Goal: Task Accomplishment & Management: Manage account settings

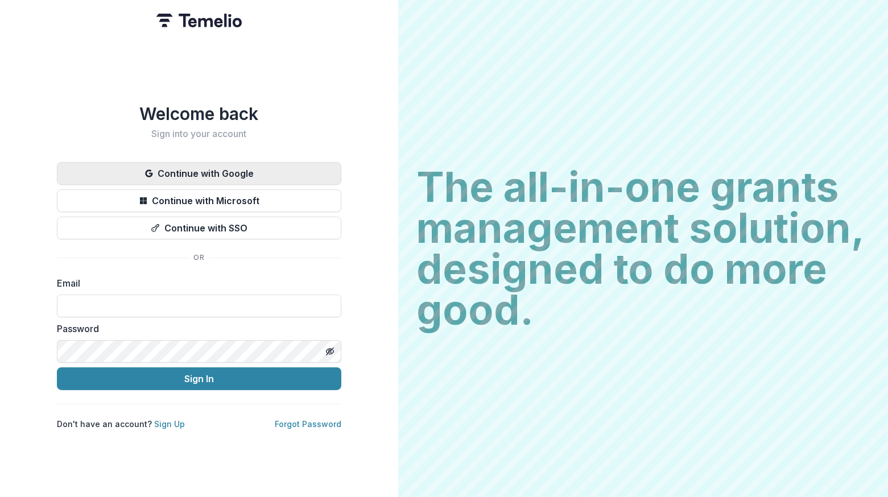
click at [181, 167] on button "Continue with Google" at bounding box center [199, 173] width 284 height 23
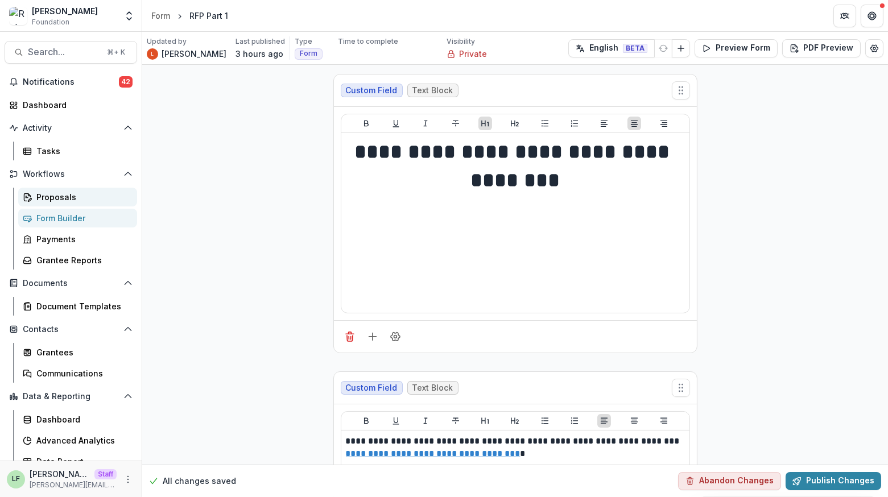
click at [88, 196] on div "Proposals" at bounding box center [82, 197] width 92 height 12
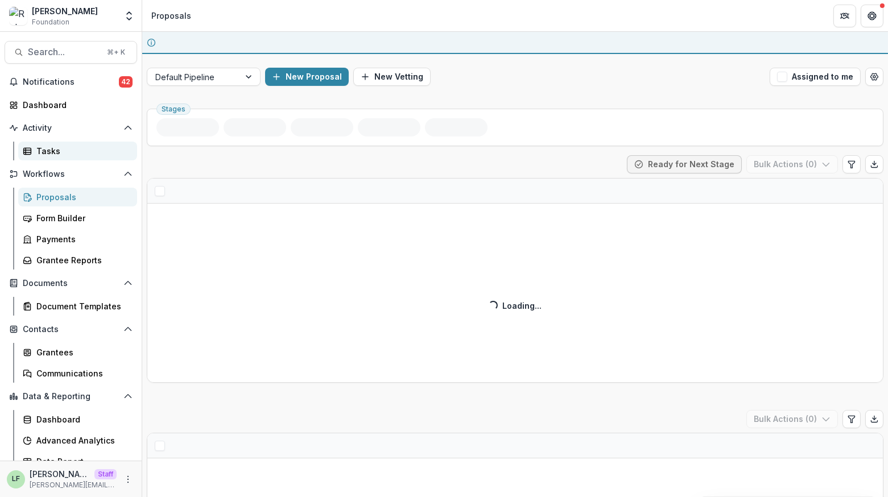
click at [77, 145] on div "Tasks" at bounding box center [82, 151] width 92 height 12
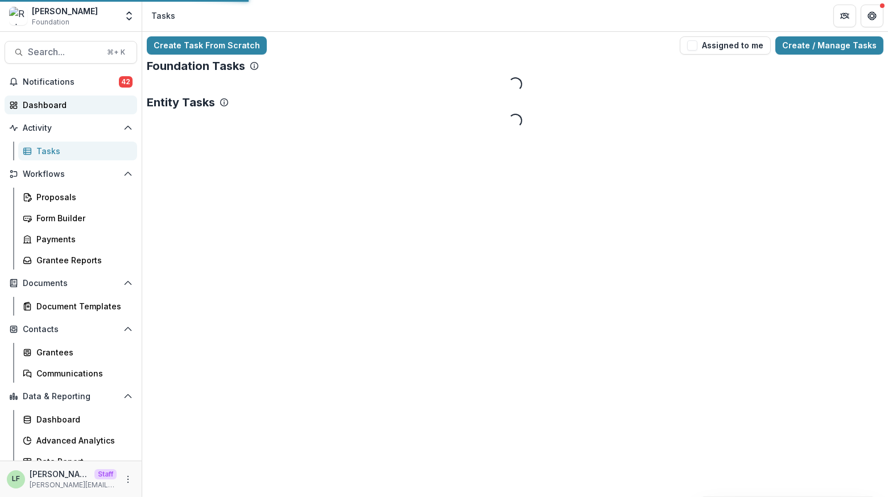
click at [75, 103] on div "Dashboard" at bounding box center [75, 105] width 105 height 12
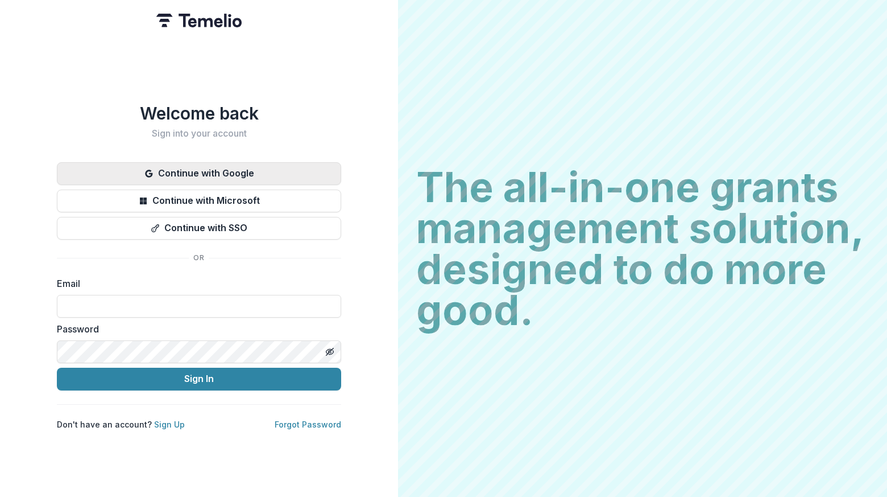
click at [172, 169] on button "Continue with Google" at bounding box center [199, 173] width 284 height 23
click at [176, 170] on button "Continue with Google" at bounding box center [199, 173] width 284 height 23
click at [226, 170] on button "Continue with Google" at bounding box center [199, 173] width 284 height 23
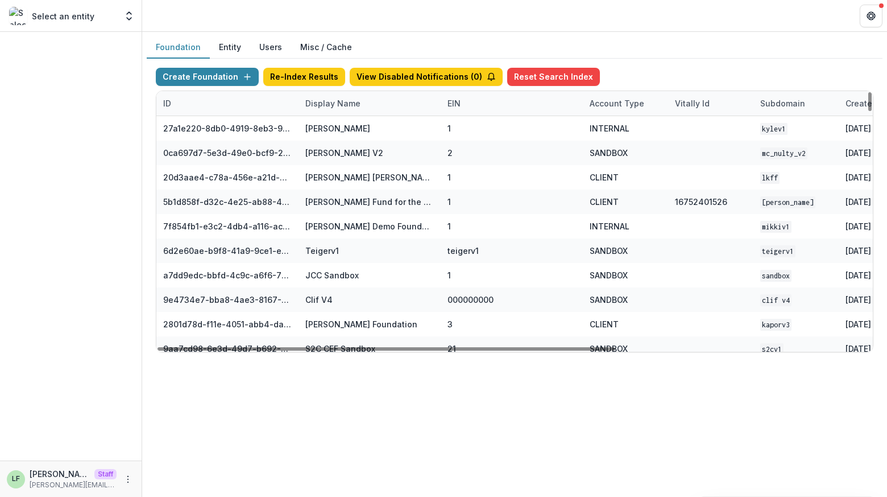
click at [325, 102] on div "Display Name" at bounding box center [333, 103] width 69 height 12
click at [325, 125] on input at bounding box center [369, 129] width 137 height 18
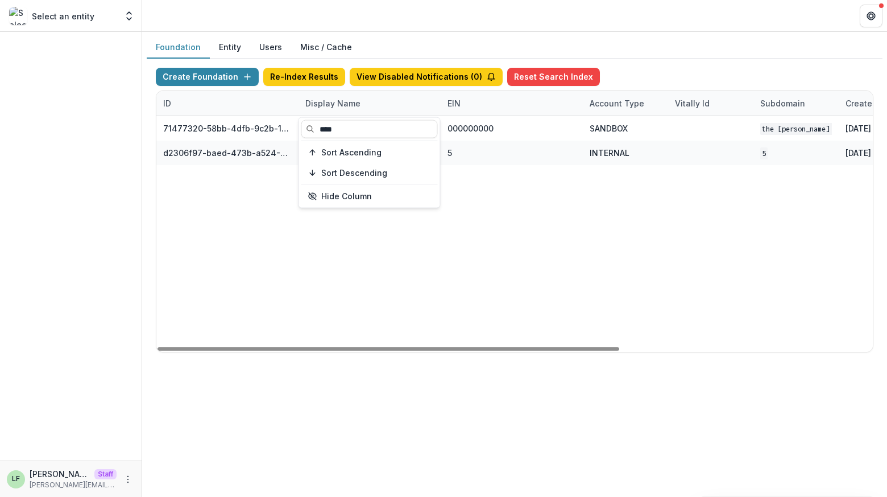
type input "****"
click at [582, 238] on div "71477320-58bb-4dfb-9c2b-1ce0ed8fa8a7 The Frist Foundation Workflow Sandbox 0000…" at bounding box center [710, 234] width 1109 height 236
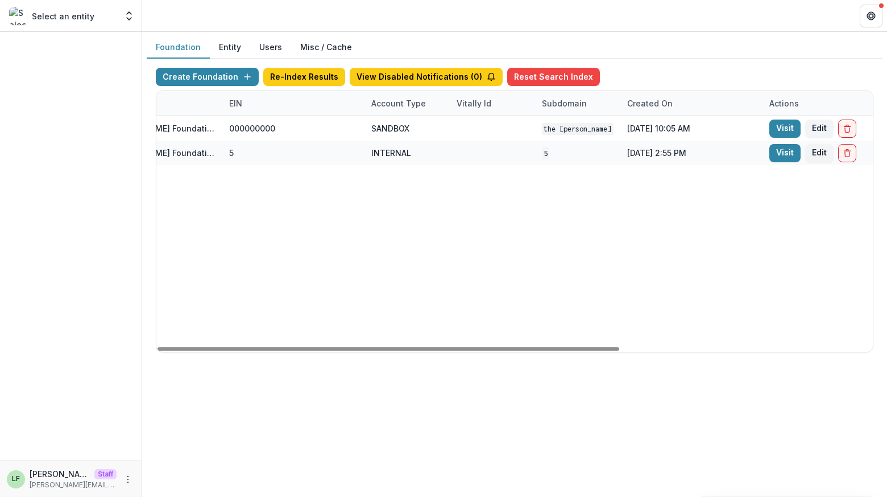
scroll to position [0, 226]
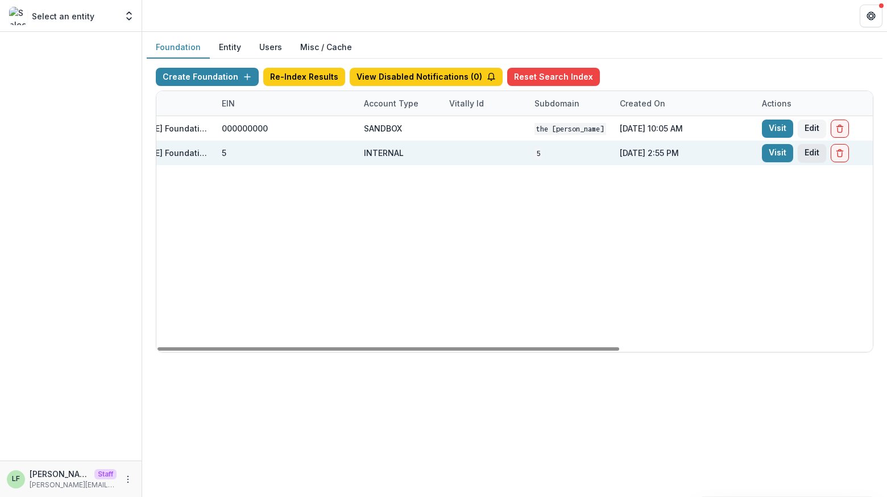
click at [817, 154] on button "Edit" at bounding box center [812, 153] width 28 height 18
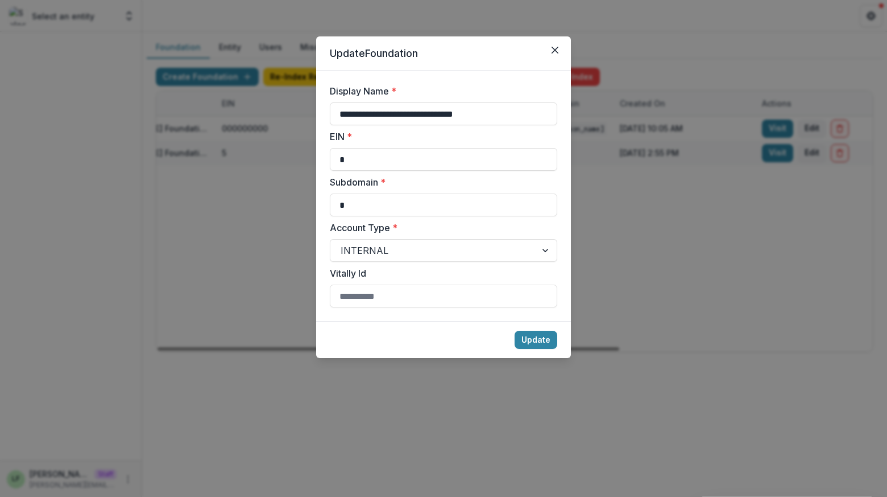
click at [394, 262] on div "**********" at bounding box center [444, 195] width 228 height 223
click at [394, 254] on div at bounding box center [433, 250] width 185 height 16
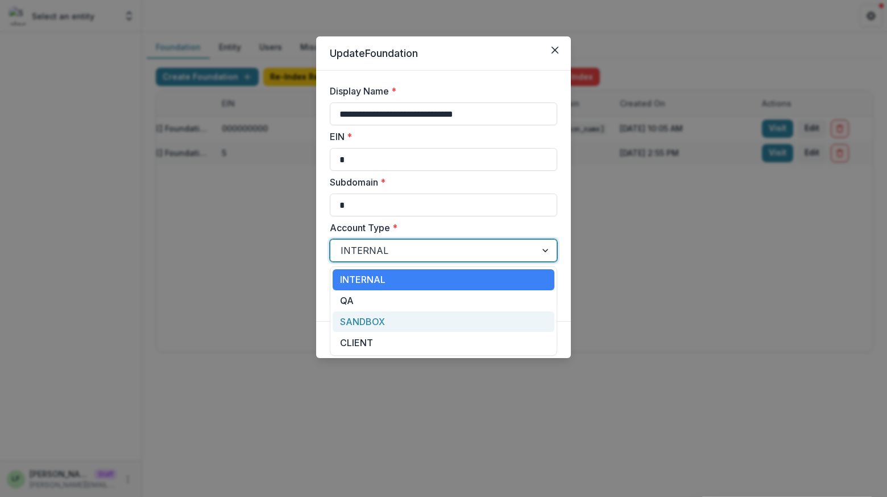
click at [391, 315] on div "SANDBOX" at bounding box center [444, 321] width 222 height 21
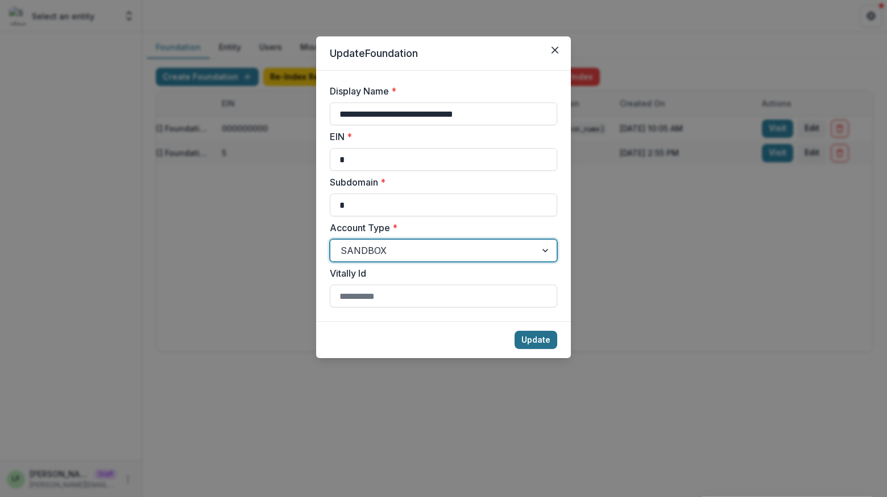
click at [548, 333] on button "Update" at bounding box center [536, 340] width 43 height 18
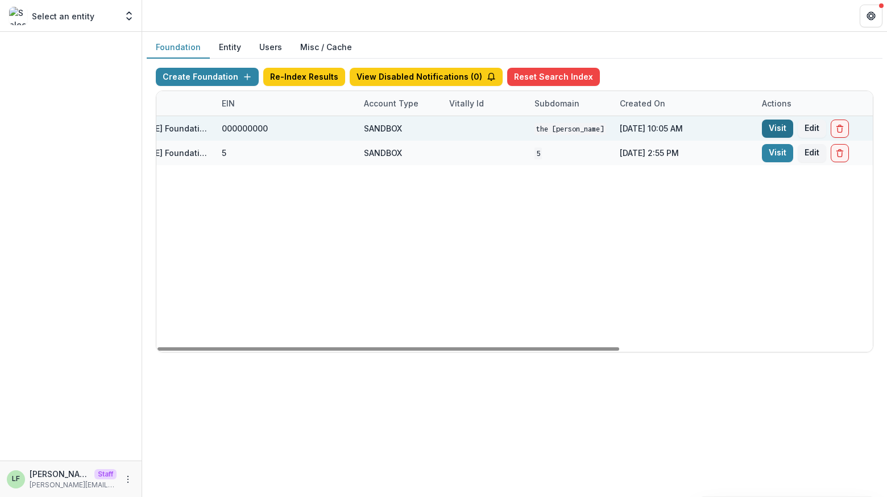
click at [779, 128] on link "Visit" at bounding box center [777, 128] width 31 height 18
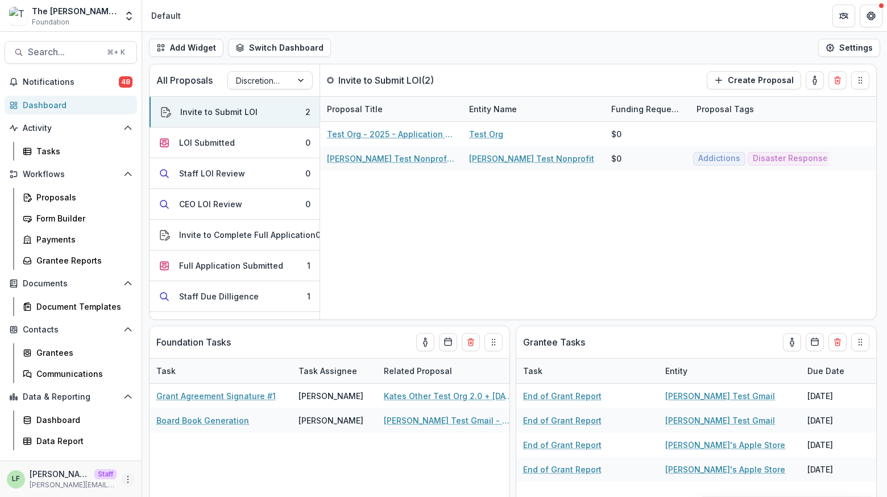
click at [126, 477] on icon "More" at bounding box center [127, 478] width 9 height 9
click at [167, 455] on link "User Settings" at bounding box center [204, 454] width 122 height 19
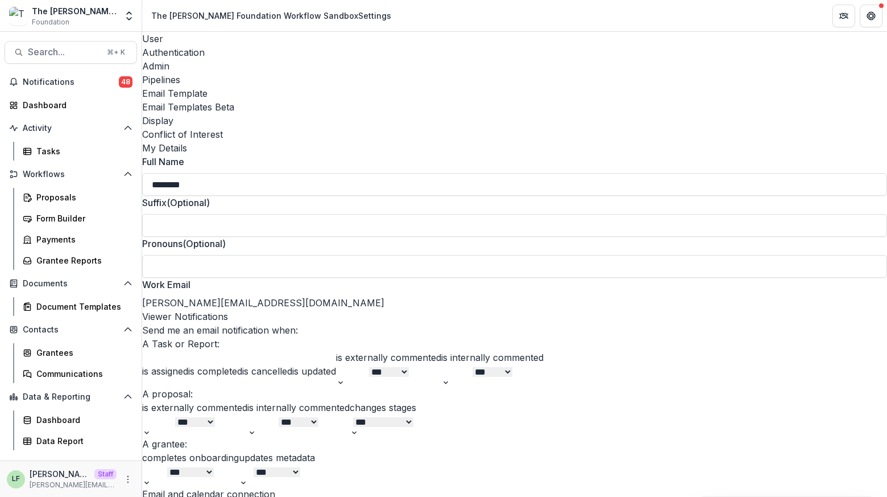
drag, startPoint x: 344, startPoint y: 15, endPoint x: 150, endPoint y: 18, distance: 194.6
click at [150, 18] on header "The Frist Foundation Workflow Sandbox Settings" at bounding box center [514, 15] width 745 height 31
click at [89, 11] on div "The Frist Foundation Workflow Sandbox" at bounding box center [74, 11] width 85 height 12
click at [67, 253] on link "Grantee Reports" at bounding box center [77, 260] width 119 height 19
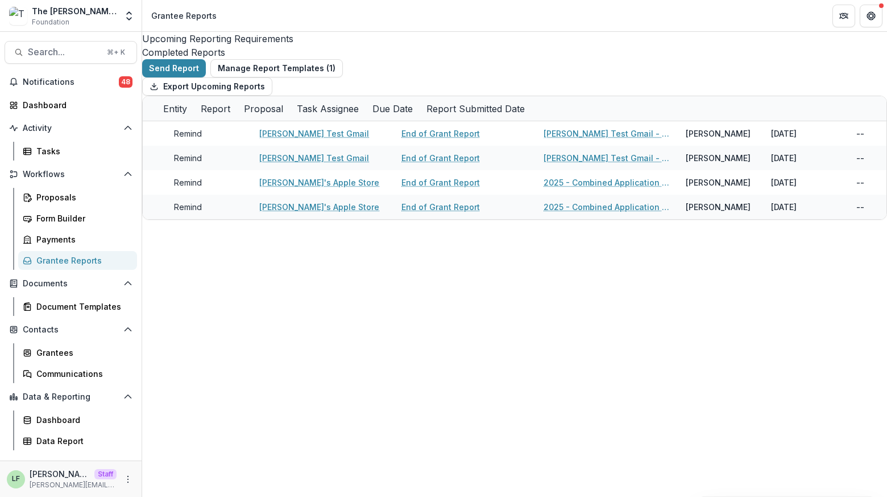
click at [125, 471] on div "LF Lucy Fey Staff lucy@trytemelio.com" at bounding box center [71, 479] width 128 height 22
click at [127, 486] on div "LF Lucy Fey Staff lucy@trytemelio.com" at bounding box center [71, 479] width 128 height 22
click at [129, 477] on icon "More" at bounding box center [127, 478] width 9 height 9
click at [170, 462] on link "User Settings" at bounding box center [204, 454] width 122 height 19
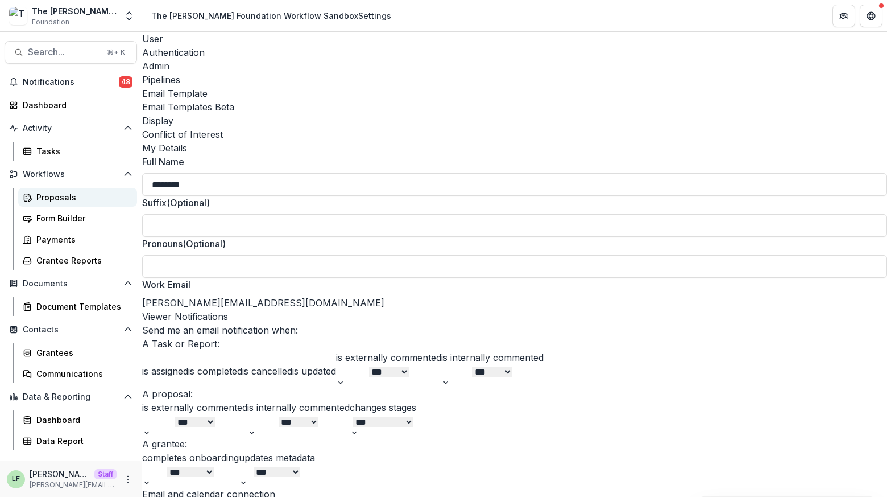
click at [61, 193] on div "Proposals" at bounding box center [82, 197] width 92 height 12
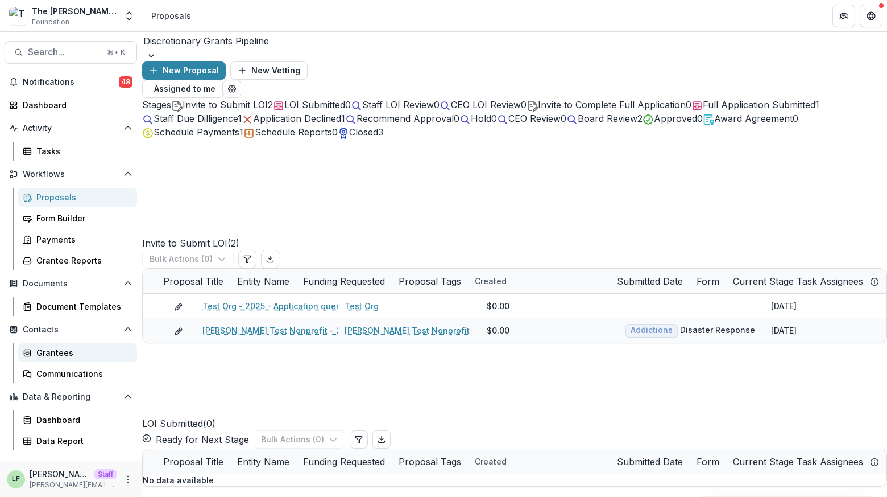
click at [59, 352] on div "Grantees" at bounding box center [82, 352] width 92 height 12
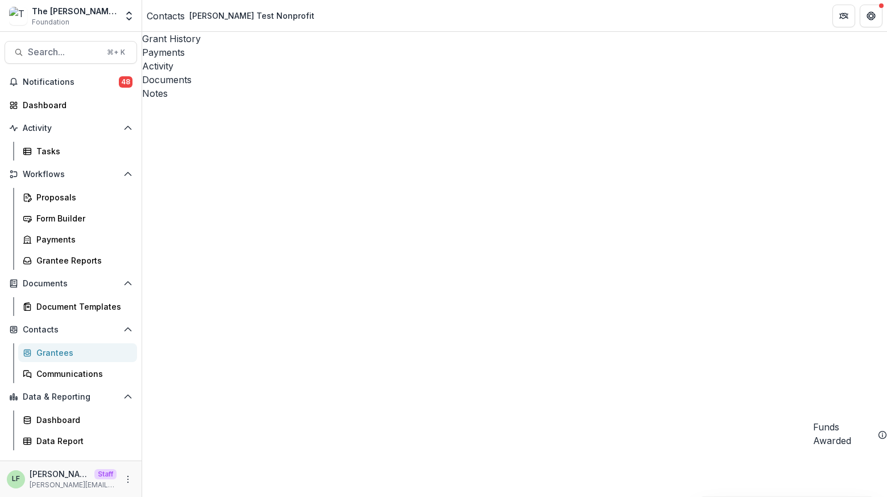
select select
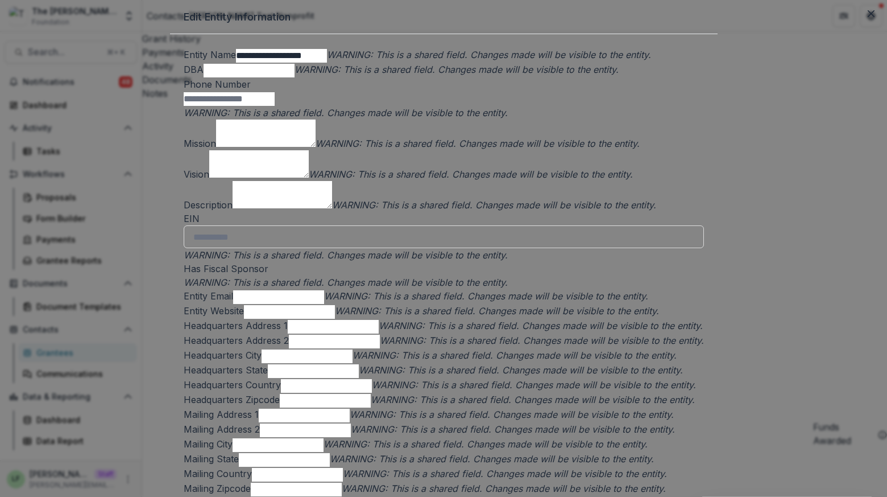
scroll to position [270, 0]
click at [389, 248] on input "EIN" at bounding box center [444, 236] width 521 height 23
paste input "**********"
type input "**********"
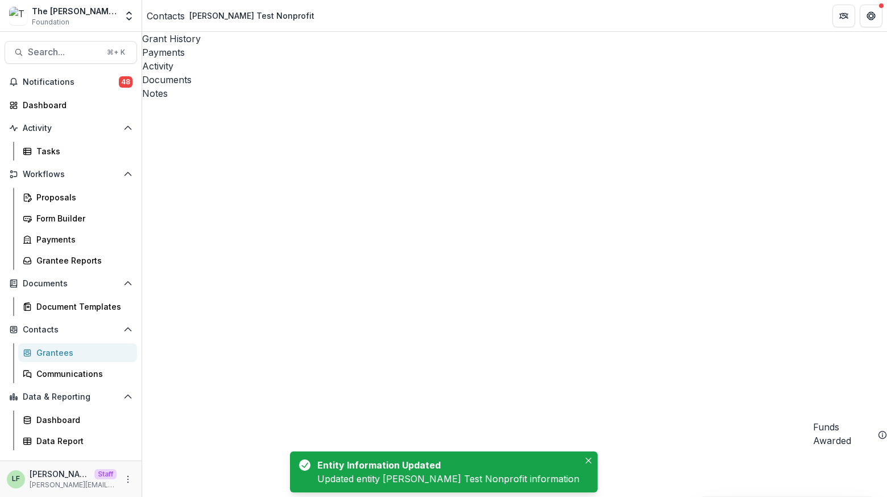
scroll to position [72, 0]
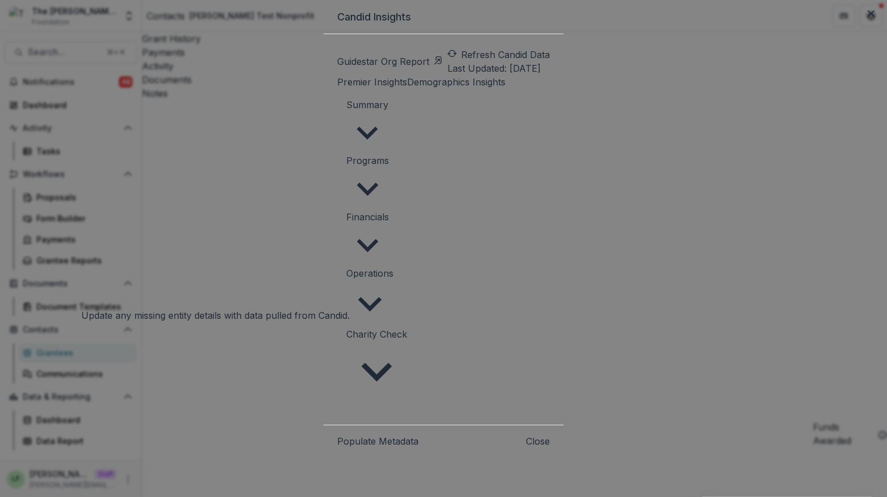
click at [337, 434] on button "Populate Metadata" at bounding box center [377, 441] width 81 height 14
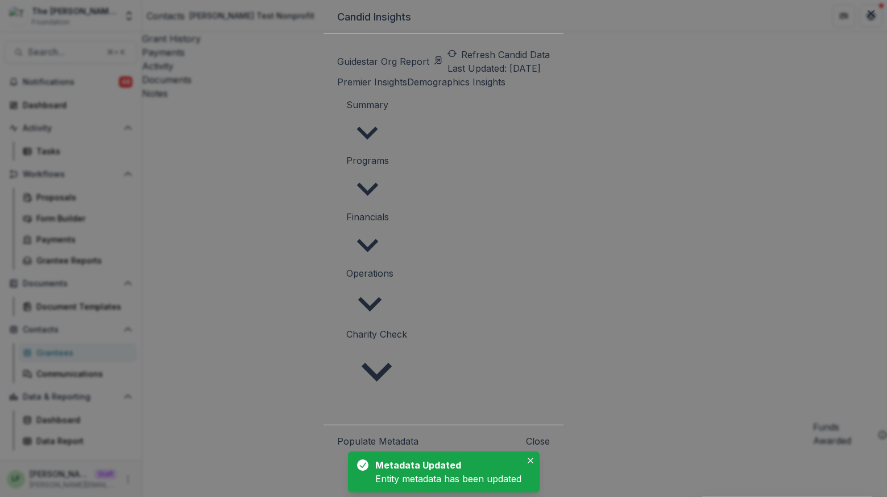
click at [550, 434] on button "Close" at bounding box center [538, 441] width 24 height 14
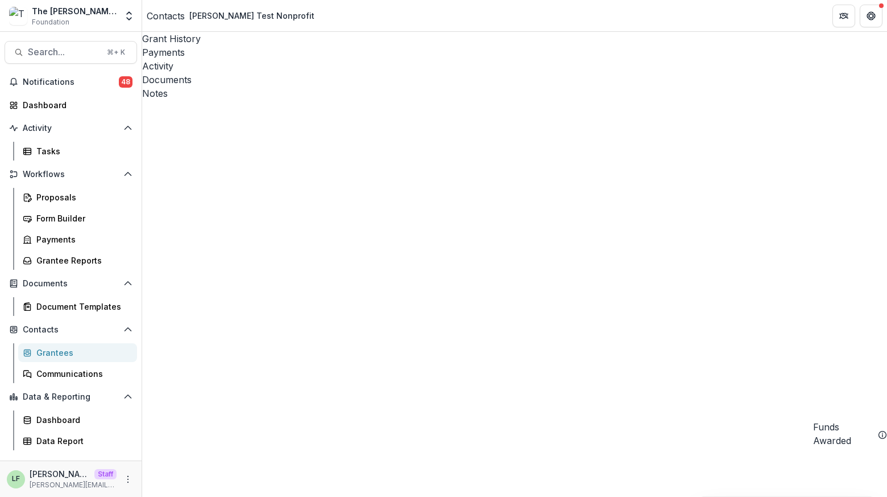
scroll to position [0, 0]
click at [49, 220] on div "Form Builder" at bounding box center [82, 218] width 92 height 12
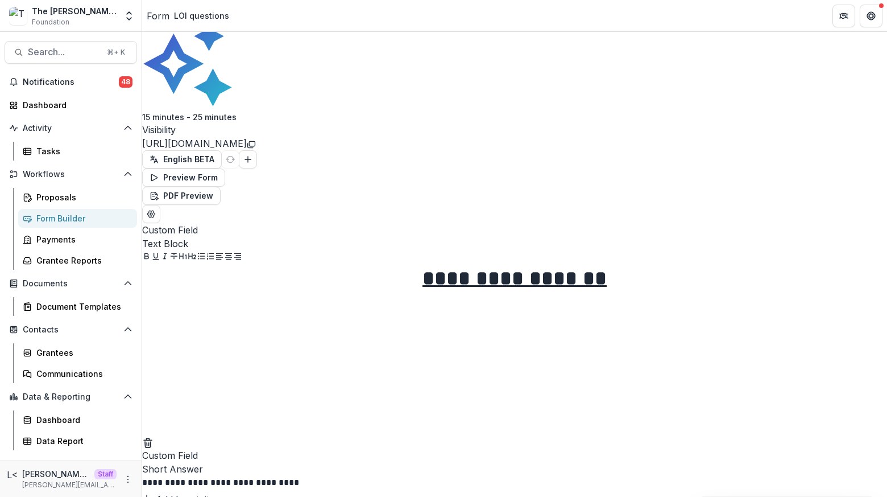
scroll to position [208, 0]
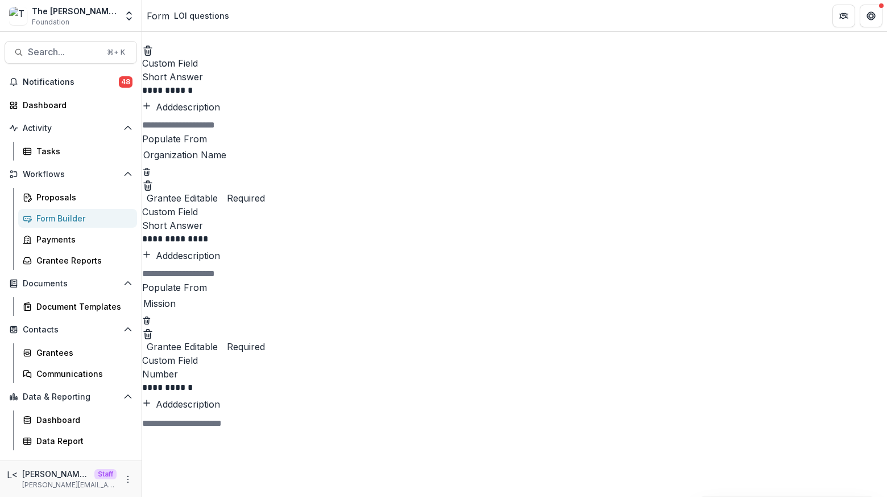
scroll to position [522, 0]
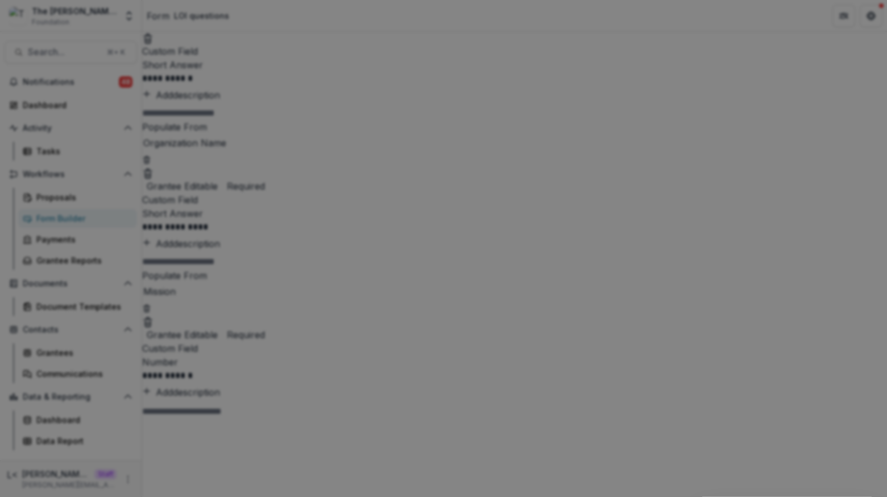
scroll to position [111, 0]
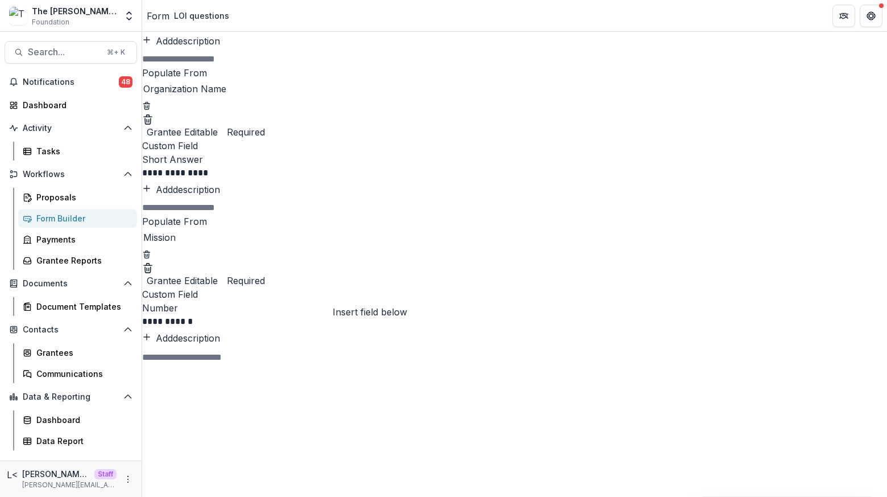
scroll to position [579, 0]
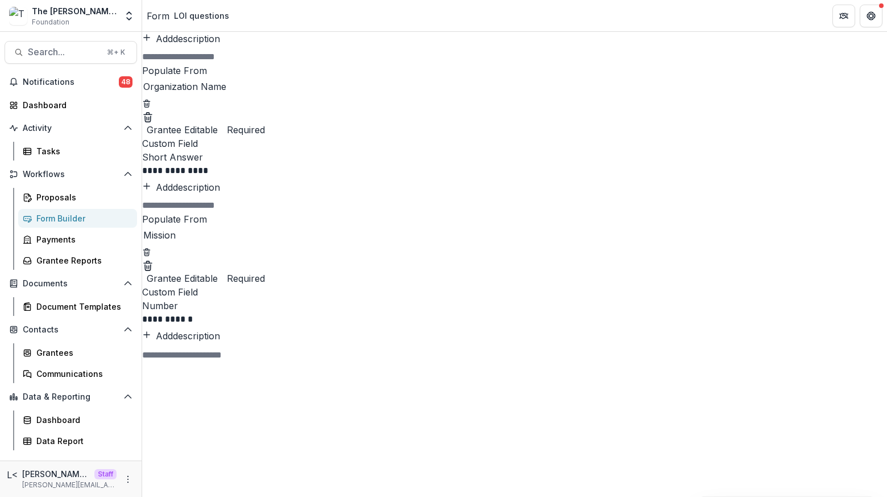
drag, startPoint x: 370, startPoint y: 372, endPoint x: 243, endPoint y: 367, distance: 127.5
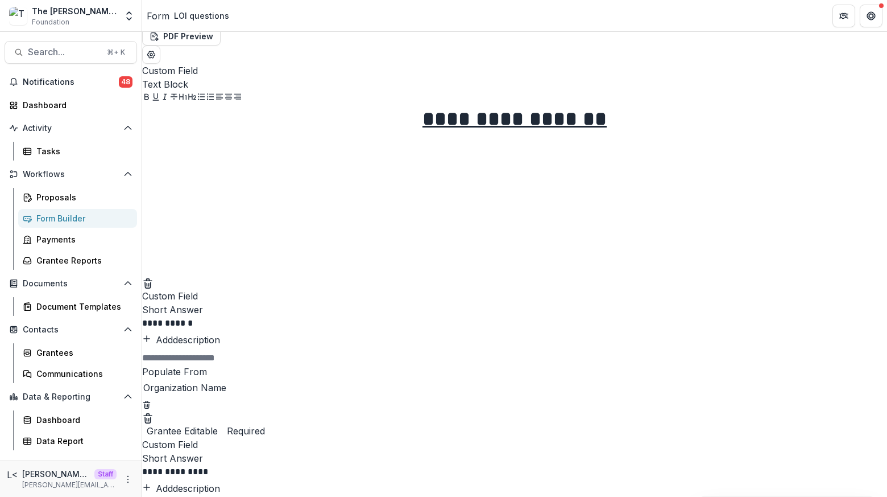
scroll to position [279, 0]
click at [367, 315] on p "**********" at bounding box center [312, 321] width 340 height 12
click at [353, 464] on p "**********" at bounding box center [312, 470] width 340 height 12
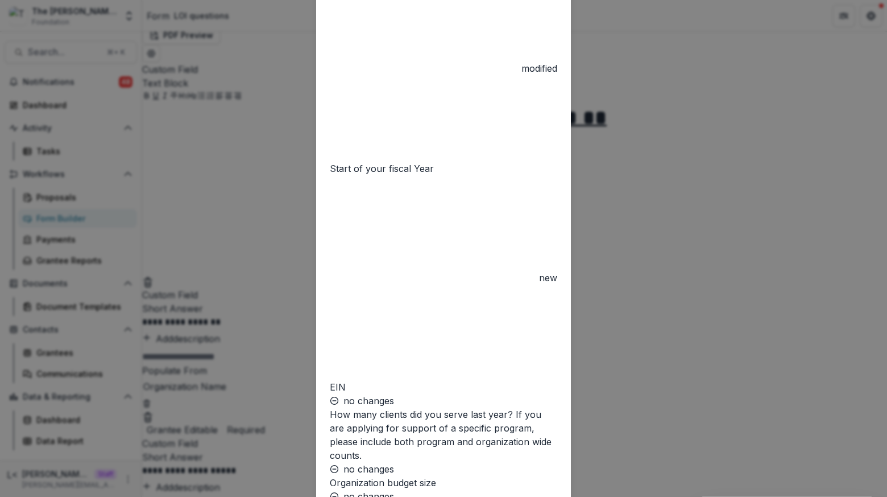
scroll to position [382, 0]
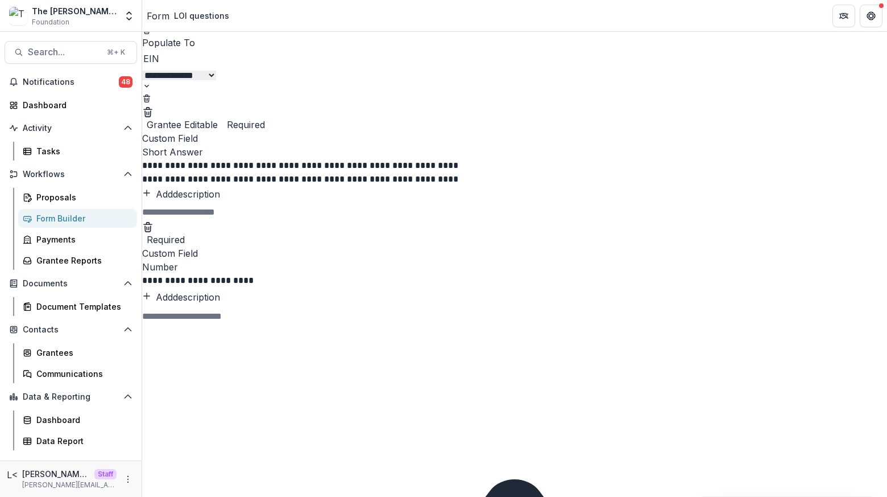
scroll to position [1052, 0]
drag, startPoint x: 368, startPoint y: 365, endPoint x: 450, endPoint y: 317, distance: 95.1
drag, startPoint x: 451, startPoint y: 286, endPoint x: 327, endPoint y: 285, distance: 124.6
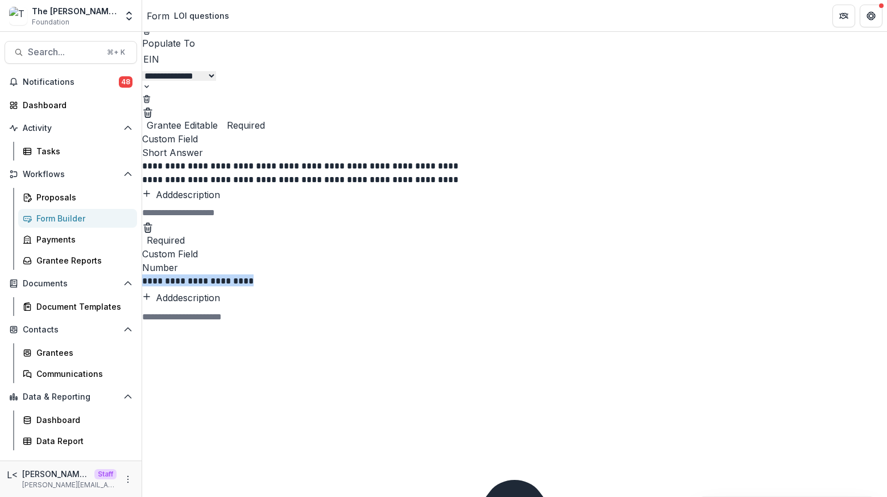
copy p "**********"
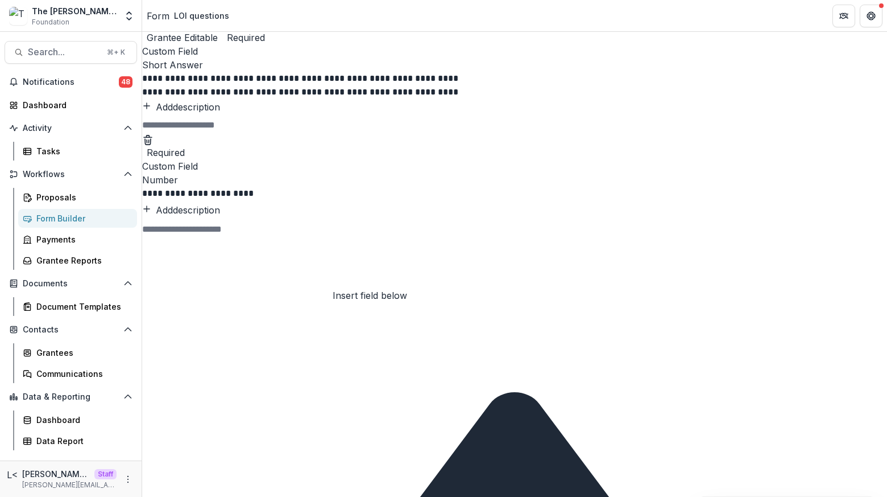
scroll to position [1147, 0]
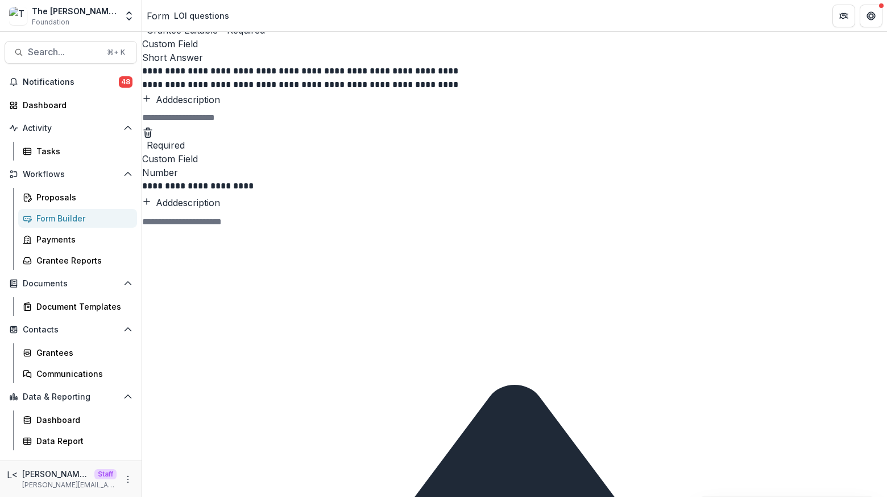
paste div
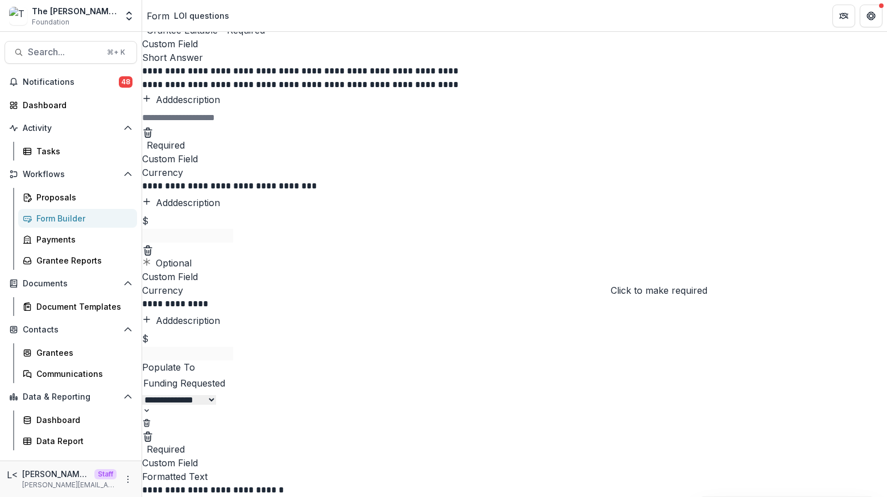
click at [192, 267] on button "Optional" at bounding box center [166, 263] width 49 height 14
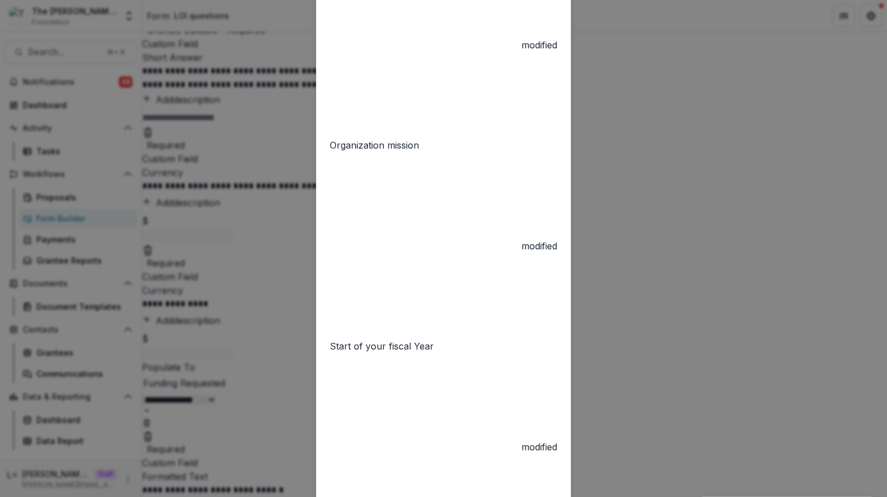
scroll to position [329, 0]
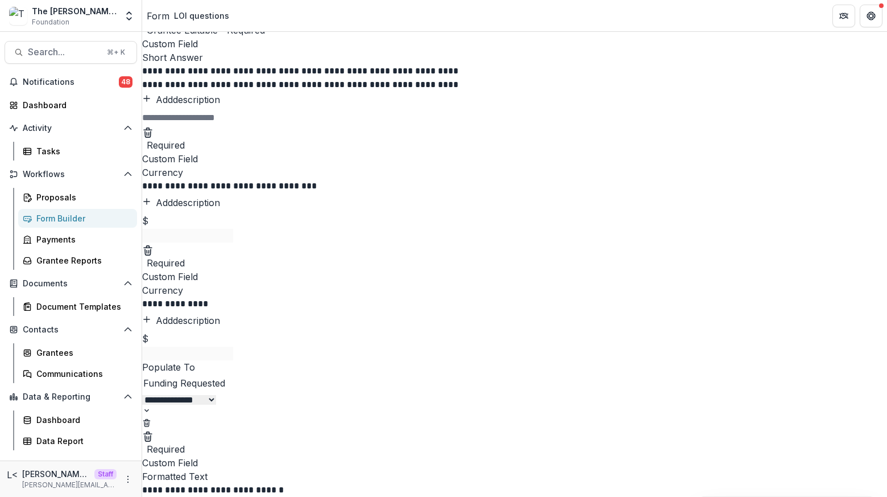
click at [220, 209] on button "Add description" at bounding box center [181, 203] width 78 height 14
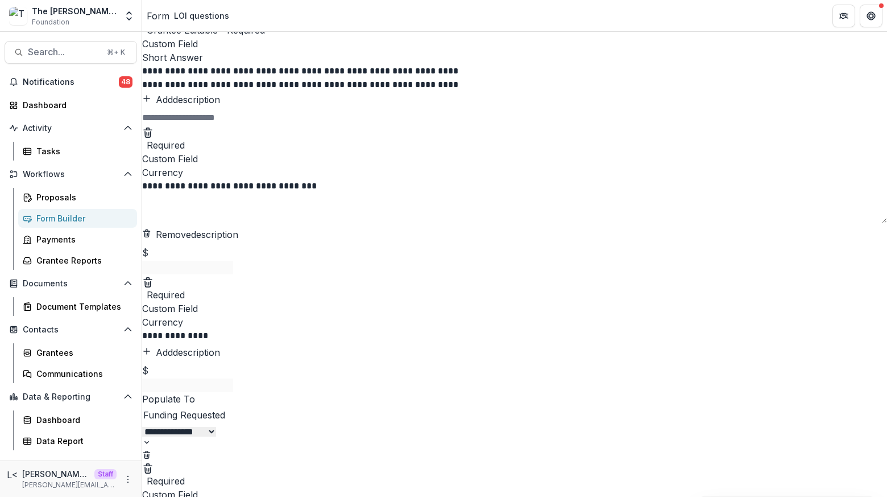
click at [404, 223] on textarea at bounding box center [514, 209] width 745 height 27
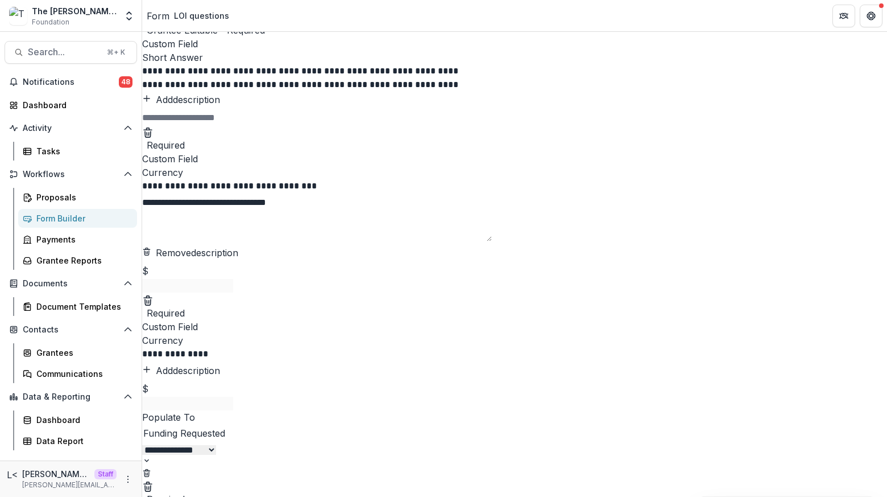
click at [492, 217] on textarea "**********" at bounding box center [317, 219] width 350 height 46
click at [492, 236] on textarea "**********" at bounding box center [317, 219] width 350 height 46
type textarea "**********"
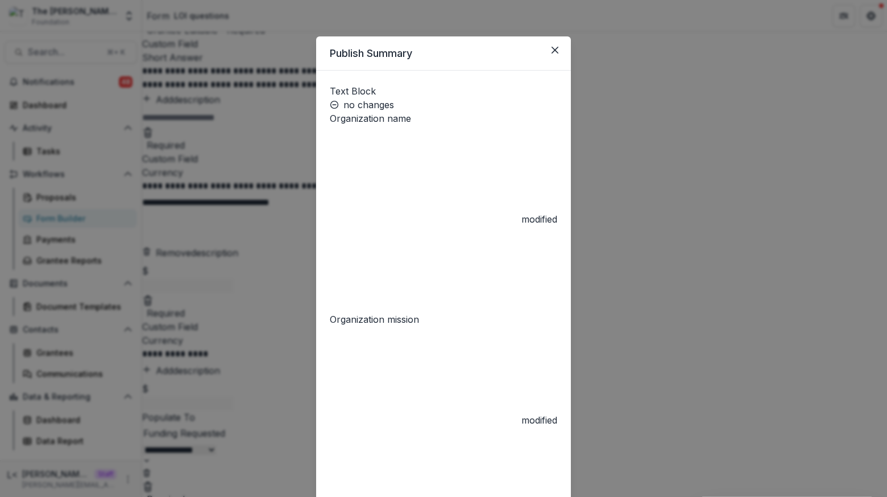
scroll to position [277, 0]
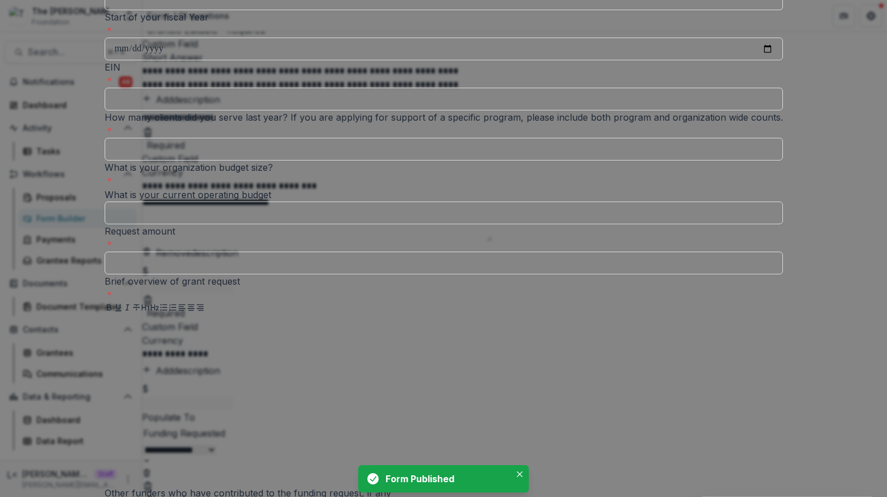
scroll to position [196, 0]
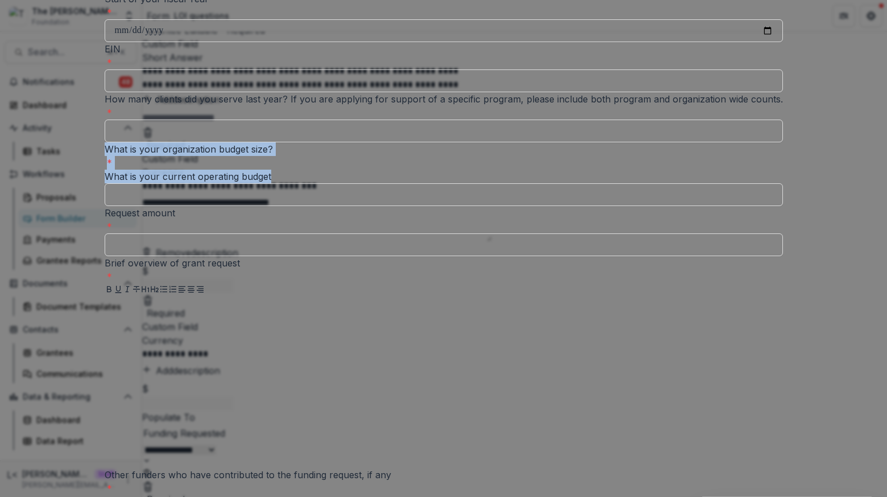
drag, startPoint x: 415, startPoint y: 229, endPoint x: 250, endPoint y: 210, distance: 166.1
click at [251, 210] on div "**********" at bounding box center [444, 294] width 679 height 916
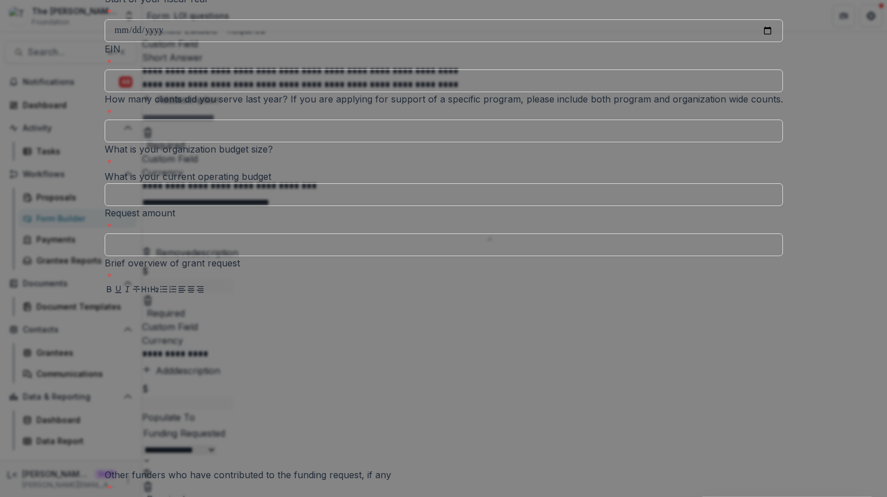
click at [430, 183] on div "What is your current operating budget" at bounding box center [444, 177] width 679 height 14
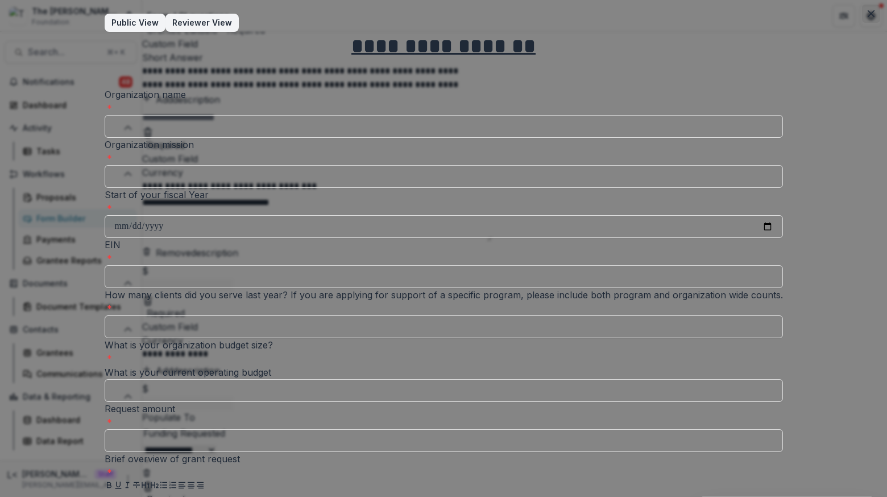
click at [866, 9] on button "Close" at bounding box center [871, 14] width 18 height 18
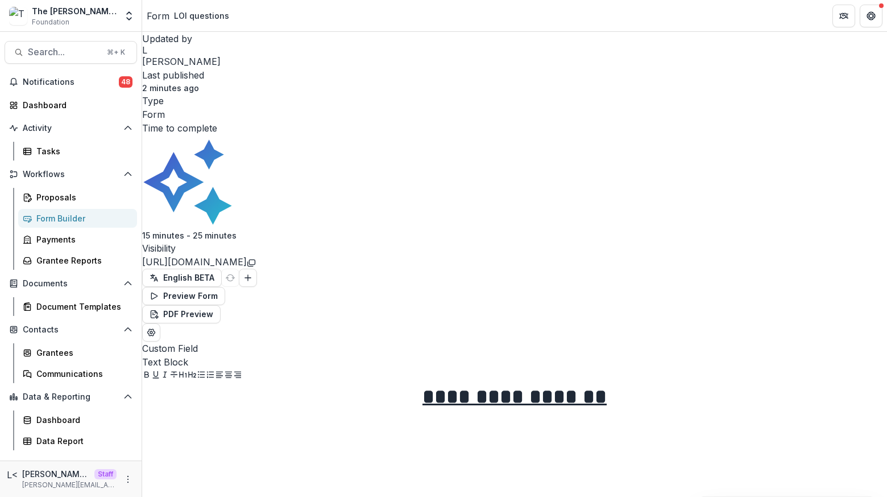
click at [606, 382] on h1 "**********" at bounding box center [514, 396] width 745 height 28
click at [596, 382] on h1 "**********" at bounding box center [514, 396] width 745 height 28
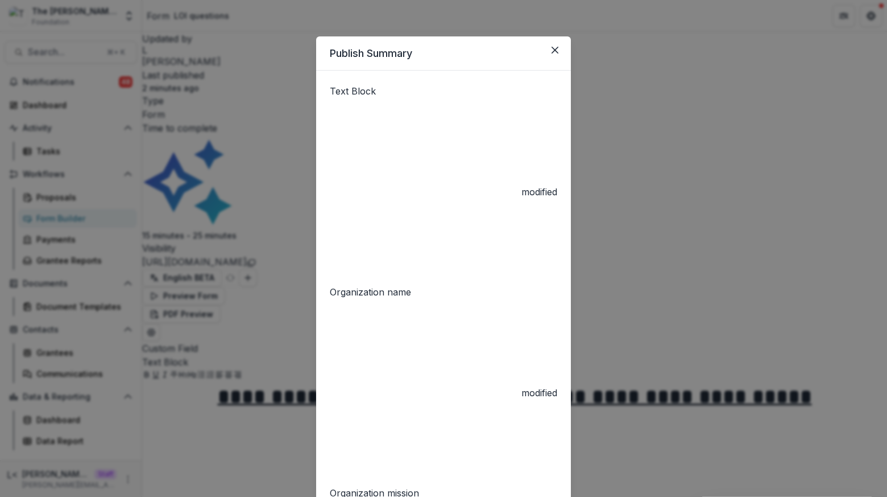
scroll to position [277, 0]
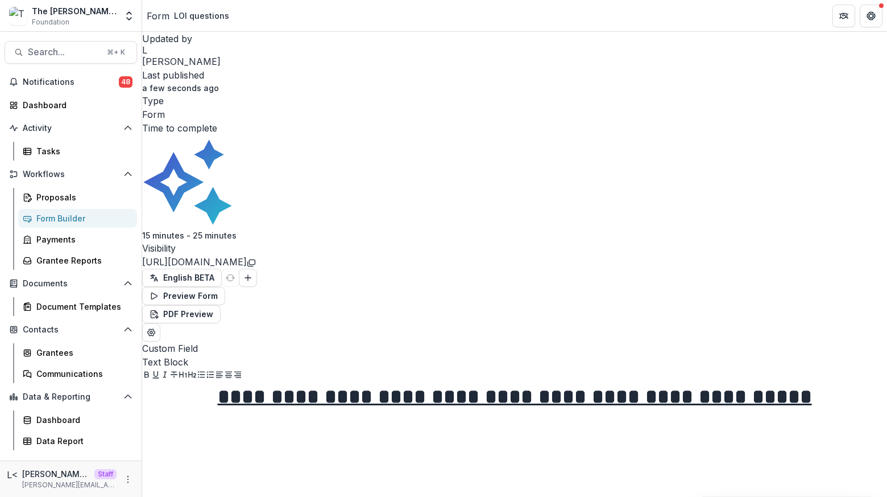
click at [604, 386] on u "**********" at bounding box center [515, 396] width 594 height 20
click at [606, 386] on u "**********" at bounding box center [515, 396] width 594 height 20
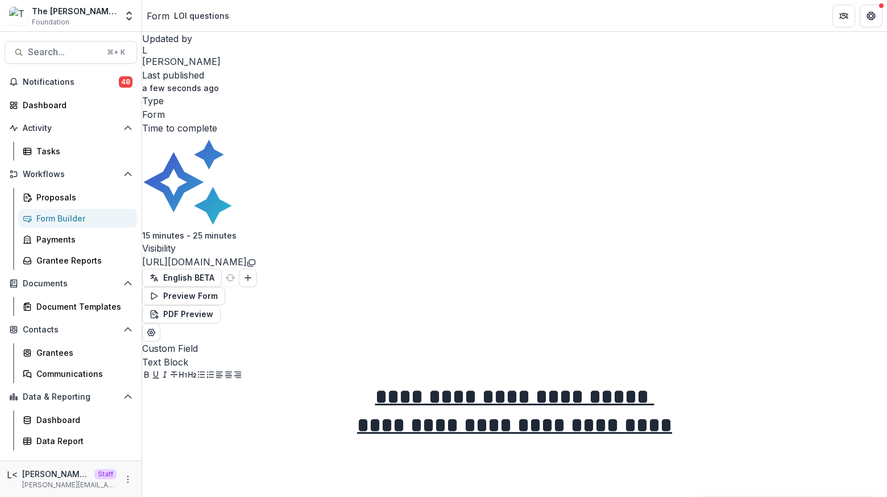
click at [534, 415] on u "**********" at bounding box center [514, 425] width 315 height 20
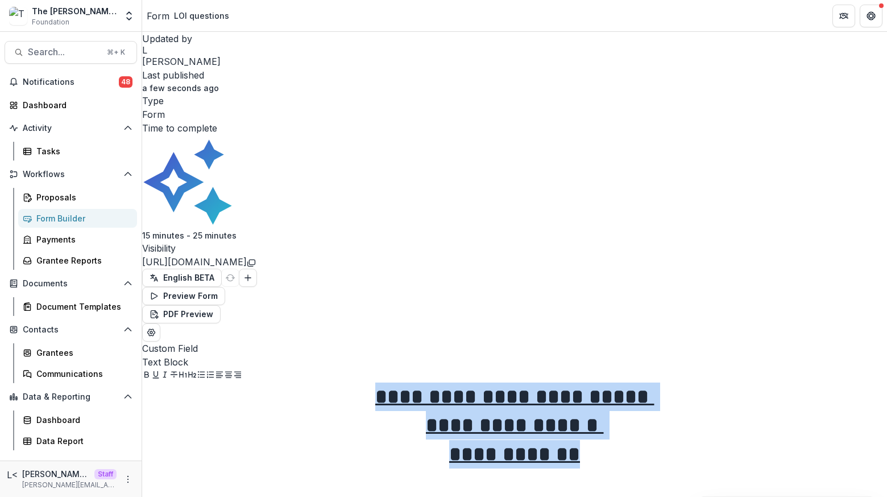
drag, startPoint x: 594, startPoint y: 218, endPoint x: 388, endPoint y: 136, distance: 222.4
click at [388, 382] on div "**********" at bounding box center [514, 467] width 745 height 171
click at [160, 370] on icon "Underline" at bounding box center [155, 374] width 9 height 9
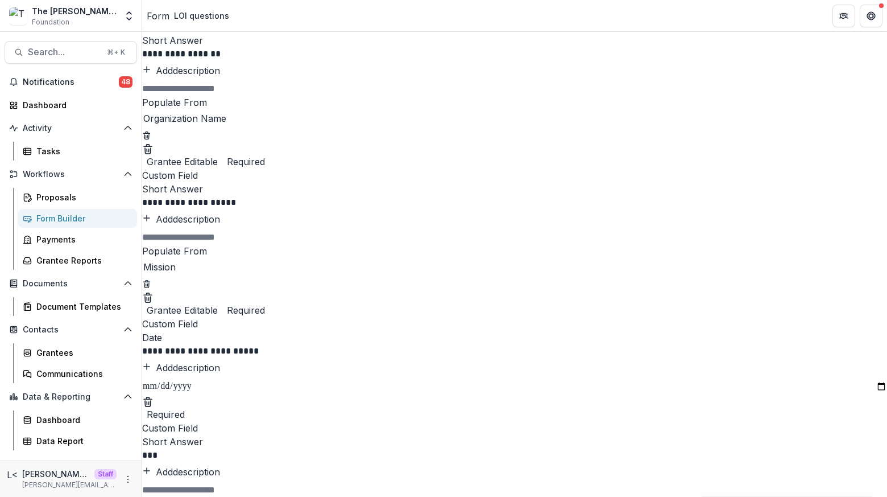
scroll to position [0, 0]
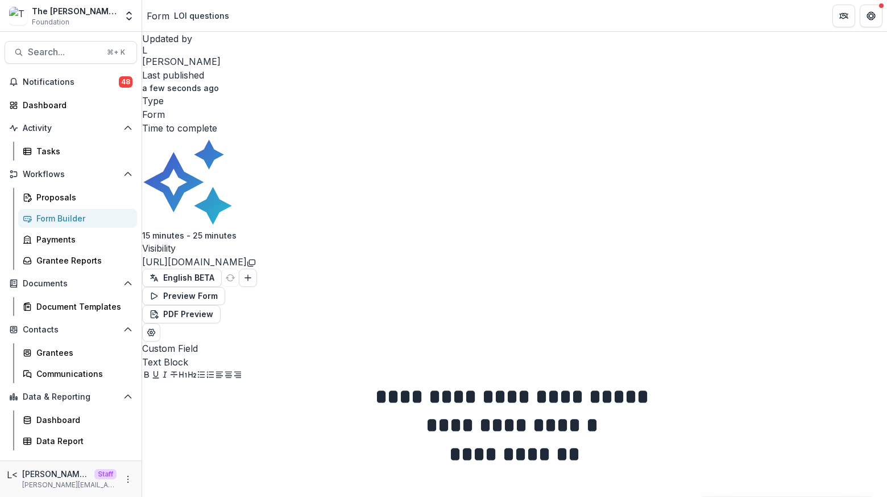
click at [159, 13] on div "Form" at bounding box center [158, 16] width 23 height 14
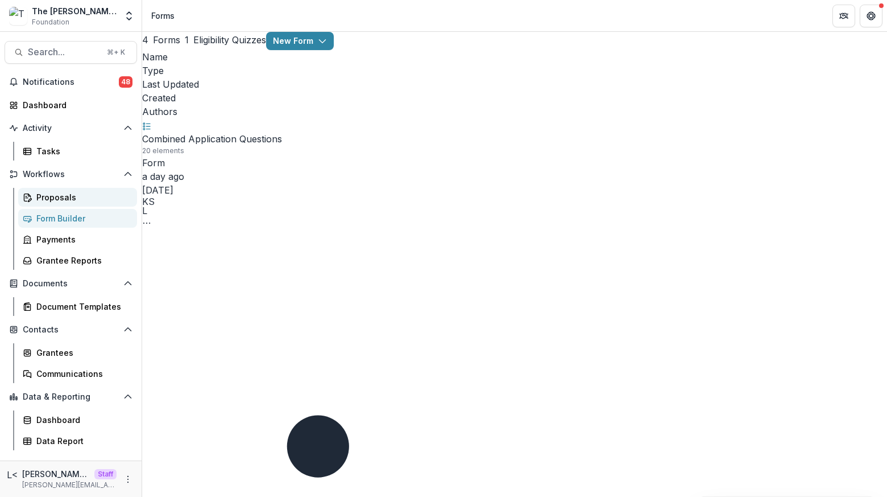
click at [69, 196] on div "Proposals" at bounding box center [82, 197] width 92 height 12
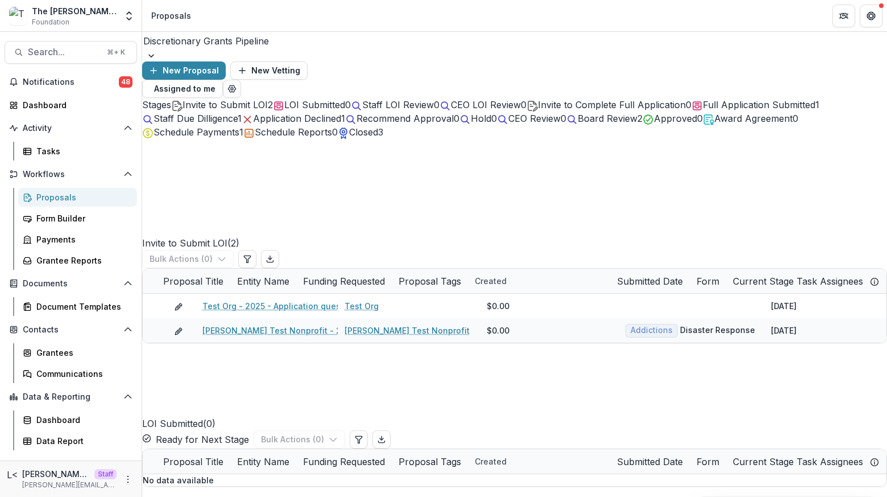
click at [236, 101] on span "Invite to Submit LOI" at bounding box center [225, 104] width 85 height 11
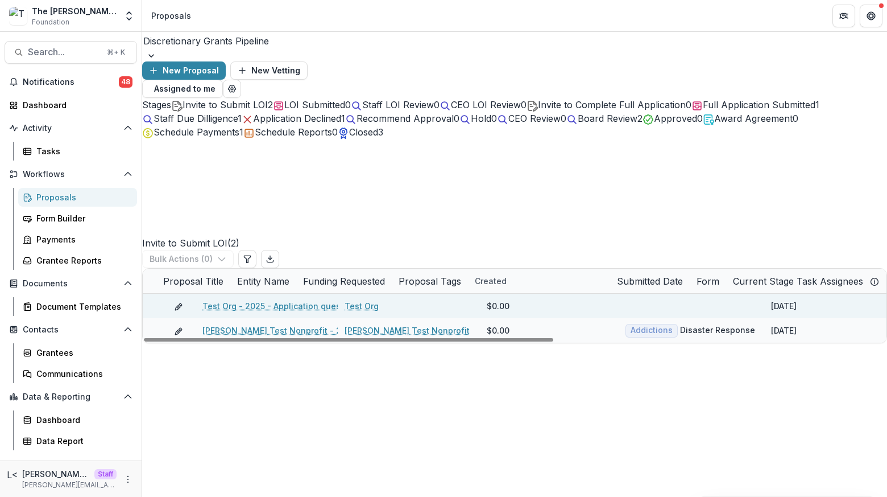
click at [265, 300] on link "Test Org - 2025 - Application questions over 25K" at bounding box center [300, 306] width 195 height 12
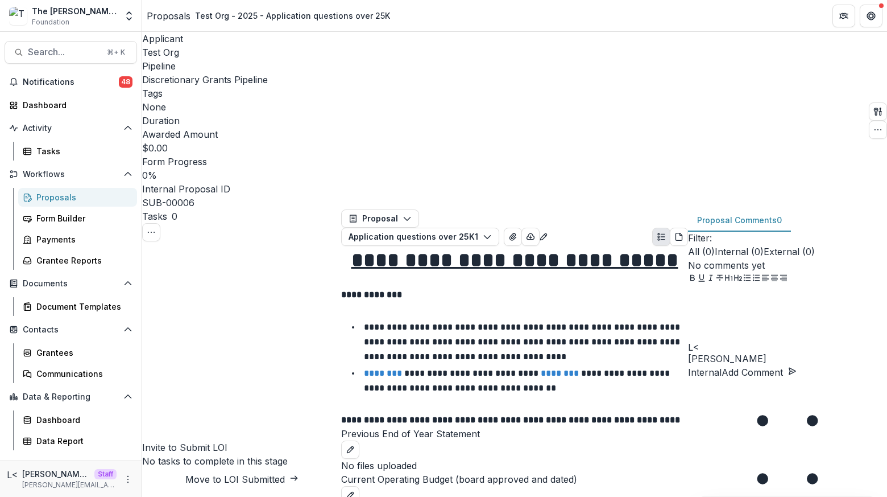
scroll to position [773, 0]
click at [56, 215] on div "Form Builder" at bounding box center [82, 218] width 92 height 12
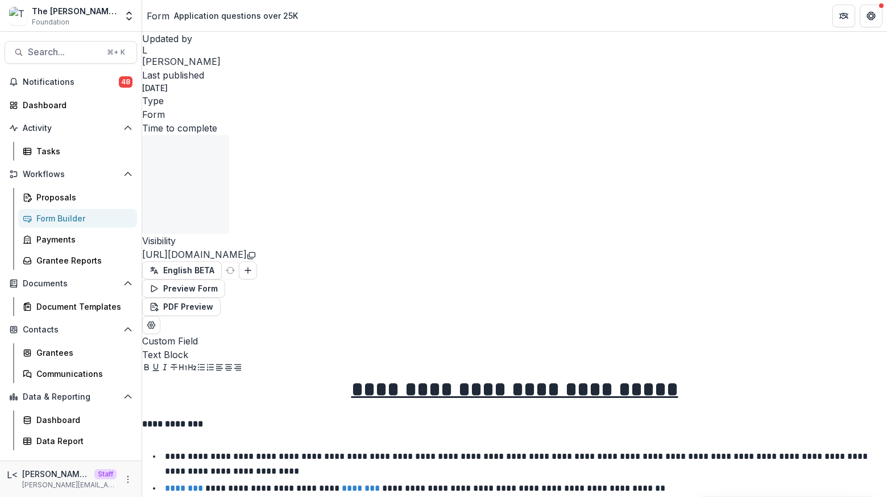
click at [746, 57] on div "Updated by L Lucy Last published 7 days ago Type Form Time to complete 0 minute…" at bounding box center [514, 183] width 745 height 302
click at [225, 279] on button "Preview Form" at bounding box center [183, 288] width 83 height 18
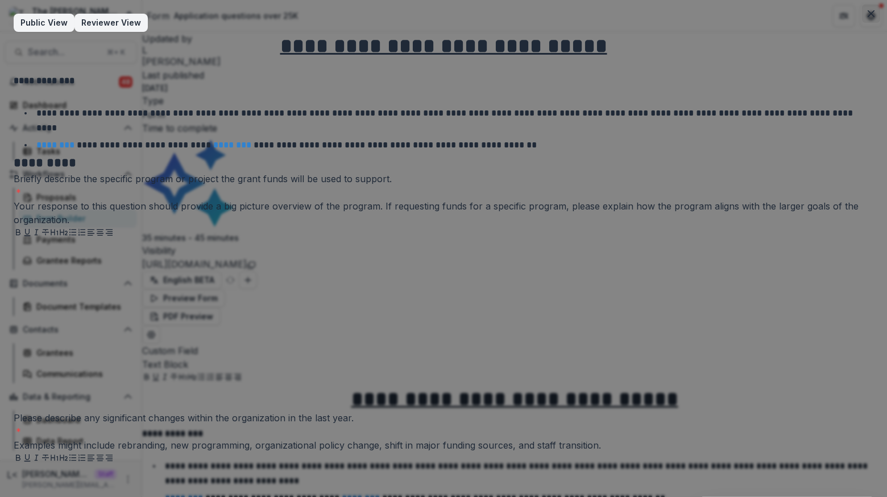
click at [874, 12] on button "Close" at bounding box center [871, 14] width 18 height 18
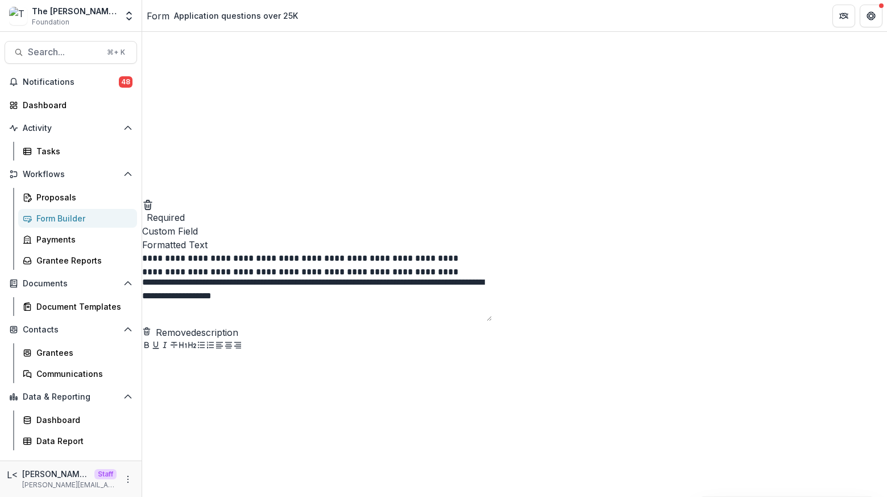
scroll to position [1851, 0]
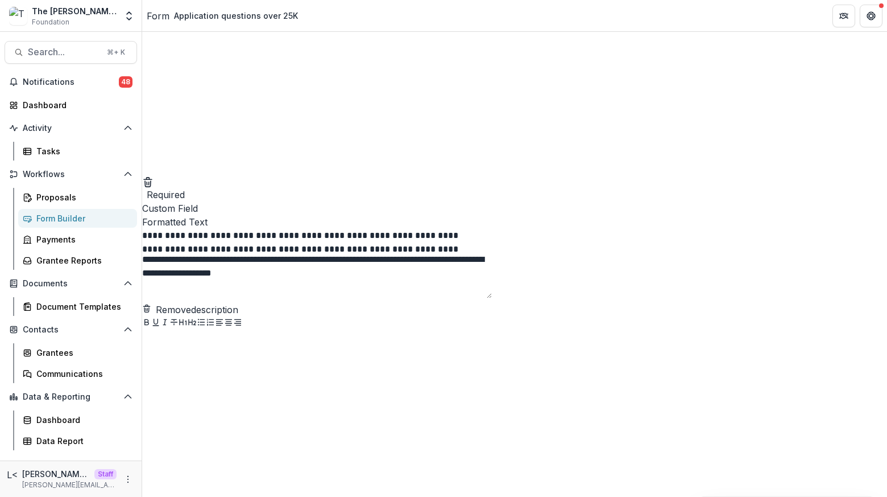
click at [874, 11] on icon "Close" at bounding box center [871, 13] width 7 height 7
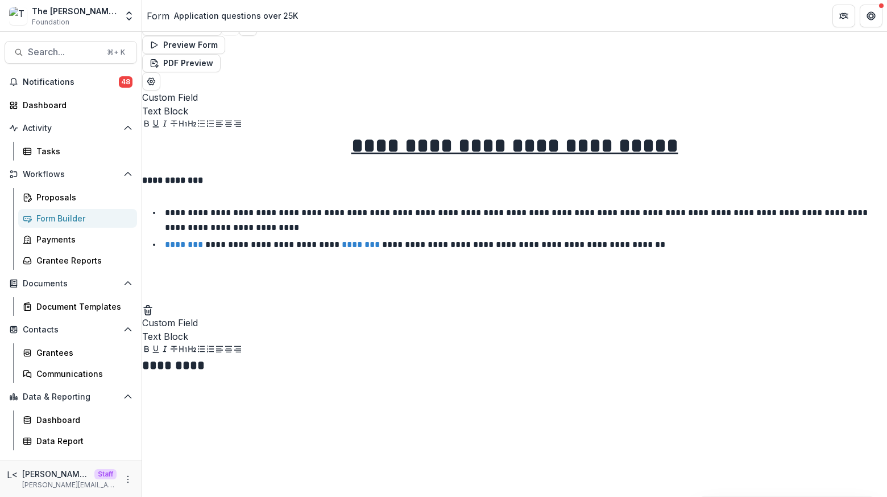
scroll to position [174, 0]
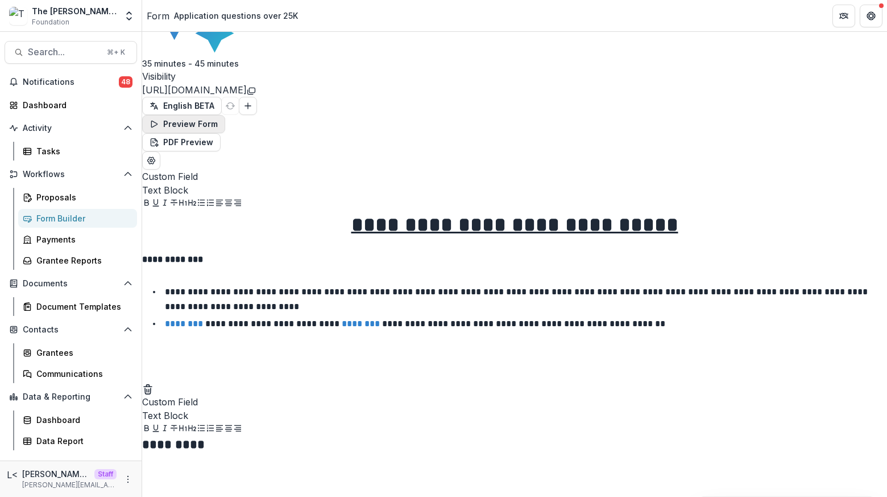
click at [225, 115] on button "Preview Form" at bounding box center [183, 124] width 83 height 18
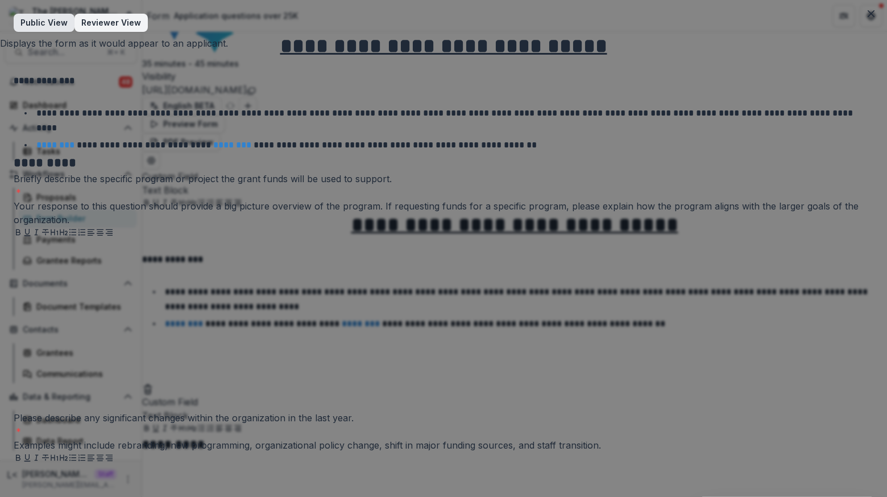
click at [68, 23] on span "button" at bounding box center [68, 23] width 0 height 0
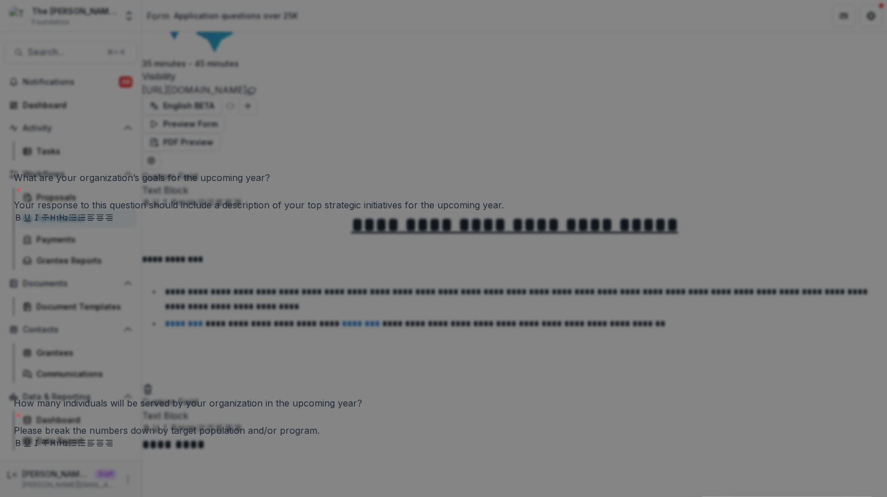
scroll to position [0, 0]
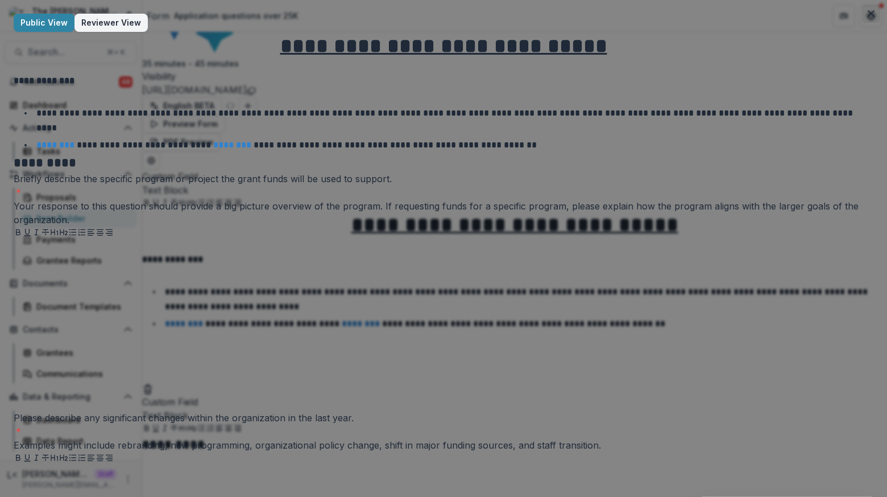
click at [869, 8] on button "Close" at bounding box center [871, 14] width 18 height 18
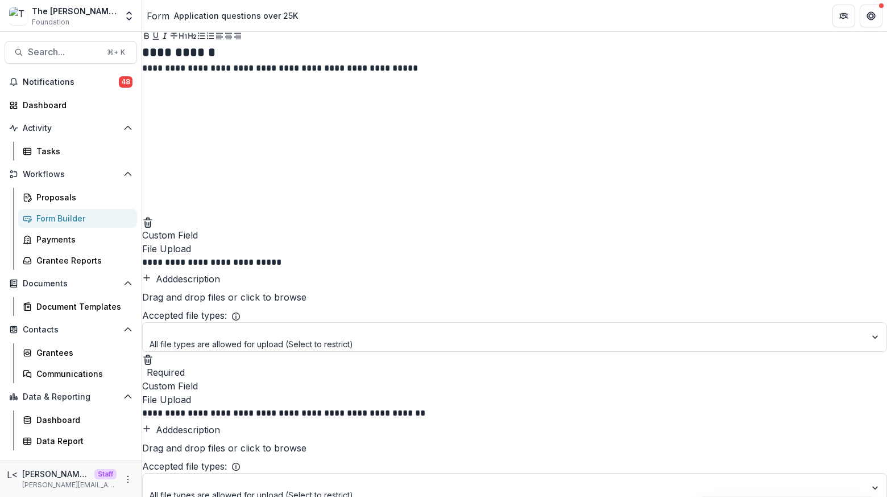
scroll to position [2947, 0]
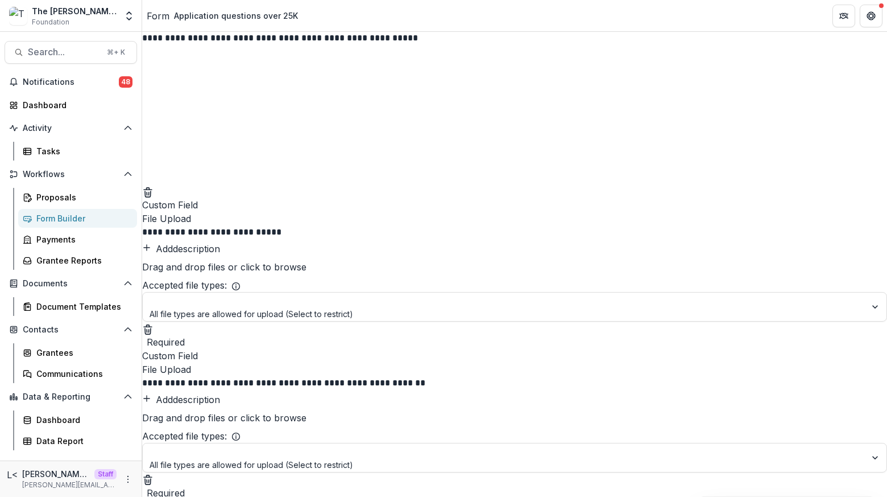
scroll to position [2981, 0]
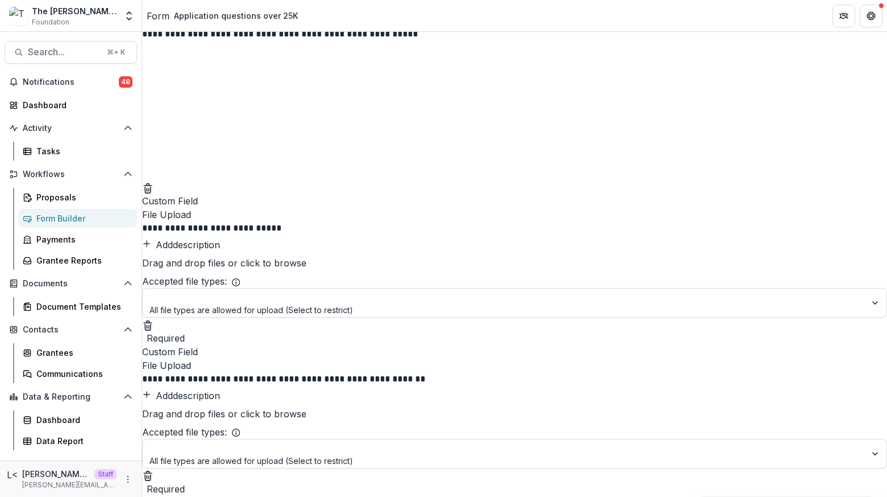
click at [55, 196] on div "Proposals" at bounding box center [82, 197] width 92 height 12
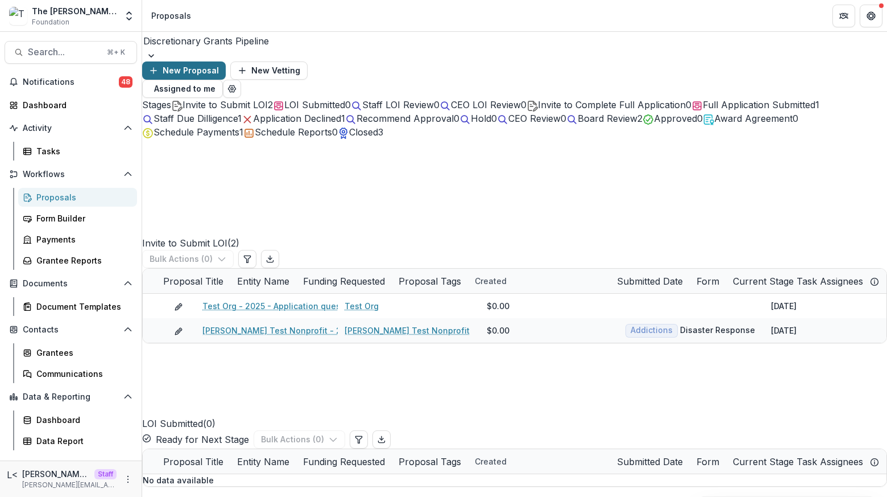
click at [226, 61] on button "New Proposal" at bounding box center [184, 70] width 84 height 18
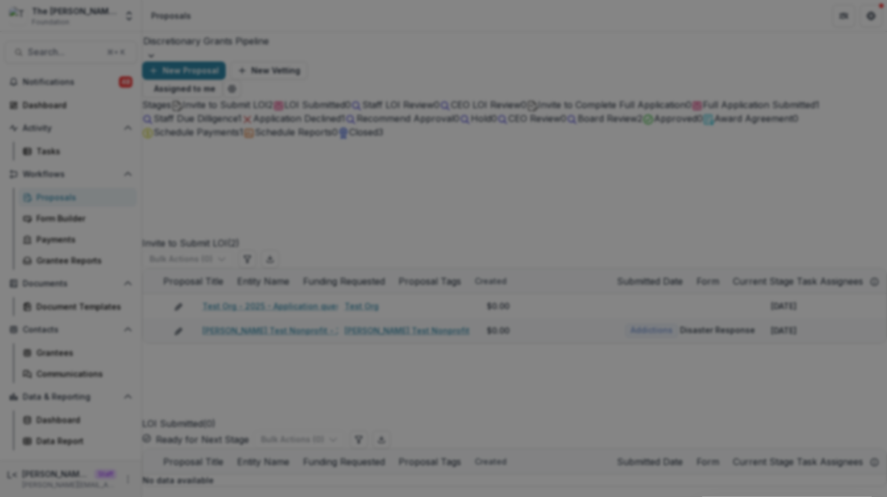
type input "****"
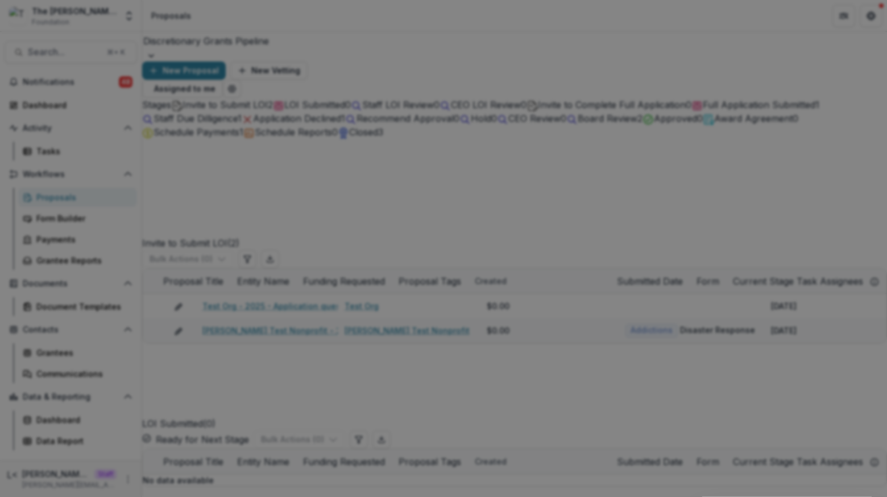
drag, startPoint x: 417, startPoint y: 360, endPoint x: 415, endPoint y: 379, distance: 19.5
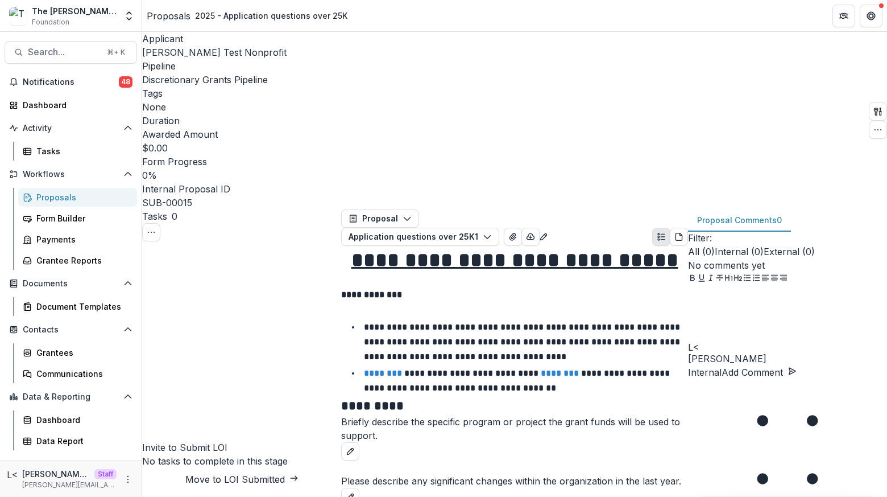
click at [208, 56] on span "[PERSON_NAME] Test Nonprofit" at bounding box center [214, 52] width 144 height 11
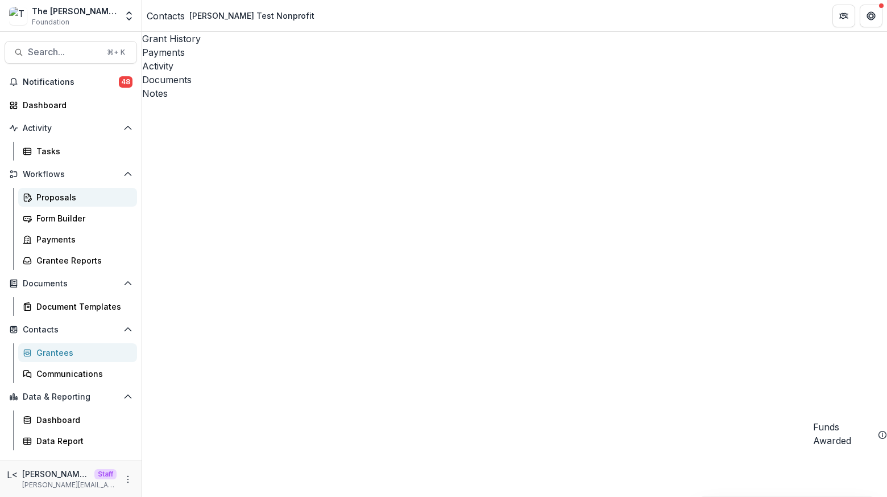
click at [85, 192] on div "Proposals" at bounding box center [82, 197] width 92 height 12
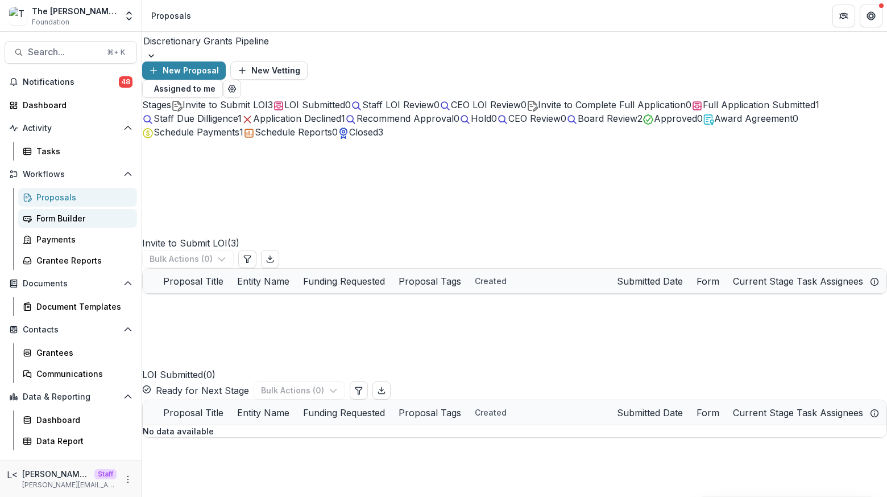
click at [82, 216] on div "Form Builder" at bounding box center [82, 218] width 92 height 12
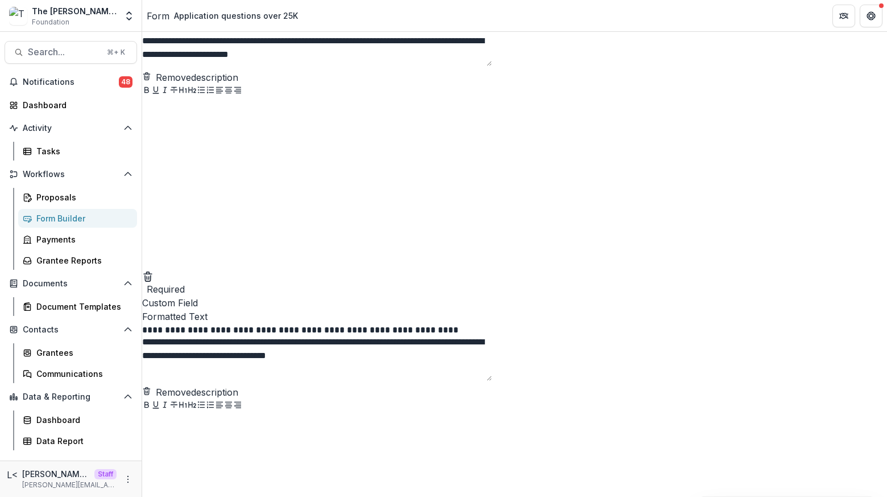
scroll to position [804, 0]
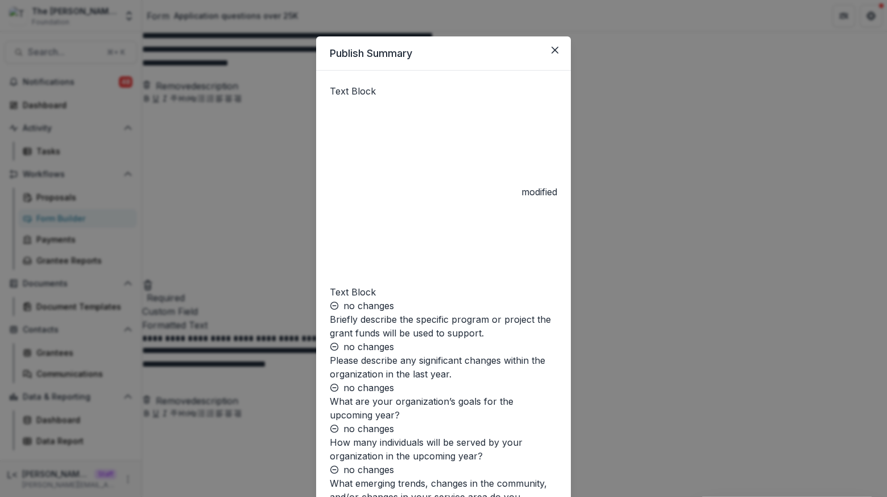
scroll to position [594, 0]
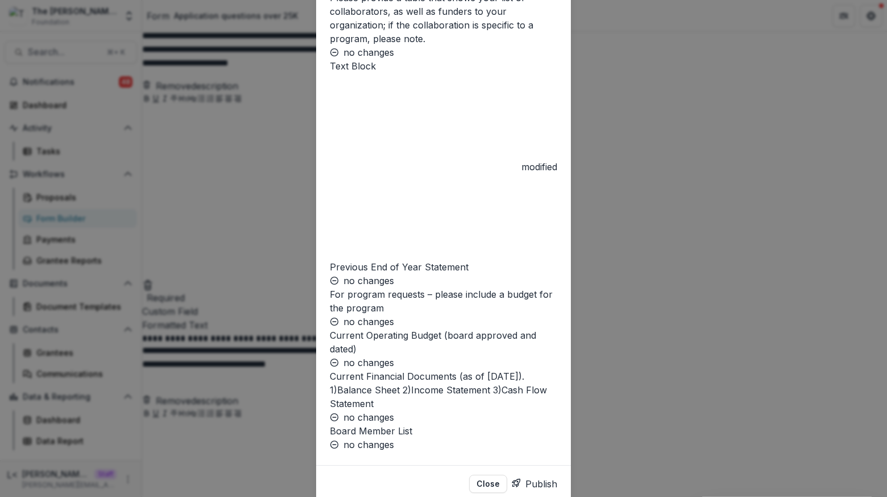
click at [526, 474] on button "Publish" at bounding box center [535, 483] width 46 height 18
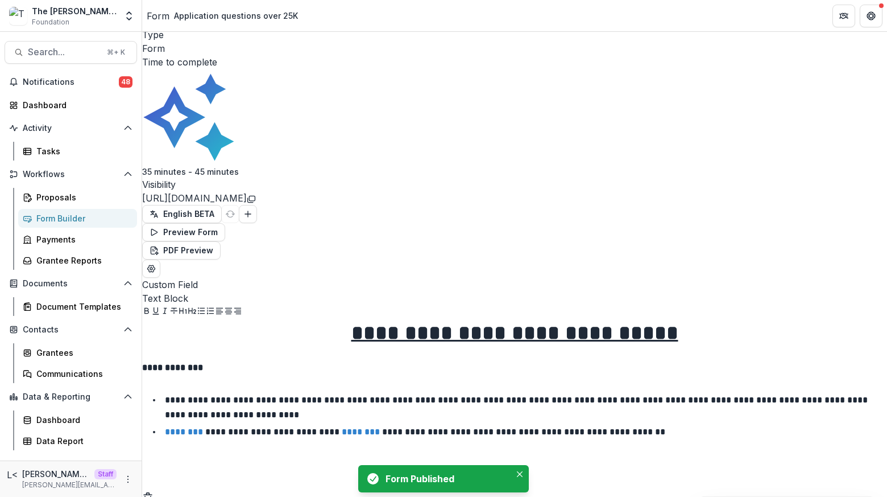
scroll to position [0, 0]
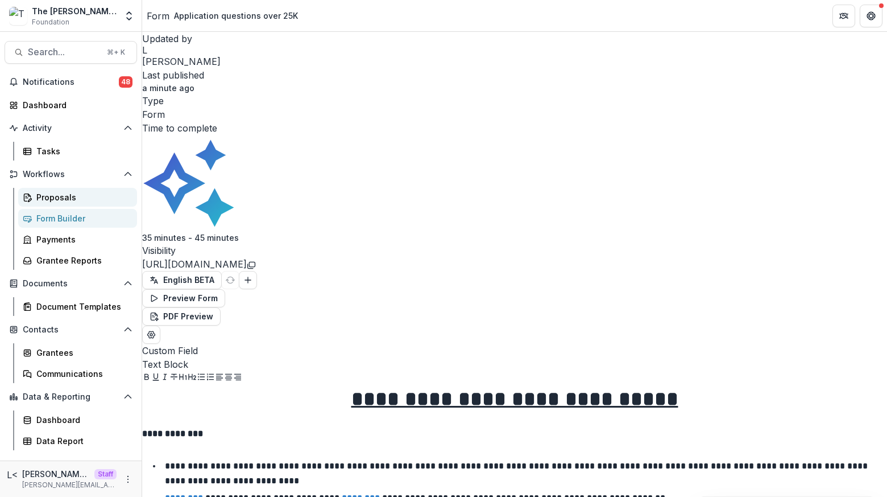
click at [68, 194] on div "Proposals" at bounding box center [82, 197] width 92 height 12
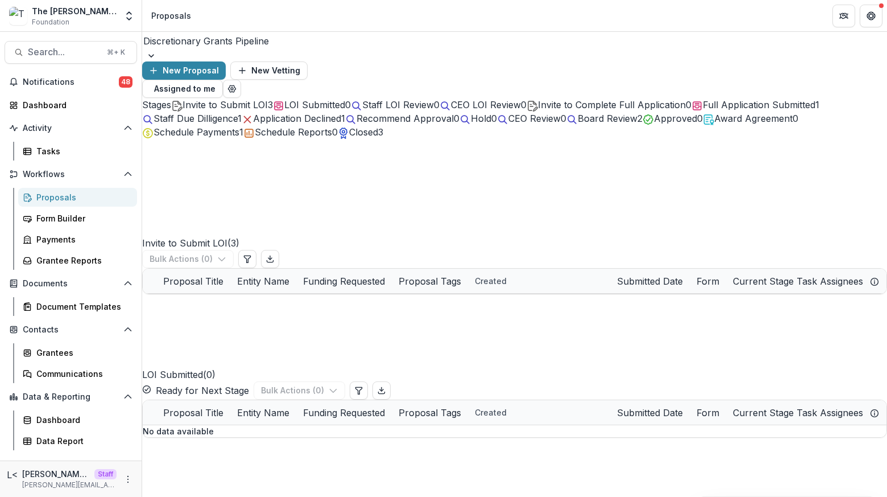
click at [589, 65] on div "Discretionary Grants Pipeline New Proposal New Vetting Assigned to me" at bounding box center [514, 65] width 745 height 66
click at [249, 349] on link "Lucy Test Nonprofit - 2025 - LOI questions" at bounding box center [311, 355] width 217 height 12
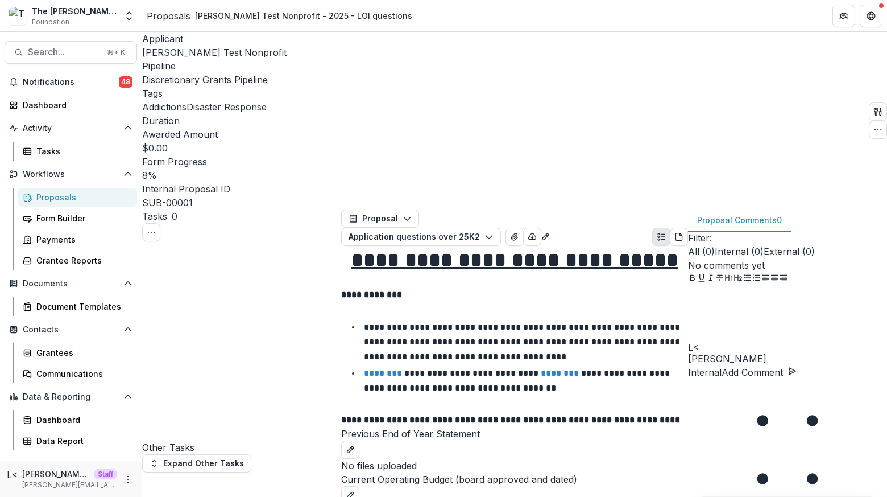
scroll to position [60, 0]
select select "**********"
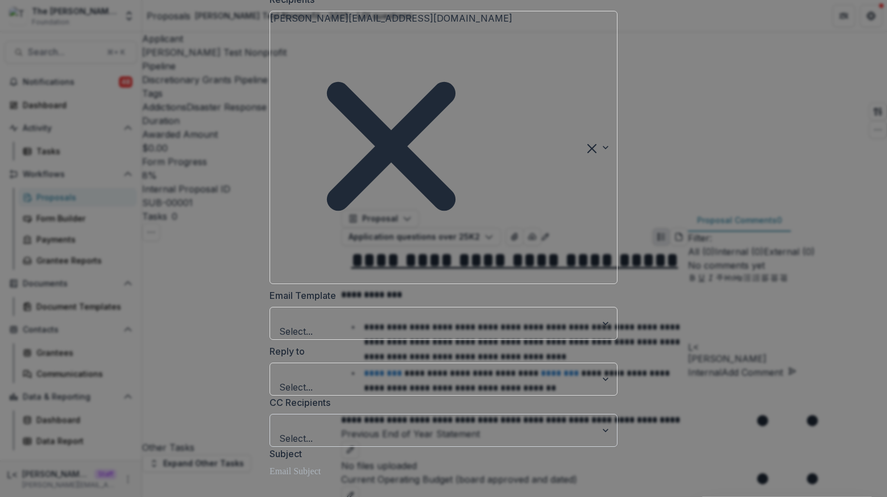
scroll to position [0, 0]
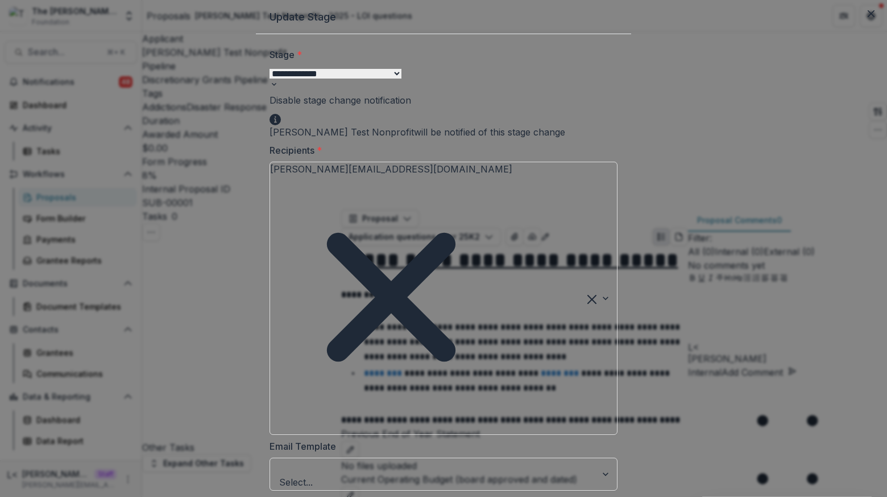
click at [411, 106] on span at bounding box center [411, 99] width 0 height 11
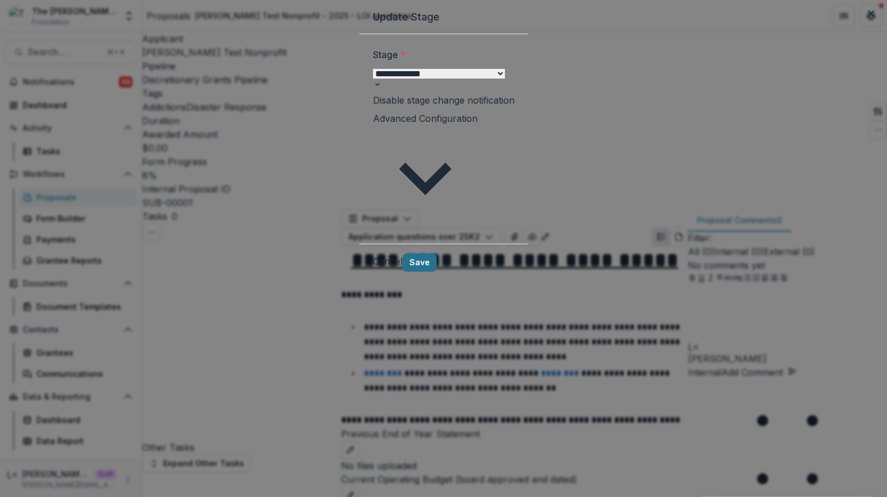
click at [437, 253] on button "Save" at bounding box center [420, 262] width 34 height 18
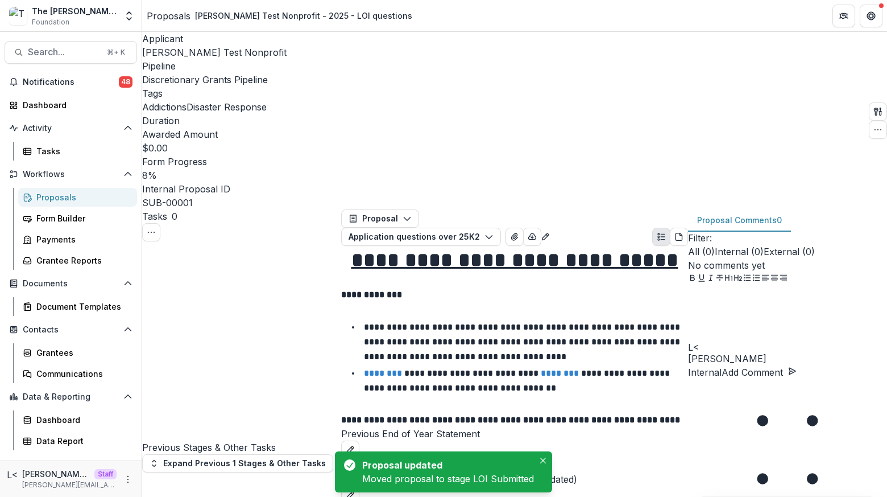
scroll to position [337, 2]
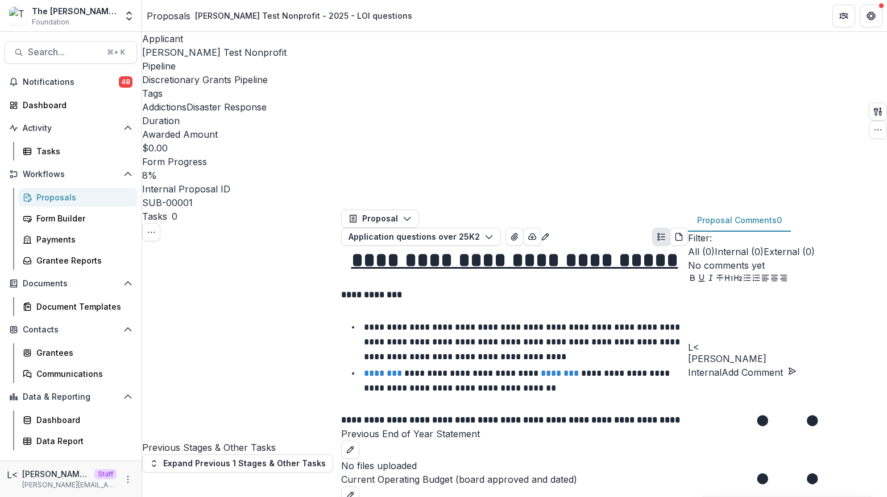
select select "**********"
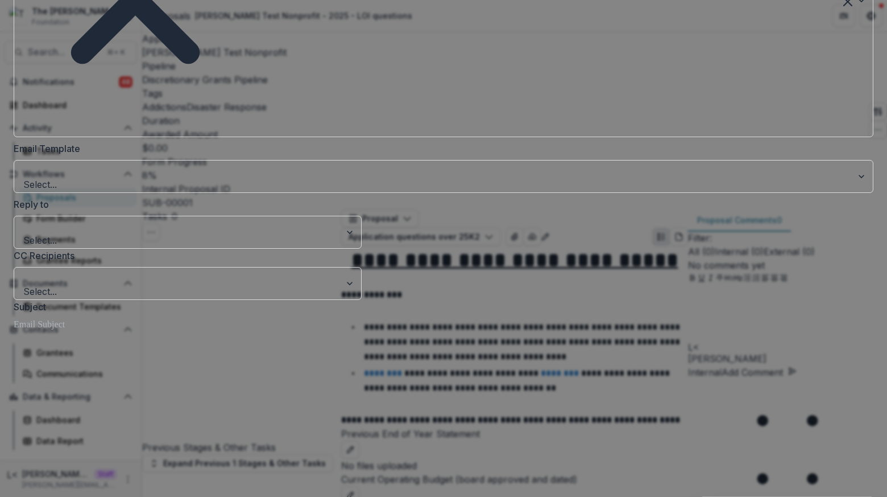
scroll to position [572, 0]
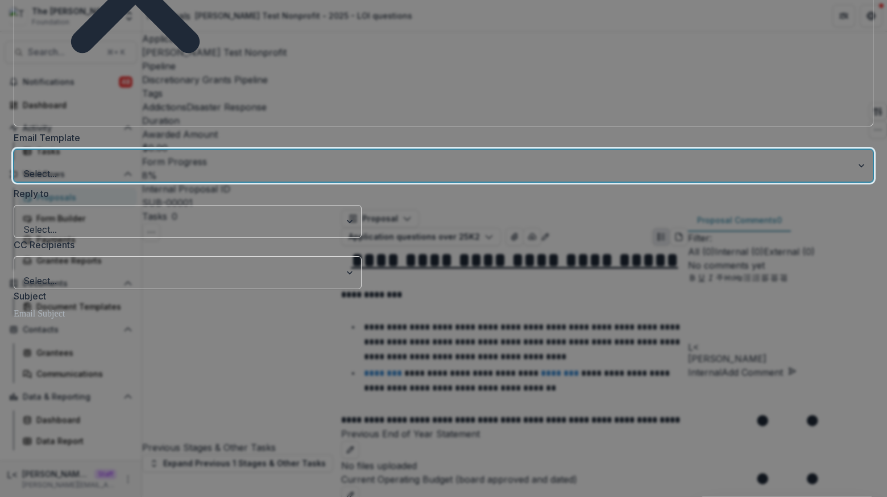
click at [342, 151] on div at bounding box center [433, 159] width 818 height 16
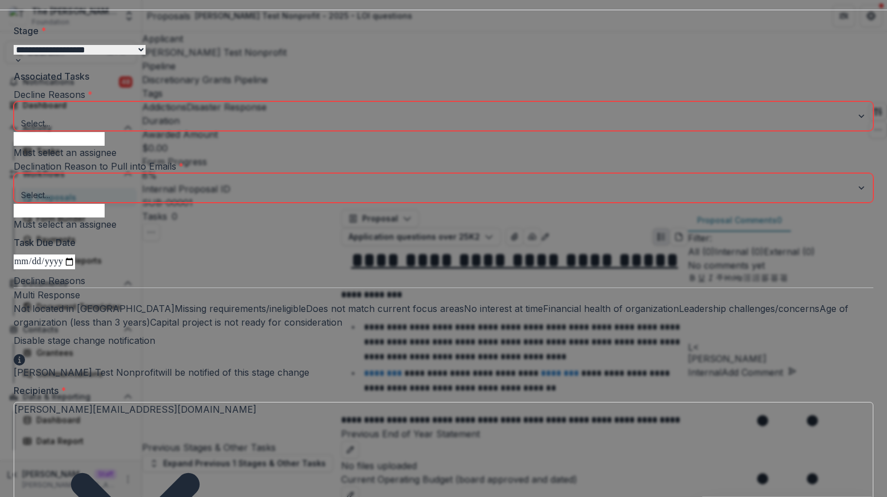
scroll to position [13, 0]
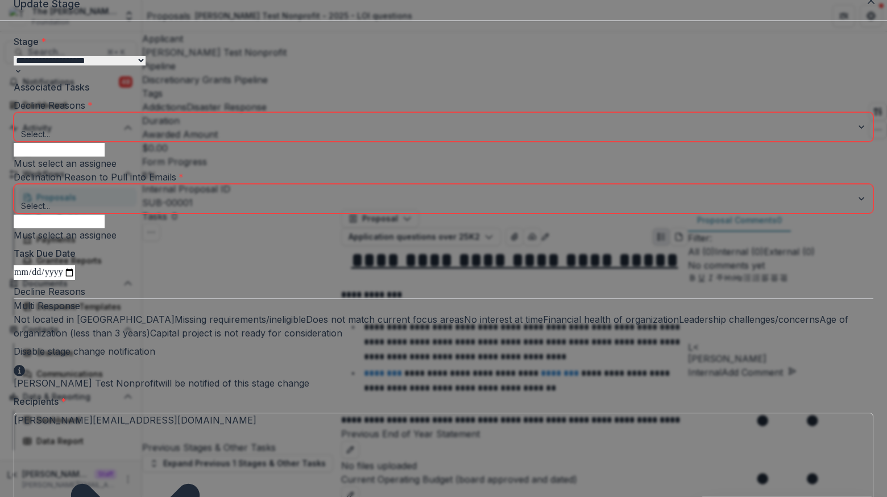
click at [874, 105] on span at bounding box center [874, 105] width 0 height 0
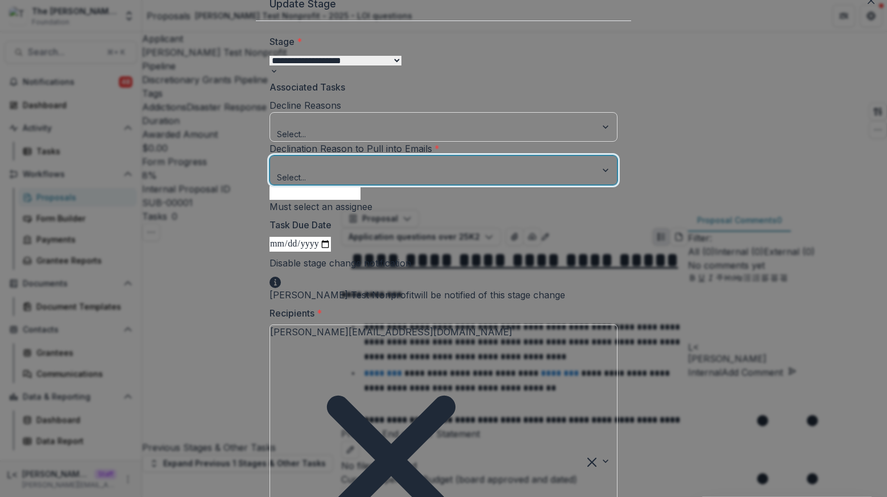
click at [534, 171] on div at bounding box center [433, 164] width 311 height 14
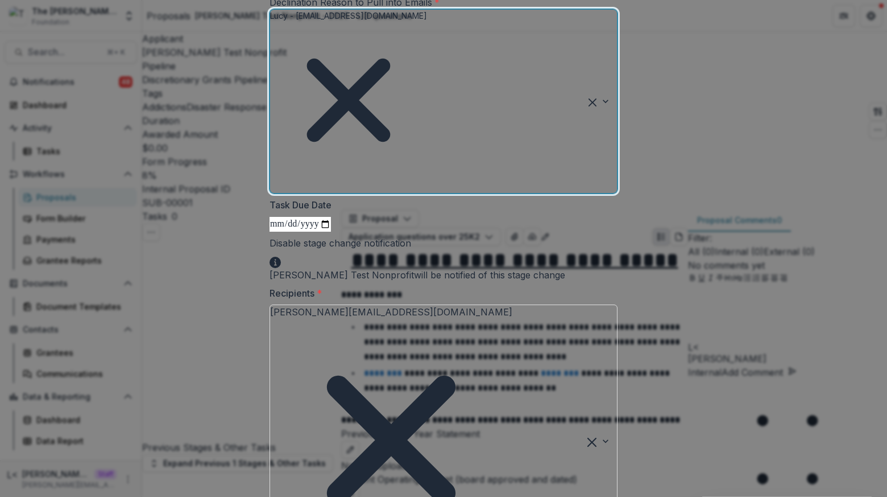
scroll to position [148, 0]
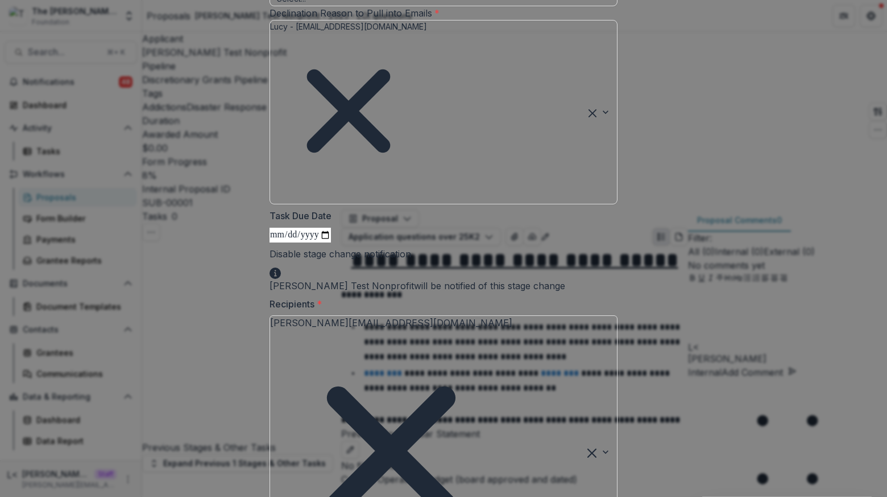
click at [411, 248] on span at bounding box center [411, 253] width 0 height 11
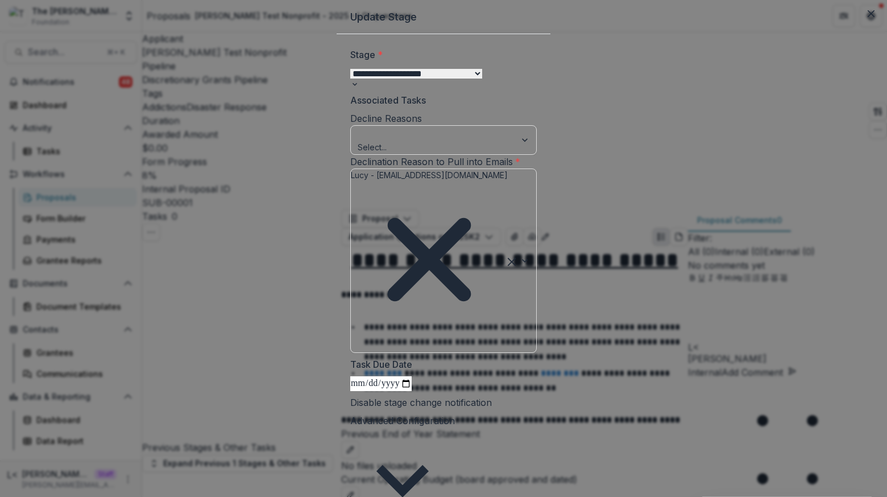
click at [537, 118] on span at bounding box center [537, 118] width 0 height 0
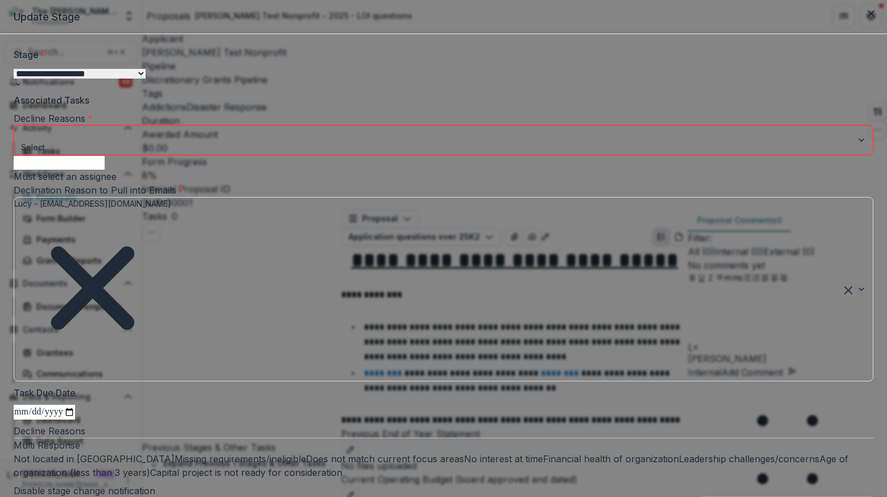
click at [317, 438] on div "Multi Response Not located in Davidson County Missing requirements/ineligible D…" at bounding box center [444, 458] width 860 height 41
click at [175, 453] on span "Not located in Davidson County" at bounding box center [94, 458] width 161 height 11
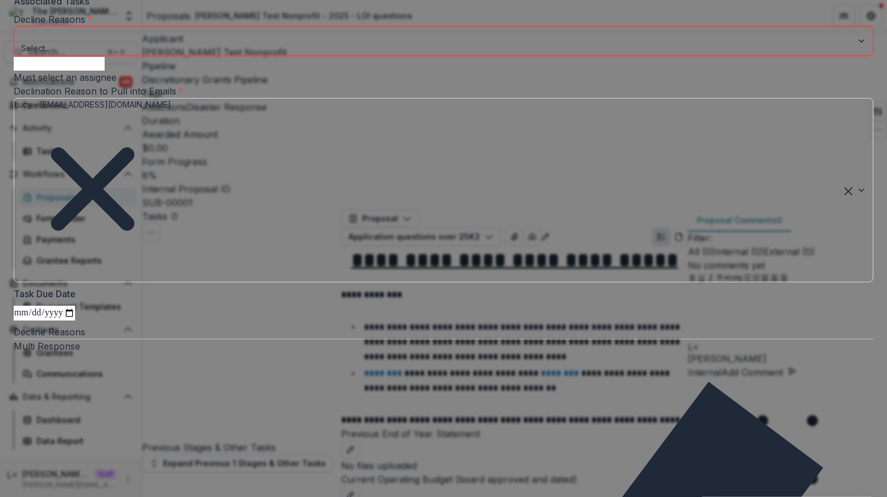
scroll to position [175, 0]
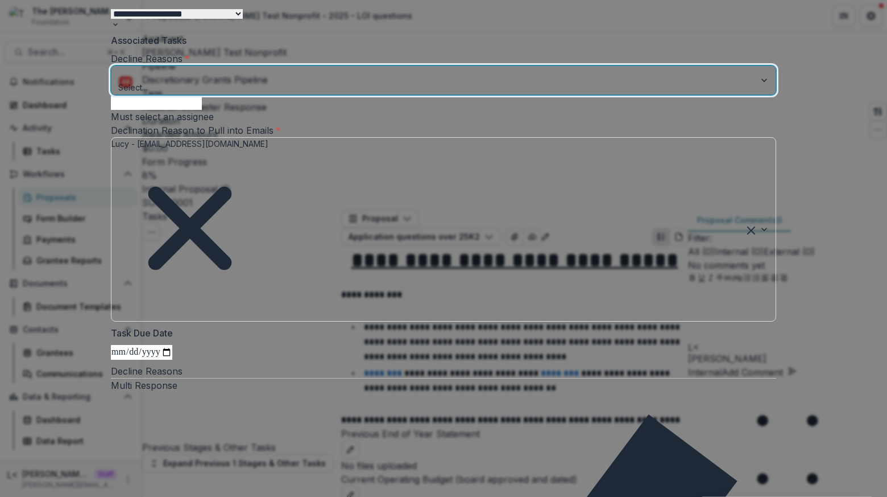
scroll to position [46, 0]
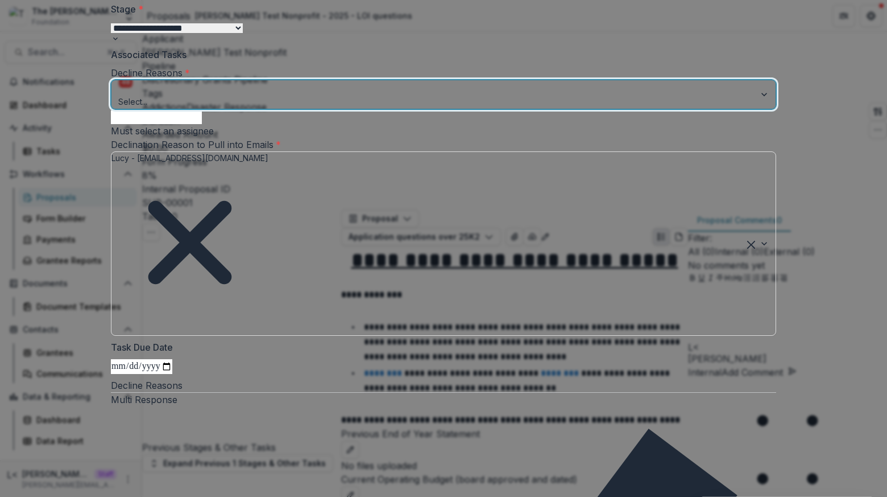
click at [363, 96] on div at bounding box center [433, 88] width 628 height 14
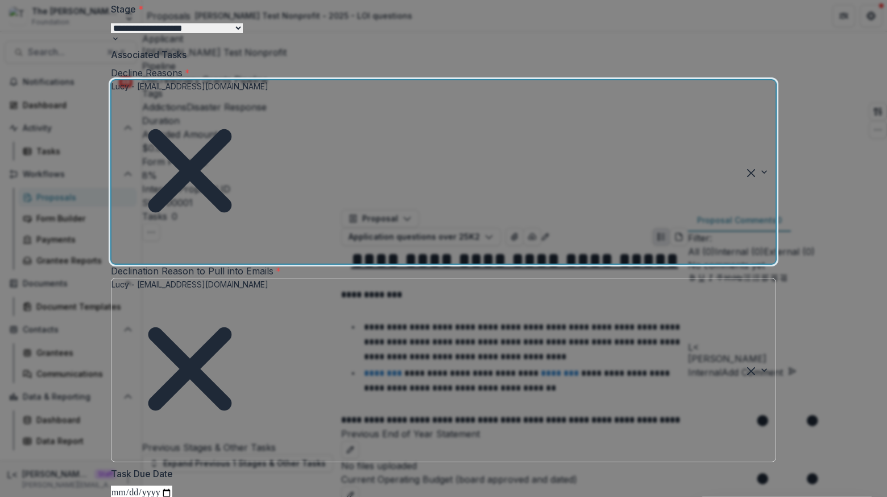
scroll to position [162, 0]
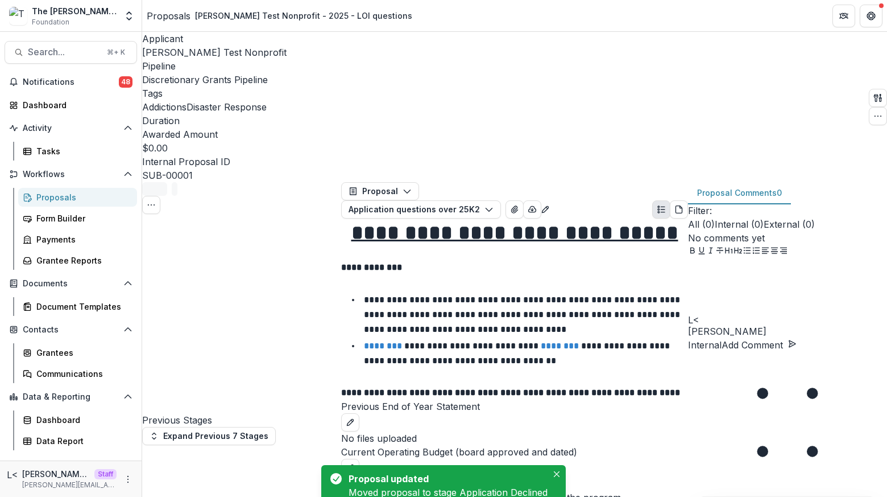
scroll to position [0, 0]
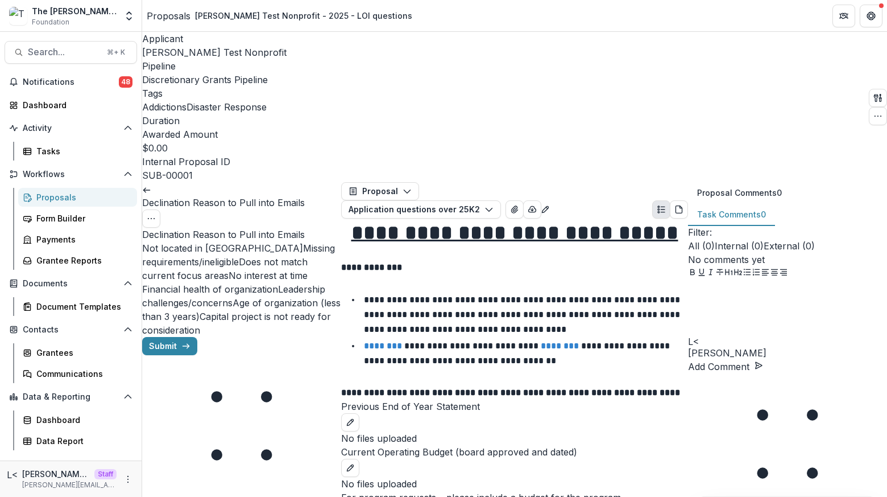
click at [214, 242] on span "Not located in Davidson County" at bounding box center [222, 247] width 161 height 11
click at [197, 337] on button "Submit" at bounding box center [169, 346] width 55 height 18
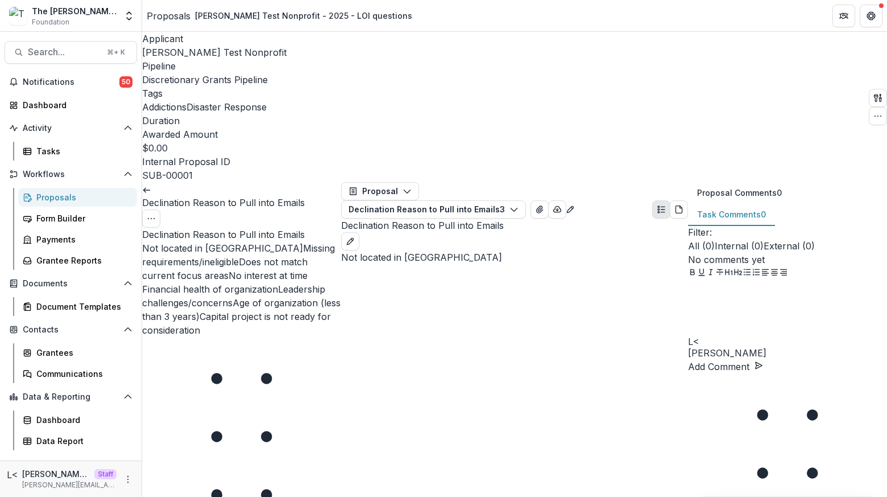
click at [151, 183] on link at bounding box center [146, 188] width 9 height 11
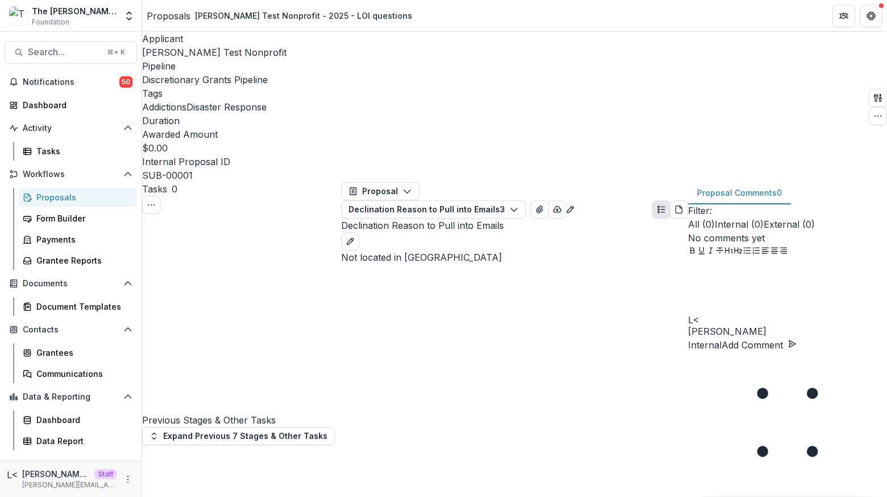
click at [150, 214] on icon at bounding box center [241, 313] width 199 height 199
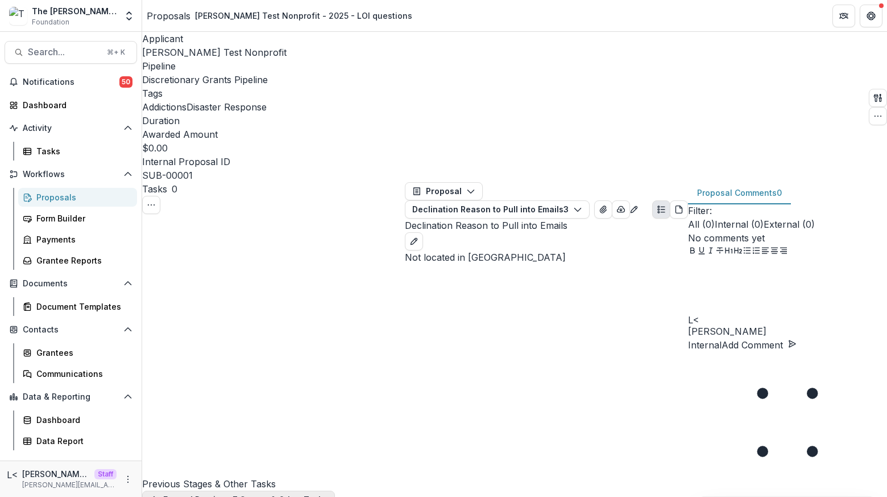
click at [182, 490] on button "Expand Previous 7 Stages & Other Tasks" at bounding box center [238, 499] width 193 height 18
select select "**********"
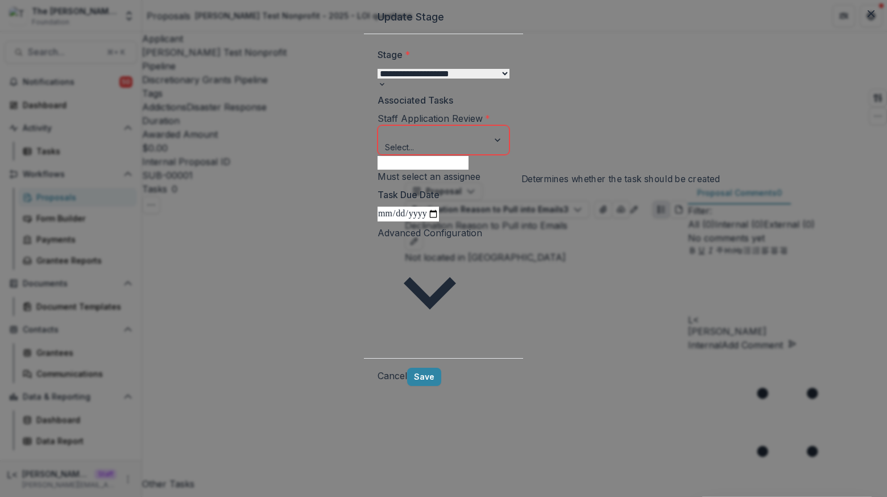
click at [510, 118] on span at bounding box center [510, 118] width 0 height 0
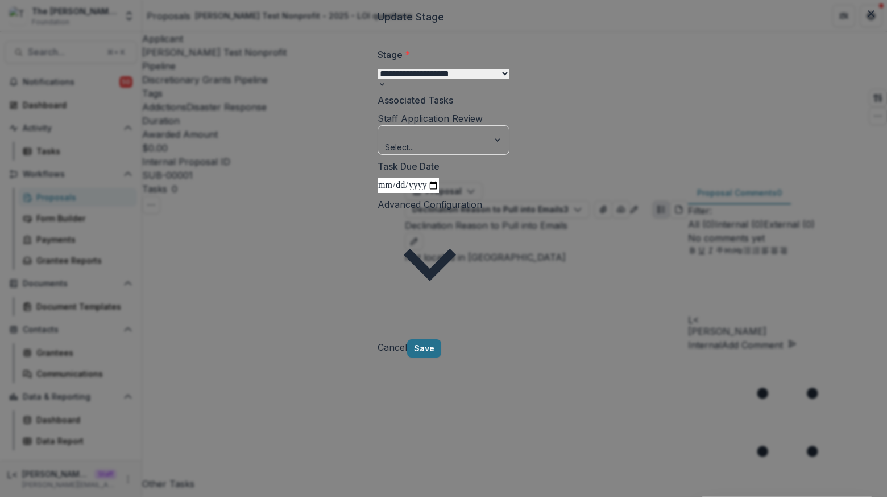
click at [441, 339] on button "Save" at bounding box center [424, 348] width 34 height 18
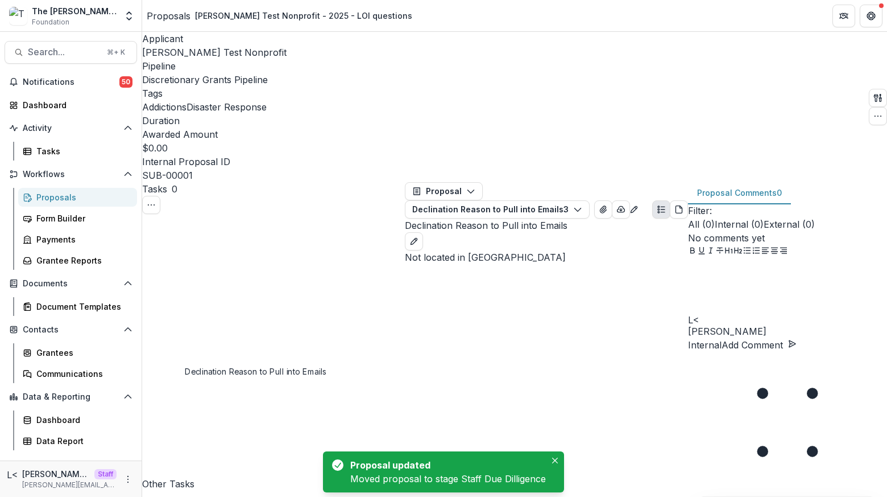
scroll to position [691, 0]
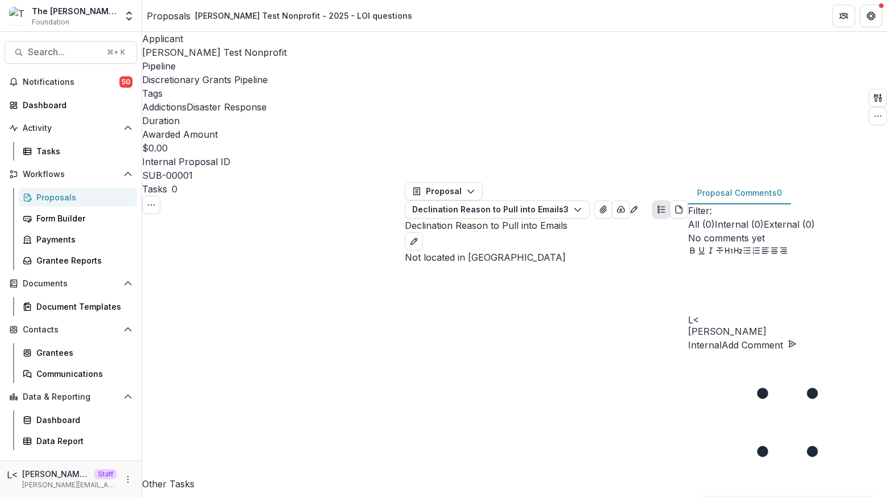
select select "**********"
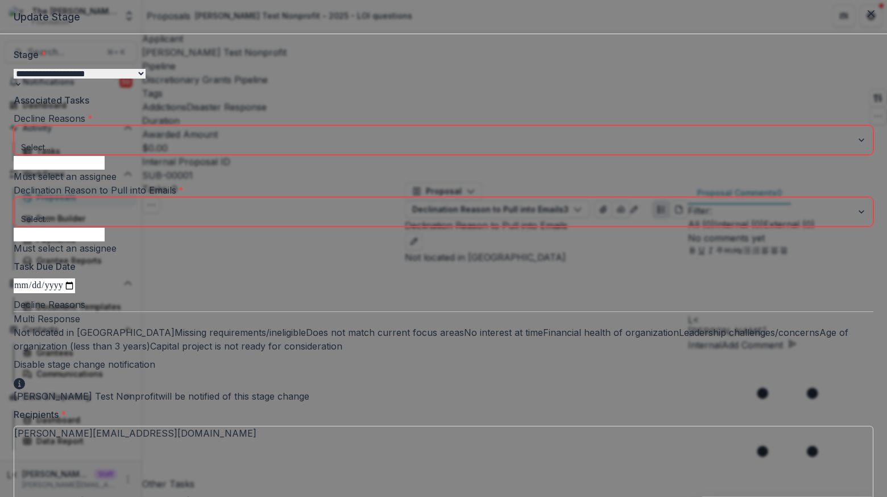
scroll to position [24, 0]
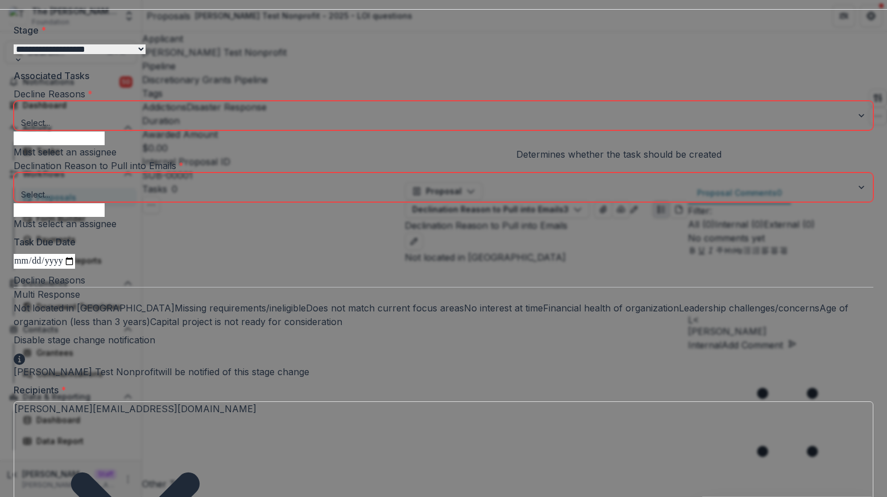
click at [874, 94] on span at bounding box center [874, 94] width 0 height 0
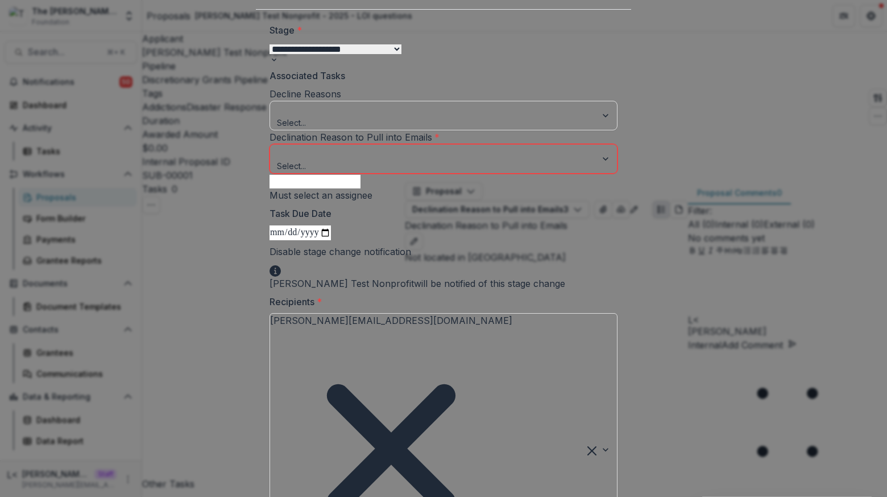
click at [618, 137] on span at bounding box center [618, 137] width 0 height 0
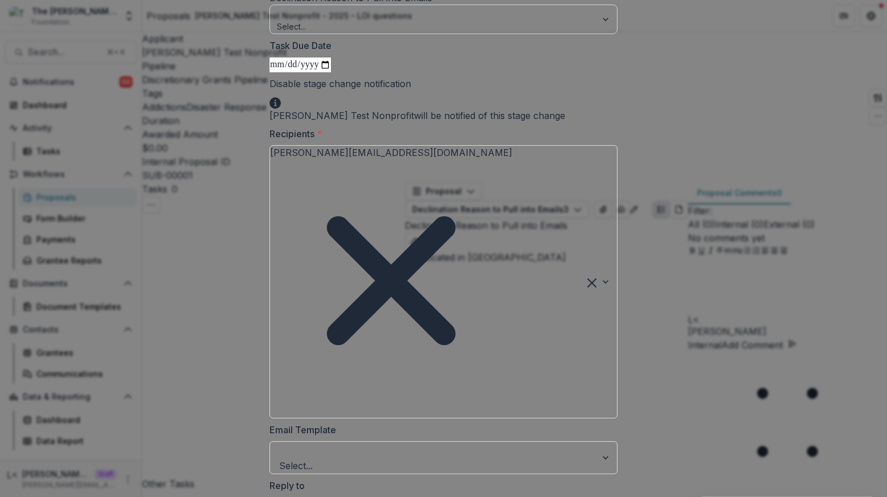
scroll to position [196, 0]
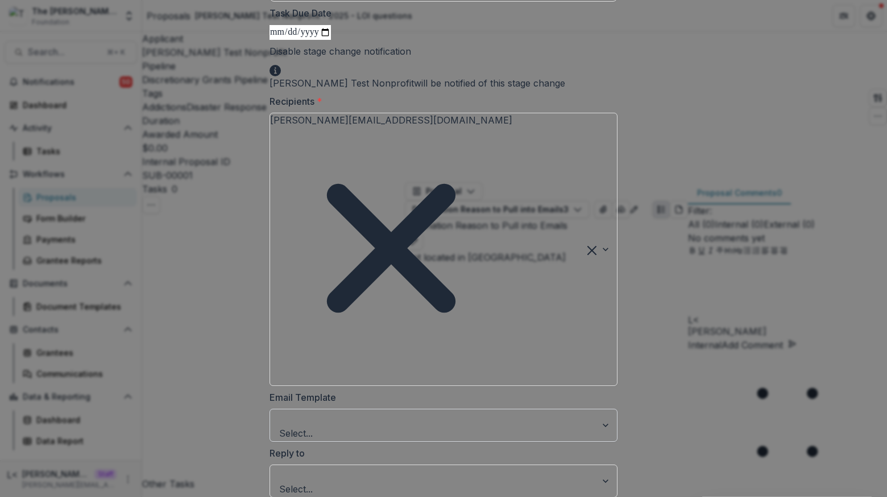
click at [345, 410] on div at bounding box center [433, 418] width 306 height 16
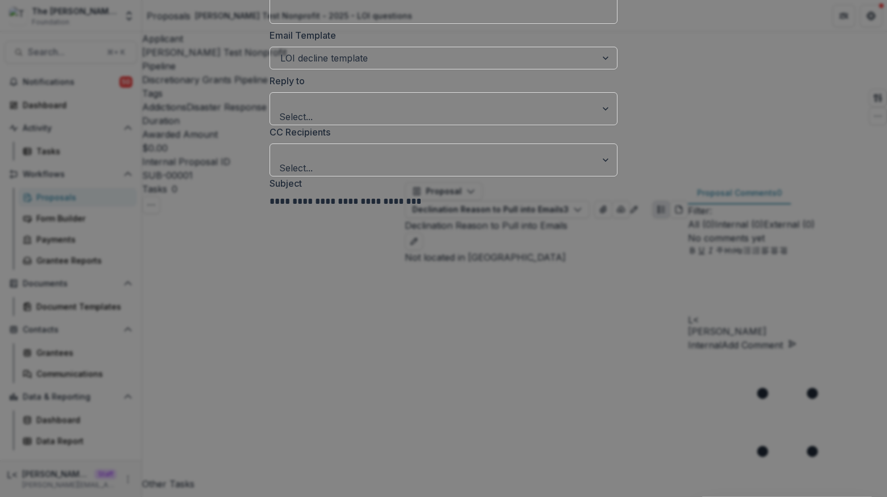
scroll to position [559, 0]
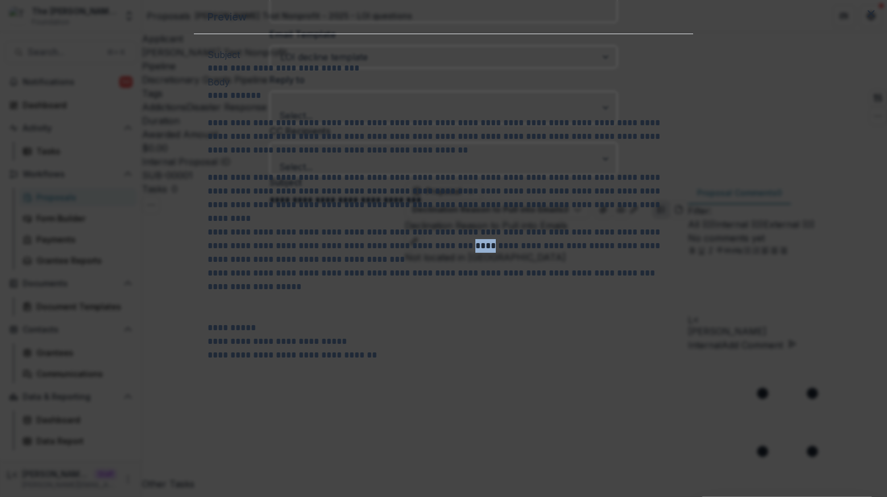
drag, startPoint x: 440, startPoint y: 299, endPoint x: 457, endPoint y: 296, distance: 16.7
click at [457, 266] on p "**********" at bounding box center [444, 245] width 473 height 41
click at [445, 266] on p "**********" at bounding box center [444, 245] width 473 height 41
drag, startPoint x: 439, startPoint y: 296, endPoint x: 576, endPoint y: 294, distance: 136.5
click at [576, 266] on p "**********" at bounding box center [444, 245] width 473 height 41
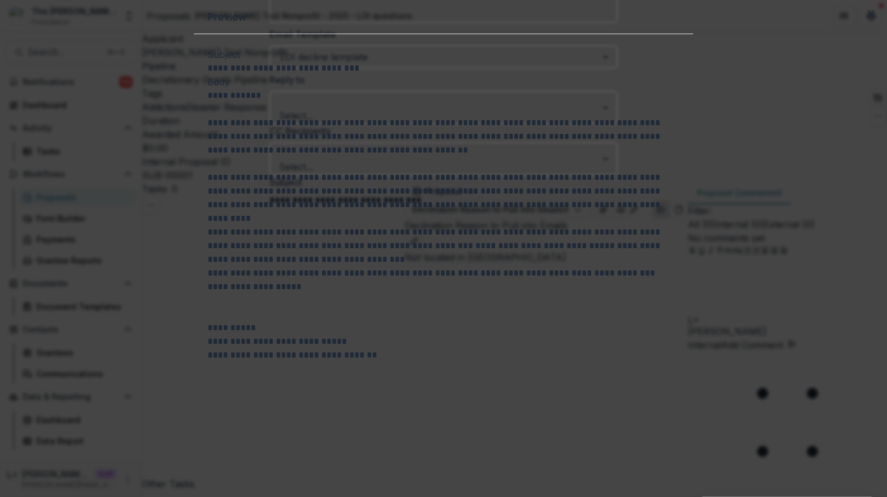
click at [439, 451] on div "**********" at bounding box center [443, 248] width 887 height 497
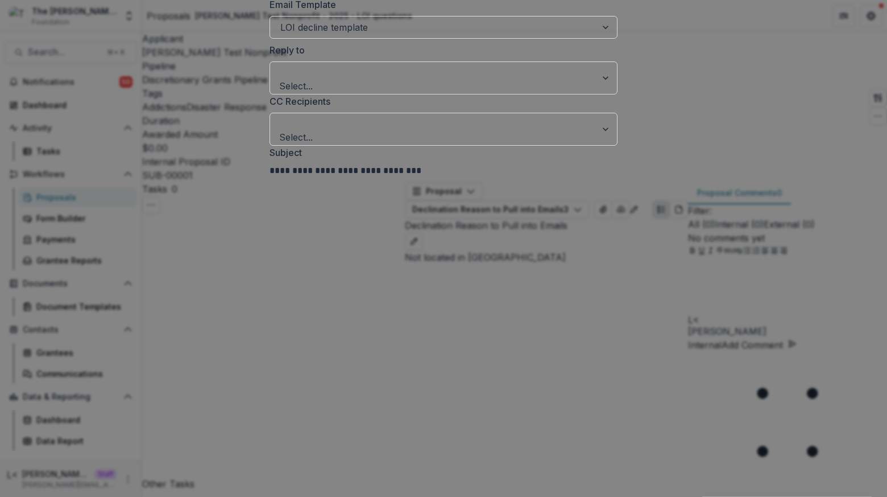
scroll to position [606, 0]
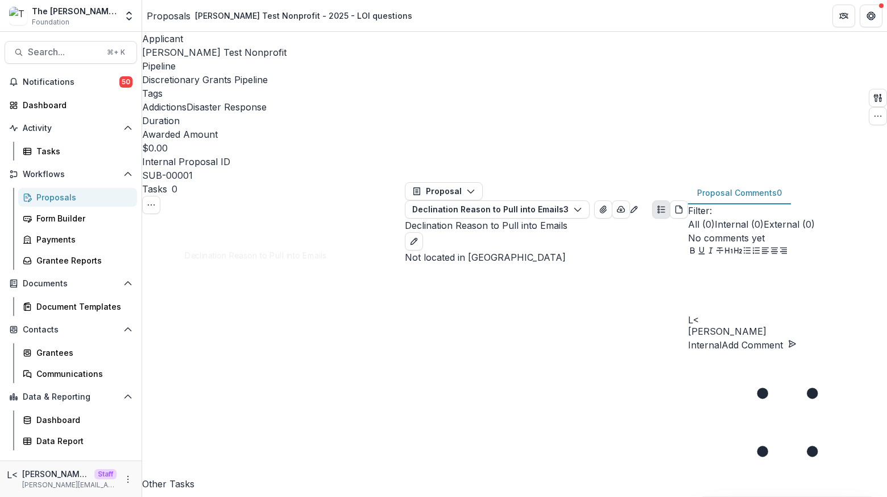
scroll to position [816, 0]
select select "**********"
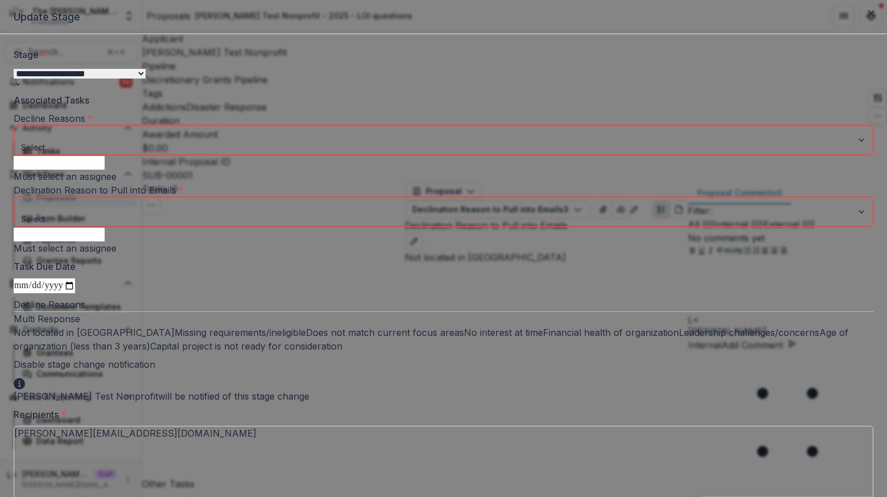
click at [853, 154] on div at bounding box center [863, 140] width 20 height 28
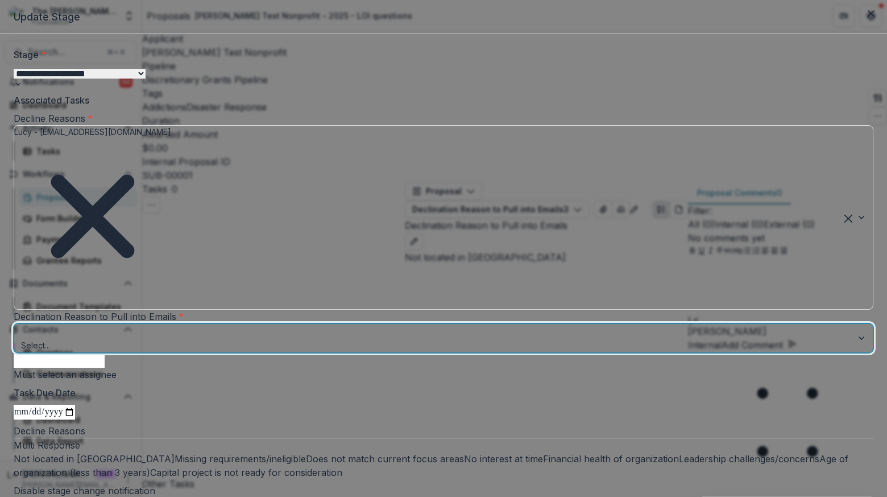
click at [537, 325] on div at bounding box center [433, 332] width 823 height 14
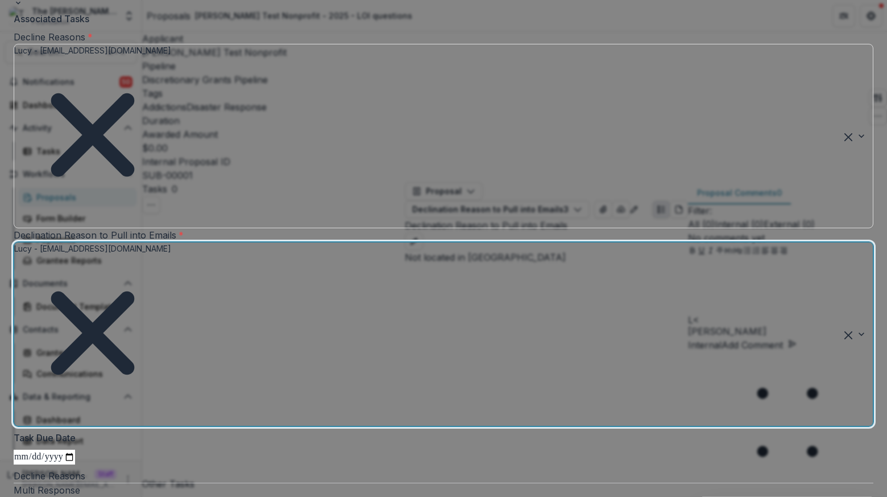
scroll to position [118, 0]
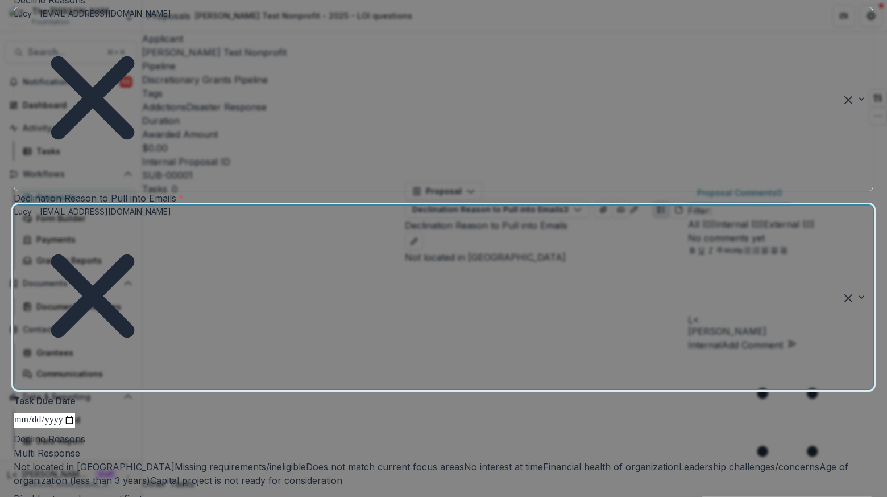
click at [175, 461] on label "Not located in Davidson County" at bounding box center [94, 466] width 161 height 11
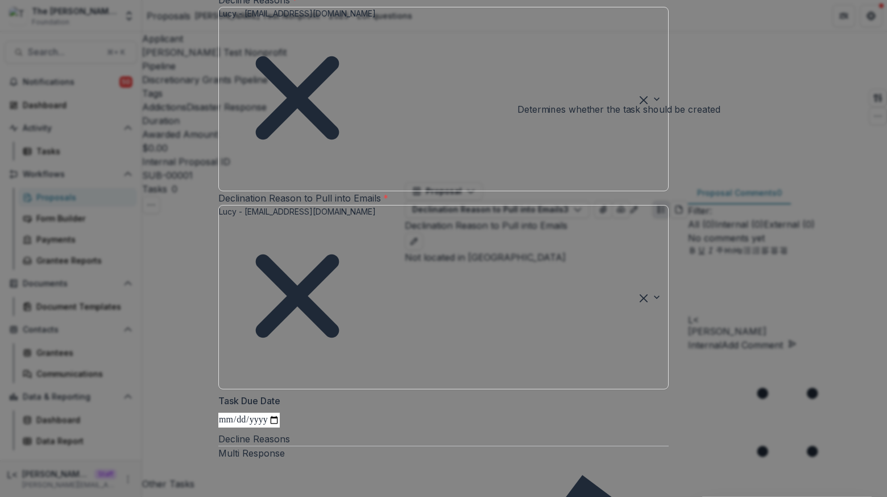
click at [669, 198] on span at bounding box center [669, 198] width 0 height 0
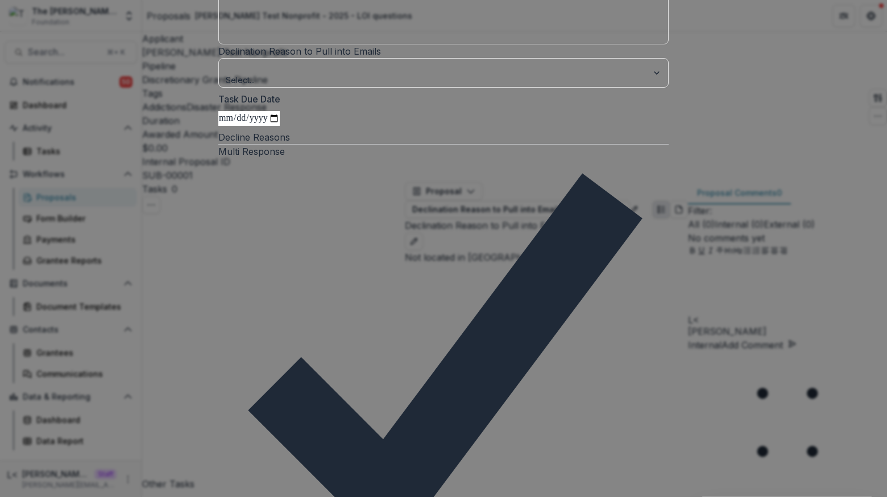
scroll to position [274, 0]
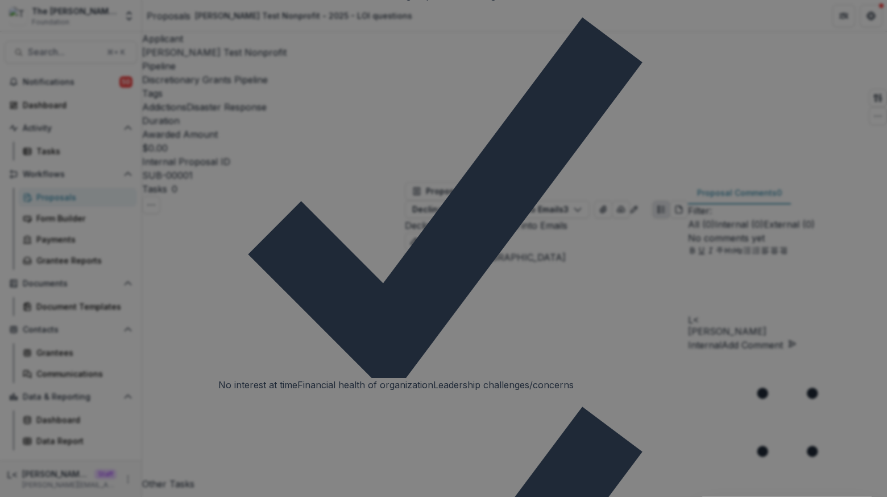
scroll to position [832, 0]
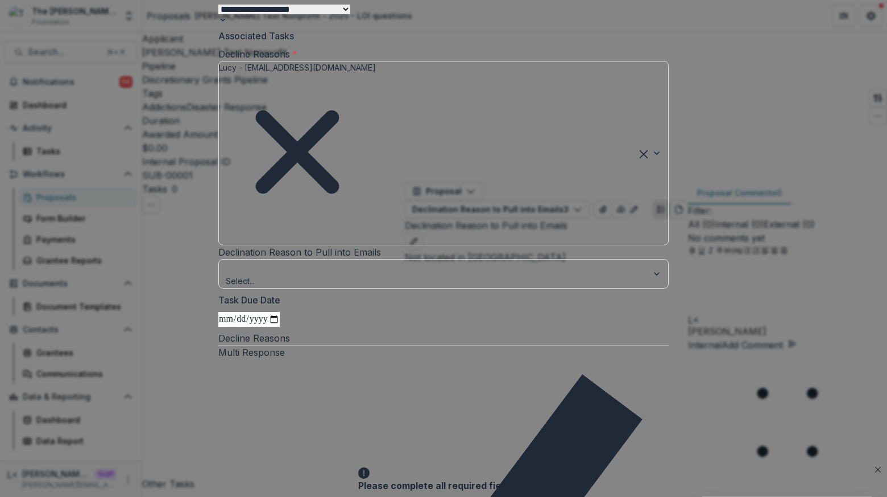
scroll to position [0, 0]
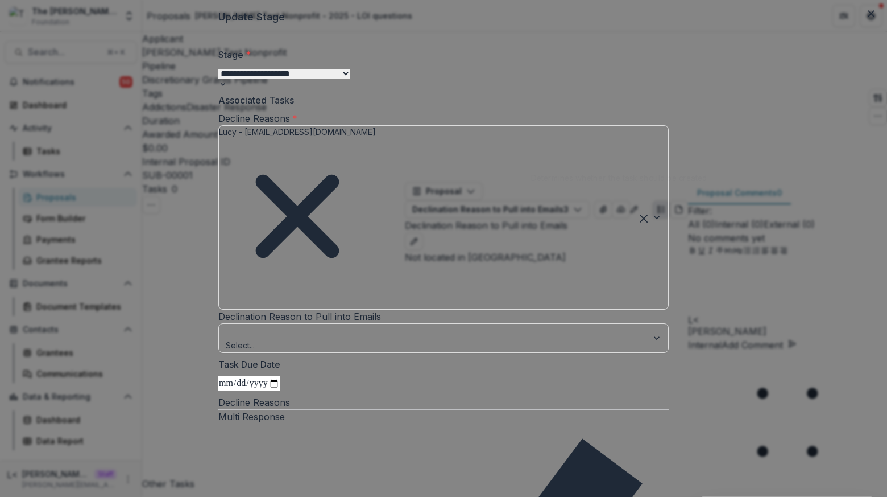
drag, startPoint x: 609, startPoint y: 53, endPoint x: 601, endPoint y: 242, distance: 188.5
click at [669, 316] on span at bounding box center [669, 316] width 0 height 0
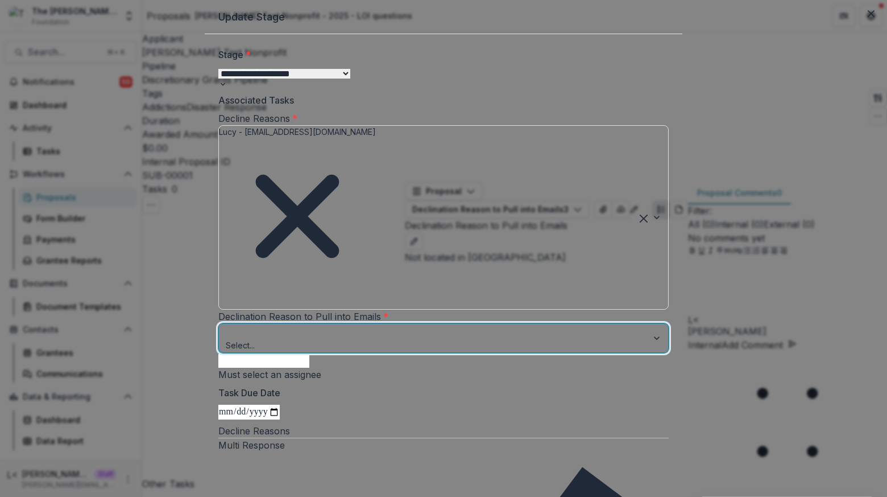
click at [511, 323] on div "Select..." at bounding box center [443, 338] width 451 height 30
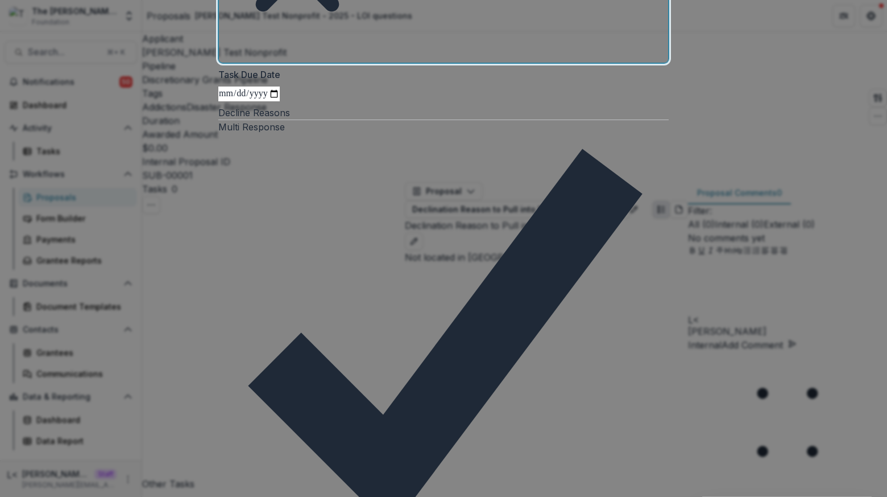
scroll to position [577, 0]
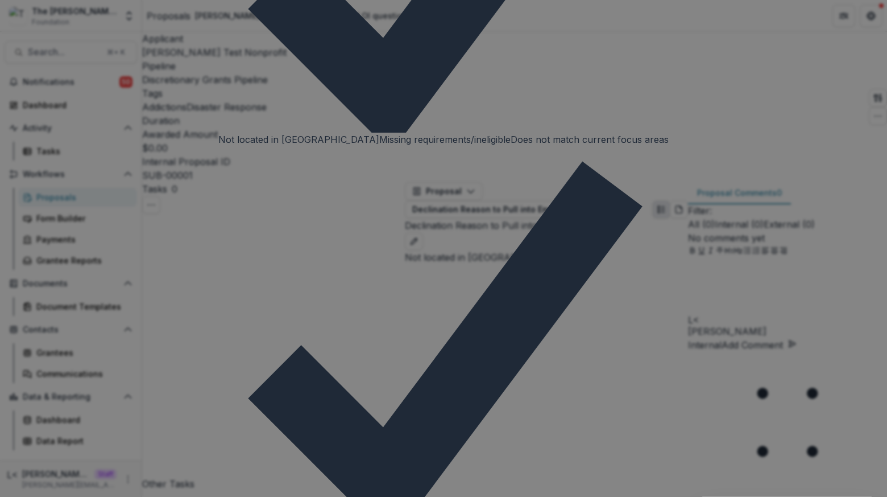
scroll to position [832, 0]
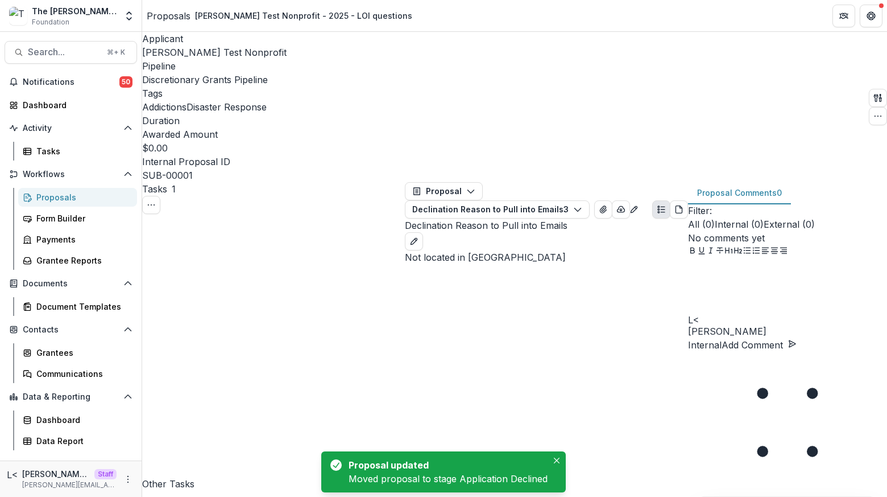
scroll to position [785, 0]
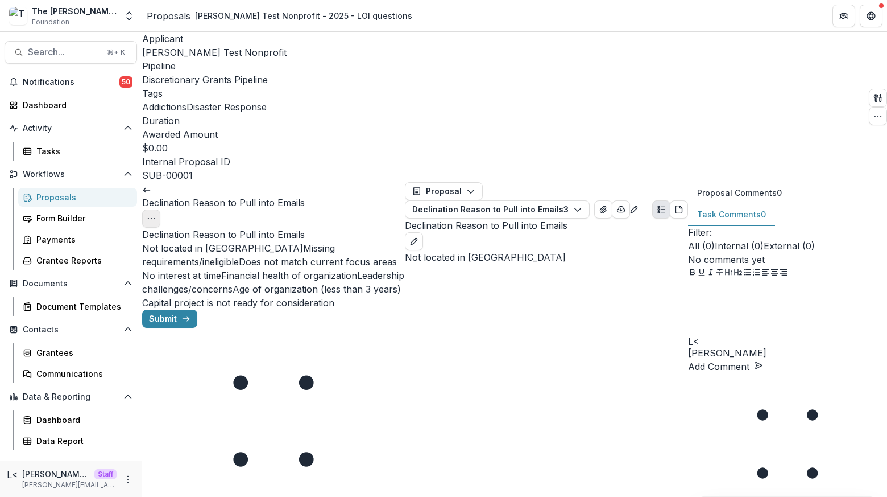
click at [156, 214] on icon "Options" at bounding box center [151, 218] width 9 height 9
click at [374, 233] on button "Cancel Task" at bounding box center [360, 242] width 79 height 19
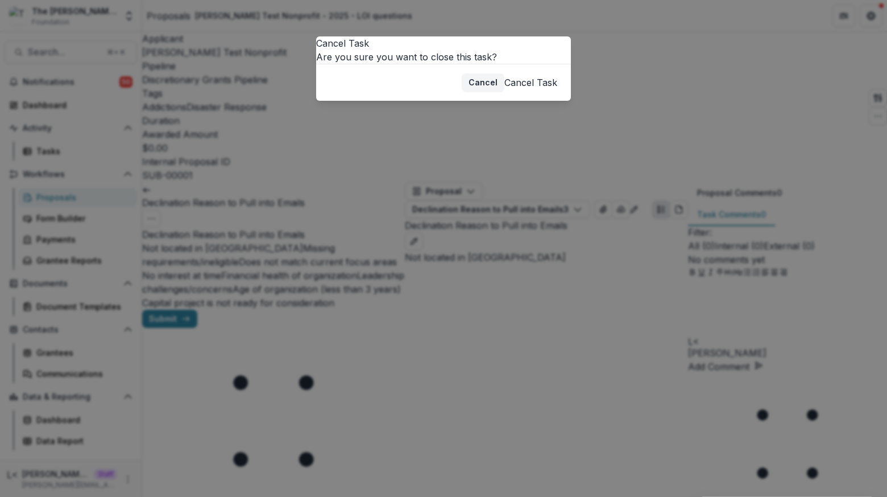
click at [525, 89] on button "Cancel Task" at bounding box center [531, 83] width 53 height 14
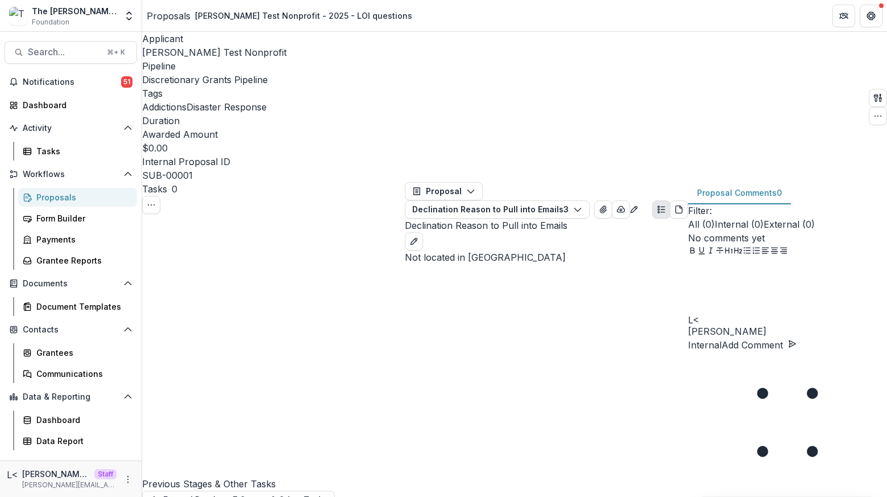
scroll to position [163, 0]
click at [167, 14] on div "Proposals" at bounding box center [169, 16] width 44 height 14
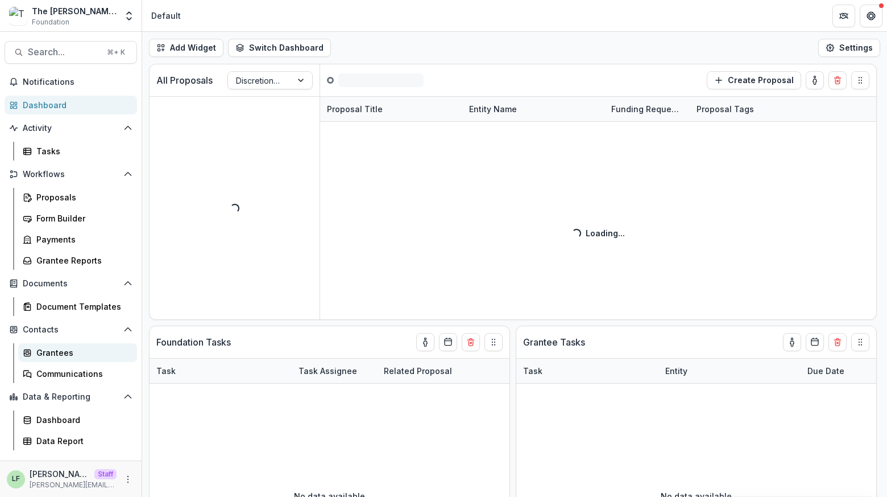
click at [56, 350] on div "Grantees" at bounding box center [82, 352] width 92 height 12
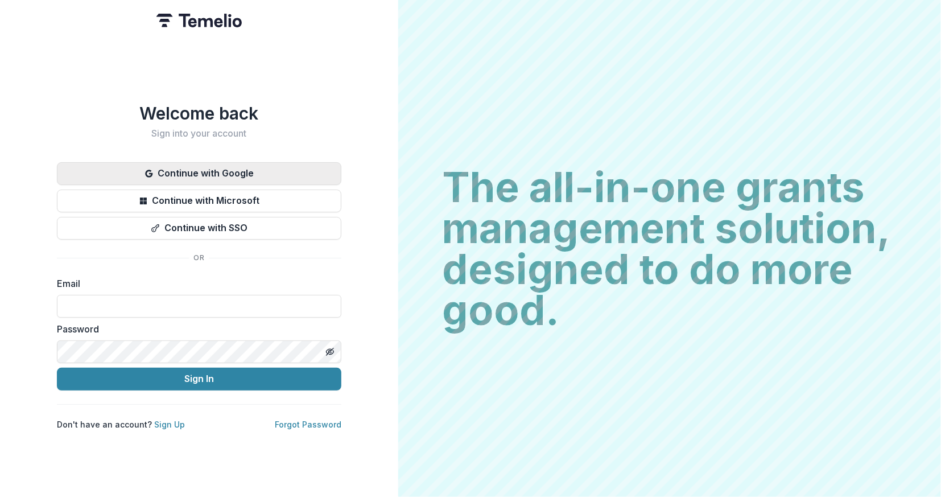
click at [199, 170] on button "Continue with Google" at bounding box center [199, 173] width 284 height 23
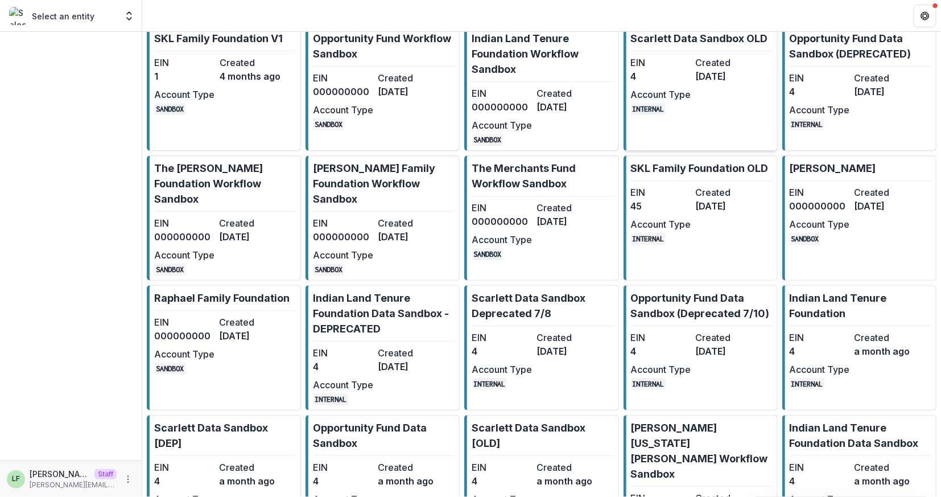
scroll to position [555, 0]
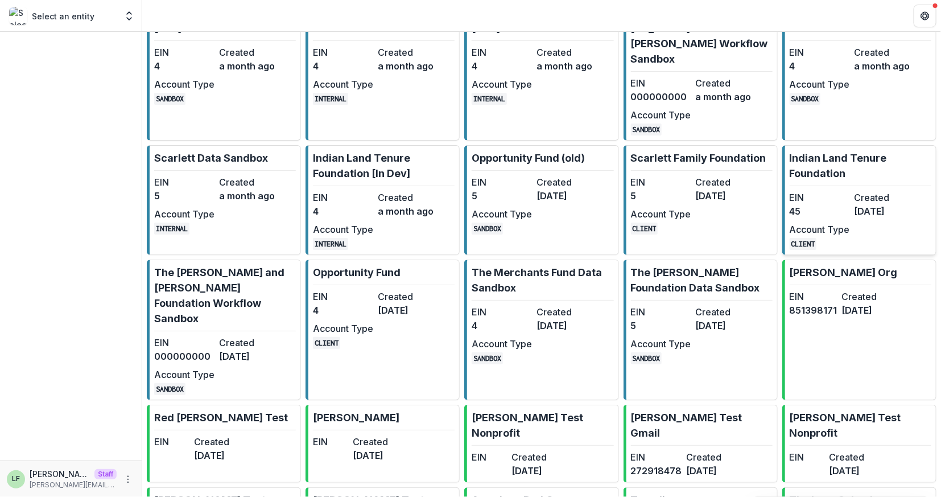
click at [888, 191] on dt "Created" at bounding box center [884, 198] width 60 height 14
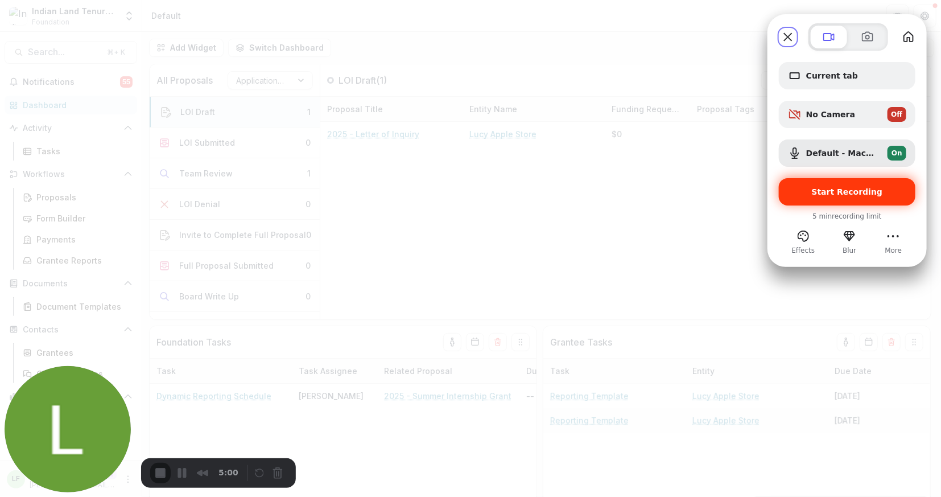
click at [805, 195] on span "Start Recording" at bounding box center [847, 191] width 118 height 9
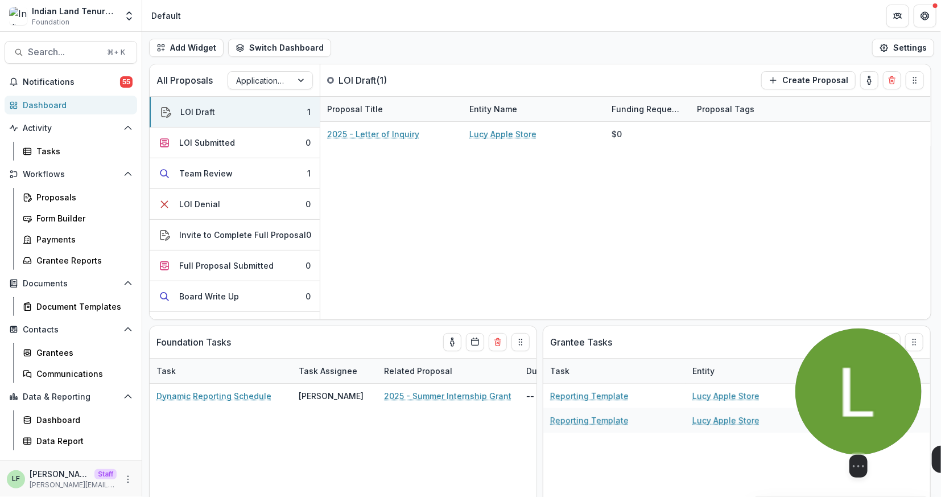
drag, startPoint x: 71, startPoint y: 408, endPoint x: 862, endPoint y: 395, distance: 790.8
click at [862, 395] on img at bounding box center [858, 391] width 126 height 126
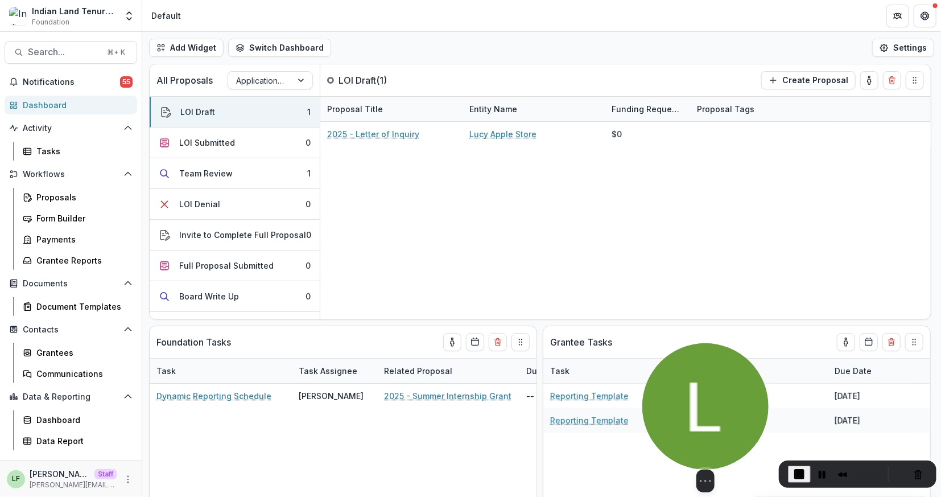
drag, startPoint x: 862, startPoint y: 398, endPoint x: 708, endPoint y: 427, distance: 157.4
click at [709, 427] on img at bounding box center [705, 406] width 126 height 126
click at [678, 474] on button "Camera off" at bounding box center [685, 481] width 14 height 14
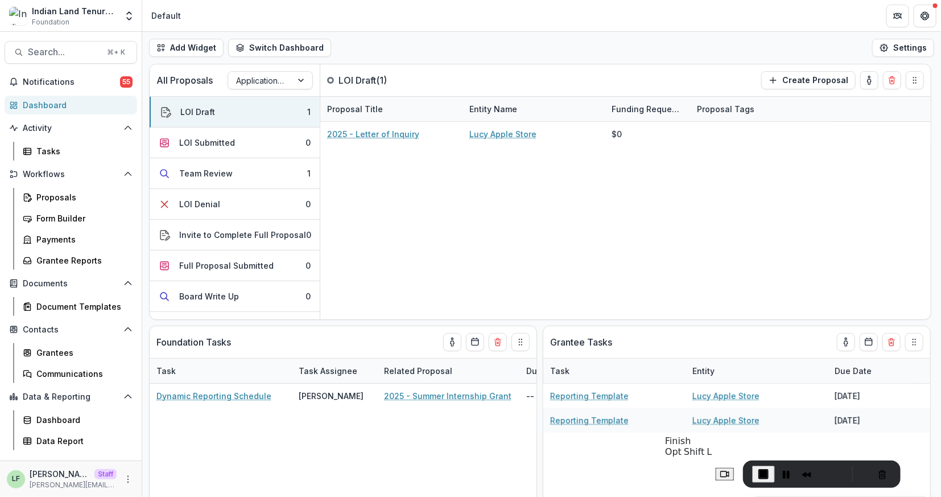
click at [757, 477] on span "End Recording" at bounding box center [764, 474] width 14 height 14
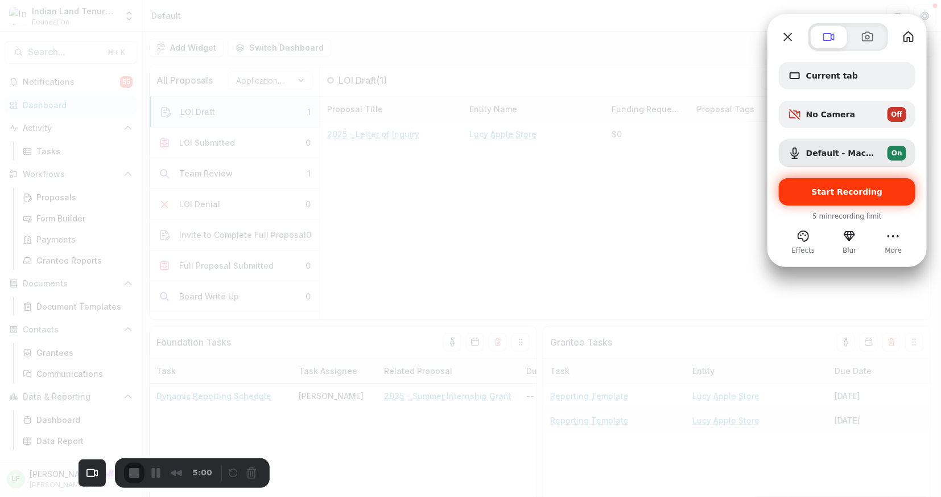
click at [811, 192] on span "Start Recording" at bounding box center [847, 191] width 118 height 9
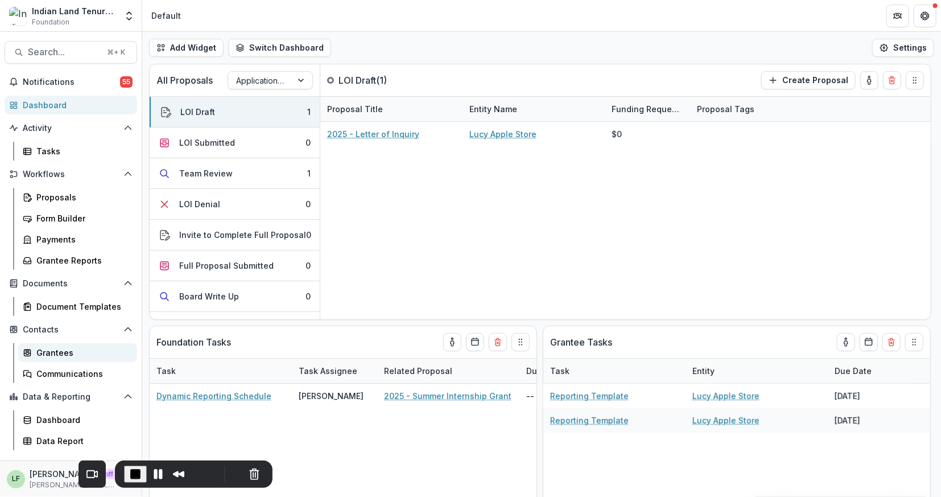
click at [52, 352] on div "Grantees" at bounding box center [82, 352] width 92 height 12
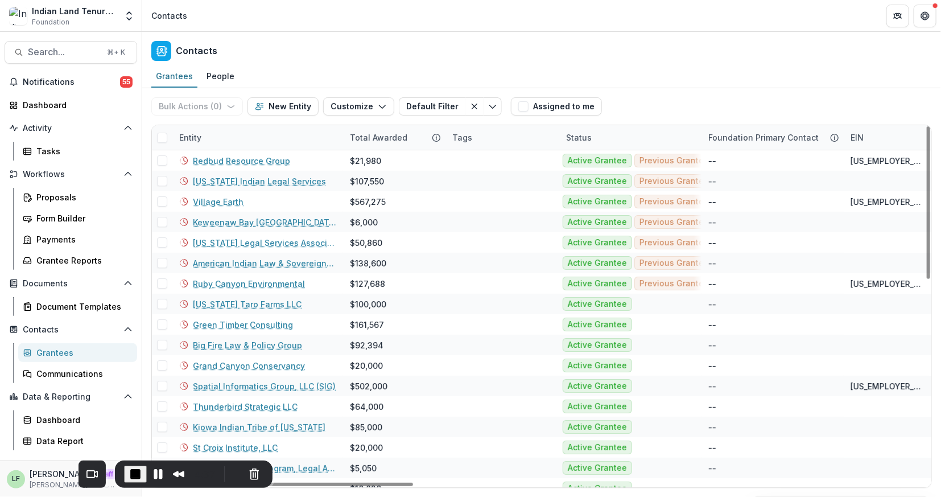
click at [219, 133] on div "Entity" at bounding box center [257, 137] width 171 height 24
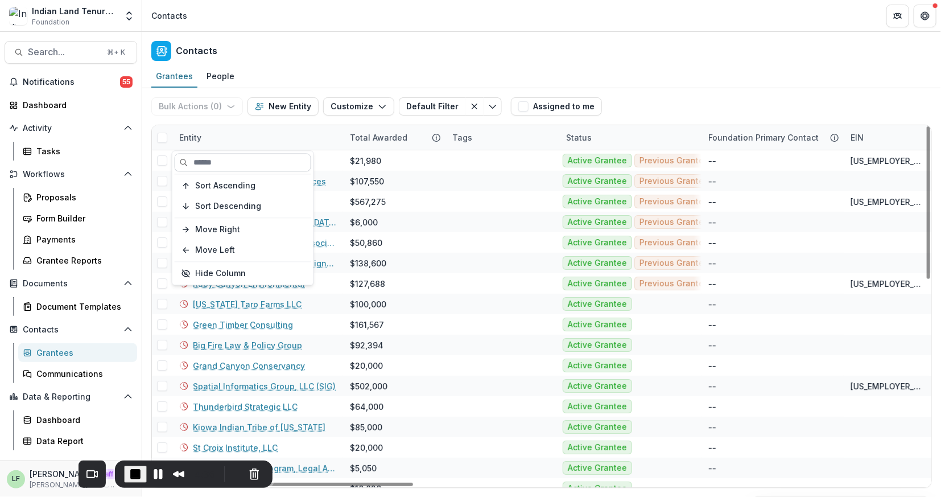
click at [227, 163] on input at bounding box center [243, 162] width 137 height 18
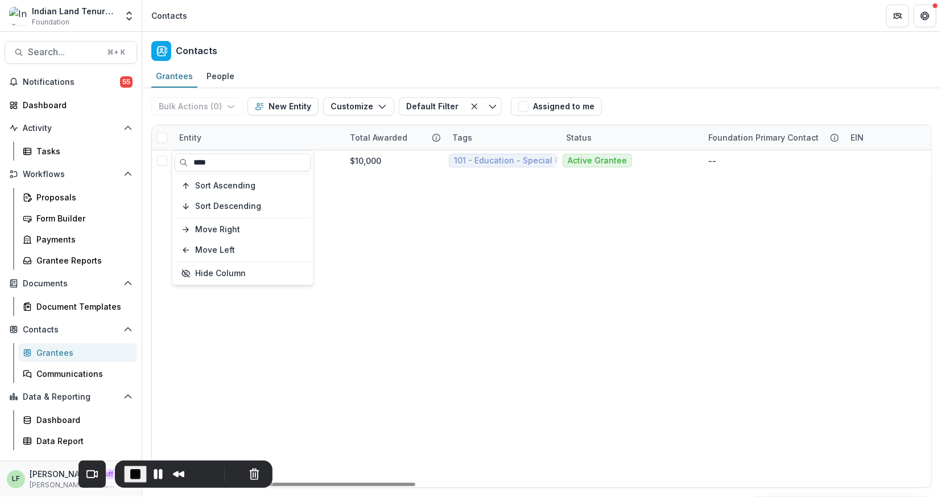
type input "****"
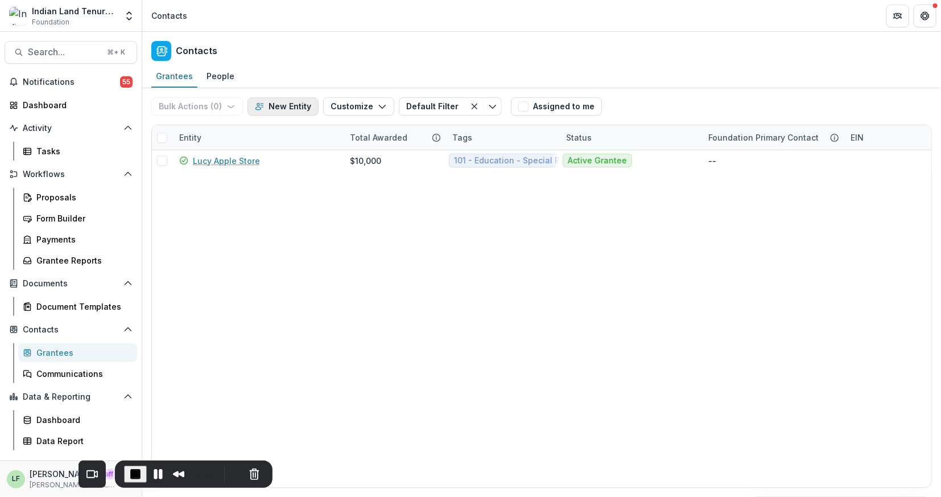
click at [278, 104] on button "New Entity" at bounding box center [282, 106] width 71 height 18
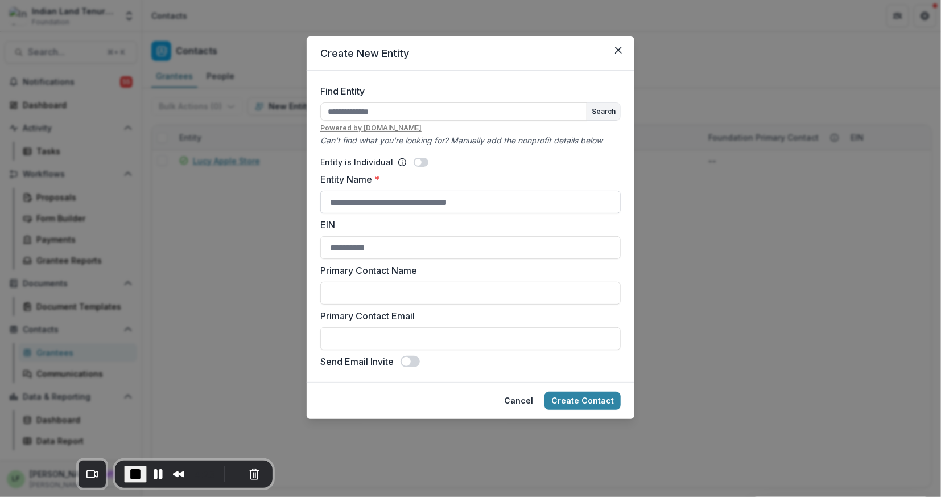
click at [361, 206] on input "Entity Name *" at bounding box center [470, 202] width 300 height 23
type input "**********"
click at [374, 295] on input "Primary Contact Name" at bounding box center [470, 293] width 300 height 23
click at [333, 341] on input "Primary Contact Email" at bounding box center [470, 338] width 300 height 23
click at [356, 292] on input "Primary Contact Name" at bounding box center [470, 293] width 300 height 23
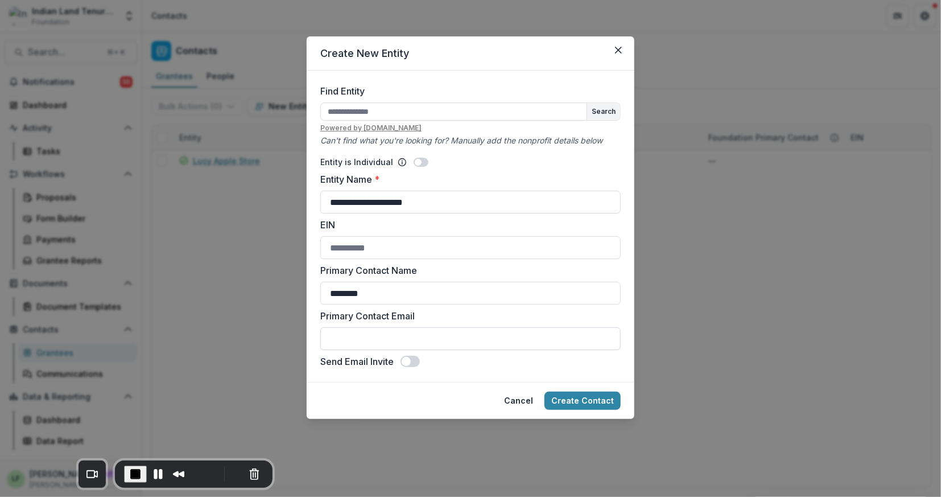
type input "********"
click at [367, 341] on input "Primary Contact Email" at bounding box center [470, 338] width 300 height 23
type input "**********"
click at [577, 397] on button "Create Contact" at bounding box center [582, 400] width 76 height 18
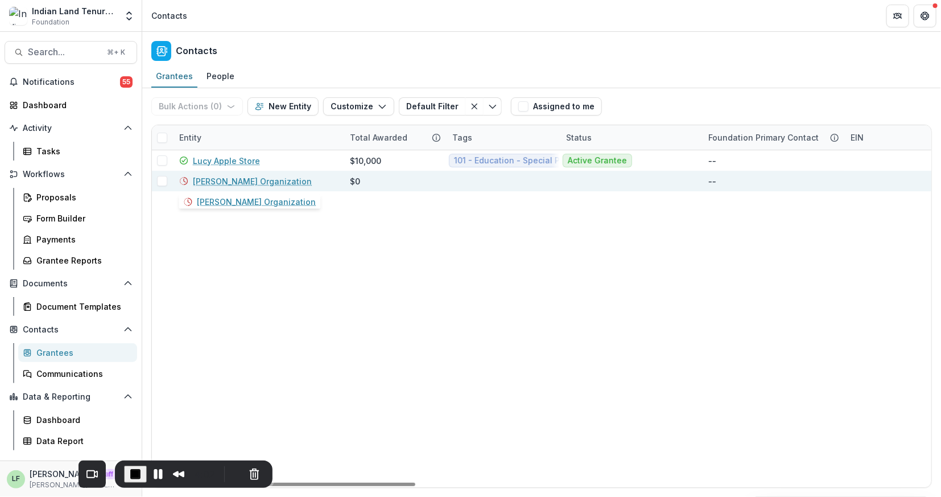
click at [243, 180] on link "Lucy Fey Organization" at bounding box center [252, 181] width 119 height 12
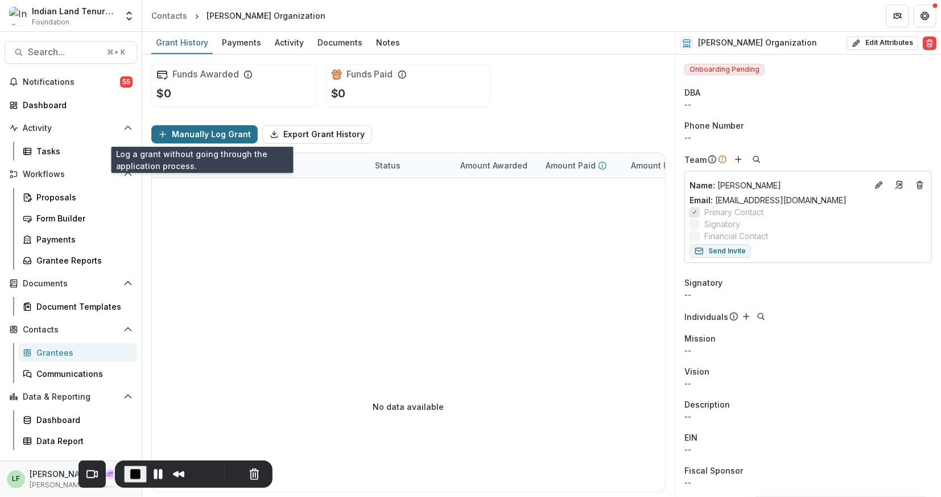
click at [205, 134] on button "Manually Log Grant" at bounding box center [204, 134] width 106 height 18
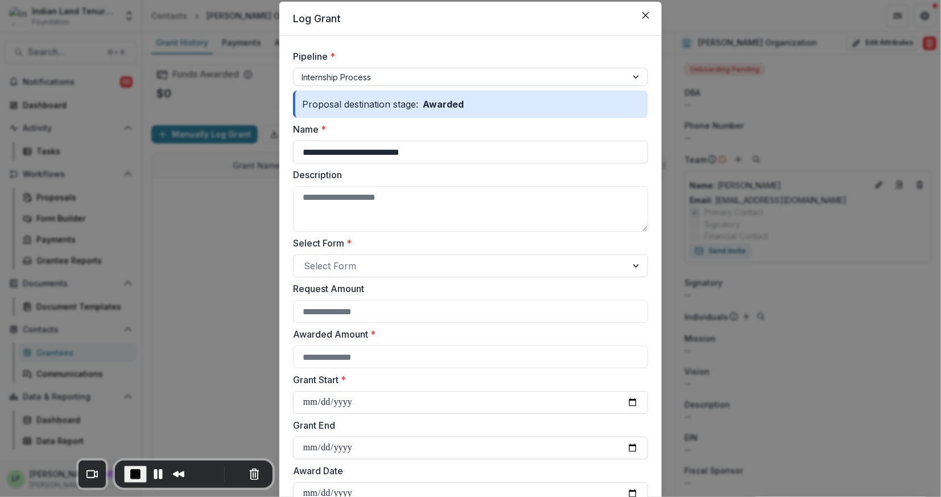
scroll to position [37, 0]
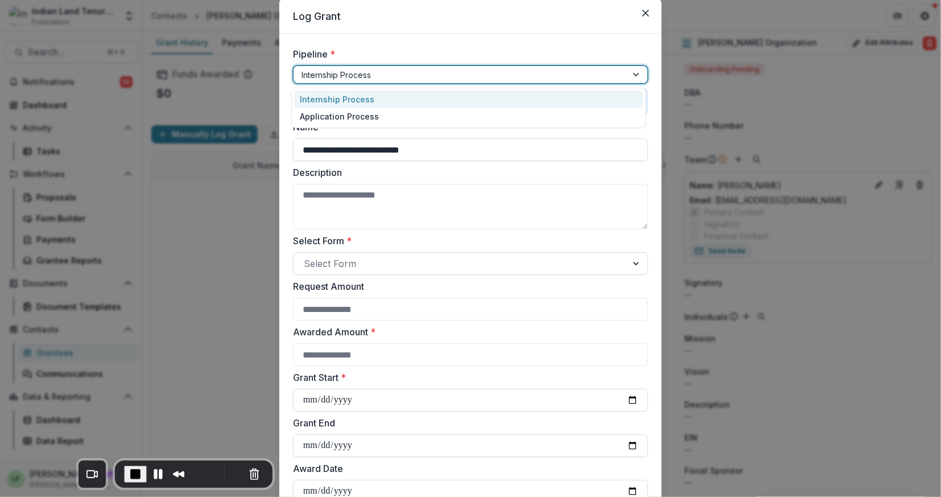
click at [319, 77] on div at bounding box center [459, 75] width 317 height 14
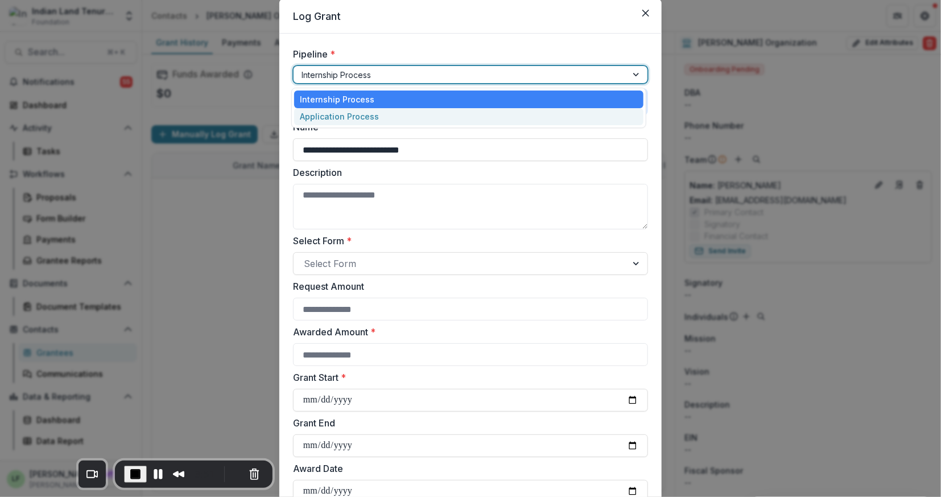
click at [319, 115] on div "Application Process" at bounding box center [468, 117] width 349 height 18
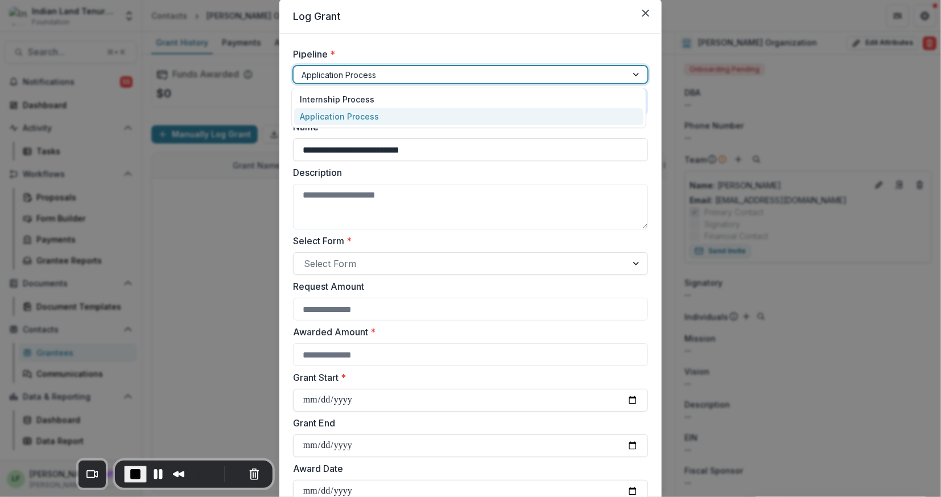
click at [327, 75] on div at bounding box center [459, 75] width 317 height 14
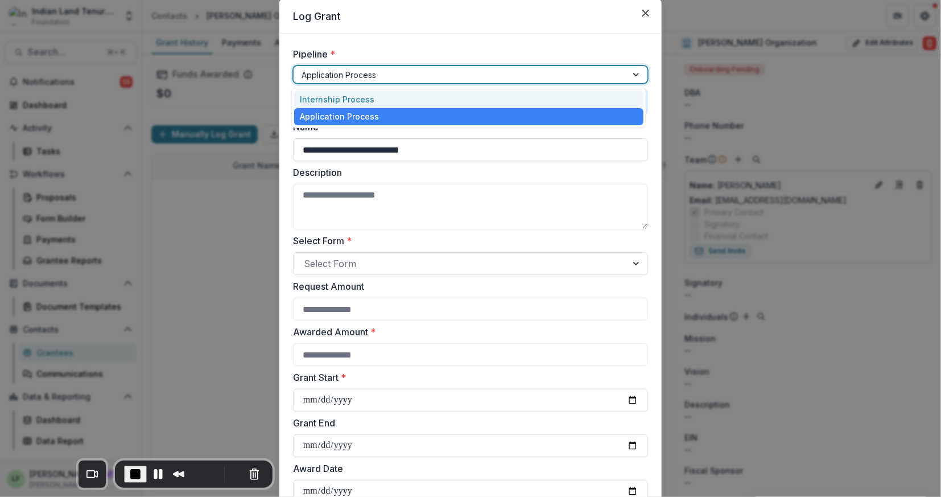
click at [327, 100] on div "Internship Process" at bounding box center [468, 99] width 349 height 18
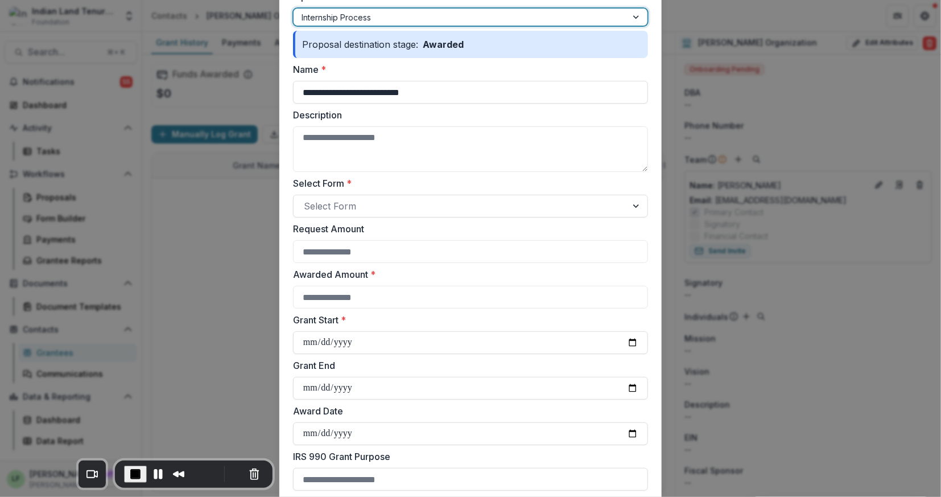
scroll to position [100, 0]
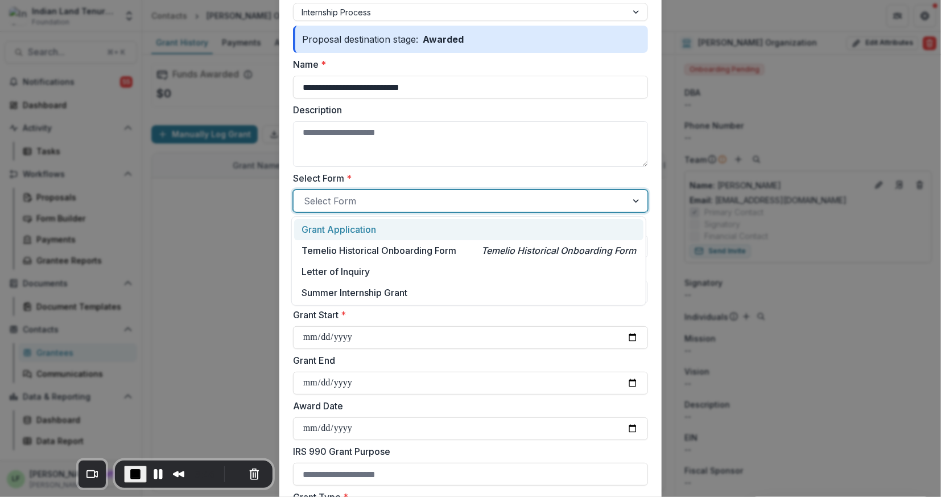
click at [362, 197] on div at bounding box center [460, 201] width 313 height 16
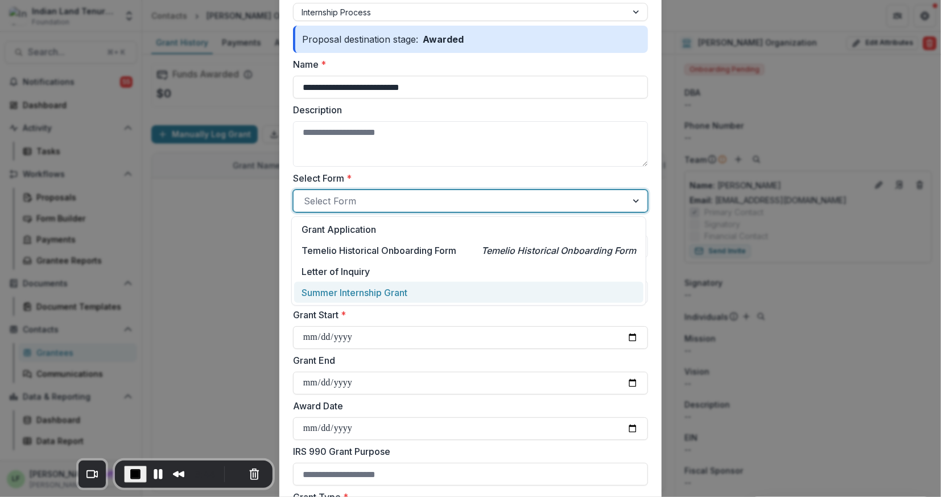
click at [345, 287] on p "Summer Internship Grant" at bounding box center [354, 293] width 106 height 14
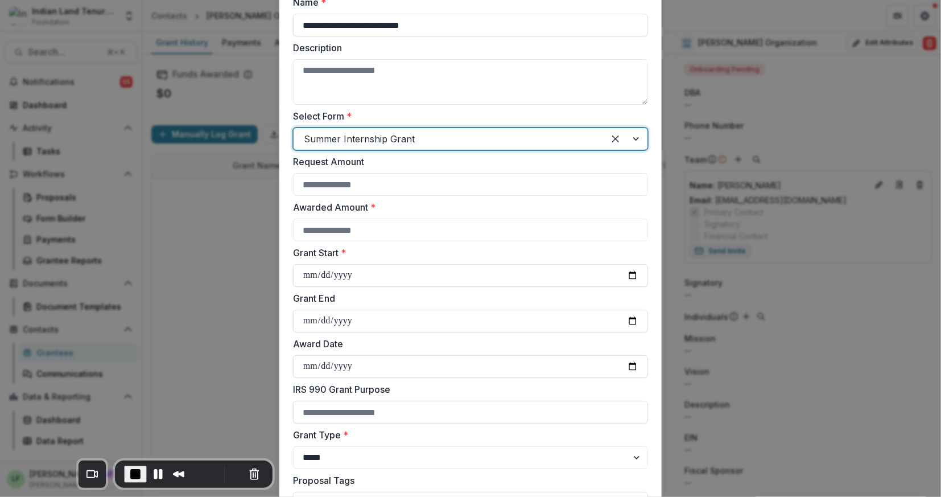
scroll to position [175, 0]
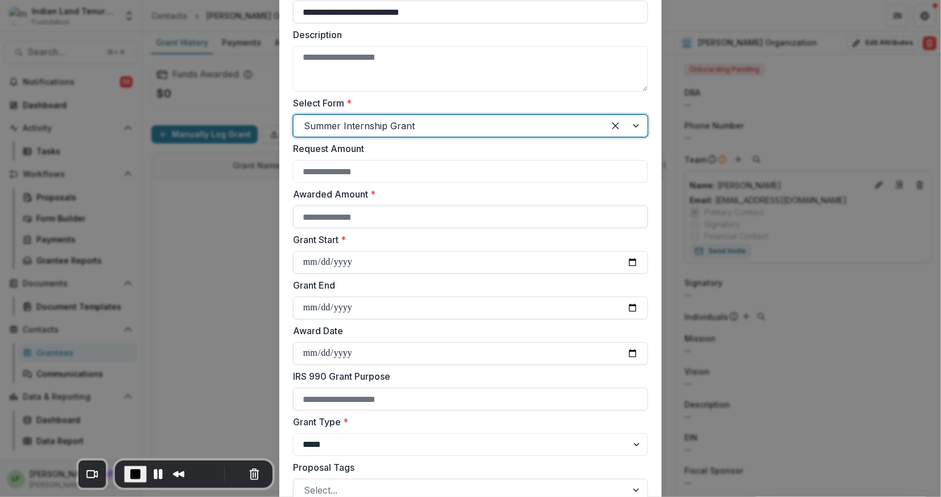
click at [374, 220] on input "Awarded Amount *" at bounding box center [470, 216] width 355 height 23
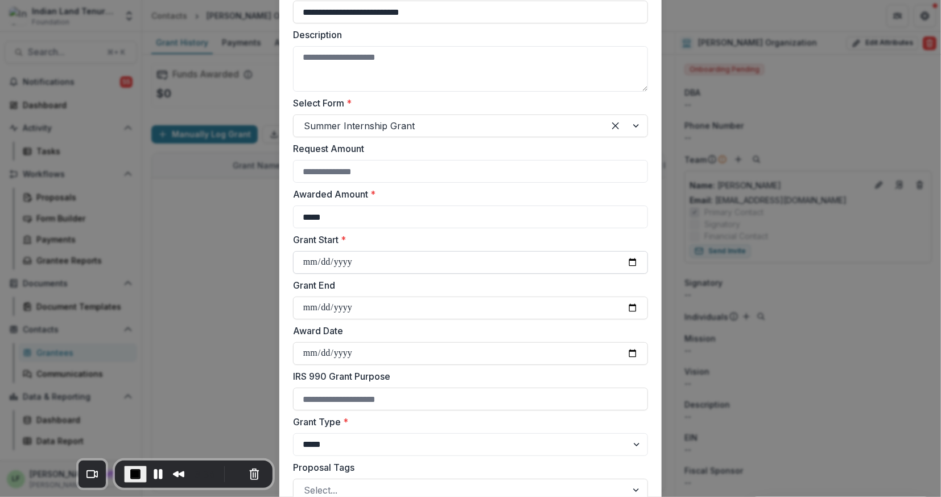
type input "*****"
click at [306, 257] on input "Grant Start *" at bounding box center [470, 262] width 355 height 23
click at [630, 260] on input "Grant Start *" at bounding box center [470, 262] width 355 height 23
type input "**********"
click at [631, 303] on input "Grant End" at bounding box center [470, 307] width 355 height 23
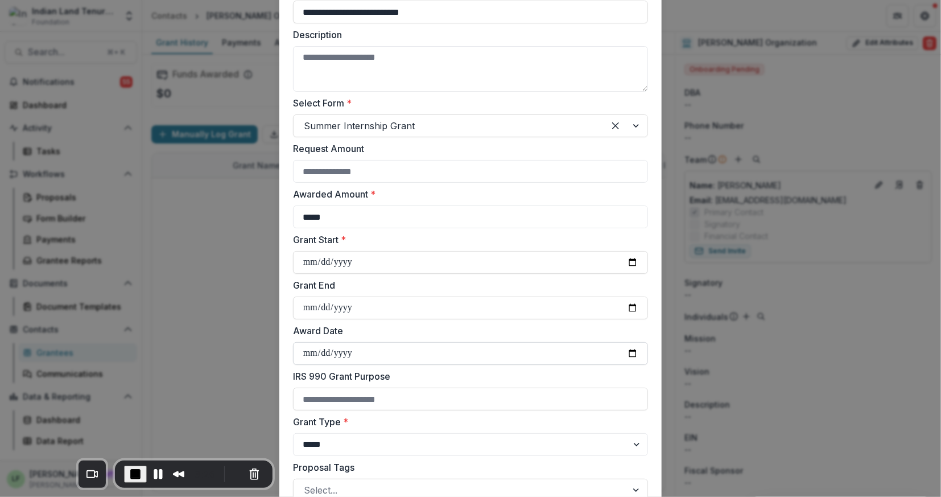
type input "**********"
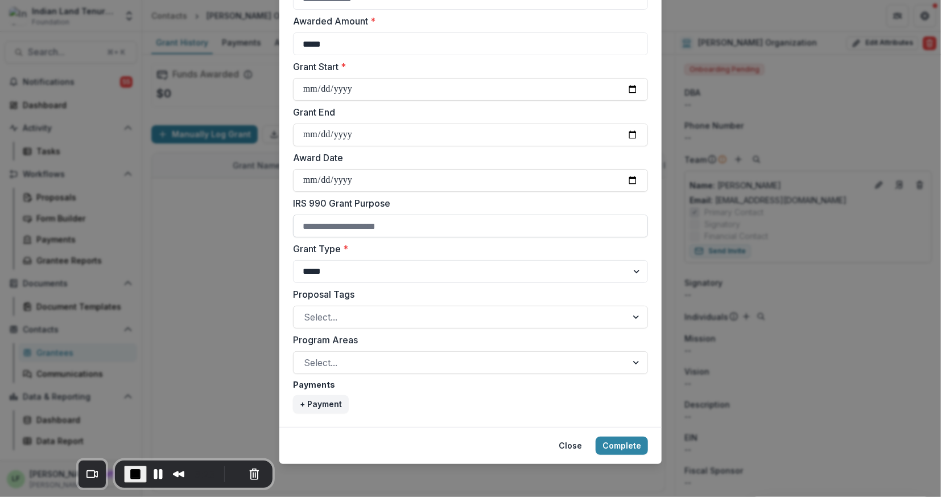
scroll to position [350, 0]
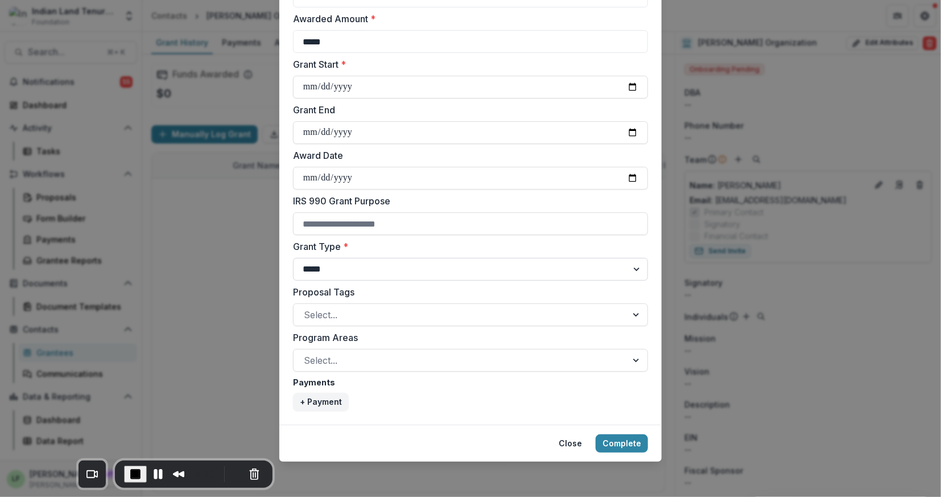
click at [366, 270] on select "***** ********" at bounding box center [470, 269] width 355 height 23
click at [346, 317] on div at bounding box center [460, 315] width 313 height 16
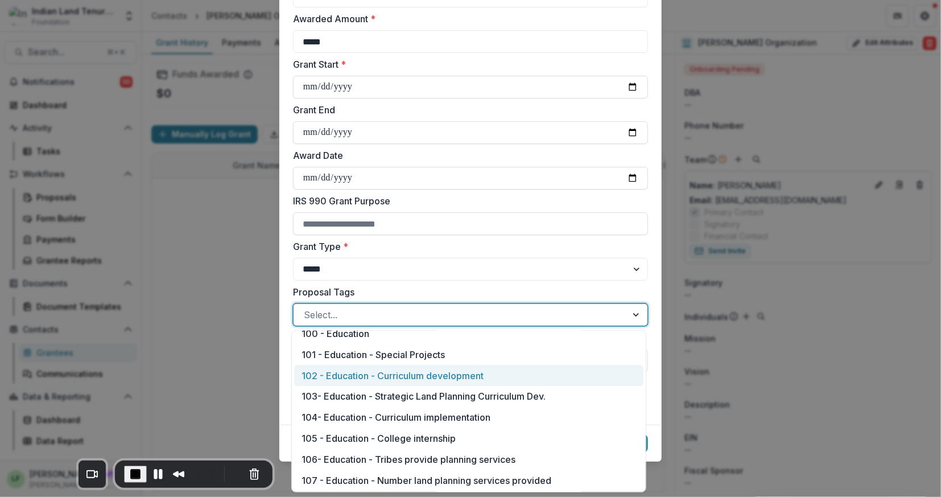
scroll to position [0, 0]
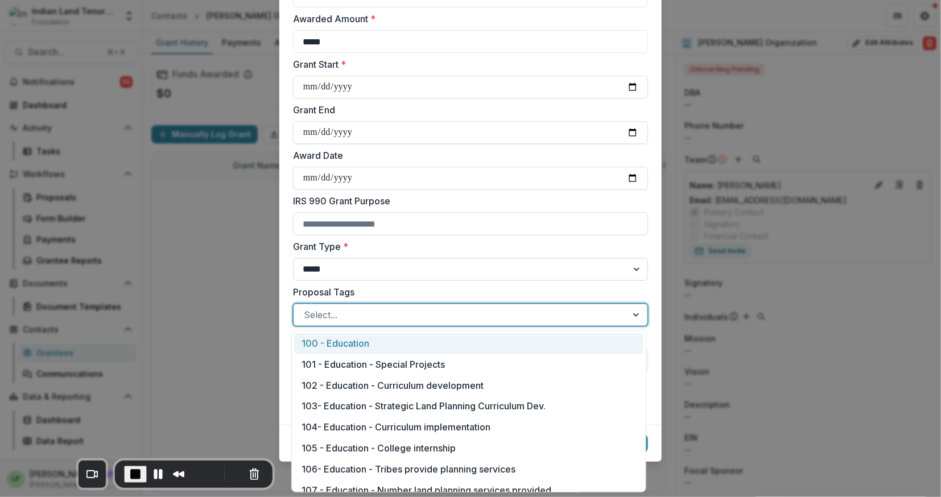
click at [414, 276] on select "***** ********" at bounding box center [470, 269] width 355 height 23
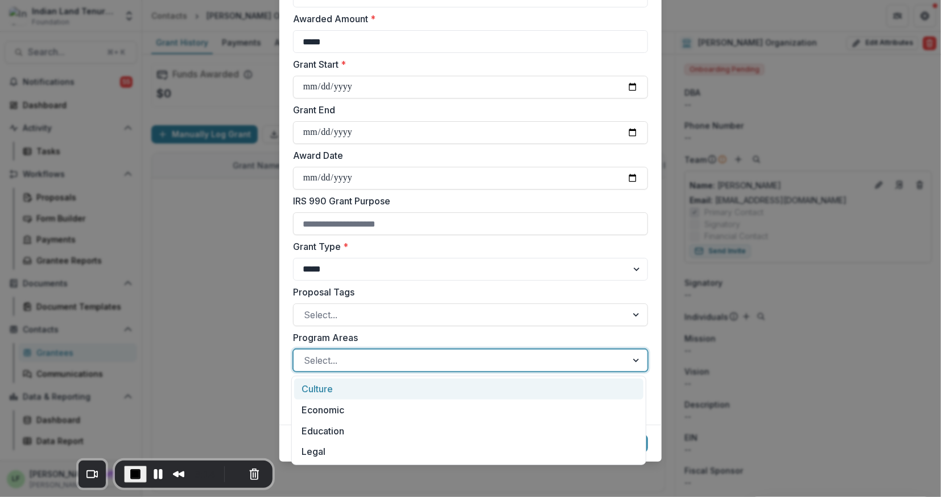
click at [349, 362] on div at bounding box center [460, 360] width 313 height 16
click at [379, 338] on label "Program Areas" at bounding box center [467, 338] width 348 height 14
click at [307, 353] on input "Program Areas" at bounding box center [305, 360] width 3 height 14
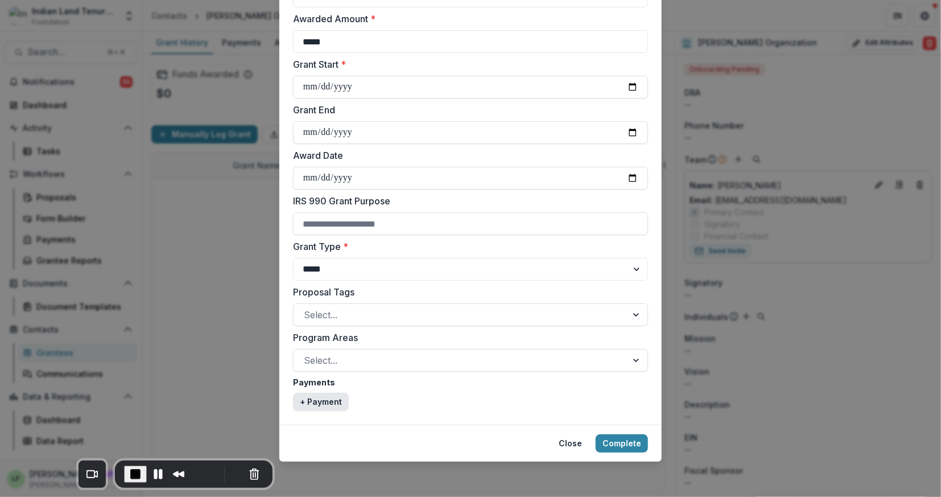
click at [316, 400] on button "+ Payment" at bounding box center [321, 402] width 56 height 18
select select "****"
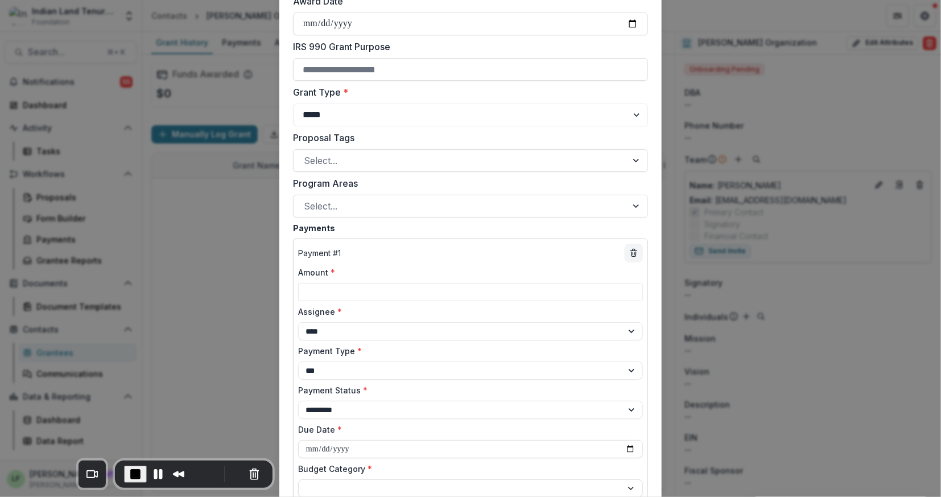
scroll to position [516, 0]
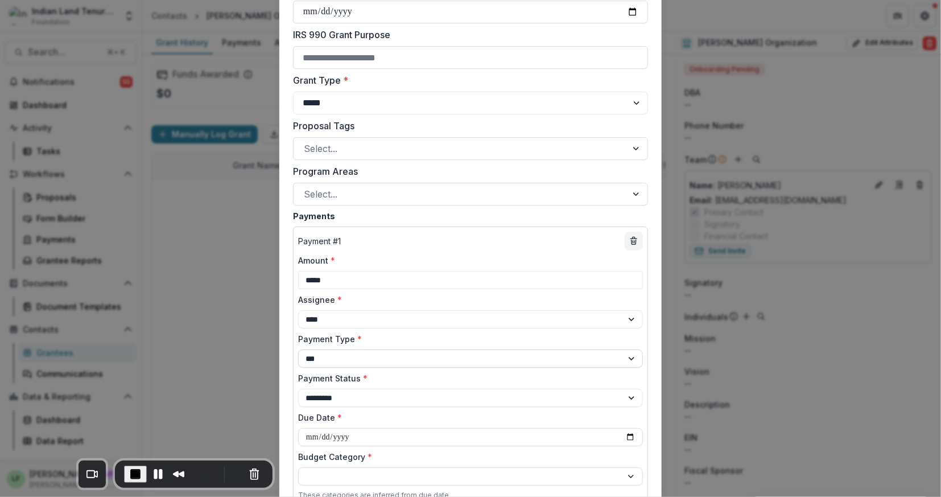
type input "*****"
click at [345, 354] on select "**********" at bounding box center [470, 358] width 345 height 18
select select "*****"
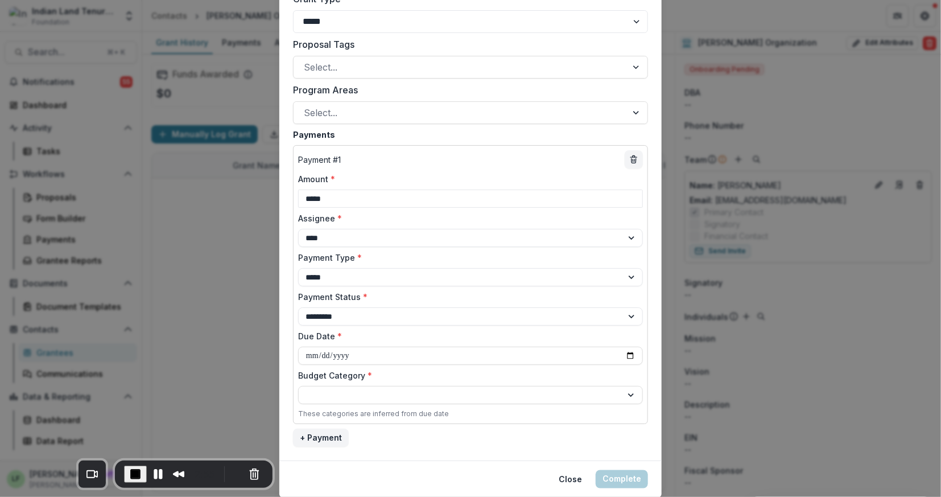
scroll to position [613, 0]
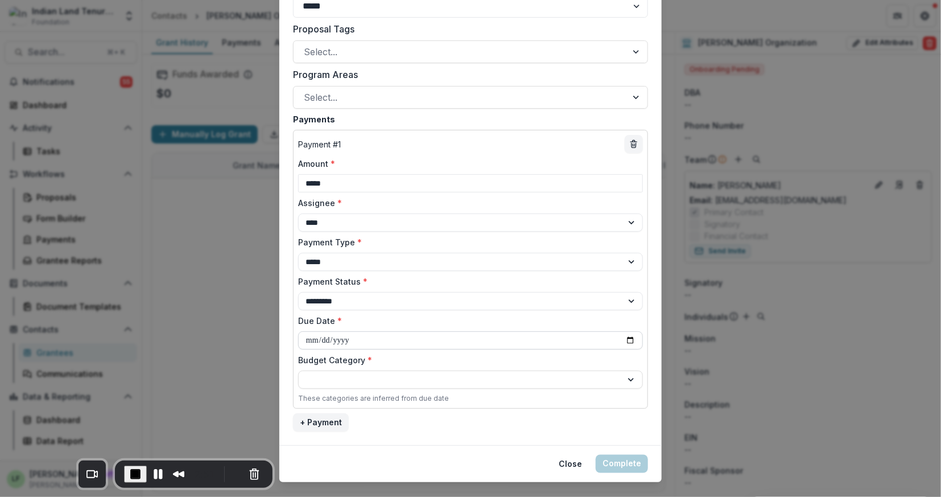
click at [629, 339] on input "Due Date *" at bounding box center [470, 340] width 345 height 18
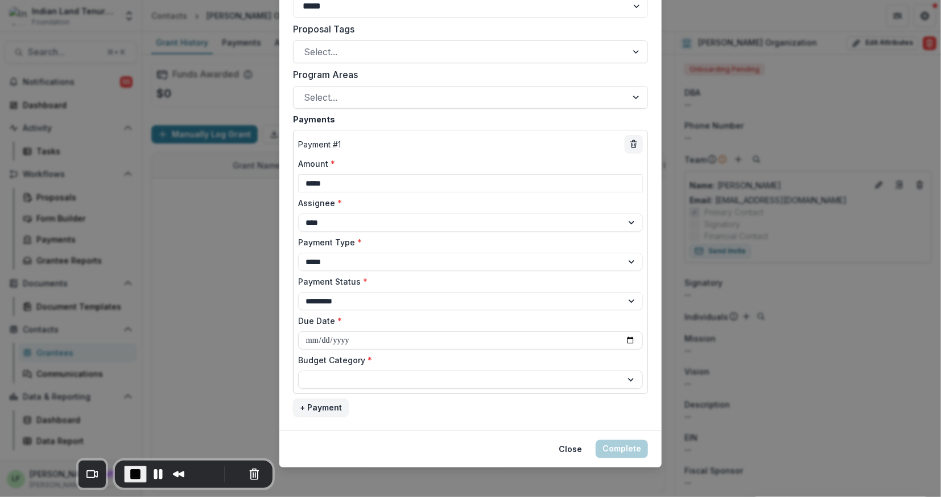
type input "**********"
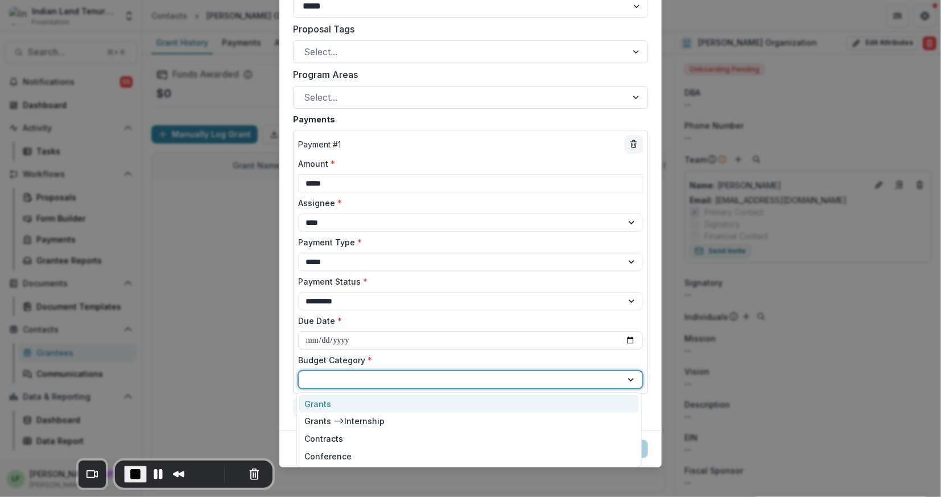
click at [374, 377] on div at bounding box center [460, 380] width 307 height 14
click at [366, 420] on div "Grants --> Internship" at bounding box center [345, 421] width 80 height 12
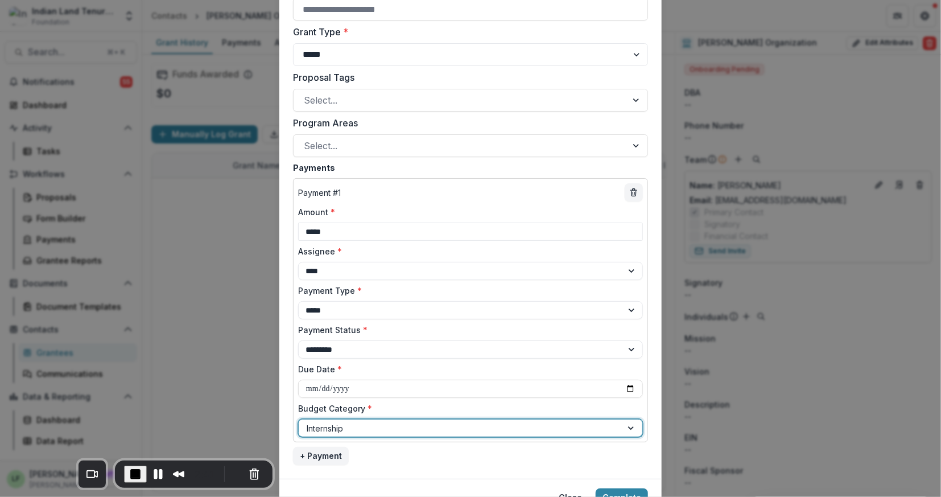
scroll to position [618, 0]
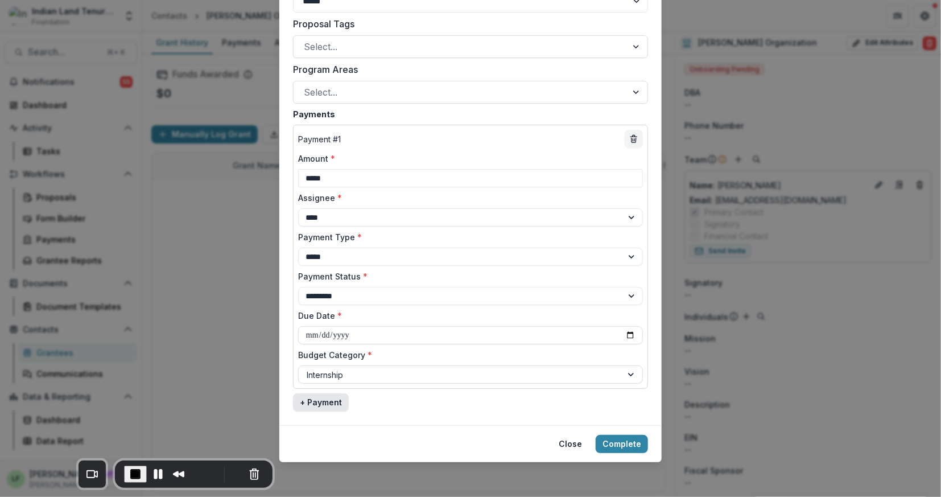
click at [311, 403] on button "+ Payment" at bounding box center [321, 402] width 56 height 18
select select "****"
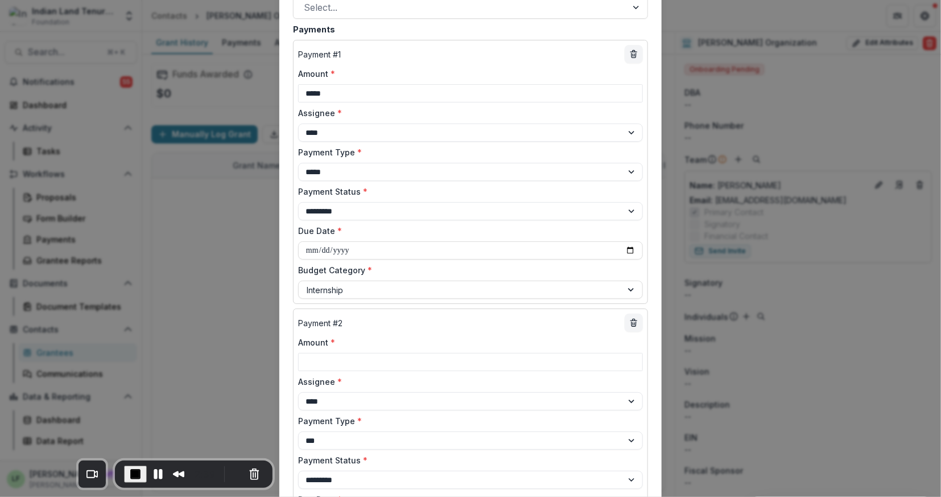
scroll to position [741, 0]
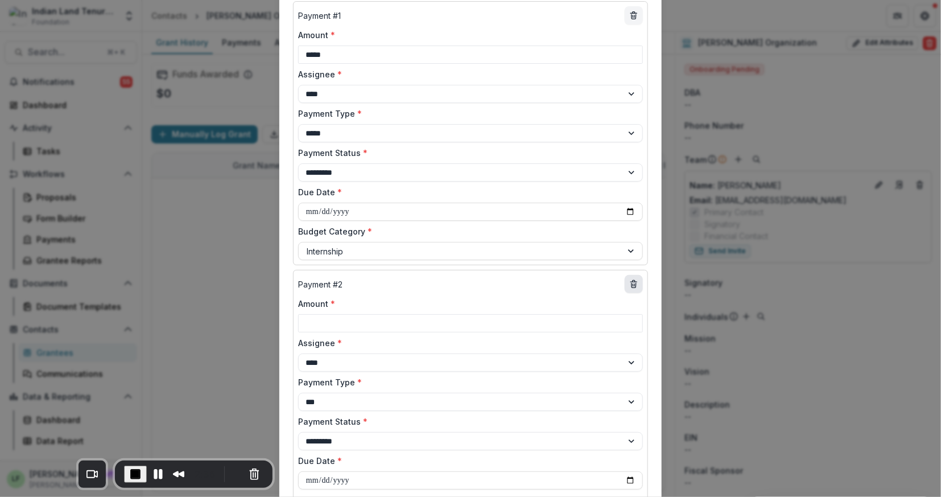
click at [634, 283] on icon "delete" at bounding box center [633, 285] width 5 height 5
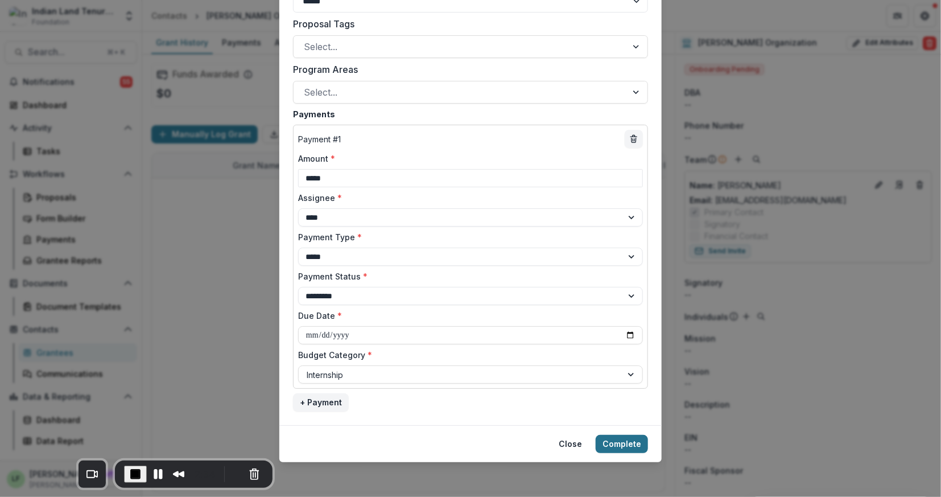
click at [621, 439] on button "Complete" at bounding box center [622, 444] width 52 height 18
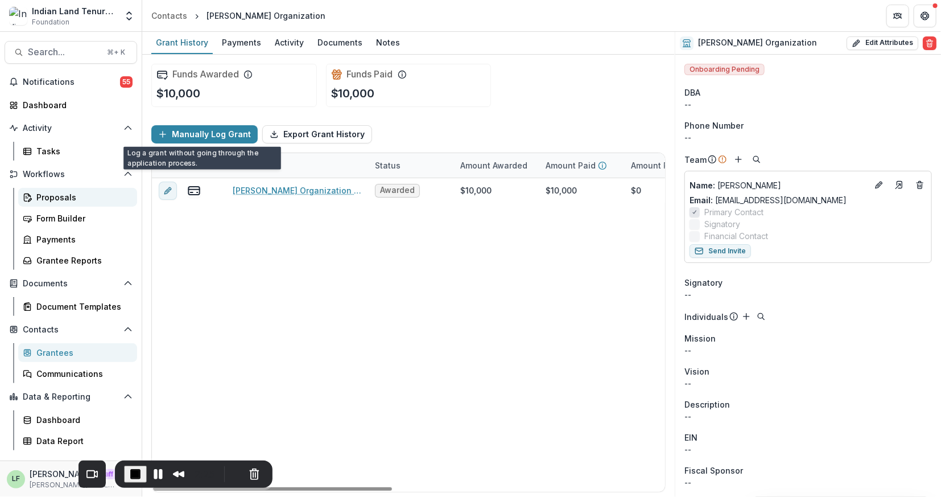
click at [67, 194] on div "Proposals" at bounding box center [82, 197] width 92 height 12
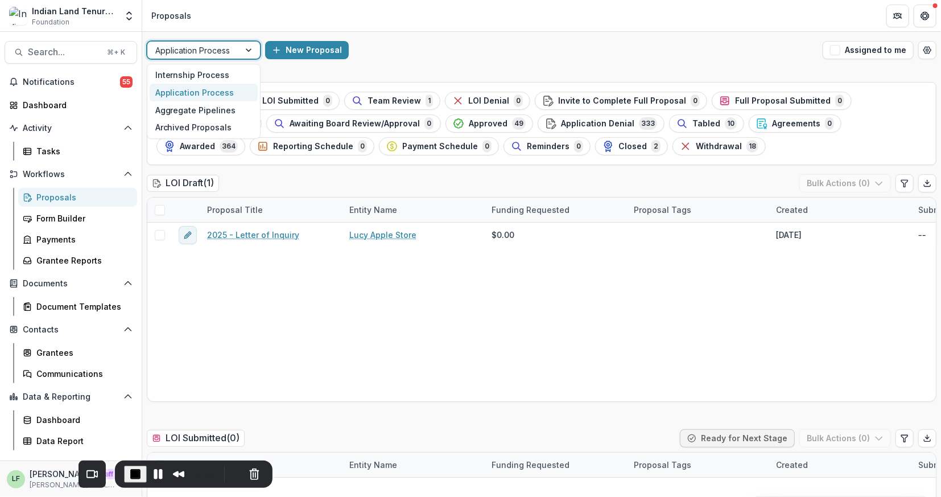
click at [216, 48] on div at bounding box center [193, 50] width 76 height 14
click at [210, 72] on div "Internship Process" at bounding box center [204, 76] width 108 height 18
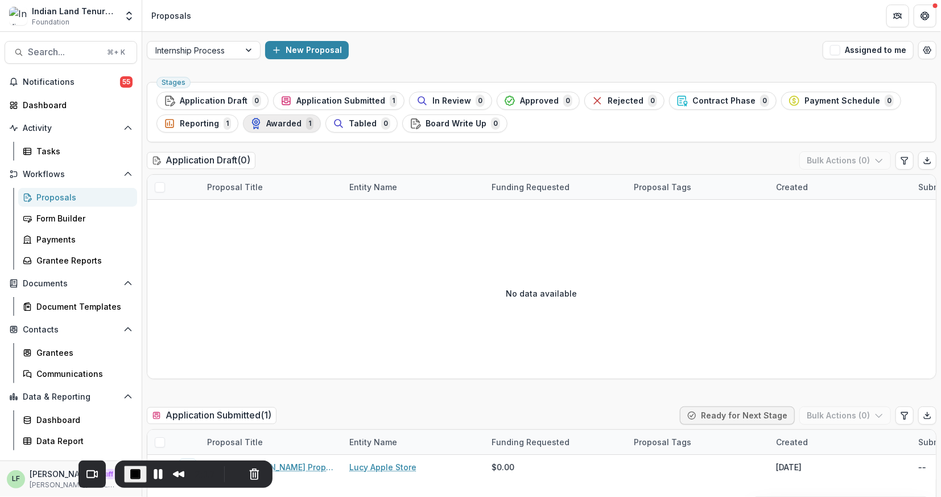
click at [270, 125] on span "Awarded" at bounding box center [283, 124] width 35 height 10
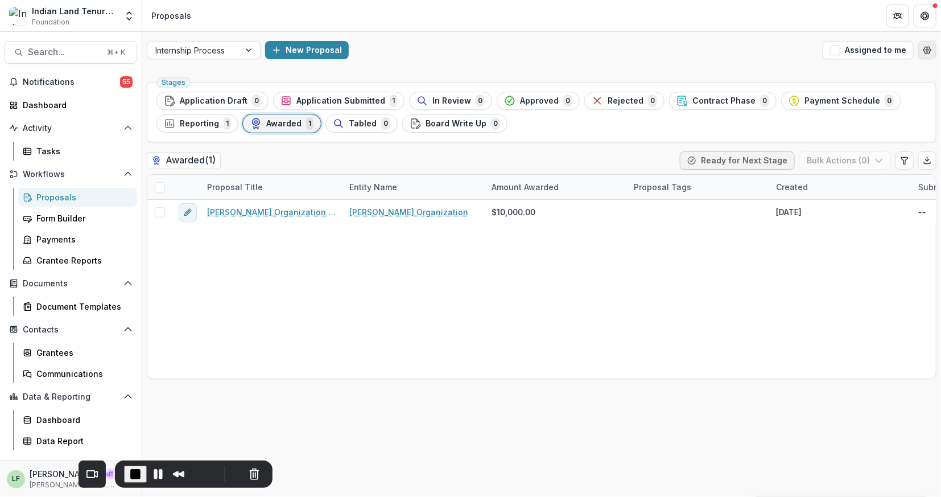
click at [932, 52] on button "Open table manager" at bounding box center [927, 50] width 18 height 18
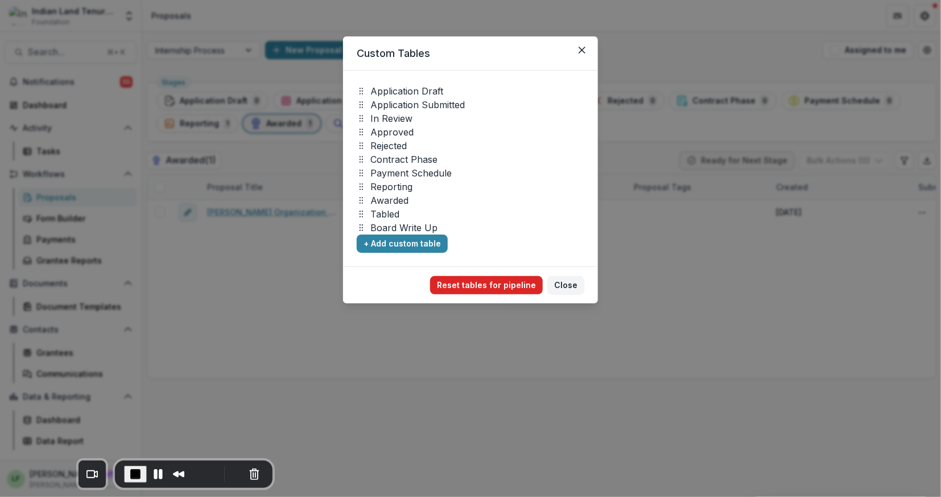
click at [500, 280] on button "Reset tables for pipeline" at bounding box center [486, 285] width 113 height 18
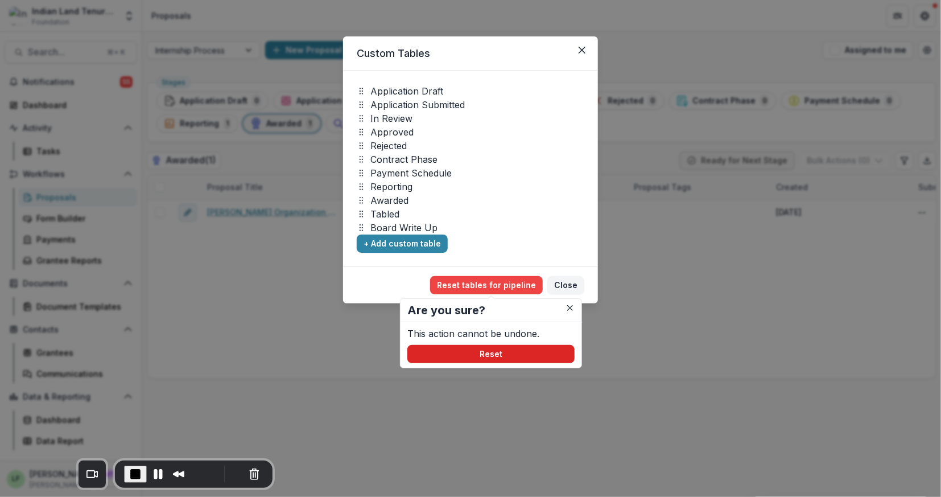
click at [497, 350] on button "Reset" at bounding box center [490, 354] width 167 height 18
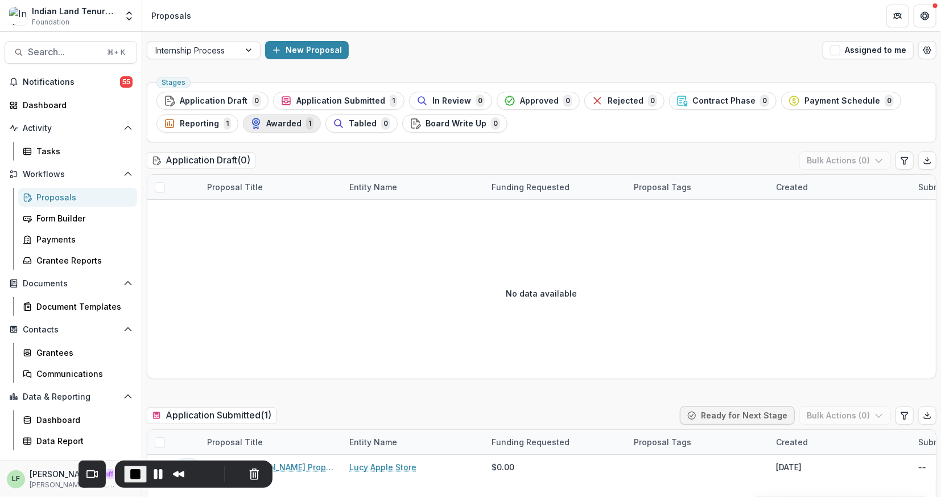
click at [272, 125] on span "Awarded" at bounding box center [283, 124] width 35 height 10
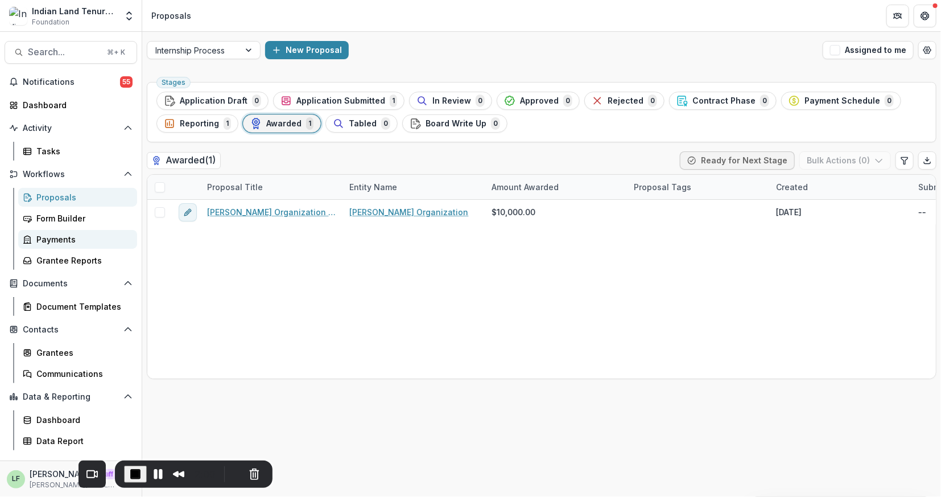
click at [78, 239] on div "Payments" at bounding box center [82, 239] width 92 height 12
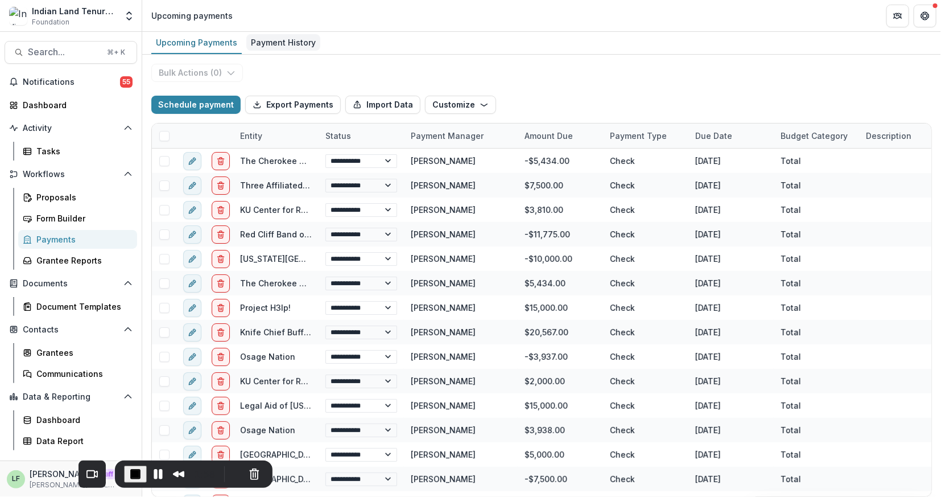
click at [283, 35] on div "Payment History" at bounding box center [283, 42] width 74 height 16
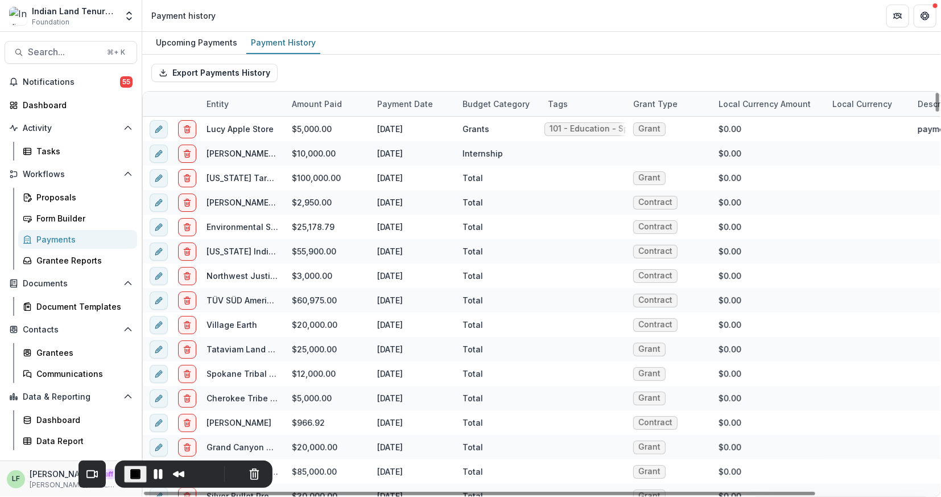
click at [129, 473] on span "End Recording" at bounding box center [136, 474] width 14 height 14
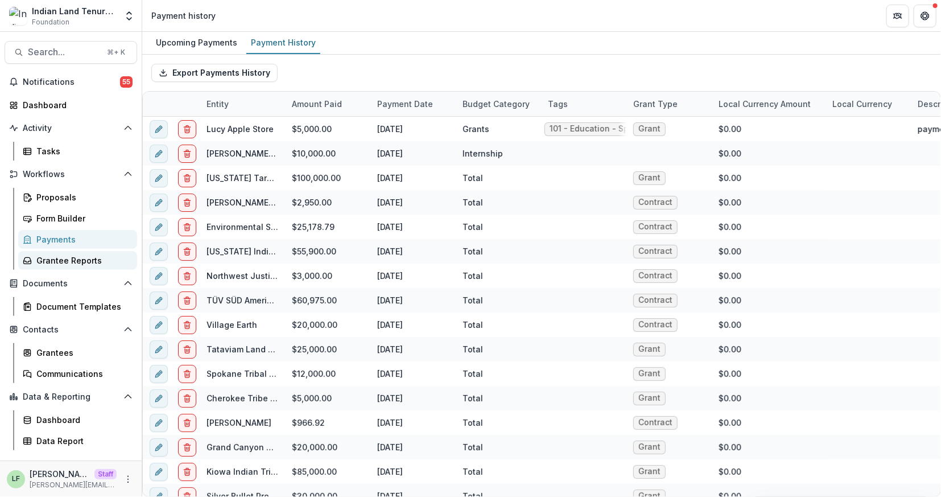
click at [71, 256] on div "Grantee Reports" at bounding box center [82, 260] width 92 height 12
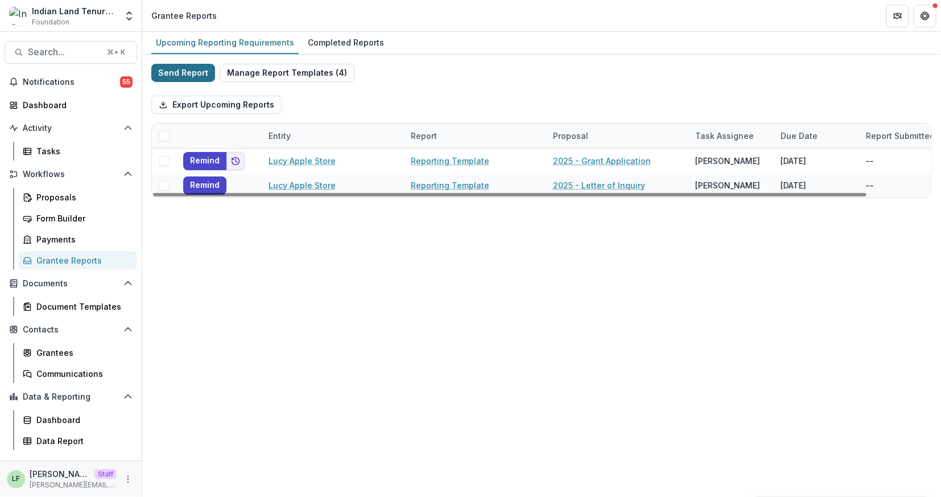
click at [183, 66] on button "Send Report" at bounding box center [183, 73] width 64 height 18
select select "********"
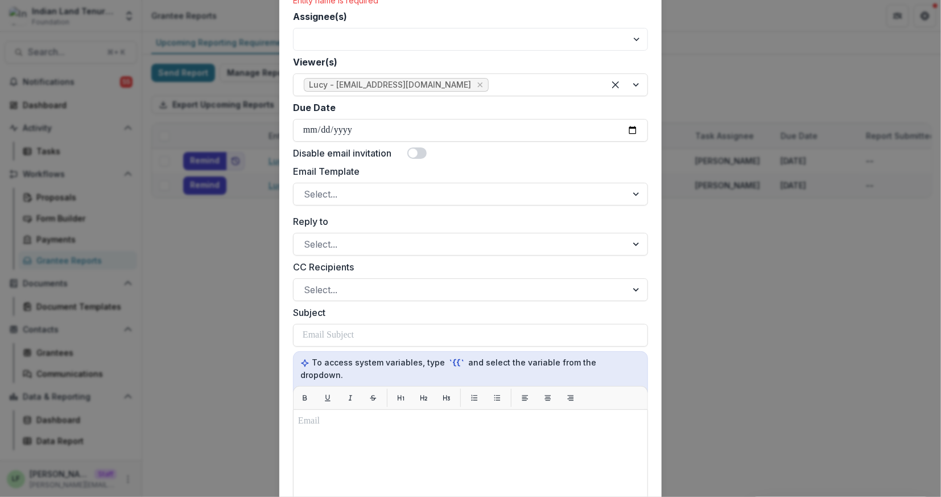
scroll to position [303, 0]
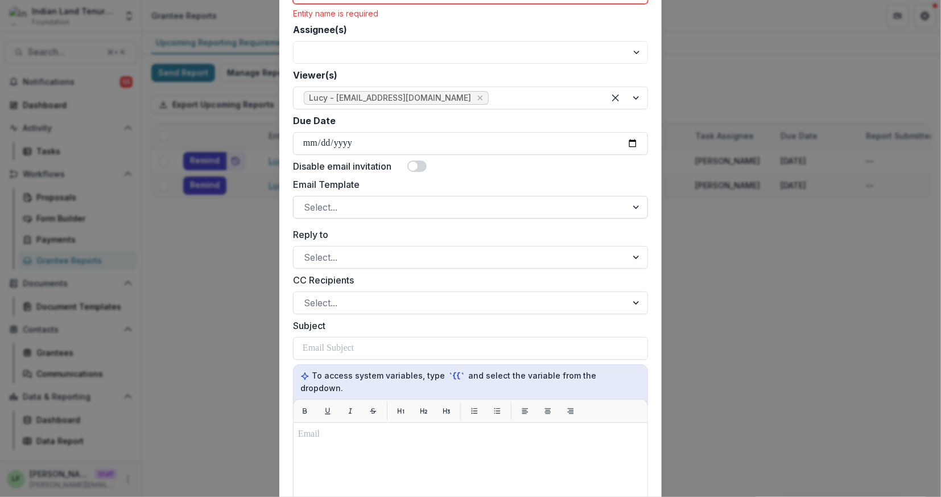
click at [415, 209] on div at bounding box center [460, 207] width 313 height 16
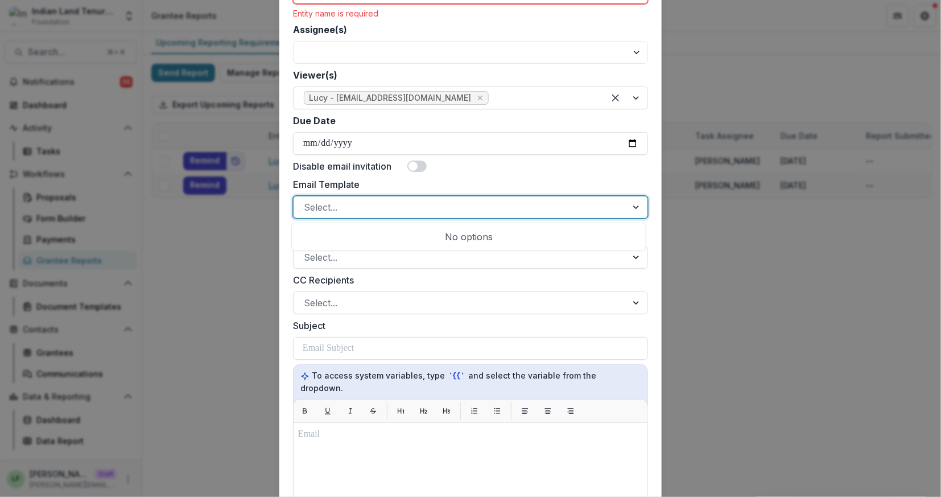
click at [415, 209] on div at bounding box center [460, 207] width 313 height 16
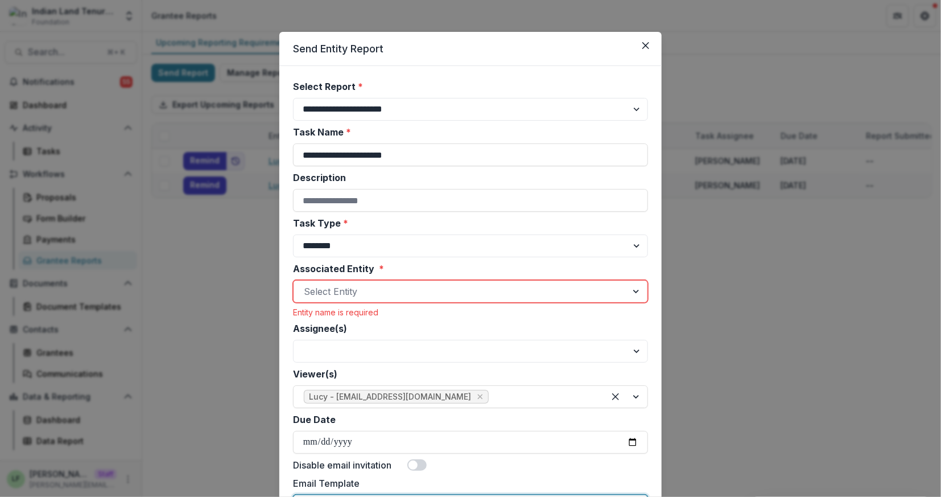
scroll to position [0, 0]
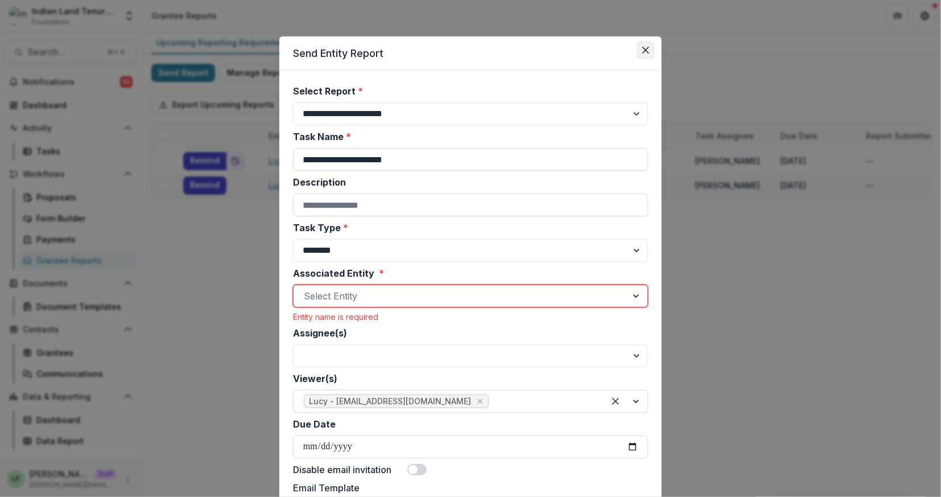
click at [643, 47] on icon "Close" at bounding box center [645, 50] width 7 height 7
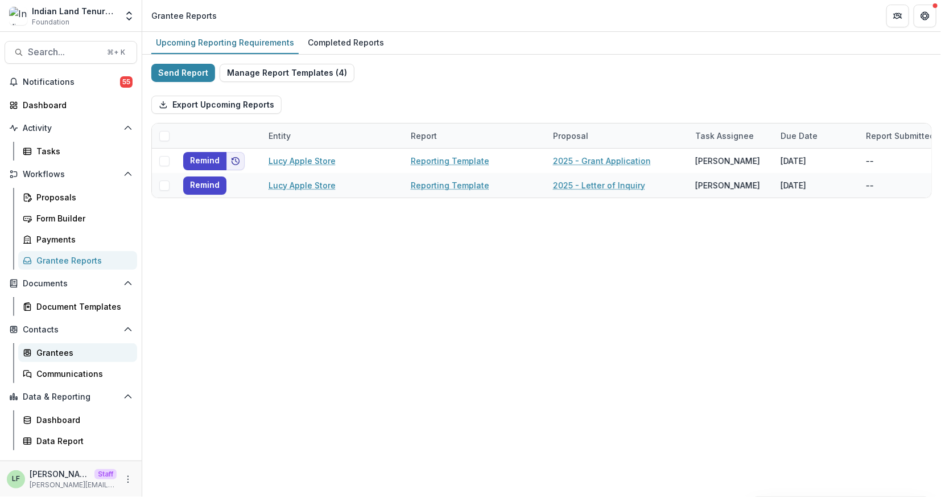
click at [97, 357] on div "Grantees" at bounding box center [82, 352] width 92 height 12
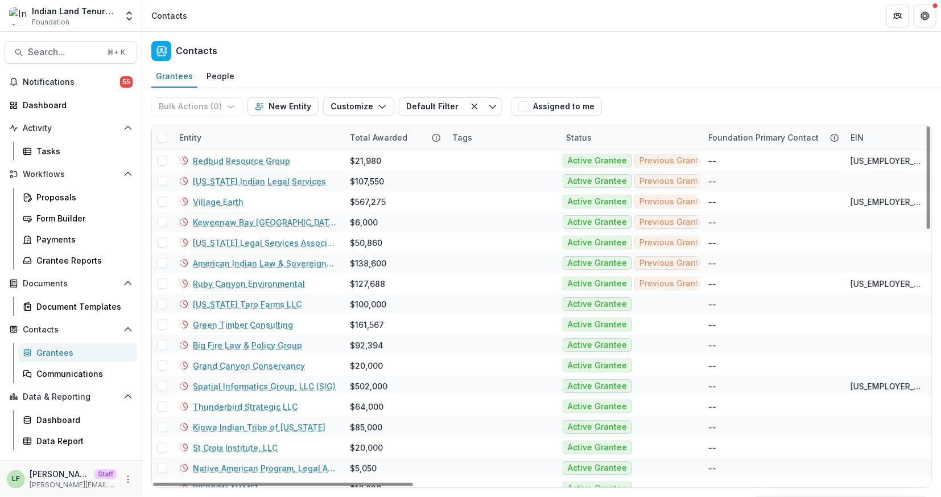
click at [216, 137] on div "Entity" at bounding box center [257, 137] width 171 height 24
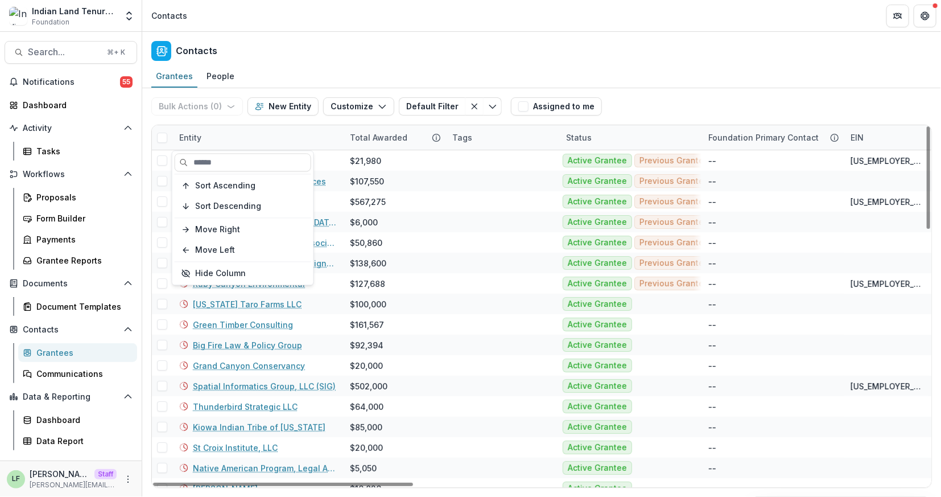
click at [218, 136] on div "Entity" at bounding box center [257, 137] width 171 height 24
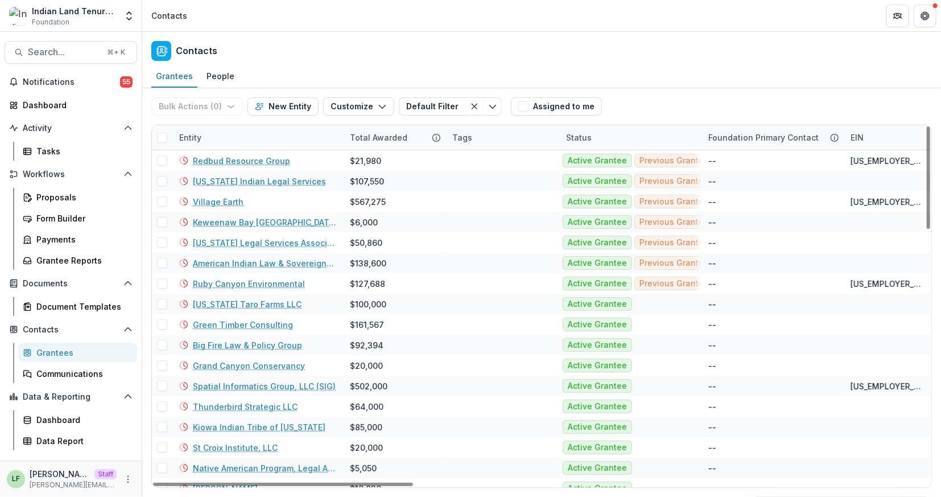
click at [200, 137] on div "Entity" at bounding box center [190, 137] width 36 height 12
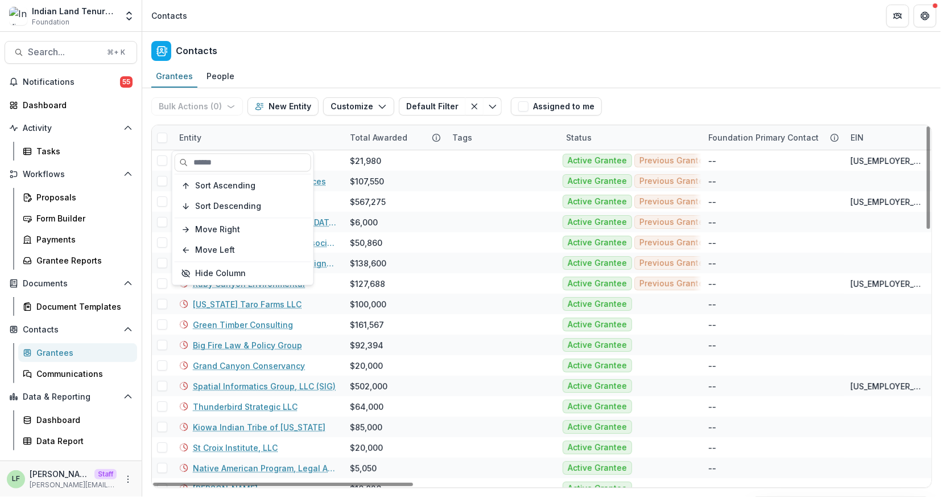
click at [200, 137] on div "Entity" at bounding box center [190, 137] width 36 height 12
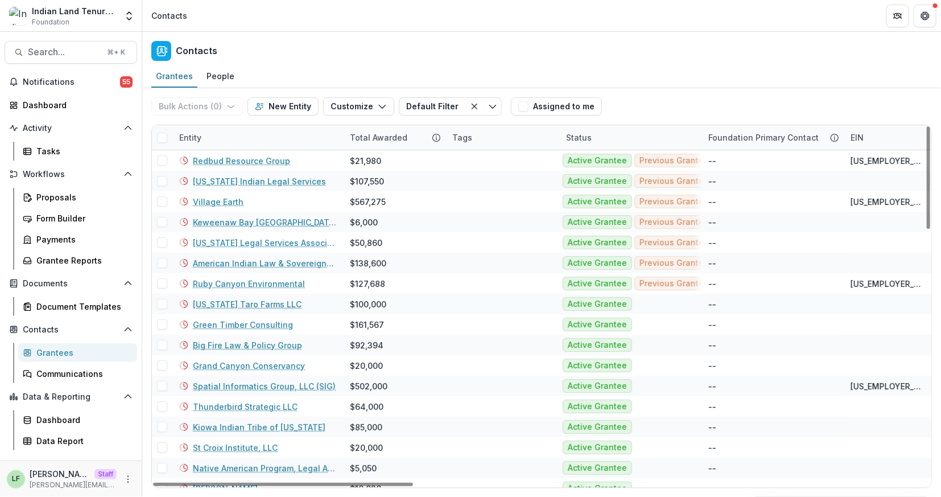
click at [200, 136] on div "Entity" at bounding box center [190, 137] width 36 height 12
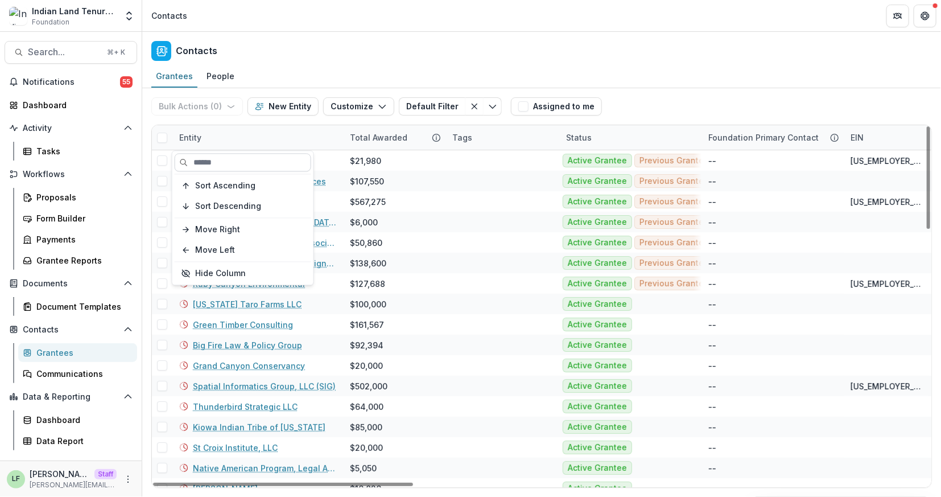
click at [204, 158] on input at bounding box center [243, 162] width 137 height 18
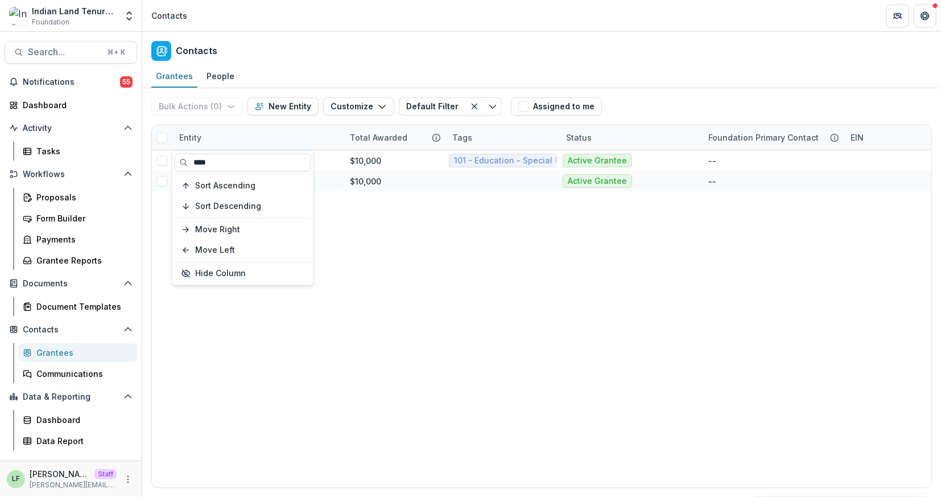
type input "****"
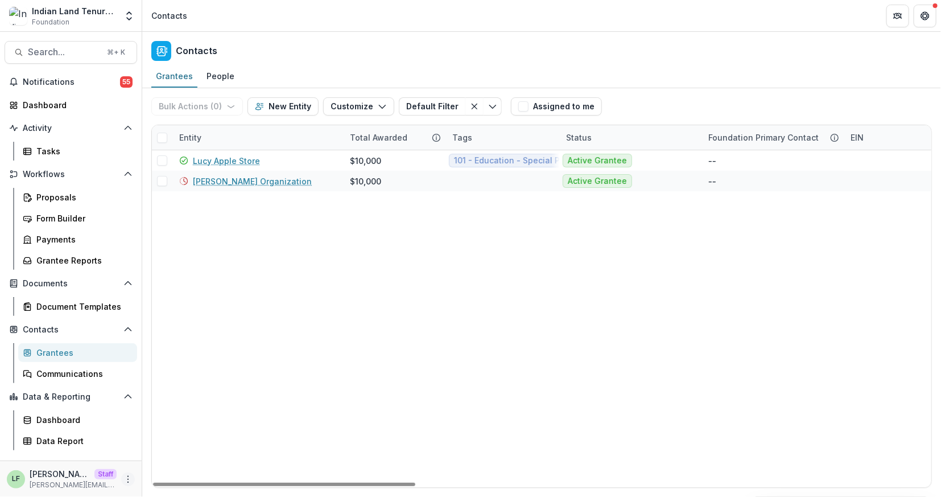
click at [126, 480] on icon "More" at bounding box center [127, 478] width 9 height 9
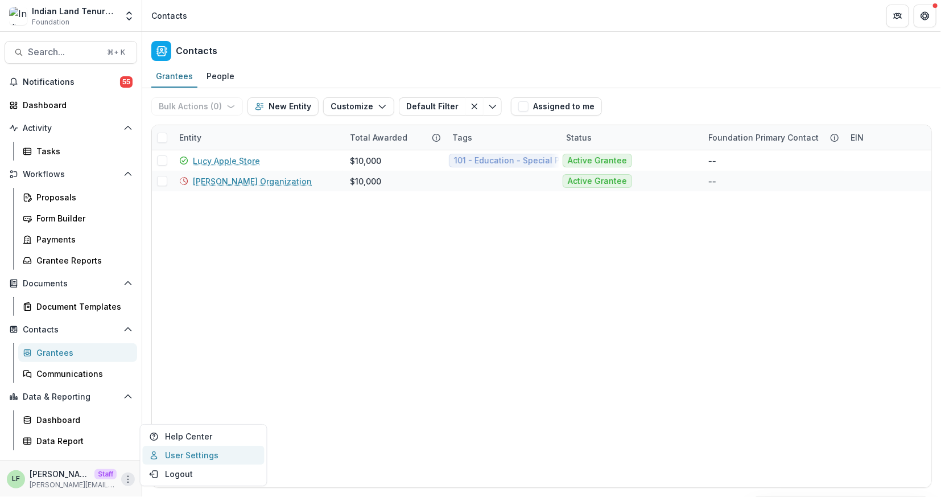
click at [188, 464] on link "User Settings" at bounding box center [204, 454] width 122 height 19
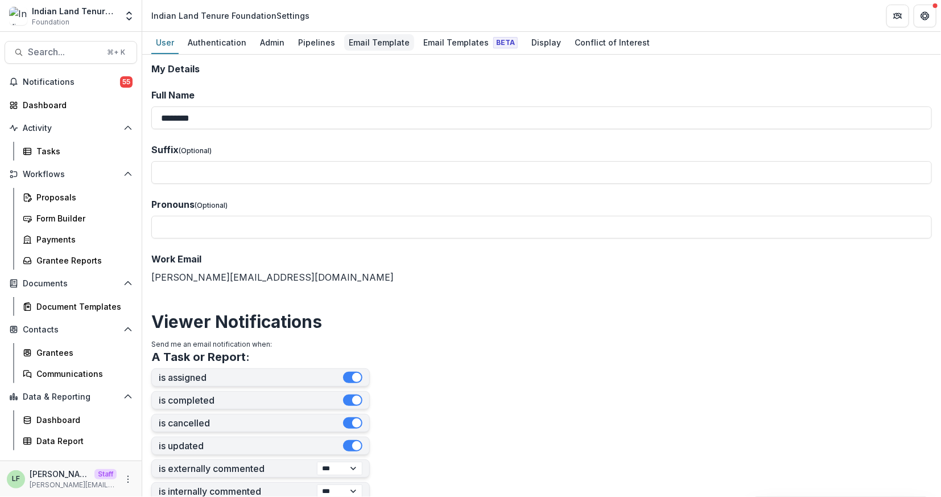
click at [385, 42] on div "Email Template" at bounding box center [379, 42] width 70 height 16
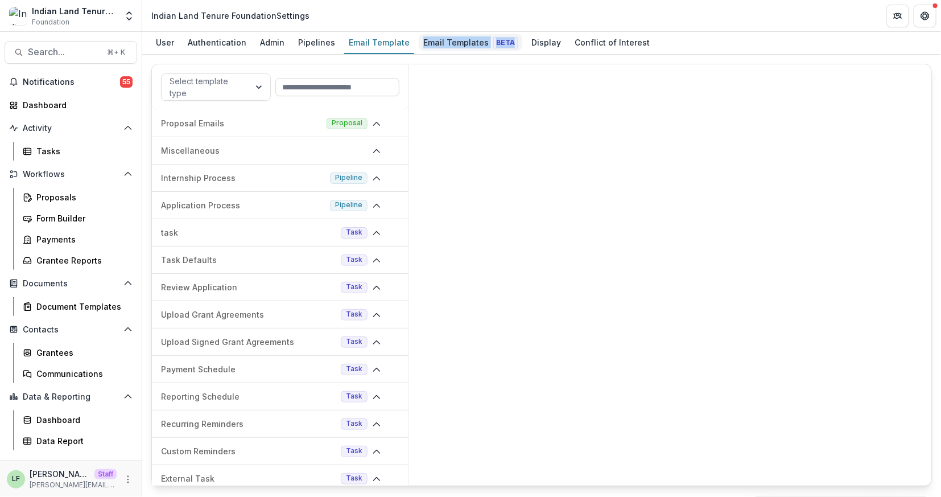
click at [419, 41] on div "Email Templates Beta" at bounding box center [471, 42] width 104 height 16
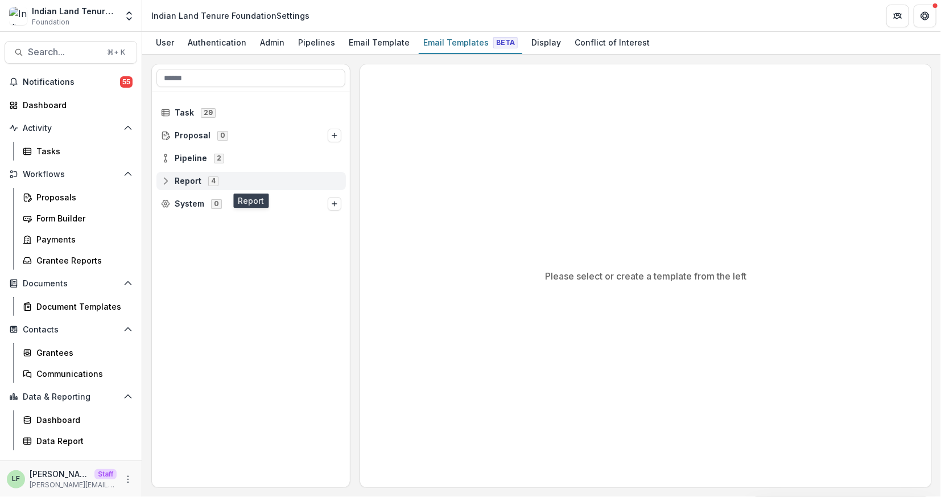
click at [161, 177] on icon at bounding box center [165, 180] width 9 height 9
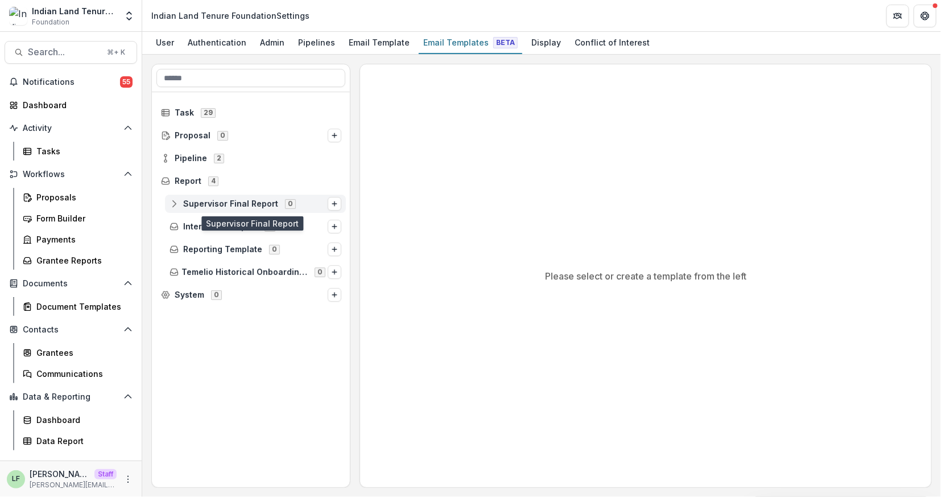
click at [253, 205] on span "Supervisor Final Report" at bounding box center [230, 204] width 95 height 10
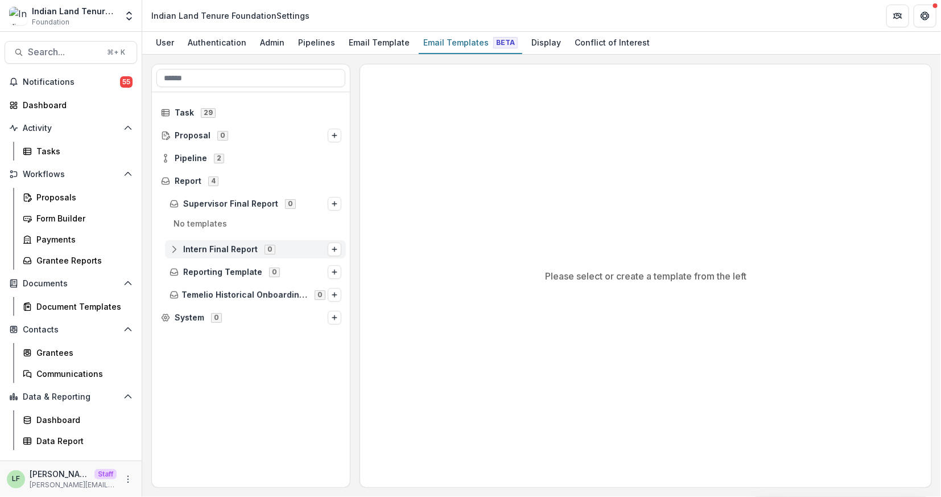
click at [210, 251] on span "Intern Final Report" at bounding box center [220, 250] width 75 height 10
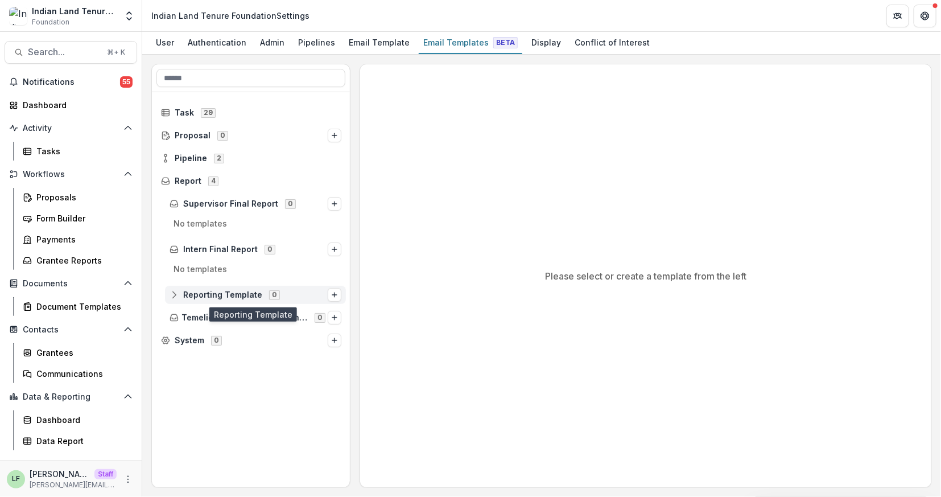
click at [188, 299] on div "Reporting Template 0" at bounding box center [255, 295] width 181 height 18
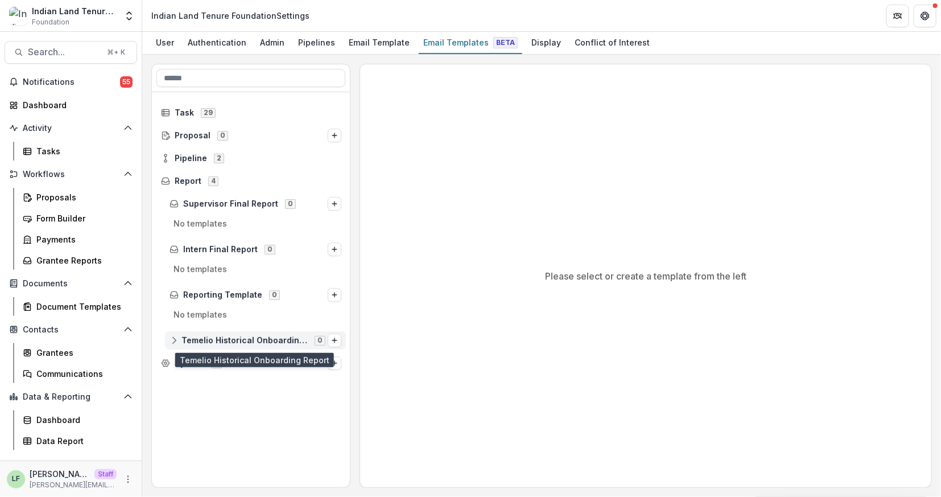
click at [183, 340] on span "Temelio Historical Onboarding Report" at bounding box center [244, 341] width 126 height 10
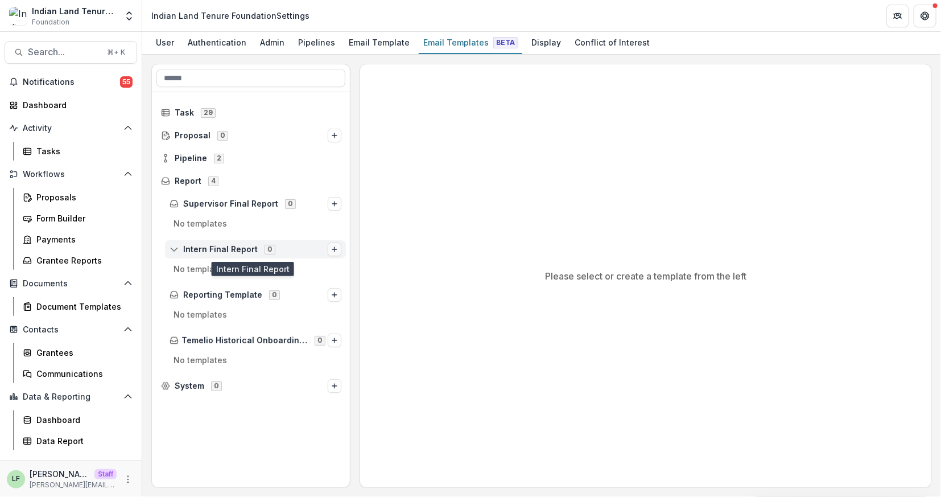
click at [333, 249] on icon "Options" at bounding box center [334, 249] width 7 height 7
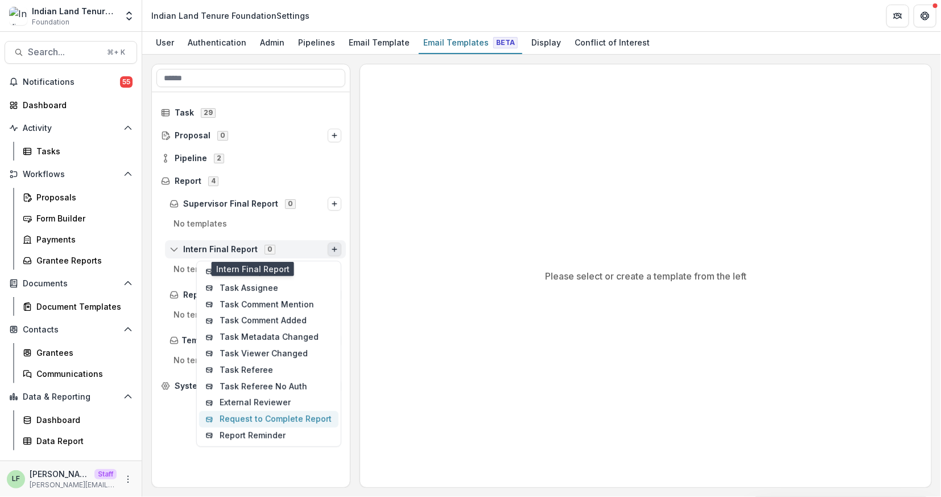
click at [265, 421] on button "Request to Complete Report" at bounding box center [268, 419] width 139 height 16
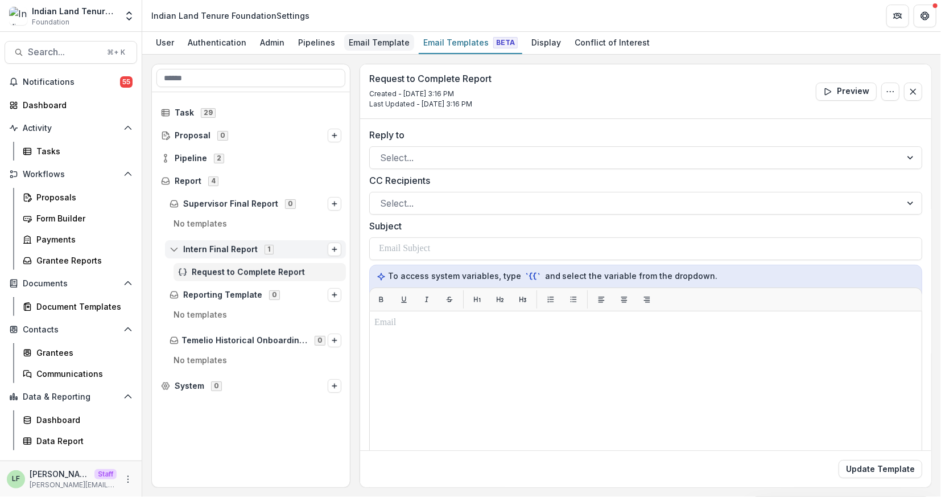
click at [366, 38] on div "Email Template" at bounding box center [379, 42] width 70 height 16
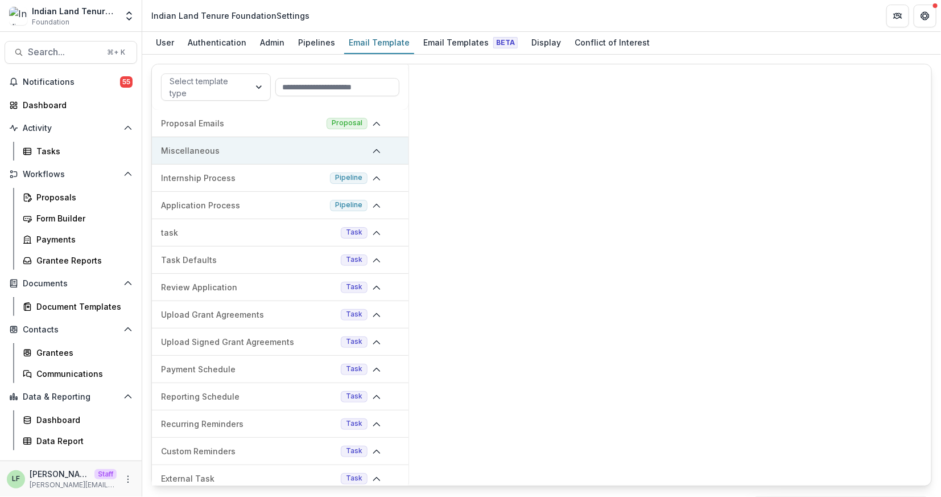
click at [249, 144] on p "Miscellaneous" at bounding box center [264, 150] width 206 height 12
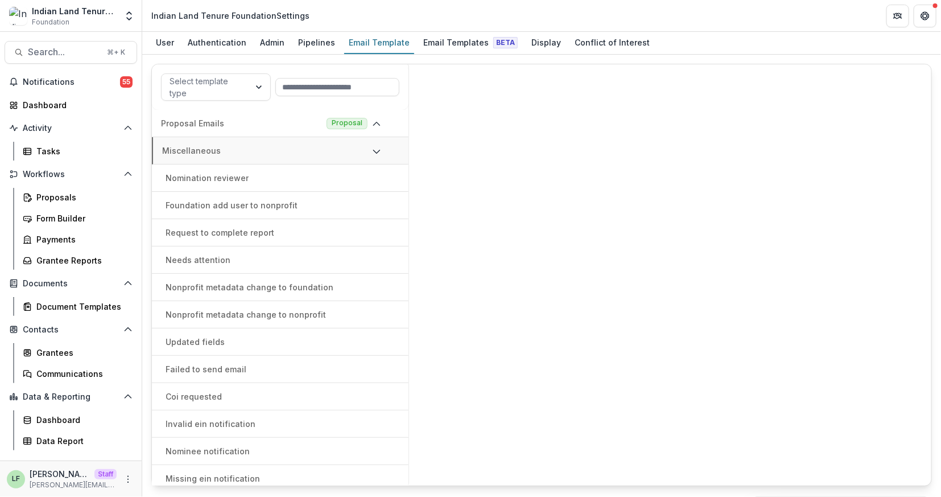
click at [226, 232] on p "Request to complete report" at bounding box center [220, 232] width 109 height 12
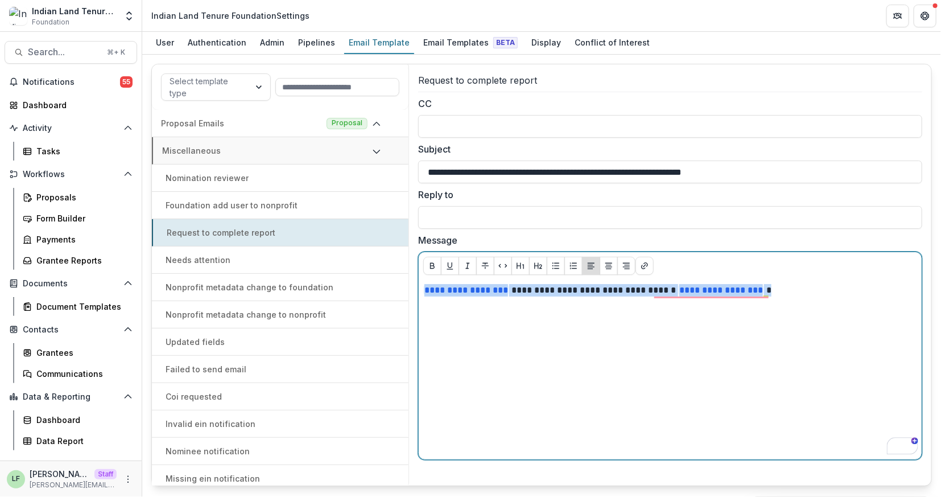
click at [802, 283] on div "**********" at bounding box center [670, 369] width 503 height 180
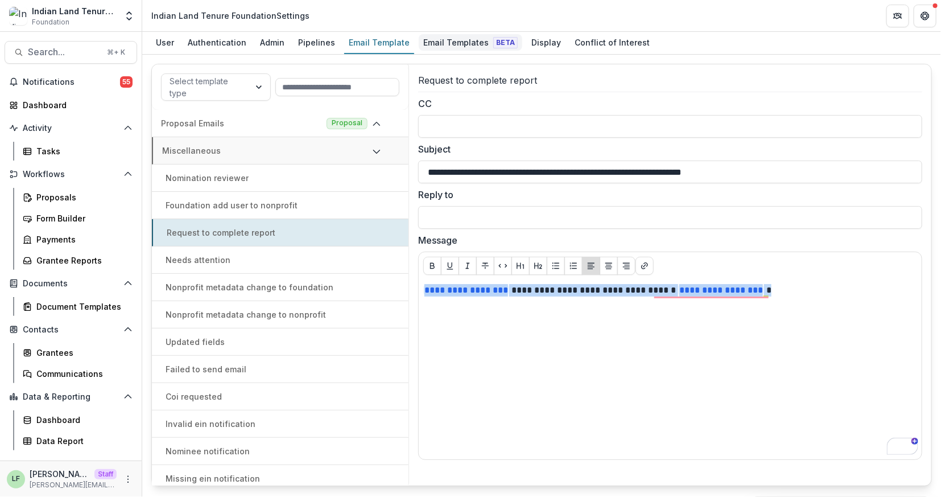
click at [446, 43] on div "Email Templates Beta" at bounding box center [471, 42] width 104 height 16
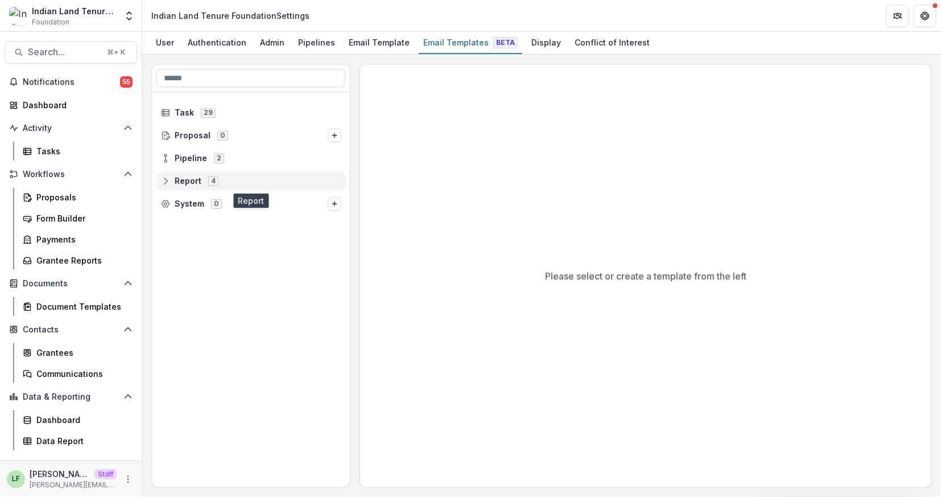
click at [163, 181] on icon at bounding box center [165, 182] width 7 height 3
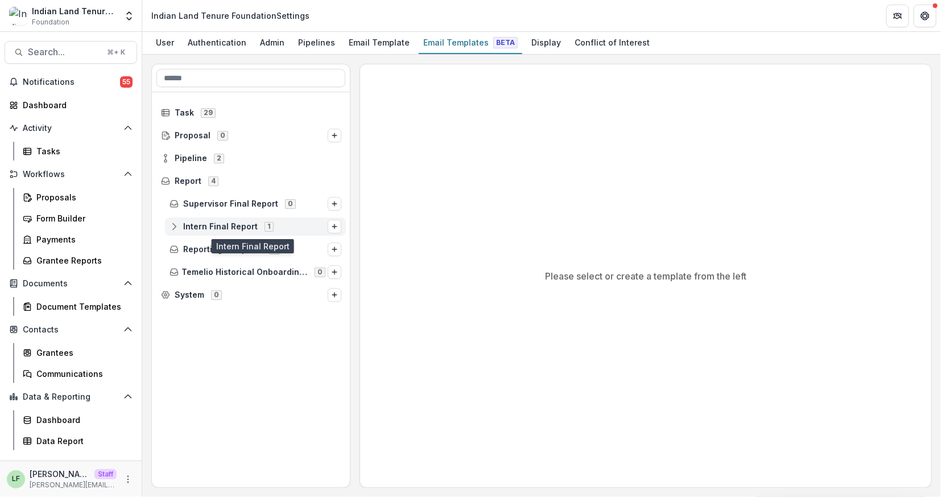
click at [174, 227] on icon at bounding box center [174, 226] width 9 height 9
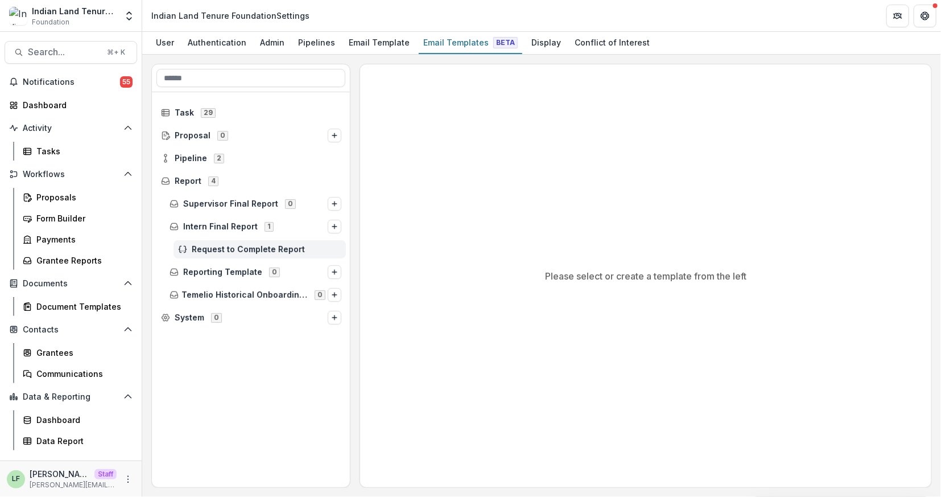
click at [209, 246] on span "Request to Complete Report" at bounding box center [267, 250] width 150 height 10
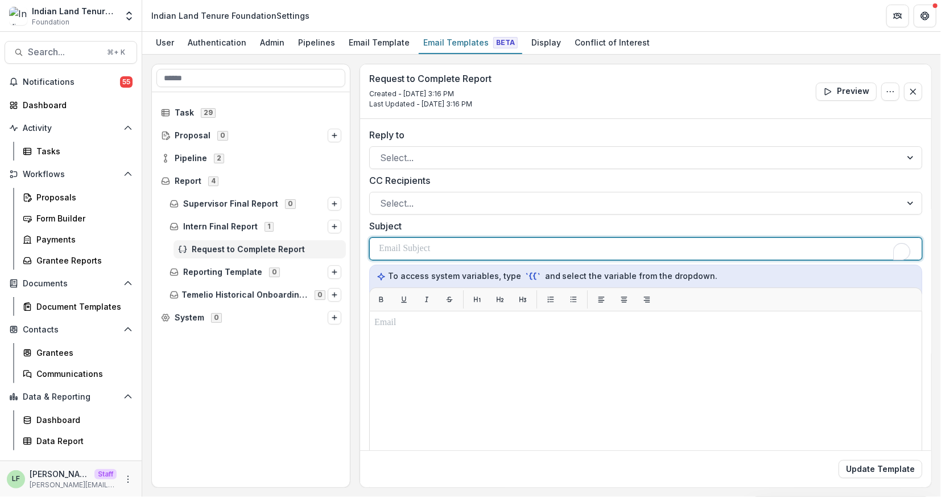
click at [461, 252] on div "To enrich screen reader interactions, please activate Accessibility in Grammarl…" at bounding box center [646, 249] width 534 height 22
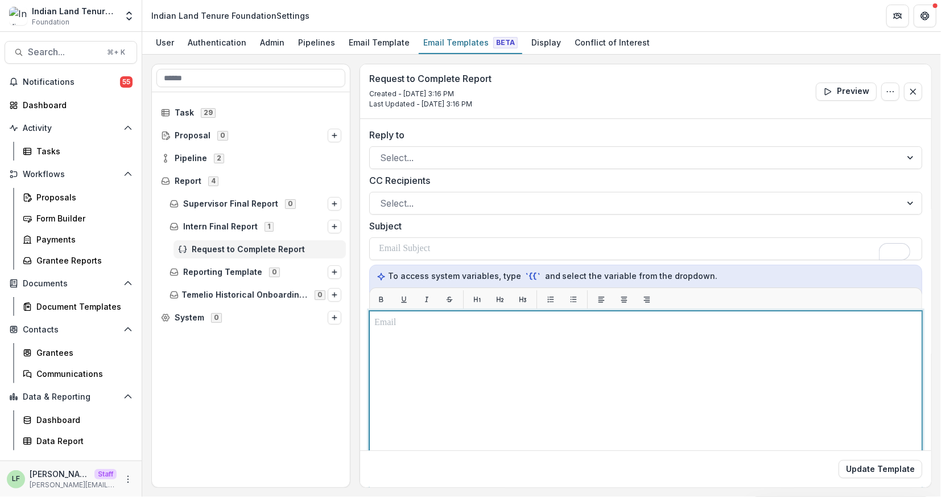
click at [459, 332] on div "To enrich screen reader interactions, please activate Accessibility in Grammarl…" at bounding box center [645, 453] width 543 height 274
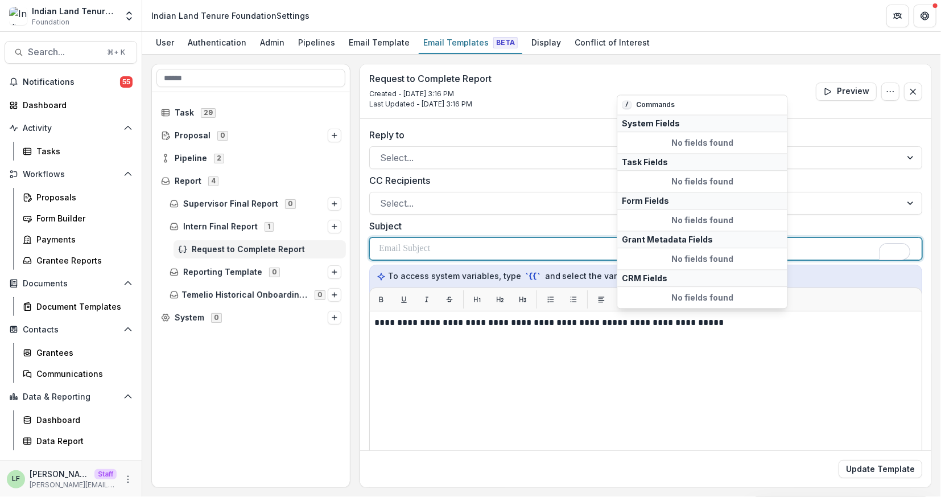
click at [465, 244] on div "To enrich screen reader interactions, please activate Accessibility in Grammarl…" at bounding box center [646, 249] width 534 height 22
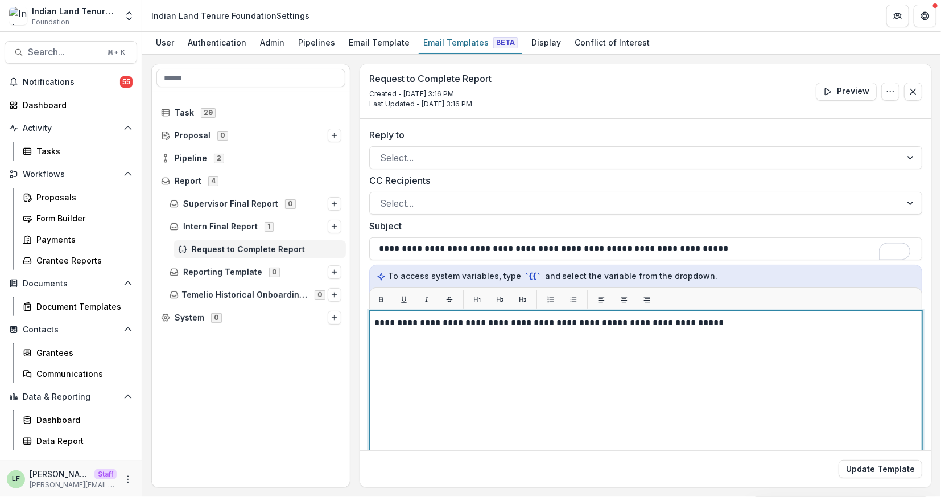
click at [435, 383] on div "**********" at bounding box center [645, 453] width 543 height 274
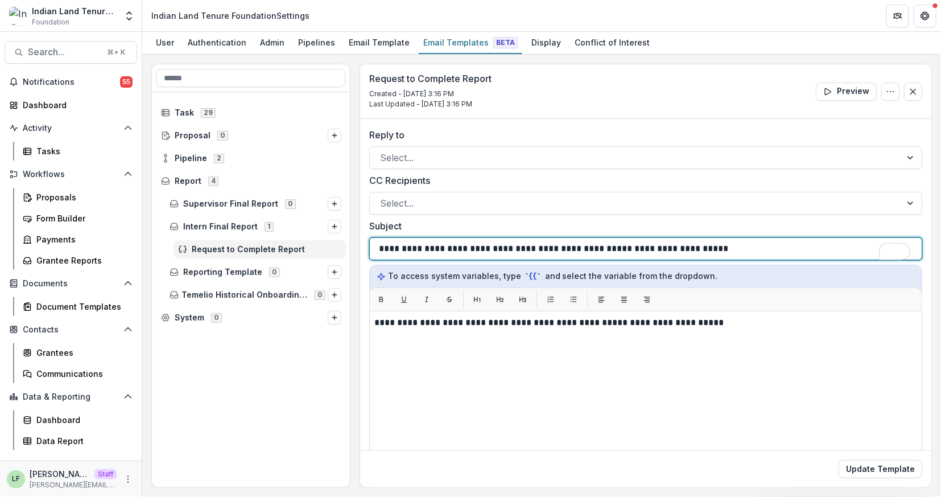
click at [726, 251] on div "**********" at bounding box center [646, 249] width 534 height 22
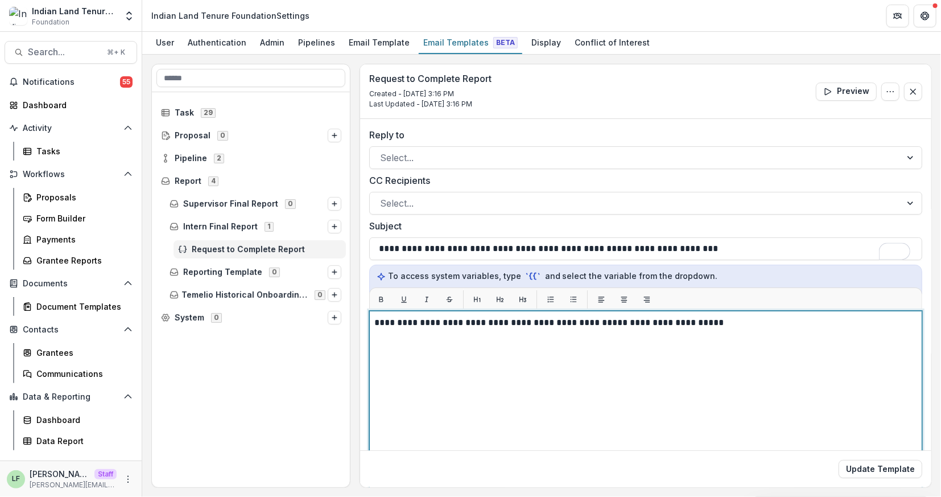
click at [719, 320] on p "**********" at bounding box center [644, 323] width 541 height 14
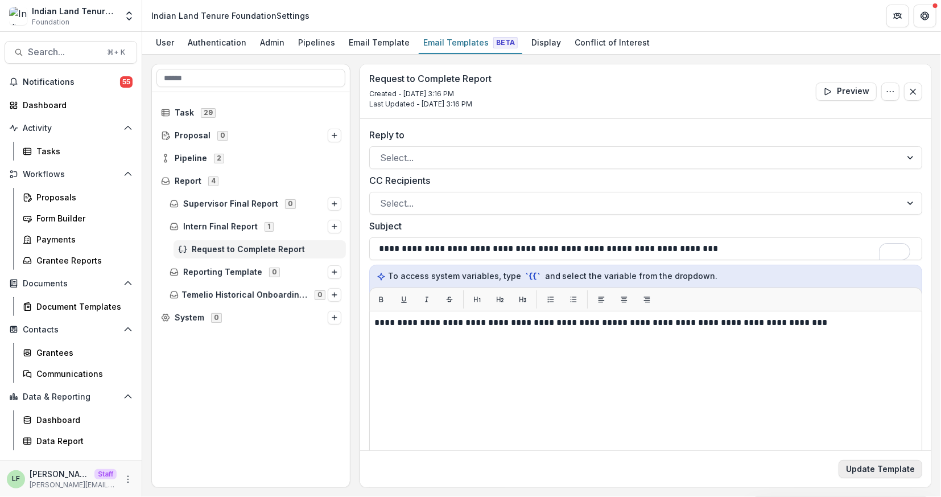
click at [884, 469] on button "Update Template" at bounding box center [881, 469] width 84 height 18
click at [53, 261] on div "Grantee Reports" at bounding box center [82, 260] width 92 height 12
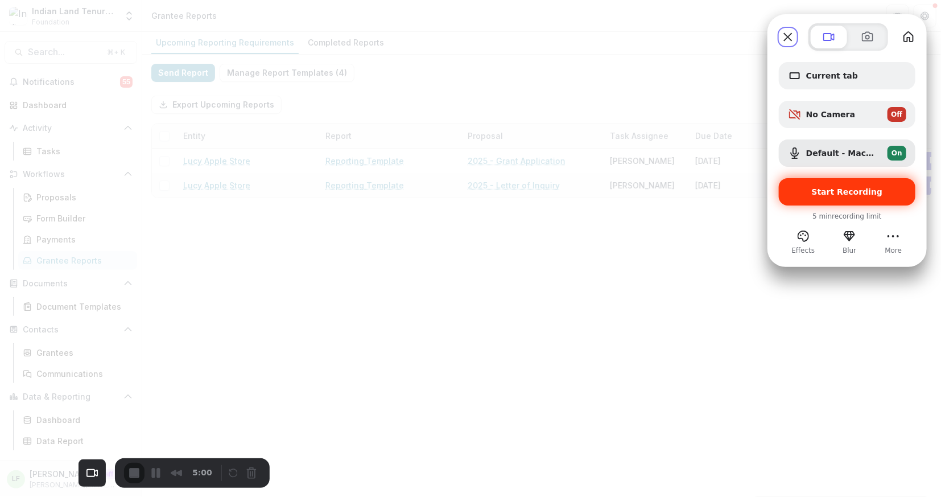
click at [819, 194] on span "Start Recording" at bounding box center [847, 191] width 71 height 9
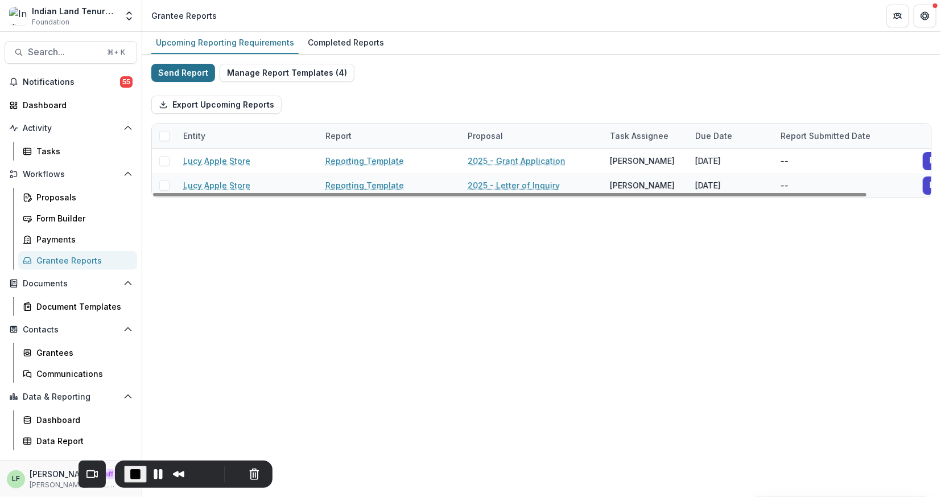
click at [180, 76] on button "Send Report" at bounding box center [183, 73] width 64 height 18
select select "********"
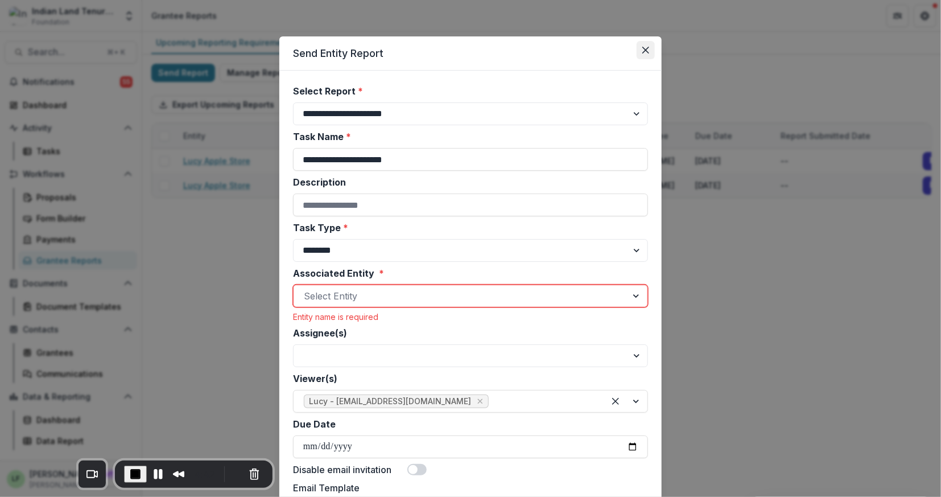
click at [642, 50] on icon "Close" at bounding box center [645, 50] width 7 height 7
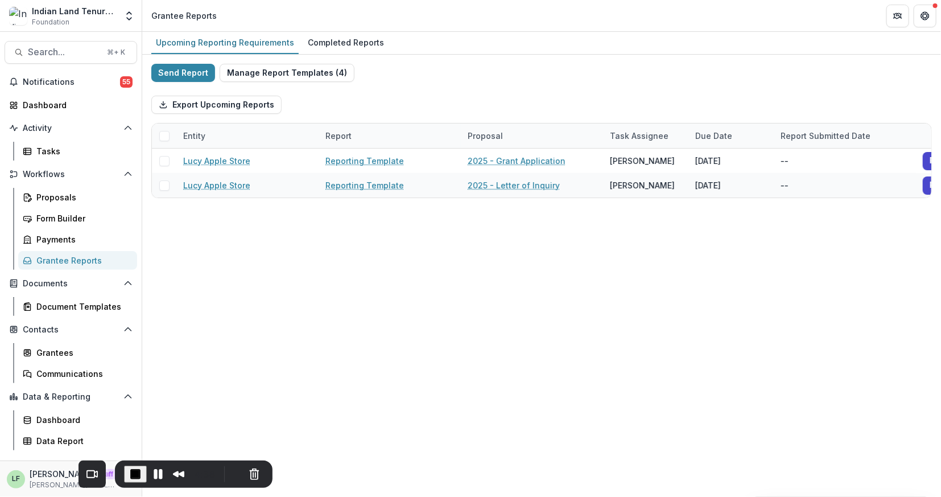
click at [173, 239] on div "Upcoming Reporting Requirements Completed Reports Send Report Manage Report Tem…" at bounding box center [541, 264] width 799 height 465
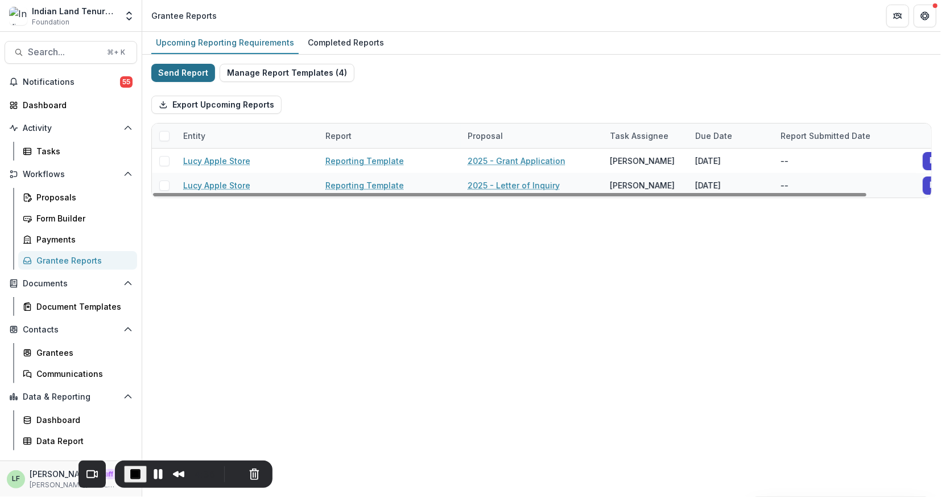
click at [188, 73] on button "Send Report" at bounding box center [183, 73] width 64 height 18
select select "********"
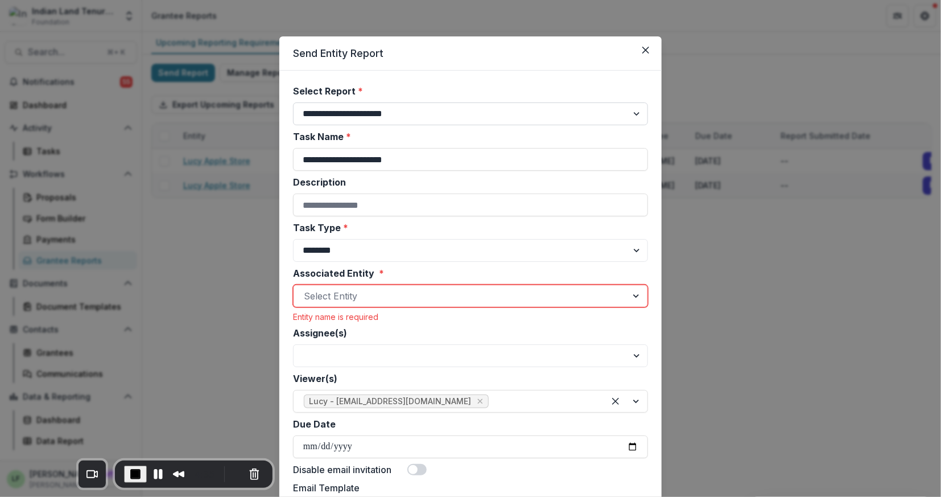
click at [353, 104] on select "**********" at bounding box center [470, 113] width 355 height 23
select select "**********"
type input "**********"
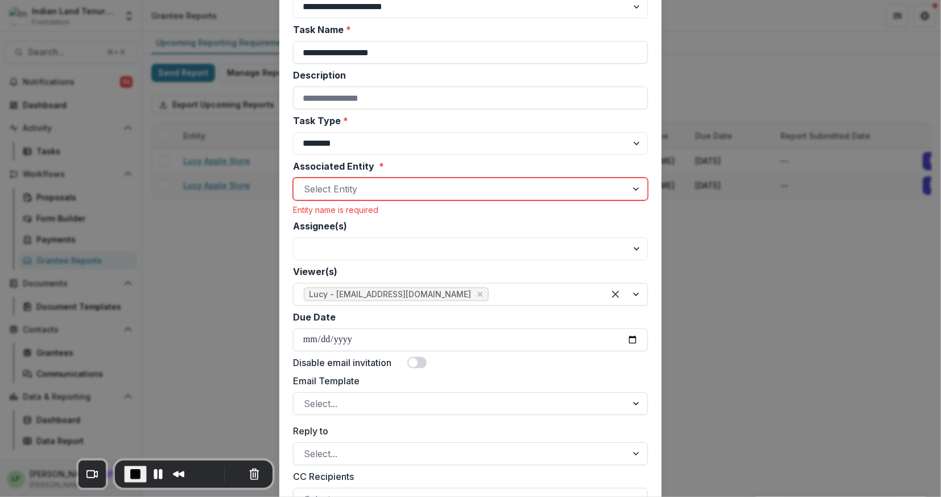
scroll to position [118, 0]
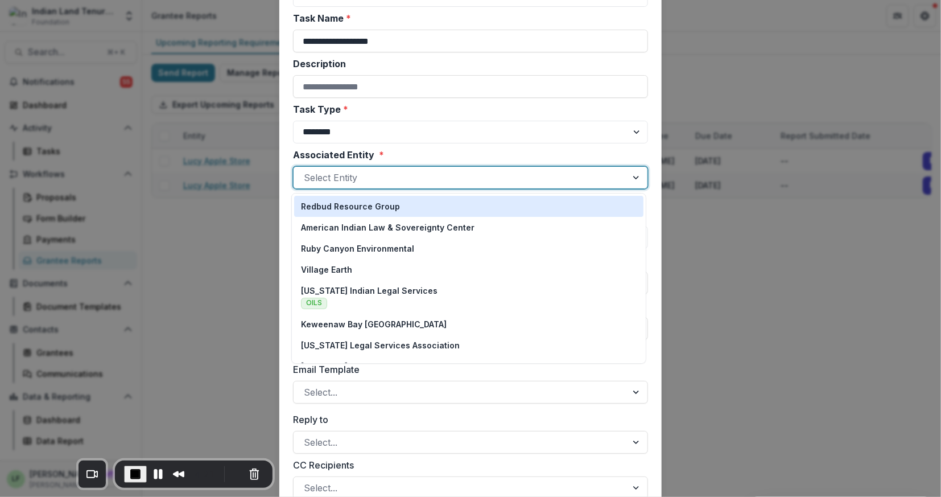
click at [338, 173] on div at bounding box center [460, 178] width 313 height 16
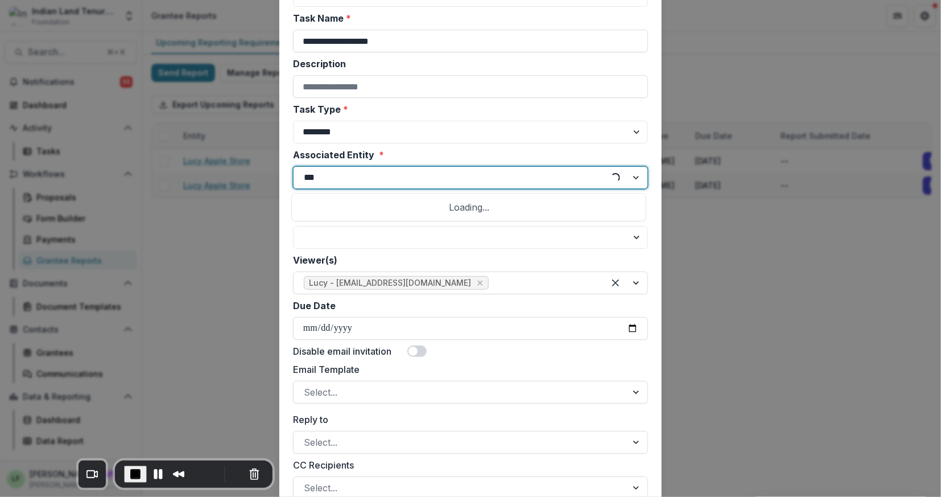
type input "****"
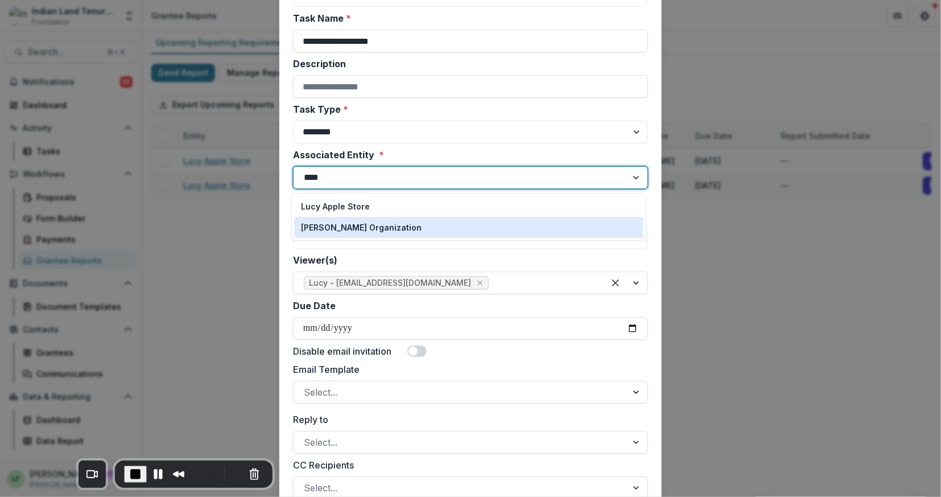
click at [366, 226] on p "Lucy Fey Organization" at bounding box center [361, 227] width 121 height 12
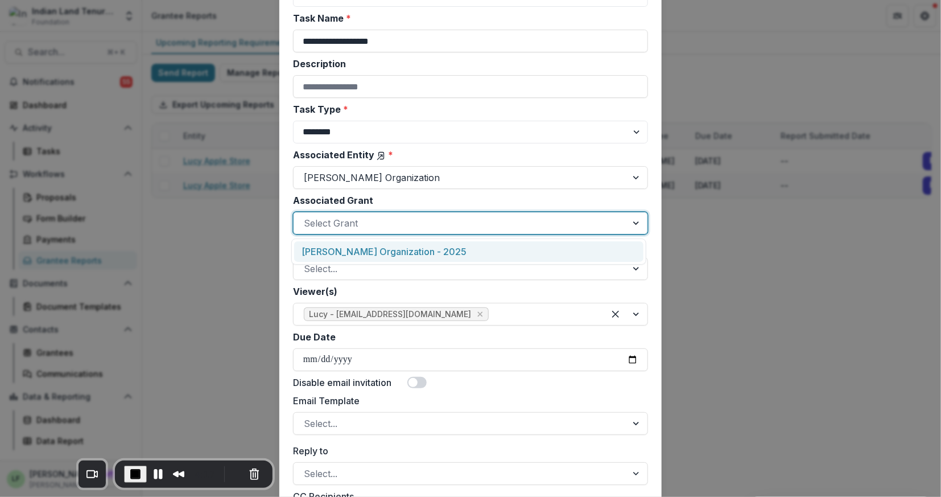
click at [366, 222] on div at bounding box center [460, 223] width 313 height 16
click at [373, 250] on div "Lucy Fey Organization - 2025" at bounding box center [468, 251] width 349 height 21
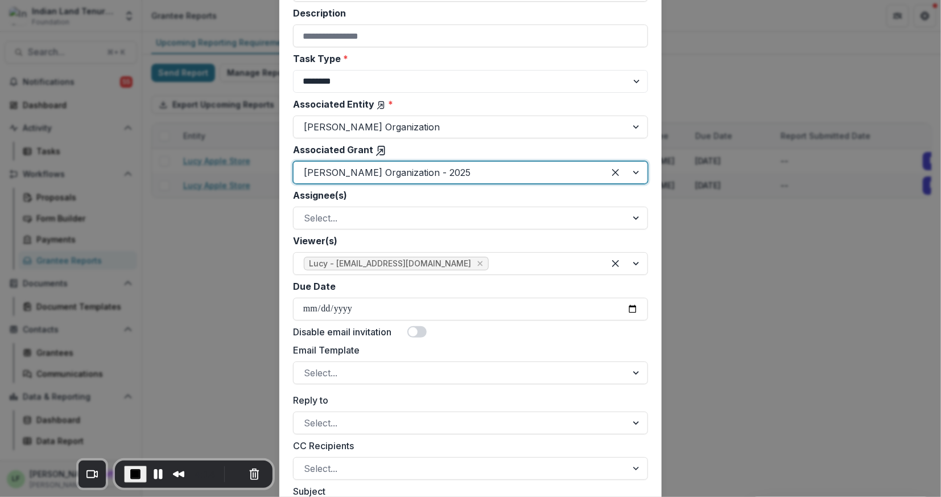
scroll to position [174, 0]
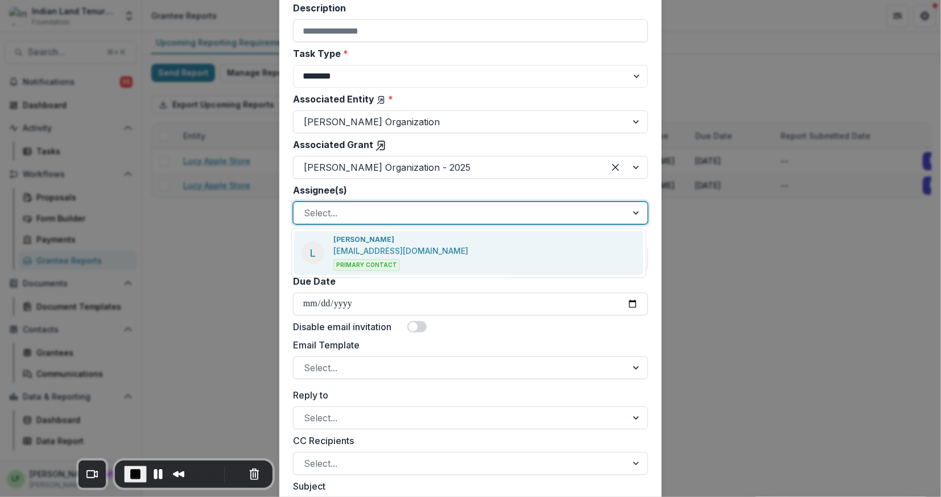
click at [353, 212] on div at bounding box center [460, 213] width 313 height 16
click at [357, 255] on p "lucyjfey@gmail.com" at bounding box center [400, 251] width 135 height 12
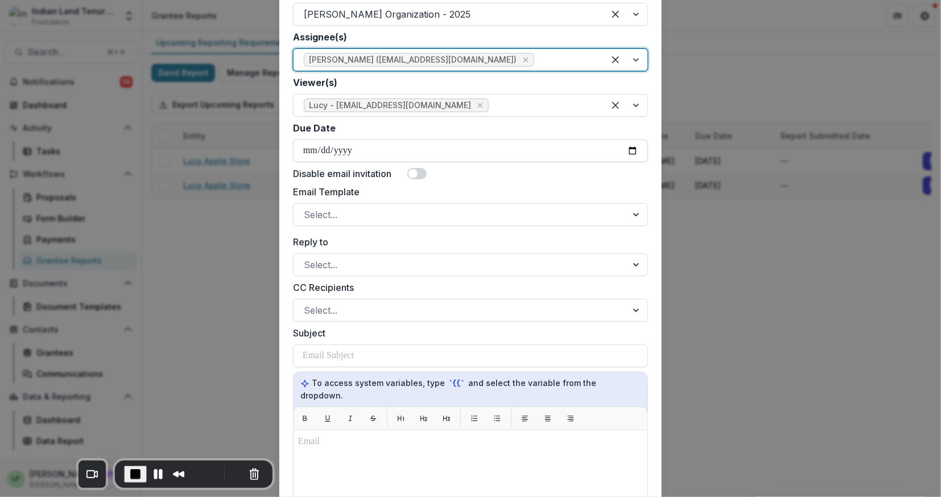
scroll to position [328, 0]
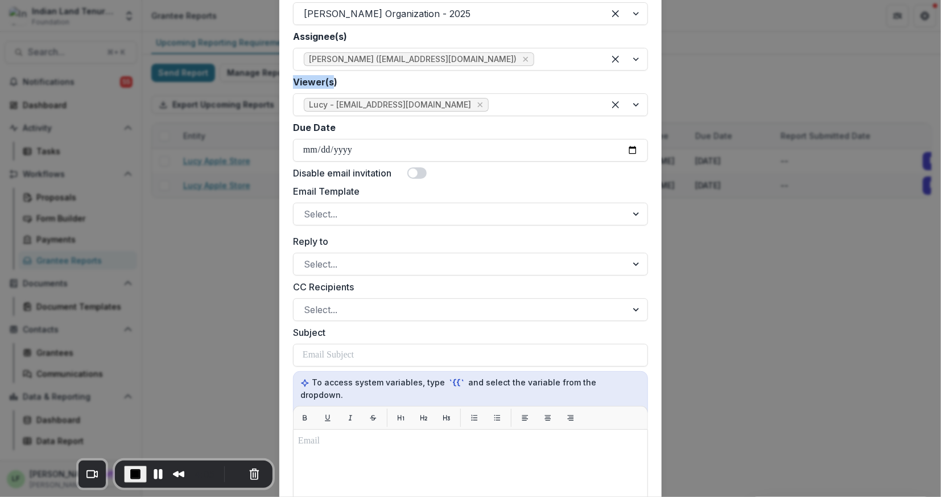
drag, startPoint x: 291, startPoint y: 80, endPoint x: 331, endPoint y: 80, distance: 39.3
click at [331, 80] on label "Viewer(s)" at bounding box center [467, 82] width 348 height 14
click at [338, 82] on label "Viewer(s)" at bounding box center [467, 82] width 348 height 14
click at [491, 98] on input "Viewer(s)" at bounding box center [492, 105] width 3 height 14
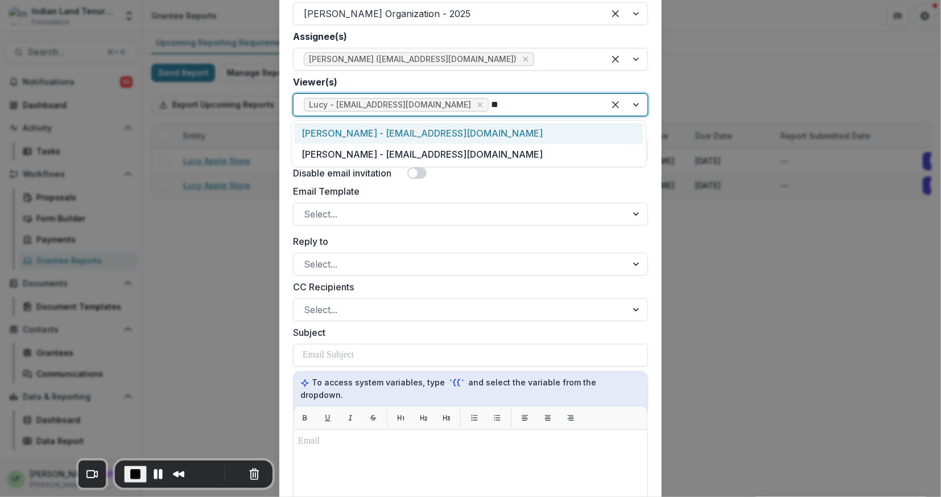
type input "***"
click at [428, 134] on div "Peter DeCarlo - pdecarlo@iltf.org" at bounding box center [468, 133] width 349 height 21
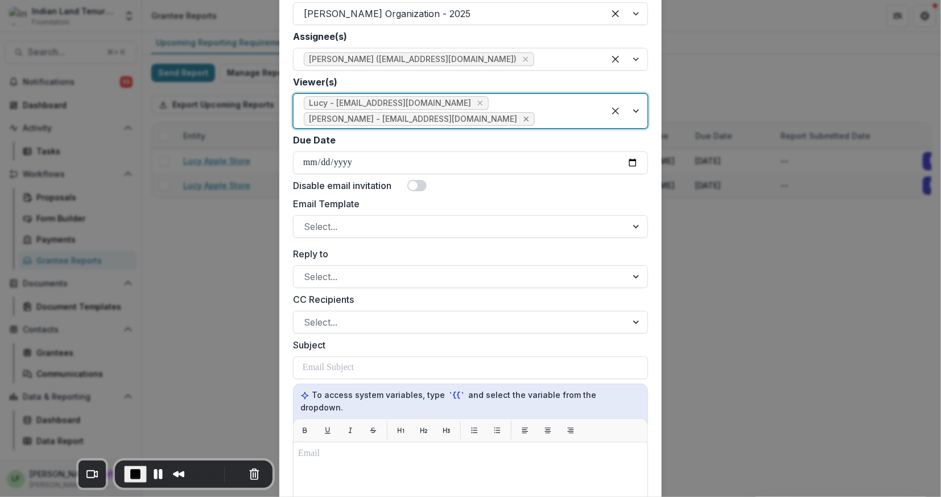
click at [531, 114] on icon "Remove Peter DeCarlo - pdecarlo@iltf.org" at bounding box center [526, 118] width 9 height 9
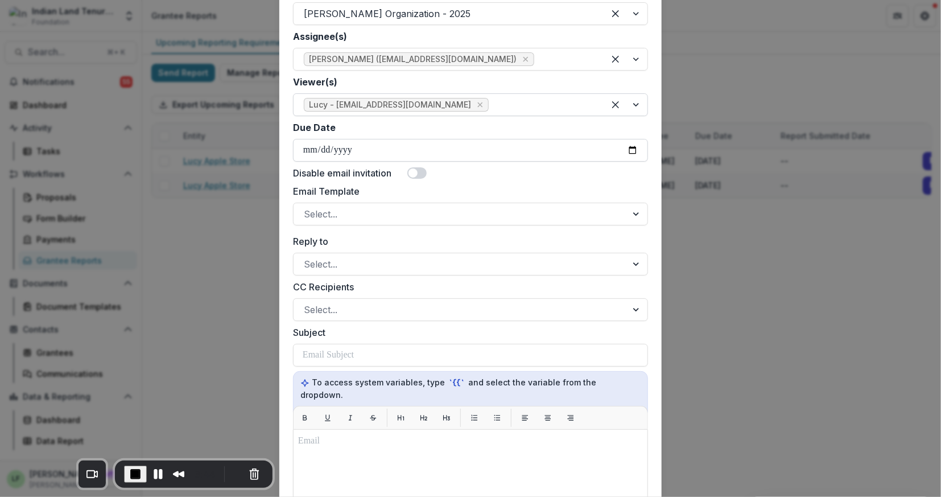
click at [630, 151] on input "Due Date" at bounding box center [470, 150] width 355 height 23
type input "**********"
click at [369, 214] on div at bounding box center [460, 214] width 313 height 16
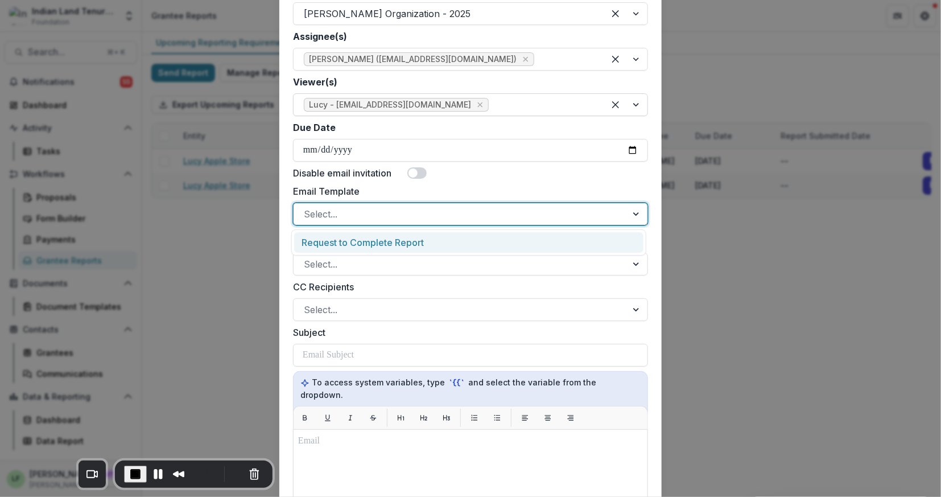
click at [369, 238] on div "Request to Complete Report" at bounding box center [468, 242] width 349 height 21
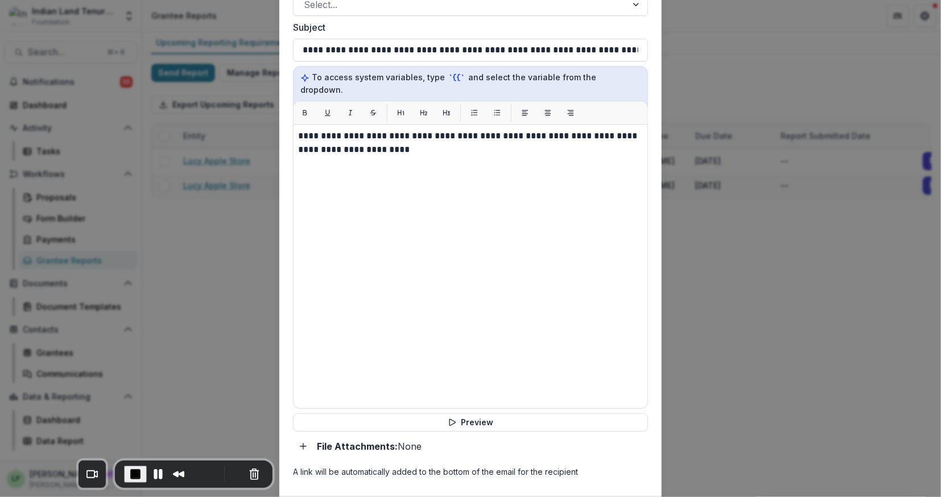
scroll to position [690, 0]
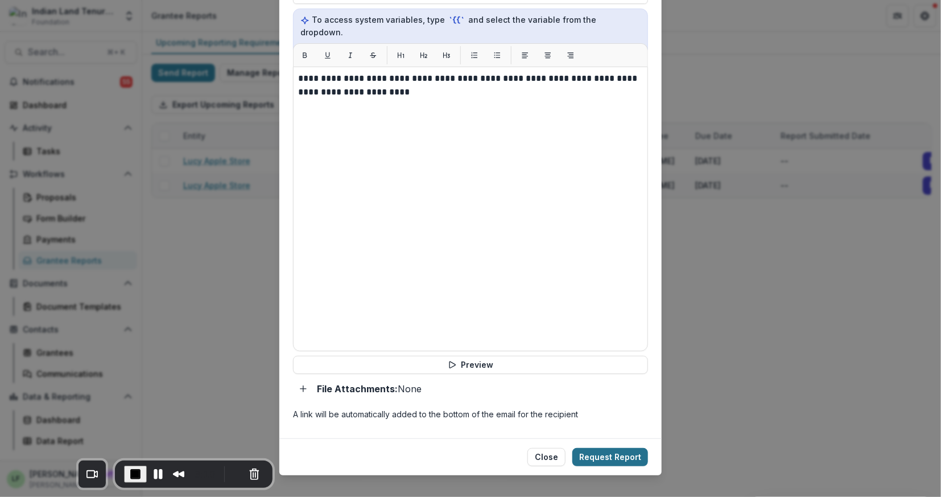
click at [625, 448] on button "Request Report" at bounding box center [610, 457] width 76 height 18
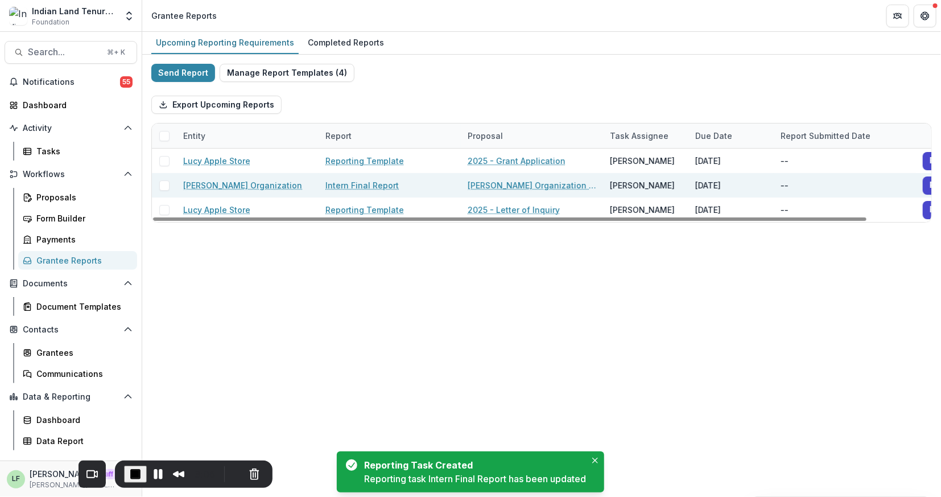
click at [163, 186] on span at bounding box center [164, 185] width 10 height 10
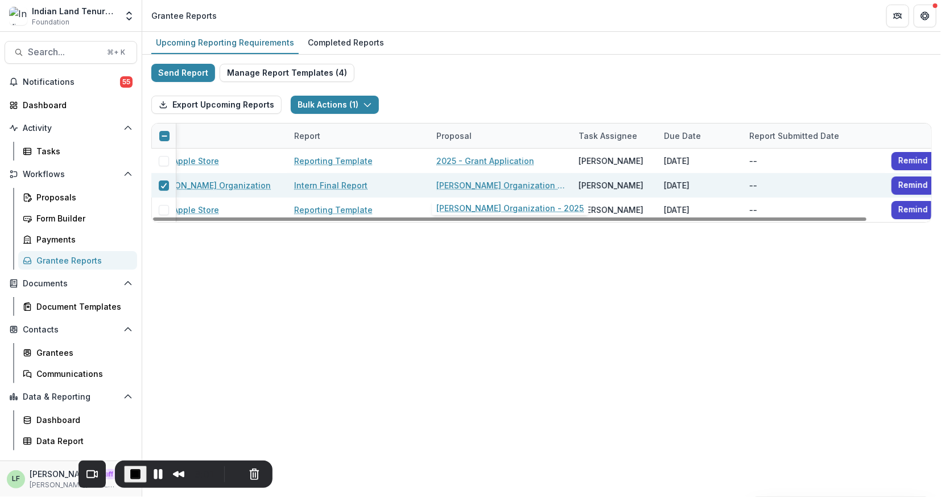
scroll to position [0, 69]
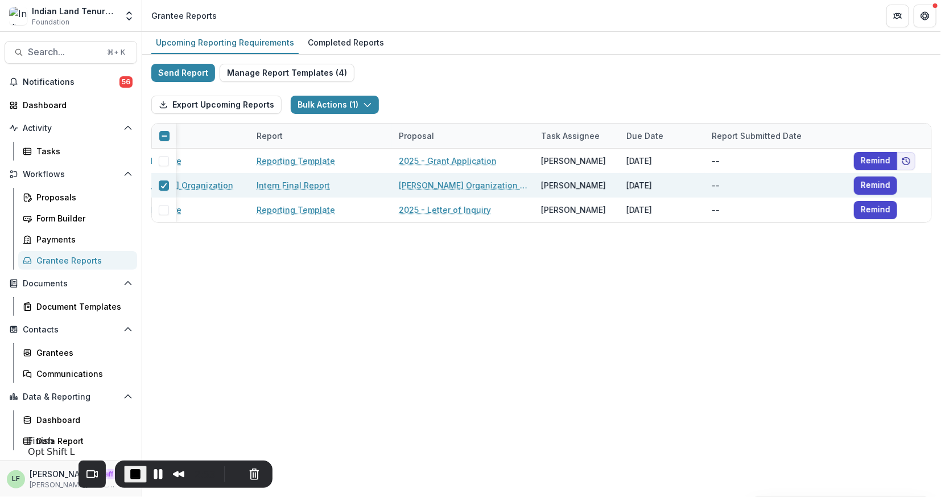
click at [129, 473] on span "End Recording" at bounding box center [136, 474] width 14 height 14
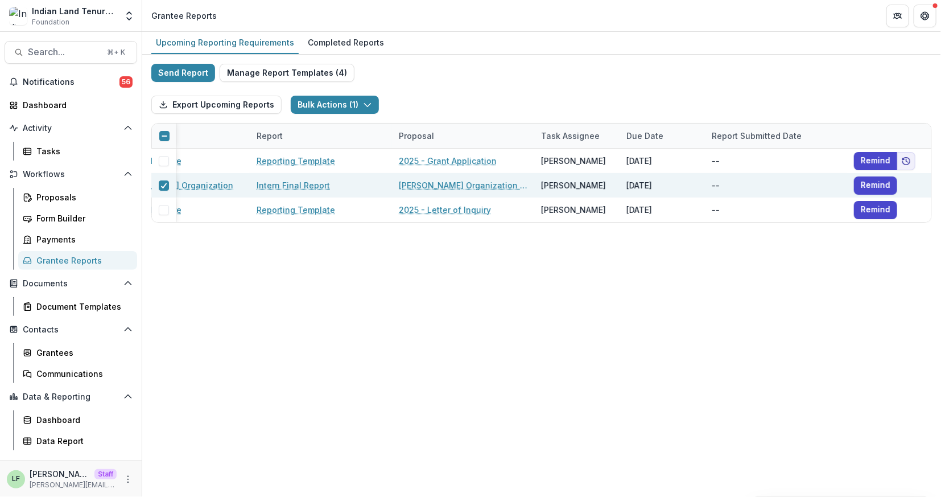
click at [247, 277] on div "Upcoming Reporting Requirements Completed Reports Send Report Manage Report Tem…" at bounding box center [541, 264] width 799 height 465
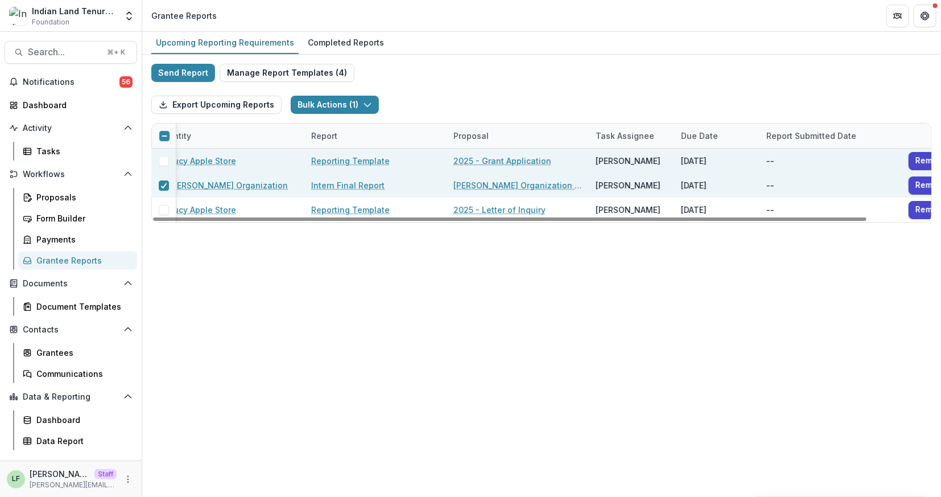
scroll to position [0, 0]
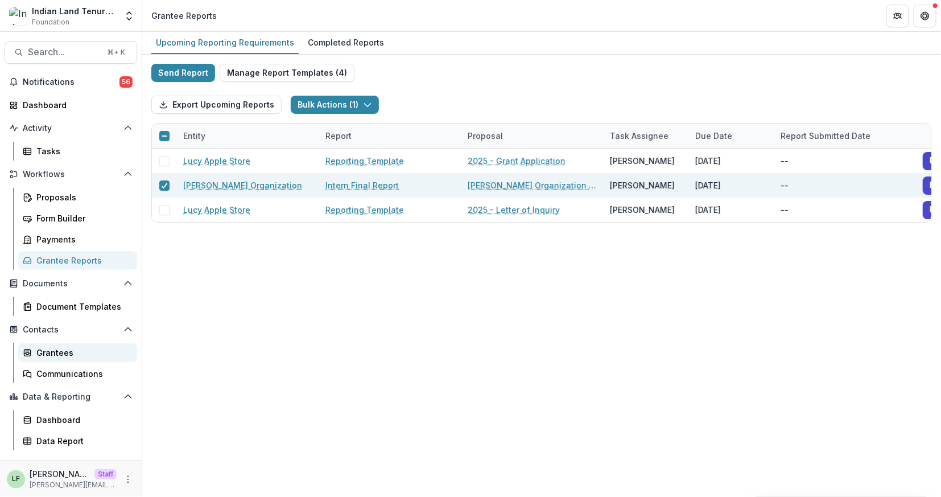
click at [51, 350] on div "Grantees" at bounding box center [82, 352] width 92 height 12
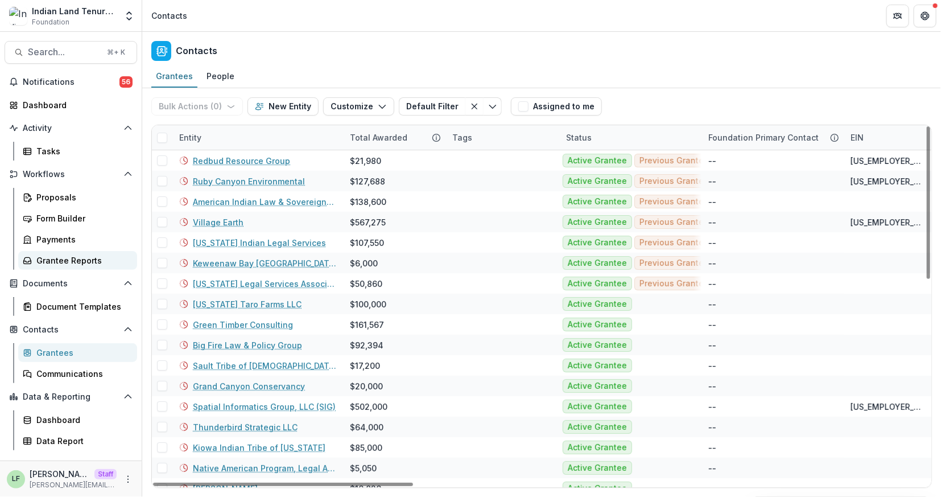
click at [65, 257] on div "Grantee Reports" at bounding box center [82, 260] width 92 height 12
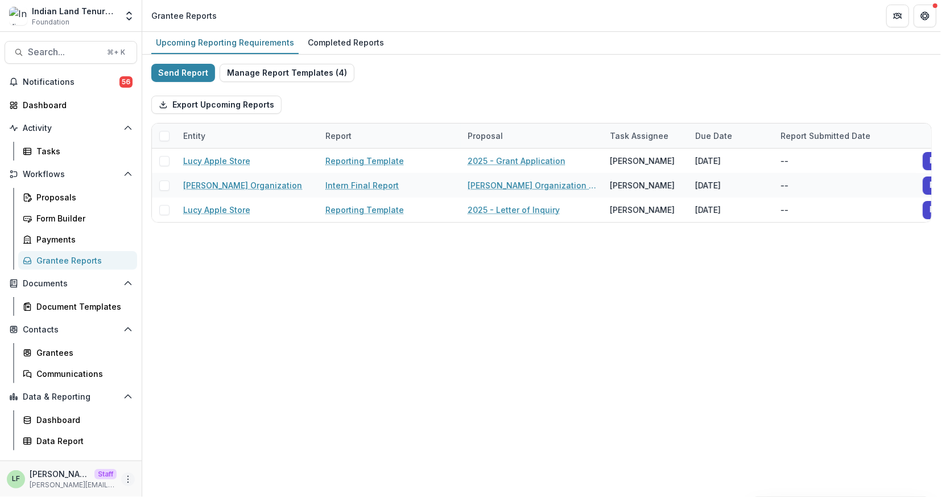
click at [132, 479] on icon "More" at bounding box center [127, 478] width 9 height 9
click at [247, 332] on div "Upcoming Reporting Requirements Completed Reports Send Report Manage Report Tem…" at bounding box center [541, 264] width 799 height 465
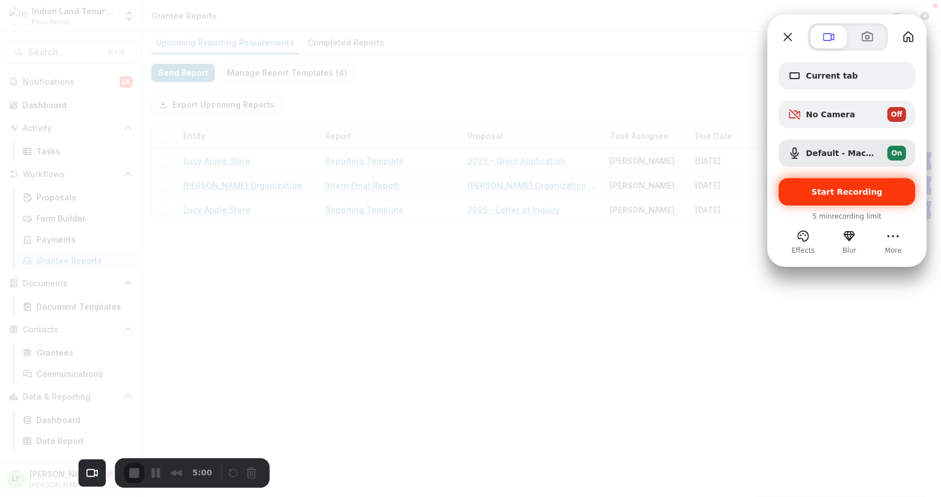
click at [845, 188] on span "Start Recording" at bounding box center [847, 191] width 71 height 9
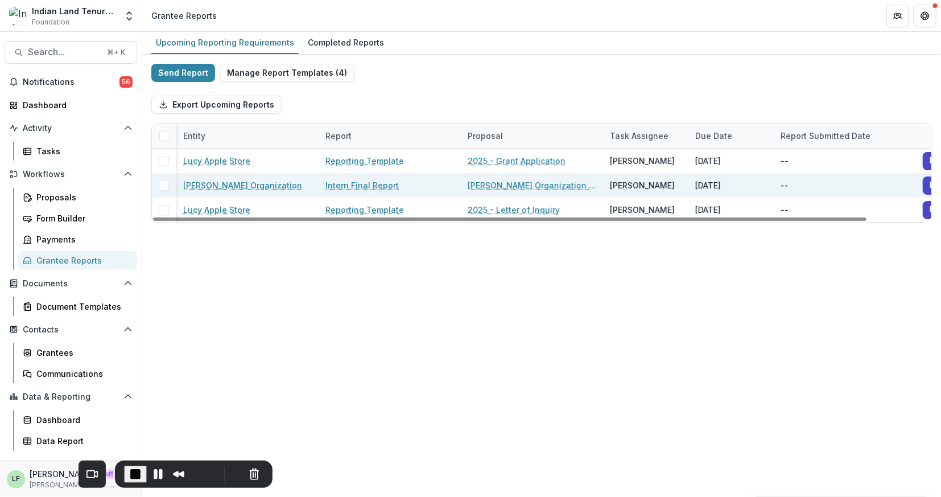
scroll to position [0, 5]
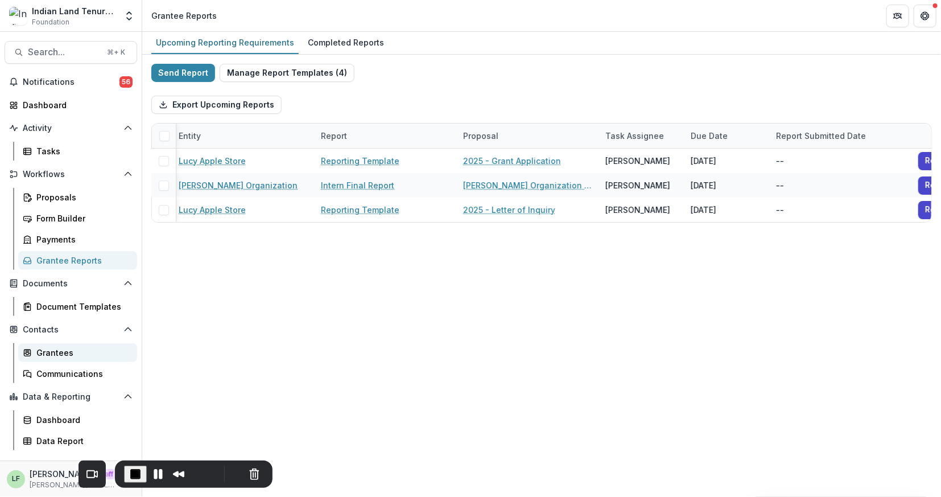
click at [45, 352] on div "Grantees" at bounding box center [82, 352] width 92 height 12
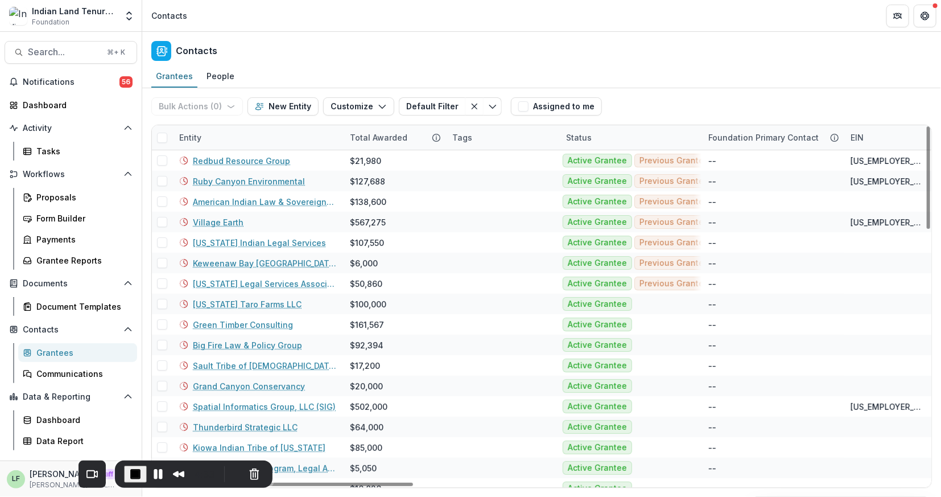
click at [203, 134] on div "Entity" at bounding box center [190, 137] width 36 height 12
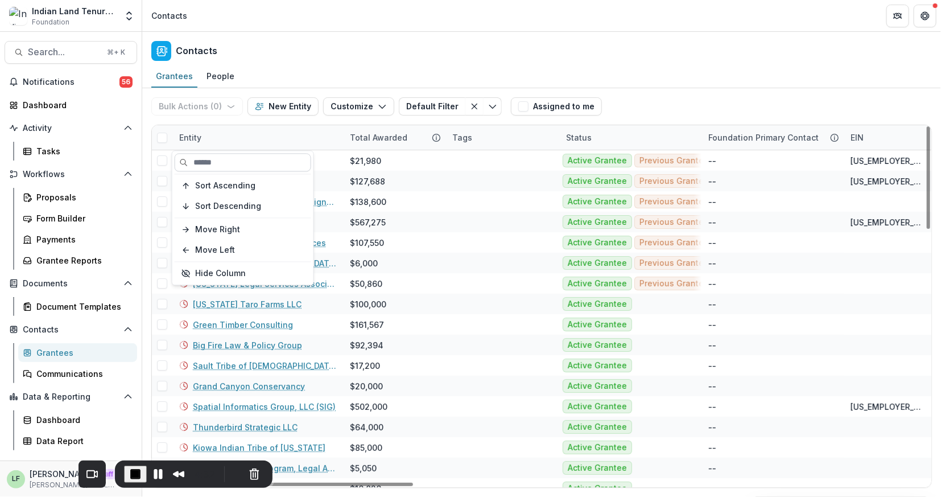
click at [215, 159] on input at bounding box center [243, 162] width 137 height 18
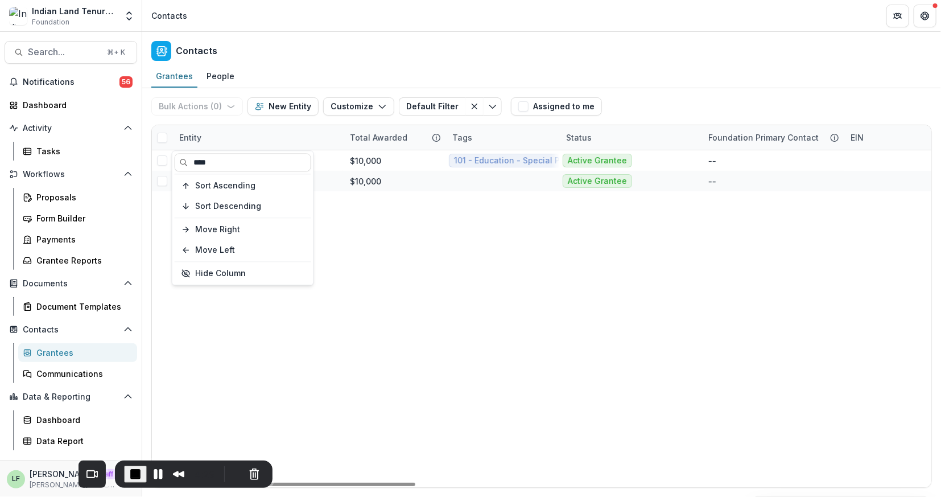
type input "****"
click at [315, 132] on div "Entity" at bounding box center [257, 137] width 171 height 24
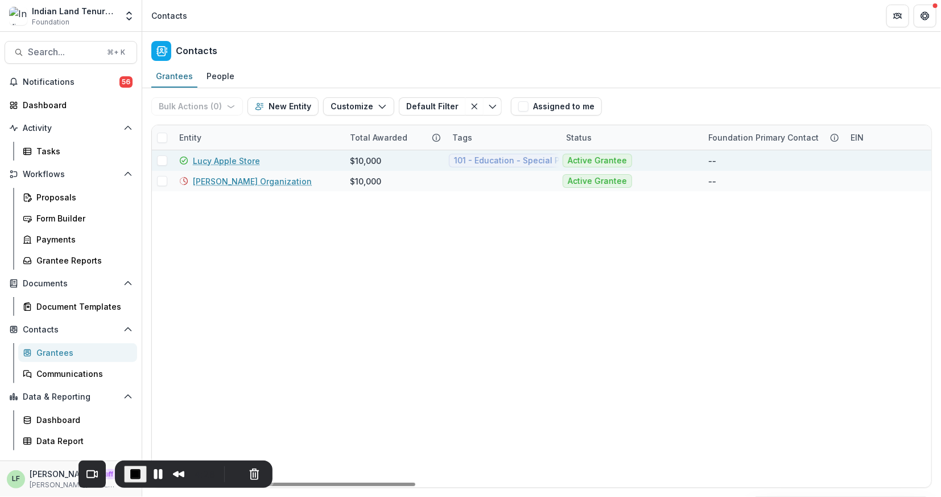
click at [216, 157] on link "Lucy Apple Store" at bounding box center [226, 161] width 67 height 12
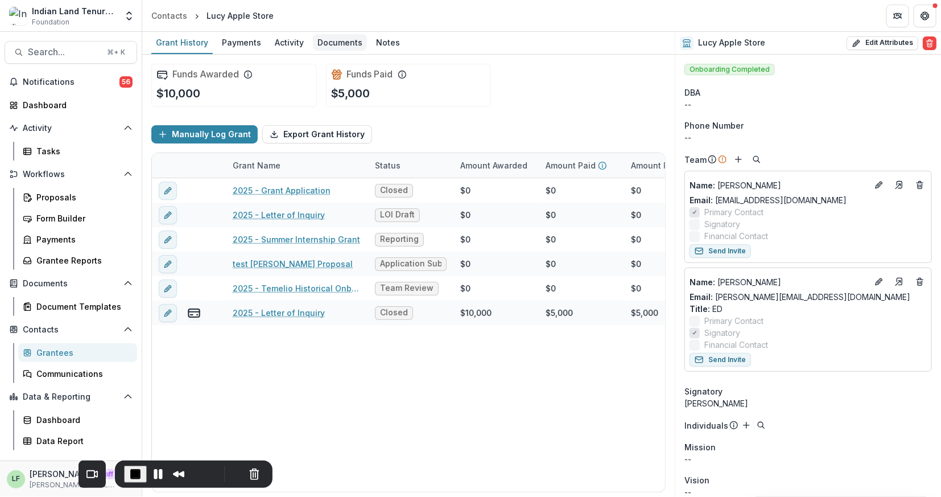
click at [335, 37] on div "Documents" at bounding box center [340, 42] width 54 height 16
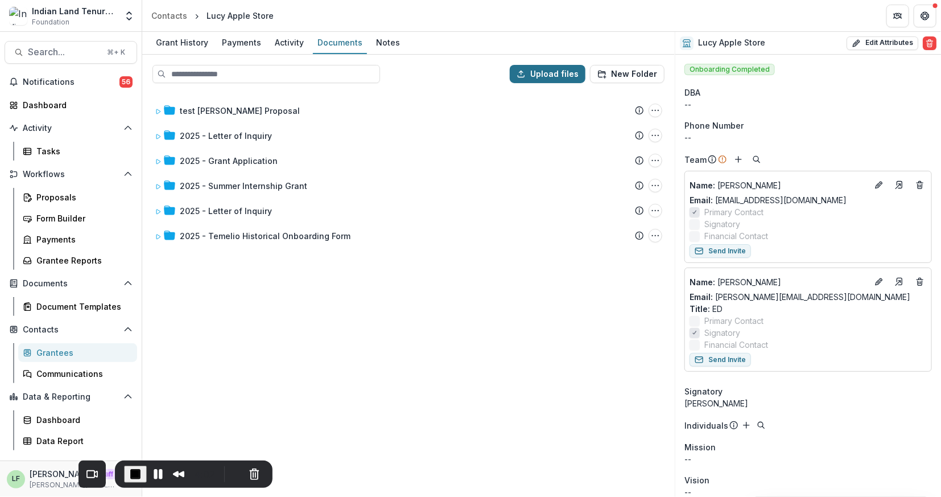
click at [538, 71] on button "Upload files" at bounding box center [548, 74] width 76 height 18
type input "**********"
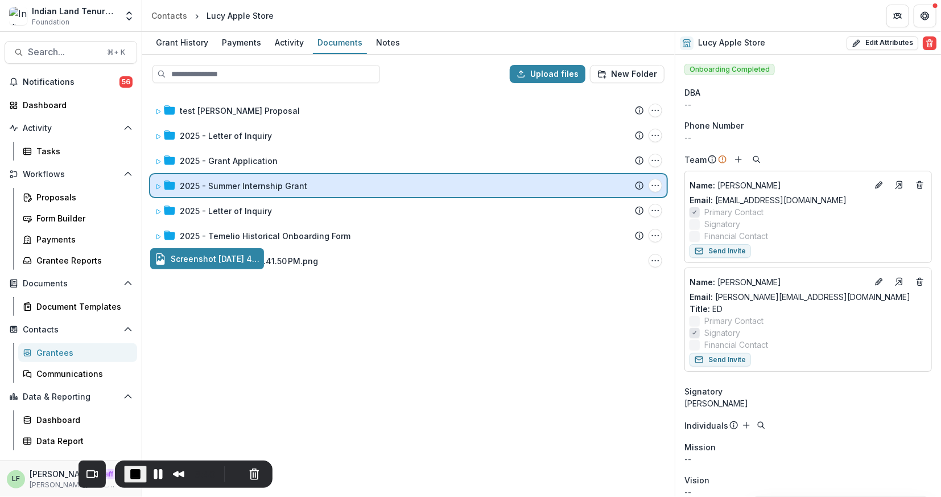
drag, startPoint x: 244, startPoint y: 257, endPoint x: 247, endPoint y: 186, distance: 71.2
click at [247, 186] on div "Upload files New Folder test Lucy Proposal Submission Temelio Proposal Attached…" at bounding box center [408, 276] width 532 height 442
click at [155, 183] on icon at bounding box center [158, 186] width 7 height 7
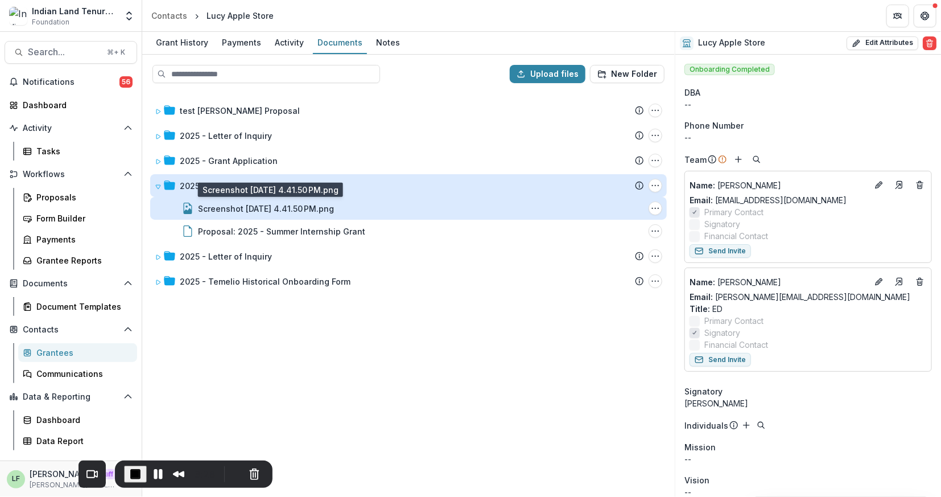
click at [255, 204] on div "Screenshot 2025-03-06 at 4.41.50 PM.png" at bounding box center [266, 209] width 136 height 12
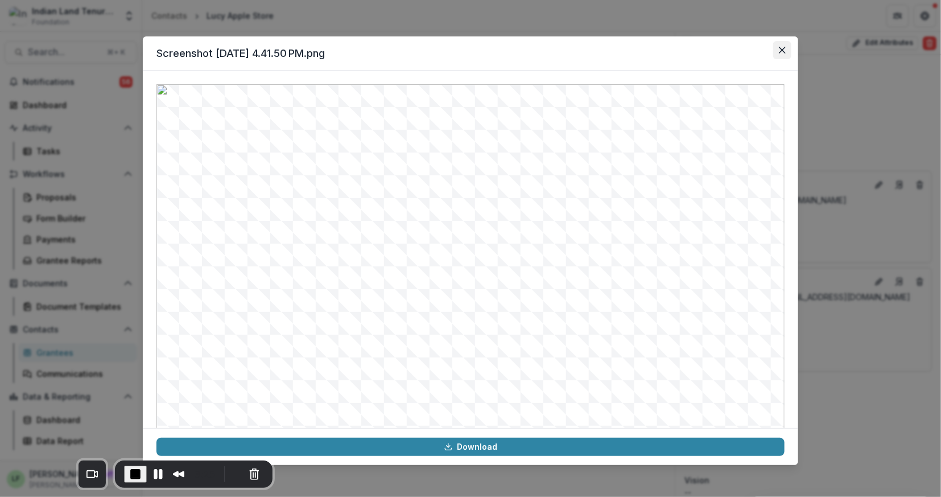
click at [779, 46] on button "Close" at bounding box center [782, 50] width 18 height 18
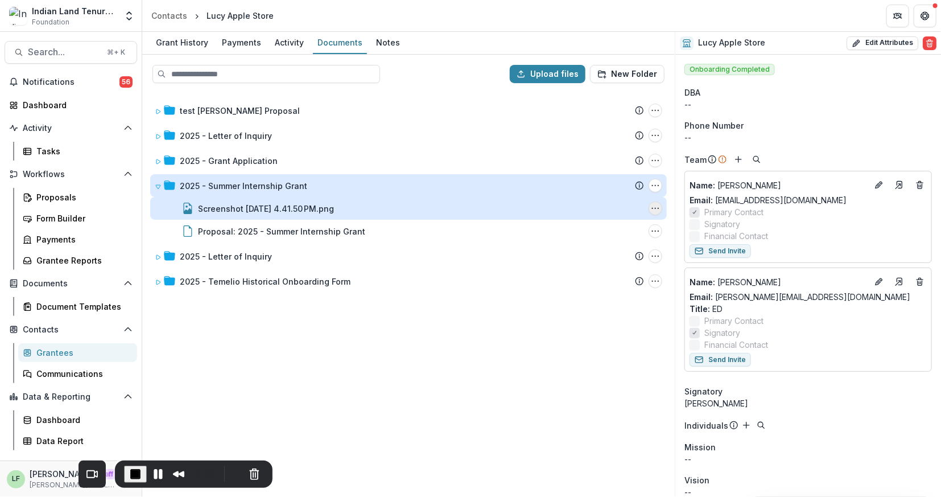
click at [655, 208] on icon "Screenshot 2025-03-06 at 4.41.50 PM.png Options" at bounding box center [655, 208] width 9 height 9
click at [605, 268] on button "Rename" at bounding box center [599, 267] width 122 height 19
type input "*"
type input "**********"
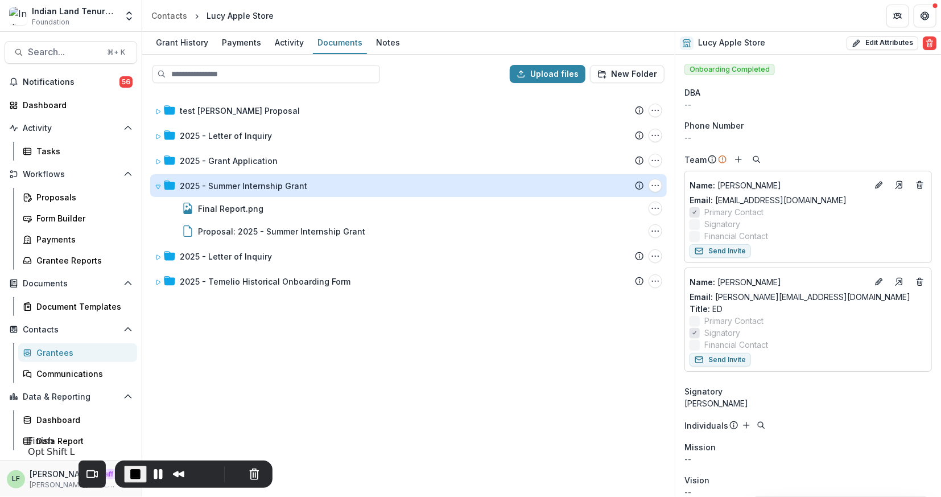
click at [129, 475] on span "End Recording" at bounding box center [136, 474] width 14 height 14
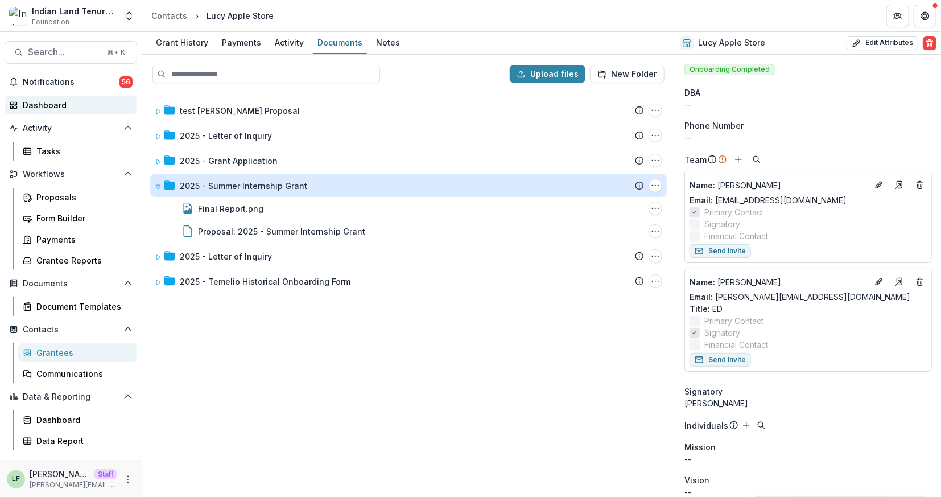
click at [56, 99] on div "Dashboard" at bounding box center [75, 105] width 105 height 12
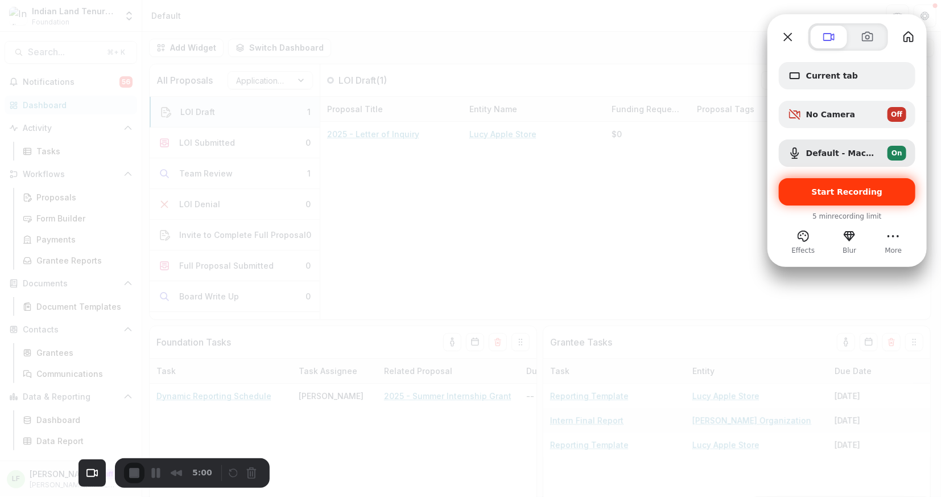
click at [864, 196] on span "Start Recording" at bounding box center [847, 191] width 71 height 9
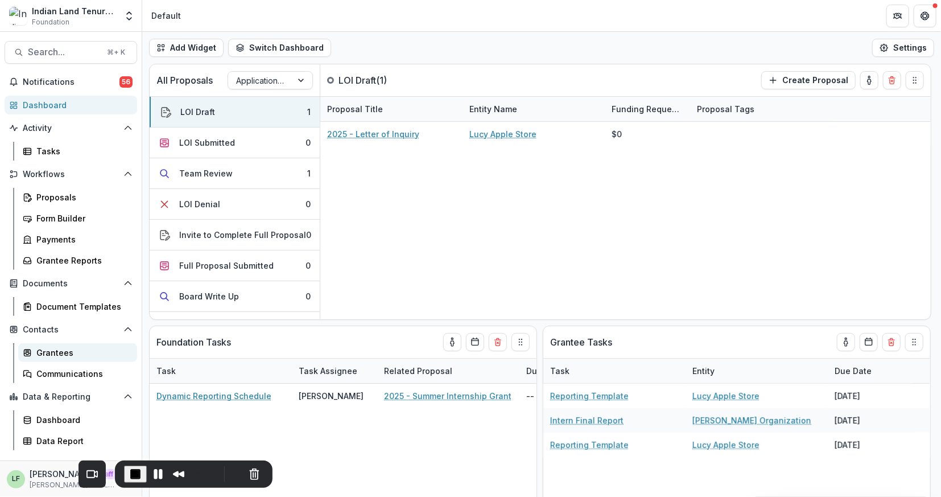
click at [50, 349] on div "Grantees" at bounding box center [82, 352] width 92 height 12
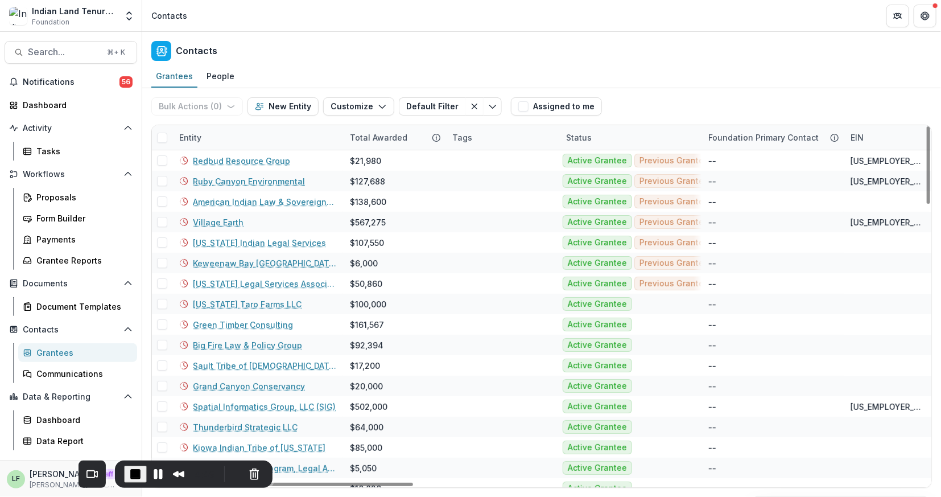
click at [191, 141] on div "Entity" at bounding box center [190, 137] width 36 height 12
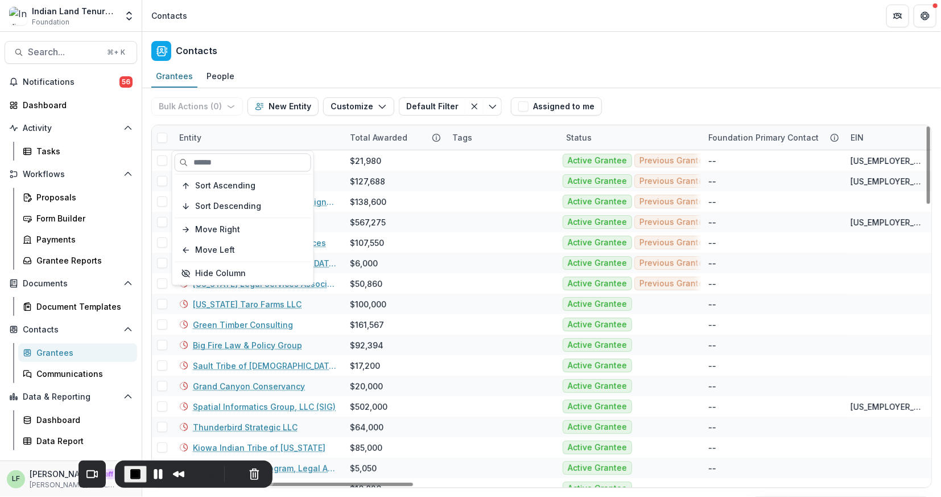
click at [209, 158] on input at bounding box center [243, 162] width 137 height 18
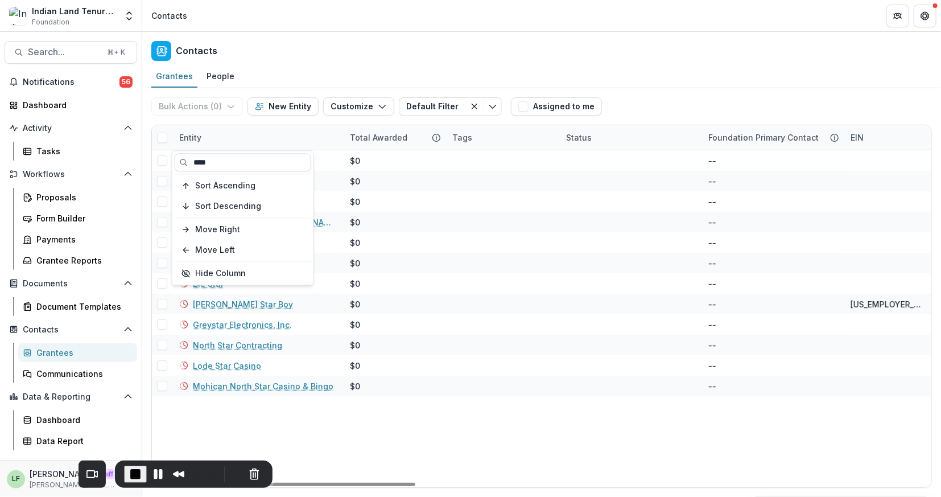
type input "****"
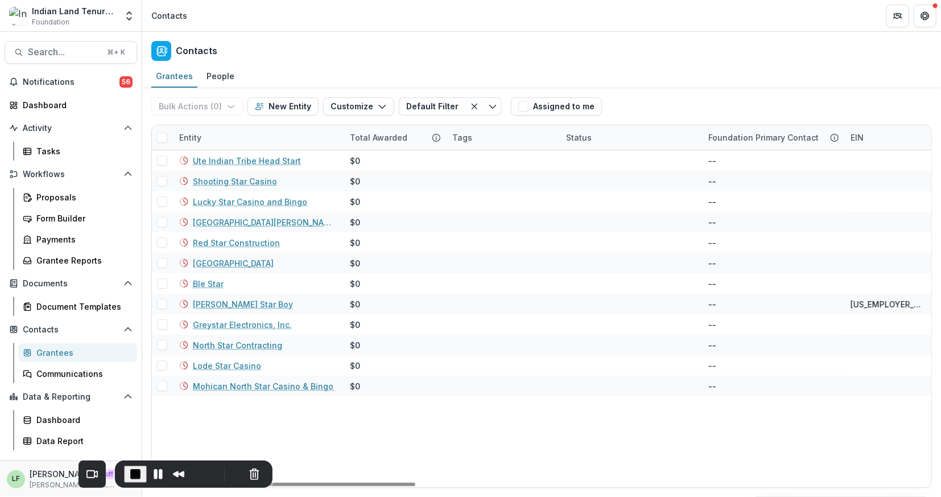
click at [225, 138] on div "Entity" at bounding box center [257, 137] width 171 height 24
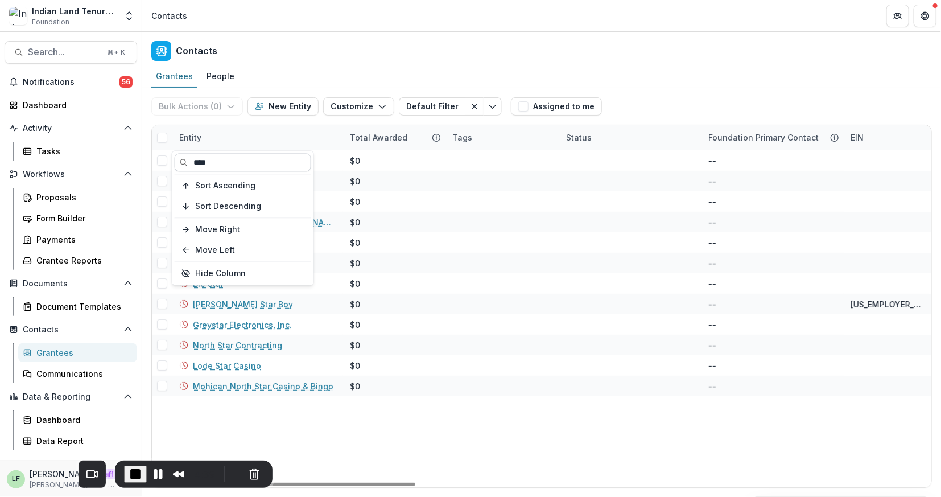
click at [214, 163] on input "****" at bounding box center [243, 162] width 137 height 18
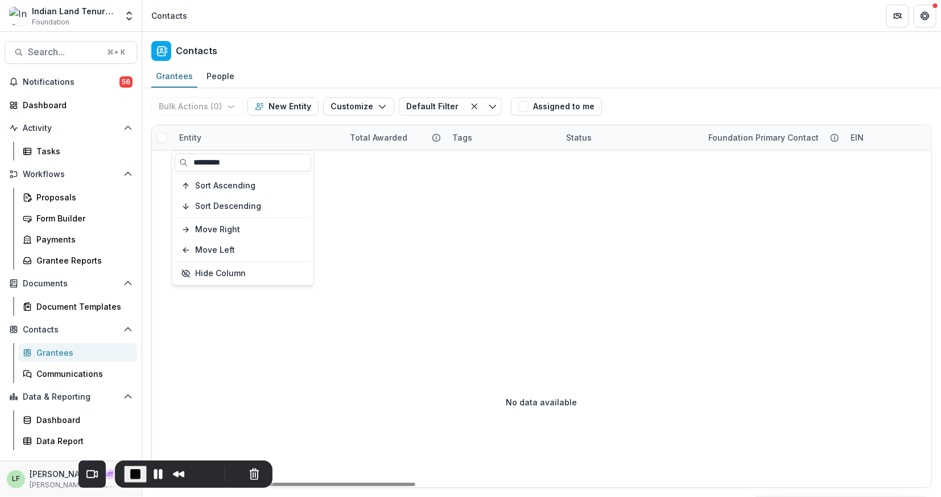
type input "*********"
click at [342, 365] on div "No data available" at bounding box center [541, 401] width 779 height 171
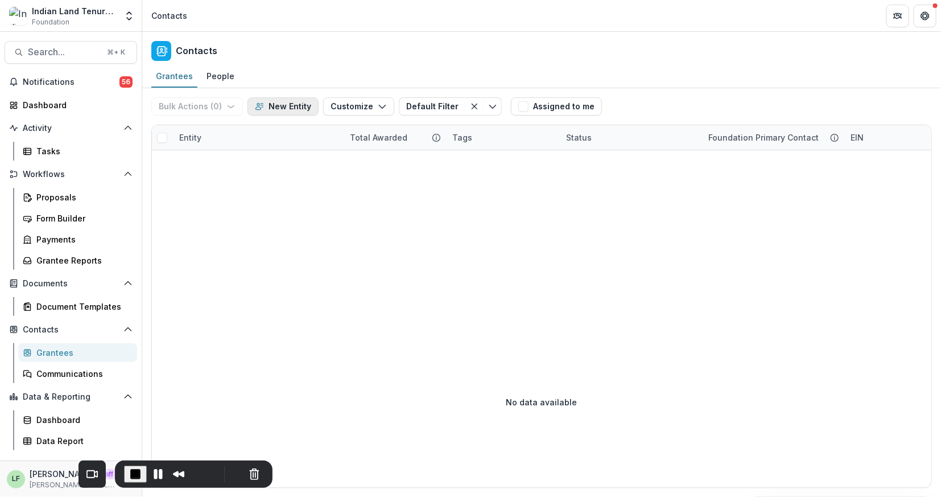
click at [278, 106] on button "New Entity" at bounding box center [282, 106] width 71 height 18
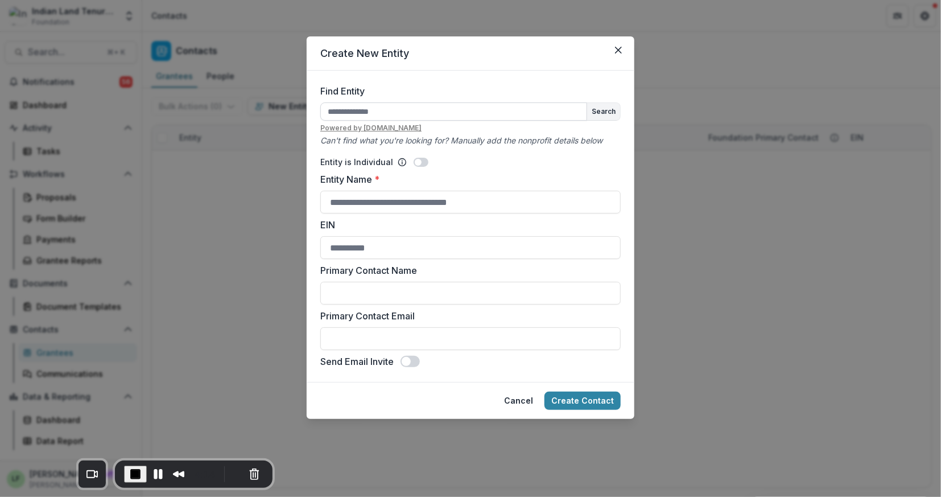
click at [342, 110] on input "Find Entity" at bounding box center [453, 111] width 267 height 18
type input "*********"
click at [544, 391] on button "Create Contact" at bounding box center [582, 400] width 76 height 18
click at [609, 111] on button "Search" at bounding box center [603, 111] width 33 height 17
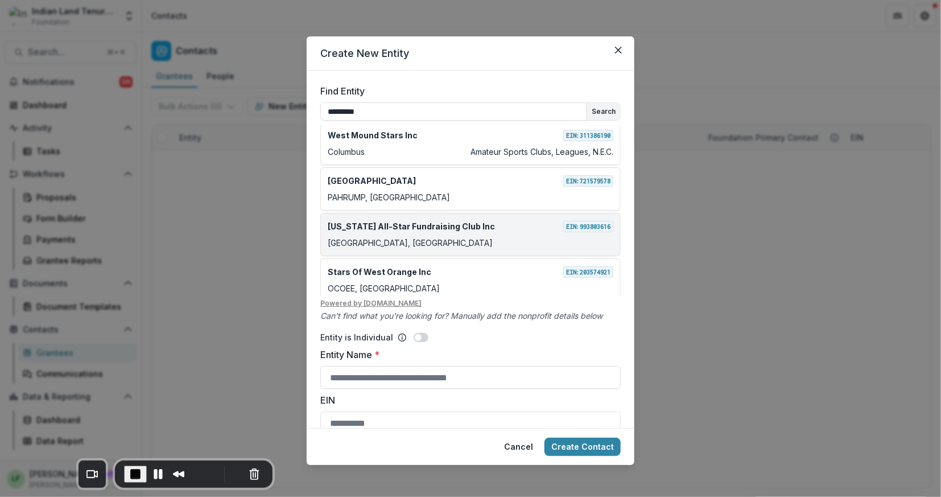
scroll to position [192, 0]
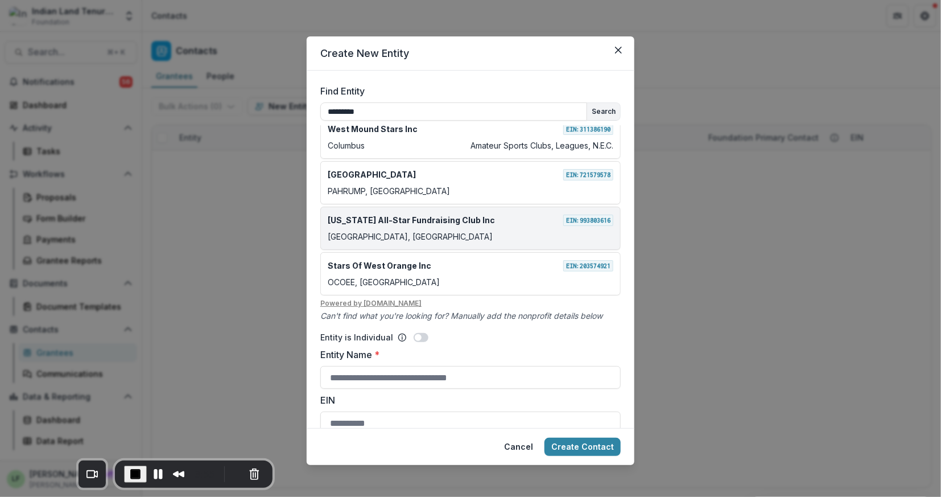
click at [412, 230] on div "MORGANTOWN, WV" at bounding box center [471, 236] width 286 height 12
type input "**********"
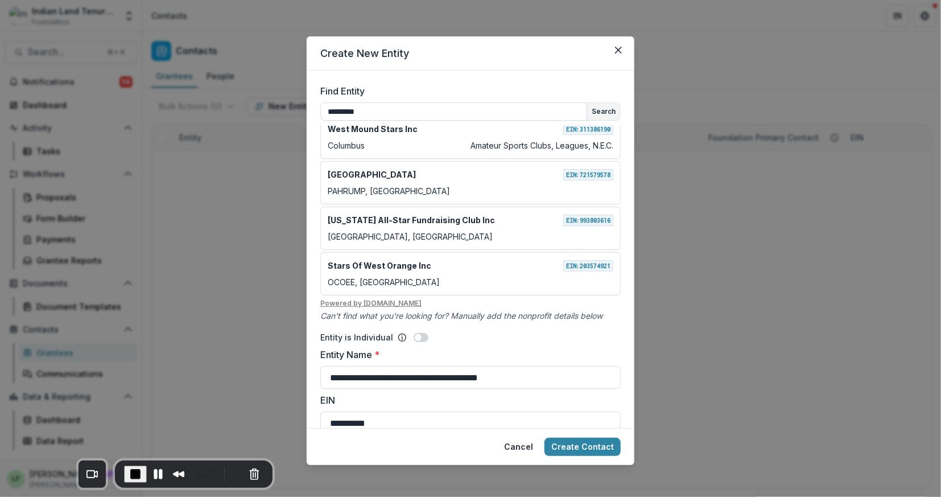
click at [459, 300] on u "Powered by every.org" at bounding box center [470, 303] width 300 height 10
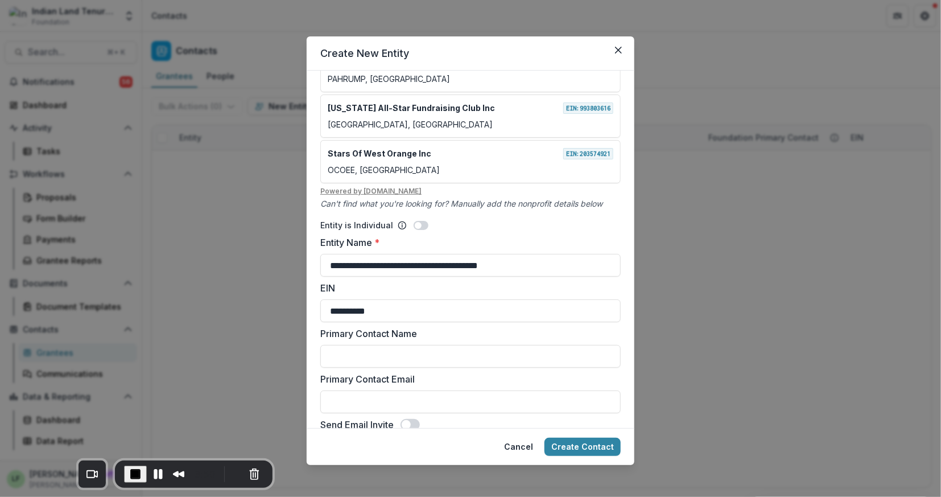
scroll to position [128, 0]
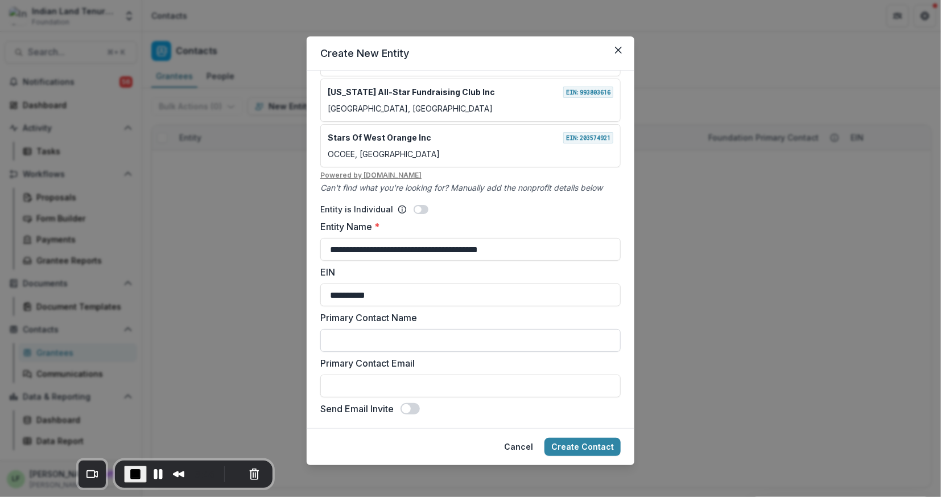
click at [354, 341] on input "Primary Contact Name" at bounding box center [470, 340] width 300 height 23
type input "********"
click at [361, 384] on input "Primary Contact Email" at bounding box center [470, 385] width 300 height 23
type input "**********"
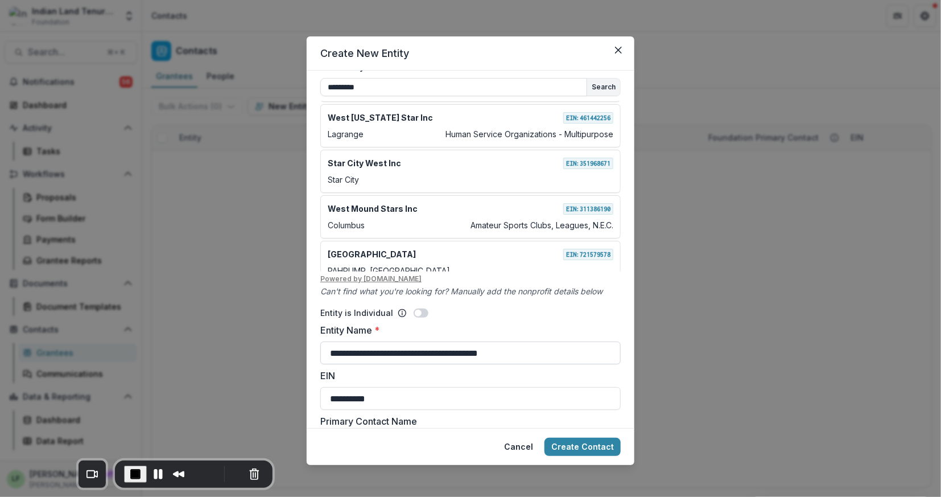
scroll to position [93, 0]
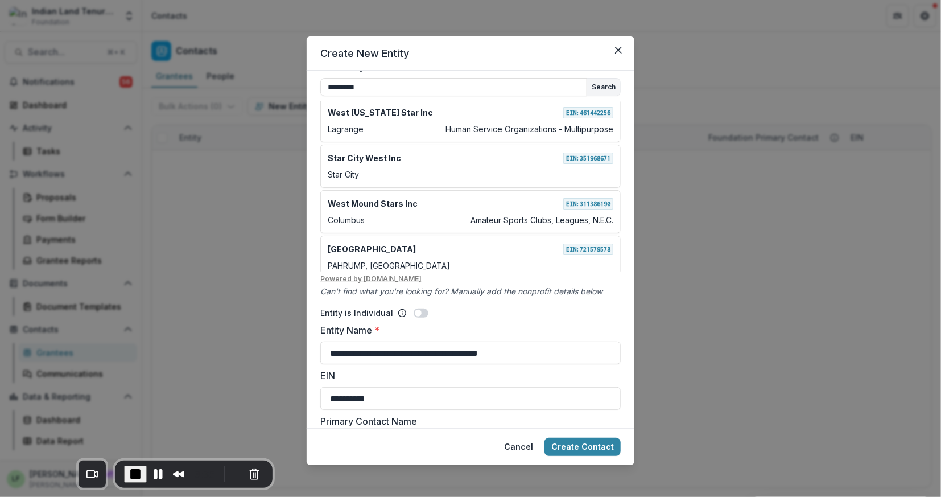
click at [613, 70] on div "Find Entity ********* Search West Star Foundation EIN: 416020517 Reno West Star…" at bounding box center [470, 179] width 300 height 238
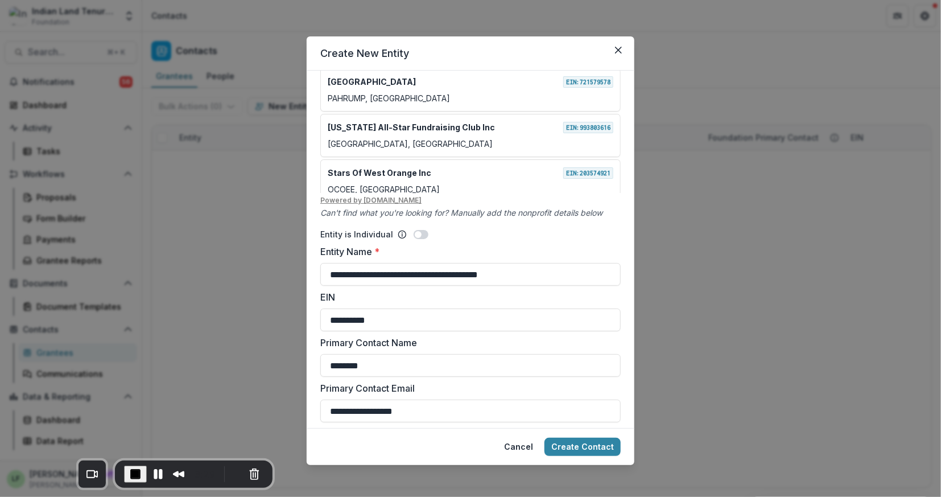
scroll to position [118, 0]
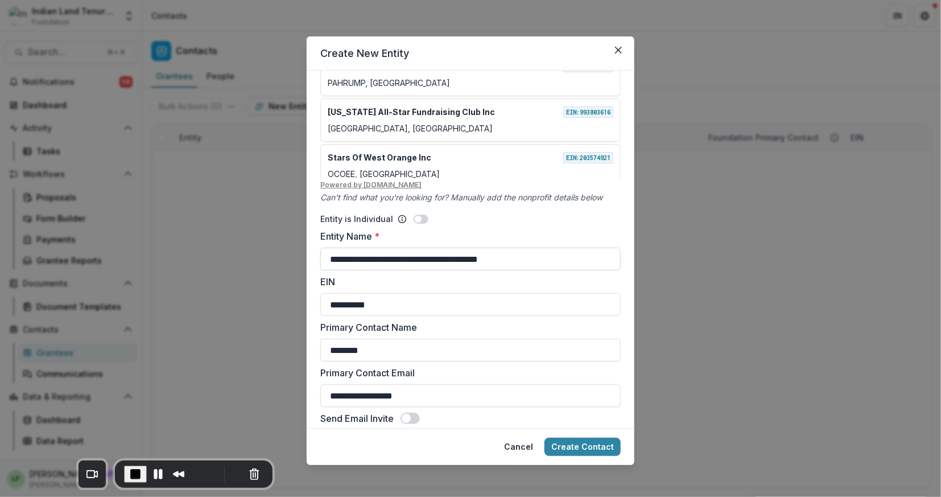
drag, startPoint x: 523, startPoint y: 249, endPoint x: 559, endPoint y: 259, distance: 37.1
click at [559, 259] on input "**********" at bounding box center [470, 258] width 300 height 23
type input "**********"
drag, startPoint x: 408, startPoint y: 299, endPoint x: 288, endPoint y: 295, distance: 120.7
click at [288, 296] on div "**********" at bounding box center [470, 248] width 941 height 497
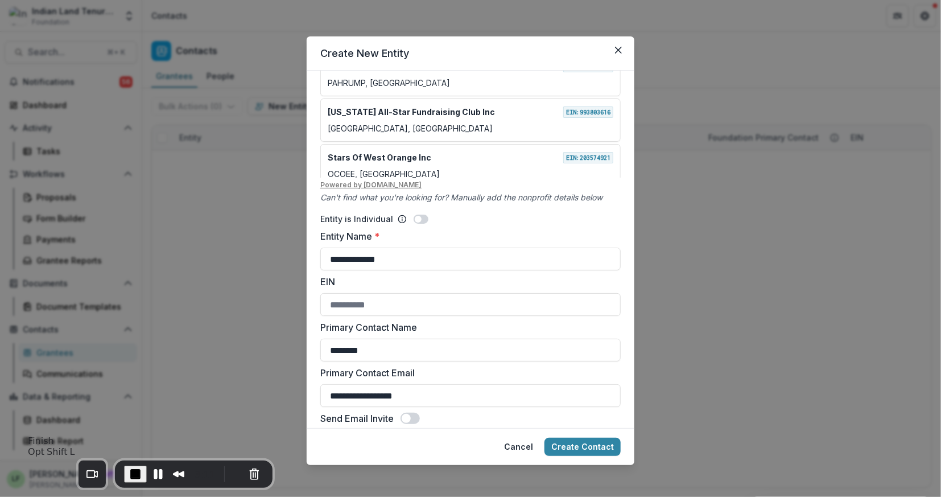
click at [129, 470] on span "End Recording" at bounding box center [136, 474] width 14 height 14
click at [618, 51] on icon "Close" at bounding box center [618, 50] width 7 height 7
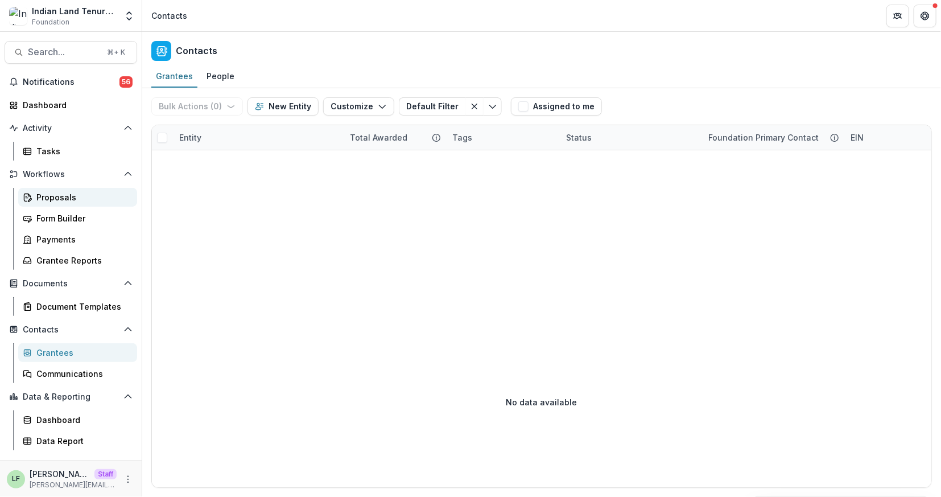
click at [88, 195] on div "Proposals" at bounding box center [82, 197] width 92 height 12
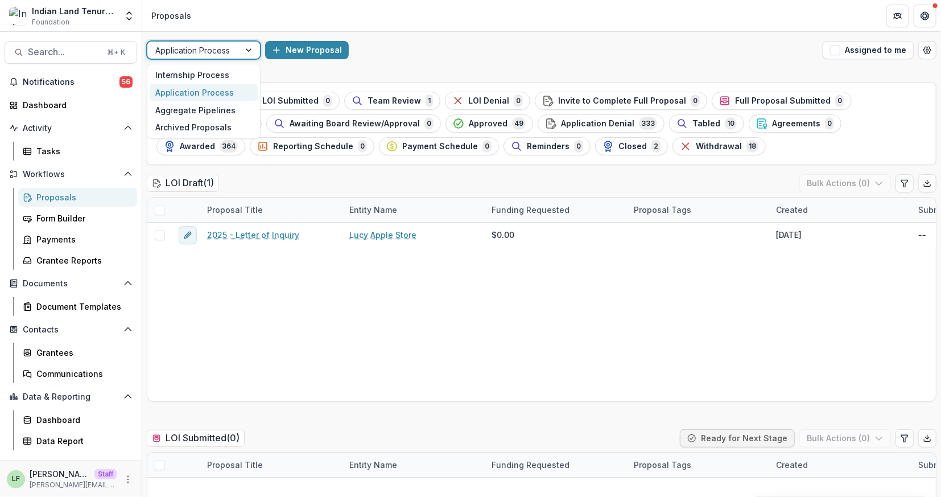
click at [232, 51] on div "Application Process" at bounding box center [193, 50] width 92 height 16
click at [220, 72] on div "Internship Process" at bounding box center [204, 76] width 108 height 18
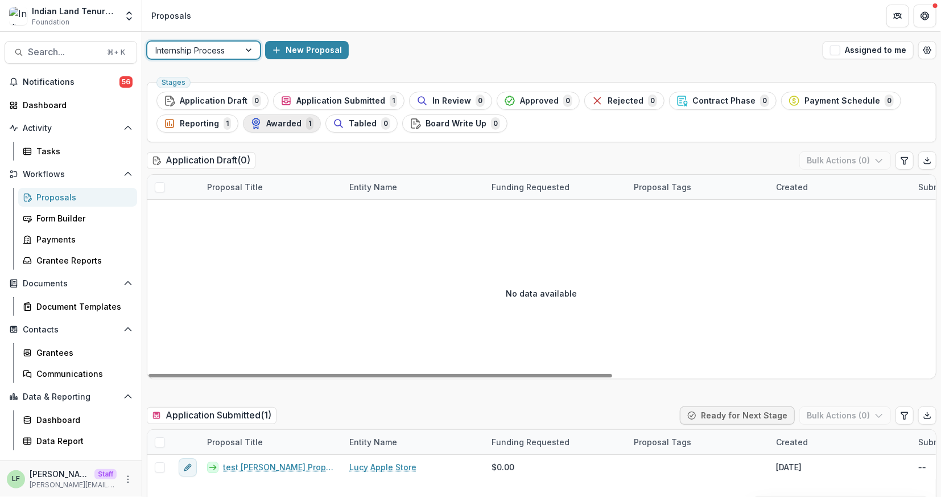
click at [282, 126] on span "Awarded" at bounding box center [283, 124] width 35 height 10
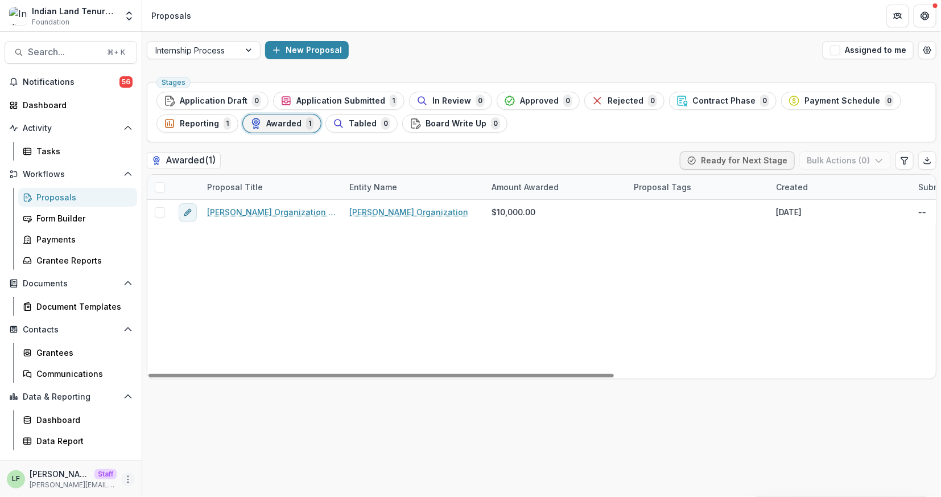
click at [127, 473] on button "More" at bounding box center [128, 479] width 14 height 14
click at [172, 459] on link "User Settings" at bounding box center [204, 454] width 122 height 19
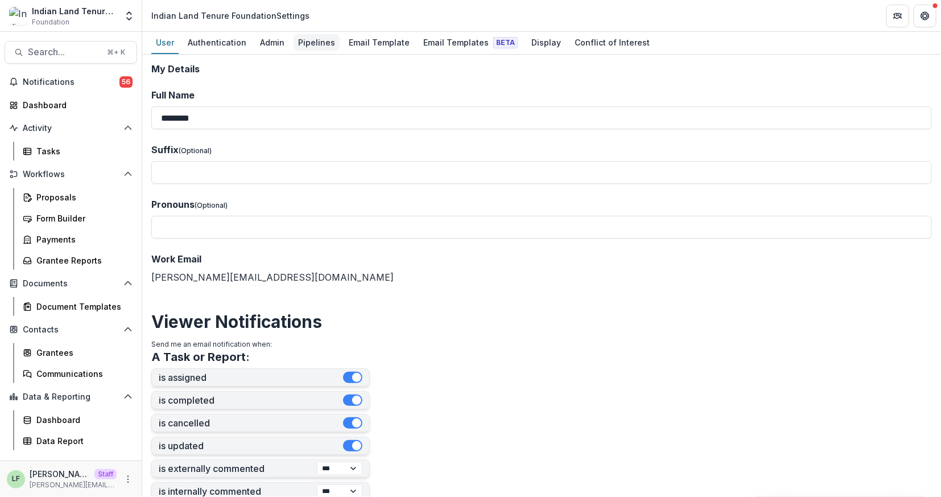
click at [307, 46] on div "Pipelines" at bounding box center [317, 42] width 46 height 16
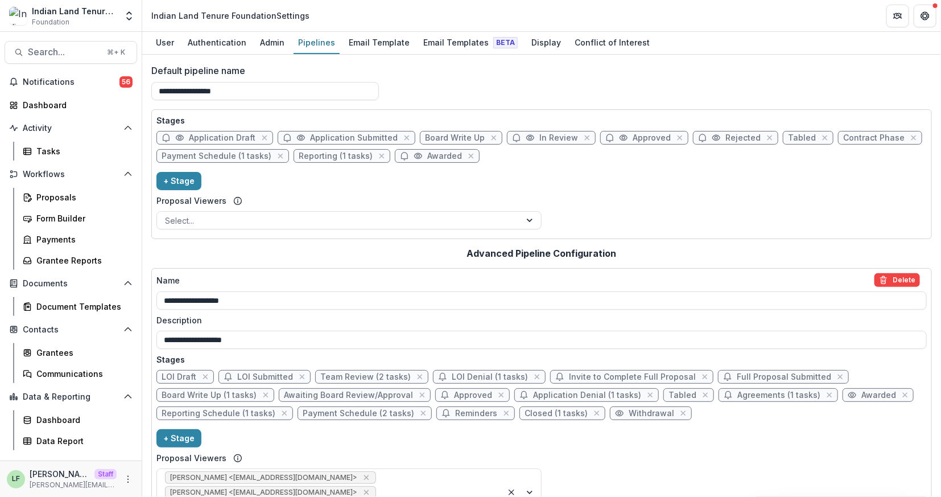
click at [533, 182] on div "Stages Application Draft Application Submitted Board Write Up In Review Approve…" at bounding box center [541, 173] width 770 height 119
click at [413, 154] on span "Awarded" at bounding box center [437, 156] width 85 height 14
click at [415, 155] on span "Awarded" at bounding box center [437, 156] width 85 height 14
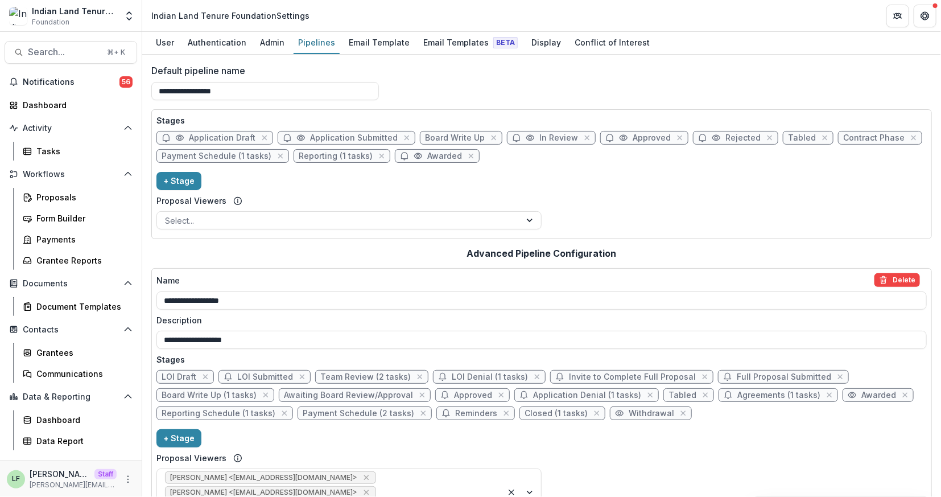
click at [401, 156] on span "Awarded" at bounding box center [437, 156] width 85 height 14
click at [433, 151] on span "Awarded" at bounding box center [444, 156] width 35 height 10
select select "*******"
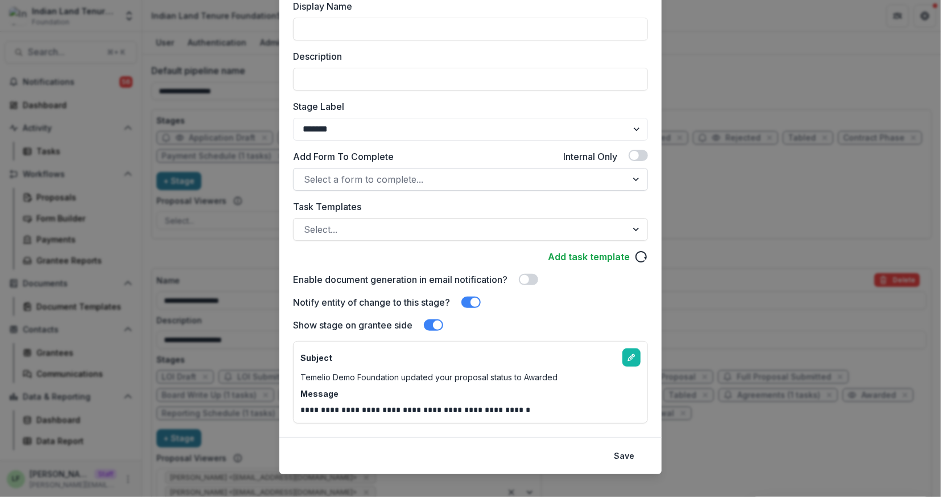
scroll to position [147, 0]
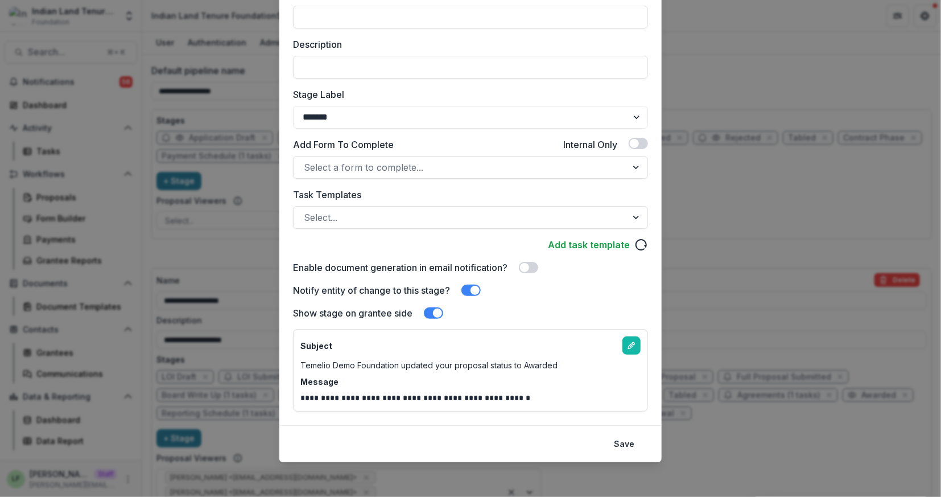
click at [477, 289] on span at bounding box center [474, 290] width 9 height 9
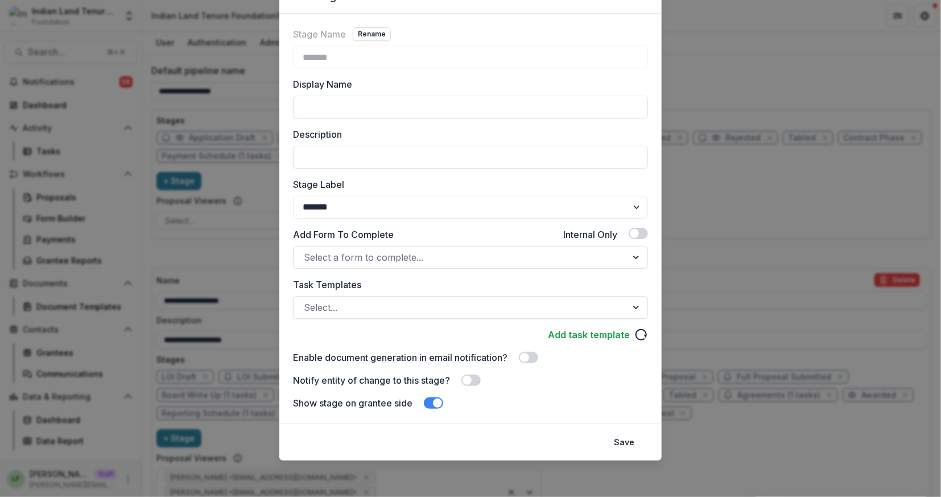
scroll to position [56, 0]
click at [623, 441] on button "Save" at bounding box center [624, 443] width 34 height 18
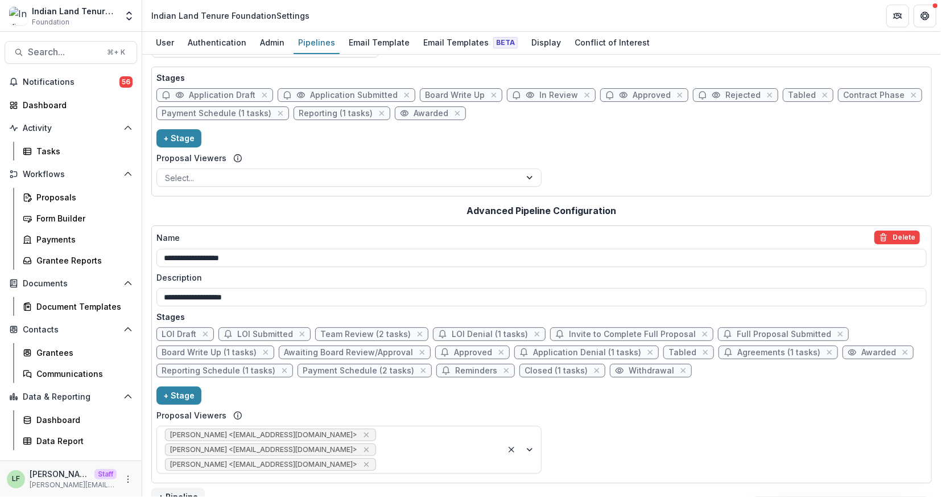
scroll to position [0, 0]
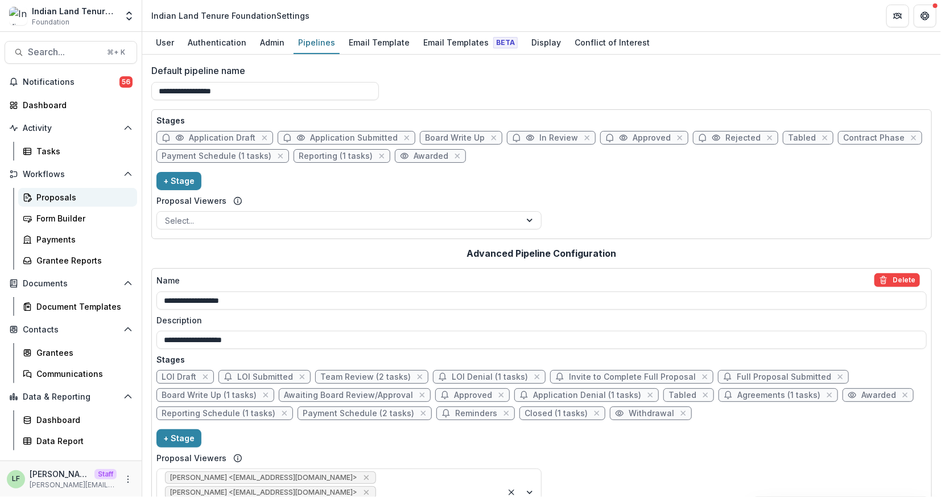
click at [48, 193] on div "Proposals" at bounding box center [82, 197] width 92 height 12
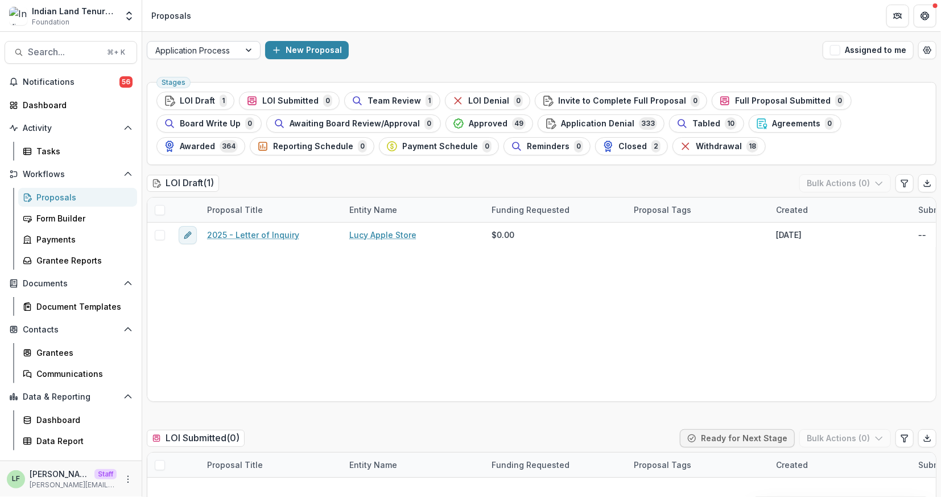
click at [214, 50] on div at bounding box center [193, 50] width 76 height 14
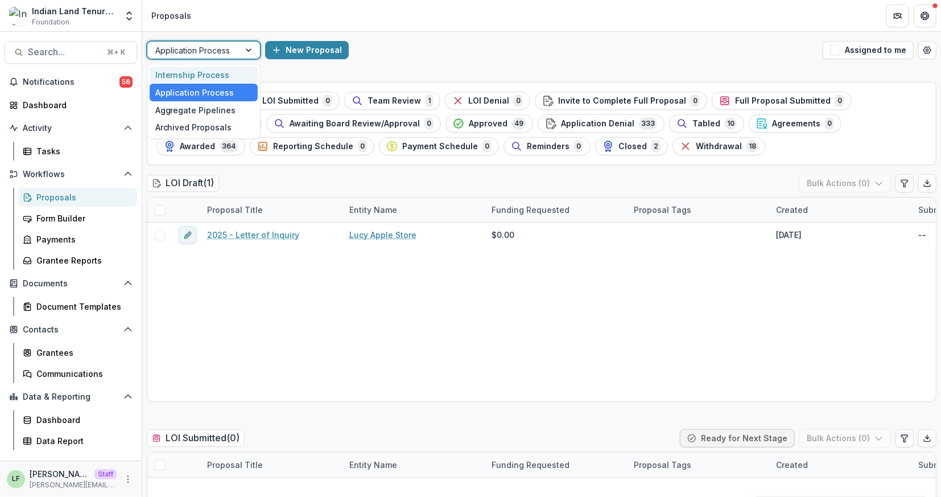
click at [216, 72] on div "Internship Process" at bounding box center [204, 76] width 108 height 18
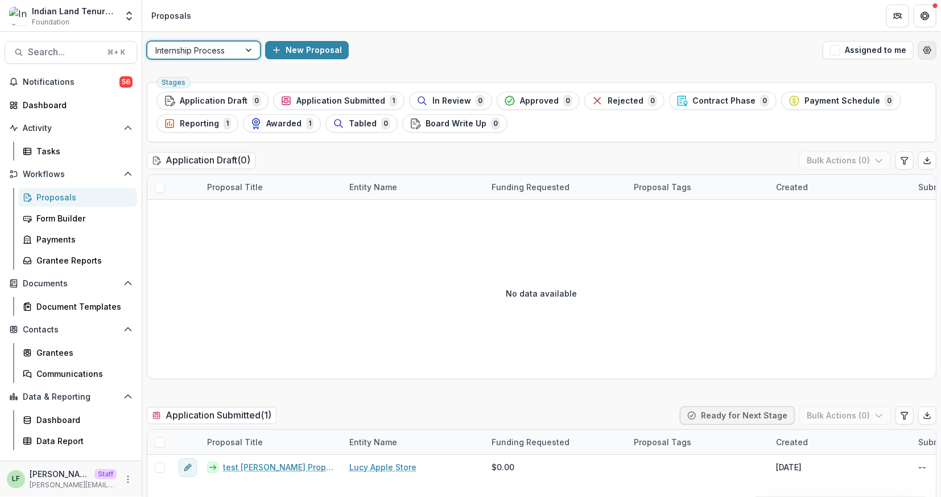
click at [926, 56] on button "Open table manager" at bounding box center [927, 50] width 18 height 18
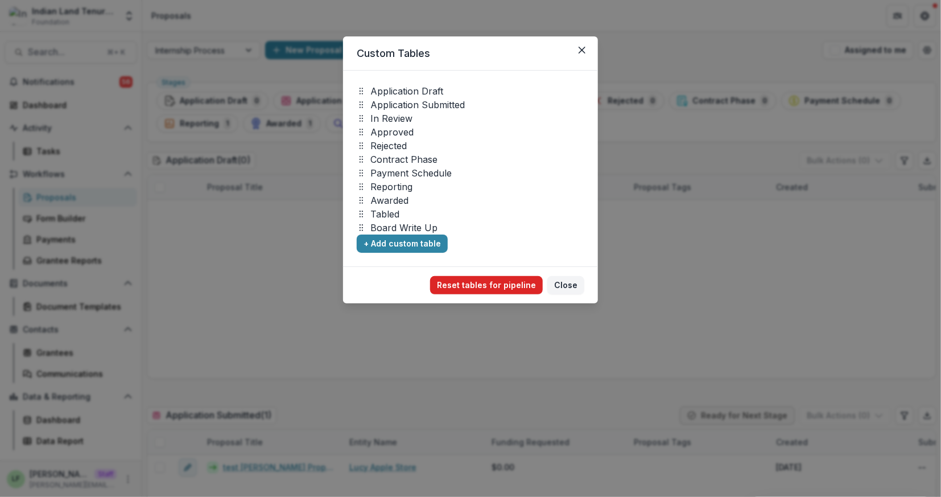
click at [466, 282] on button "Reset tables for pipeline" at bounding box center [486, 285] width 113 height 18
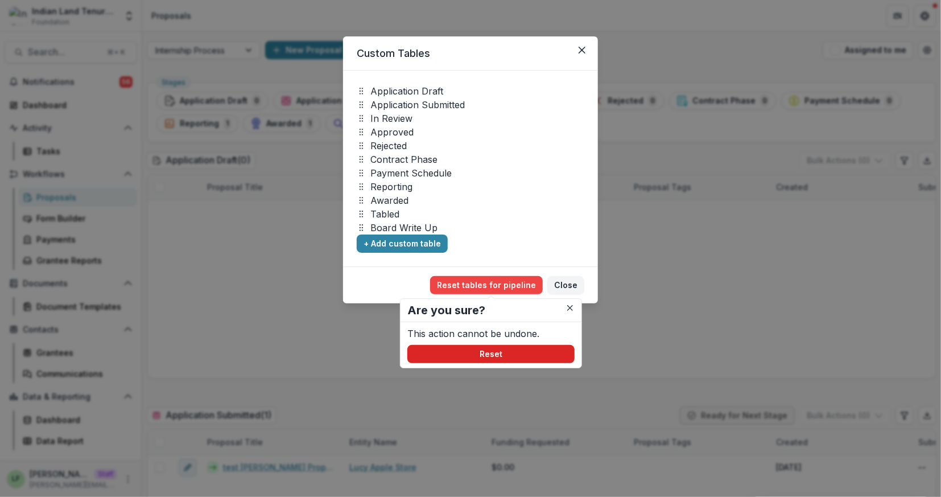
click at [458, 348] on button "Reset" at bounding box center [490, 354] width 167 height 18
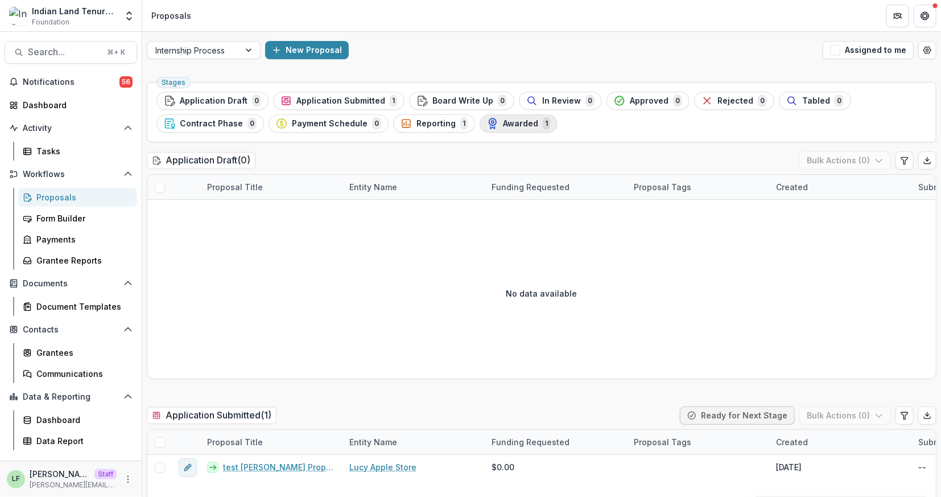
click at [517, 131] on button "Awarded 1" at bounding box center [519, 123] width 78 height 18
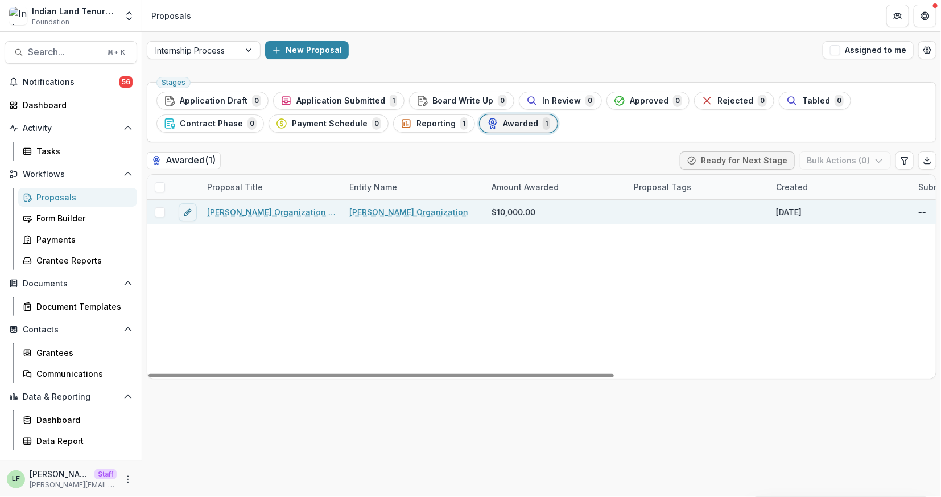
click at [232, 212] on link "Lucy Fey Organization - 2025" at bounding box center [271, 212] width 129 height 12
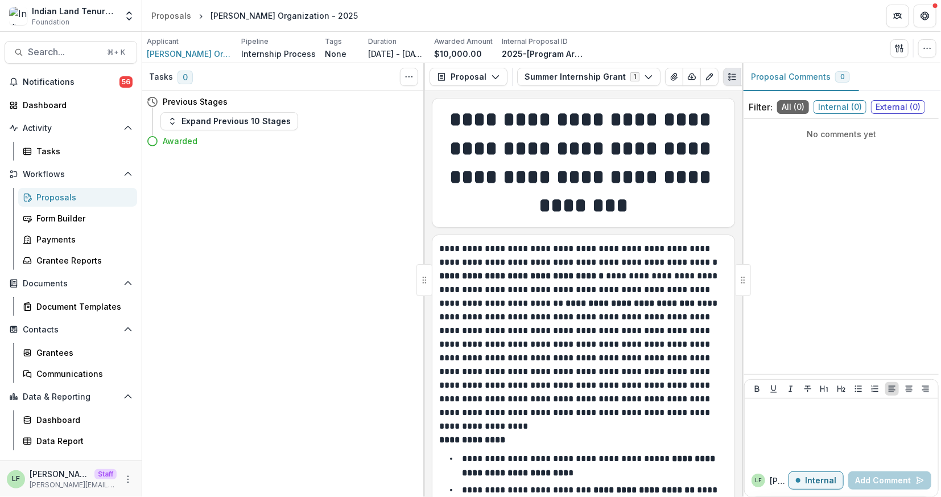
click at [548, 52] on p "2025-[Program Area Code]-0781" at bounding box center [544, 54] width 85 height 12
click at [580, 49] on div "Applicant Lucy Fey Organization Pipeline Internship Process Tags None All tags …" at bounding box center [542, 47] width 790 height 23
click at [502, 53] on p "2025-[Program Area Code]-0781" at bounding box center [544, 54] width 85 height 12
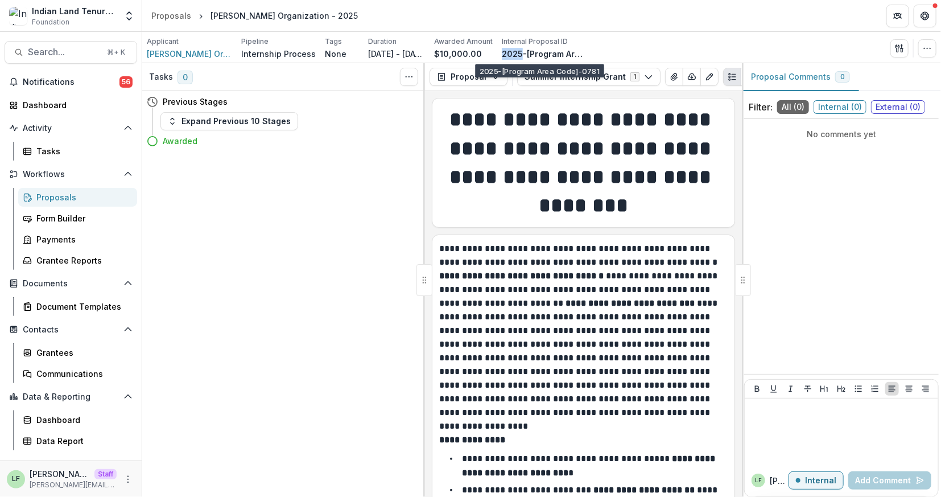
click at [502, 53] on p "2025-[Program Area Code]-0781" at bounding box center [544, 54] width 85 height 12
drag, startPoint x: 563, startPoint y: 40, endPoint x: 491, endPoint y: 36, distance: 71.2
click at [491, 38] on div "Applicant Lucy Fey Organization Pipeline Internship Process Tags None All tags …" at bounding box center [367, 47] width 440 height 23
copy p "Internal Proposal ID"
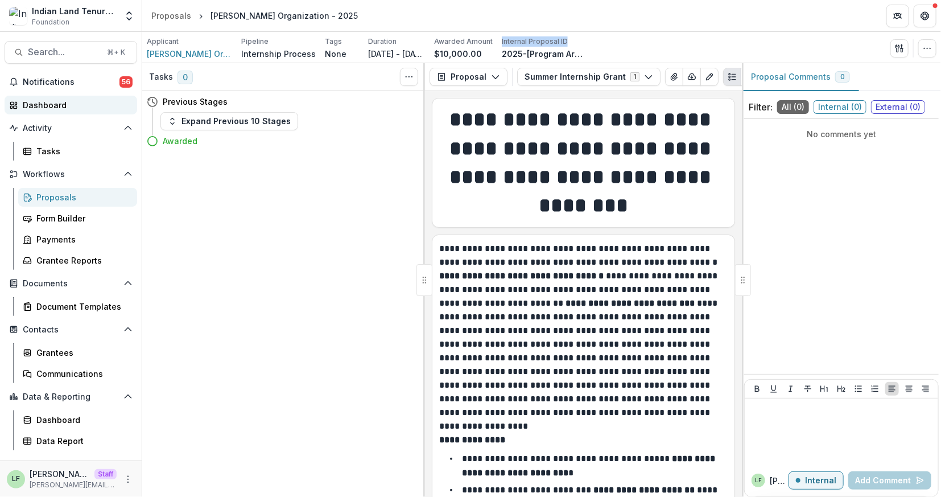
click at [65, 101] on div "Dashboard" at bounding box center [75, 105] width 105 height 12
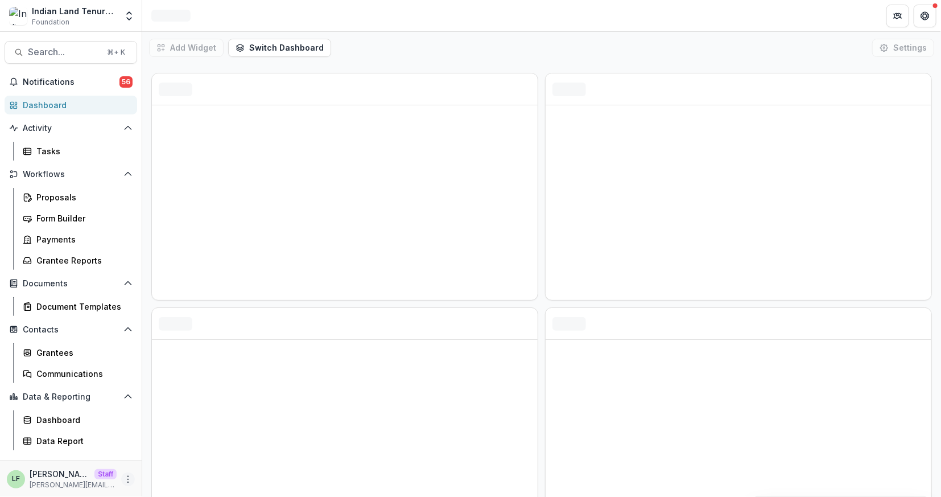
click at [128, 478] on icon "More" at bounding box center [127, 478] width 9 height 9
click at [177, 459] on link "User Settings" at bounding box center [204, 454] width 122 height 19
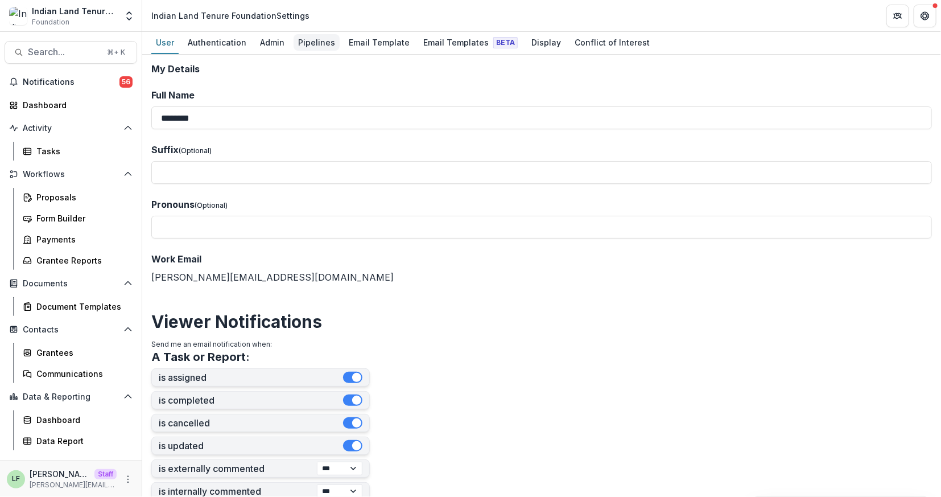
click at [308, 40] on div "Pipelines" at bounding box center [317, 42] width 46 height 16
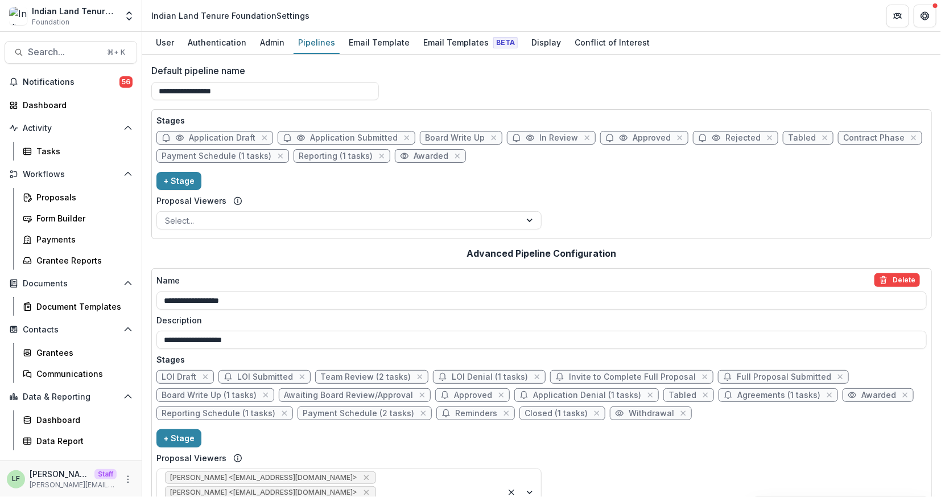
scroll to position [43, 0]
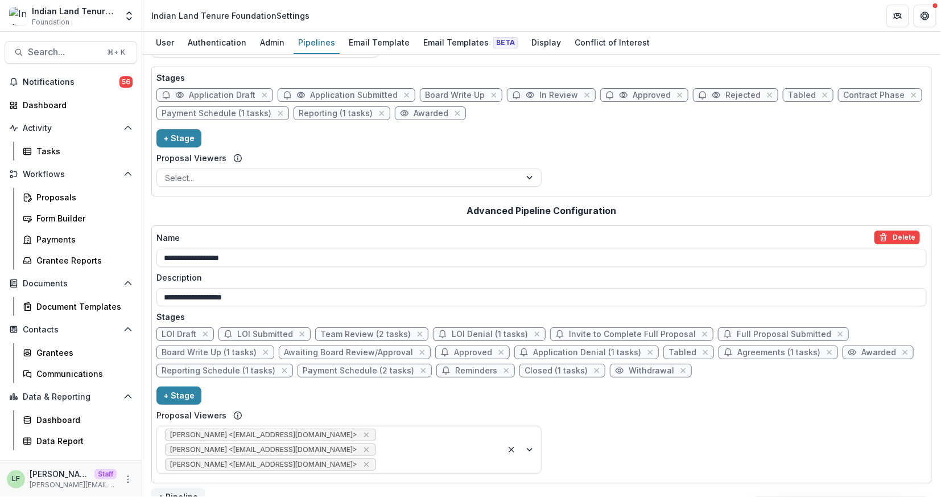
click at [329, 331] on span "Team Review (2 tasks)" at bounding box center [365, 334] width 90 height 10
select select "******"
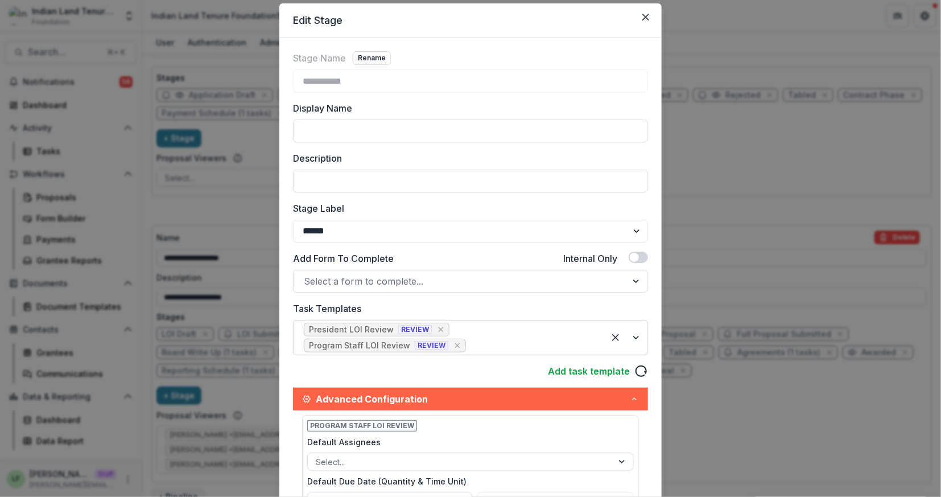
scroll to position [0, 0]
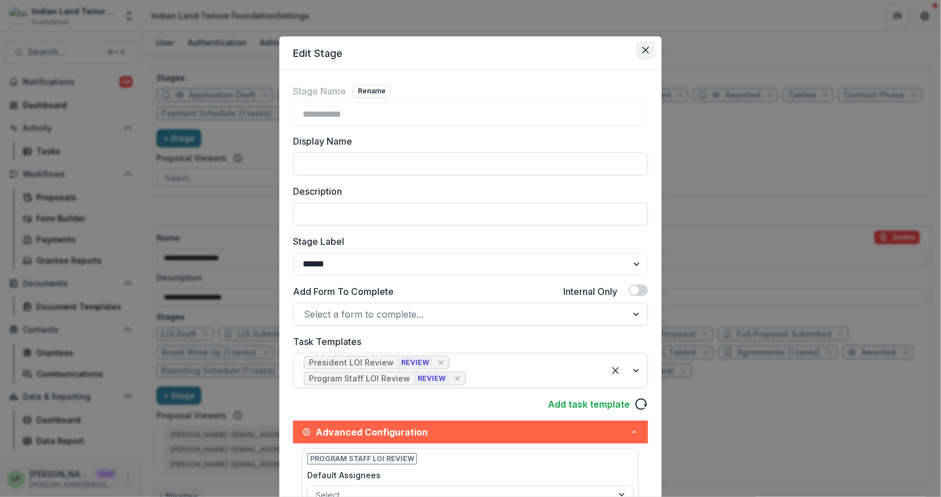
click at [647, 50] on icon "Close" at bounding box center [645, 50] width 7 height 7
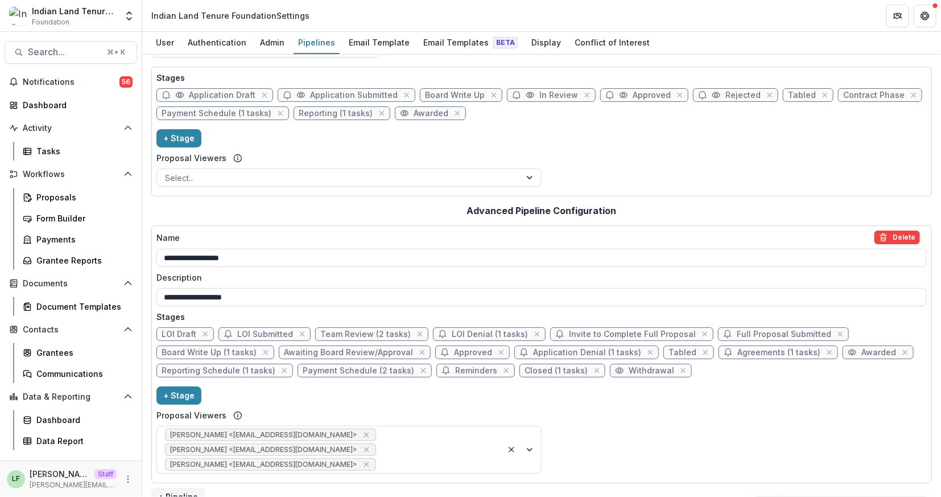
click at [474, 336] on span "LOI Denial (1 tasks)" at bounding box center [490, 334] width 76 height 10
select select "******"
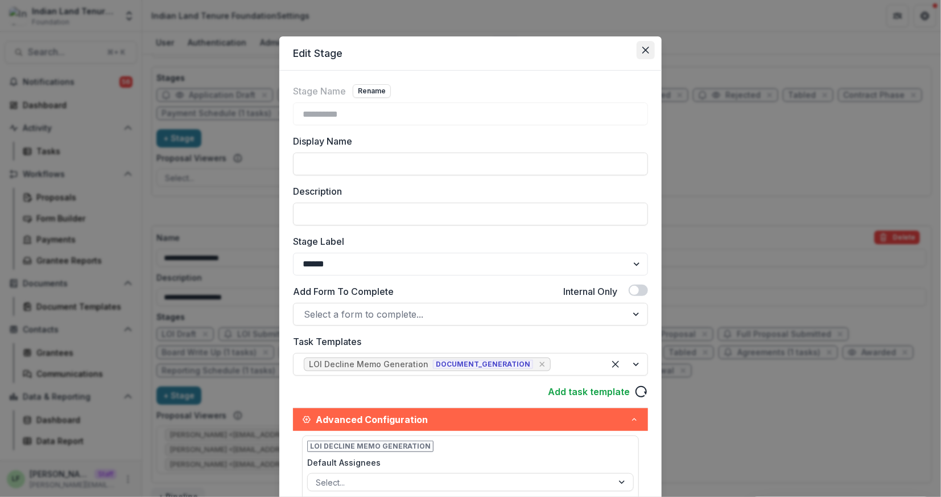
click at [652, 43] on button "Close" at bounding box center [646, 50] width 18 height 18
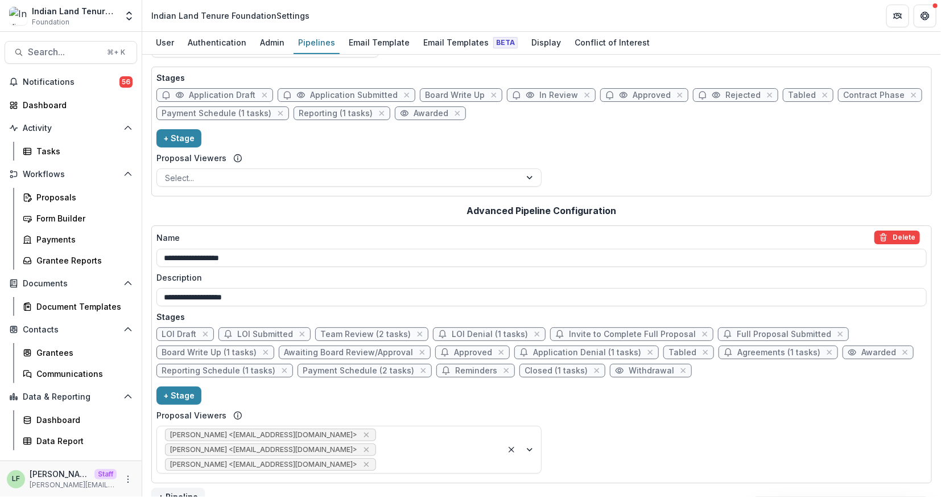
click at [600, 335] on span "Invite to Complete Full Proposal" at bounding box center [632, 334] width 127 height 10
select select "*****"
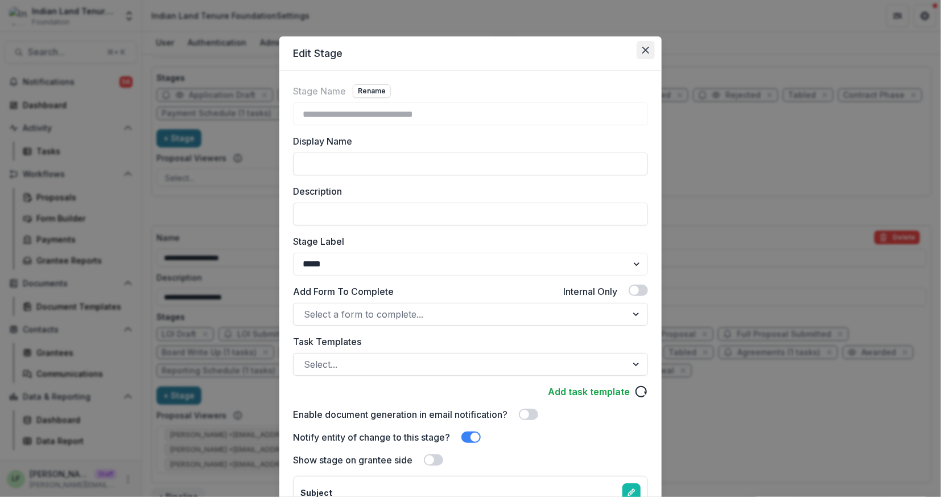
click at [649, 43] on button "Close" at bounding box center [646, 50] width 18 height 18
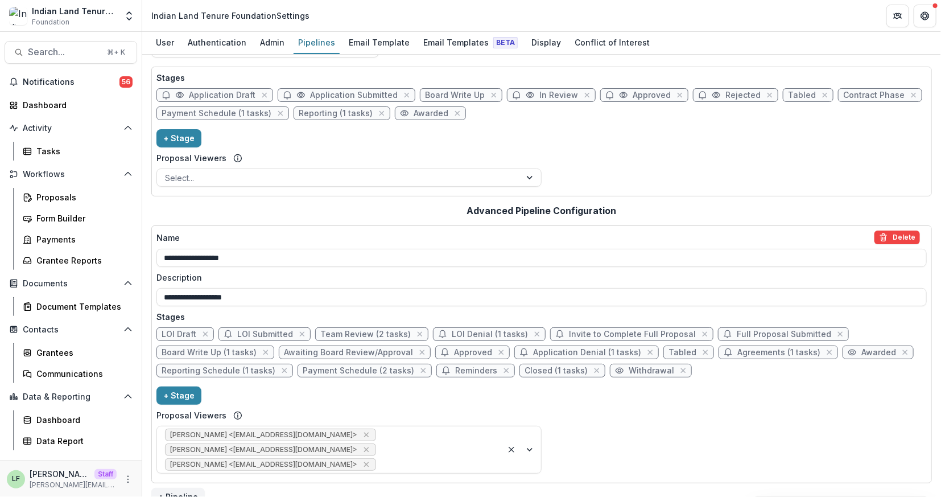
click at [175, 333] on span "LOI Draft" at bounding box center [179, 334] width 35 height 10
select select "*****"
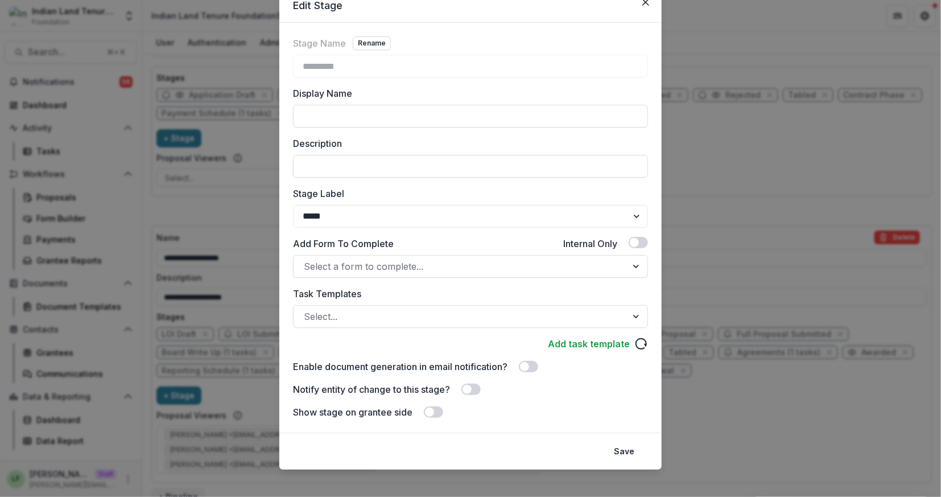
scroll to position [56, 0]
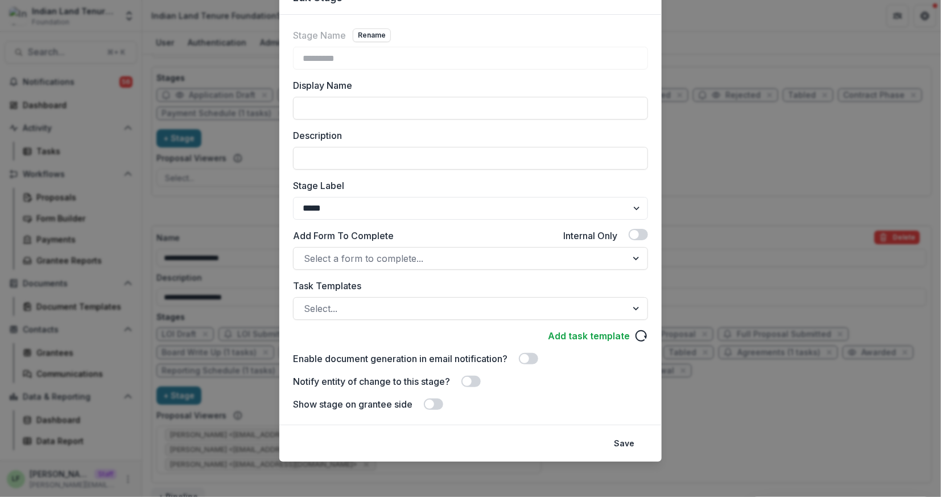
click at [436, 405] on span at bounding box center [433, 403] width 19 height 11
click at [633, 443] on button "Save" at bounding box center [624, 443] width 34 height 18
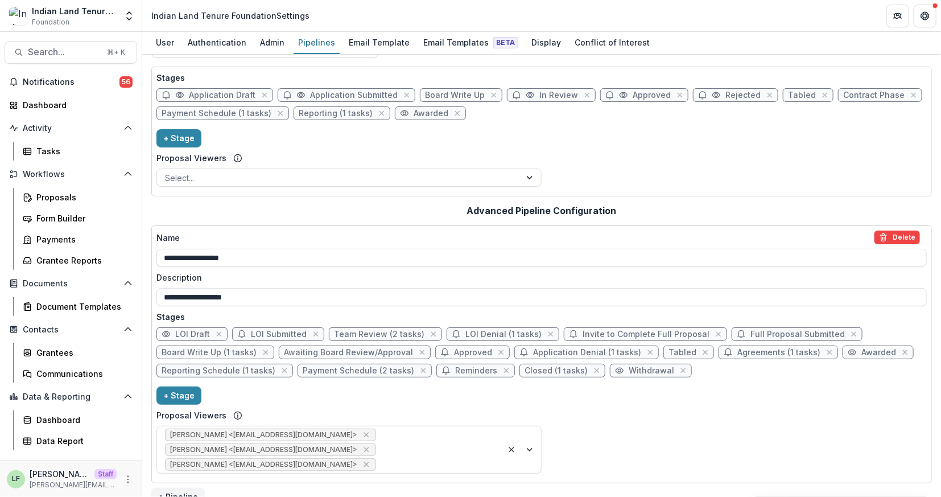
click at [260, 332] on span "LOI Submitted" at bounding box center [279, 334] width 56 height 10
select select "*********"
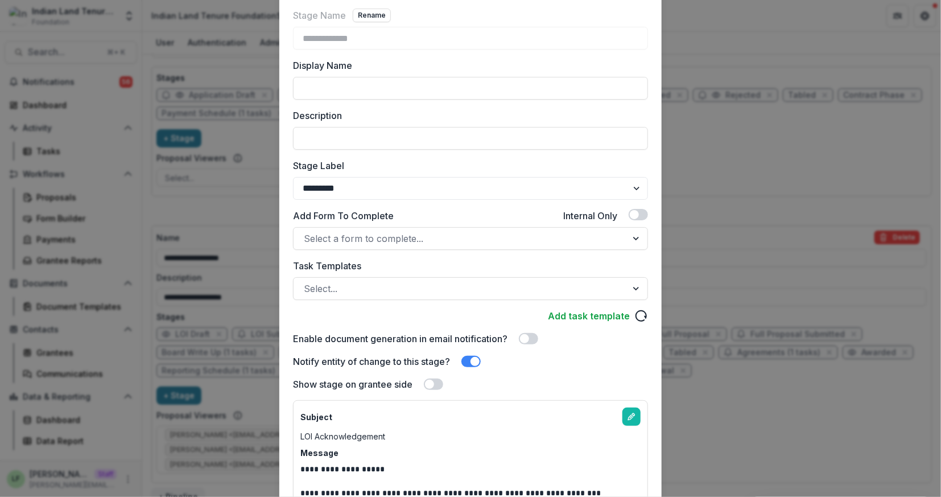
click at [436, 386] on span at bounding box center [433, 383] width 19 height 11
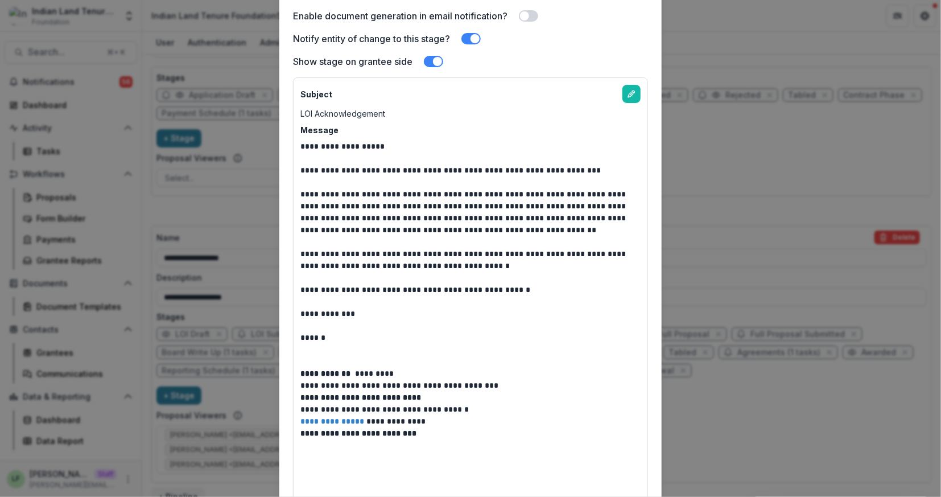
scroll to position [493, 0]
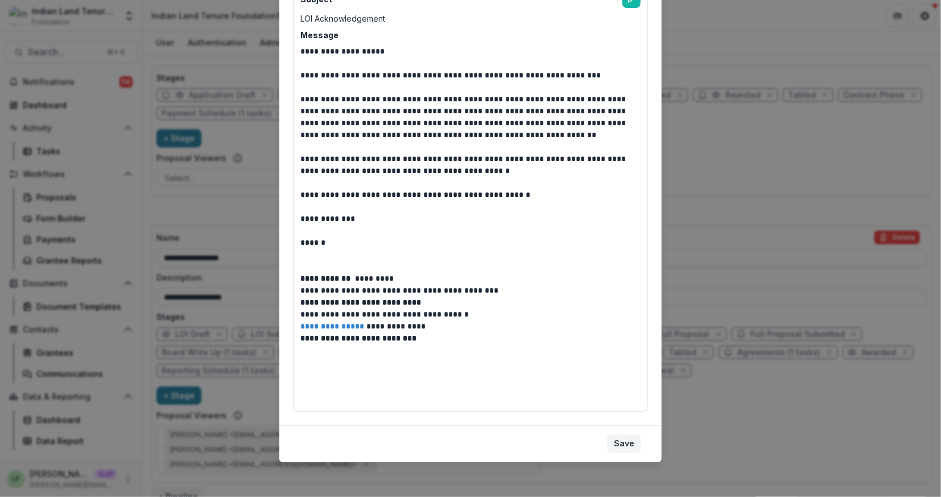
click at [626, 438] on button "Save" at bounding box center [624, 444] width 34 height 18
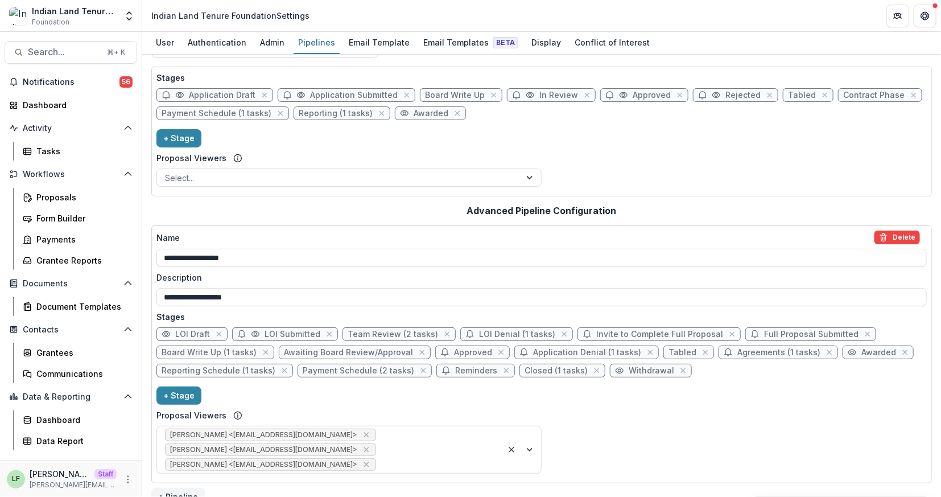
click at [184, 338] on span "LOI Draft" at bounding box center [191, 334] width 71 height 14
click at [184, 333] on span "LOI Draft" at bounding box center [192, 334] width 35 height 10
select select "*****"
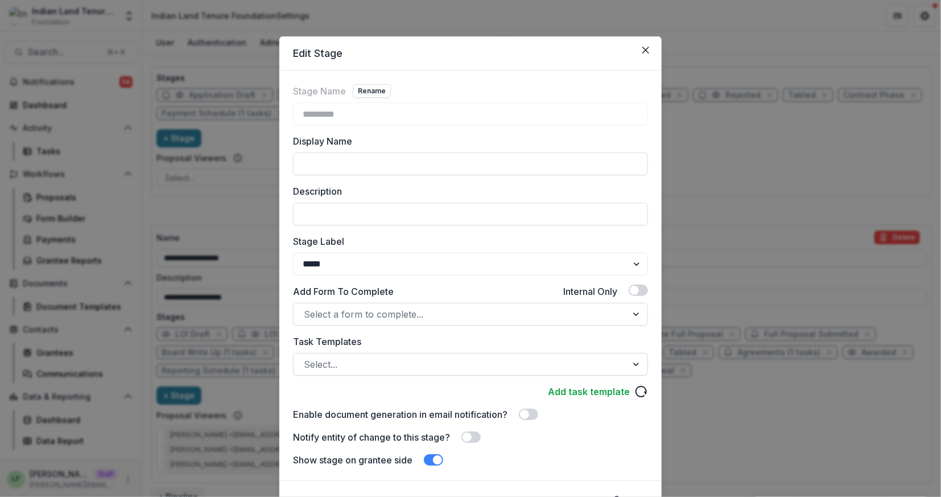
scroll to position [56, 0]
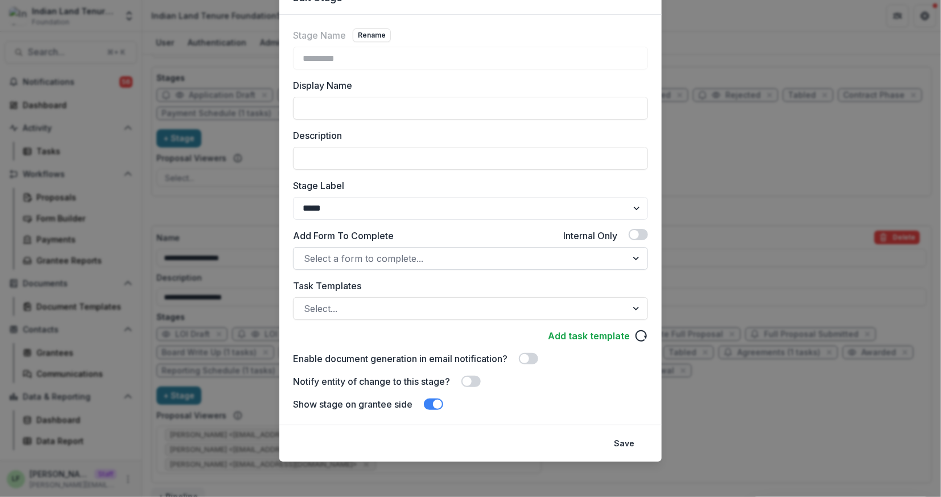
click at [365, 253] on div at bounding box center [460, 258] width 313 height 16
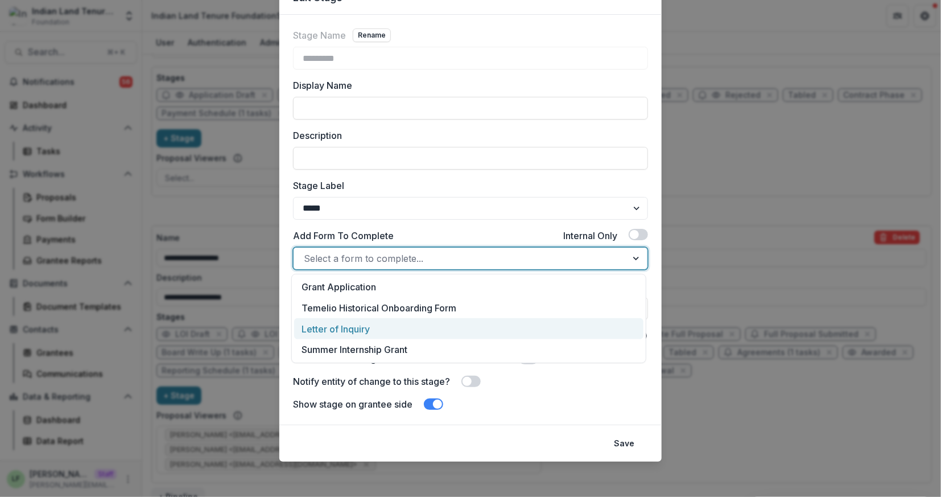
click at [371, 324] on div "Letter of Inquiry" at bounding box center [468, 328] width 349 height 21
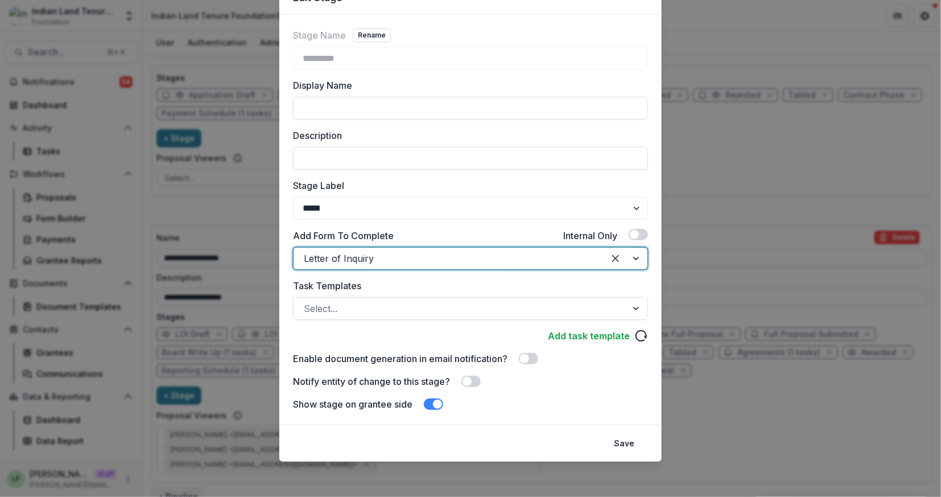
click at [619, 442] on button "Save" at bounding box center [624, 443] width 34 height 18
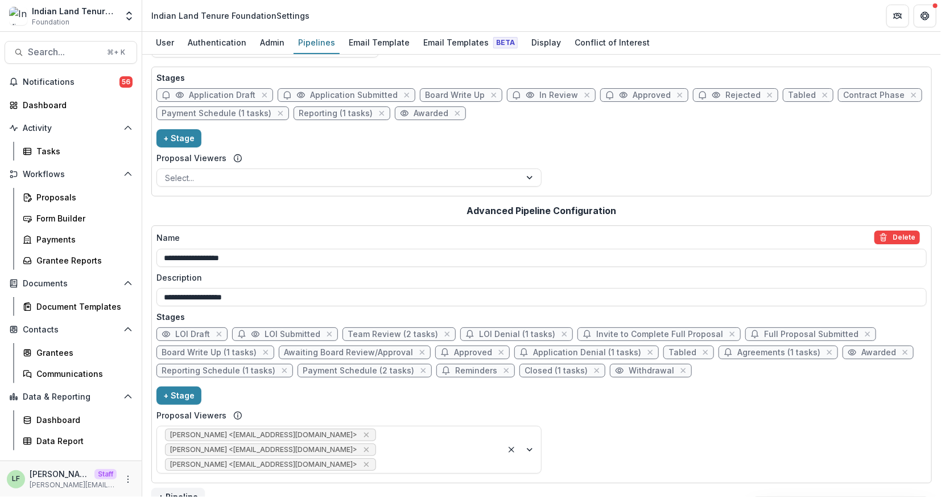
click at [366, 330] on span "Team Review (2 tasks)" at bounding box center [393, 334] width 90 height 10
select select "******"
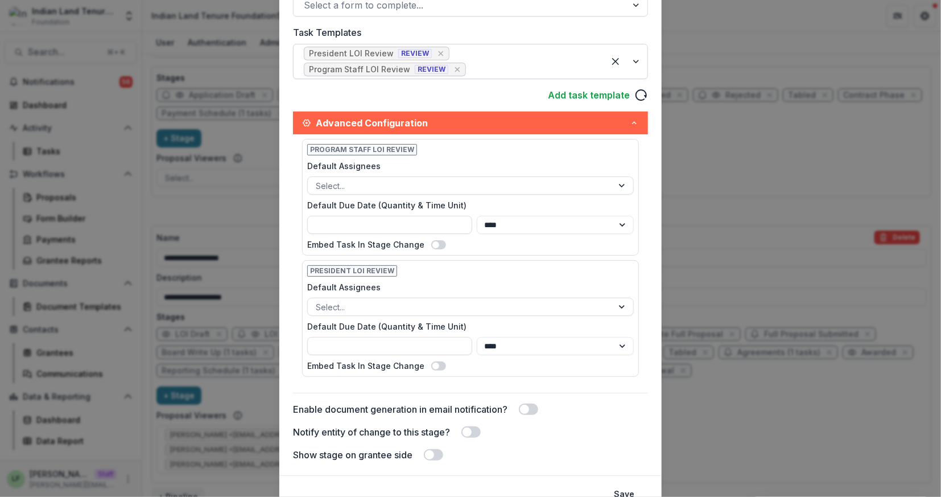
scroll to position [317, 0]
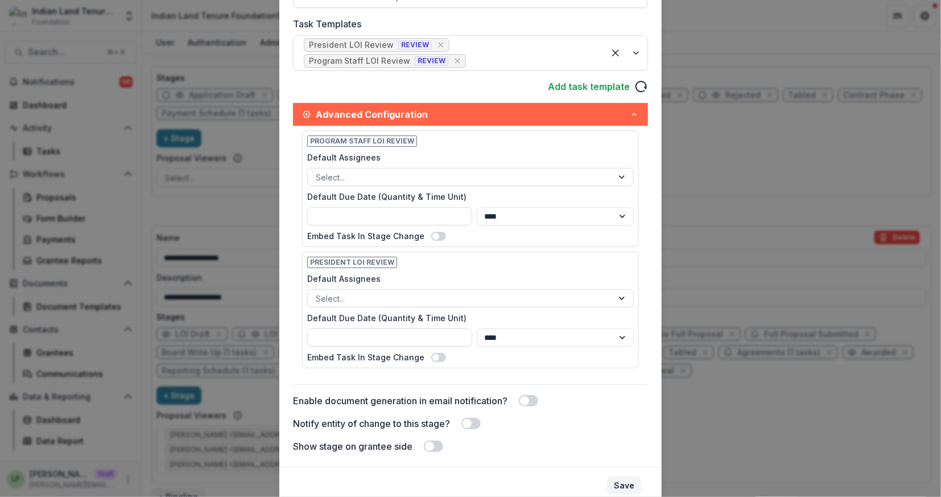
click at [631, 479] on button "Save" at bounding box center [624, 485] width 34 height 18
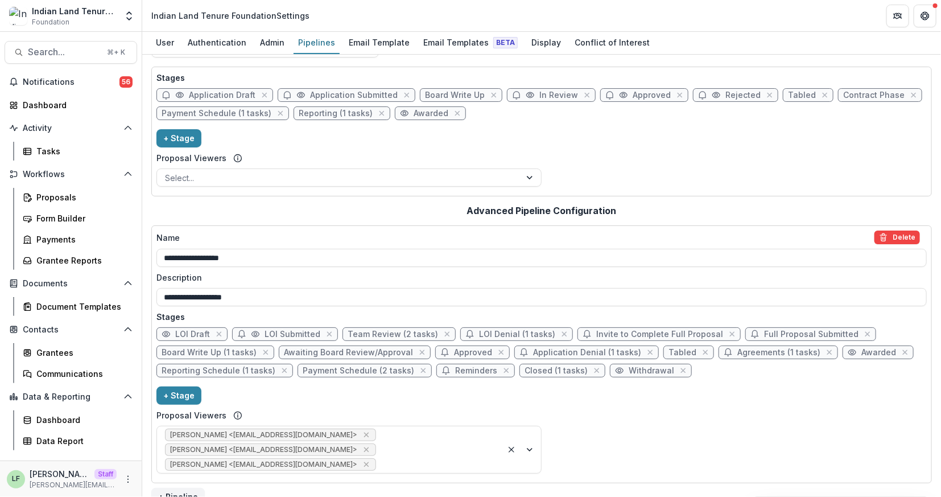
click at [485, 330] on span "LOI Denial (1 tasks)" at bounding box center [517, 334] width 76 height 10
select select "******"
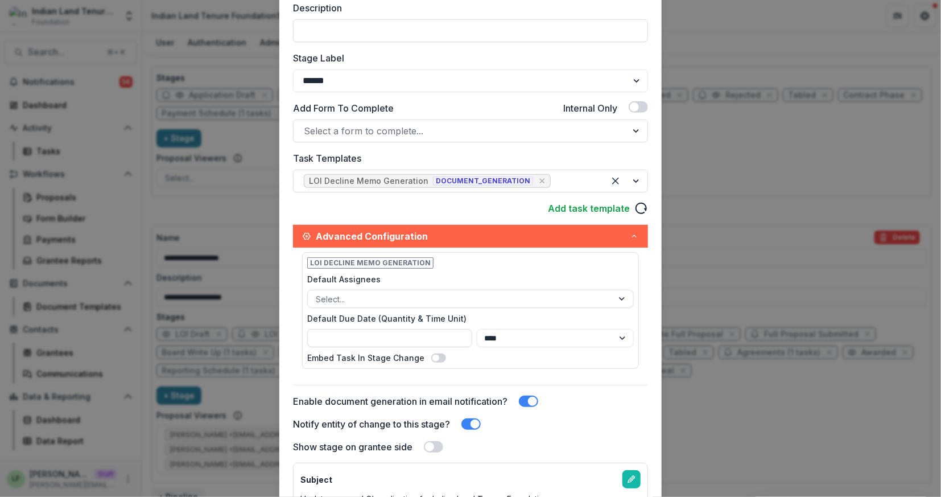
scroll to position [187, 0]
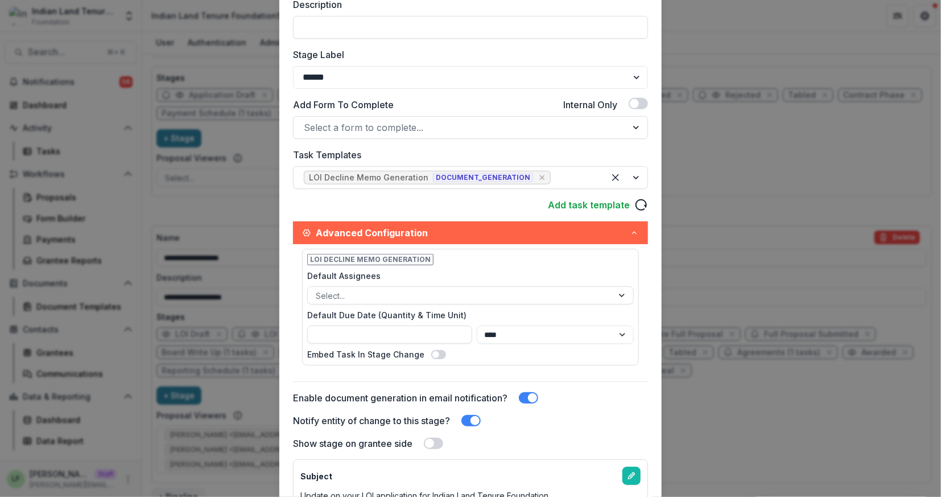
click at [432, 436] on div "Show stage on grantee side" at bounding box center [470, 443] width 355 height 14
click at [436, 441] on span at bounding box center [433, 442] width 19 height 11
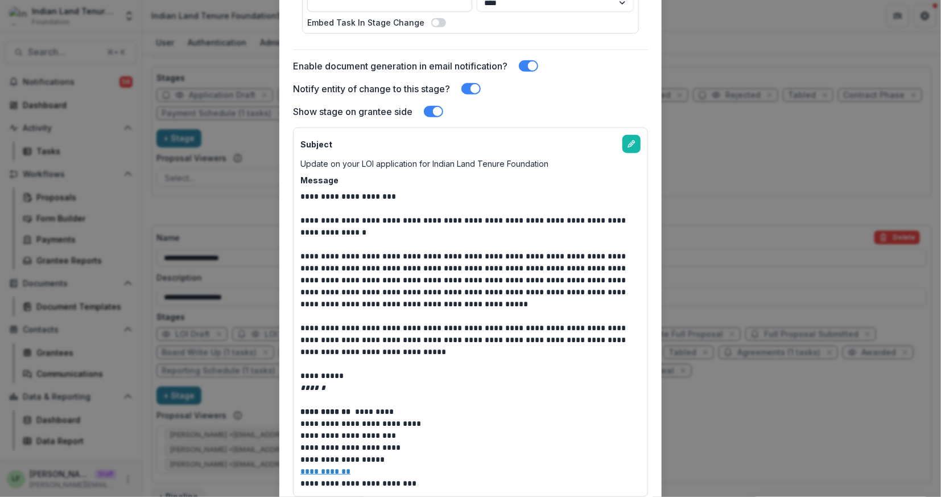
scroll to position [602, 0]
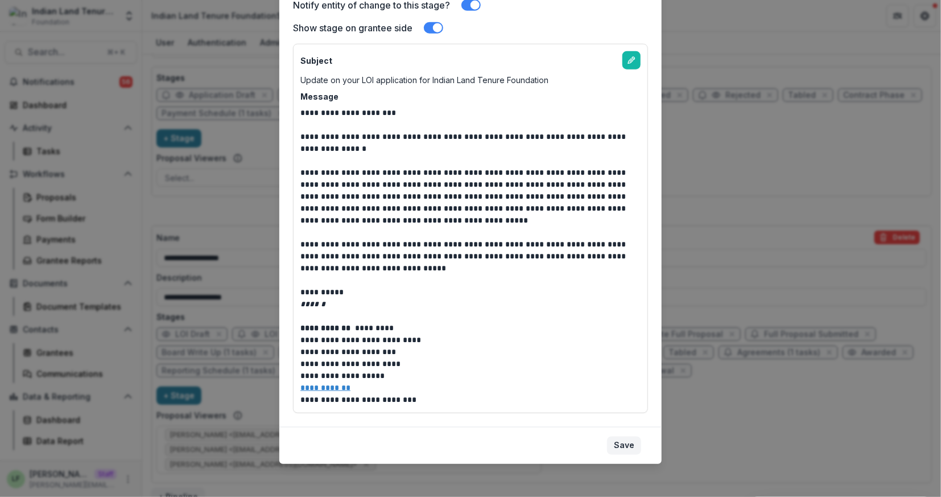
click at [625, 437] on button "Save" at bounding box center [624, 445] width 34 height 18
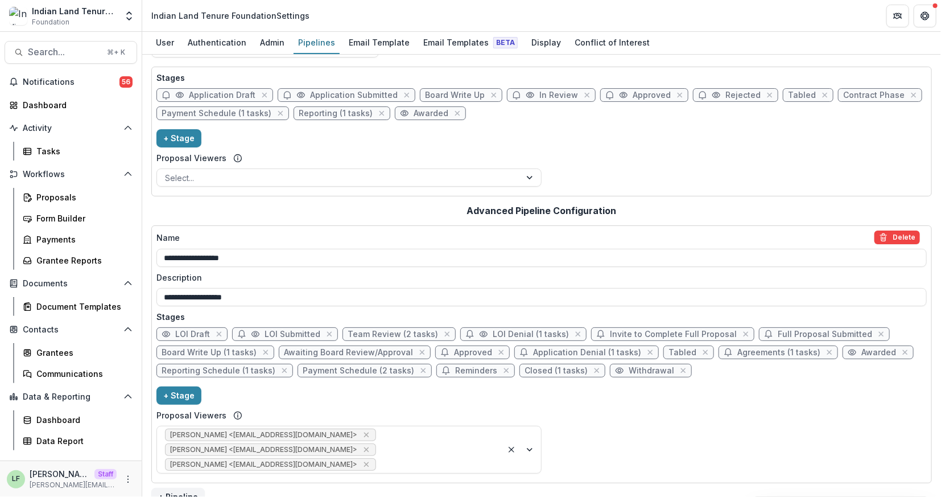
click at [613, 333] on span "Invite to Complete Full Proposal" at bounding box center [673, 334] width 127 height 10
select select "*****"
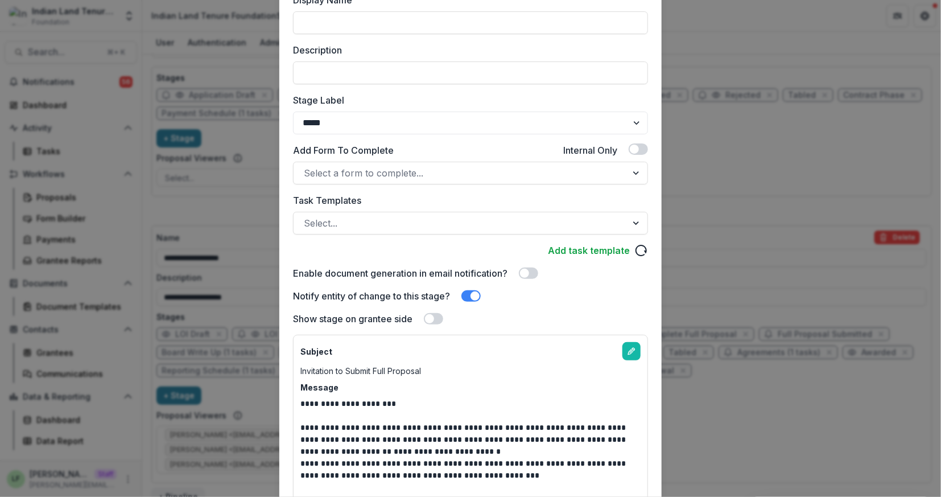
scroll to position [237, 0]
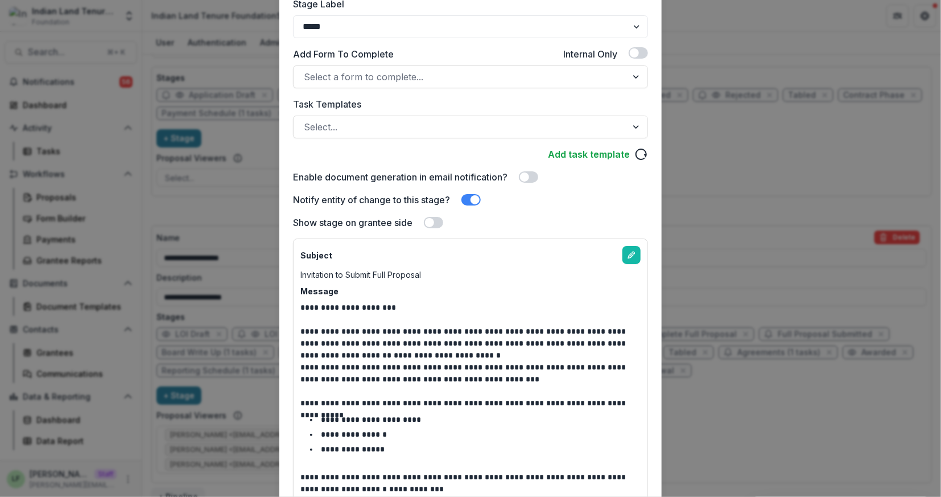
click at [424, 220] on span at bounding box center [433, 222] width 19 height 11
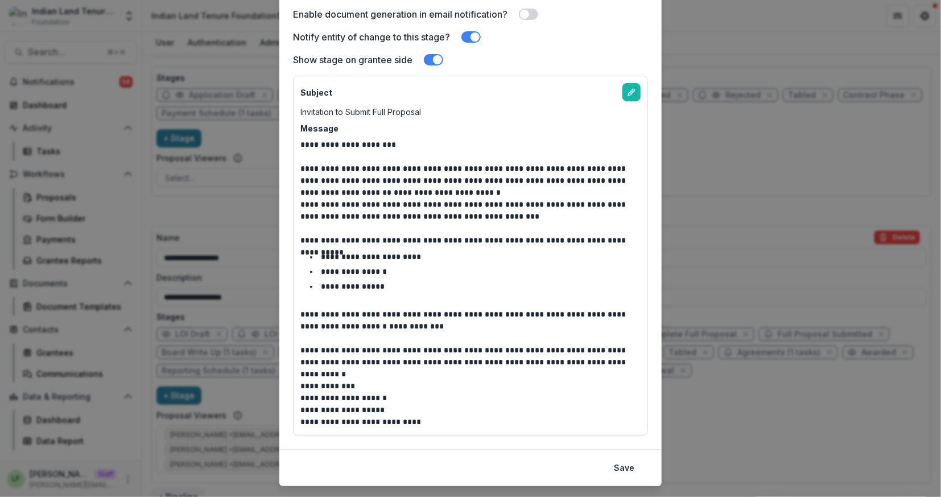
scroll to position [424, 0]
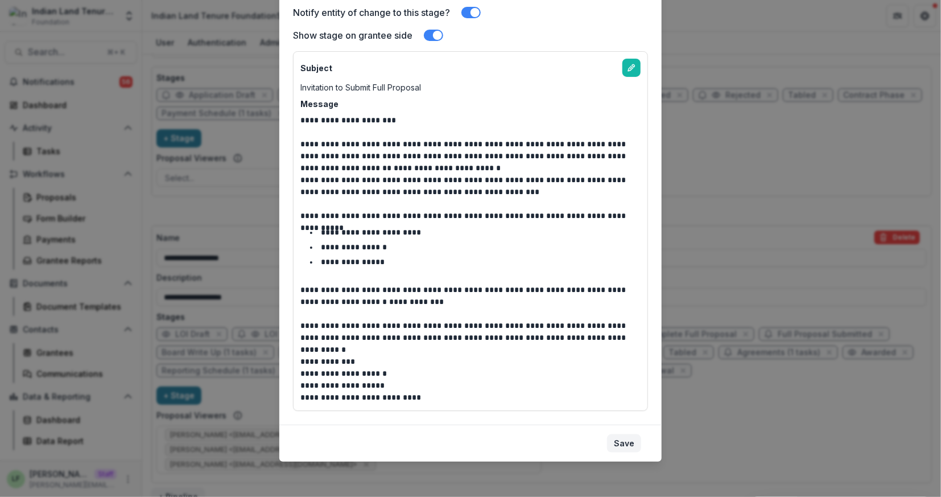
click at [623, 442] on button "Save" at bounding box center [624, 443] width 34 height 18
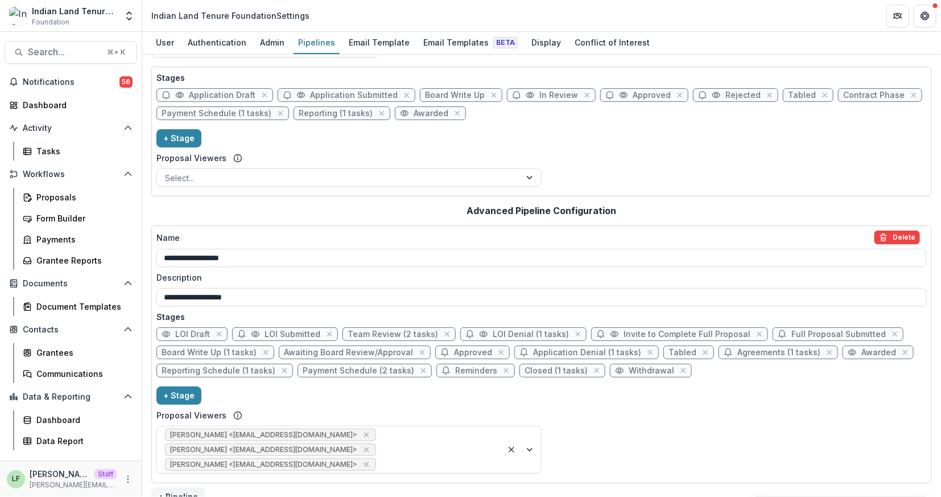
click at [791, 331] on span "Full Proposal Submitted" at bounding box center [838, 334] width 94 height 10
select select "*********"
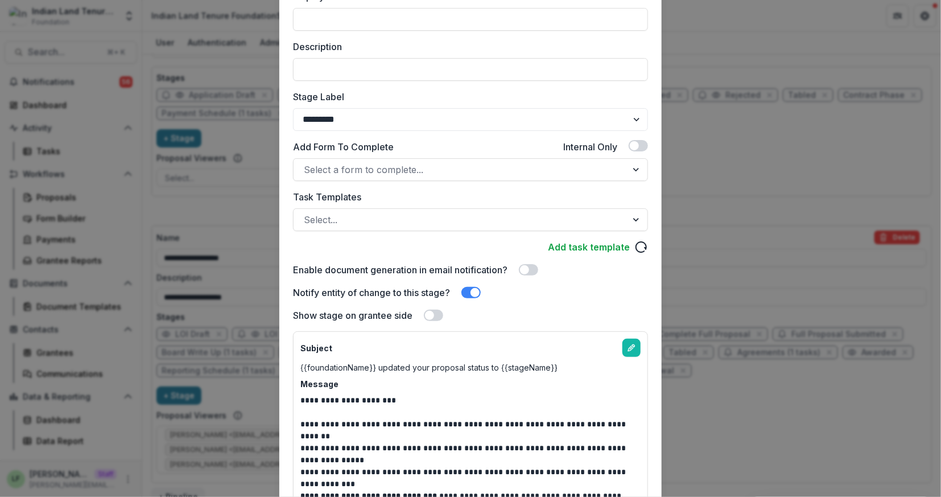
click at [437, 317] on span at bounding box center [433, 314] width 19 height 11
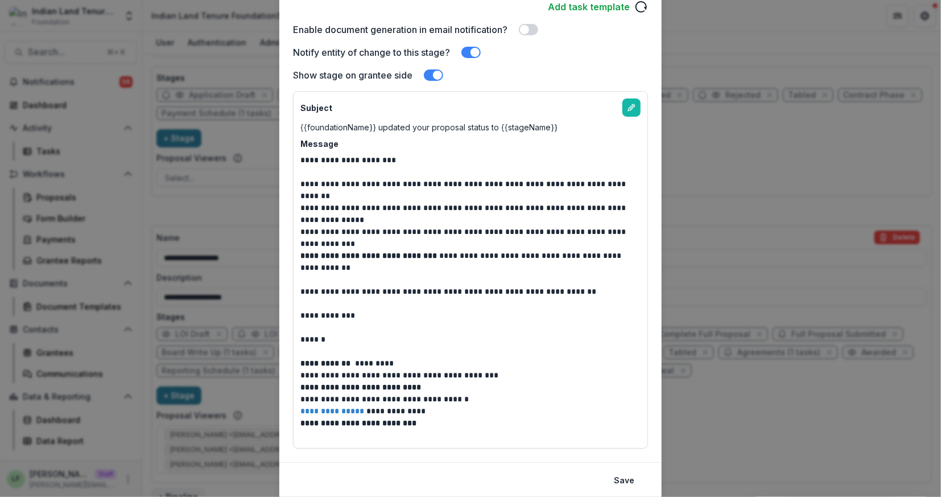
scroll to position [422, 0]
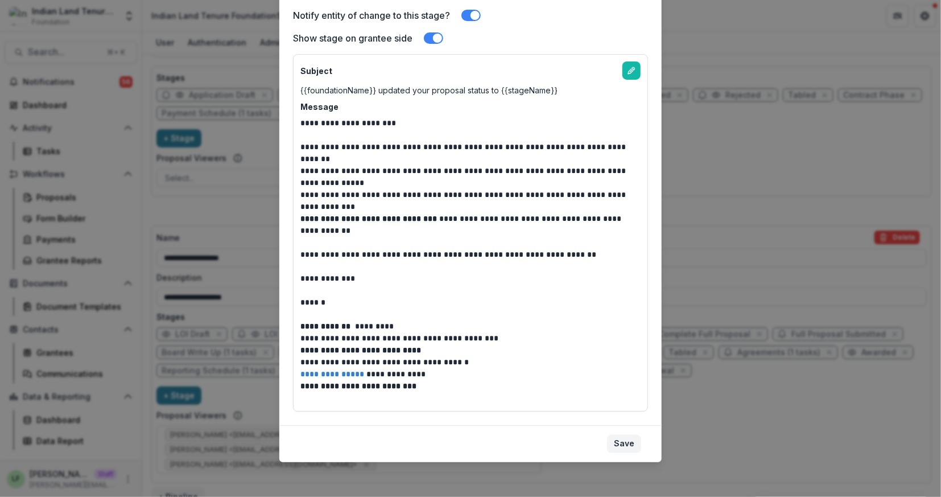
click at [615, 439] on button "Save" at bounding box center [624, 444] width 34 height 18
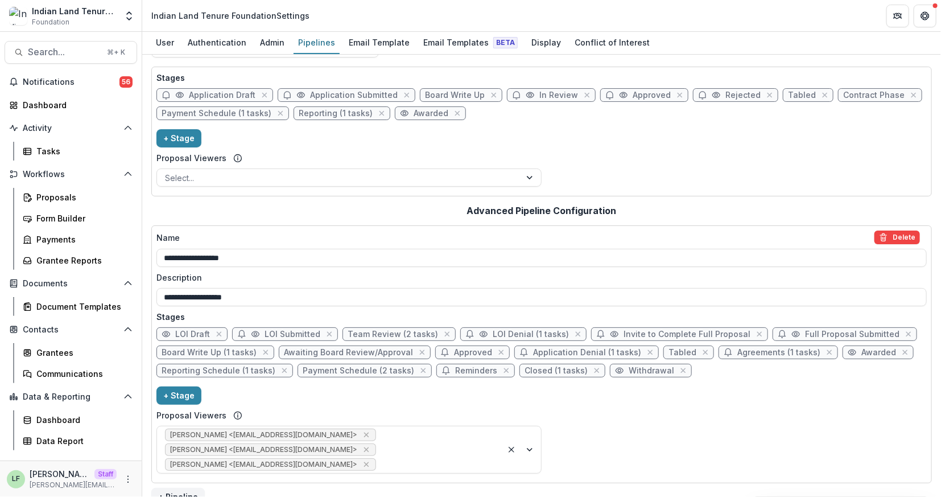
click at [181, 351] on span "Board Write Up (1 tasks)" at bounding box center [209, 353] width 95 height 10
select select "******"
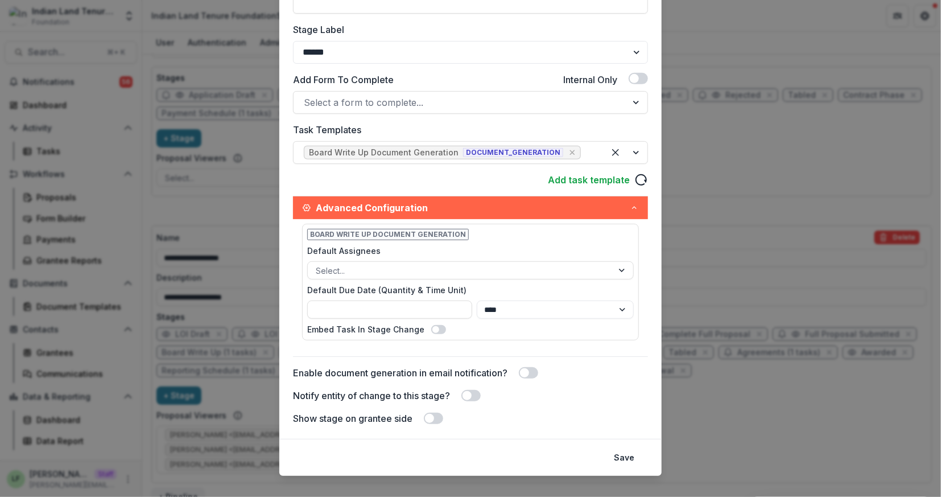
scroll to position [225, 0]
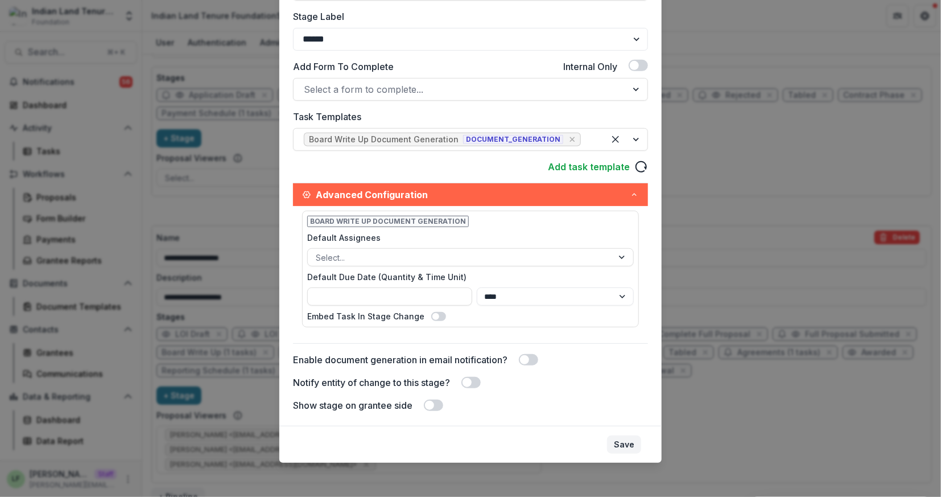
click at [634, 448] on button "Save" at bounding box center [624, 444] width 34 height 18
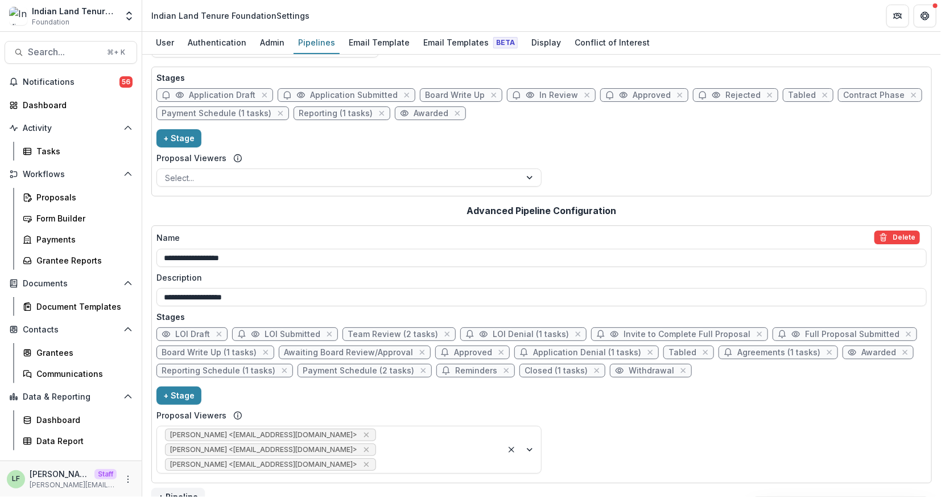
click at [464, 352] on span "Approved" at bounding box center [473, 353] width 38 height 10
select select "********"
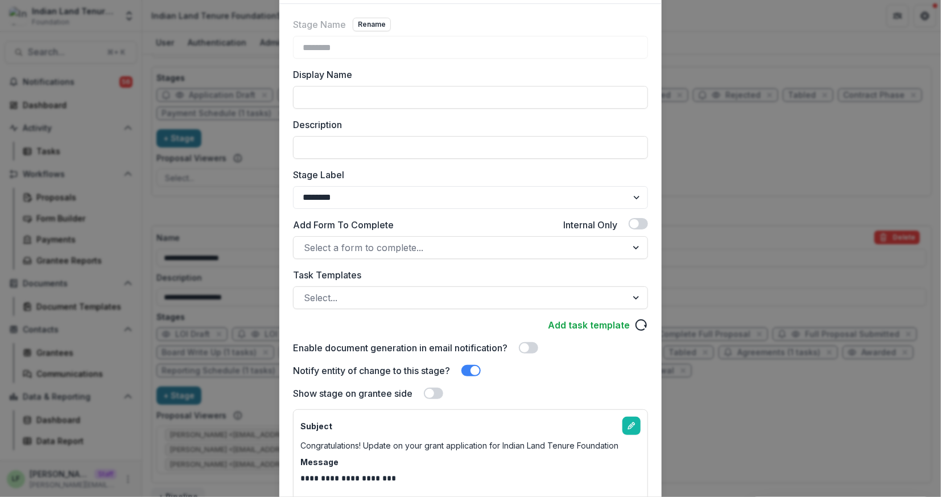
click at [430, 394] on span at bounding box center [429, 393] width 9 height 9
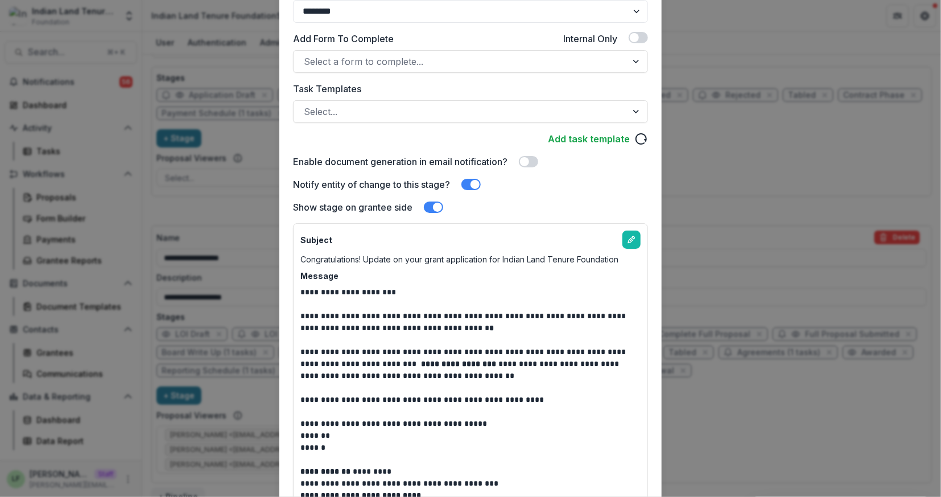
scroll to position [386, 0]
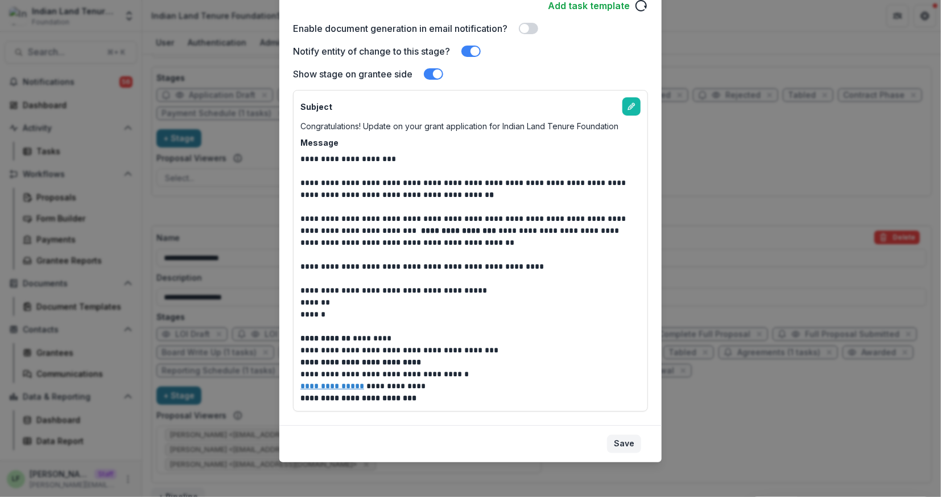
click at [614, 437] on button "Save" at bounding box center [624, 444] width 34 height 18
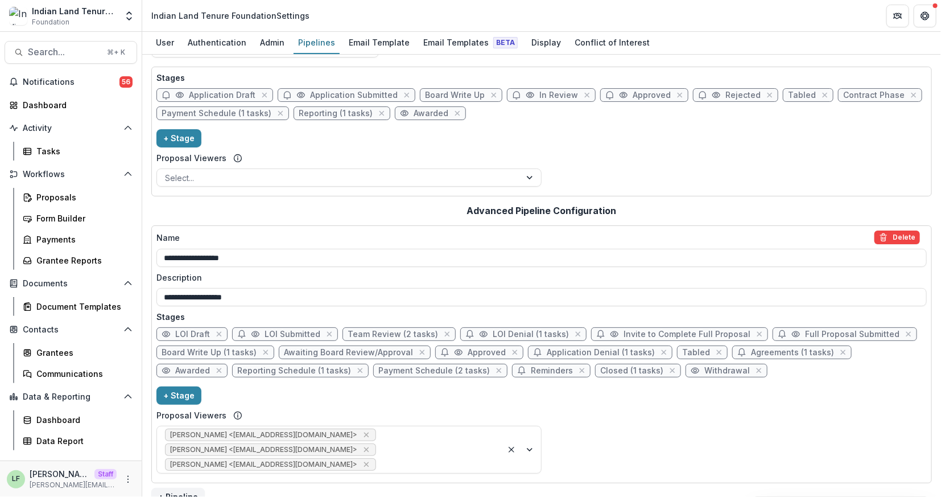
click at [547, 348] on span "Application Denial (1 tasks)" at bounding box center [601, 353] width 108 height 10
select select "*****"
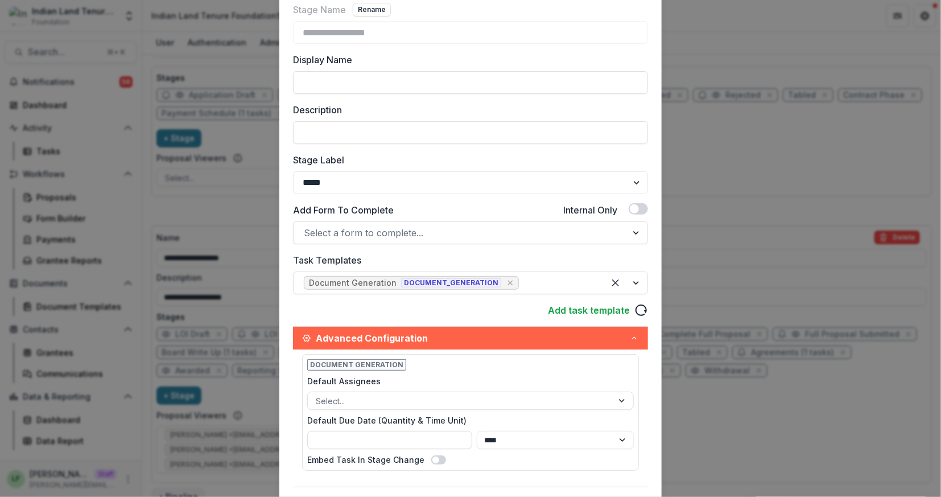
scroll to position [167, 0]
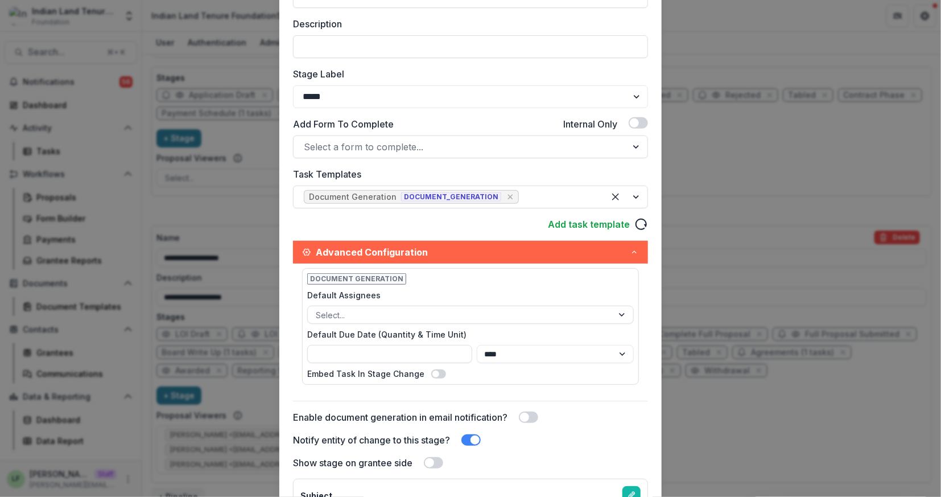
click at [432, 456] on div "Show stage on grantee side" at bounding box center [470, 463] width 355 height 14
click at [435, 463] on span at bounding box center [433, 462] width 19 height 11
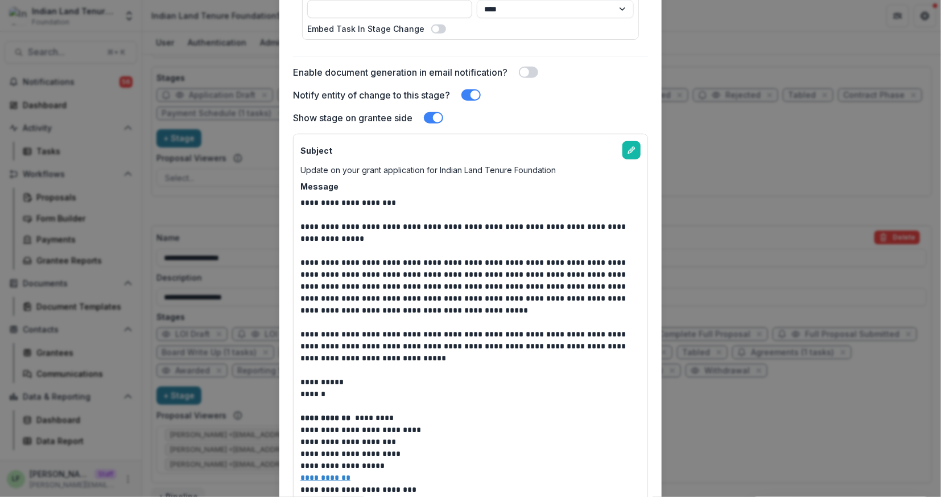
scroll to position [626, 0]
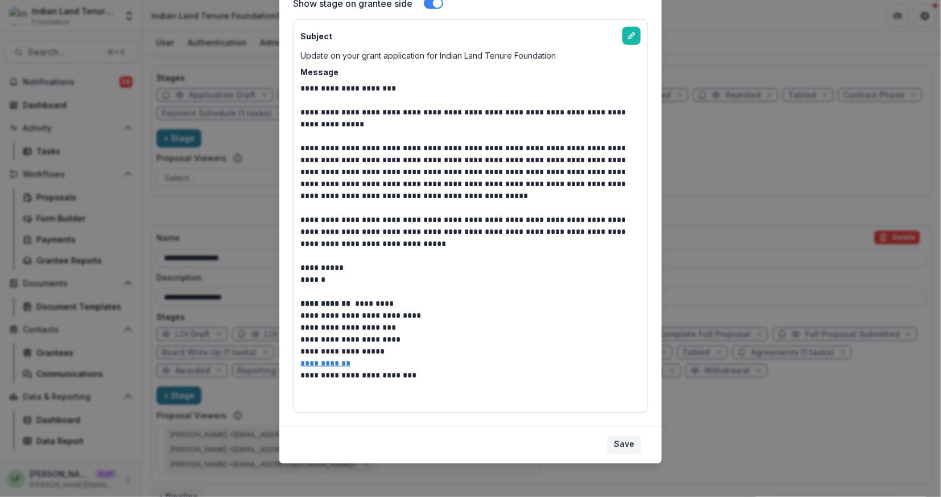
click at [630, 440] on button "Save" at bounding box center [624, 445] width 34 height 18
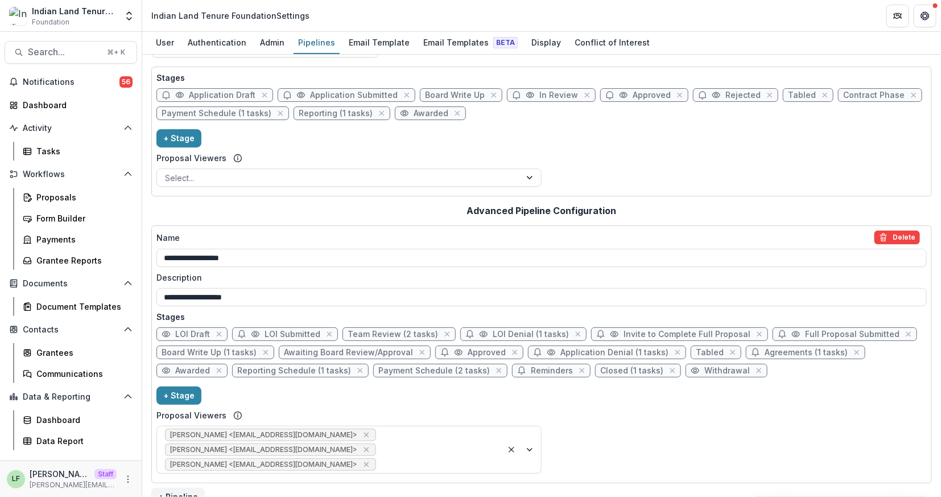
click at [617, 348] on span "Application Denial (1 tasks)" at bounding box center [614, 353] width 108 height 10
select select "*****"
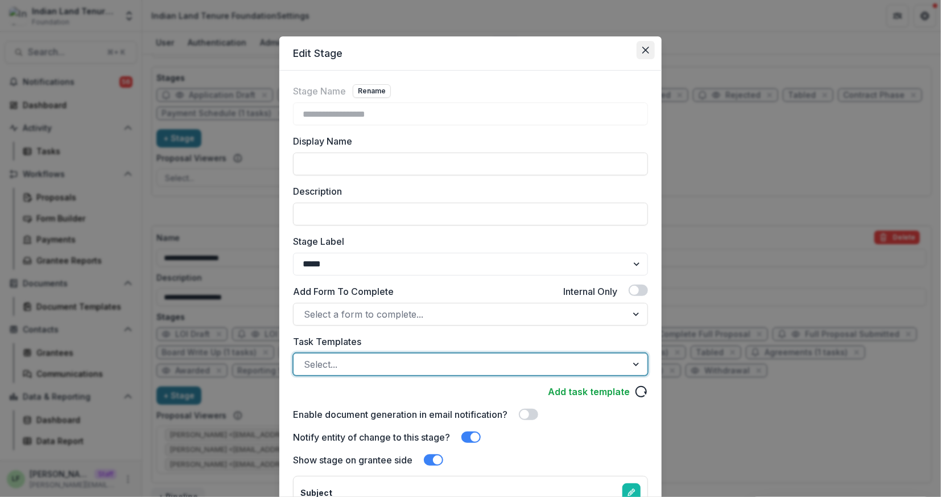
click at [646, 49] on icon "Close" at bounding box center [645, 50] width 7 height 7
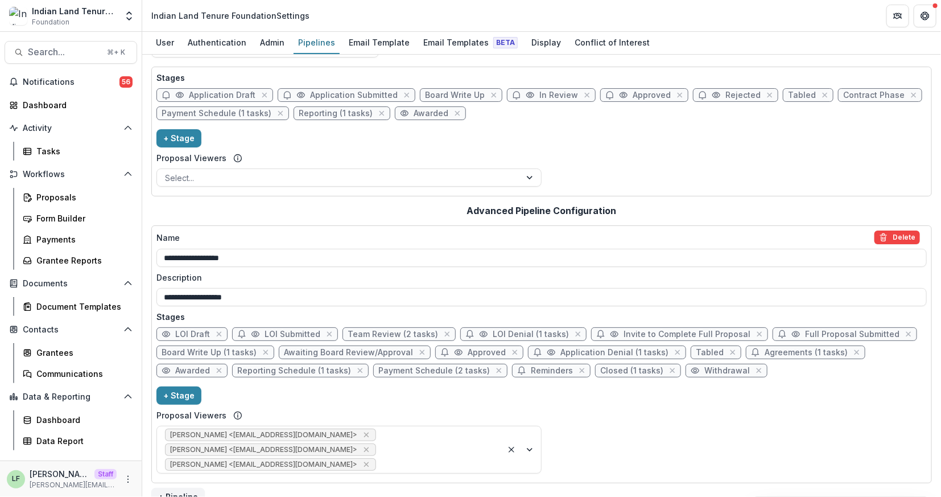
click at [630, 350] on span "Application Denial (1 tasks)" at bounding box center [614, 353] width 108 height 10
select select "*****"
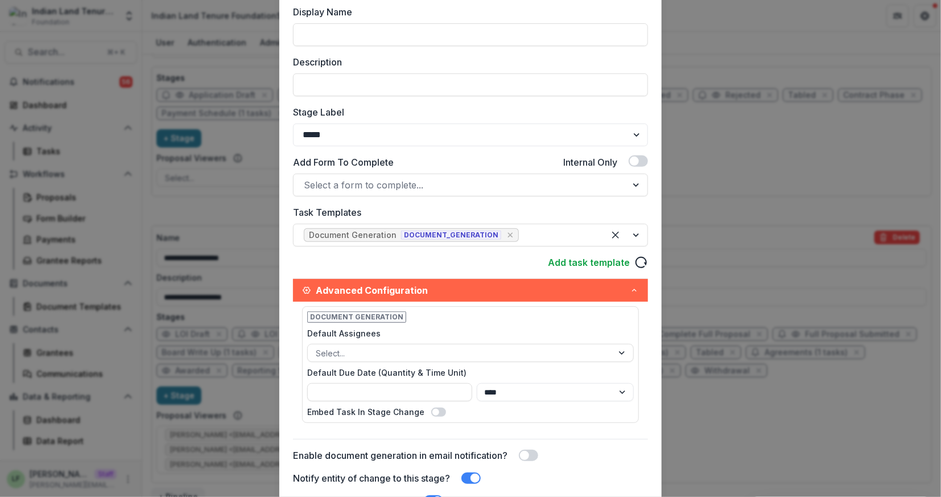
scroll to position [127, 0]
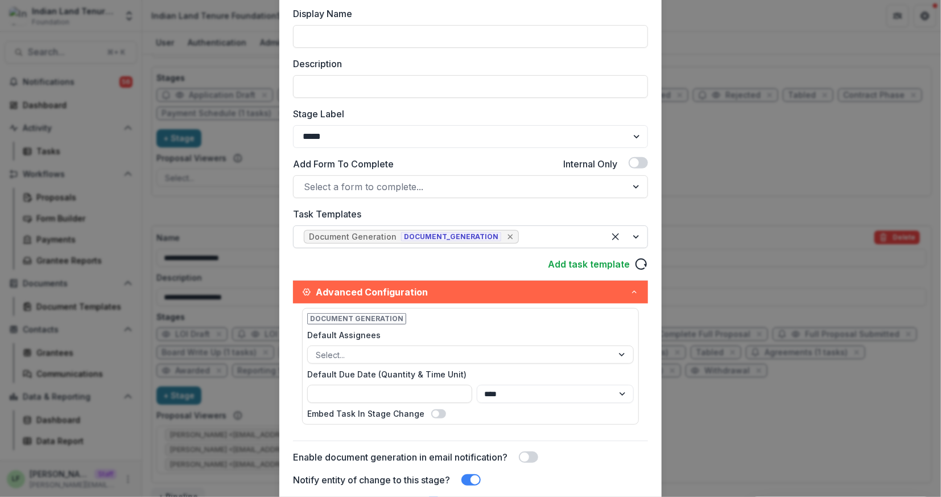
click at [506, 234] on icon "Remove [object Object]" at bounding box center [510, 236] width 9 height 9
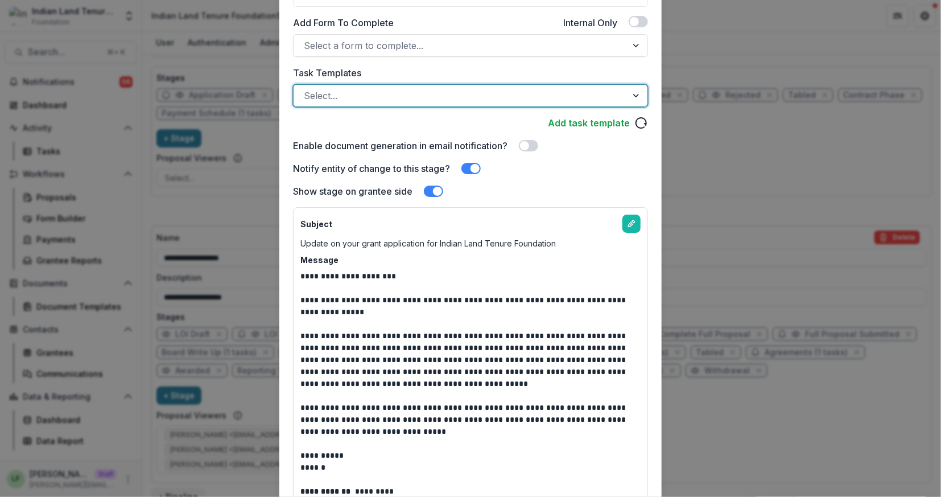
scroll to position [457, 0]
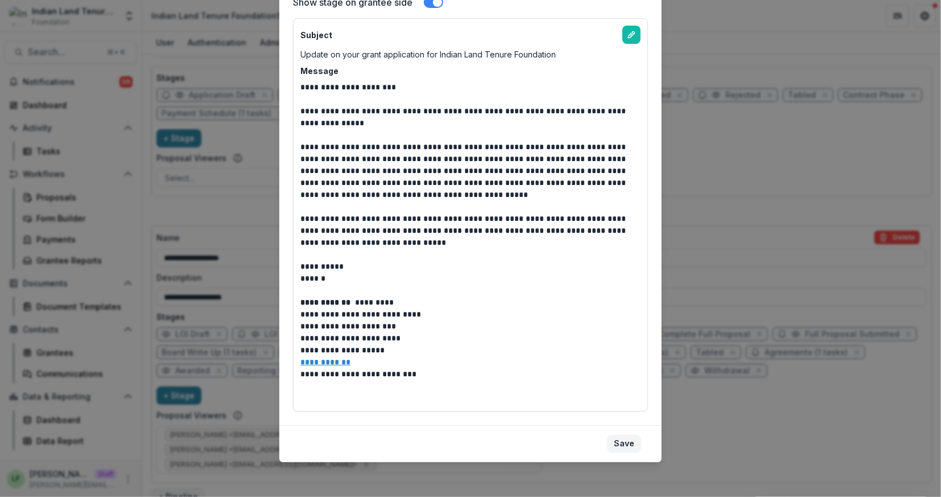
click at [607, 437] on button "Save" at bounding box center [624, 444] width 34 height 18
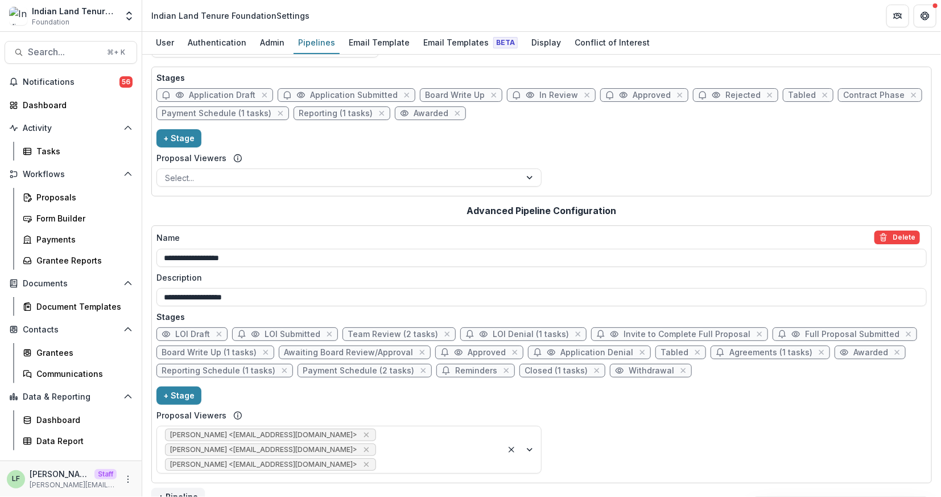
click at [729, 349] on span "Agreements (1 tasks)" at bounding box center [770, 353] width 83 height 10
select select "********"
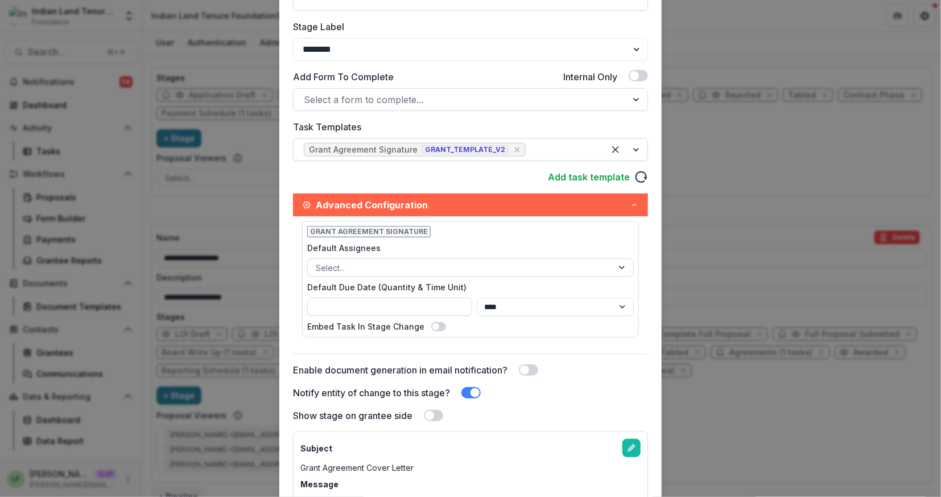
scroll to position [234, 0]
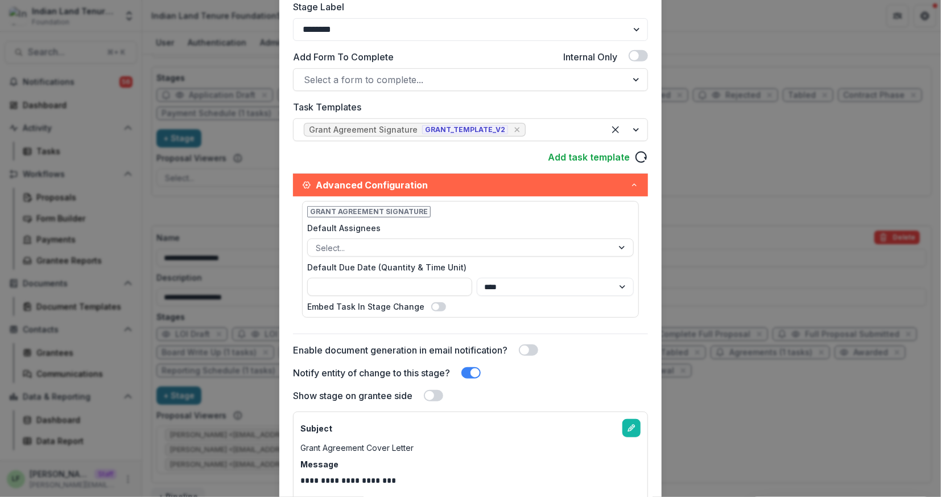
click at [429, 395] on span at bounding box center [429, 395] width 9 height 9
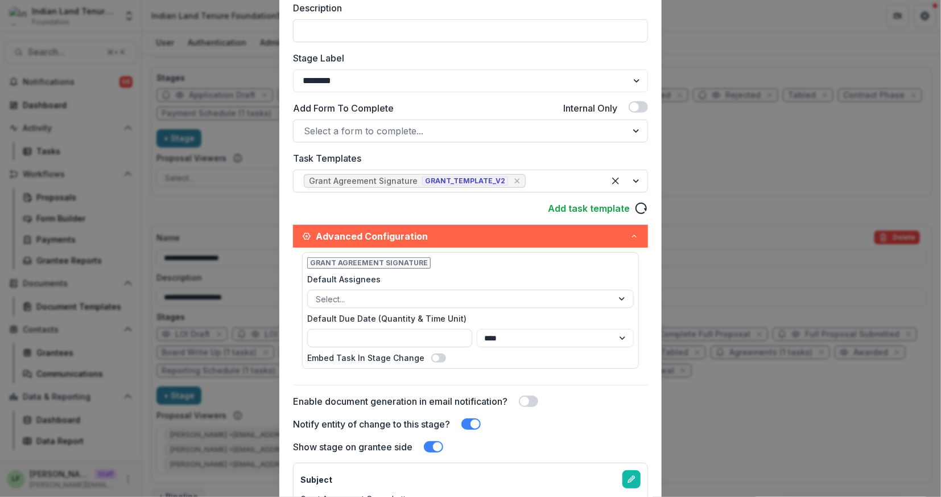
scroll to position [638, 0]
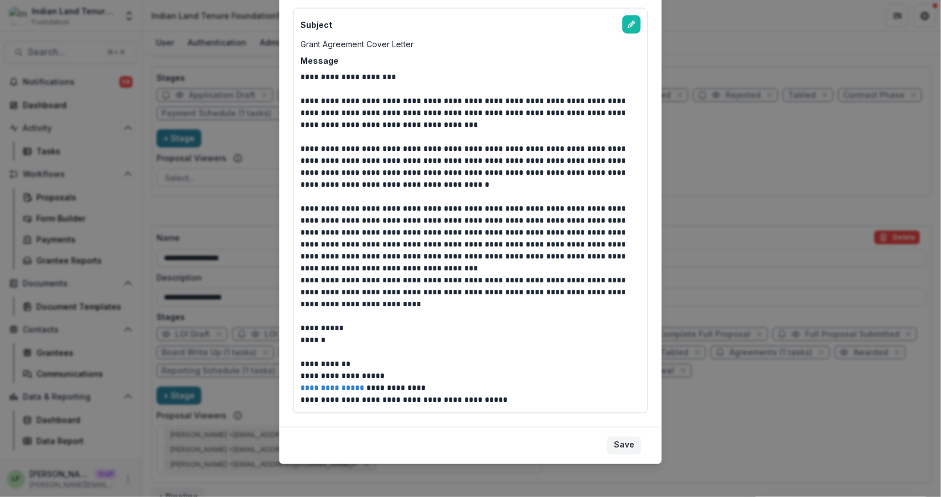
click at [631, 448] on button "Save" at bounding box center [624, 445] width 34 height 18
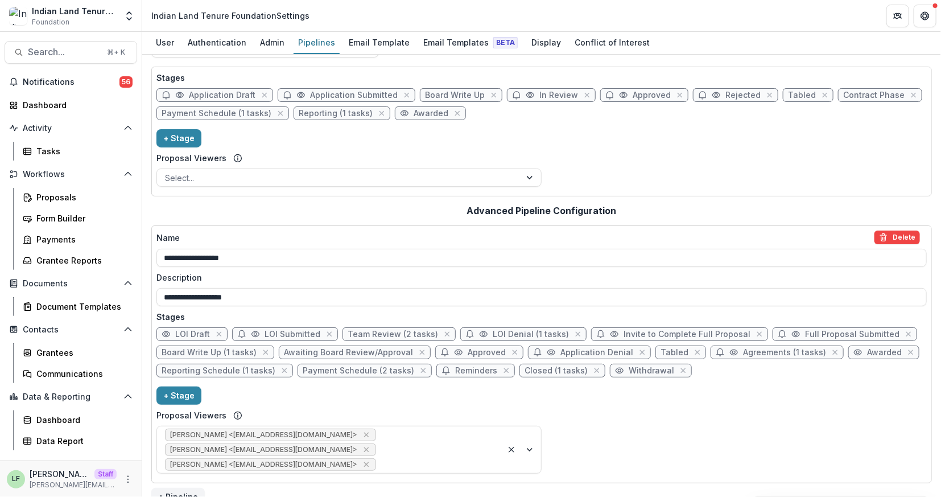
click at [778, 349] on span "Agreements (1 tasks)" at bounding box center [784, 353] width 83 height 10
select select "********"
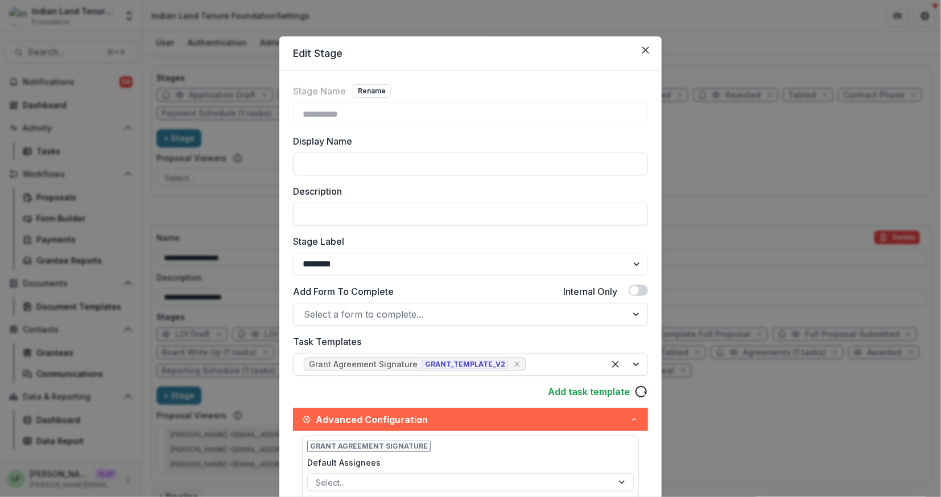
click at [646, 39] on header "Edit Stage" at bounding box center [470, 53] width 382 height 34
click at [646, 48] on icon "Close" at bounding box center [645, 50] width 7 height 7
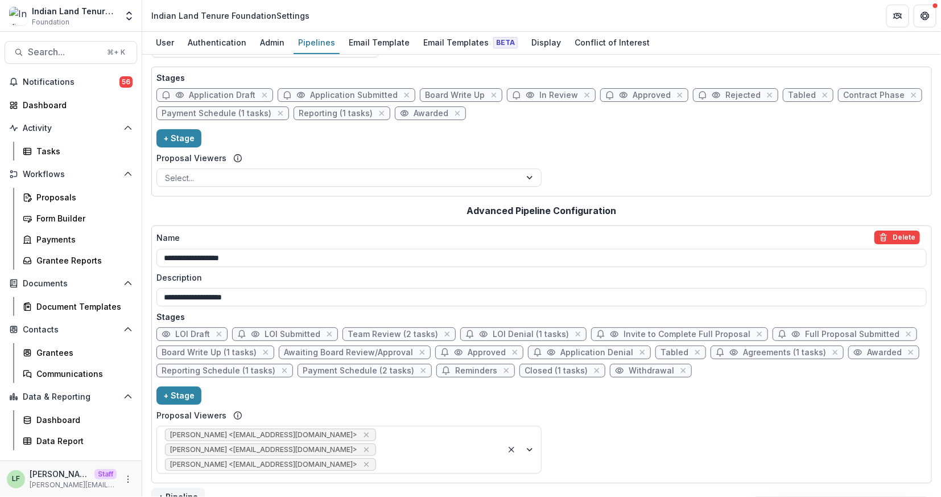
click at [363, 367] on span "Payment Schedule (2 tasks)" at bounding box center [358, 371] width 111 height 10
select select "*******"
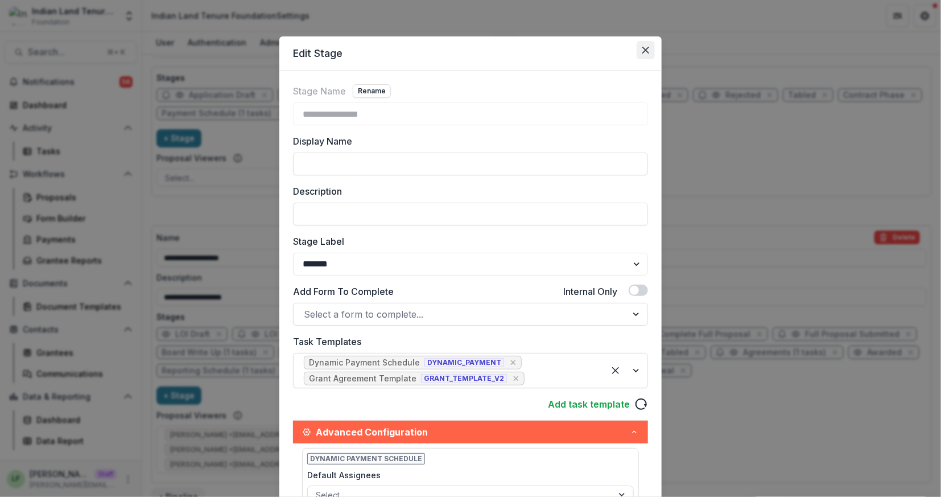
click at [643, 55] on button "Close" at bounding box center [646, 50] width 18 height 18
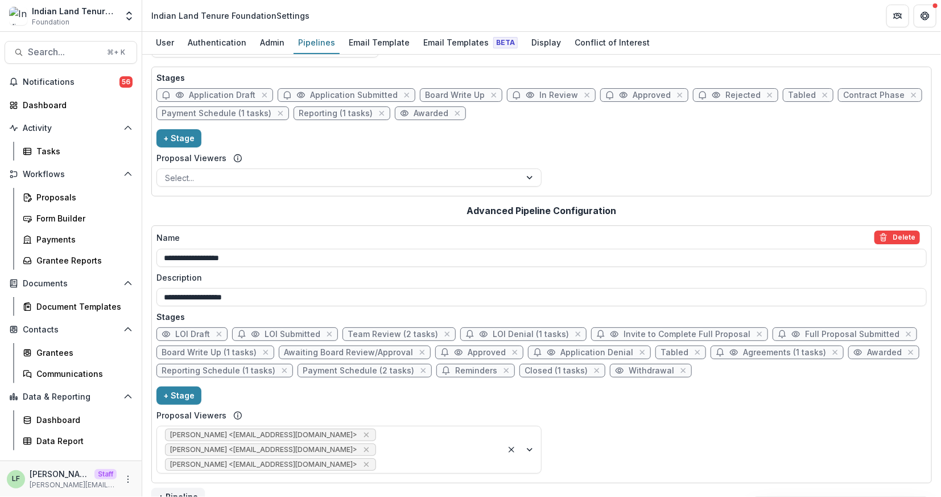
click at [542, 367] on span "Closed (1 tasks)" at bounding box center [555, 371] width 63 height 10
select select "*******"
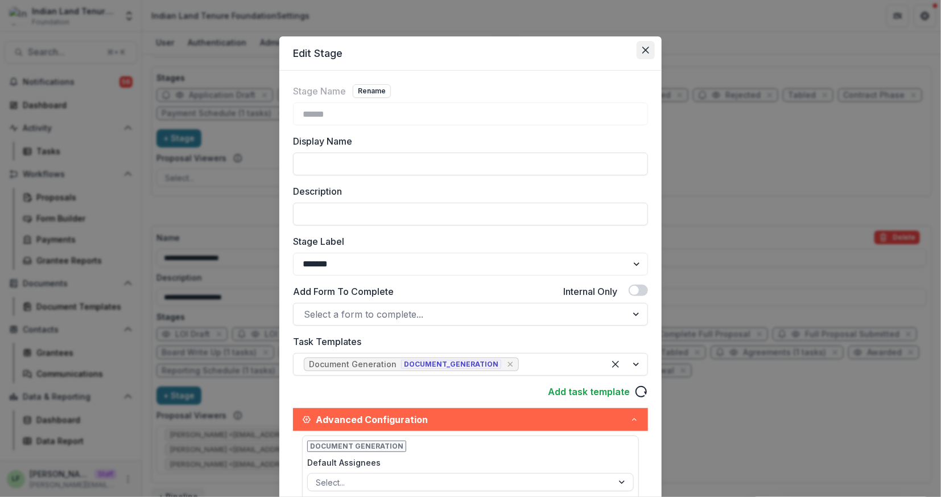
click at [638, 48] on button "Close" at bounding box center [646, 50] width 18 height 18
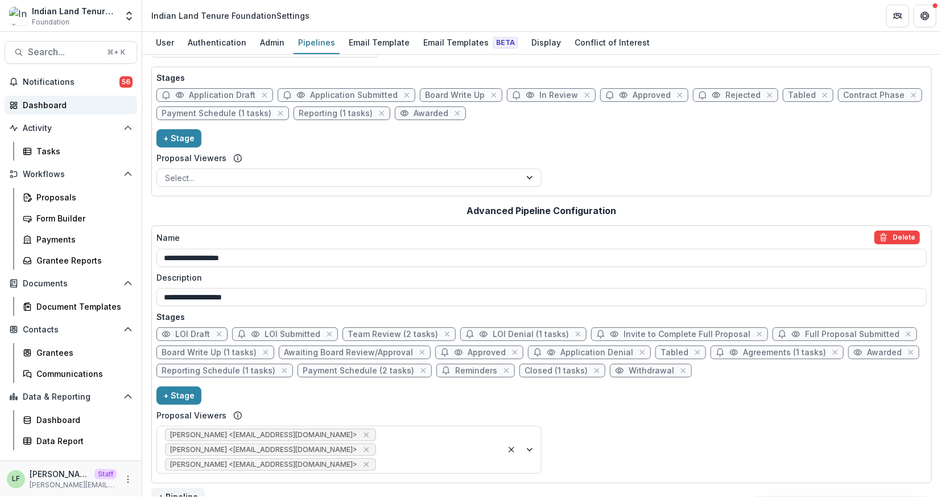
click at [59, 100] on div "Dashboard" at bounding box center [75, 105] width 105 height 12
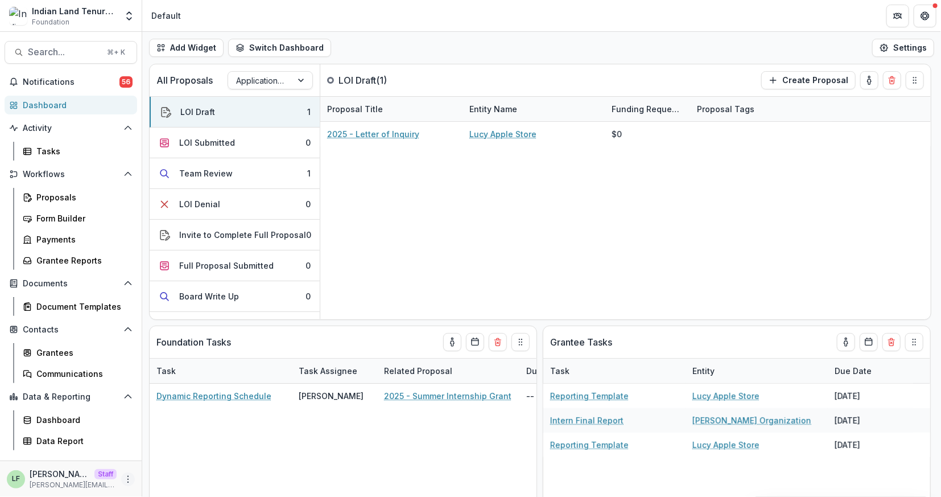
click at [128, 476] on circle "More" at bounding box center [128, 476] width 1 height 1
click at [181, 458] on link "User Settings" at bounding box center [204, 454] width 122 height 19
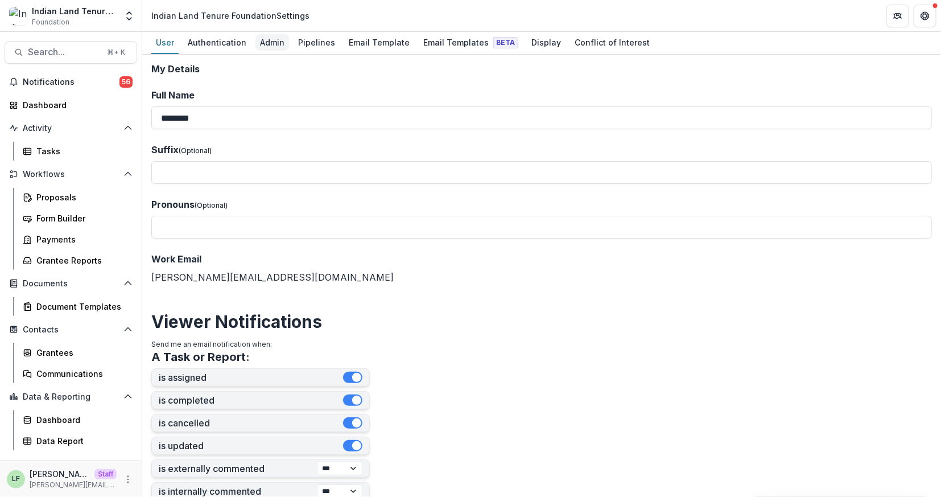
click at [270, 39] on div "Admin" at bounding box center [272, 42] width 34 height 16
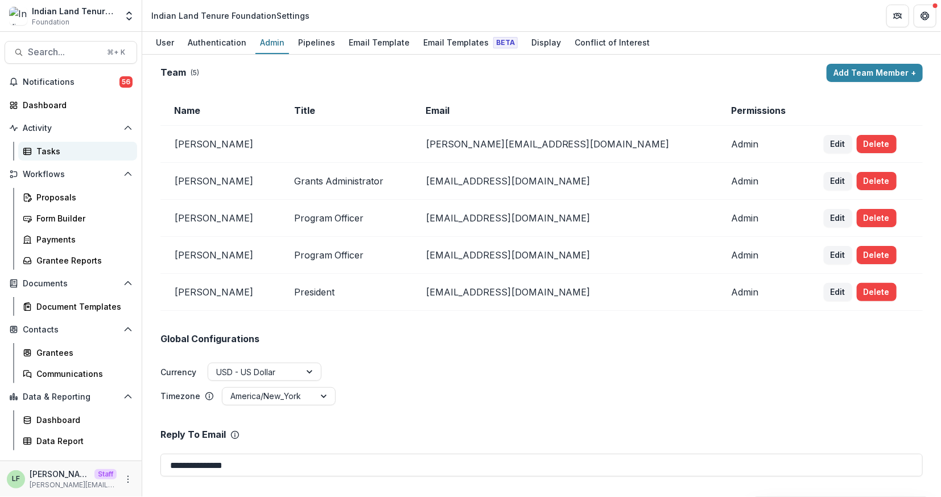
click at [45, 152] on div "Tasks" at bounding box center [82, 151] width 92 height 12
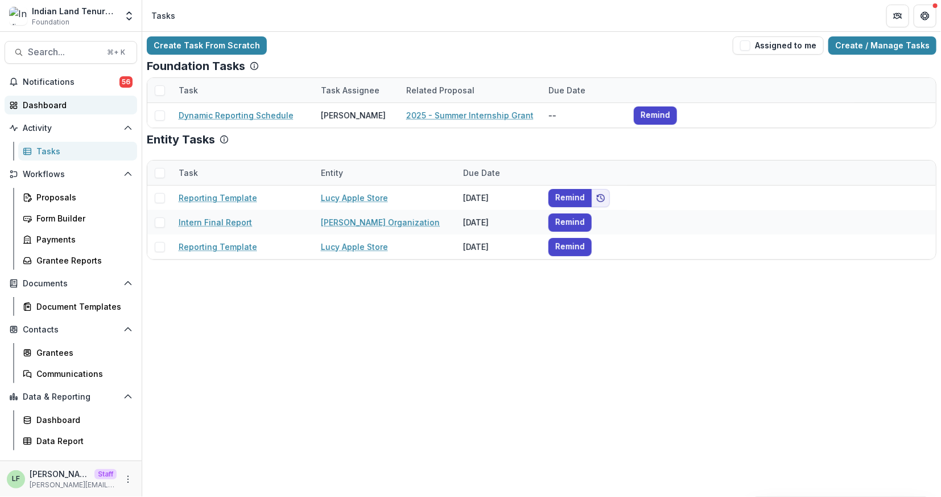
click at [55, 104] on div "Dashboard" at bounding box center [75, 105] width 105 height 12
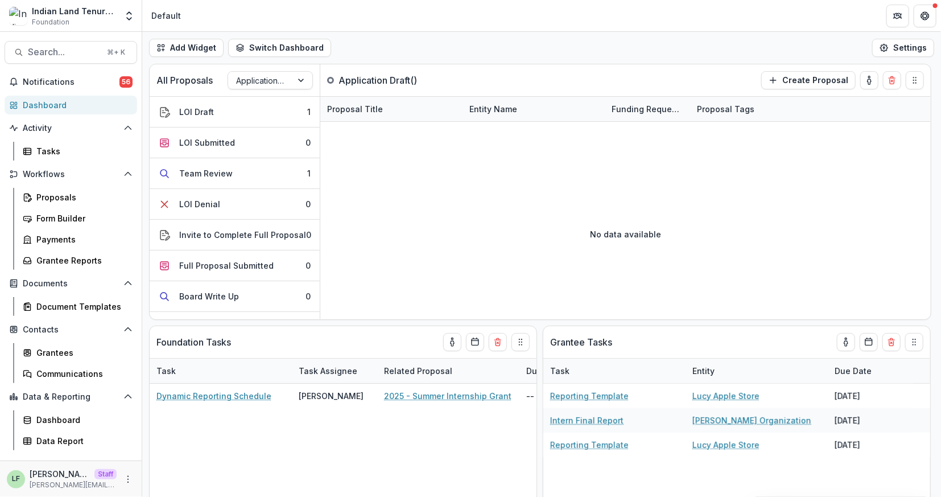
click at [122, 484] on div "LF Lucy Fey Staff lucy@trytemelio.com" at bounding box center [71, 479] width 128 height 22
click at [130, 484] on button "More" at bounding box center [128, 479] width 14 height 14
click at [167, 441] on link "Help Center" at bounding box center [204, 436] width 122 height 19
click at [80, 210] on link "Form Builder" at bounding box center [77, 218] width 119 height 19
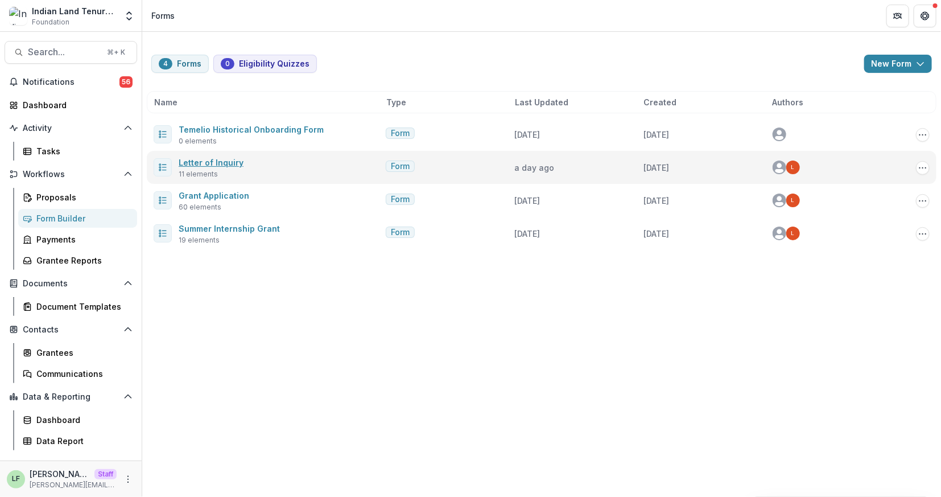
click at [224, 159] on link "Letter of Inquiry" at bounding box center [211, 163] width 65 height 10
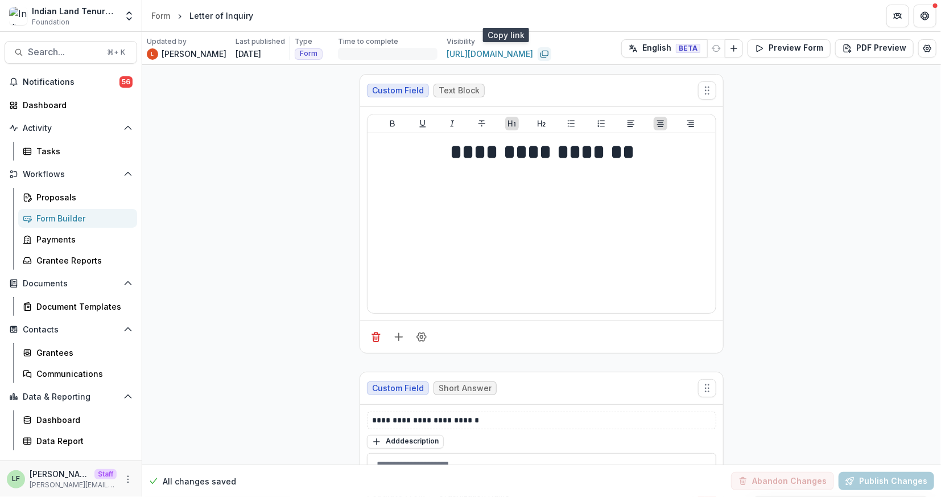
click at [540, 54] on icon "Copy link" at bounding box center [544, 53] width 9 height 9
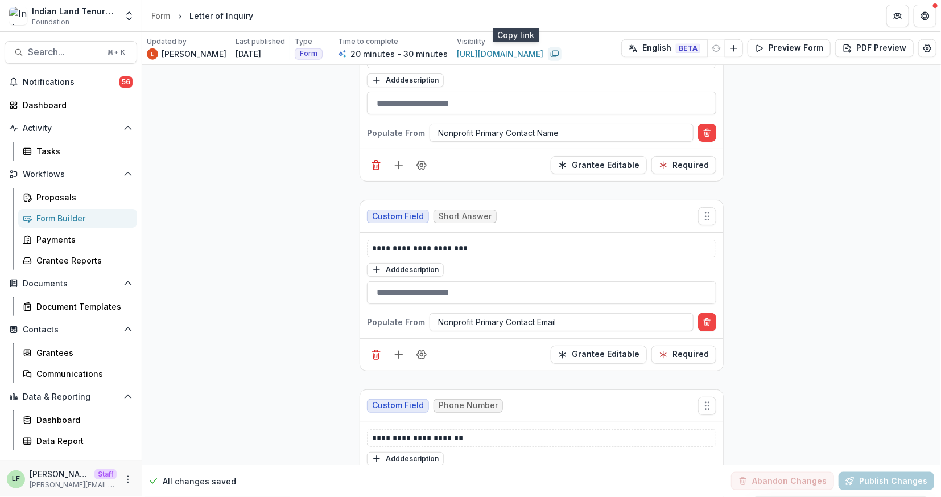
scroll to position [551, 0]
click at [129, 479] on icon "More" at bounding box center [127, 478] width 9 height 9
click at [187, 450] on link "User Settings" at bounding box center [204, 454] width 122 height 19
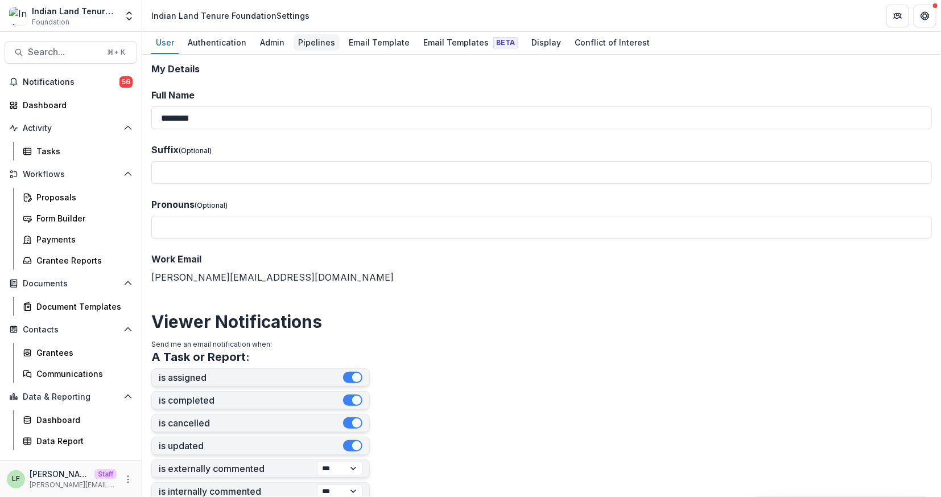
click at [316, 42] on div "Pipelines" at bounding box center [317, 42] width 46 height 16
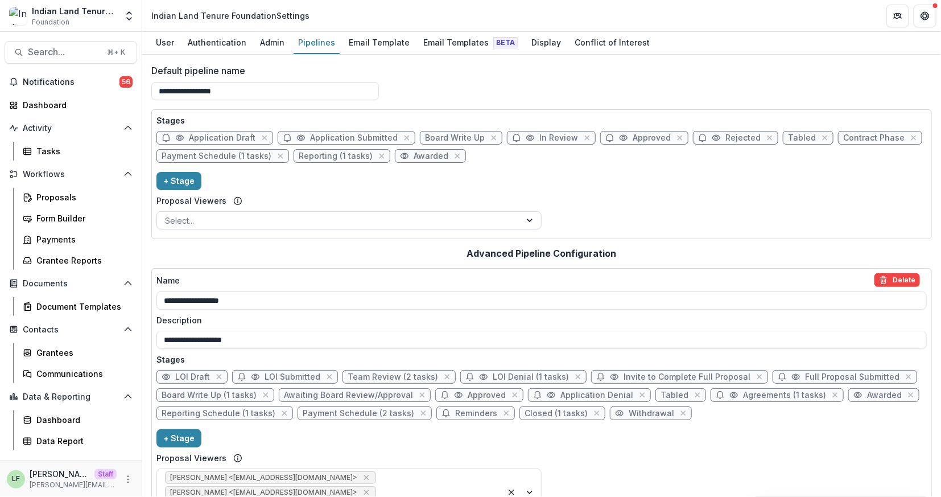
scroll to position [43, 0]
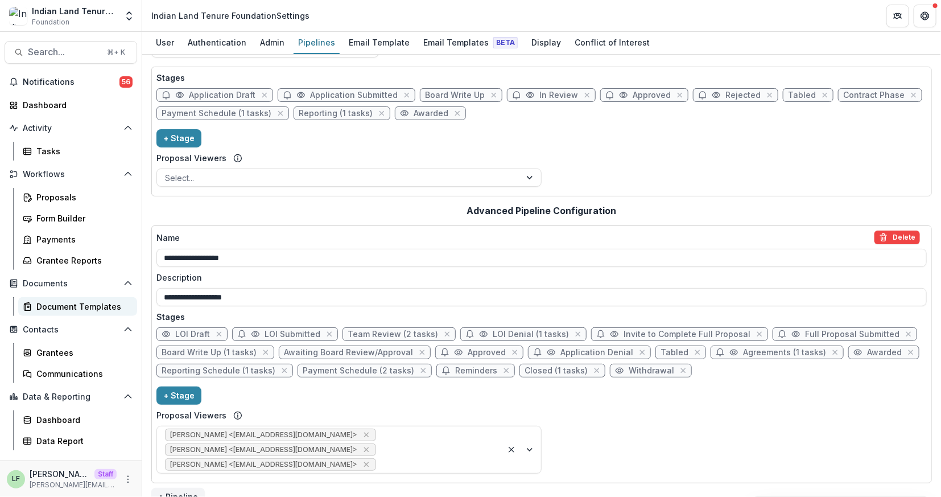
click at [75, 301] on div "Document Templates" at bounding box center [82, 306] width 92 height 12
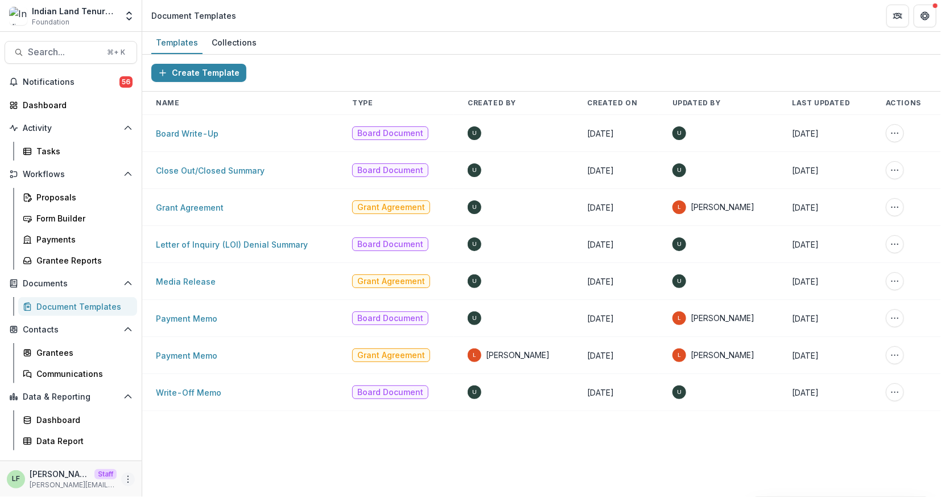
click at [130, 476] on icon "More" at bounding box center [127, 478] width 9 height 9
click at [190, 455] on link "User Settings" at bounding box center [204, 454] width 122 height 19
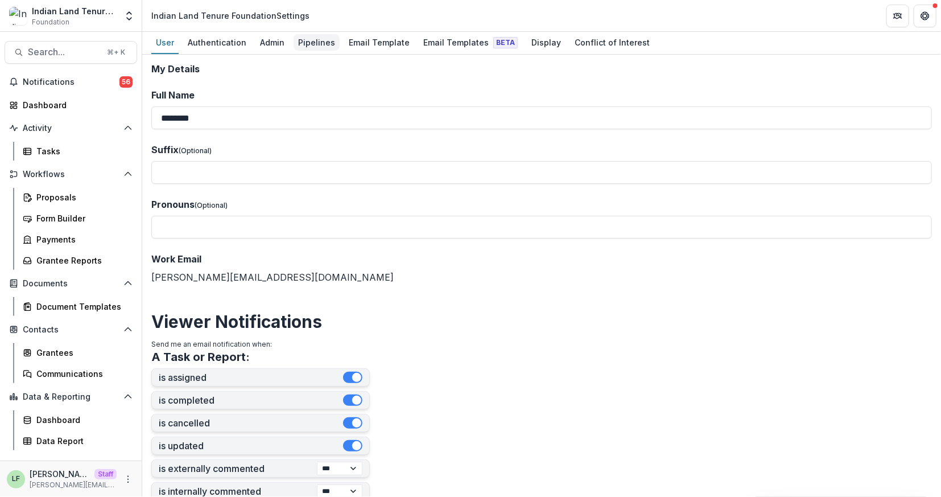
click at [317, 43] on div "Pipelines" at bounding box center [317, 42] width 46 height 16
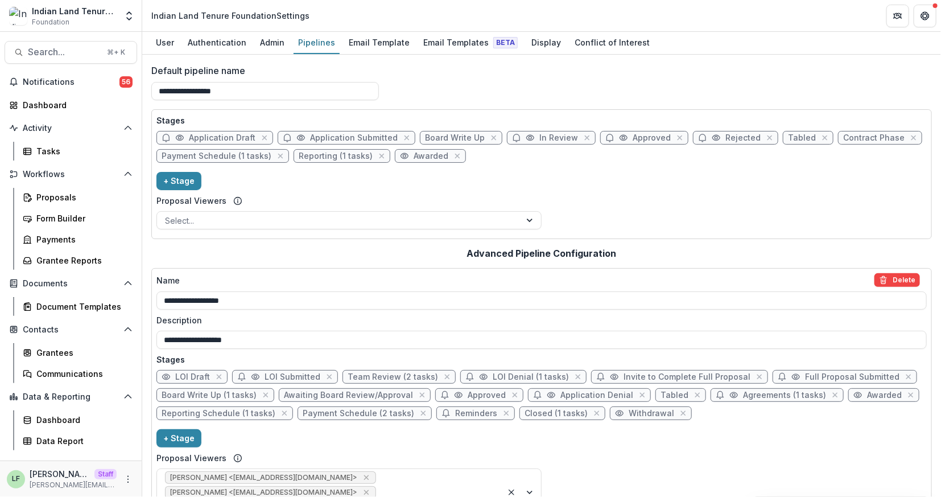
click at [560, 394] on span "Application Denial" at bounding box center [596, 395] width 73 height 10
select select "*****"
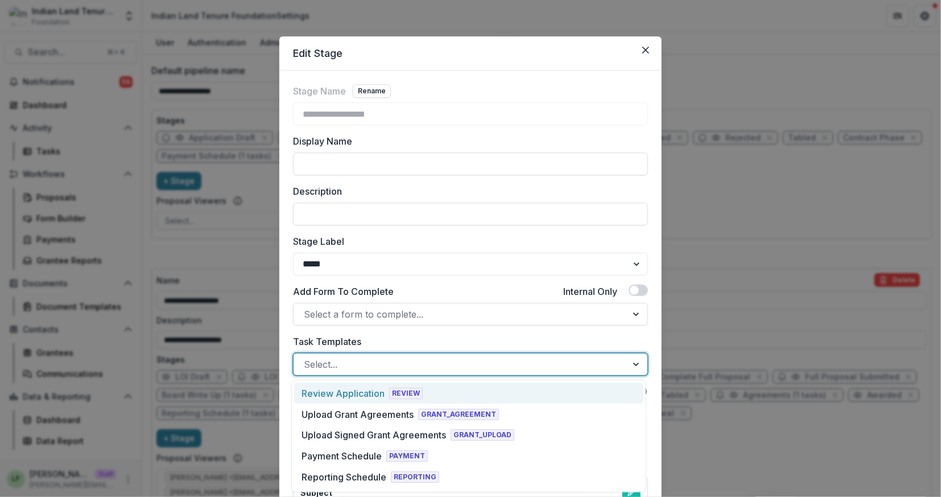
click at [421, 360] on div at bounding box center [460, 364] width 313 height 16
type input "***"
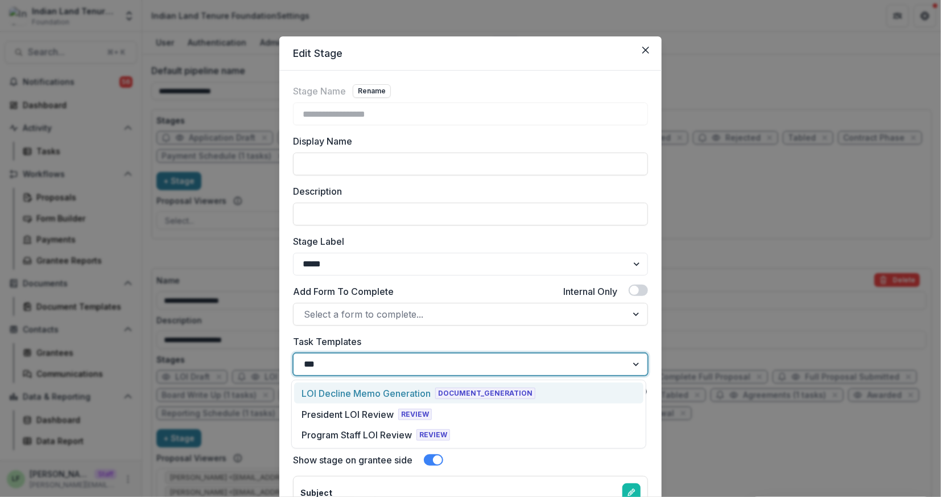
click at [422, 390] on div "LOI Decline Memo Generation" at bounding box center [365, 393] width 129 height 14
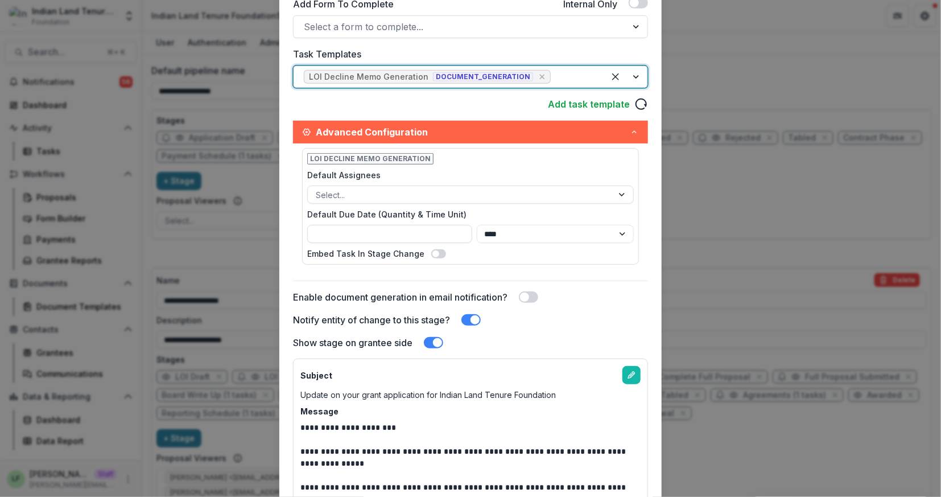
scroll to position [626, 0]
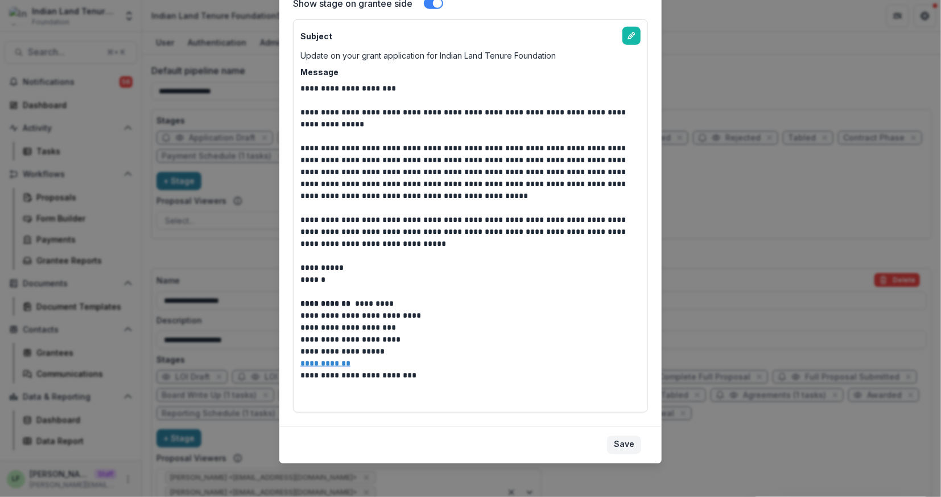
click at [625, 441] on button "Save" at bounding box center [624, 445] width 34 height 18
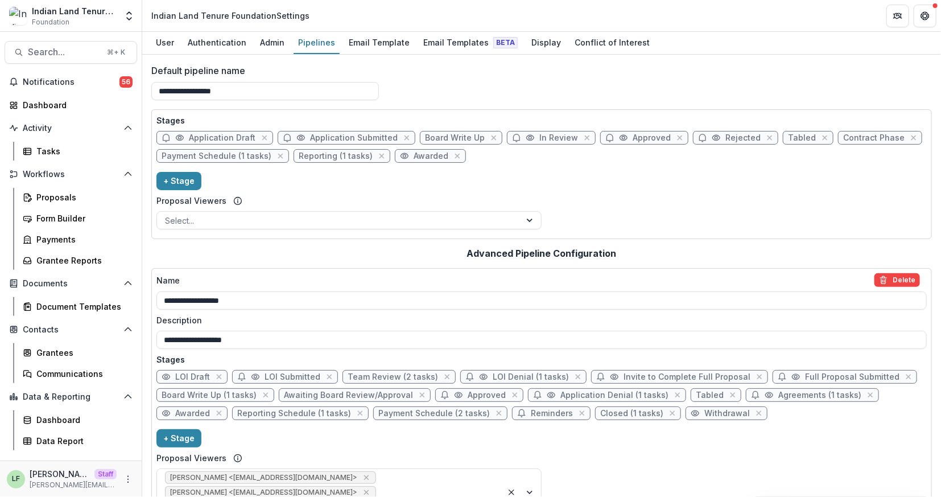
click at [778, 393] on span "Agreements (1 tasks)" at bounding box center [819, 395] width 83 height 10
select select "********"
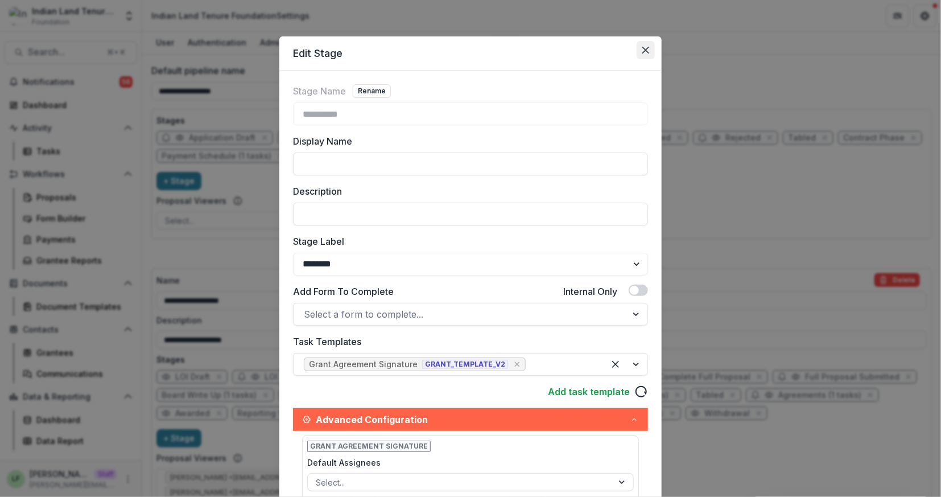
click at [647, 48] on icon "Close" at bounding box center [645, 50] width 7 height 7
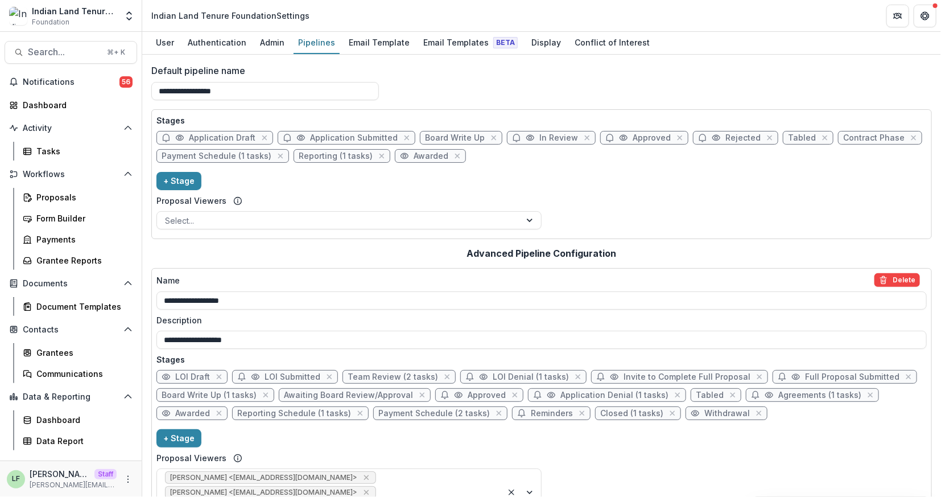
click at [377, 418] on div "LOI Draft LOI Submitted Team Review (2 tasks) LOI Denial (1 tasks) Invite to Co…" at bounding box center [541, 397] width 770 height 55
click at [385, 411] on span "Payment Schedule (2 tasks)" at bounding box center [433, 413] width 111 height 10
select select "*******"
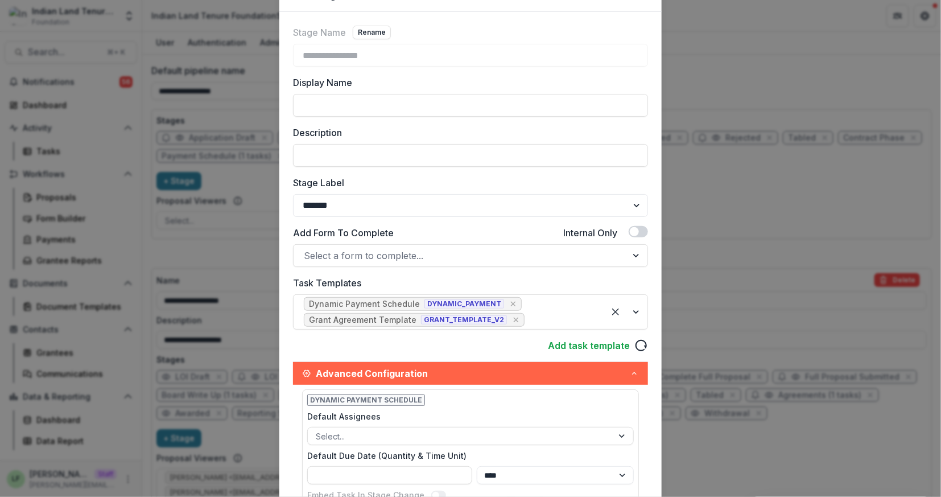
scroll to position [0, 0]
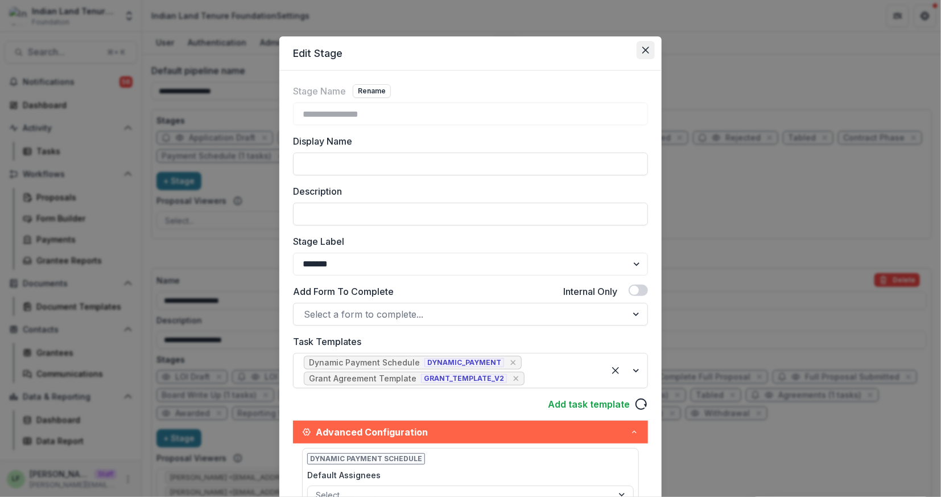
click at [642, 52] on icon "Close" at bounding box center [645, 50] width 7 height 7
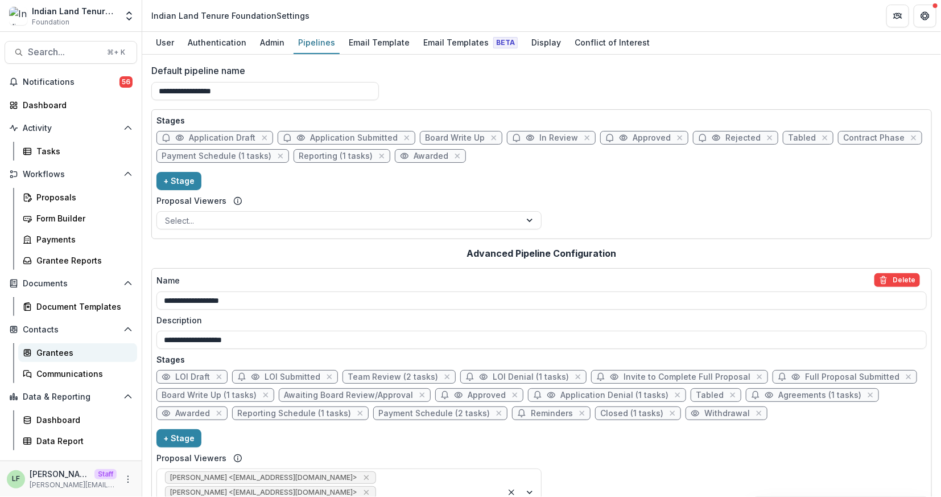
click at [52, 358] on div "Grantees" at bounding box center [82, 352] width 92 height 12
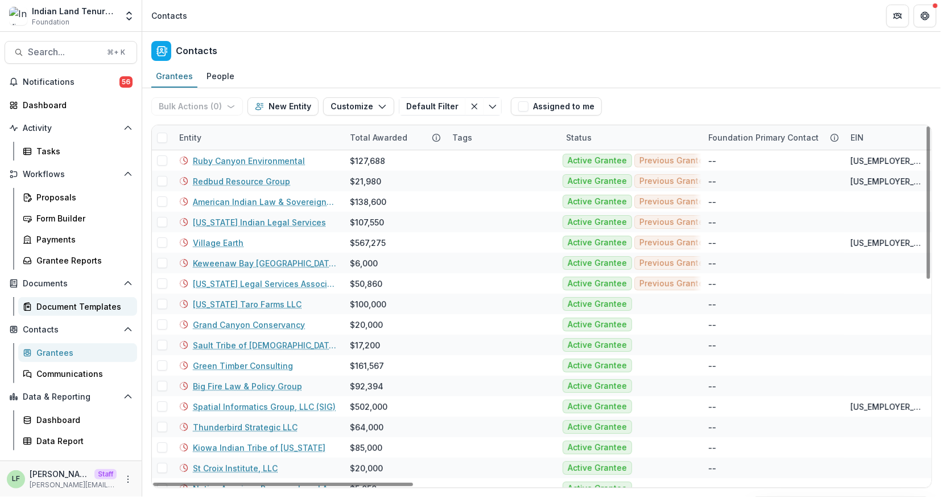
click at [44, 308] on div "Document Templates" at bounding box center [82, 306] width 92 height 12
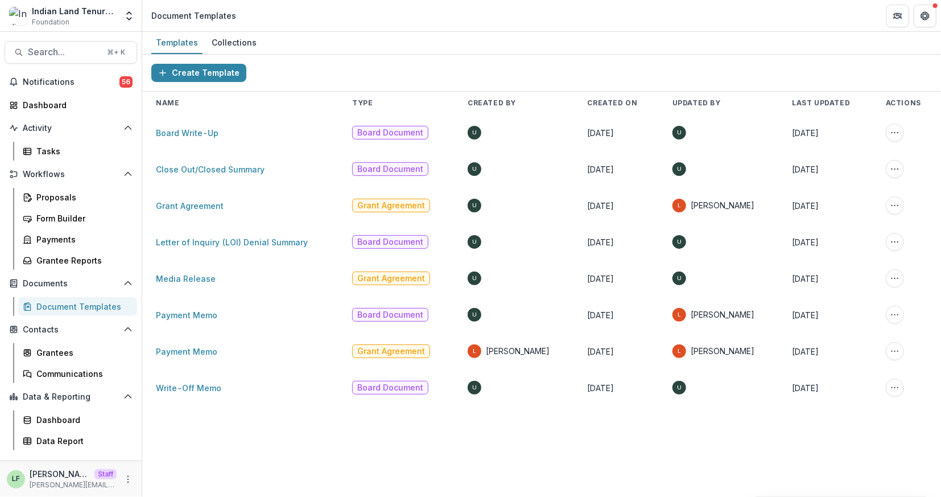
click at [197, 382] on td "Write-Off Memo" at bounding box center [240, 387] width 196 height 36
click at [197, 385] on link "Write-Off Memo" at bounding box center [188, 388] width 65 height 10
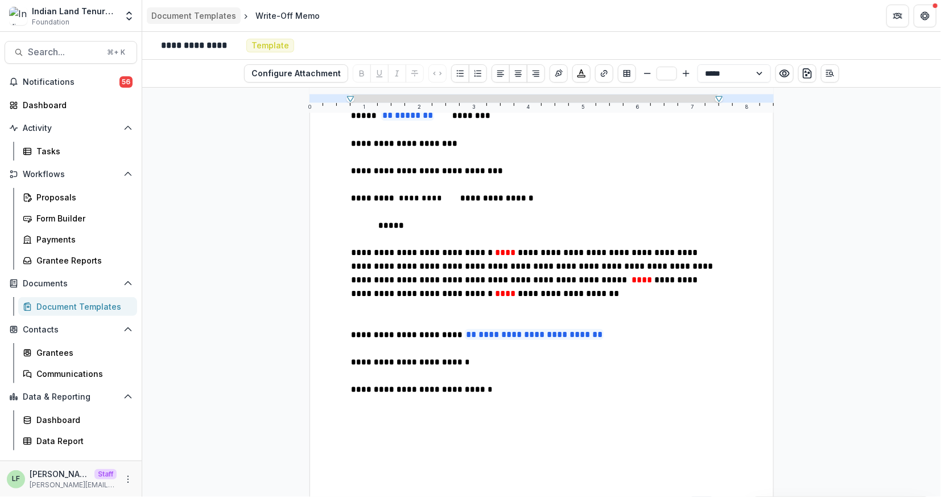
click at [180, 12] on div "Document Templates" at bounding box center [193, 16] width 85 height 12
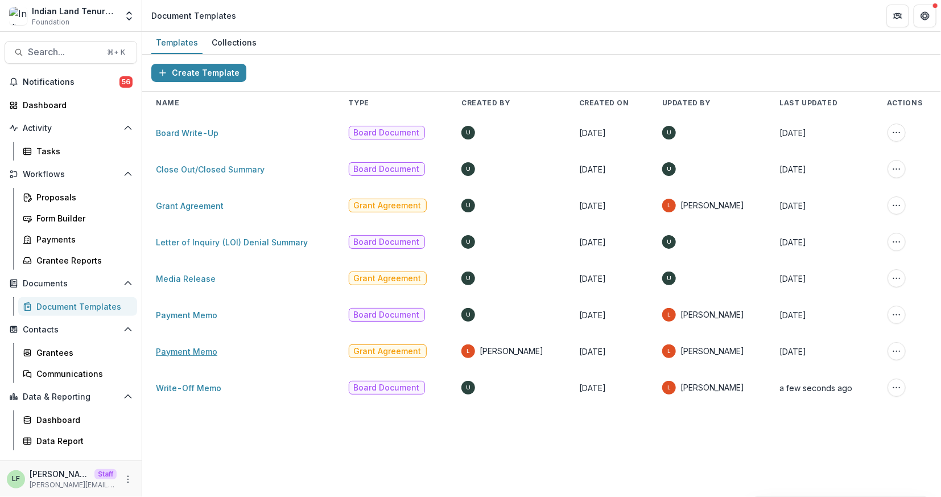
click at [196, 350] on link "Payment Memo" at bounding box center [186, 351] width 61 height 10
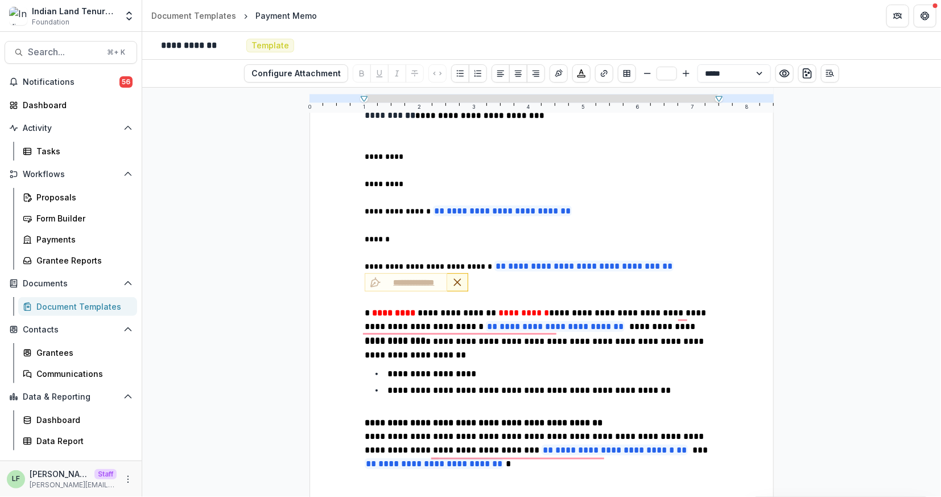
scroll to position [237, 0]
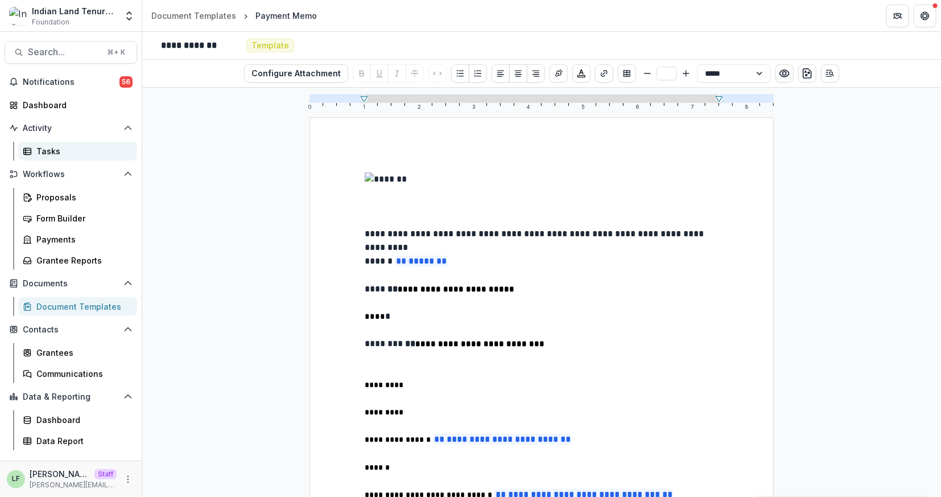
click at [55, 147] on div "Tasks" at bounding box center [82, 151] width 92 height 12
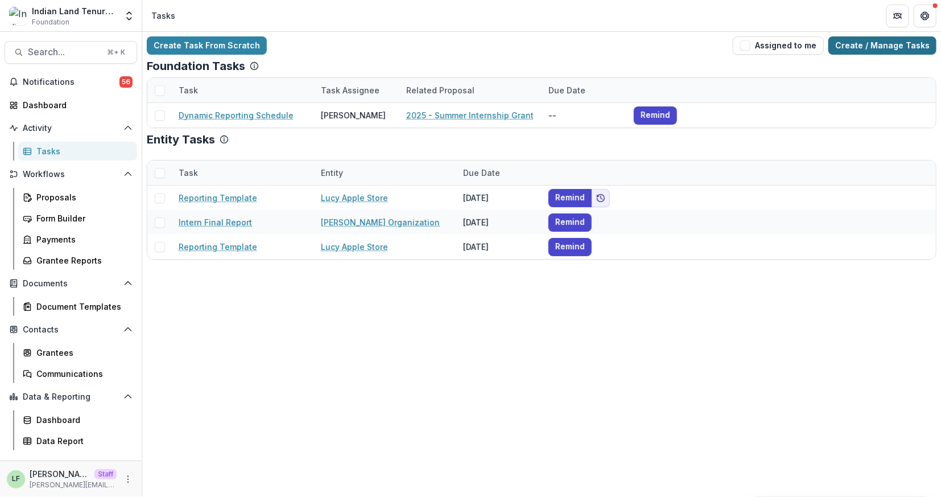
click at [856, 41] on link "Create / Manage Tasks" at bounding box center [882, 45] width 108 height 18
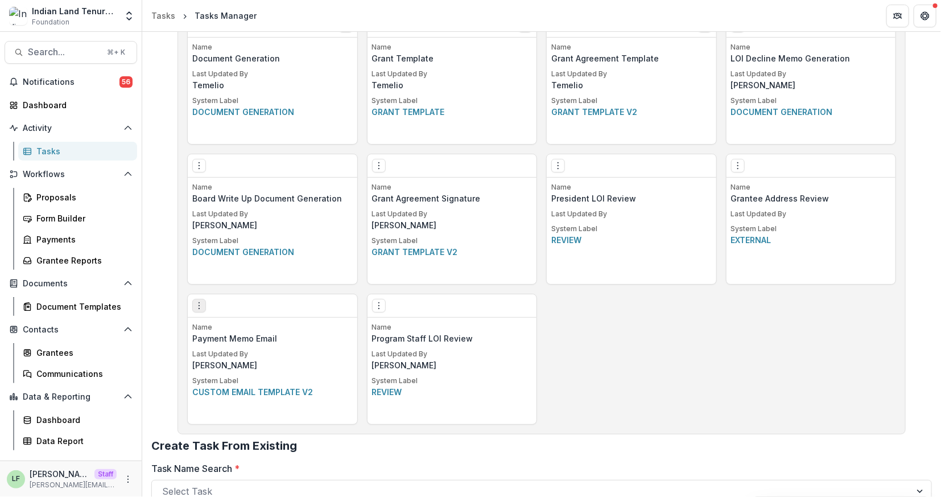
click at [195, 301] on icon "Options" at bounding box center [199, 305] width 9 height 9
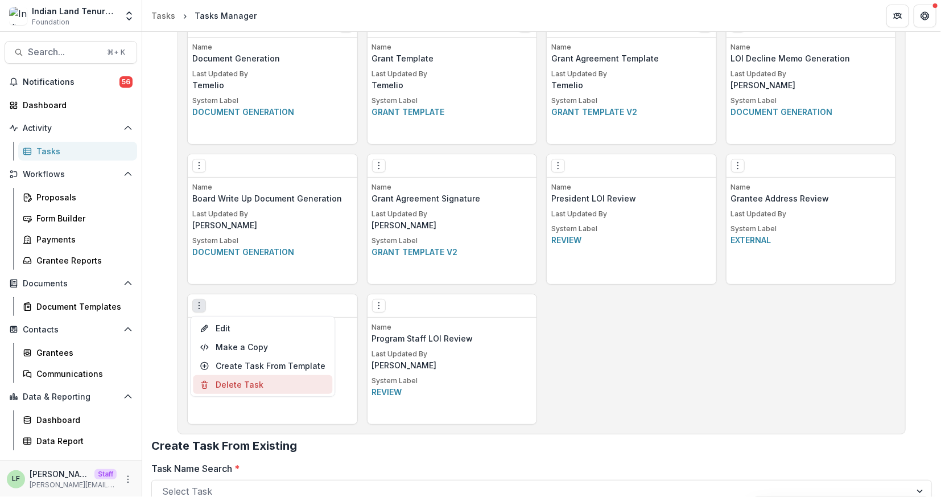
click at [234, 381] on button "Delete Task" at bounding box center [262, 384] width 139 height 19
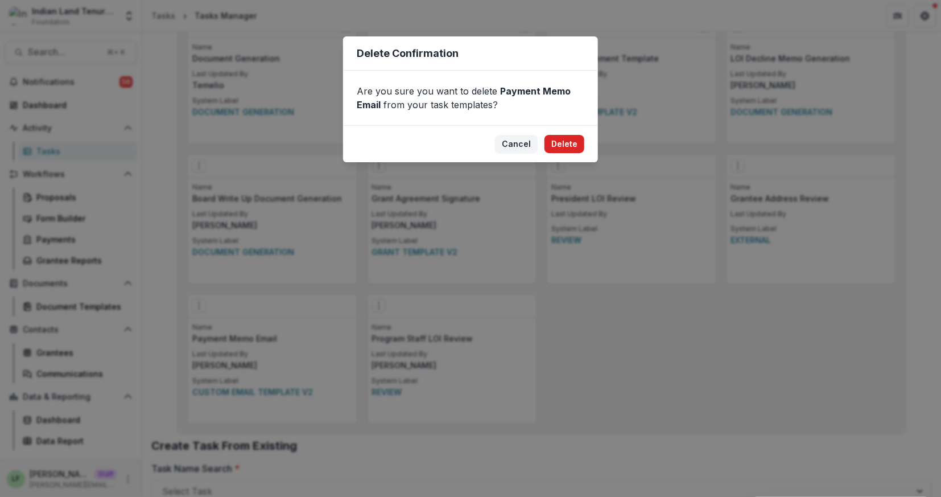
click at [568, 139] on button "Delete" at bounding box center [564, 144] width 40 height 18
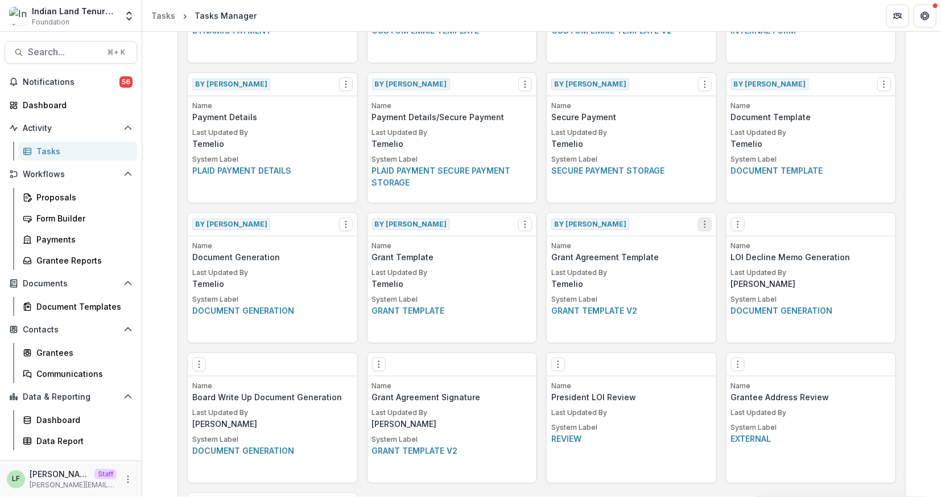
click at [704, 221] on icon "Options" at bounding box center [704, 224] width 9 height 9
click at [729, 258] on button "Make a Copy" at bounding box center [768, 265] width 139 height 19
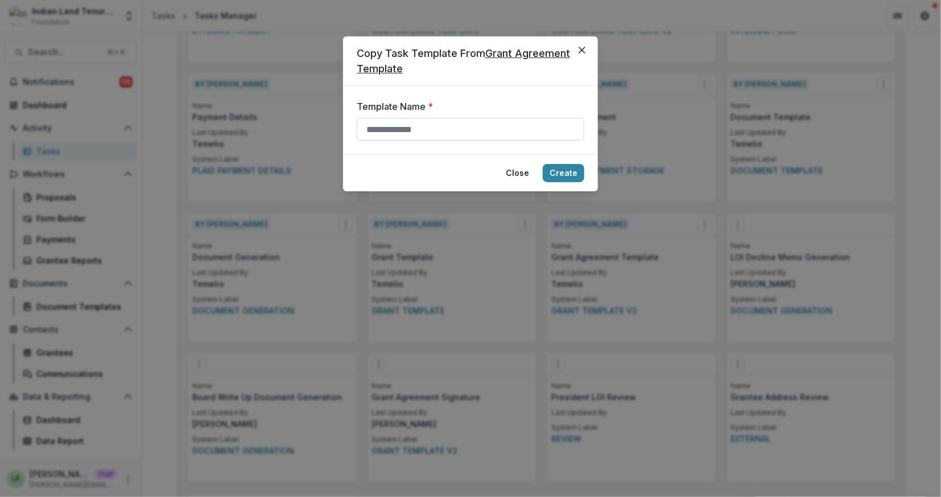
click at [426, 136] on input "Template Name *" at bounding box center [471, 129] width 228 height 23
click at [435, 125] on input "**********" at bounding box center [471, 129] width 228 height 23
type input "**********"
click at [567, 171] on button "Create" at bounding box center [564, 173] width 42 height 18
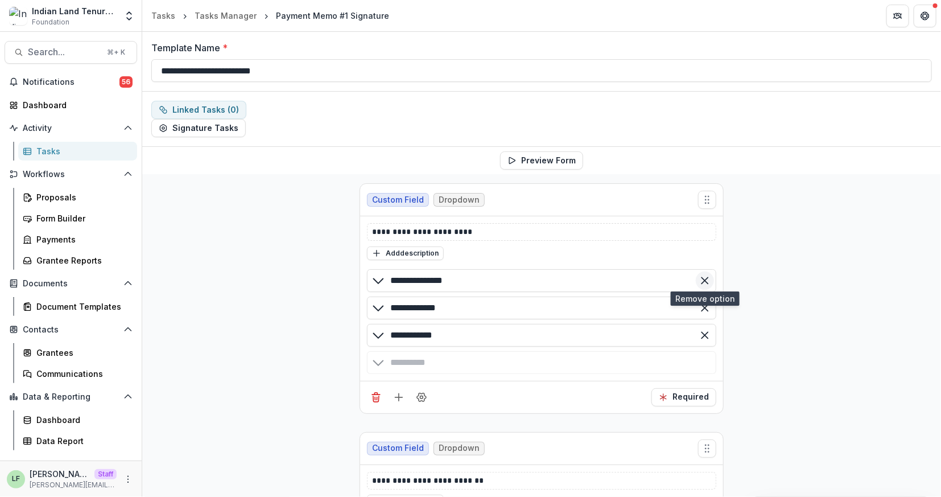
click at [700, 282] on icon "Remove option" at bounding box center [704, 280] width 11 height 11
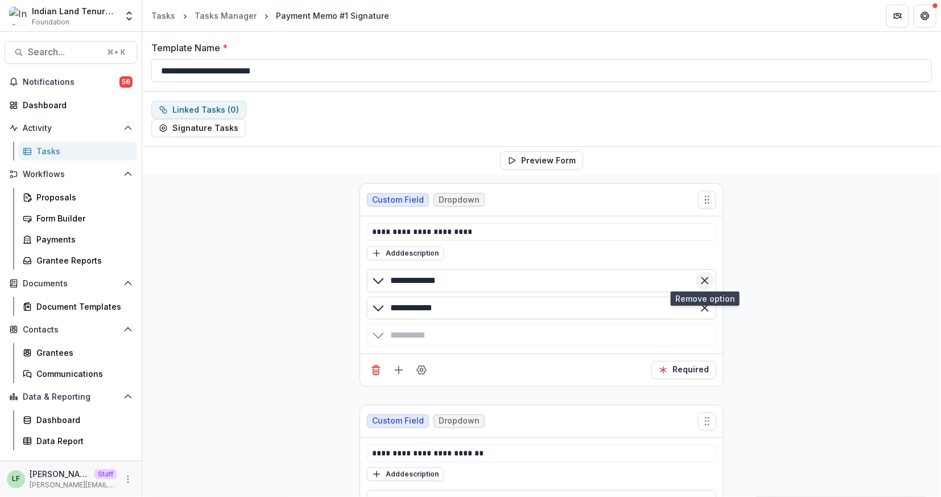
click at [699, 280] on icon "Remove option" at bounding box center [704, 280] width 11 height 11
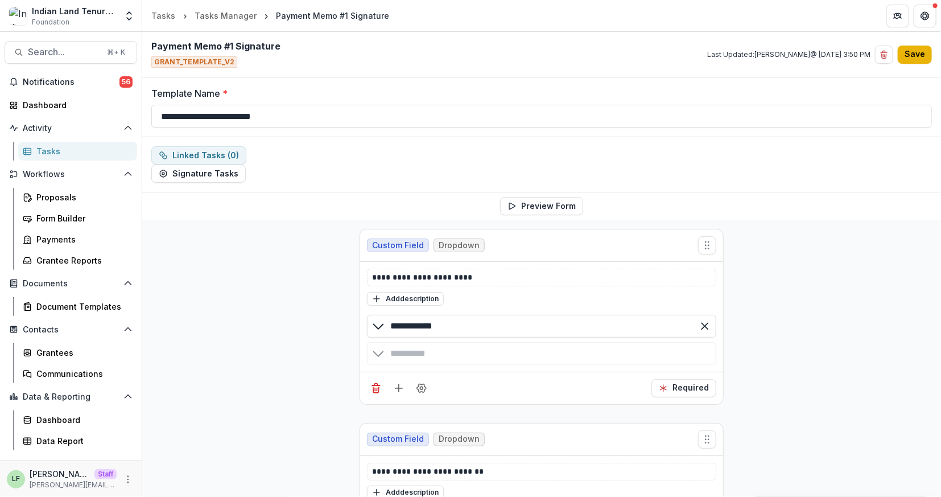
click at [912, 53] on button "Save" at bounding box center [915, 55] width 34 height 18
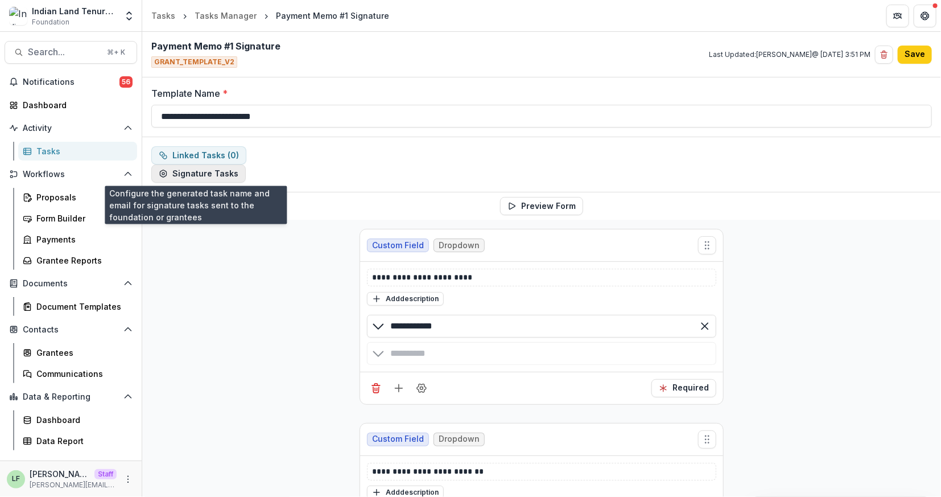
click at [229, 171] on button "Signature Tasks" at bounding box center [198, 173] width 94 height 18
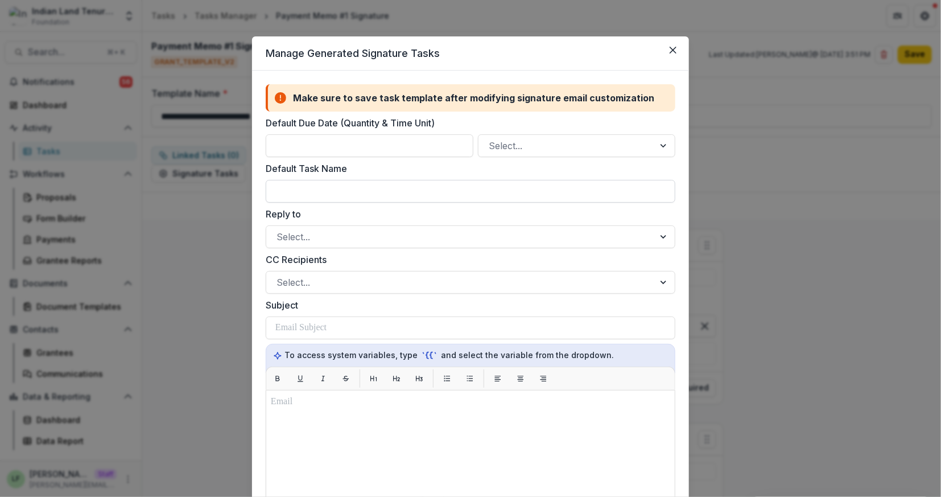
click at [568, 192] on input "Default Task Name" at bounding box center [471, 191] width 410 height 23
click at [669, 42] on button "Close" at bounding box center [673, 50] width 18 height 18
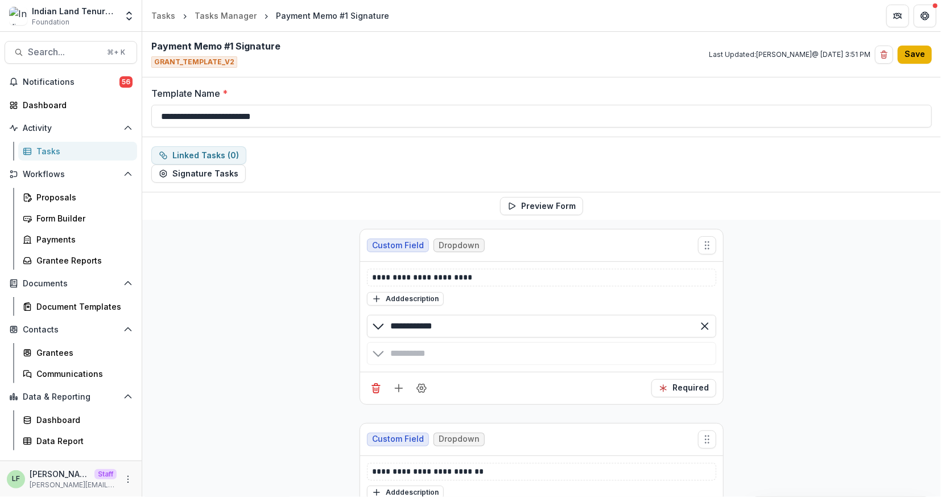
click at [901, 52] on button "Save" at bounding box center [915, 55] width 34 height 18
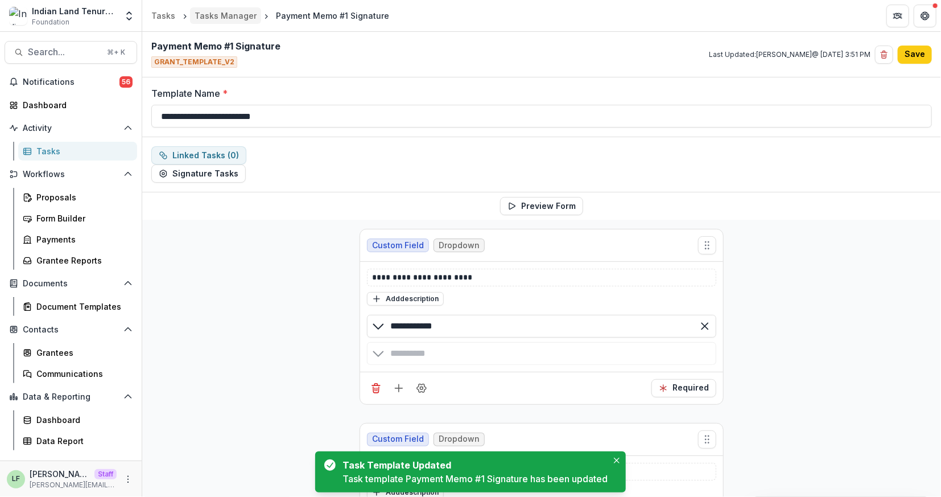
click at [224, 15] on div "Tasks Manager" at bounding box center [226, 16] width 62 height 12
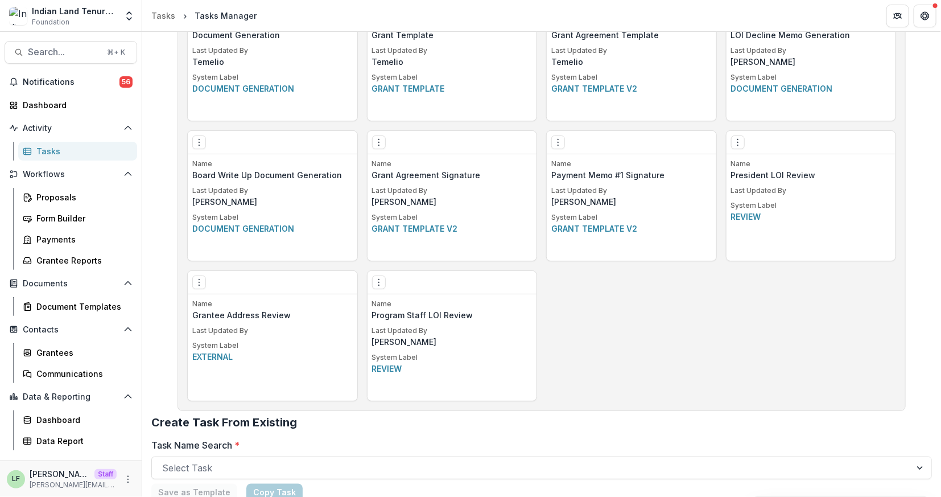
scroll to position [780, 0]
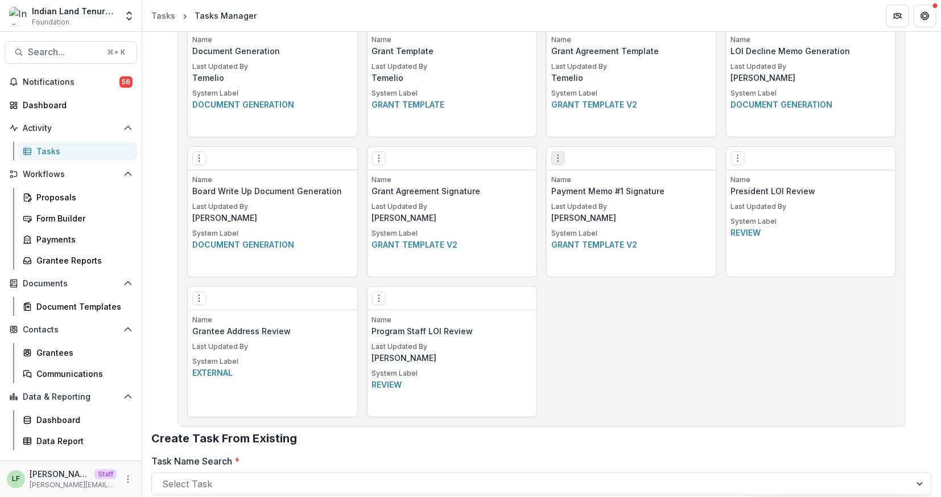
click at [558, 161] on circle "Options" at bounding box center [558, 161] width 1 height 1
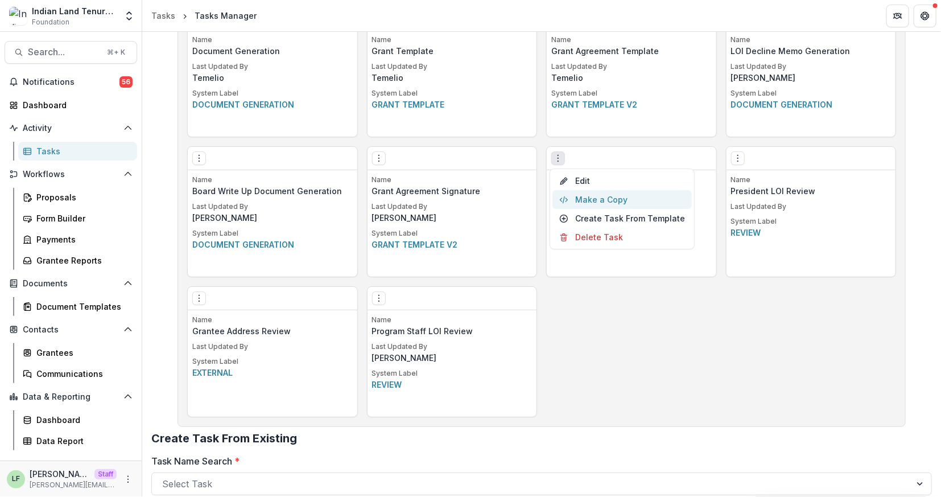
click at [581, 197] on button "Make a Copy" at bounding box center [621, 199] width 139 height 19
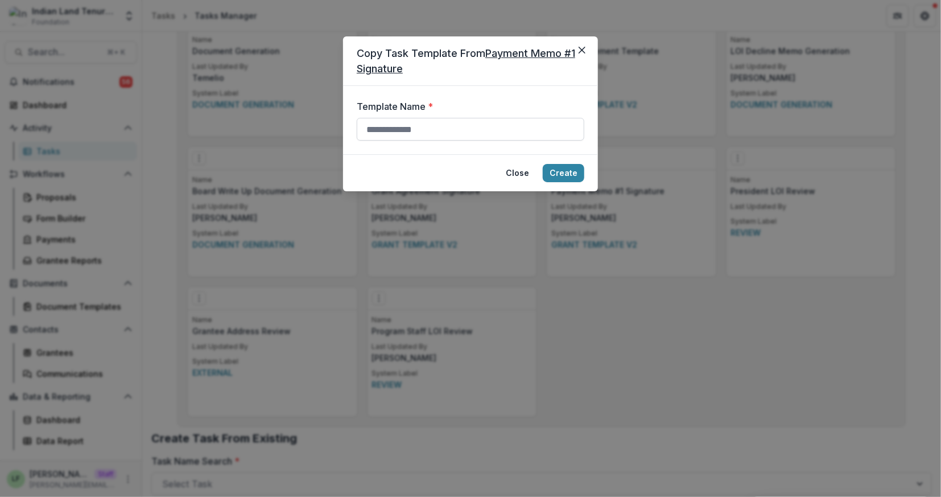
click at [499, 130] on input "Template Name *" at bounding box center [471, 129] width 228 height 23
type input "*"
type input "**********"
click at [572, 173] on button "Create" at bounding box center [564, 173] width 42 height 18
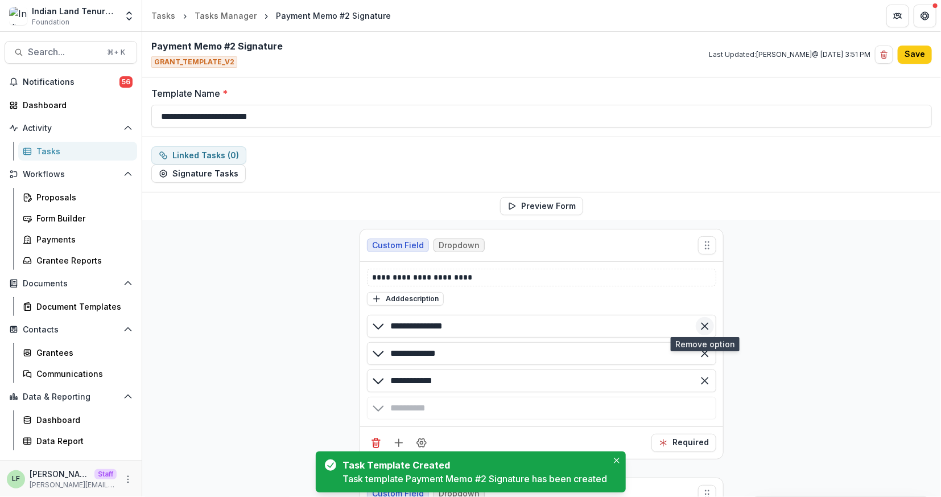
click at [706, 320] on icon "Remove option" at bounding box center [704, 325] width 11 height 11
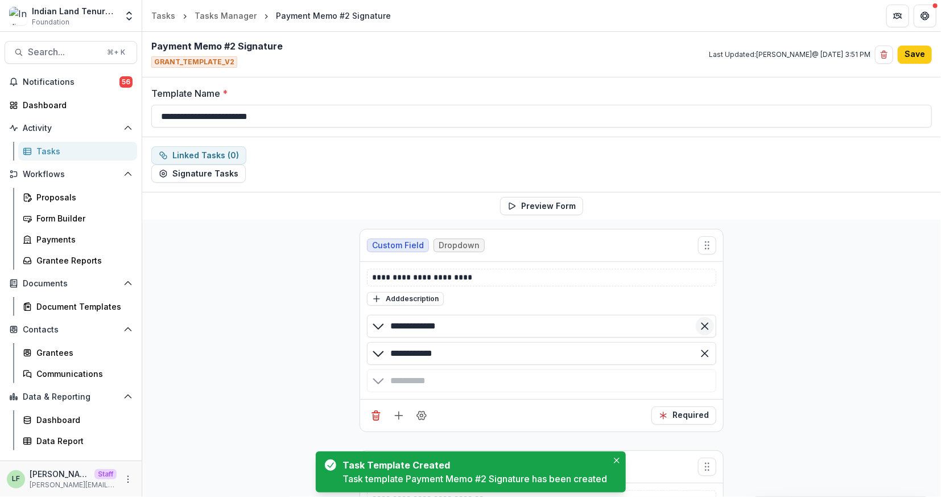
click at [701, 320] on icon "Remove option" at bounding box center [704, 325] width 11 height 11
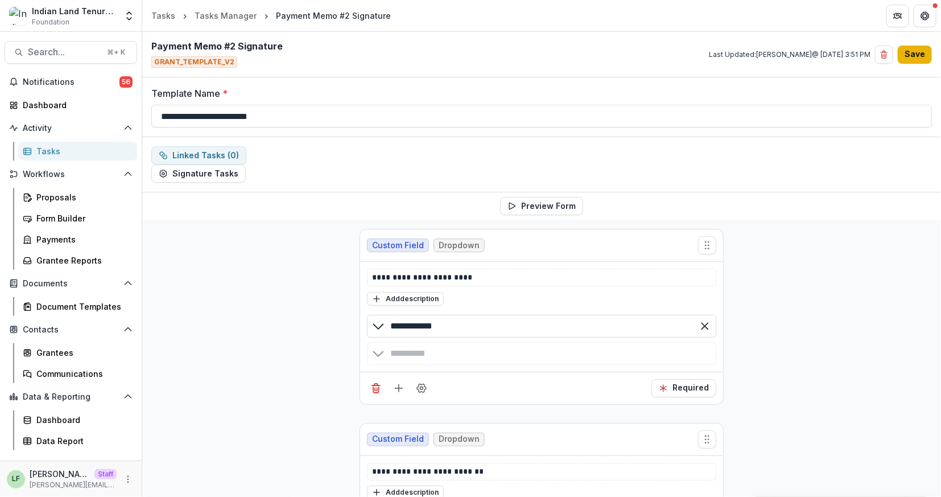
click at [909, 52] on button "Save" at bounding box center [915, 55] width 34 height 18
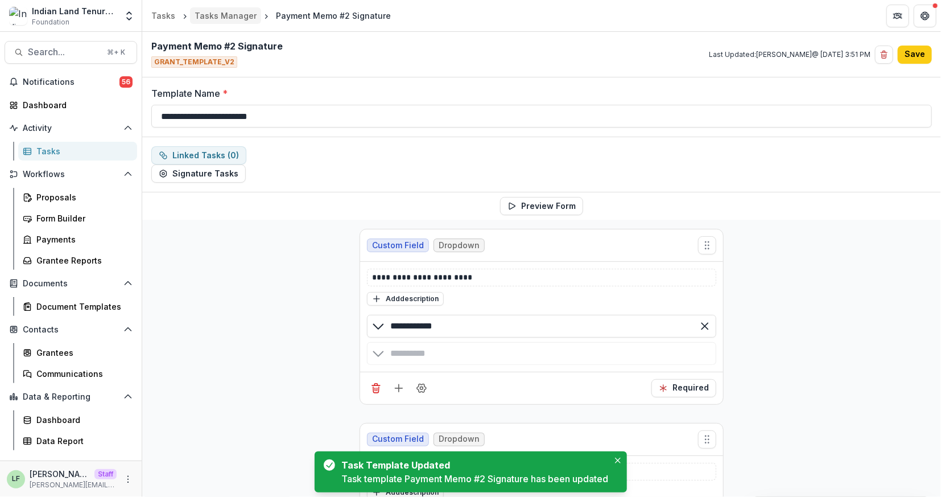
click at [221, 16] on div "Tasks Manager" at bounding box center [226, 16] width 62 height 12
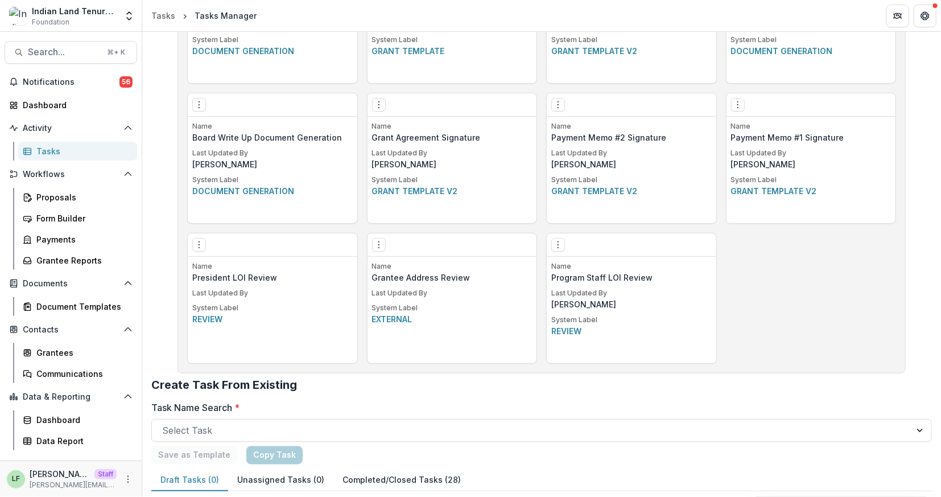
scroll to position [832, 0]
click at [558, 106] on circle "Options" at bounding box center [558, 106] width 1 height 1
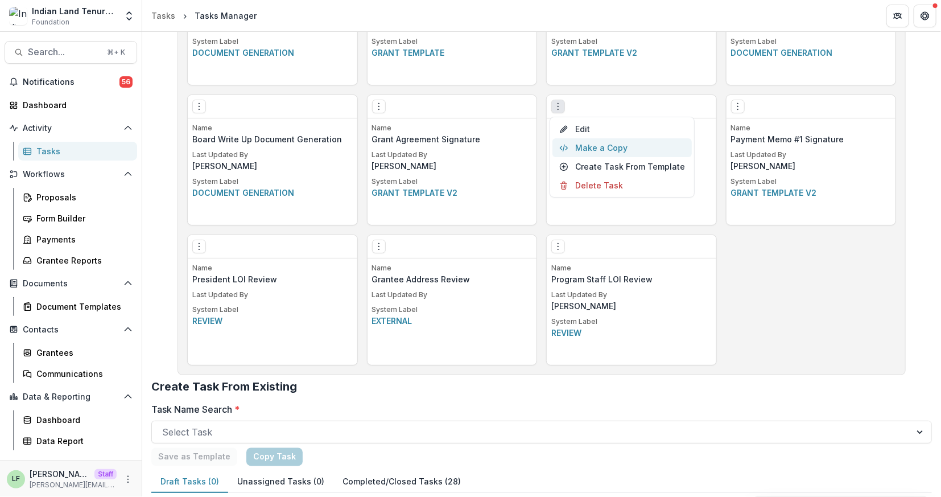
click at [590, 143] on button "Make a Copy" at bounding box center [621, 147] width 139 height 19
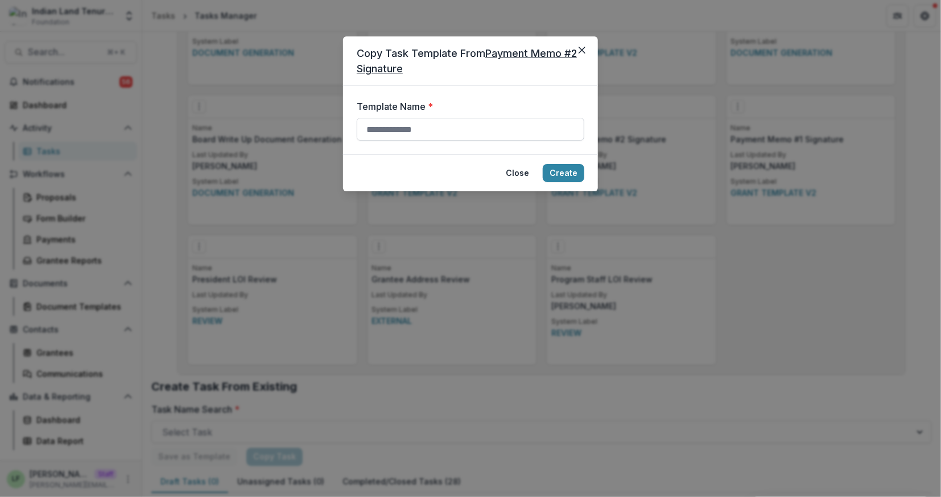
click at [519, 123] on input "Template Name *" at bounding box center [471, 129] width 228 height 23
type input "**********"
click at [572, 170] on button "Create" at bounding box center [564, 173] width 42 height 18
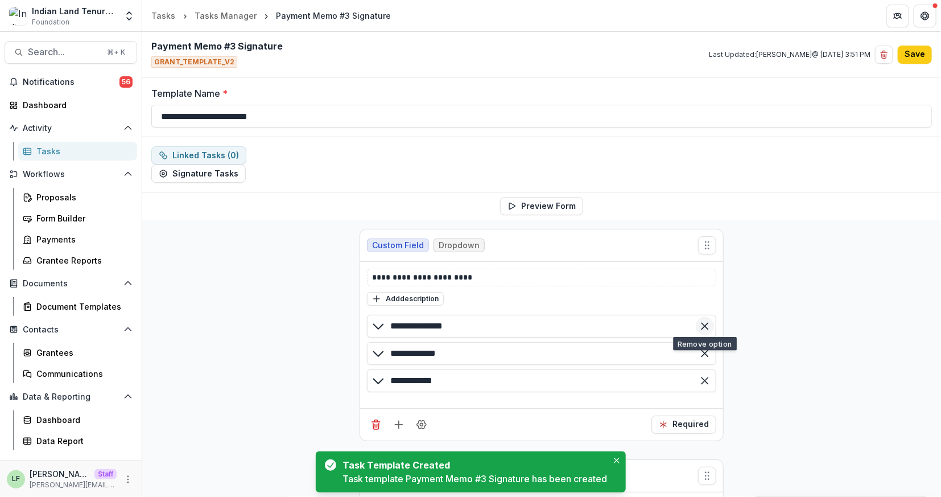
click at [704, 325] on icon "Remove option" at bounding box center [704, 325] width 11 height 11
click at [705, 323] on line "Remove option" at bounding box center [704, 326] width 6 height 6
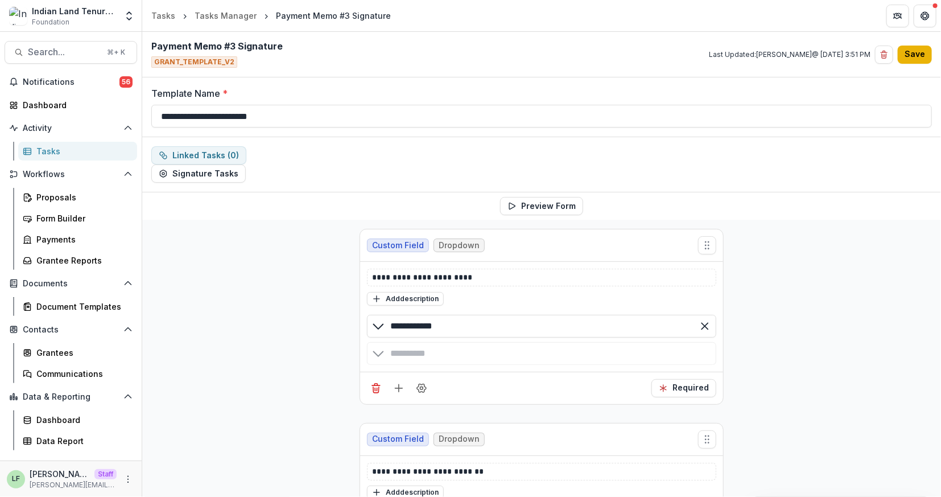
click at [914, 51] on button "Save" at bounding box center [915, 55] width 34 height 18
click at [237, 16] on div "Tasks Manager" at bounding box center [226, 16] width 62 height 12
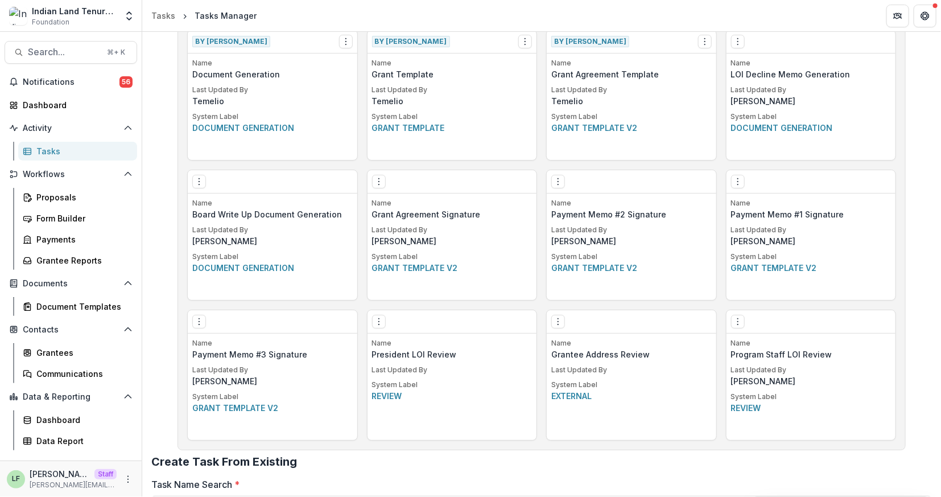
scroll to position [741, 0]
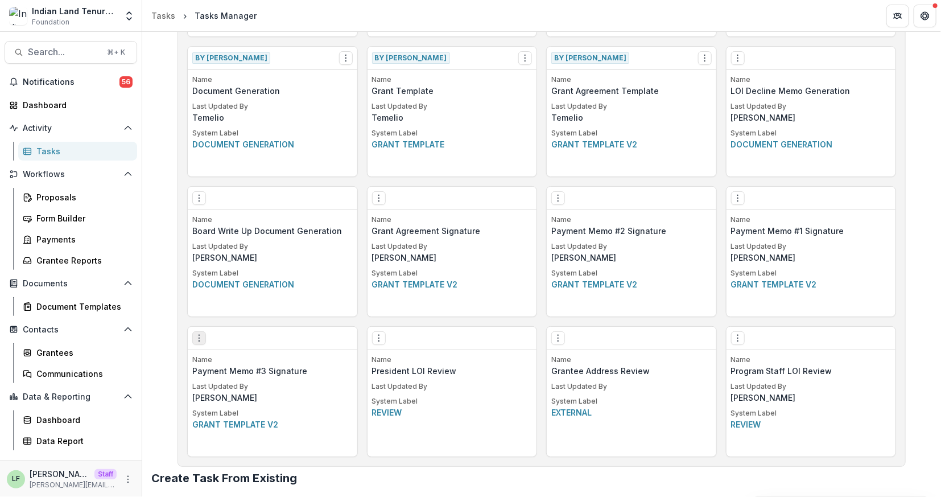
click at [192, 338] on button "Options" at bounding box center [199, 338] width 14 height 14
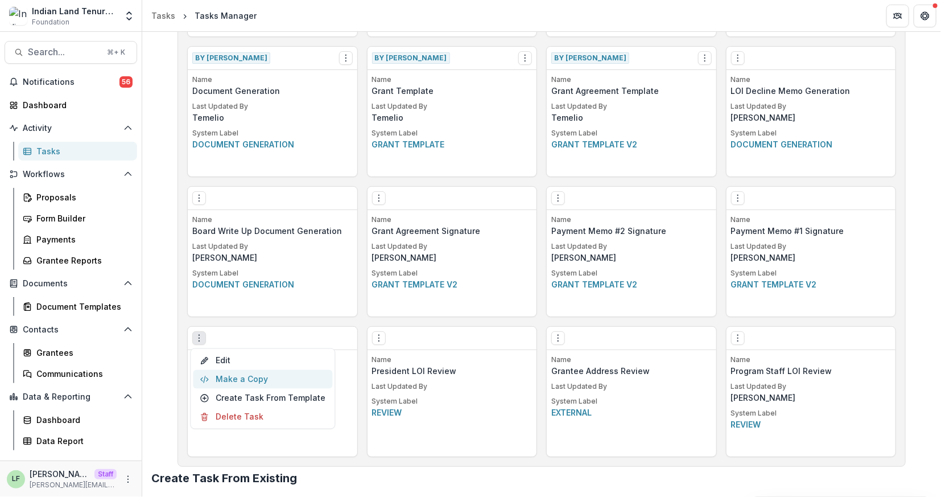
click at [276, 373] on button "Make a Copy" at bounding box center [262, 379] width 139 height 19
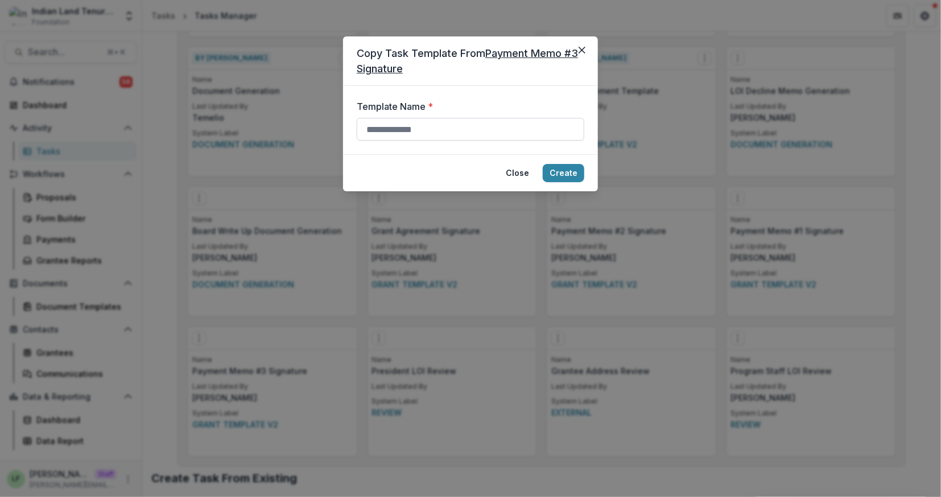
click at [475, 137] on input "Template Name *" at bounding box center [471, 129] width 228 height 23
type input "**********"
click at [573, 168] on button "Create" at bounding box center [564, 173] width 42 height 18
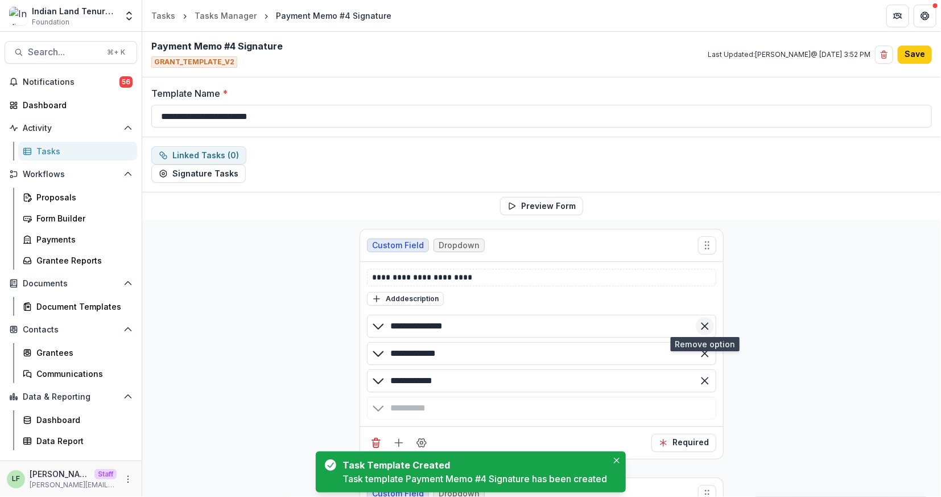
click at [702, 328] on icon "Remove option" at bounding box center [704, 325] width 11 height 11
click at [700, 320] on icon "Remove option" at bounding box center [704, 325] width 11 height 11
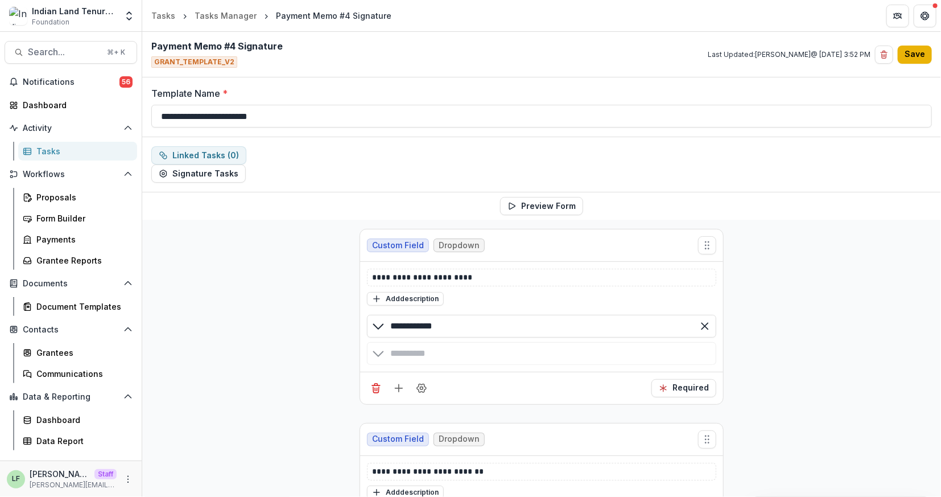
click at [919, 51] on button "Save" at bounding box center [915, 55] width 34 height 18
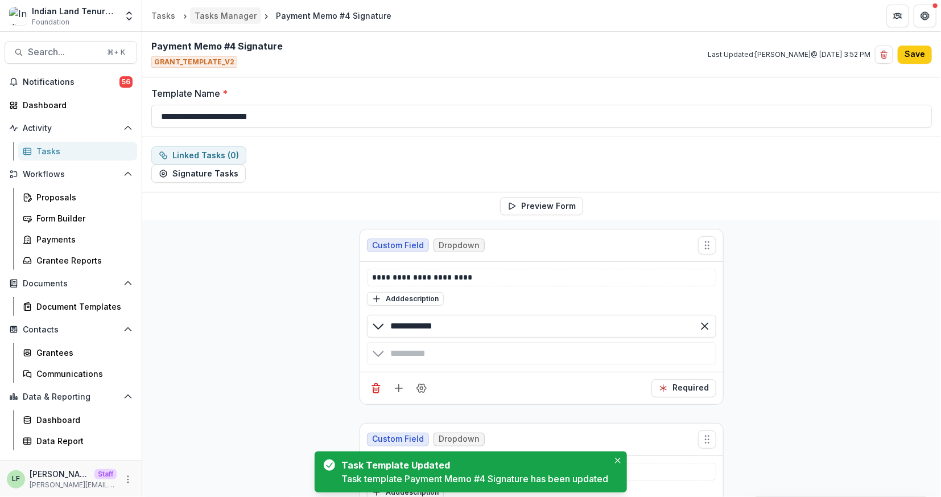
click at [230, 17] on div "Tasks Manager" at bounding box center [226, 16] width 62 height 12
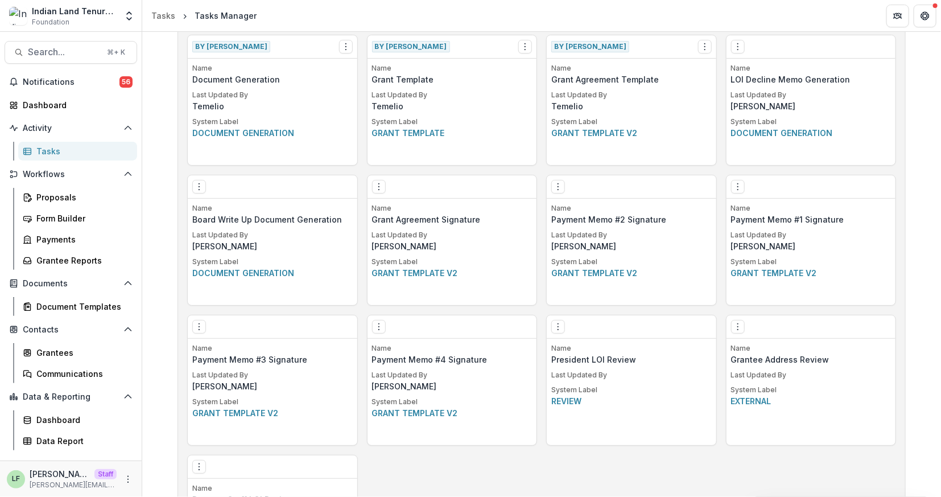
scroll to position [744, 0]
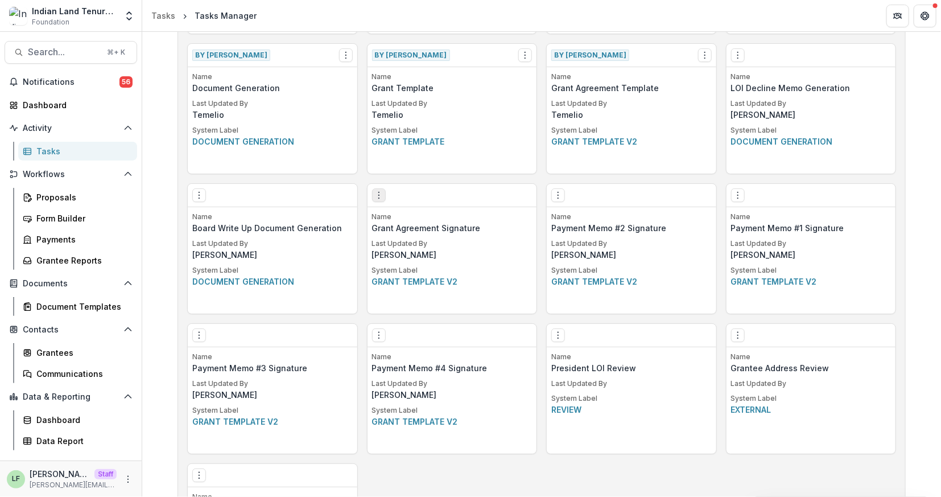
click at [378, 199] on button "Options" at bounding box center [379, 195] width 14 height 14
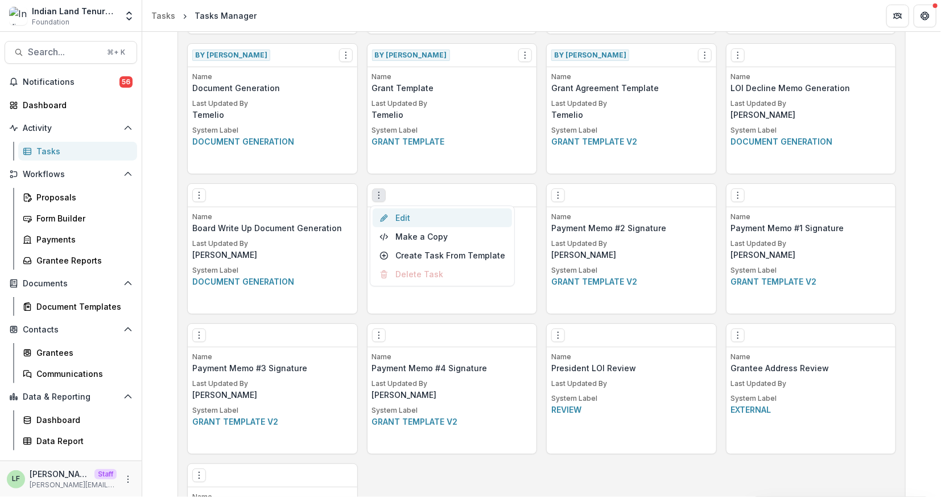
click at [459, 219] on link "Edit" at bounding box center [442, 217] width 139 height 19
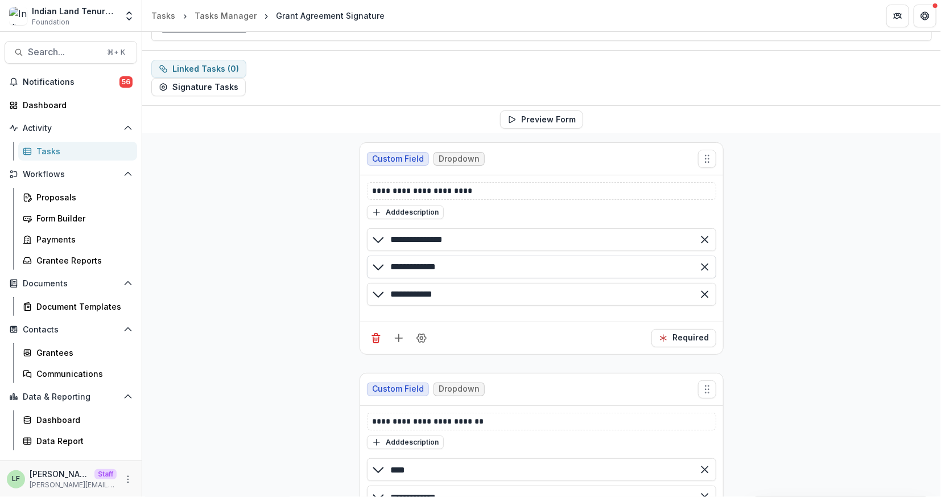
scroll to position [87, 0]
click at [703, 261] on icon "Remove option" at bounding box center [704, 266] width 11 height 11
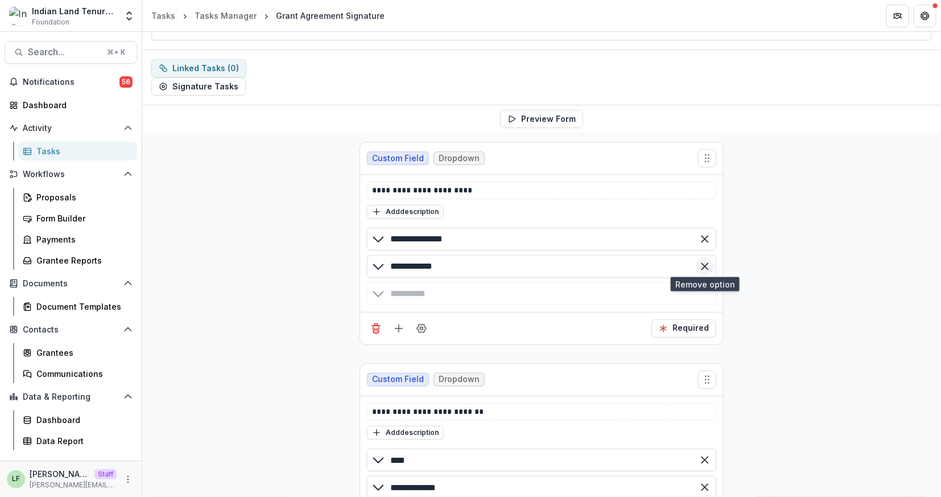
click at [703, 263] on line "Remove option" at bounding box center [704, 266] width 6 height 6
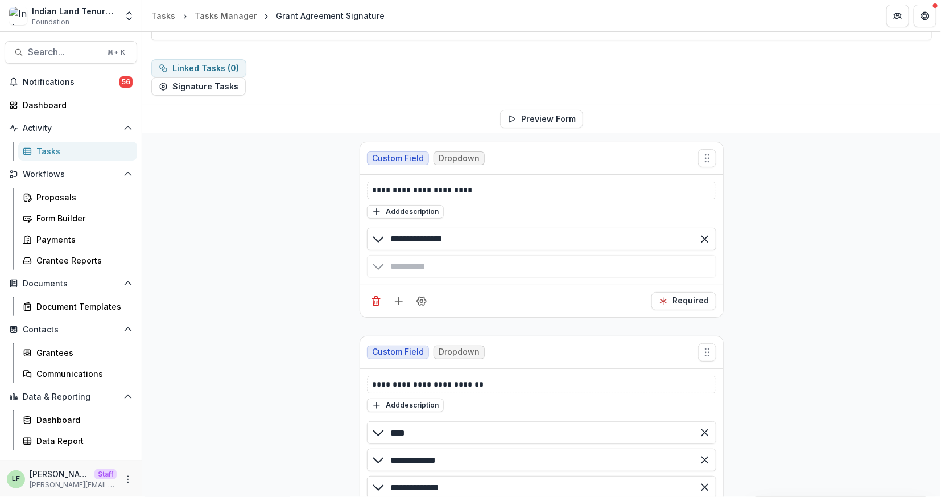
scroll to position [0, 0]
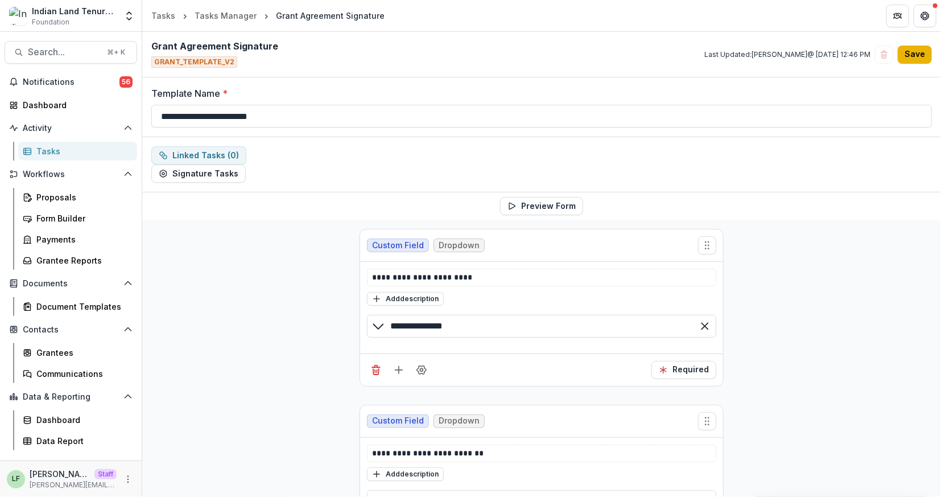
click at [915, 59] on button "Save" at bounding box center [915, 55] width 34 height 18
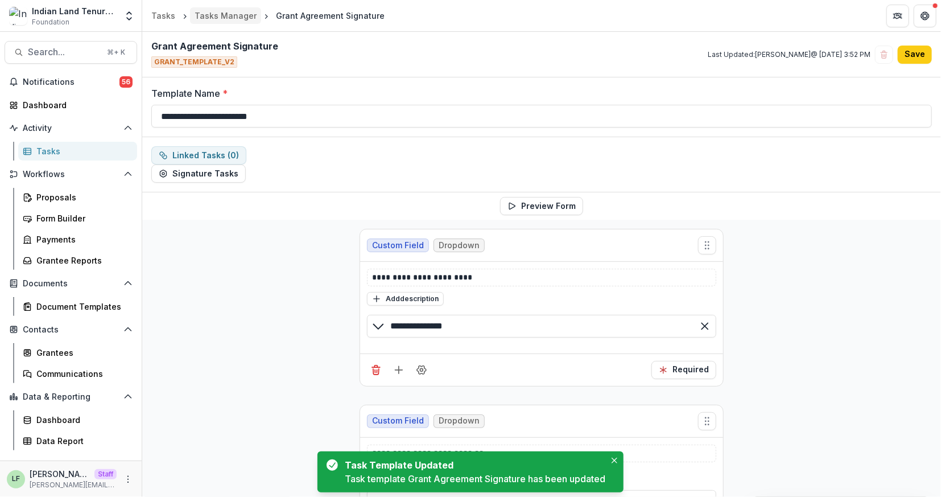
click at [218, 16] on div "Tasks Manager" at bounding box center [226, 16] width 62 height 12
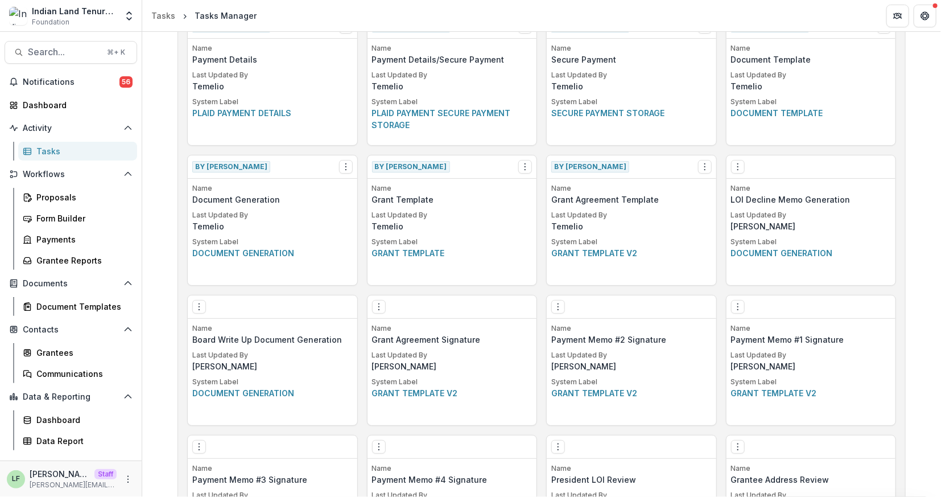
scroll to position [604, 0]
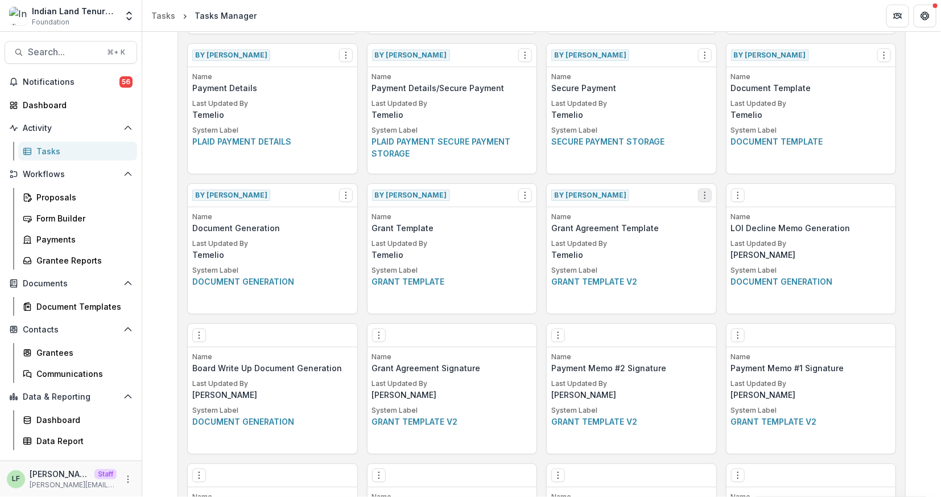
click at [698, 195] on button "Options" at bounding box center [705, 195] width 14 height 14
click at [723, 236] on button "Make a Copy" at bounding box center [768, 237] width 139 height 19
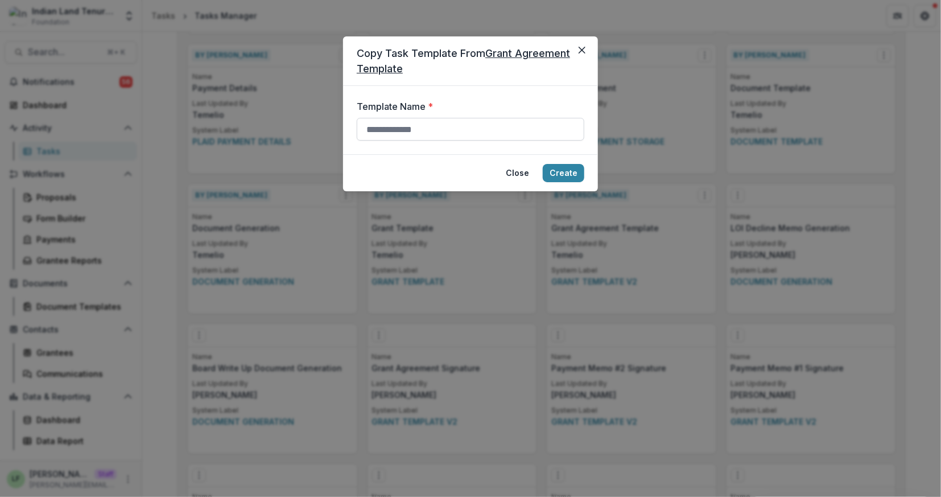
click at [460, 131] on input "Template Name *" at bounding box center [471, 129] width 228 height 23
type input "**********"
click at [561, 170] on button "Create" at bounding box center [564, 173] width 42 height 18
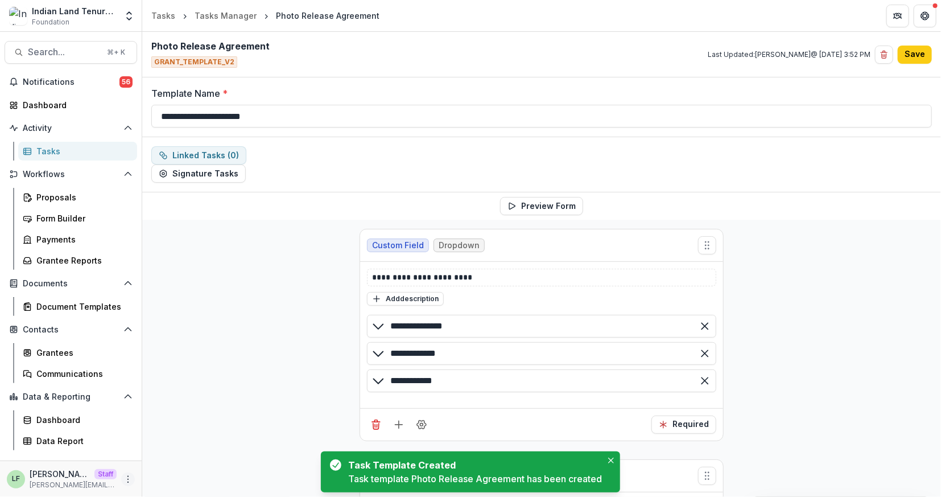
click at [122, 476] on button "More" at bounding box center [128, 479] width 14 height 14
click at [199, 449] on link "User Settings" at bounding box center [204, 454] width 122 height 19
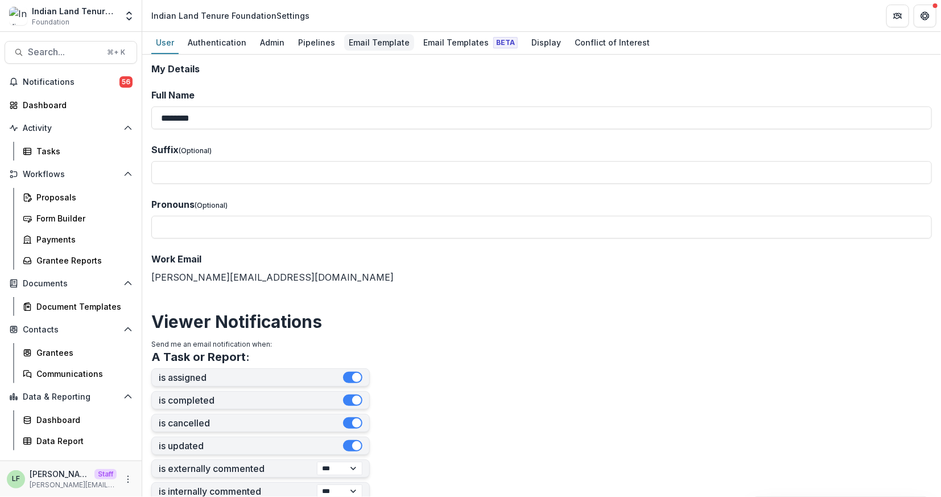
click at [352, 42] on div "Email Template" at bounding box center [379, 42] width 70 height 16
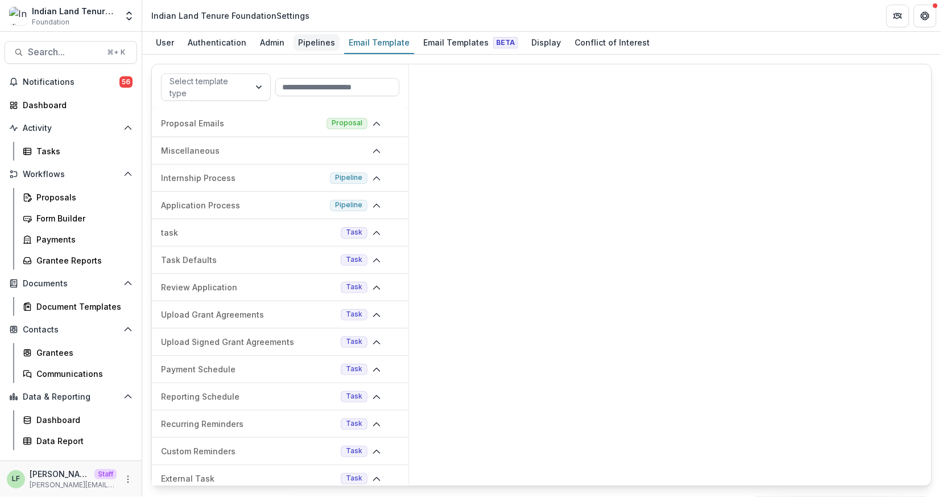
click at [312, 40] on div "Pipelines" at bounding box center [317, 42] width 46 height 16
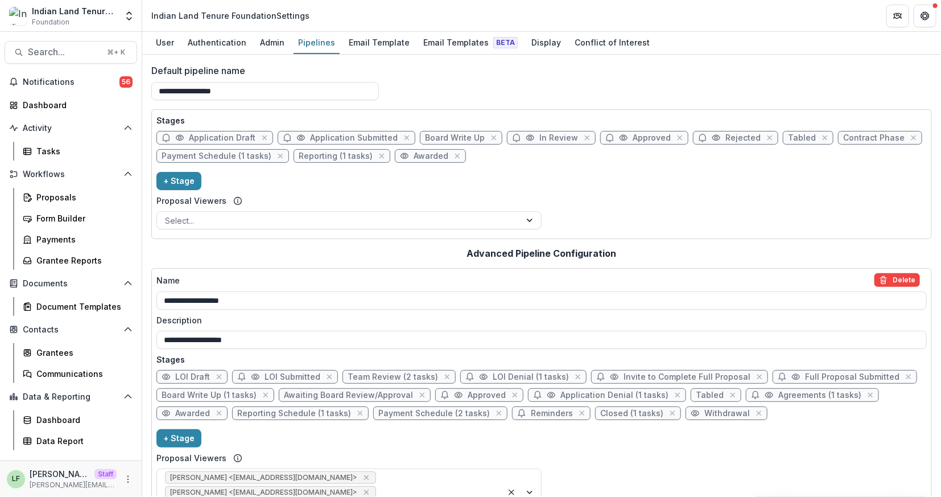
scroll to position [43, 0]
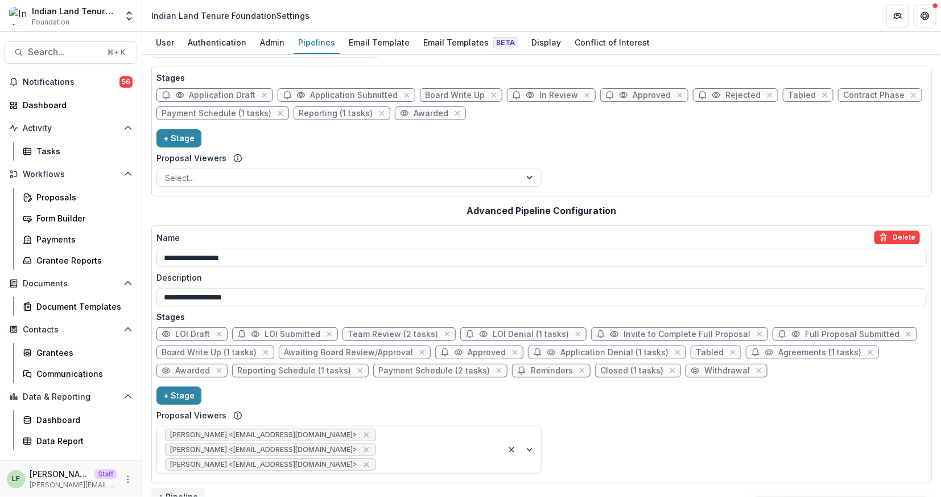
click at [783, 356] on span "Agreements (1 tasks)" at bounding box center [812, 352] width 133 height 14
click at [780, 353] on span "Agreements (1 tasks)" at bounding box center [819, 353] width 83 height 10
select select "********"
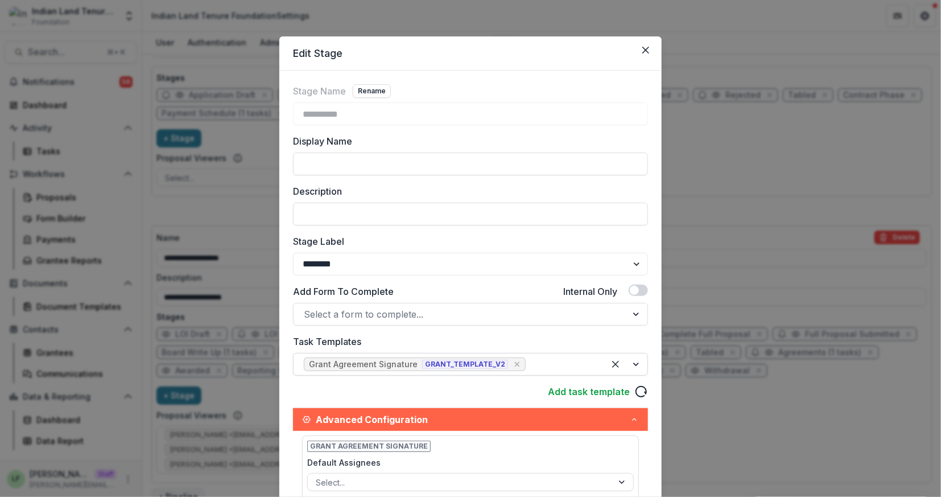
click at [559, 361] on div at bounding box center [561, 364] width 66 height 16
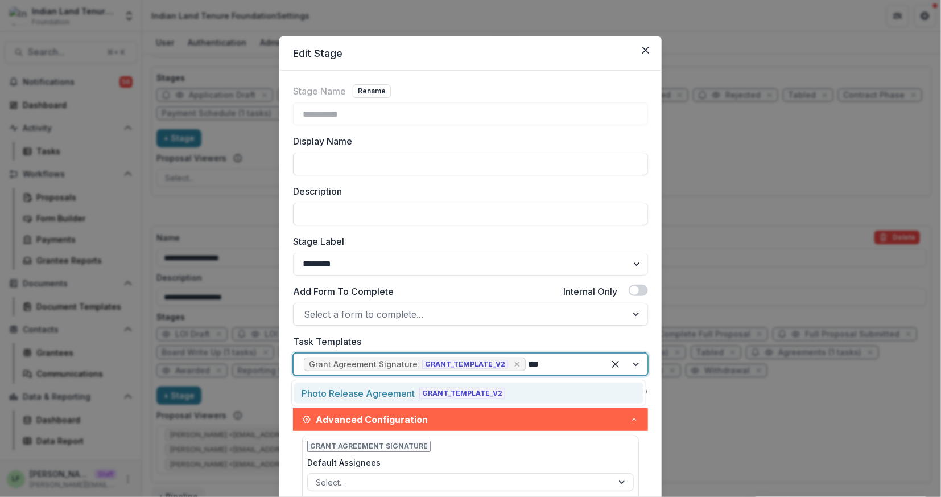
type input "****"
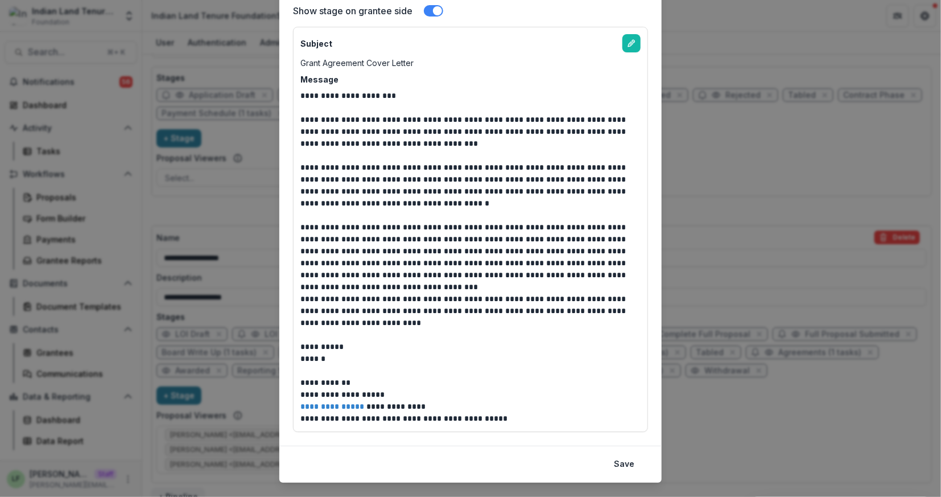
scroll to position [770, 0]
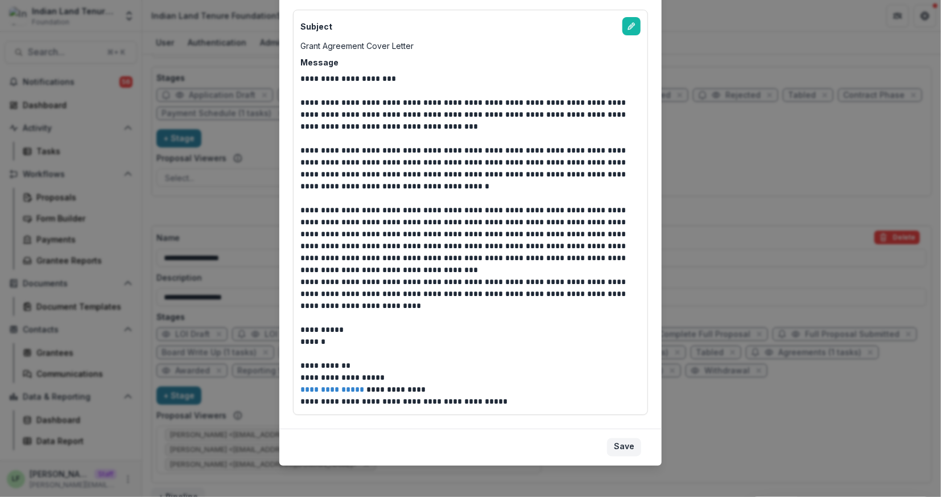
click at [616, 438] on button "Save" at bounding box center [624, 447] width 34 height 18
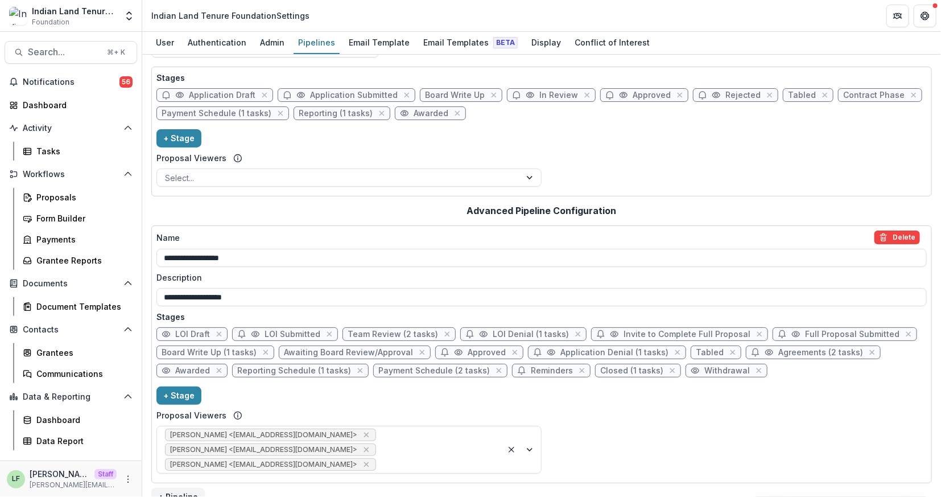
click at [385, 366] on span "Payment Schedule (2 tasks)" at bounding box center [433, 371] width 111 height 10
select select "*******"
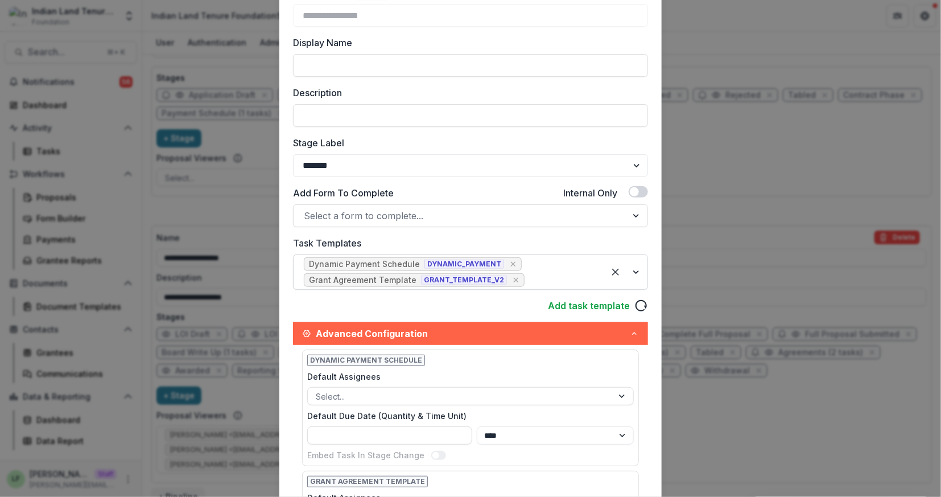
scroll to position [146, 0]
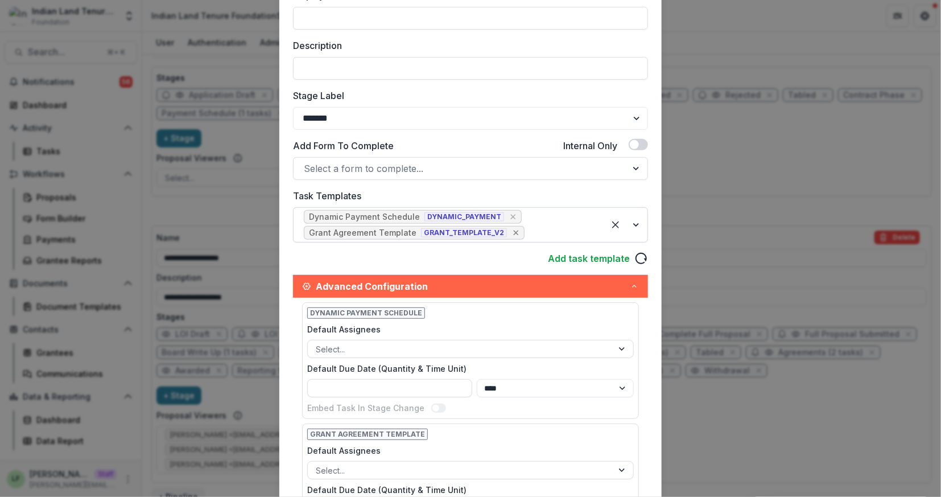
click at [511, 232] on icon "Remove [object Object]" at bounding box center [515, 232] width 9 height 9
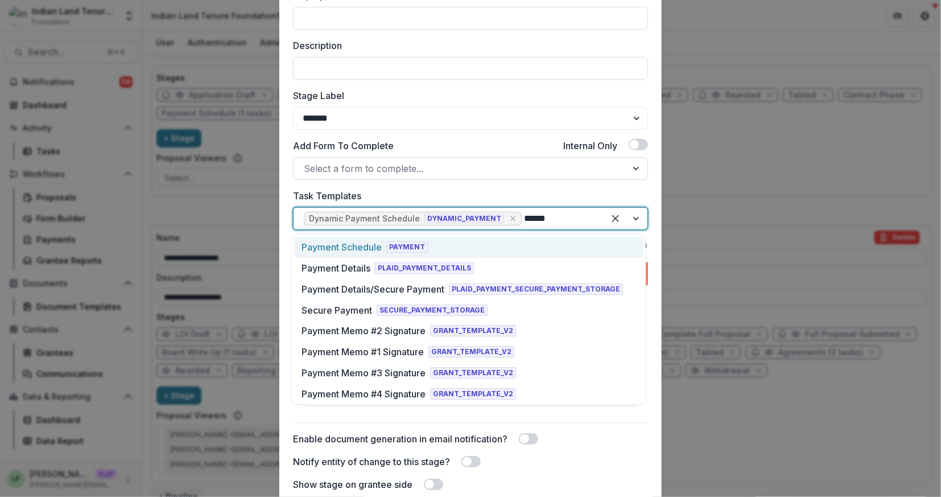
type input "*******"
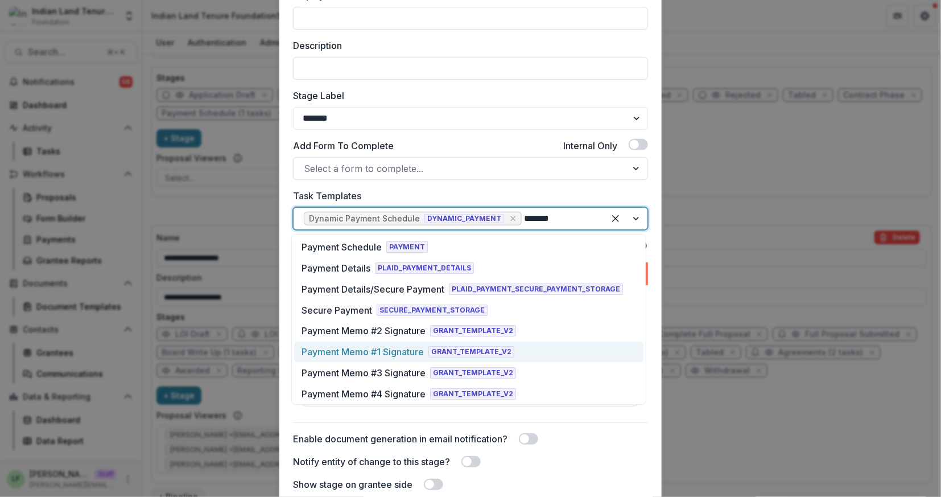
click at [418, 352] on div "Payment Memo #1 Signature" at bounding box center [362, 352] width 122 height 14
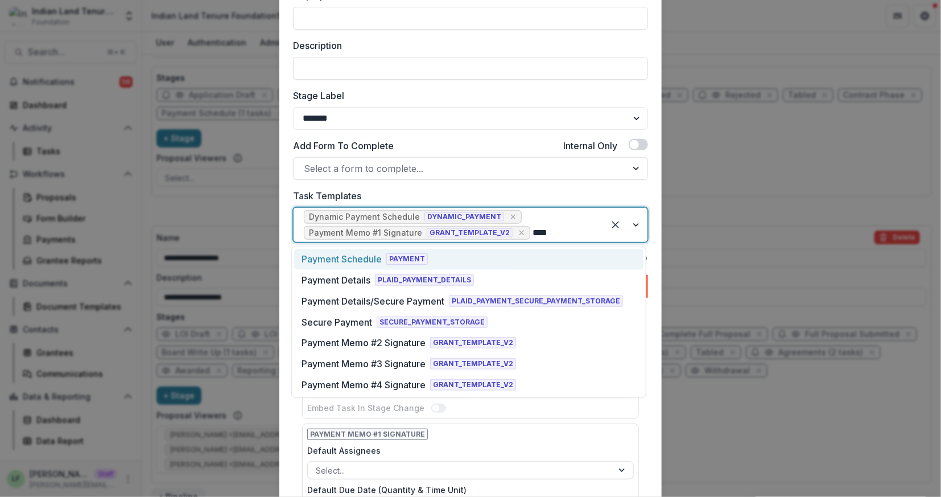
type input "*****"
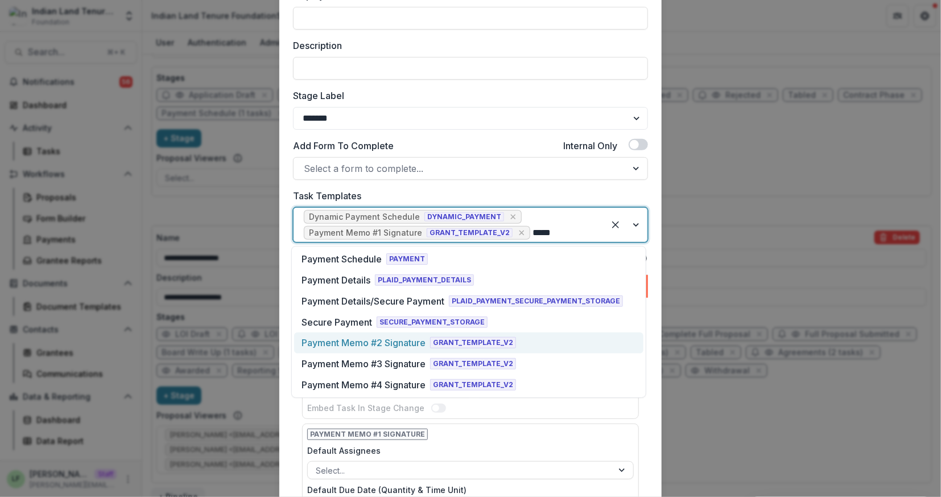
click at [407, 344] on div "Payment Memo #2 Signature" at bounding box center [363, 343] width 124 height 14
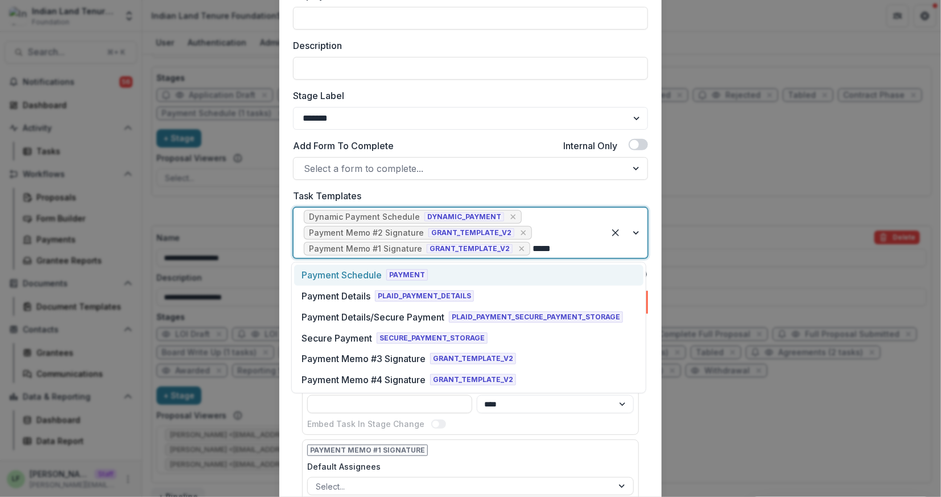
type input "******"
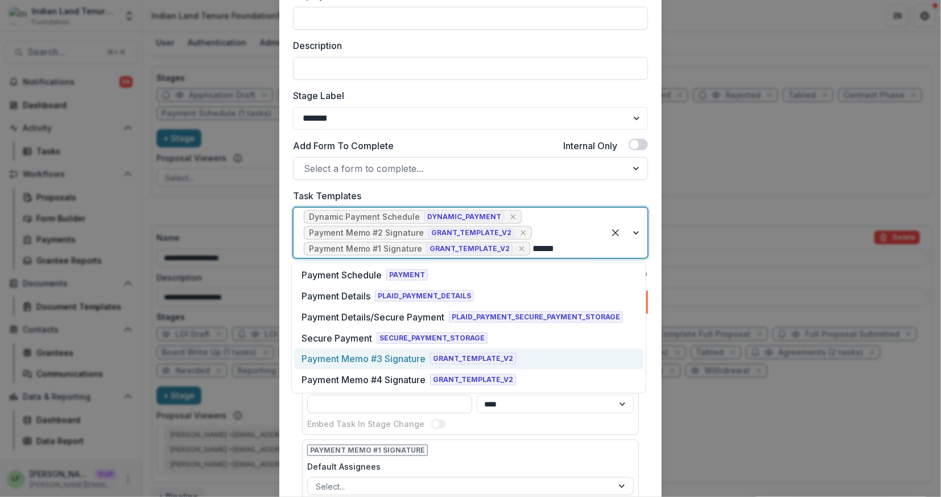
click at [414, 363] on div "Payment Memo #3 Signature" at bounding box center [363, 359] width 124 height 14
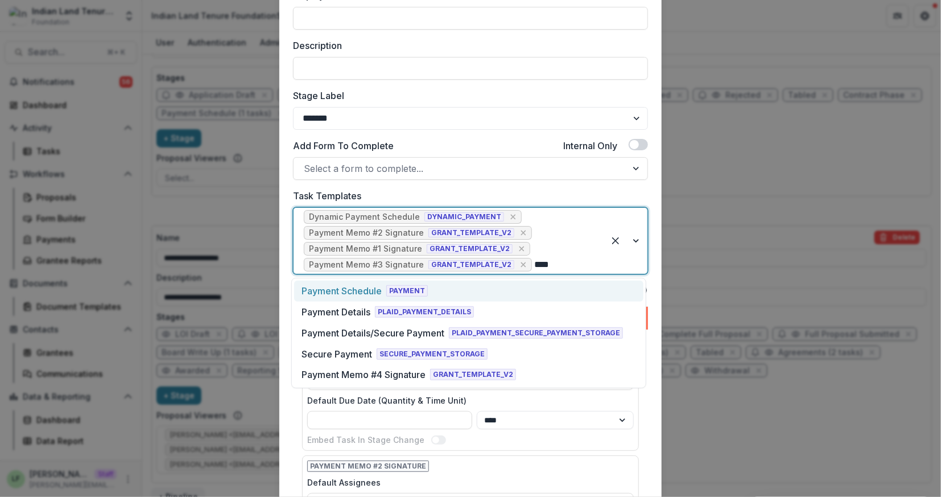
type input "*****"
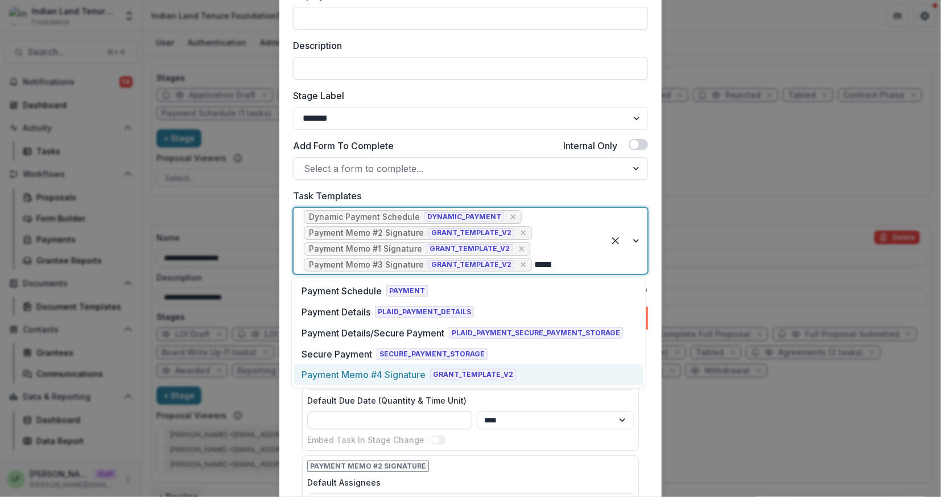
click at [379, 378] on div "Payment Memo #4 Signature" at bounding box center [363, 374] width 124 height 14
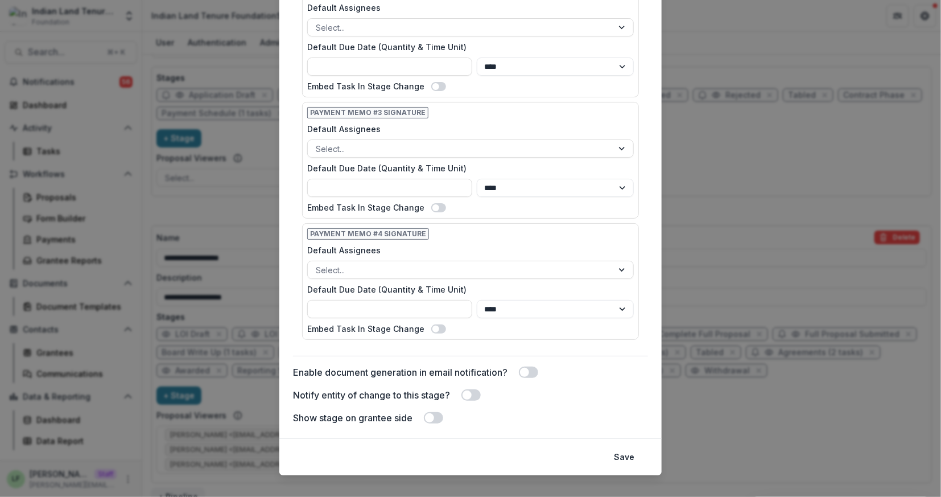
scroll to position [765, 0]
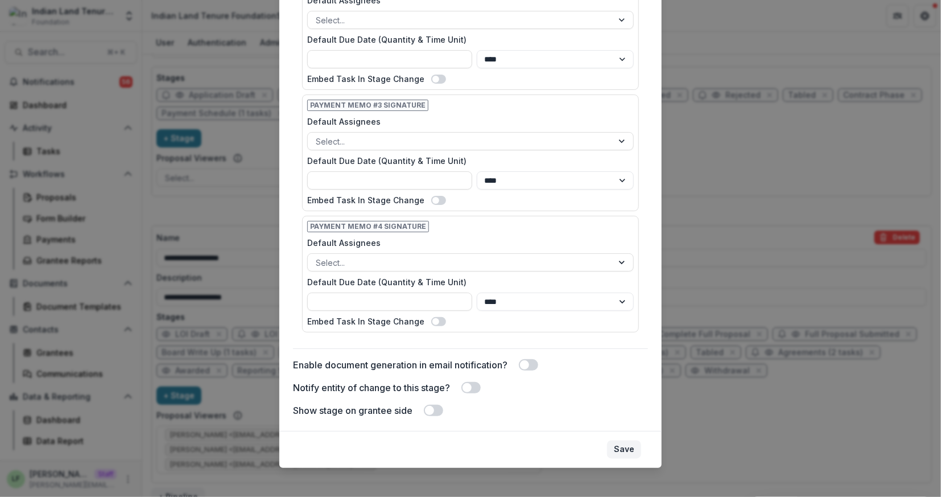
click at [617, 443] on button "Save" at bounding box center [624, 449] width 34 height 18
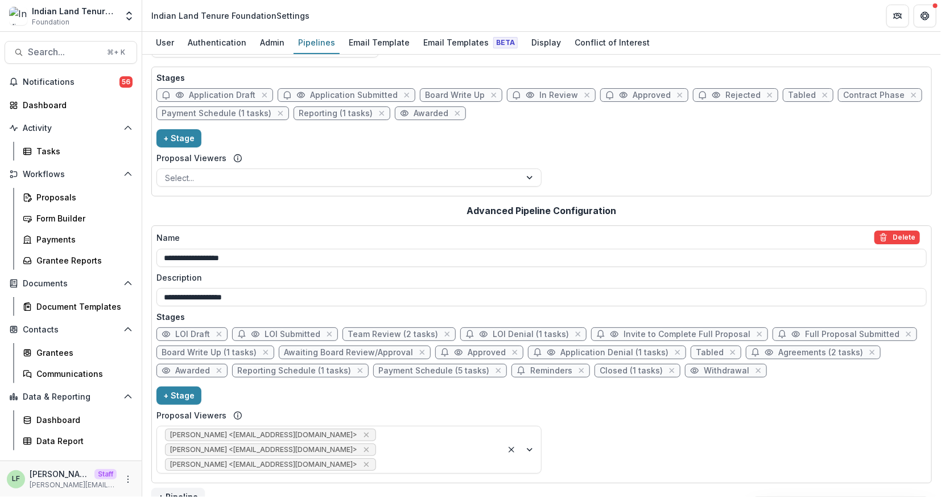
click at [600, 371] on span "Closed (1 tasks)" at bounding box center [631, 371] width 63 height 10
select select "*******"
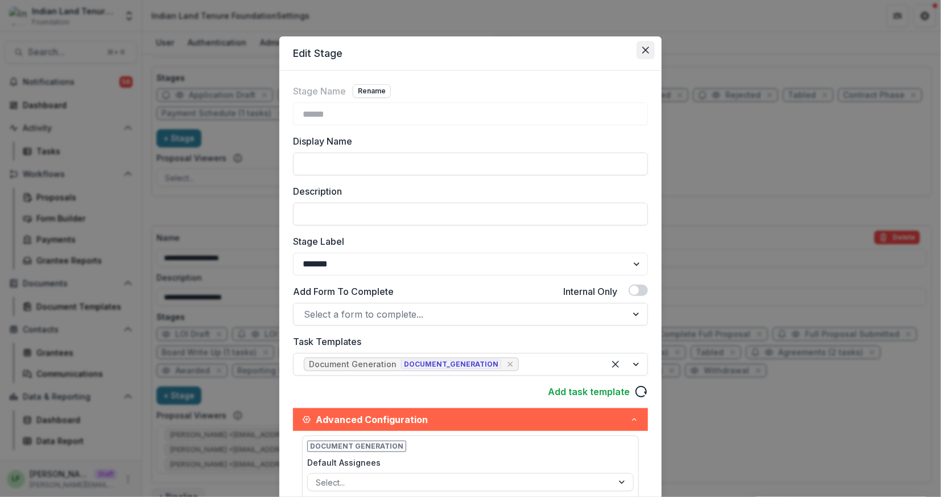
click at [644, 51] on icon "Close" at bounding box center [645, 50] width 7 height 7
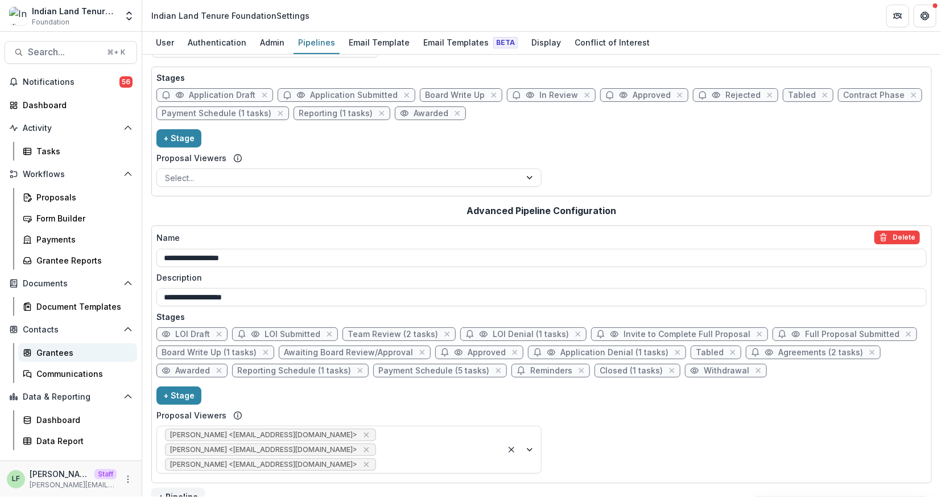
click at [49, 351] on div "Grantees" at bounding box center [82, 352] width 92 height 12
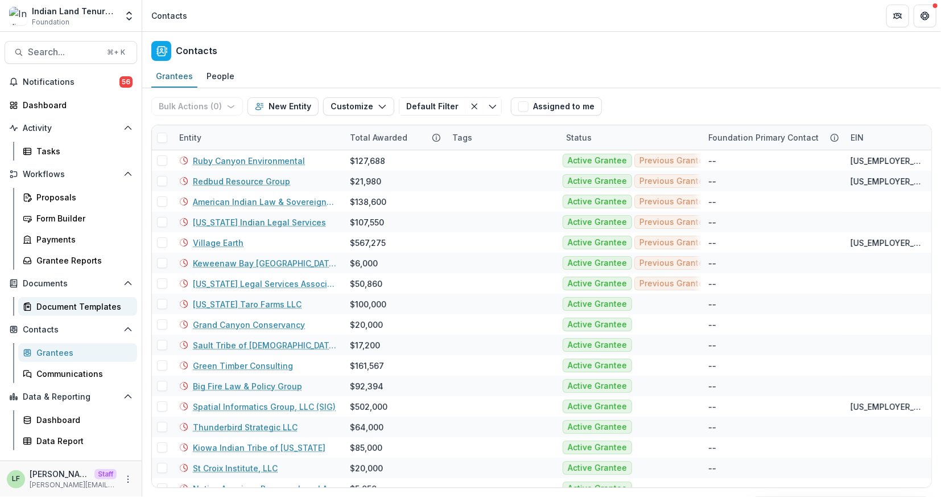
click at [63, 298] on link "Document Templates" at bounding box center [77, 306] width 119 height 19
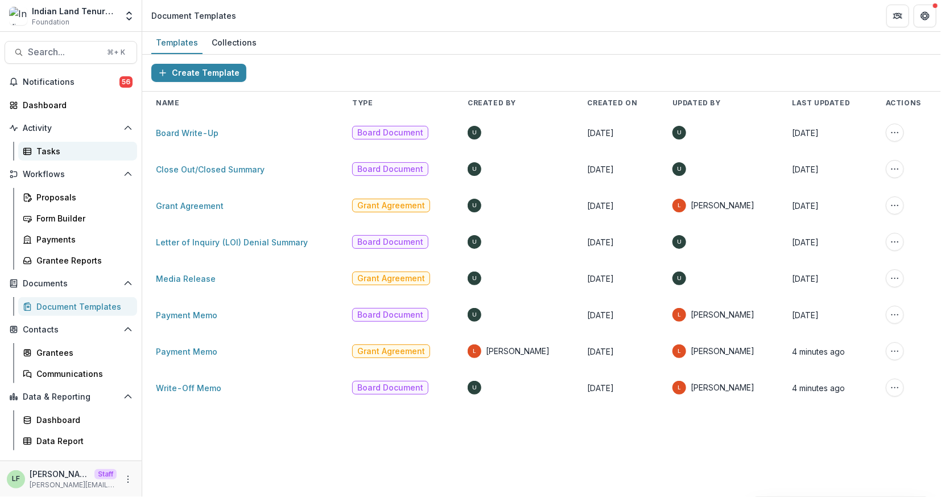
click at [64, 152] on div "Tasks" at bounding box center [82, 151] width 92 height 12
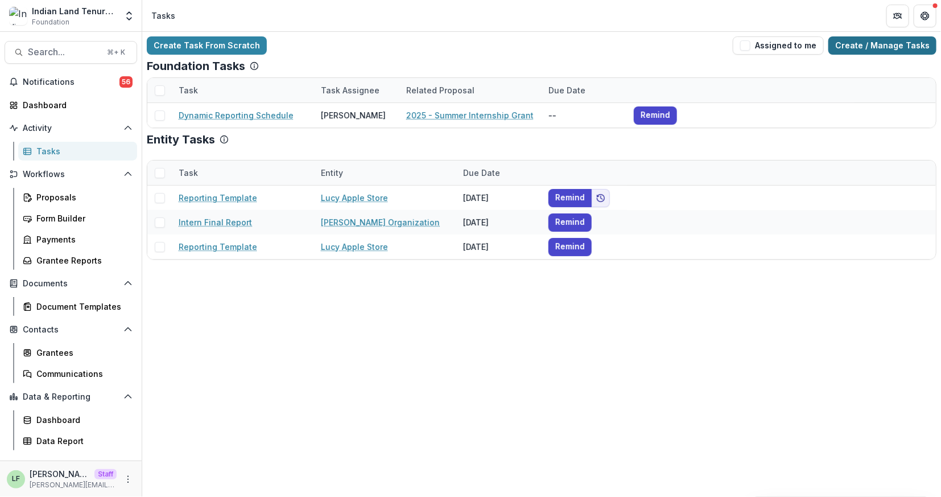
click at [913, 39] on link "Create / Manage Tasks" at bounding box center [882, 45] width 108 height 18
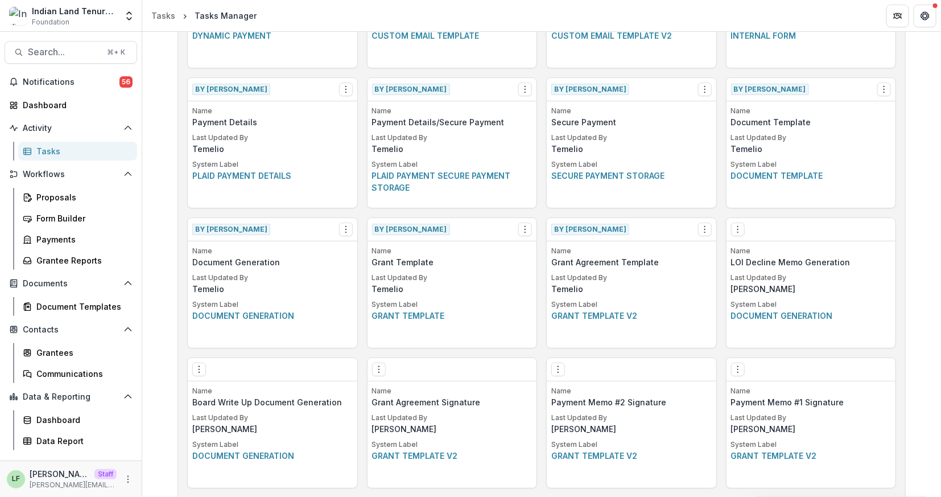
scroll to position [579, 0]
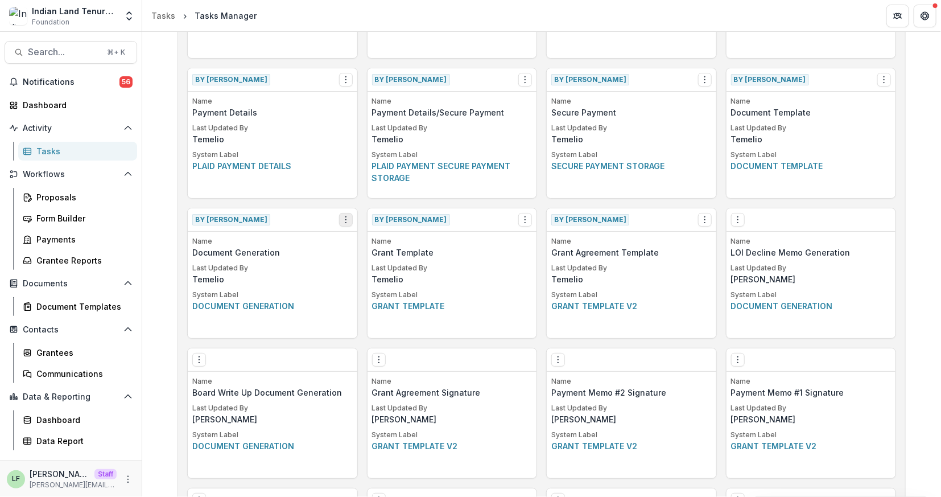
click at [343, 222] on icon "Options" at bounding box center [345, 219] width 9 height 9
click at [379, 266] on button "Make a Copy" at bounding box center [409, 260] width 139 height 19
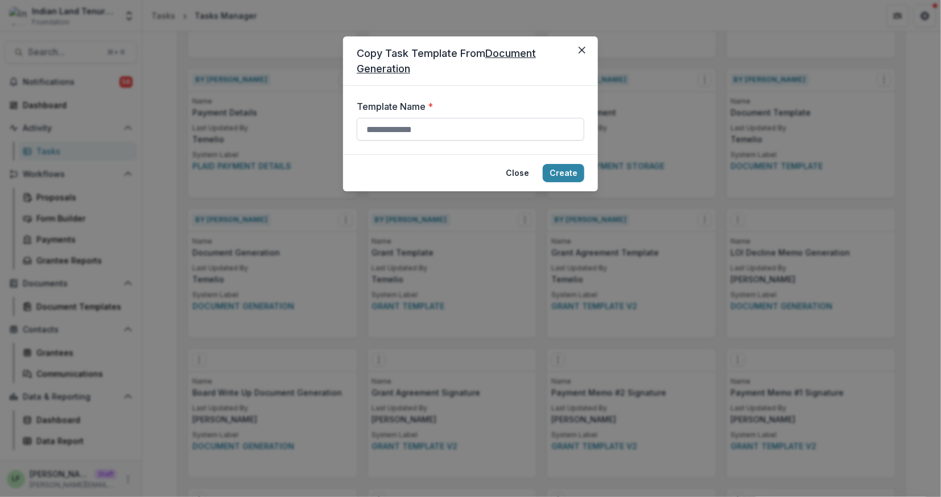
click at [410, 118] on input "Template Name *" at bounding box center [471, 129] width 228 height 23
type input "**********"
click at [558, 173] on button "Create" at bounding box center [564, 173] width 42 height 18
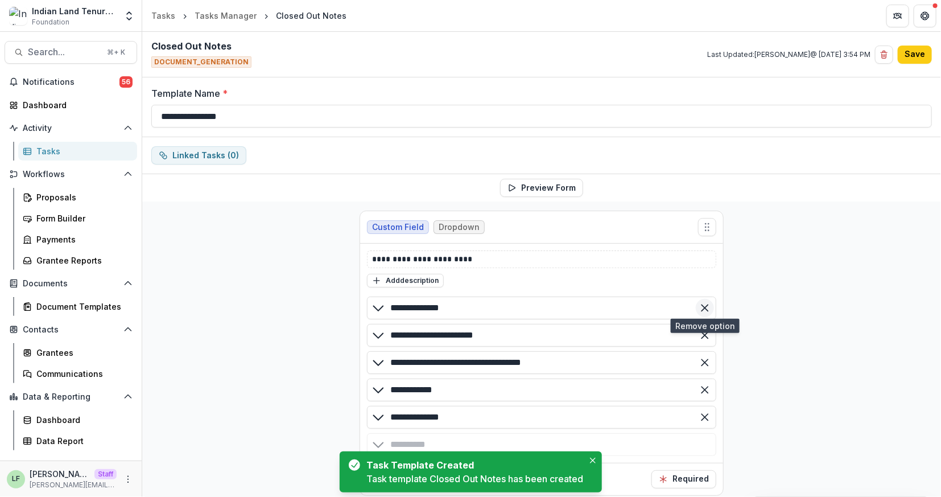
click at [704, 302] on icon "Remove option" at bounding box center [704, 307] width 11 height 11
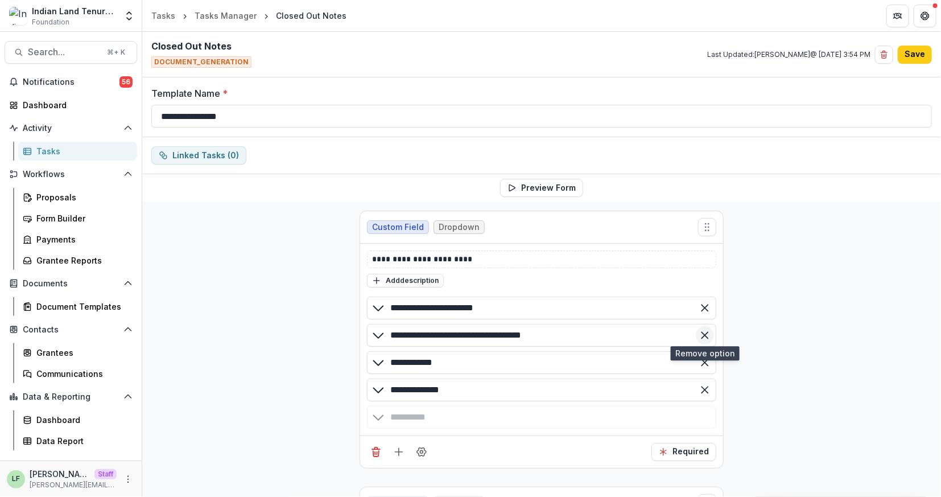
click at [699, 331] on icon "Remove option" at bounding box center [704, 334] width 11 height 11
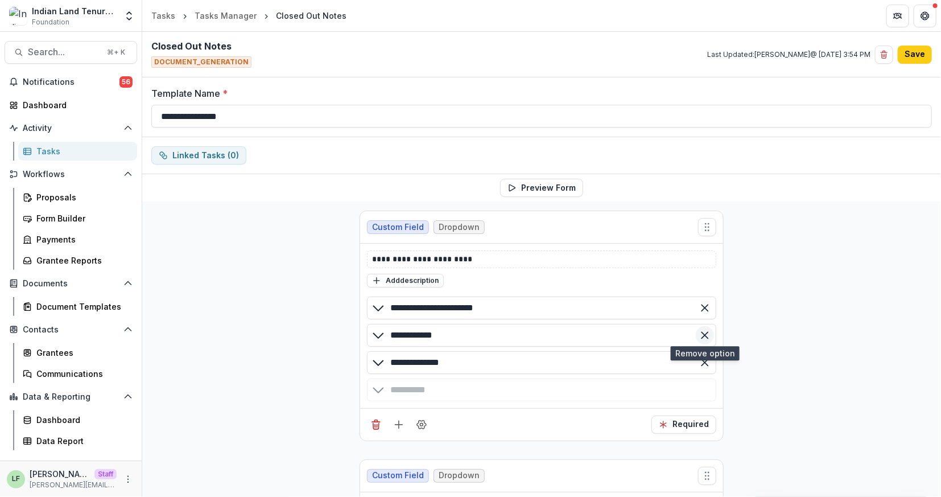
click at [700, 330] on icon "Remove option" at bounding box center [704, 334] width 11 height 11
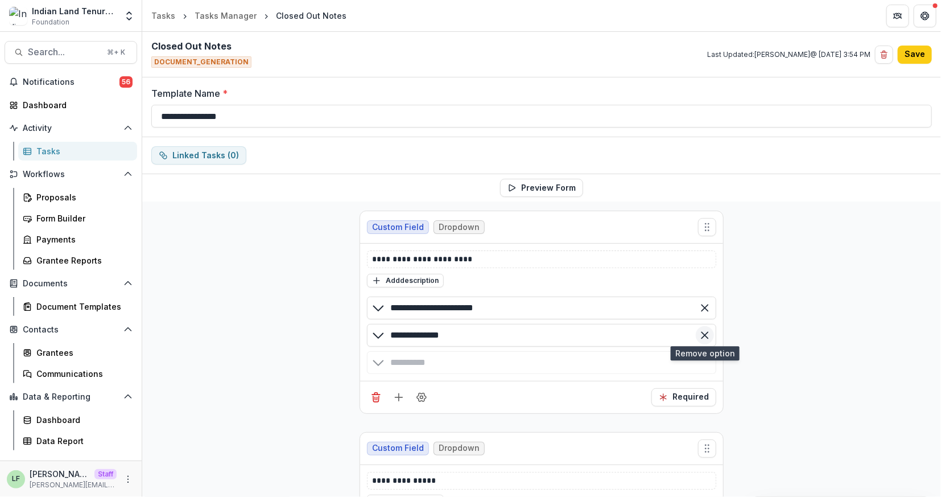
click at [701, 335] on line "Remove option" at bounding box center [704, 335] width 6 height 6
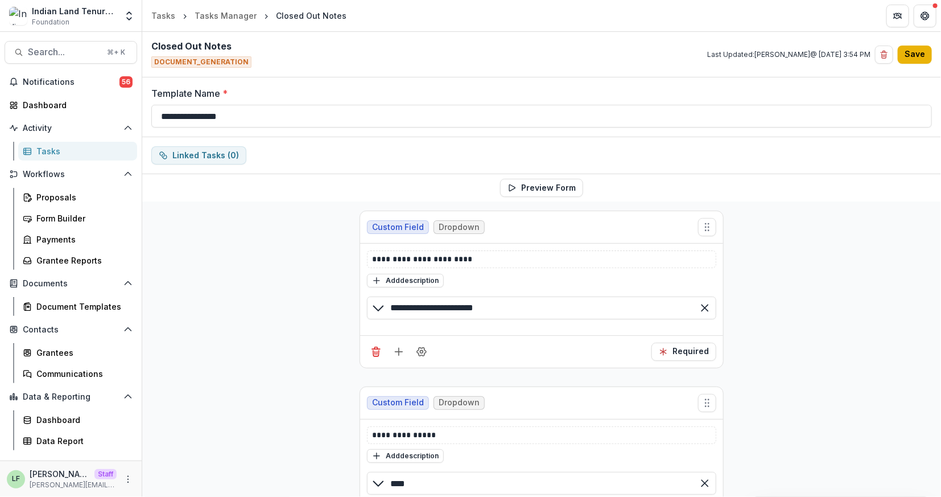
click at [914, 56] on button "Save" at bounding box center [915, 55] width 34 height 18
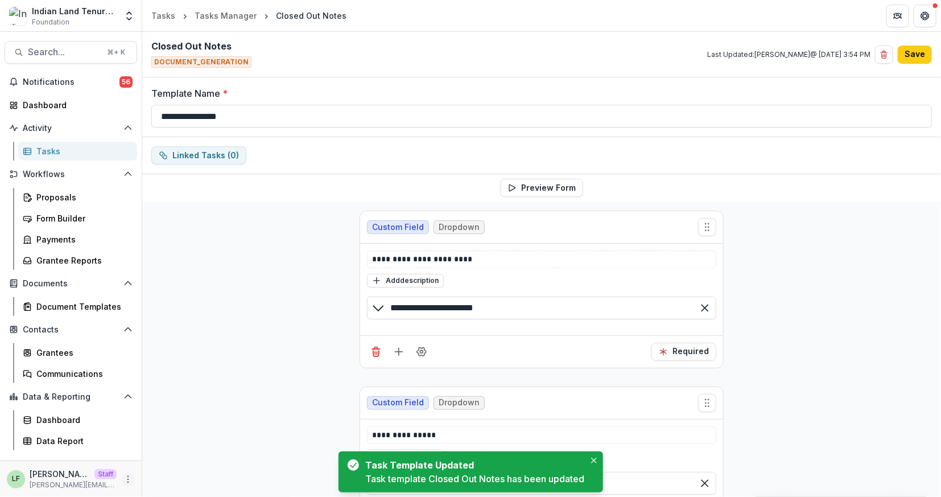
click at [127, 477] on icon "More" at bounding box center [127, 478] width 9 height 9
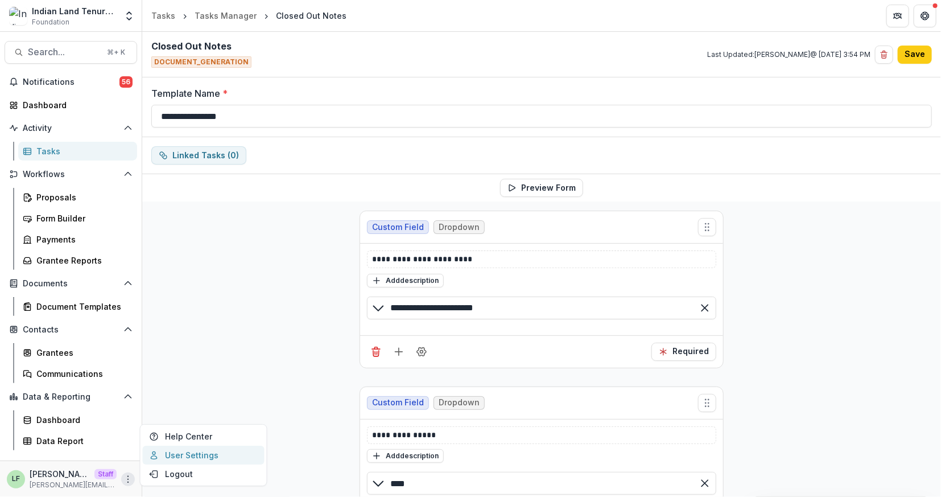
click at [167, 452] on link "User Settings" at bounding box center [204, 454] width 122 height 19
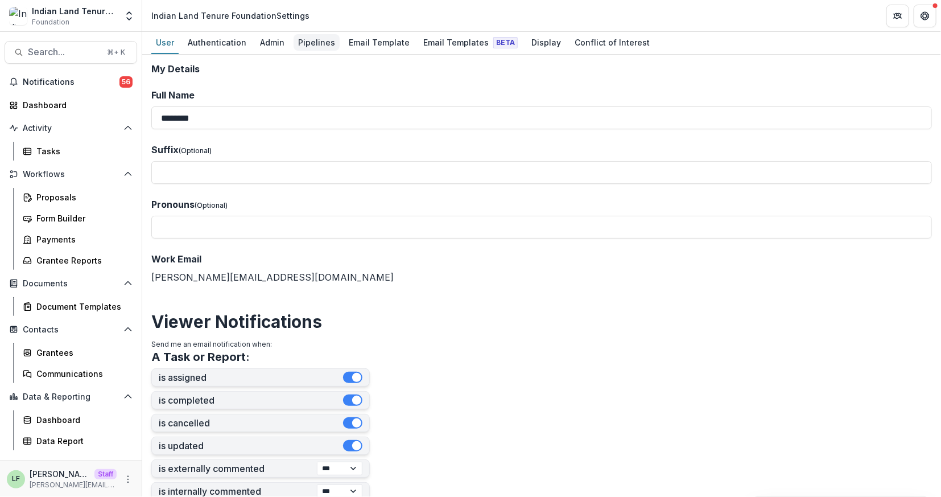
click at [313, 42] on div "Pipelines" at bounding box center [317, 42] width 46 height 16
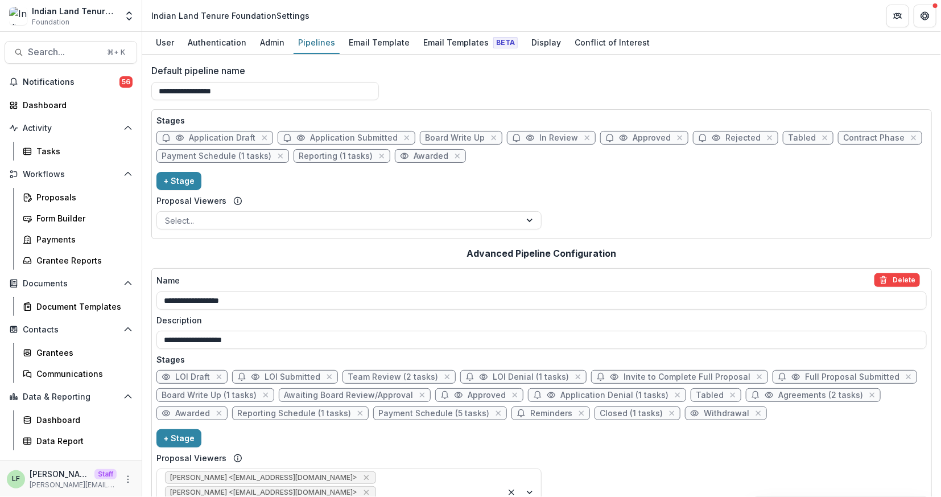
click at [622, 414] on span "Closed (1 tasks)" at bounding box center [631, 413] width 63 height 10
select select "*******"
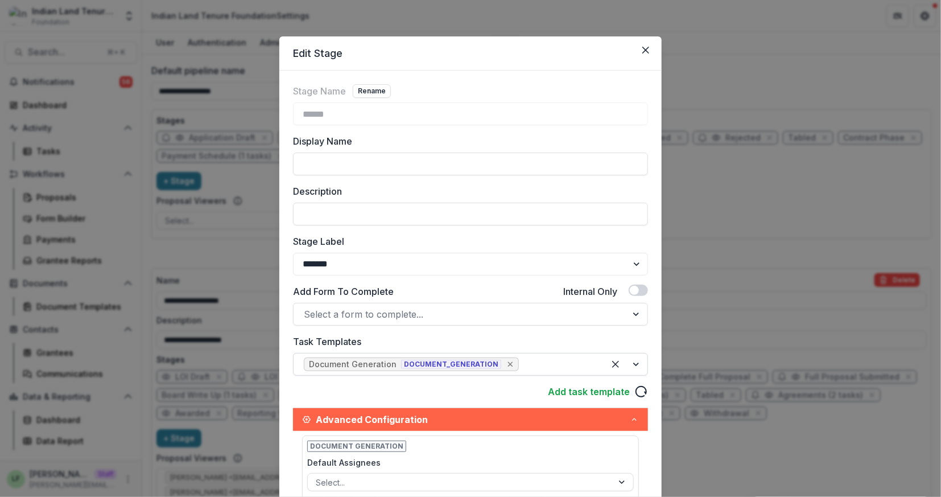
click at [508, 365] on icon "Remove [object Object]" at bounding box center [510, 364] width 5 height 5
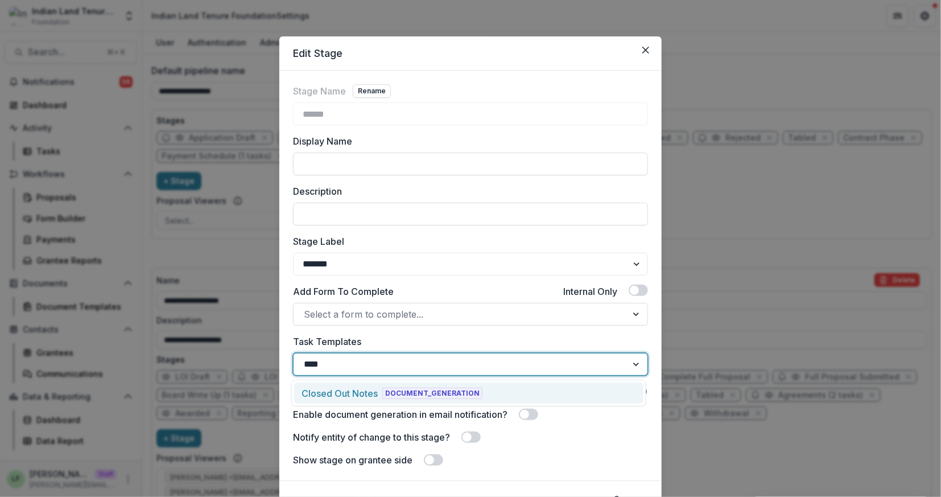
type input "*****"
click at [477, 390] on div "Closed Out Notes DOCUMENT_GENERATION" at bounding box center [468, 392] width 349 height 21
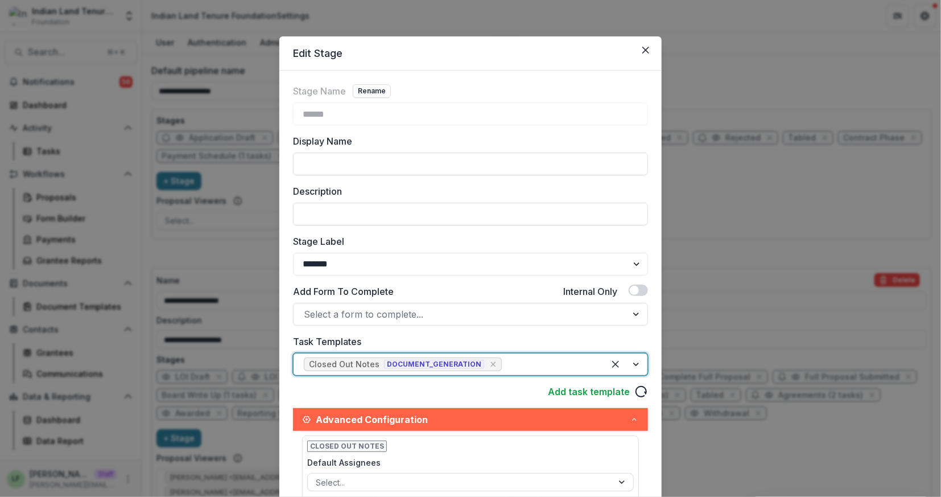
scroll to position [225, 0]
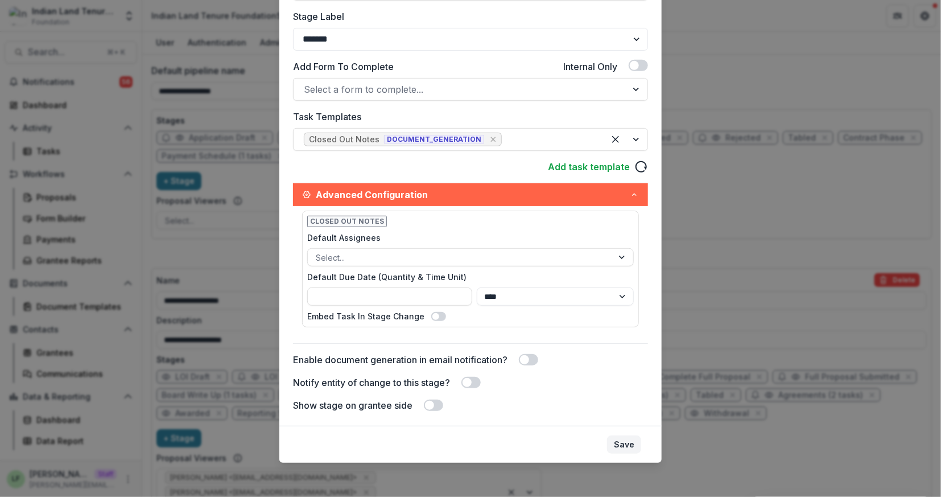
click at [611, 442] on button "Save" at bounding box center [624, 444] width 34 height 18
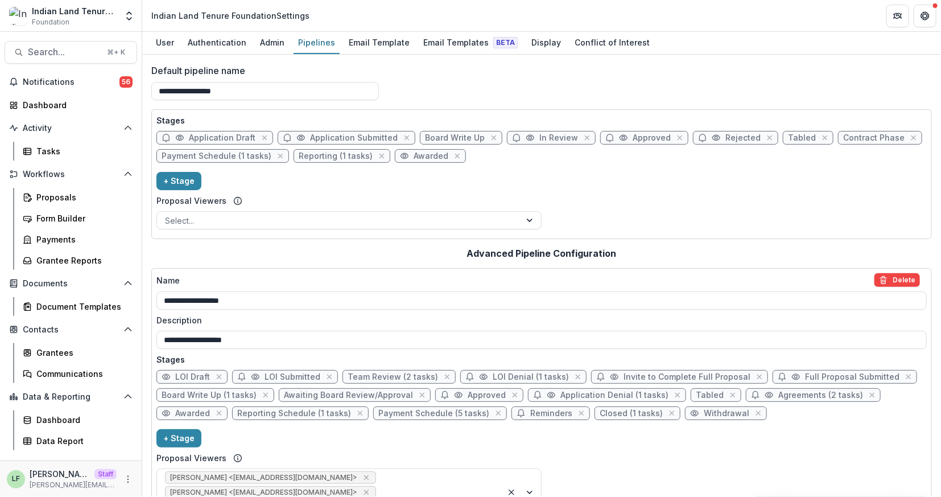
scroll to position [43, 0]
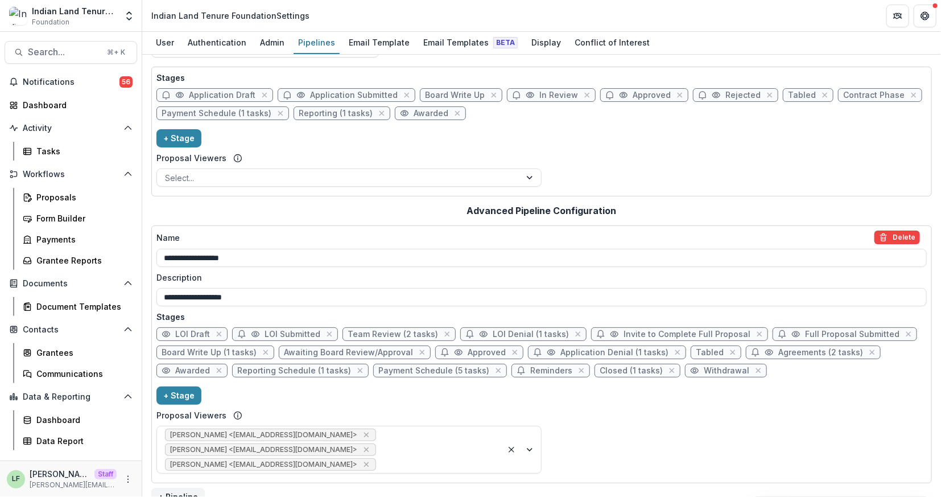
click at [843, 93] on span "Contract Phase" at bounding box center [873, 95] width 61 height 10
select select "********"
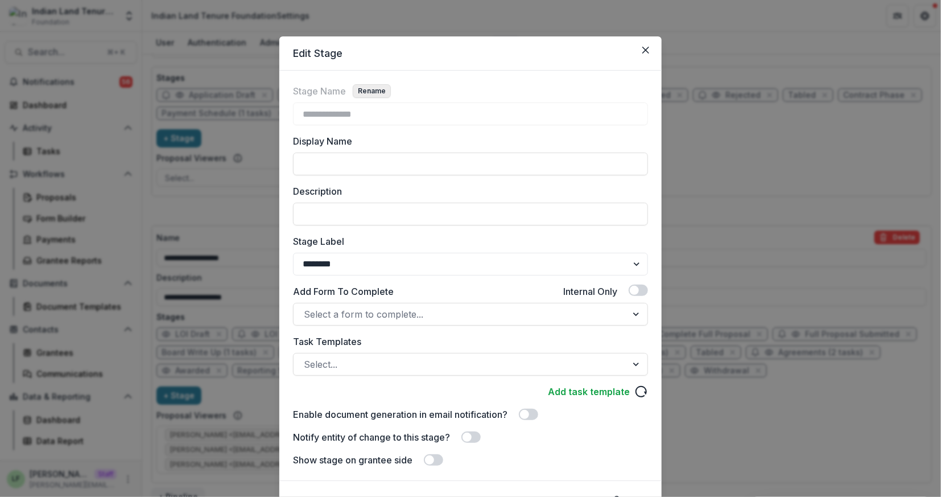
click at [371, 89] on button "Rename" at bounding box center [372, 91] width 38 height 14
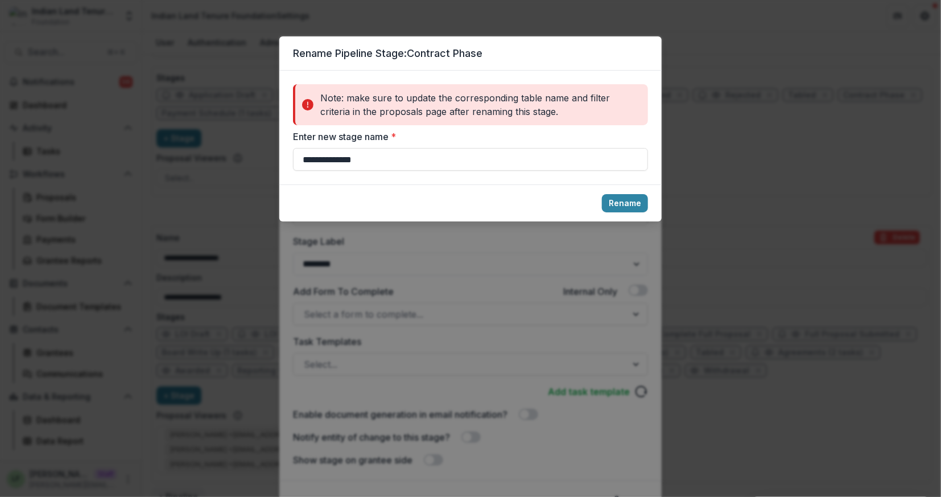
drag, startPoint x: 399, startPoint y: 158, endPoint x: 241, endPoint y: 149, distance: 157.8
click at [241, 149] on div "**********" at bounding box center [470, 248] width 941 height 497
type input "**********"
click at [619, 200] on button "Rename" at bounding box center [625, 203] width 46 height 18
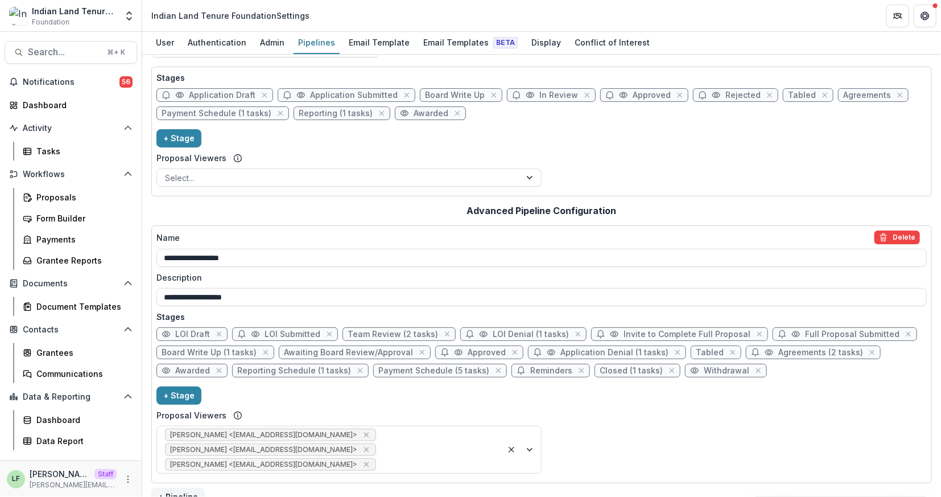
click at [843, 93] on span "Agreements" at bounding box center [867, 95] width 48 height 10
select select "********"
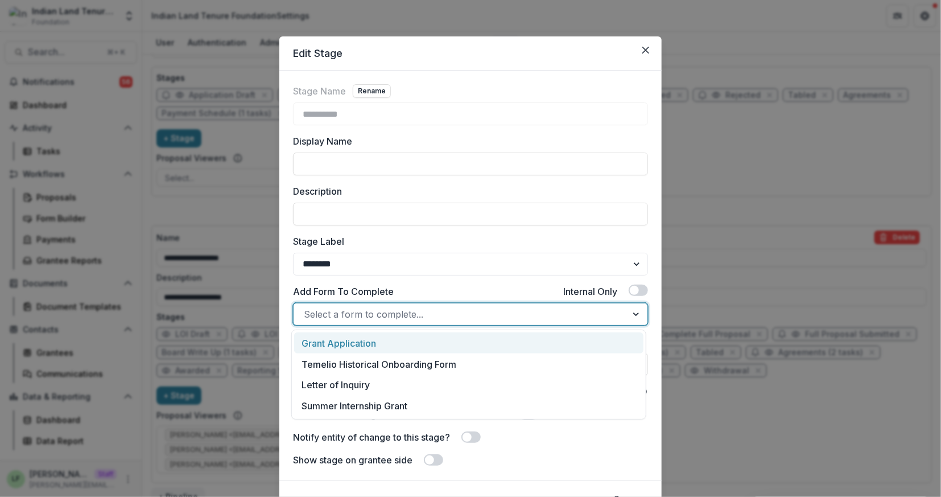
click at [420, 316] on div at bounding box center [460, 314] width 313 height 16
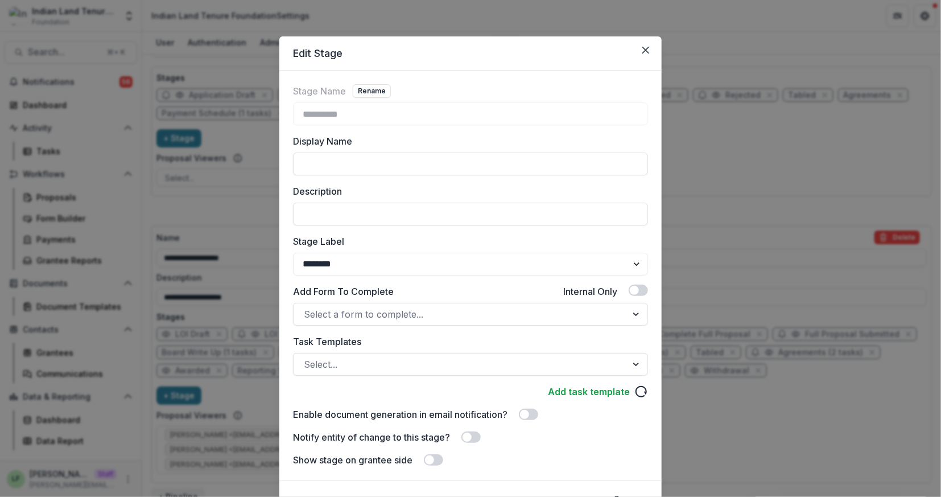
click at [447, 275] on div "**********" at bounding box center [470, 275] width 355 height 382
click at [407, 366] on div at bounding box center [460, 364] width 313 height 16
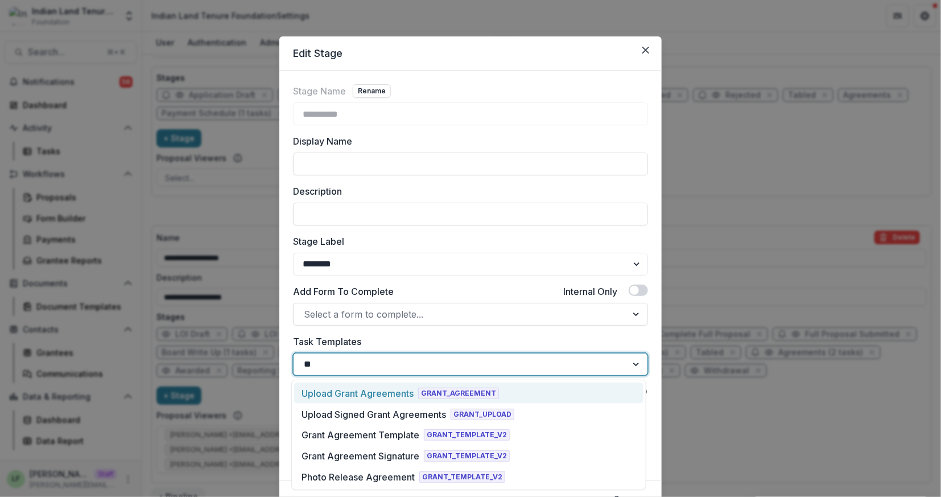
scroll to position [0, 0]
type input "***"
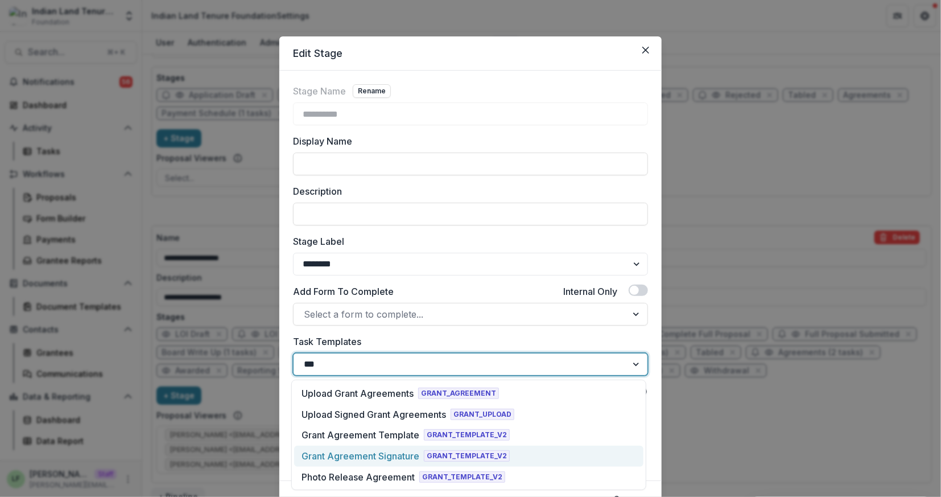
click at [391, 455] on div "Grant Agreement Signature" at bounding box center [360, 456] width 118 height 14
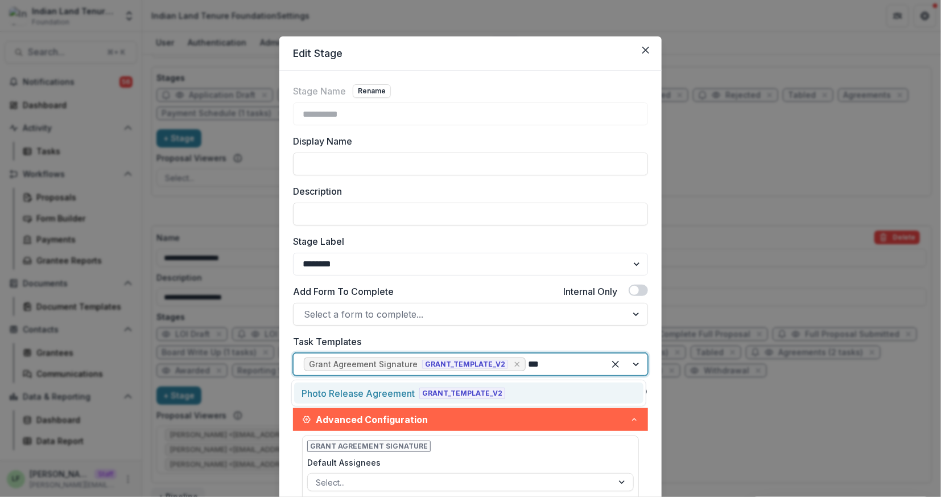
type input "***"
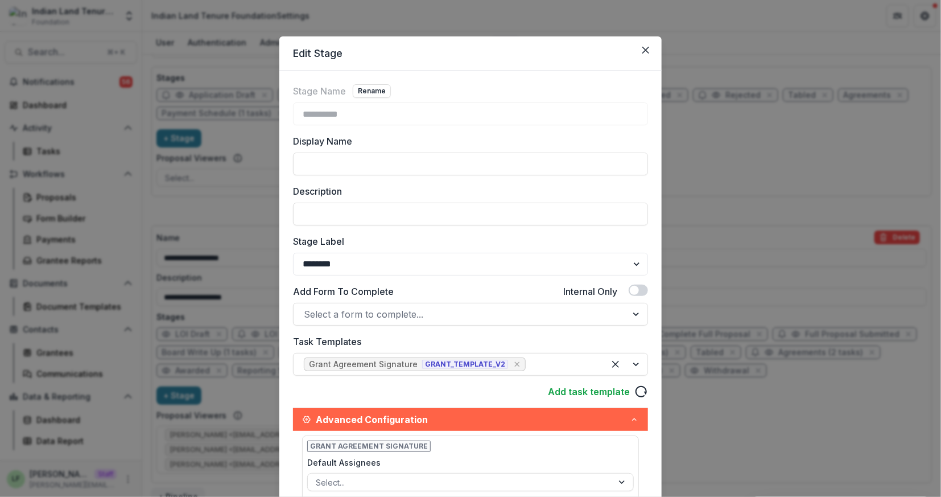
click at [527, 375] on div "**********" at bounding box center [470, 360] width 355 height 552
click at [533, 364] on div at bounding box center [561, 364] width 66 height 16
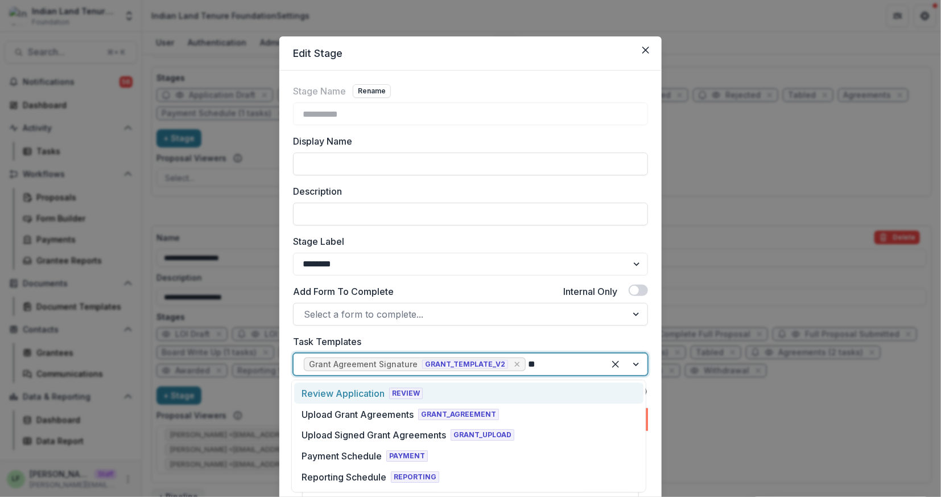
type input "***"
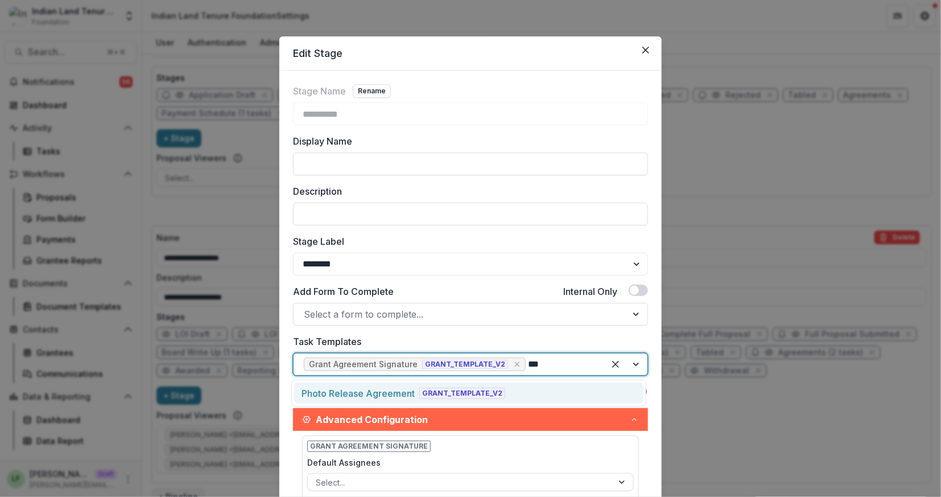
click at [524, 387] on div "Photo Release Agreement GRANT_TEMPLATE_V2" at bounding box center [468, 392] width 349 height 21
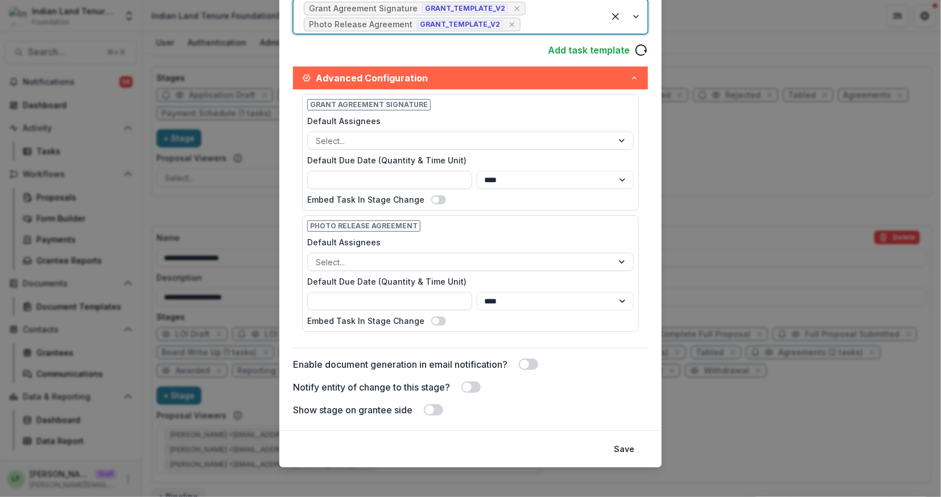
scroll to position [357, 0]
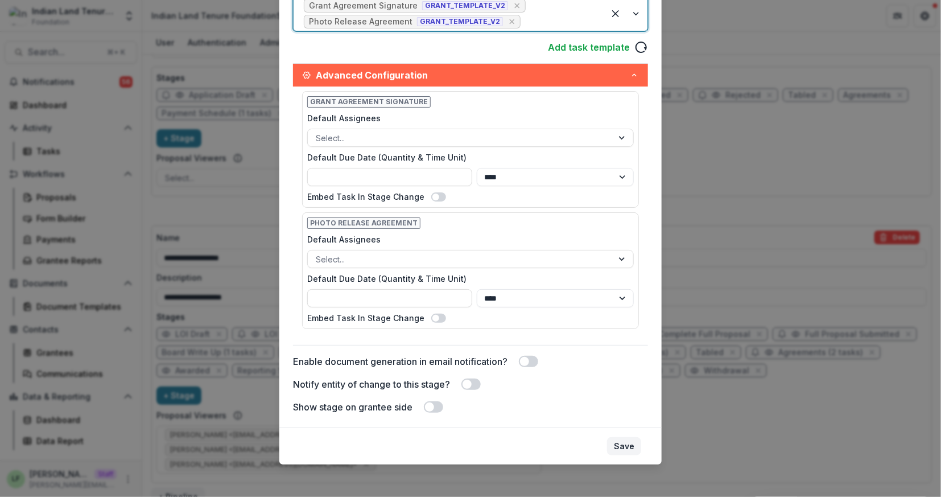
click at [628, 440] on button "Save" at bounding box center [624, 446] width 34 height 18
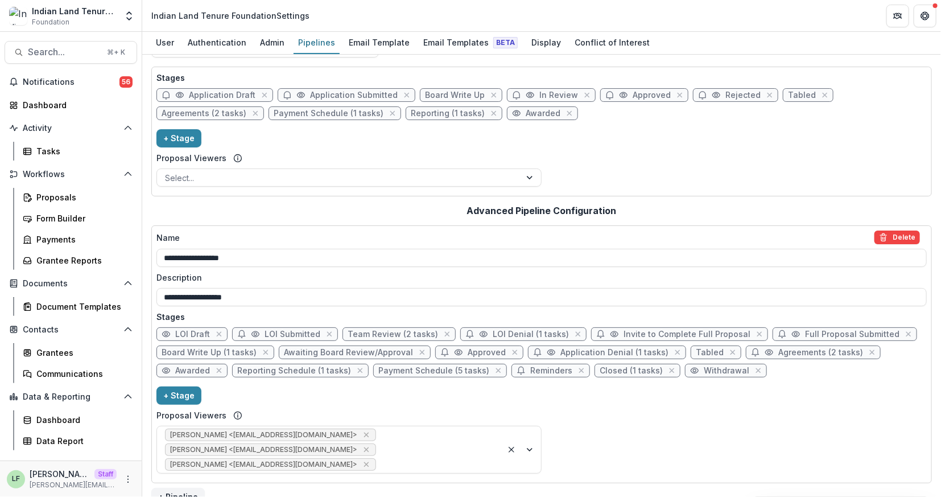
scroll to position [2, 0]
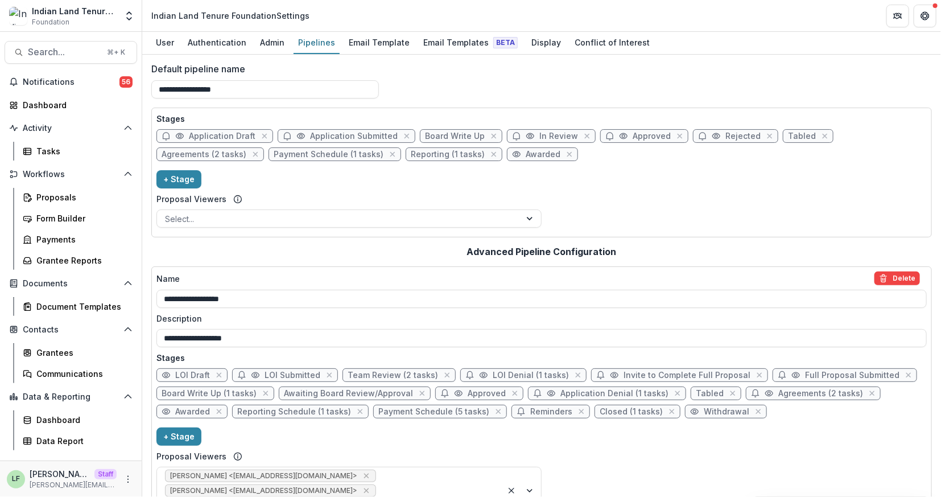
click at [526, 154] on span "Awarded" at bounding box center [543, 155] width 35 height 10
select select "*******"
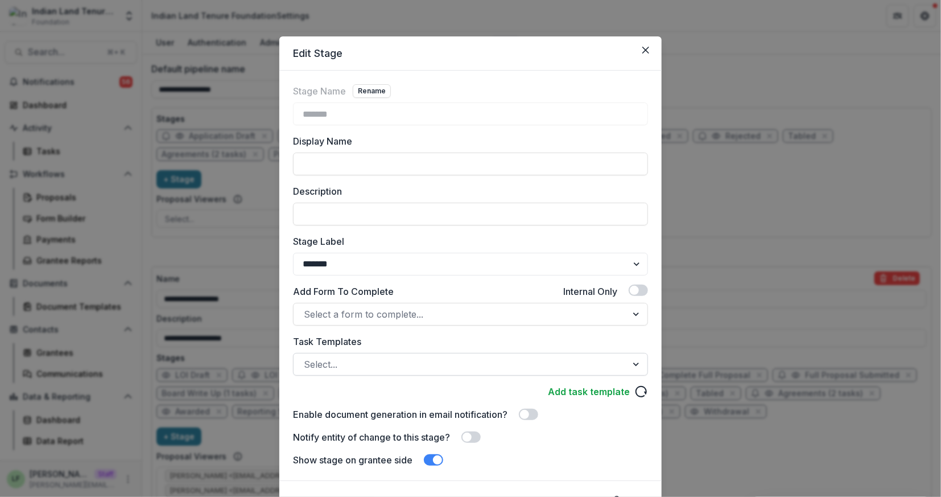
click at [424, 365] on div at bounding box center [460, 364] width 313 height 16
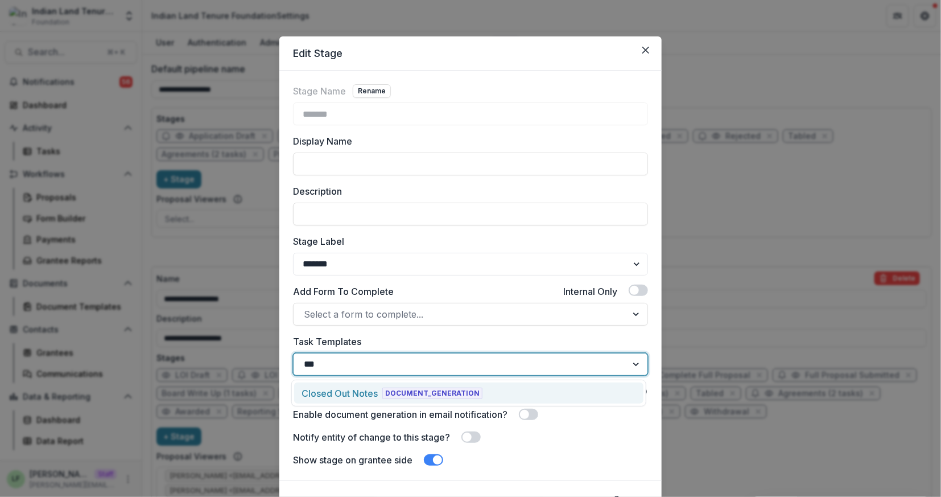
type input "****"
click at [424, 388] on span "DOCUMENT_GENERATION" at bounding box center [432, 392] width 100 height 11
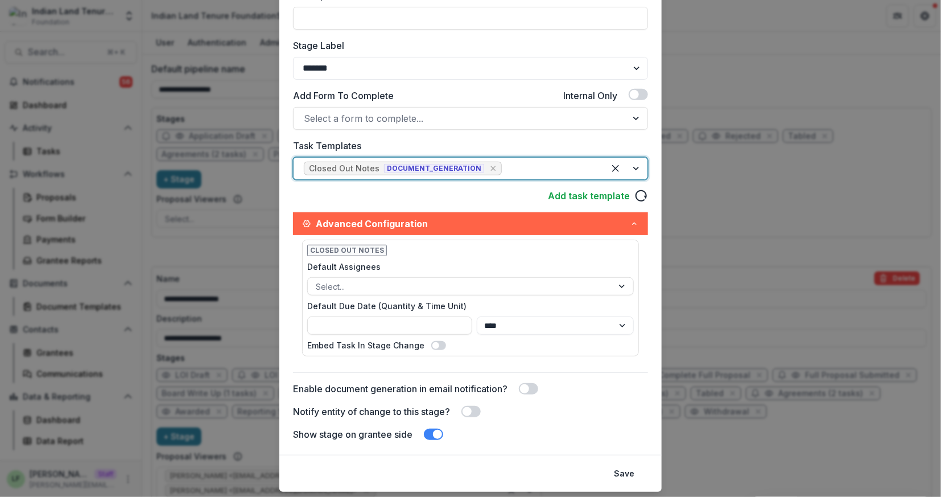
scroll to position [225, 0]
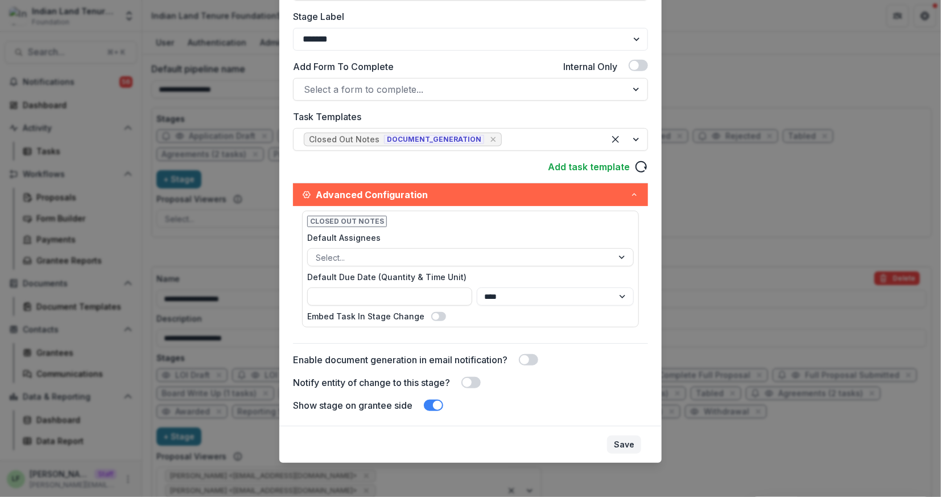
click at [630, 437] on button "Save" at bounding box center [624, 444] width 34 height 18
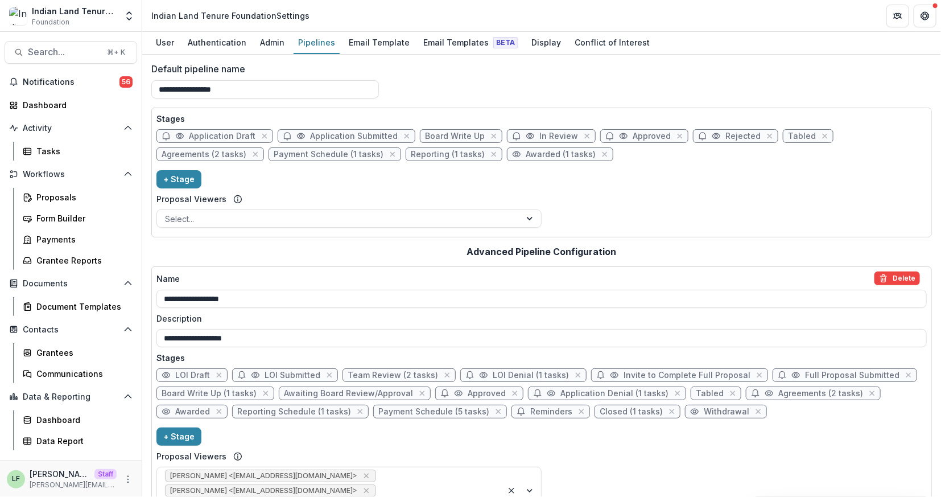
click at [464, 134] on span "Board Write Up" at bounding box center [455, 136] width 60 height 10
select select "*****"
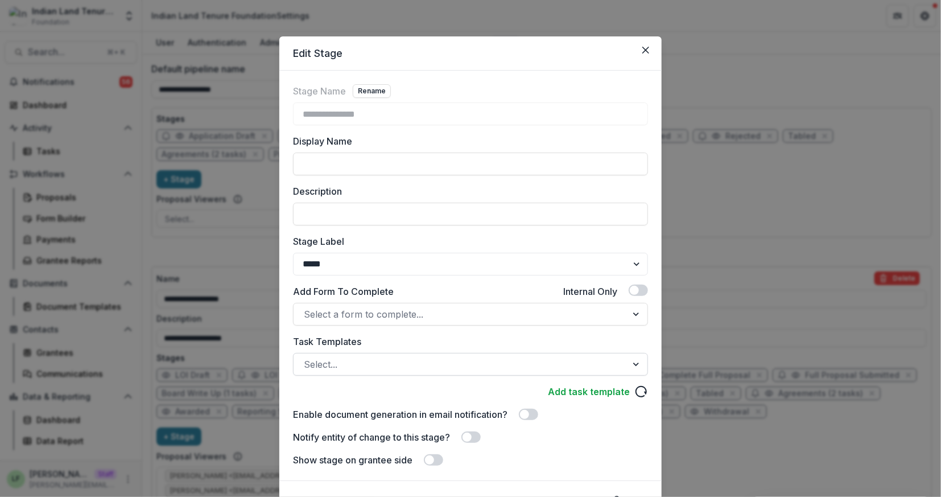
click at [375, 360] on div at bounding box center [460, 364] width 313 height 16
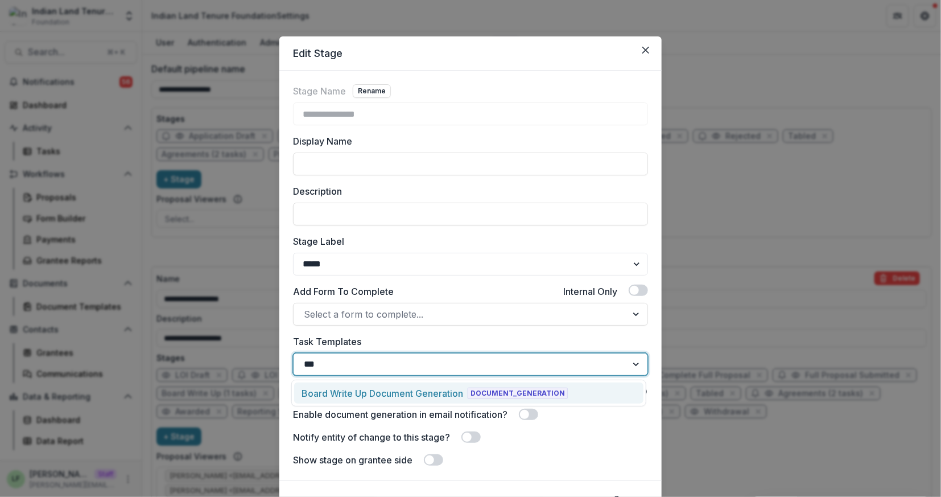
type input "****"
click at [381, 400] on div "Board Write Up Document Generation DOCUMENT_GENERATION" at bounding box center [468, 392] width 349 height 21
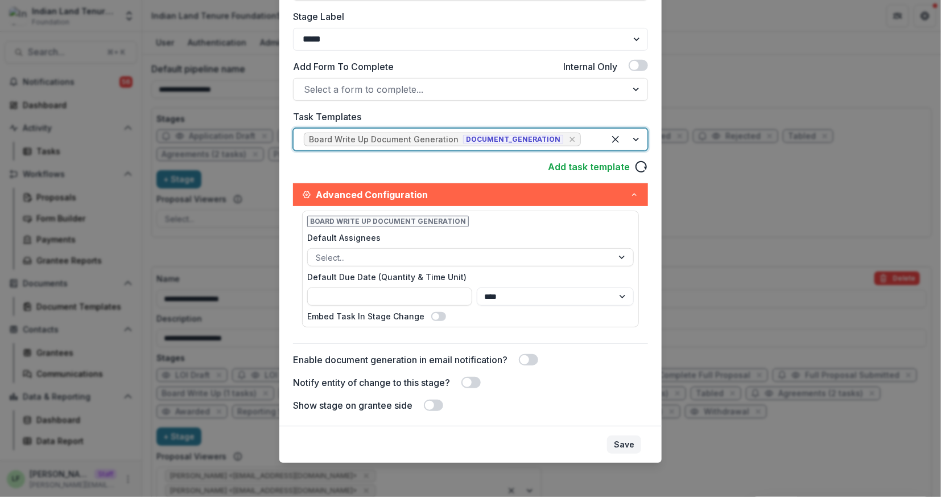
click at [629, 438] on button "Save" at bounding box center [624, 444] width 34 height 18
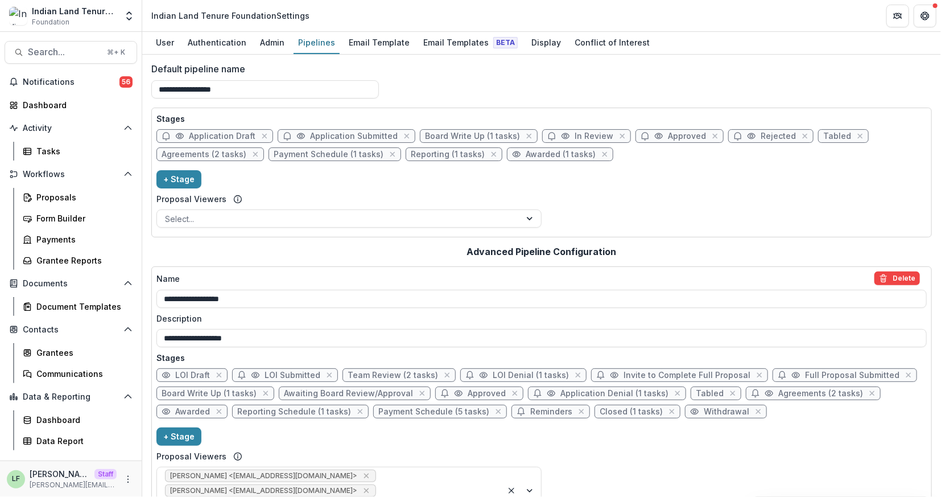
click at [351, 152] on span "Payment Schedule (1 tasks)" at bounding box center [329, 155] width 110 height 10
select select "*******"
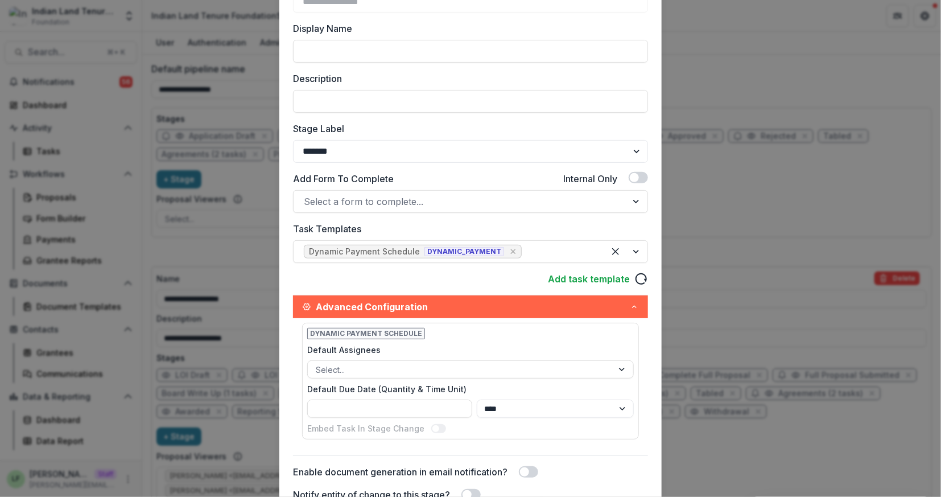
scroll to position [115, 0]
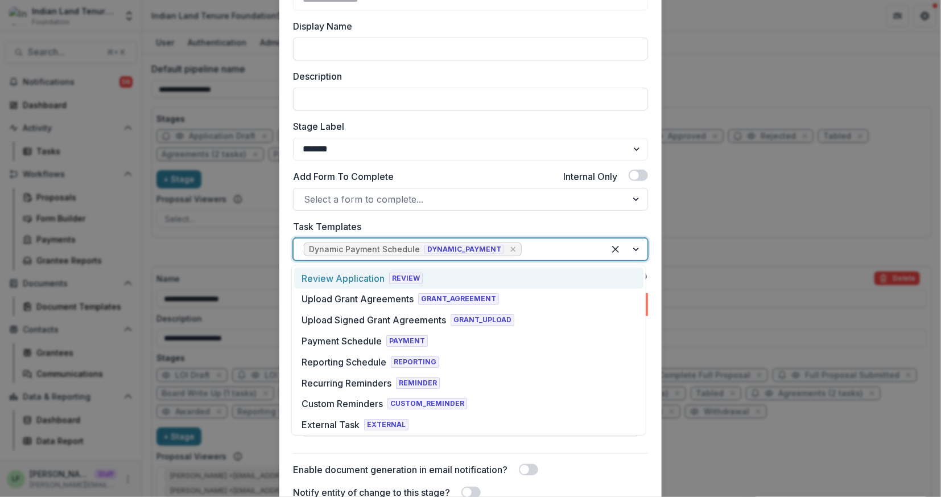
click at [548, 253] on div at bounding box center [559, 249] width 70 height 16
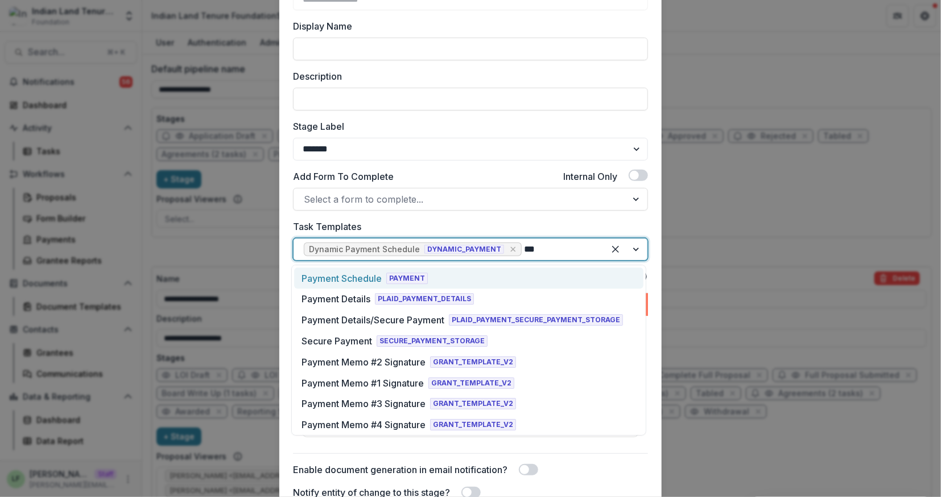
type input "****"
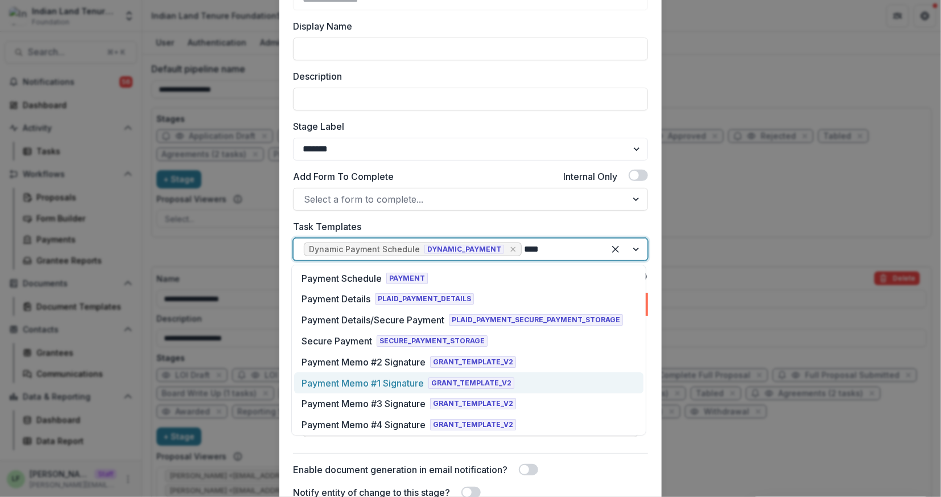
click at [408, 382] on div "Payment Memo #1 Signature" at bounding box center [362, 383] width 122 height 14
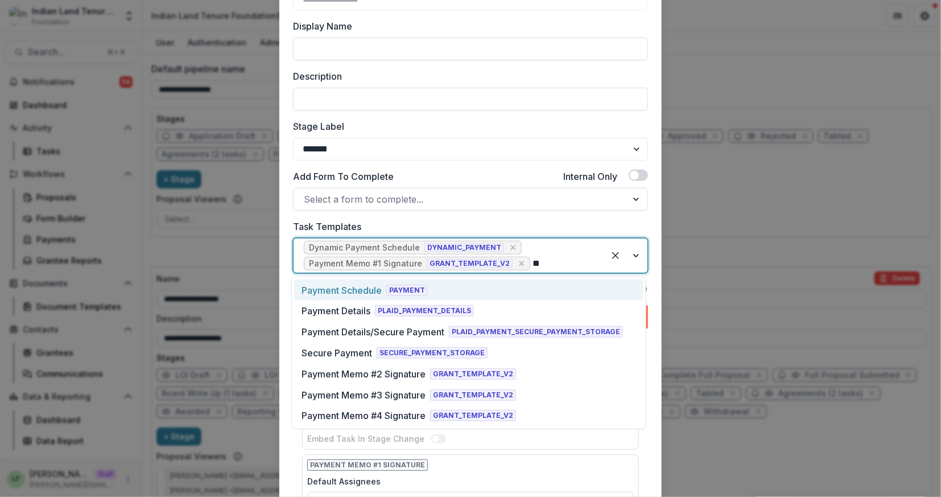
type input "***"
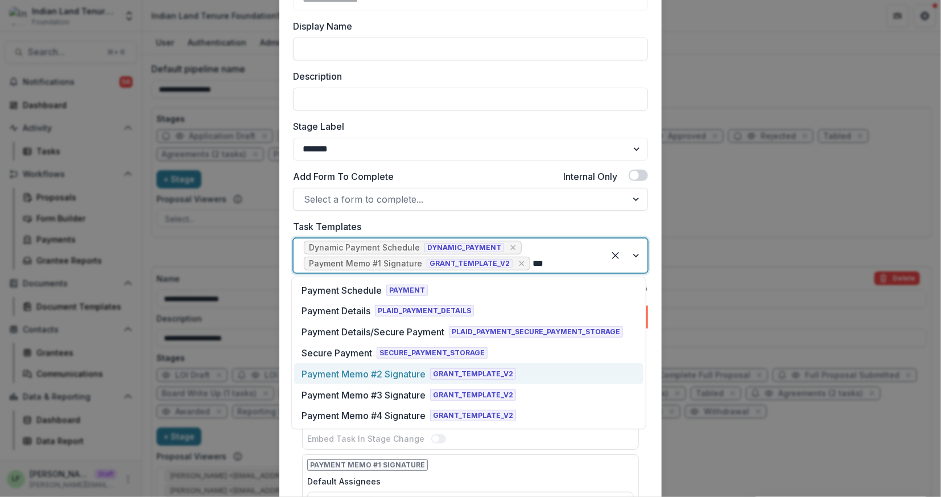
click at [392, 378] on div "Payment Memo #2 Signature" at bounding box center [363, 374] width 124 height 14
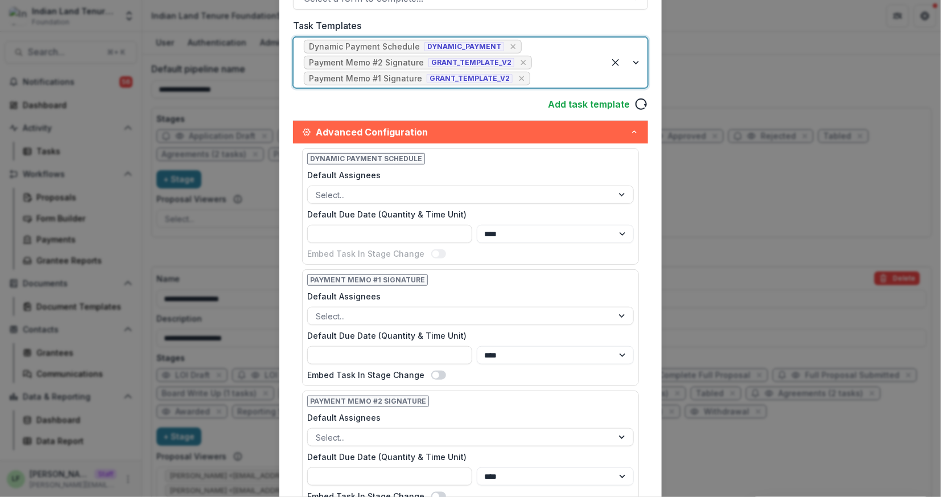
scroll to position [493, 0]
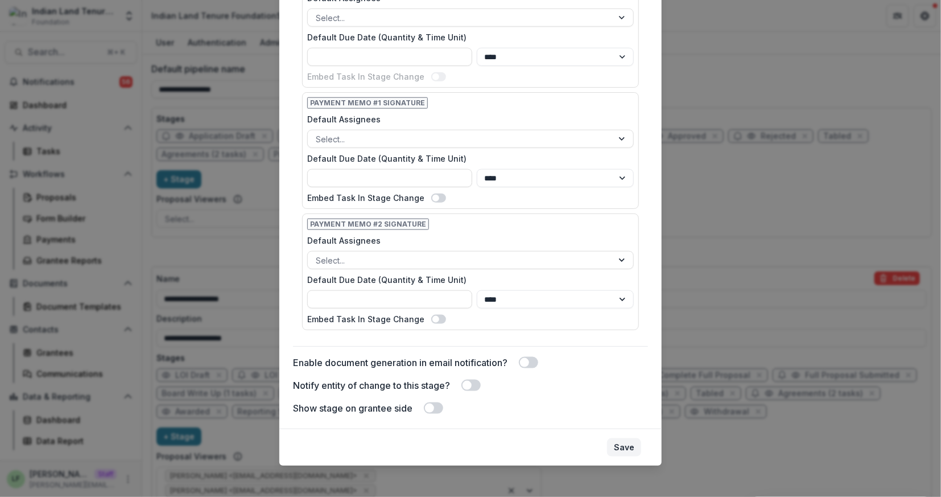
click at [626, 440] on button "Save" at bounding box center [624, 447] width 34 height 18
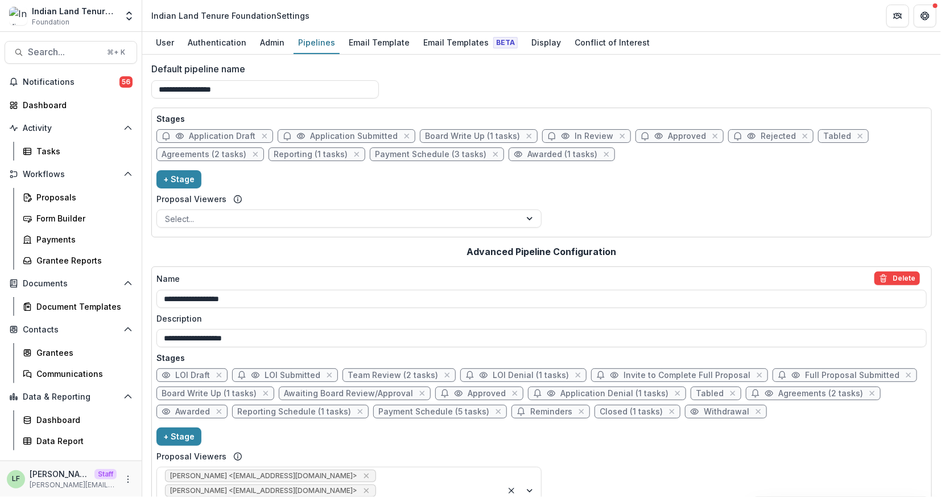
click at [419, 182] on div "Stages Application Draft Application Submitted Board Write Up (1 tasks) In Revi…" at bounding box center [541, 172] width 770 height 119
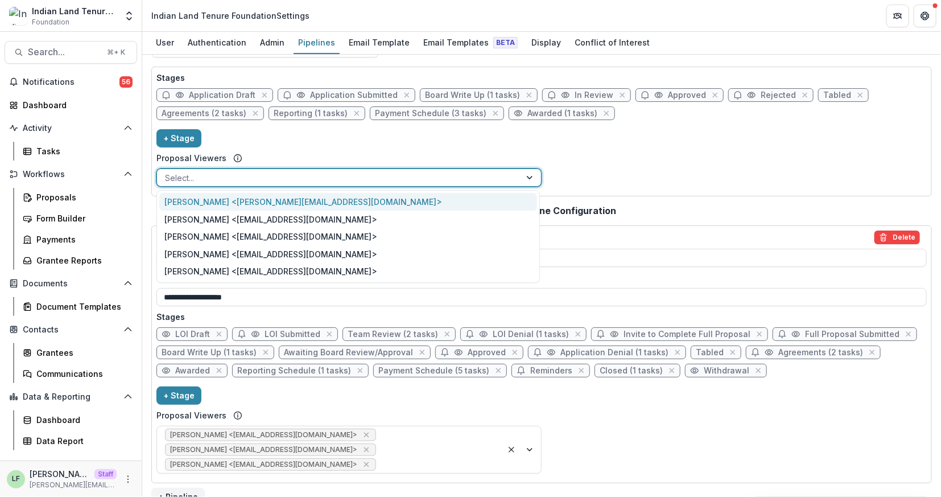
click at [326, 174] on div at bounding box center [339, 178] width 348 height 14
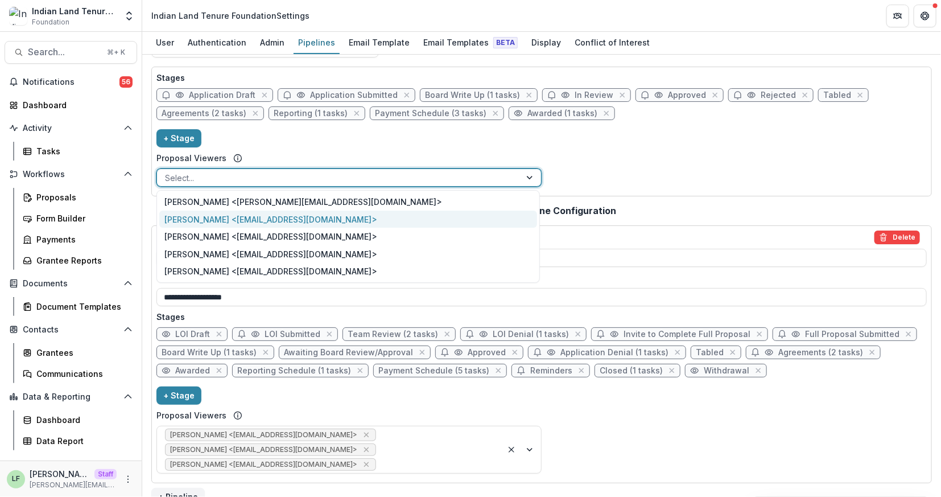
click at [307, 221] on div "Nicole Olson <nolson@iltf.org>" at bounding box center [348, 219] width 378 height 18
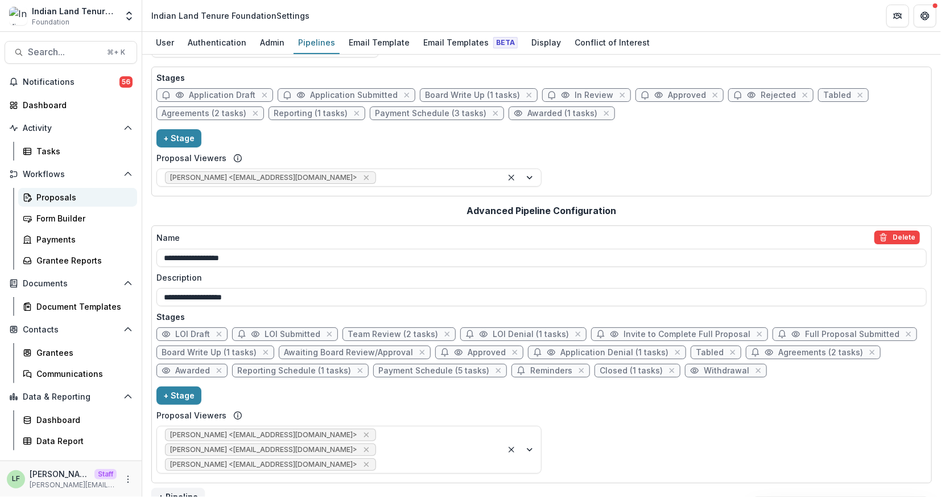
click at [64, 194] on div "Proposals" at bounding box center [82, 197] width 92 height 12
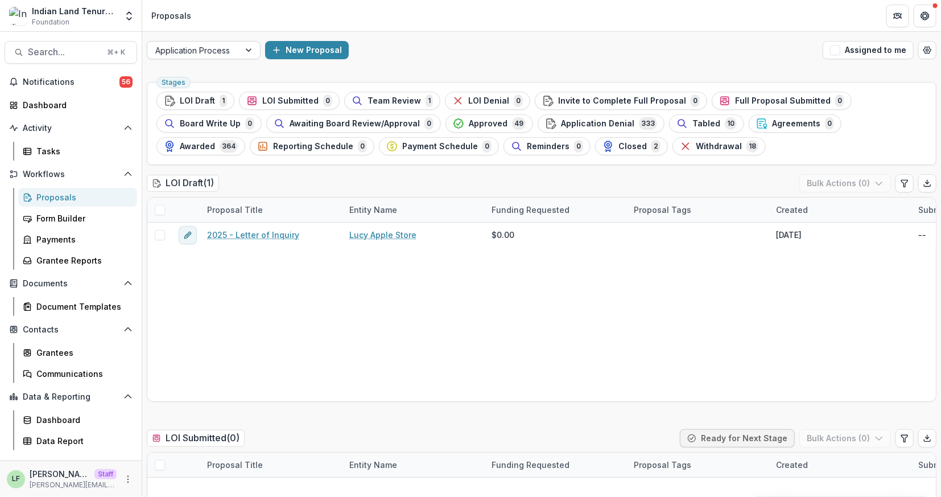
click at [230, 52] on div at bounding box center [193, 50] width 76 height 14
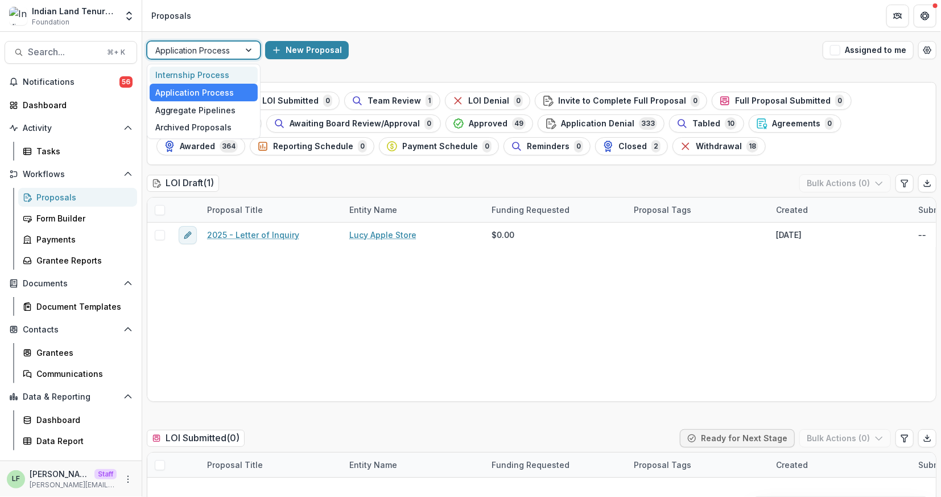
click at [230, 74] on div "Internship Process" at bounding box center [204, 76] width 108 height 18
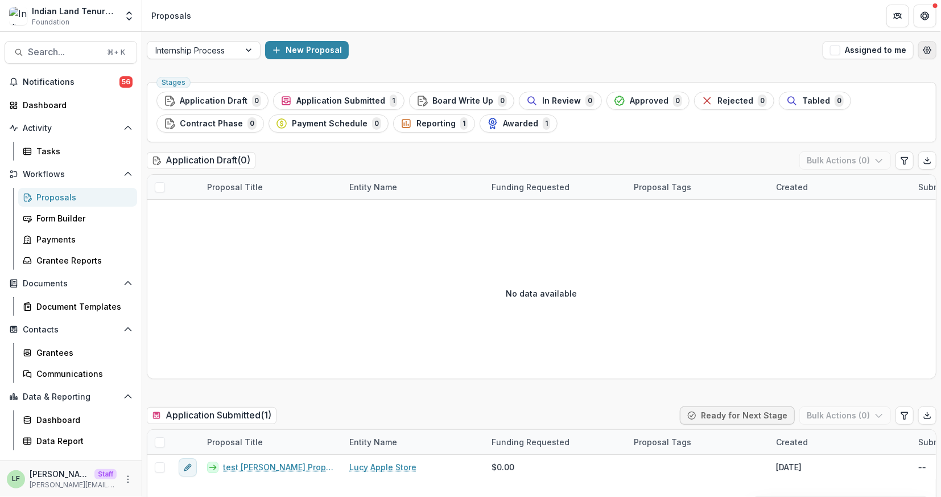
click at [923, 51] on icon "Open table manager" at bounding box center [927, 50] width 9 height 9
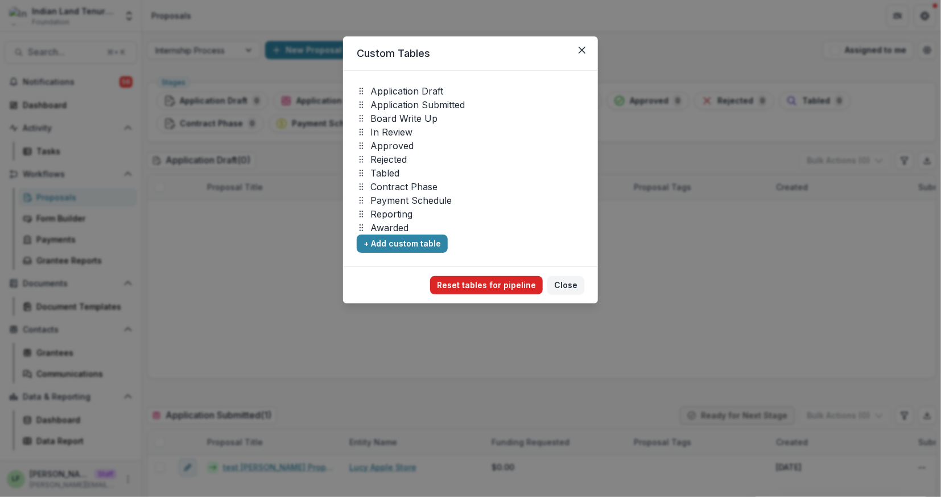
click at [505, 282] on button "Reset tables for pipeline" at bounding box center [486, 285] width 113 height 18
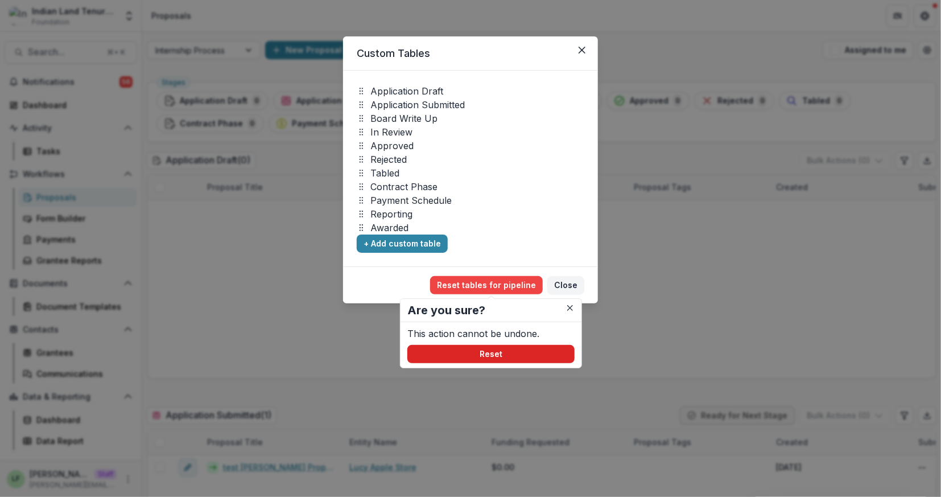
click at [513, 355] on button "Reset" at bounding box center [490, 354] width 167 height 18
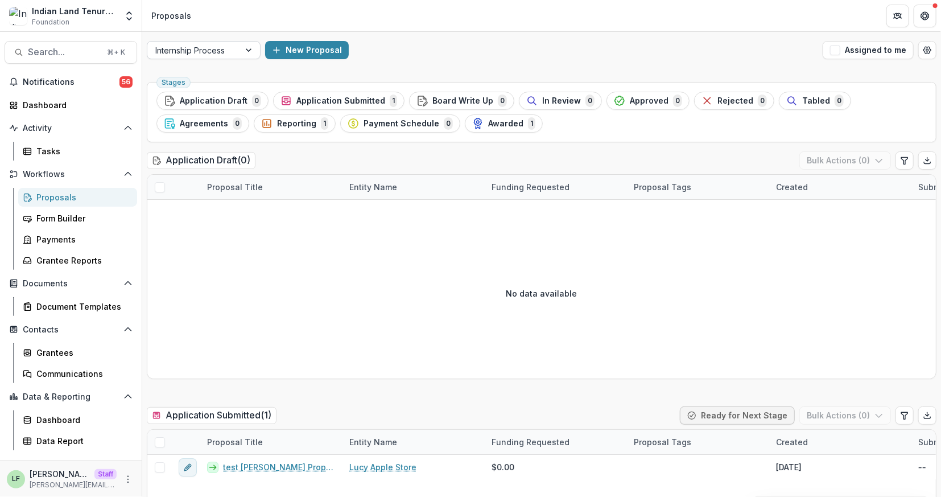
click at [240, 52] on div at bounding box center [249, 50] width 20 height 17
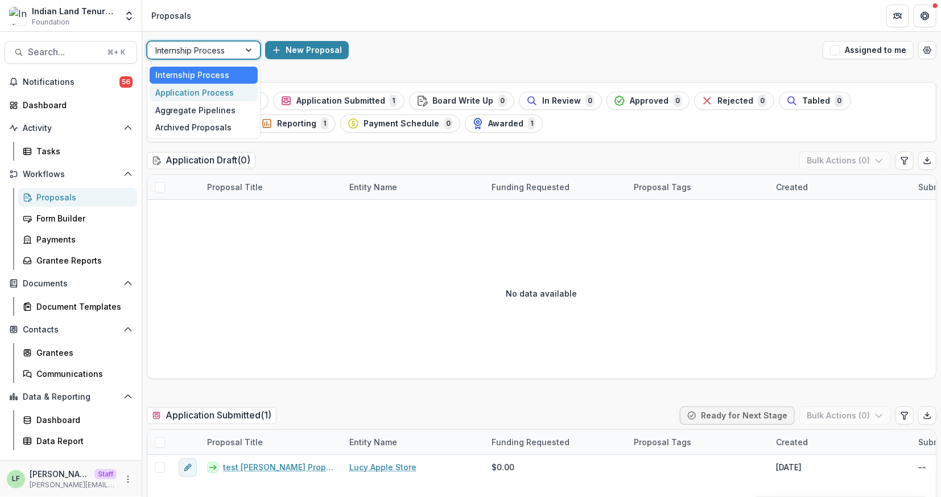
click at [232, 90] on div "Application Process" at bounding box center [204, 93] width 108 height 18
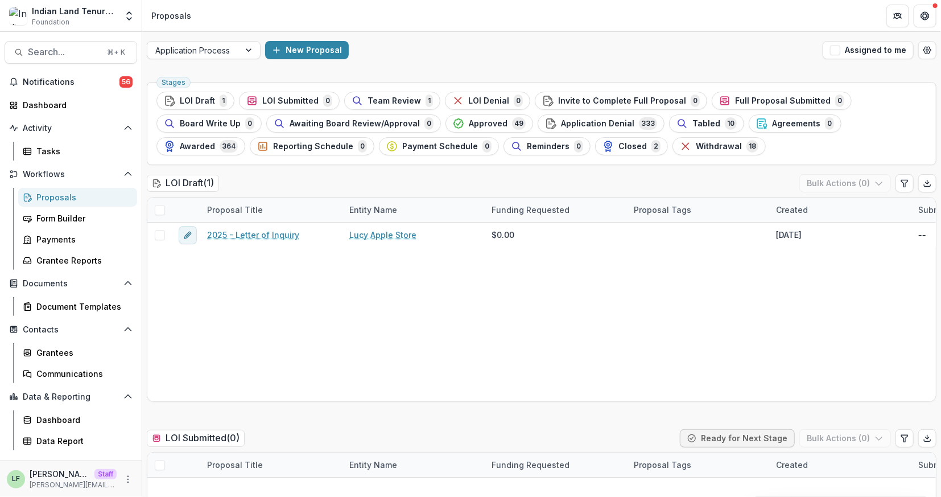
drag, startPoint x: 890, startPoint y: 48, endPoint x: 907, endPoint y: 72, distance: 29.7
click at [935, 38] on div "Application Process New Proposal Assigned to me" at bounding box center [541, 50] width 799 height 36
click at [930, 43] on button "Open table manager" at bounding box center [927, 50] width 18 height 18
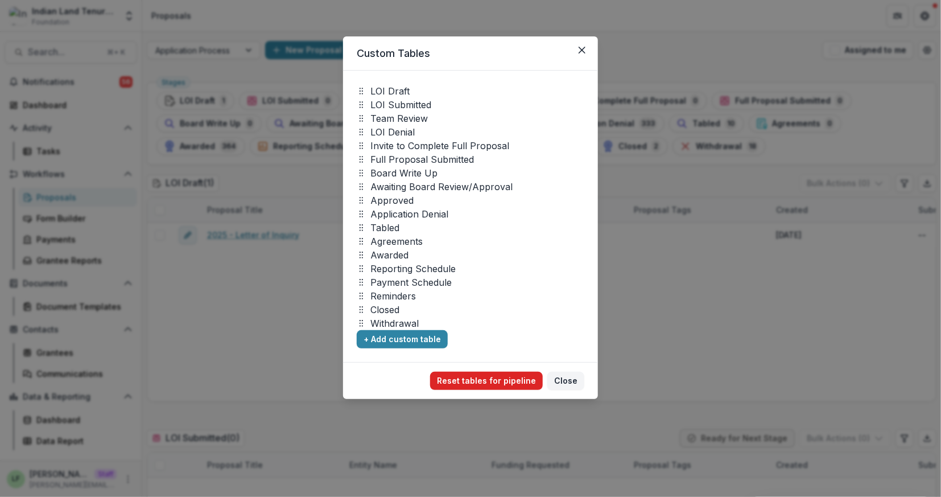
click at [467, 379] on button "Reset tables for pipeline" at bounding box center [486, 380] width 113 height 18
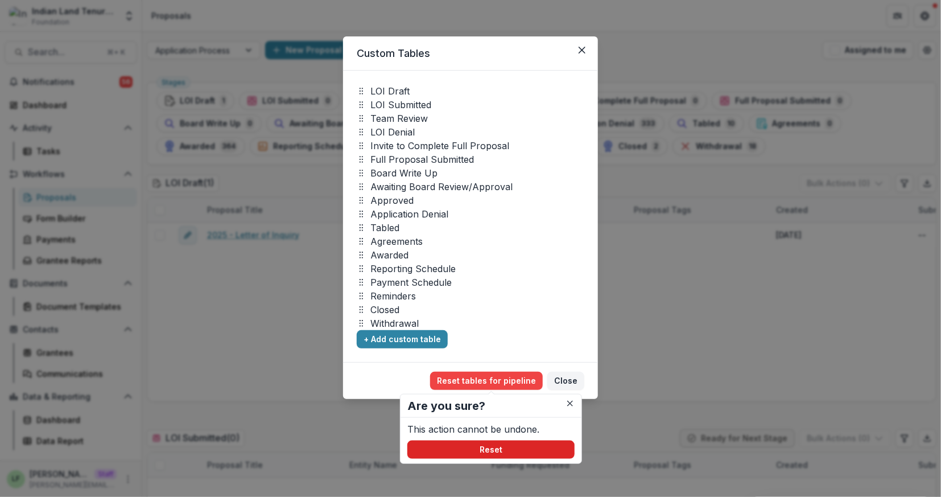
click at [526, 446] on button "Reset" at bounding box center [490, 449] width 167 height 18
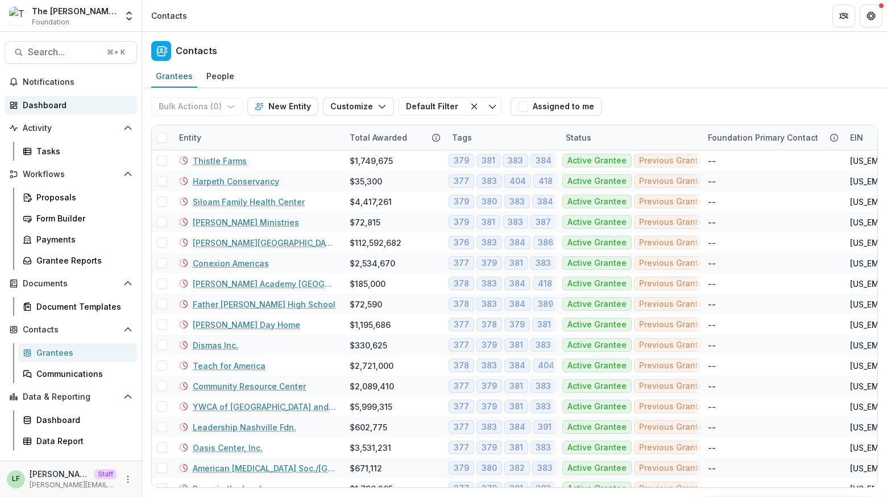
click at [58, 102] on div "Dashboard" at bounding box center [75, 105] width 105 height 12
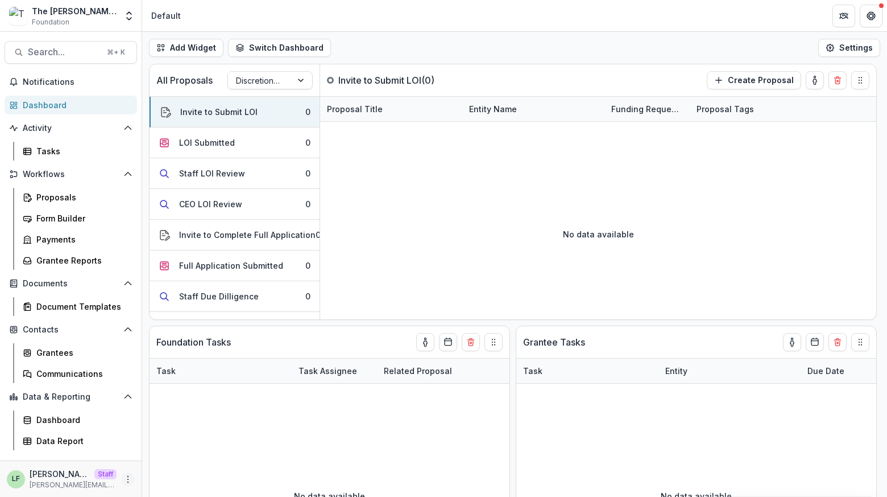
click at [129, 481] on icon "More" at bounding box center [127, 478] width 9 height 9
click at [169, 460] on link "User Settings" at bounding box center [204, 454] width 122 height 19
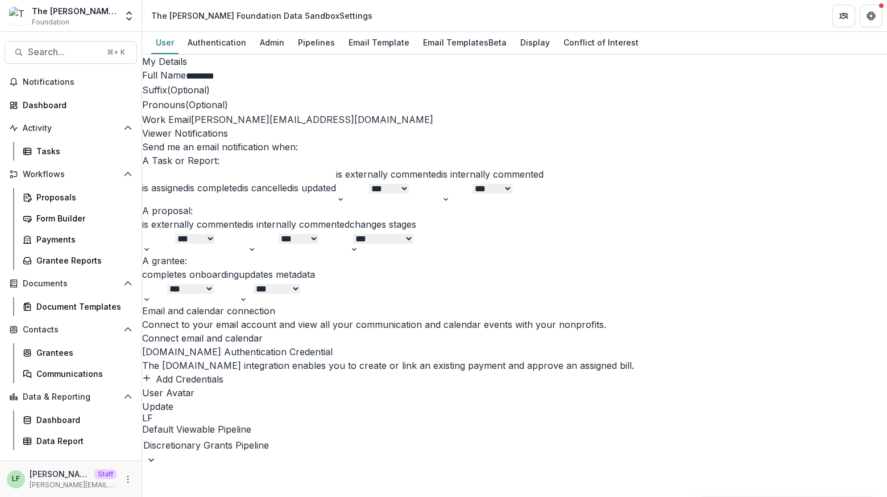
drag, startPoint x: 338, startPoint y: 20, endPoint x: 149, endPoint y: 19, distance: 188.9
click at [150, 19] on header "The [PERSON_NAME] Foundation Data Sandbox Settings" at bounding box center [514, 15] width 745 height 31
click at [46, 352] on div "Grantees" at bounding box center [82, 352] width 92 height 12
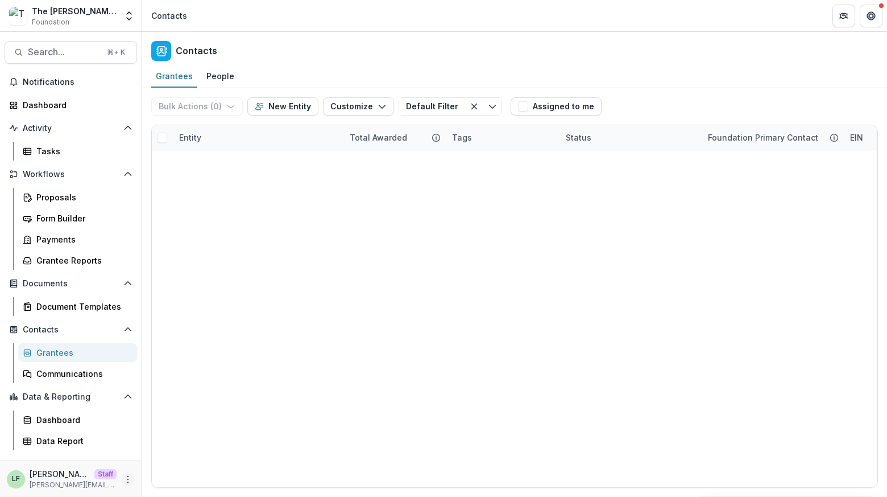
click at [128, 477] on icon "More" at bounding box center [127, 478] width 9 height 9
click at [170, 459] on link "User Settings" at bounding box center [204, 454] width 122 height 19
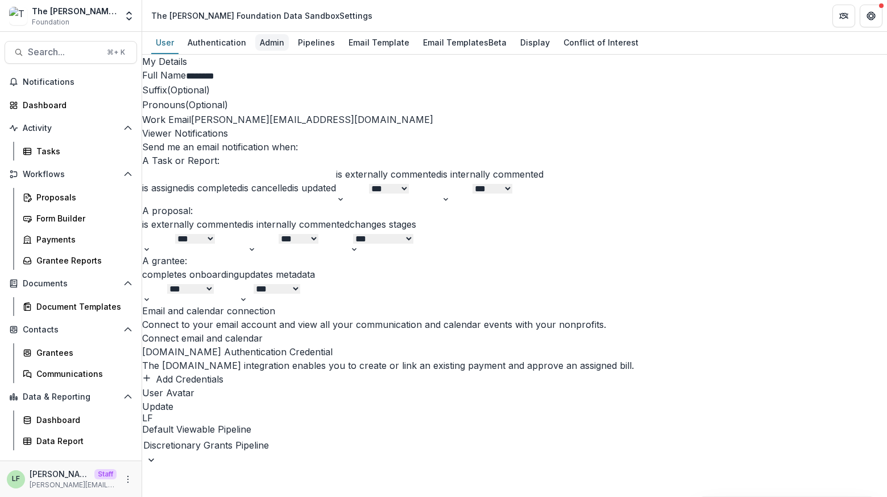
click at [270, 41] on div "Admin" at bounding box center [272, 42] width 34 height 16
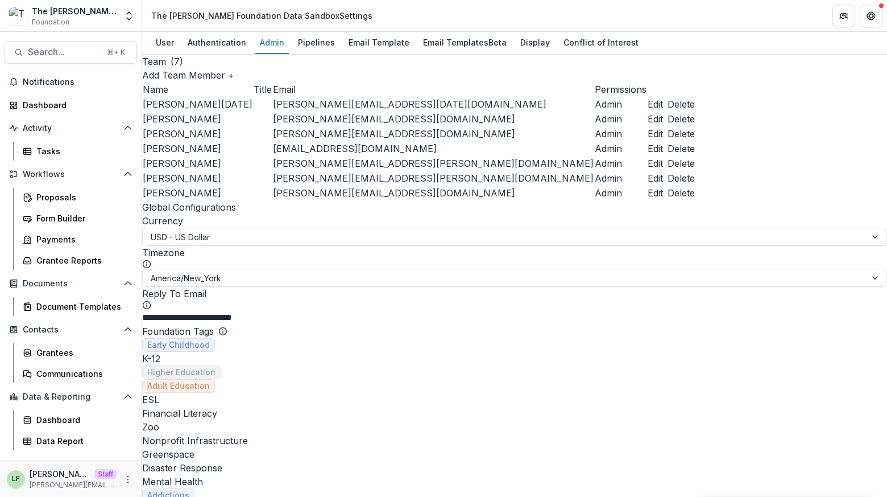
scroll to position [526, 0]
click at [42, 356] on div "Grantees" at bounding box center [82, 352] width 92 height 12
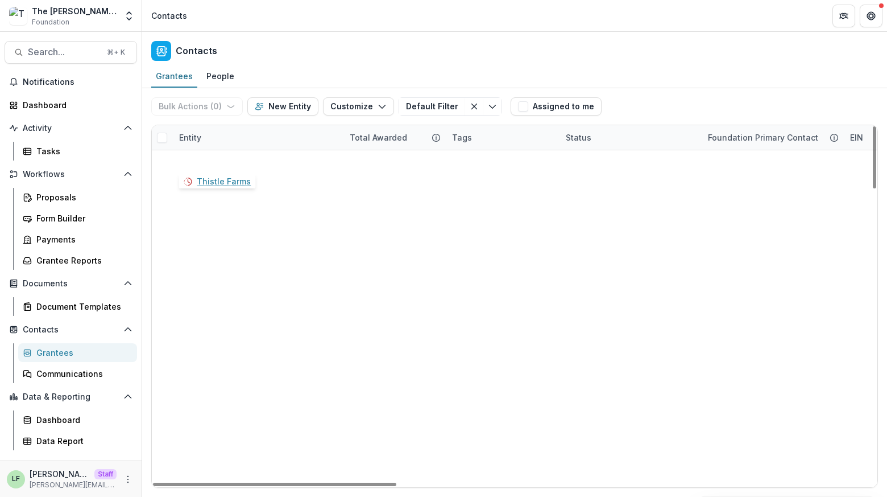
click at [219, 159] on link "Thistle Farms" at bounding box center [220, 161] width 54 height 12
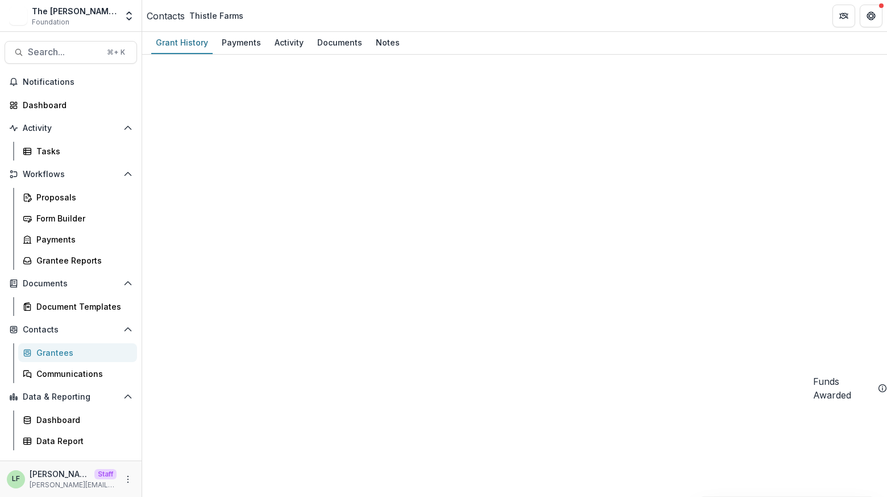
scroll to position [892, 3]
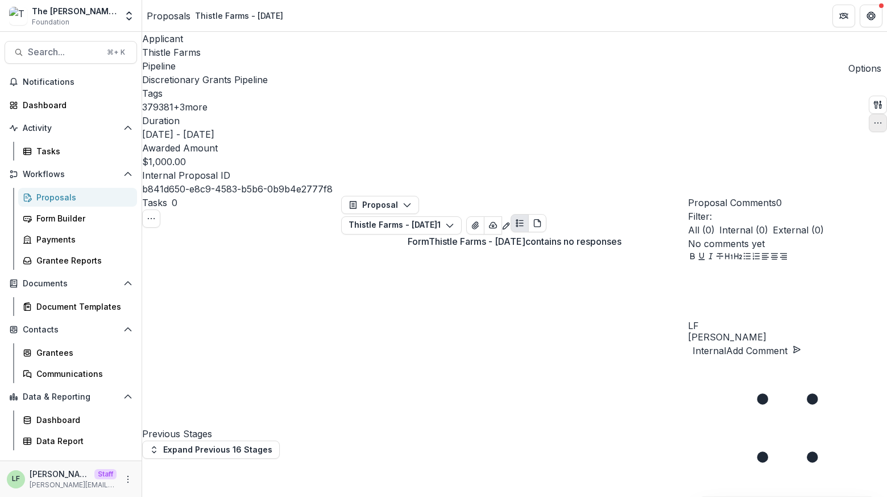
click at [877, 118] on icon "button" at bounding box center [878, 122] width 9 height 9
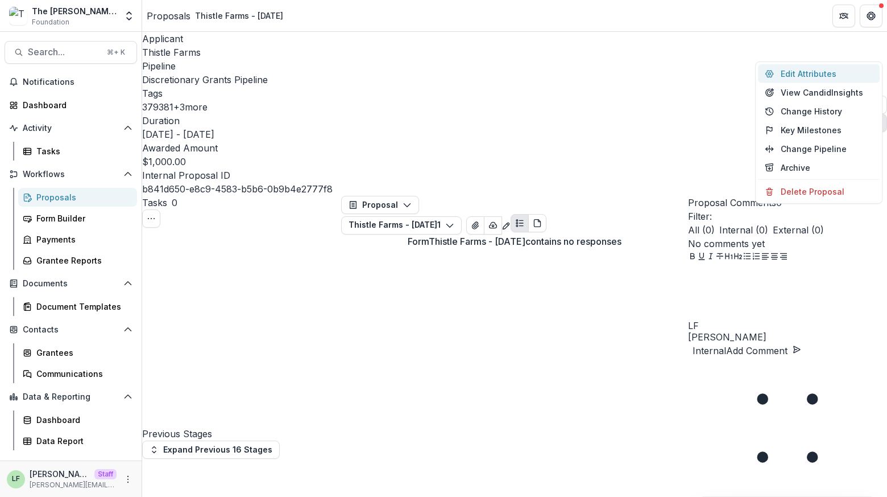
click at [787, 69] on button "Edit Attributes" at bounding box center [819, 73] width 122 height 19
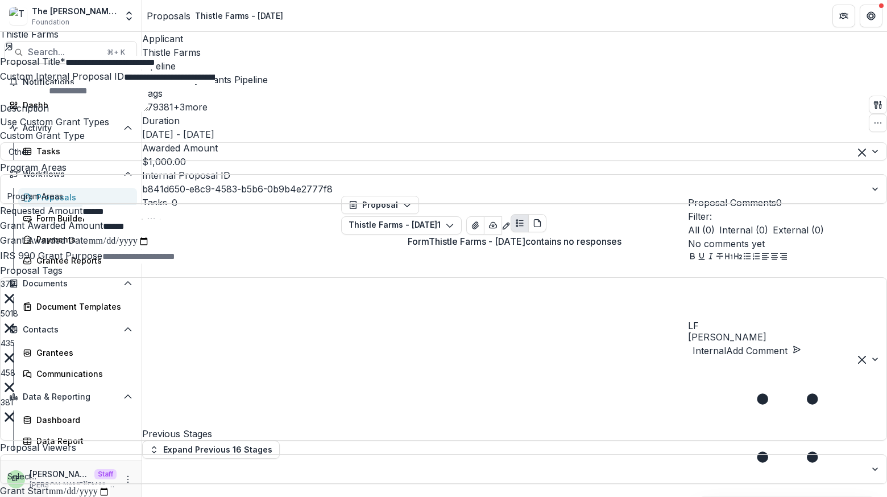
scroll to position [234, 0]
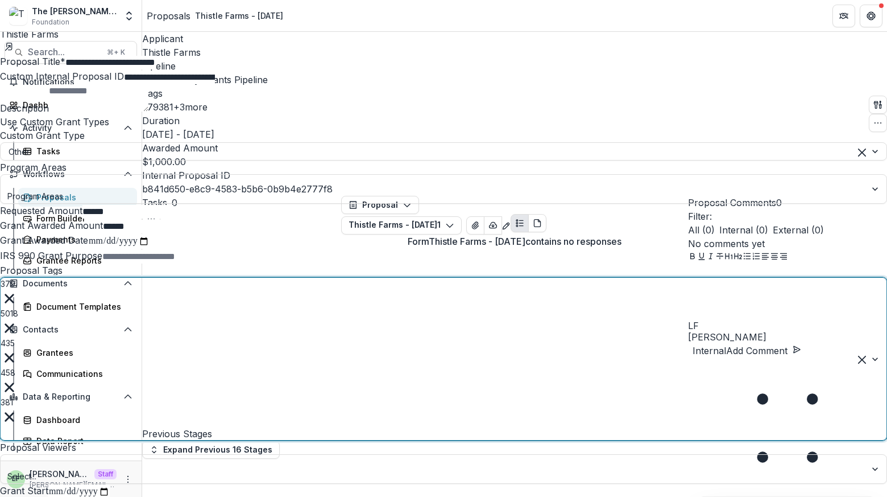
click at [858, 278] on div at bounding box center [872, 359] width 28 height 162
click at [63, 265] on label "Proposal Tags" at bounding box center [31, 270] width 63 height 11
click at [4, 427] on input "Proposal Tags" at bounding box center [3, 433] width 2 height 12
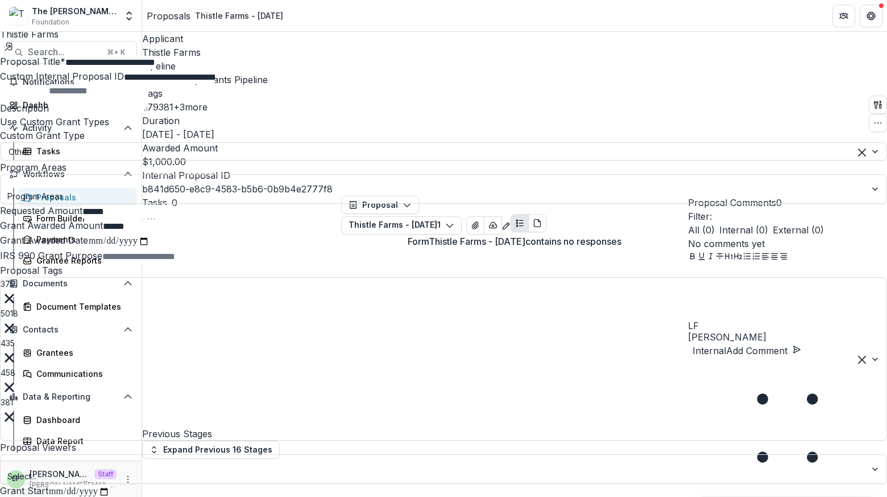
click at [9, 10] on button "Close" at bounding box center [4, 7] width 9 height 14
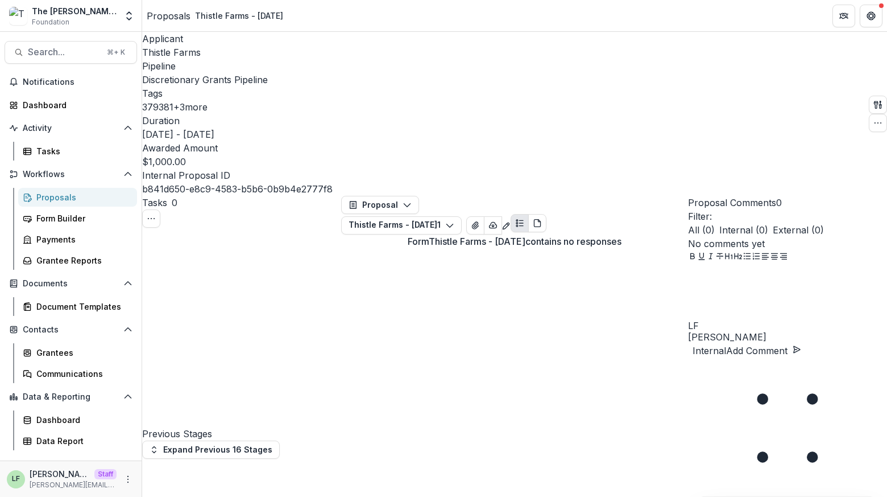
click at [208, 100] on button "+ 3 more" at bounding box center [191, 107] width 34 height 14
click at [283, 72] on icon "Close" at bounding box center [278, 71] width 9 height 9
click at [51, 350] on div "Grantees" at bounding box center [82, 352] width 92 height 12
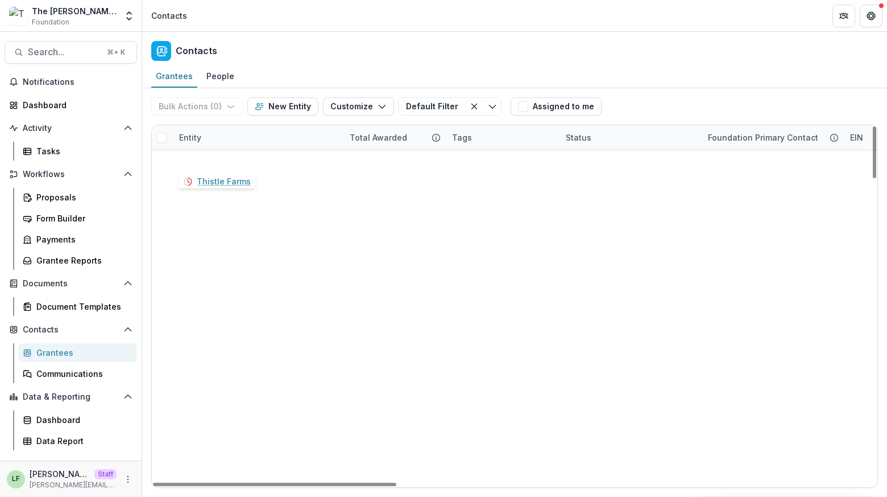
click at [224, 159] on link "Thistle Farms" at bounding box center [220, 161] width 54 height 12
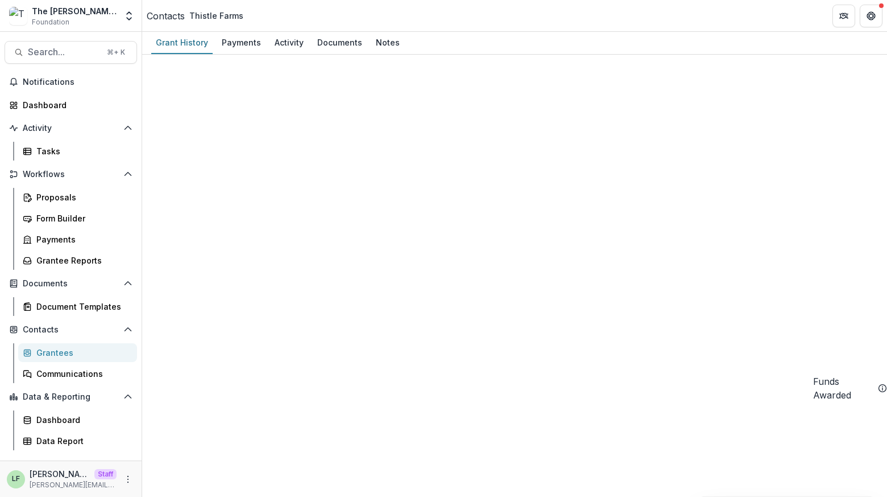
scroll to position [1034, 0]
click at [65, 236] on div "Payments" at bounding box center [82, 239] width 92 height 12
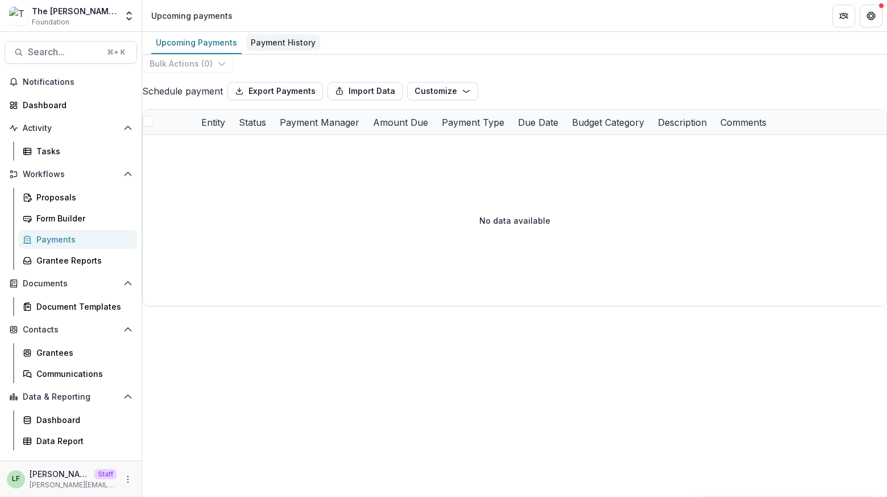
click at [279, 44] on div "Payment History" at bounding box center [283, 42] width 74 height 16
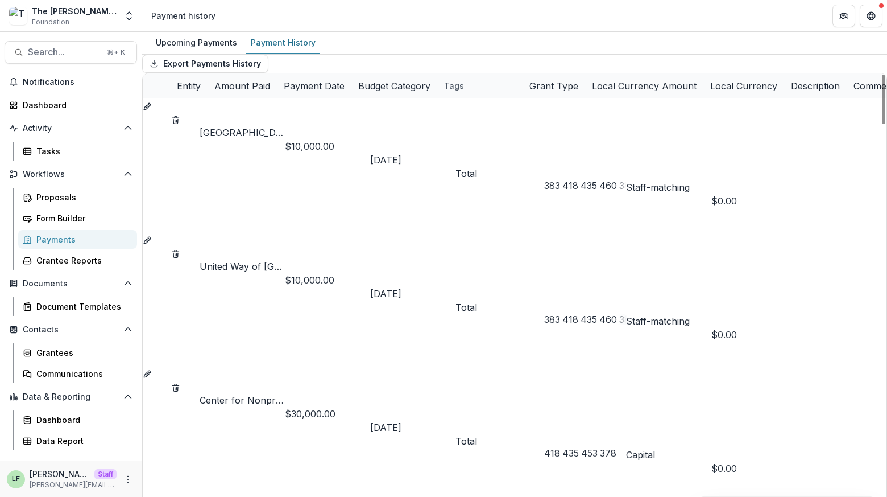
click at [352, 93] on div "Payment Date" at bounding box center [314, 86] width 75 height 14
click at [422, 162] on span "Sort Ascending" at bounding box center [403, 167] width 67 height 11
click at [425, 13] on header "Payment history" at bounding box center [514, 15] width 745 height 31
click at [352, 93] on div "Payment Date" at bounding box center [314, 86] width 75 height 14
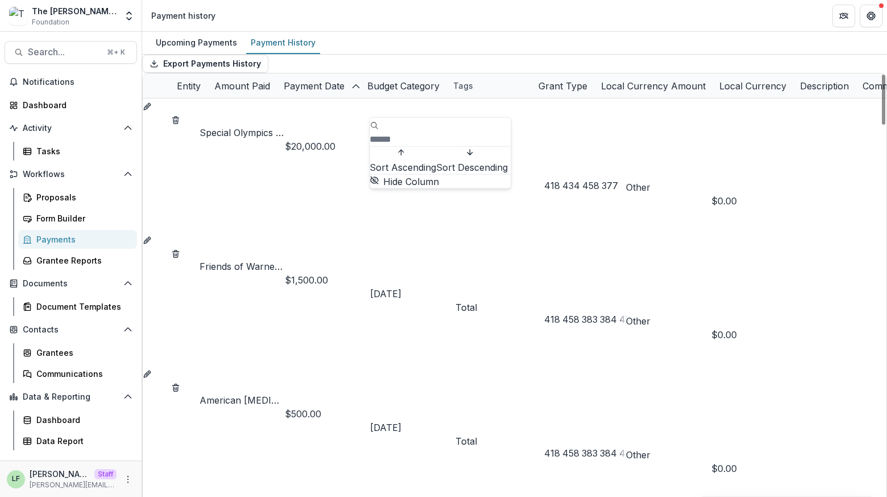
click at [436, 173] on span "Sort Descending" at bounding box center [472, 167] width 72 height 11
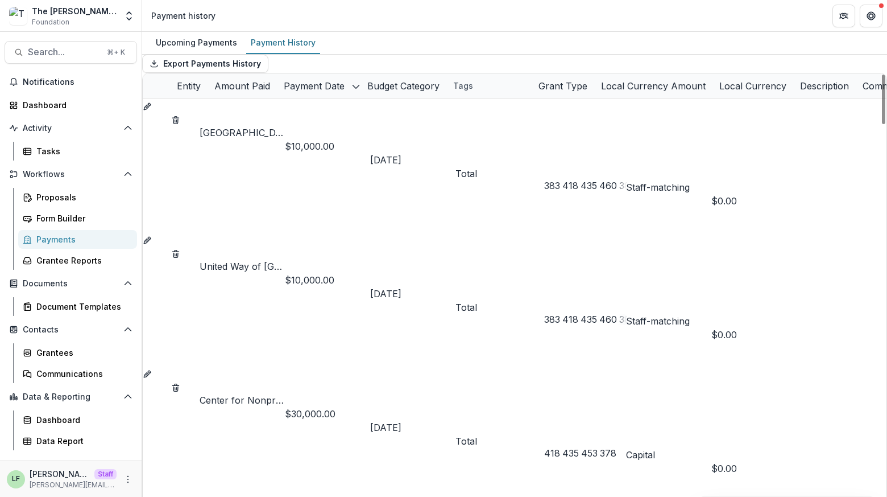
click at [412, 67] on div "Export Payments History" at bounding box center [514, 64] width 745 height 18
click at [59, 259] on div "Grantee Reports" at bounding box center [82, 260] width 92 height 12
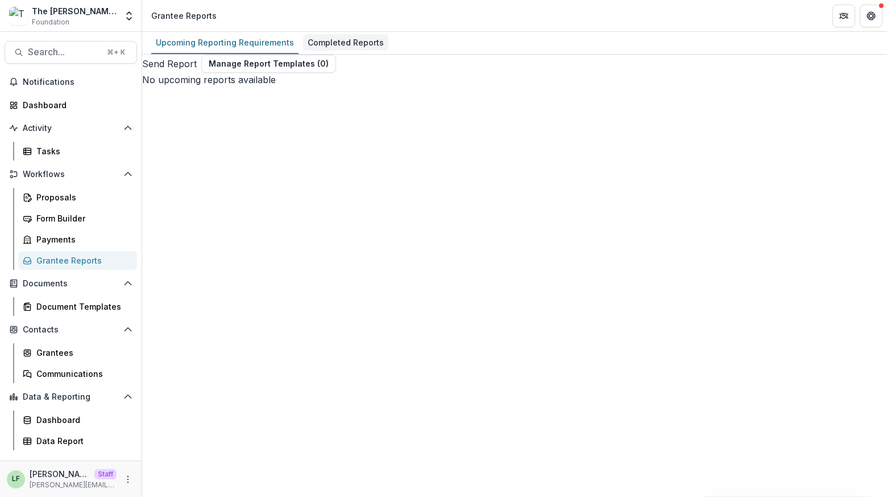
click at [320, 38] on div "Completed Reports" at bounding box center [345, 42] width 85 height 16
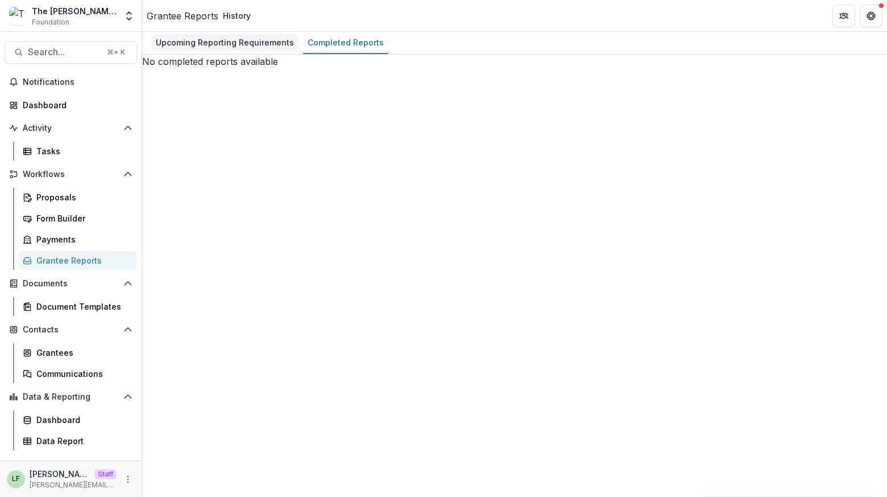
click at [237, 43] on div "Upcoming Reporting Requirements" at bounding box center [224, 42] width 147 height 16
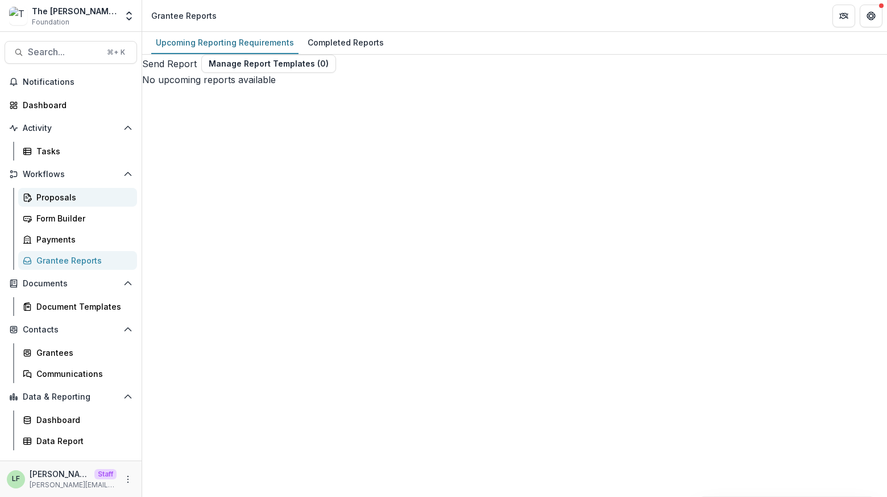
click at [44, 195] on div "Proposals" at bounding box center [82, 197] width 92 height 12
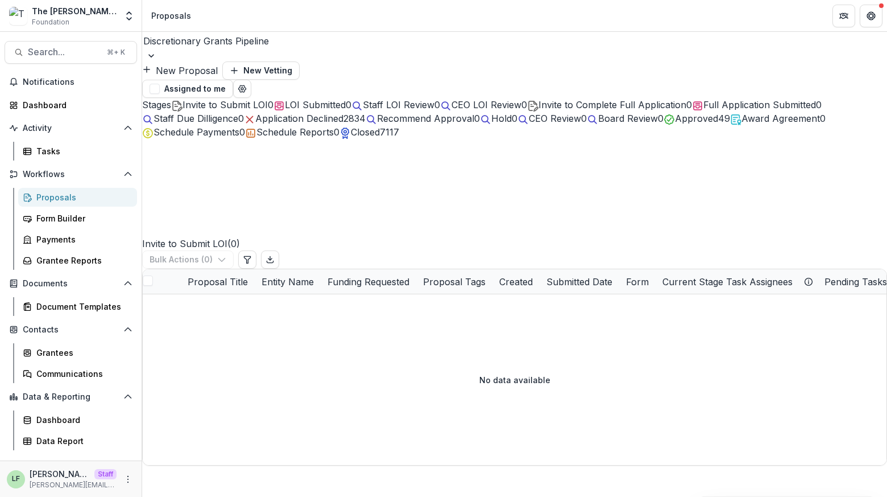
click at [245, 49] on div "Discretionary Grants Pipeline" at bounding box center [514, 41] width 745 height 18
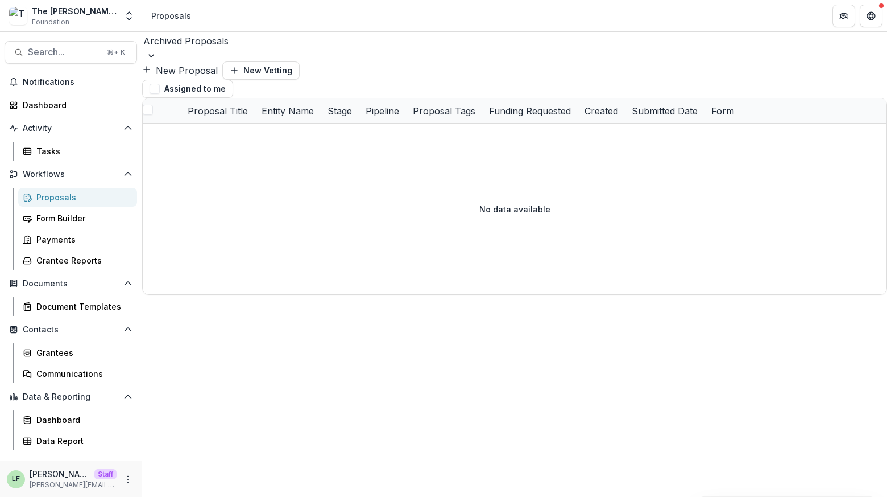
click at [226, 48] on div at bounding box center [514, 41] width 743 height 16
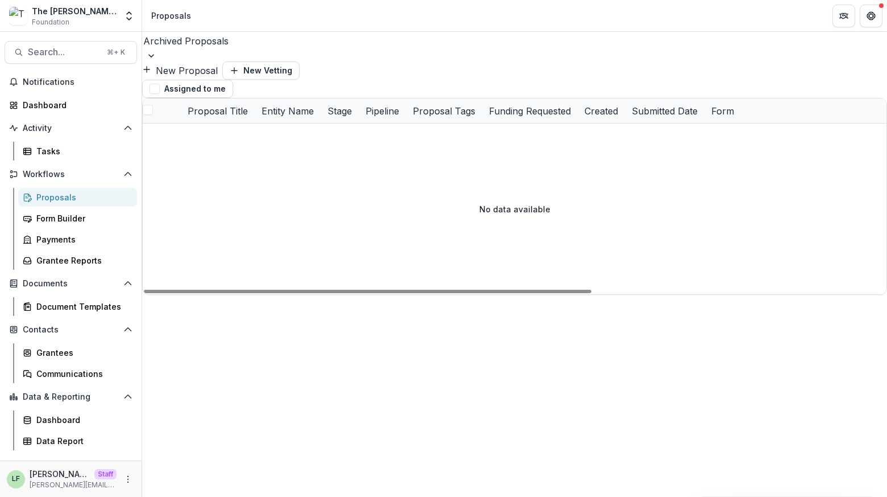
click at [247, 123] on div at bounding box center [752, 123] width 1219 height 0
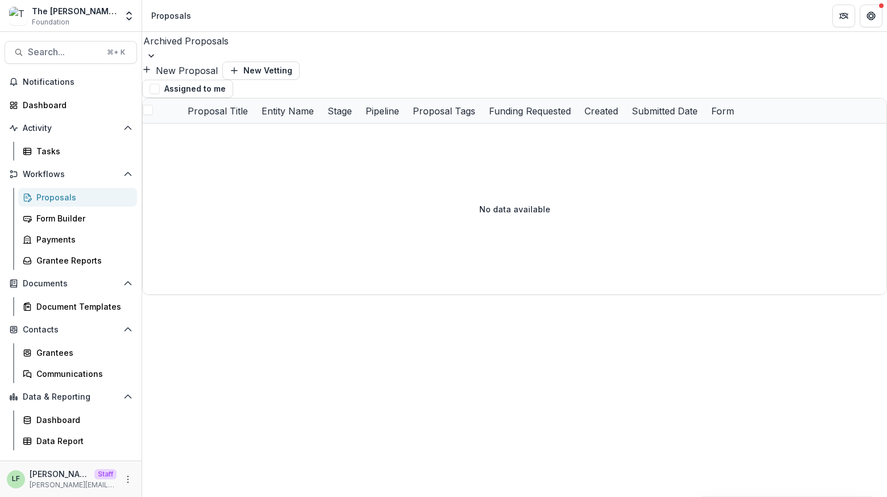
click at [233, 49] on div "Archived Proposals" at bounding box center [514, 41] width 745 height 18
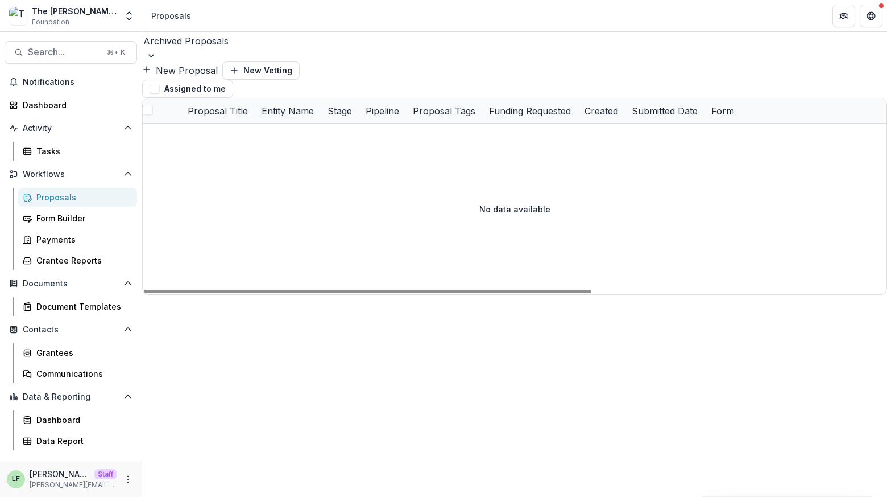
click at [218, 123] on div at bounding box center [752, 123] width 1219 height 0
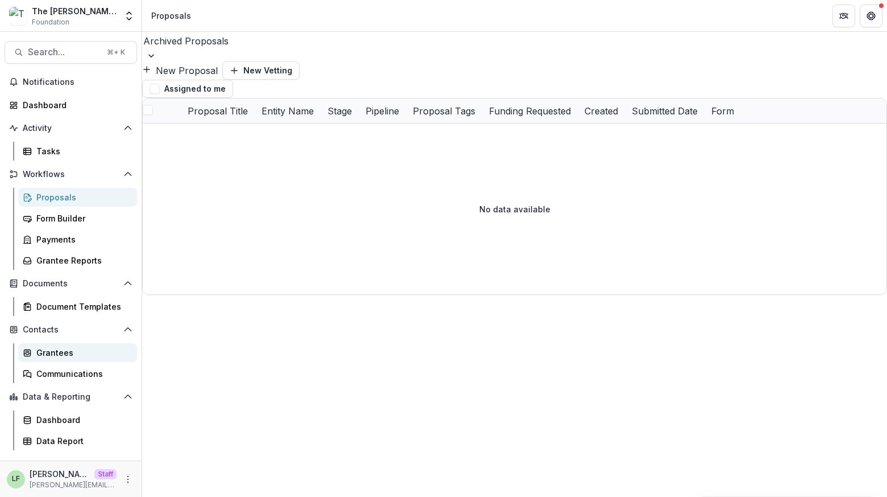
click at [48, 357] on div "Grantees" at bounding box center [82, 352] width 92 height 12
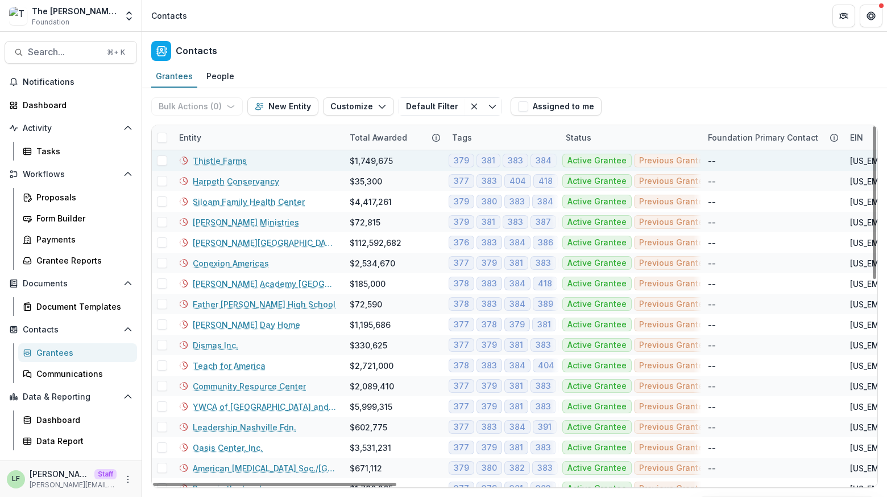
click at [218, 161] on link "Thistle Farms" at bounding box center [220, 161] width 54 height 12
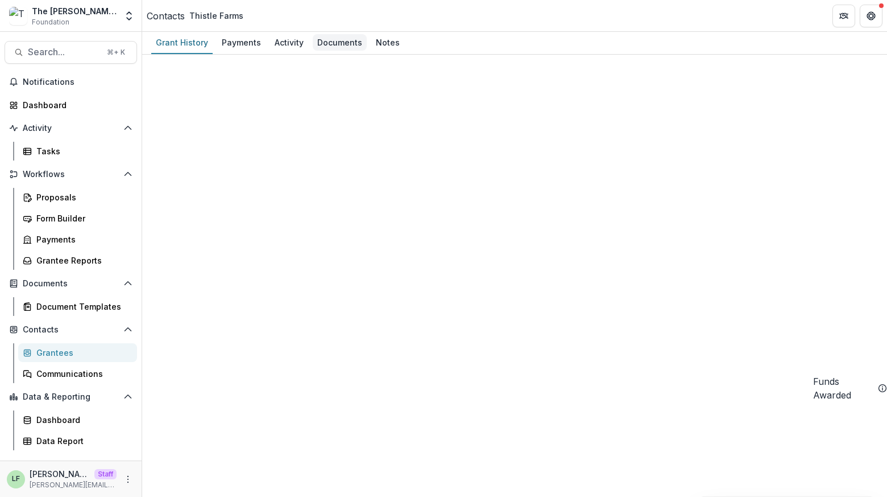
click at [323, 42] on div "Documents" at bounding box center [340, 42] width 54 height 16
click at [194, 37] on div "Grant History" at bounding box center [181, 42] width 61 height 16
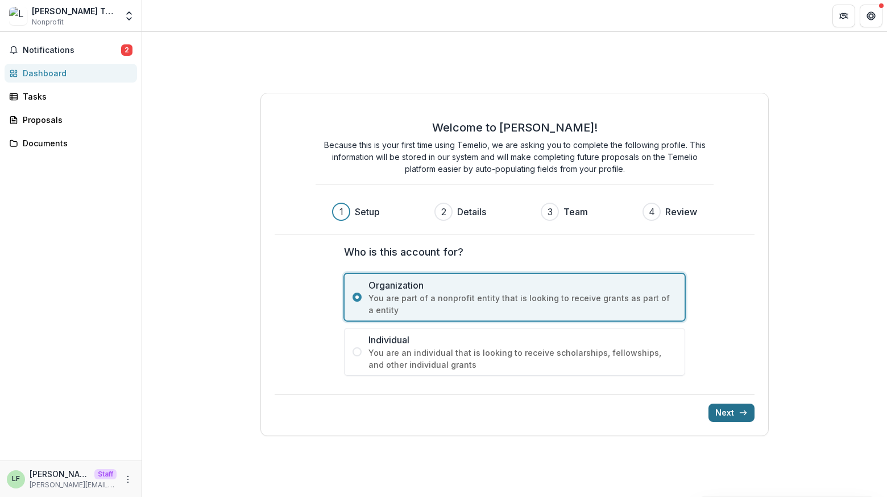
click at [738, 414] on button "Next" at bounding box center [732, 412] width 46 height 18
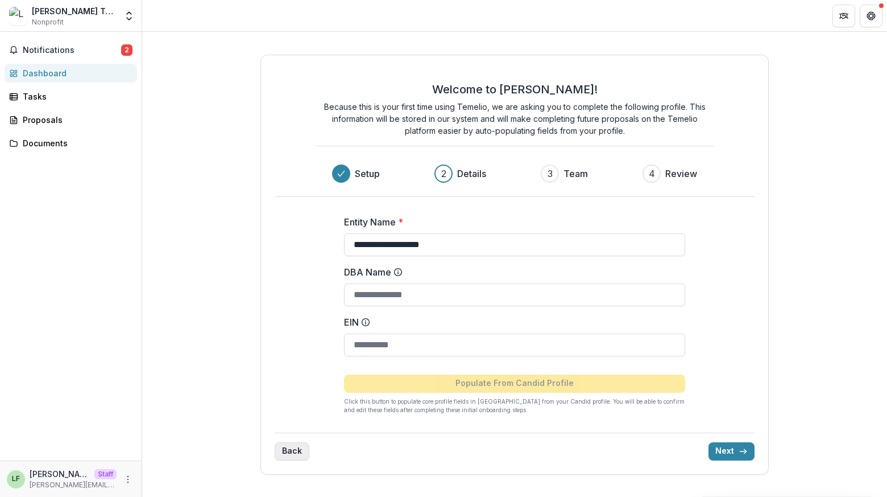
drag, startPoint x: 728, startPoint y: 449, endPoint x: 278, endPoint y: 453, distance: 449.4
click at [278, 453] on div "Back Next" at bounding box center [515, 446] width 481 height 28
click at [278, 453] on button "Back" at bounding box center [292, 451] width 35 height 18
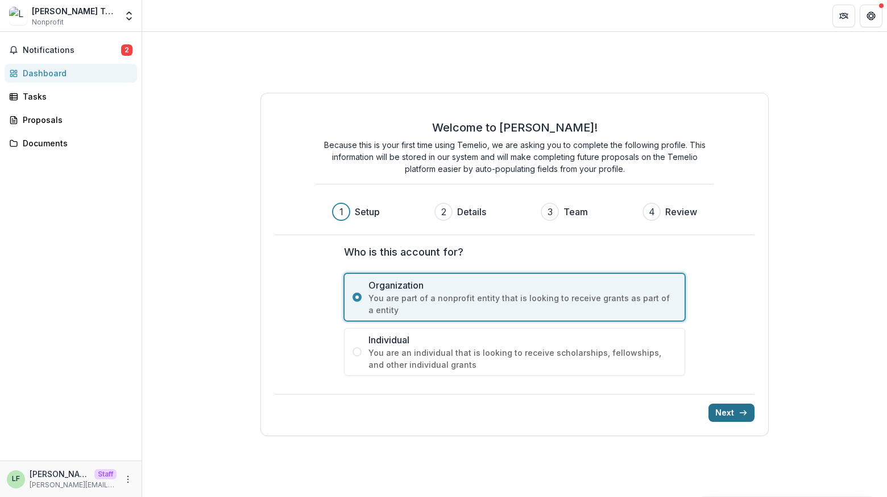
click at [724, 413] on button "Next" at bounding box center [732, 412] width 46 height 18
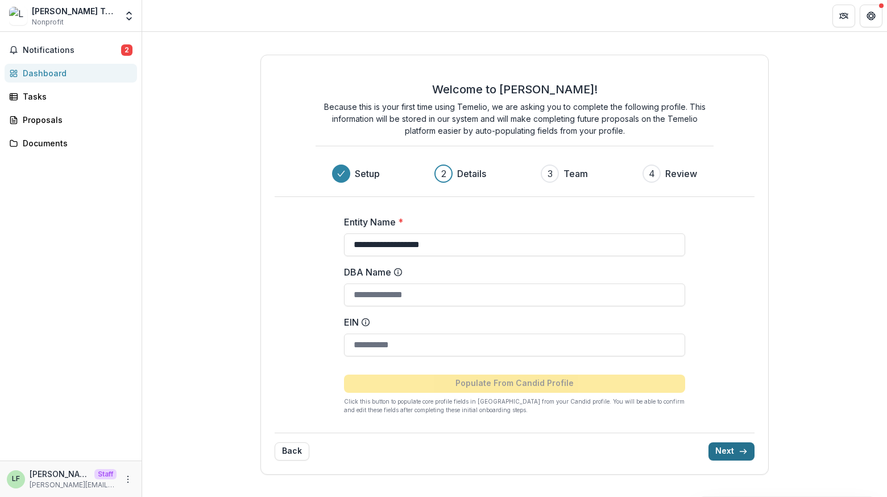
click at [728, 458] on button "Next" at bounding box center [732, 451] width 46 height 18
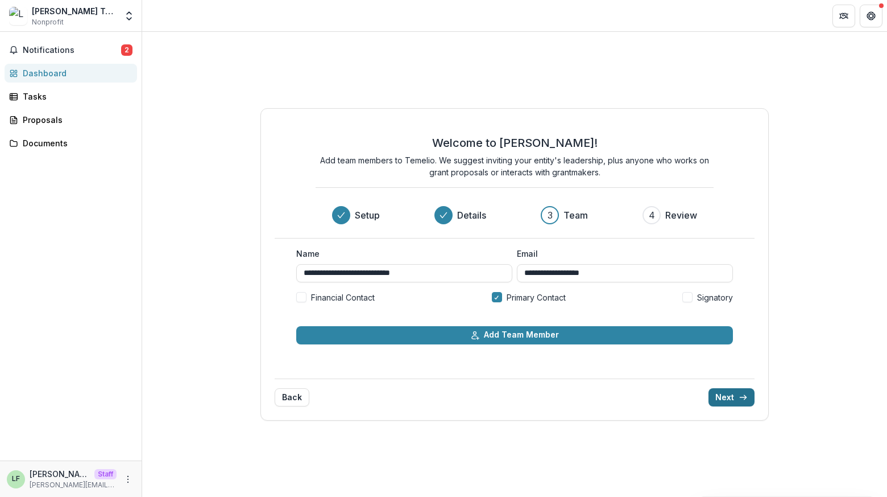
click at [734, 400] on button "Next" at bounding box center [732, 397] width 46 height 18
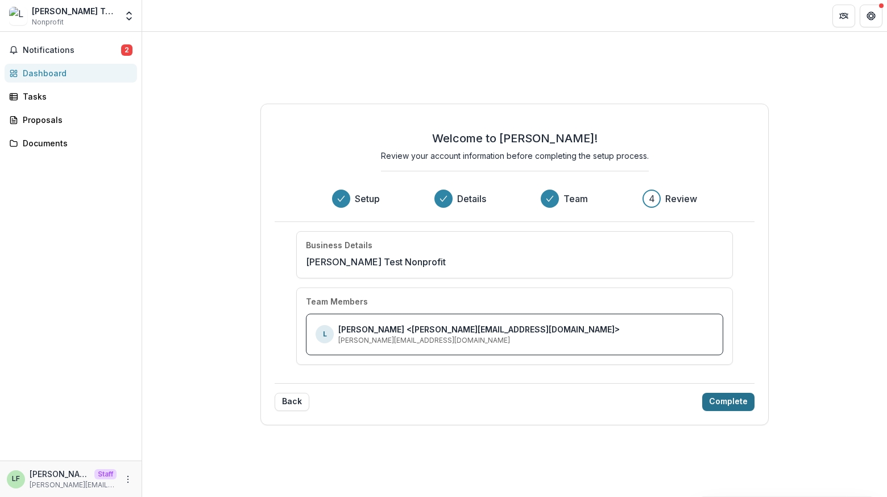
click at [729, 402] on button "Complete" at bounding box center [729, 402] width 52 height 18
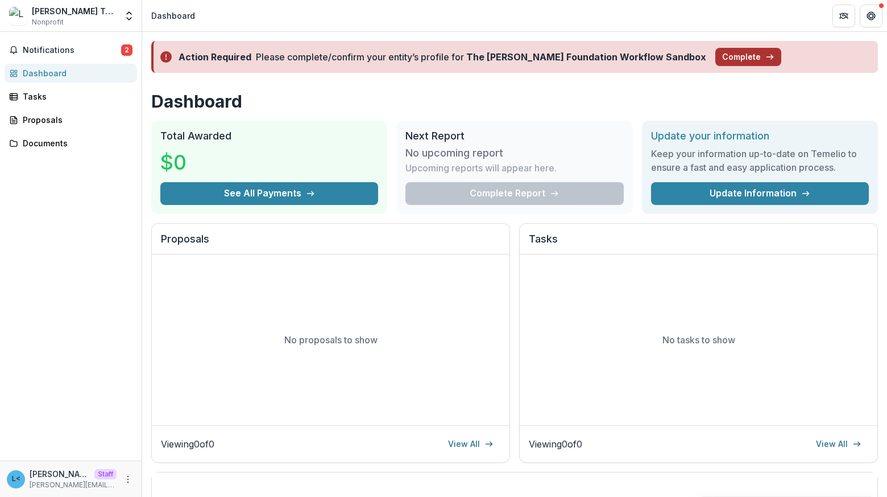
click at [716, 54] on button "Complete" at bounding box center [749, 57] width 66 height 18
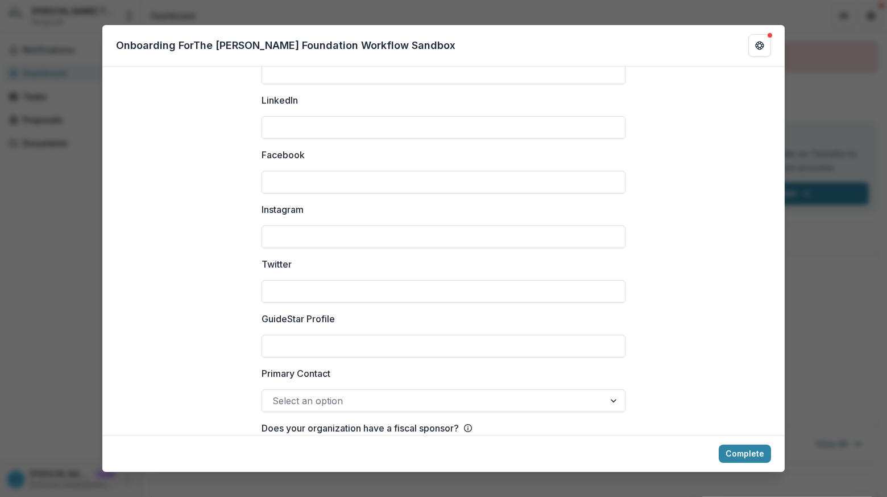
scroll to position [1534, 0]
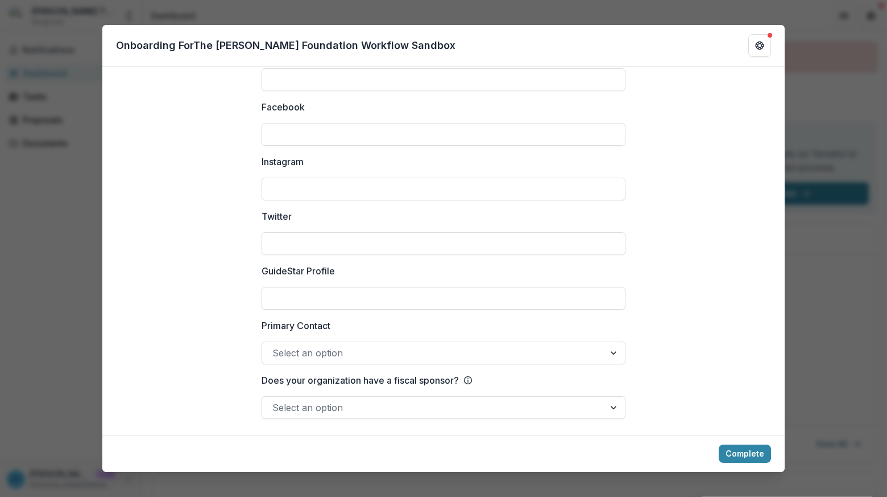
click at [38, 318] on div "**********" at bounding box center [443, 248] width 887 height 497
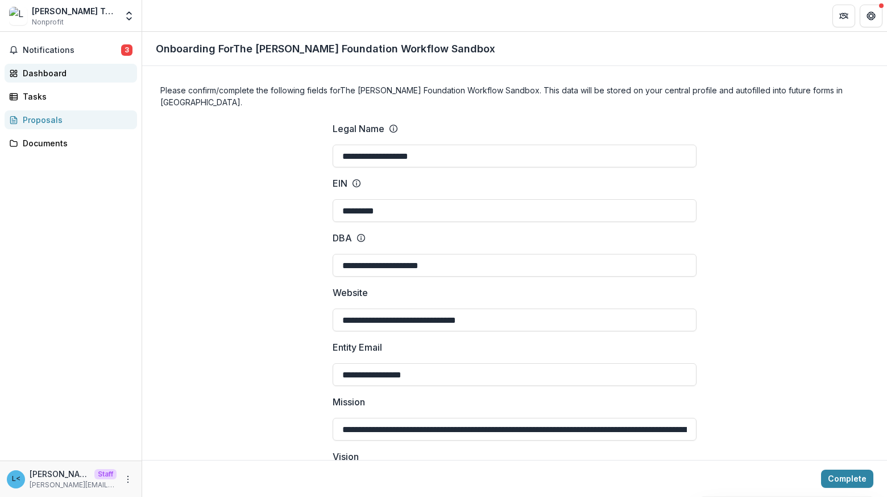
click at [60, 71] on div "Dashboard" at bounding box center [75, 73] width 105 height 12
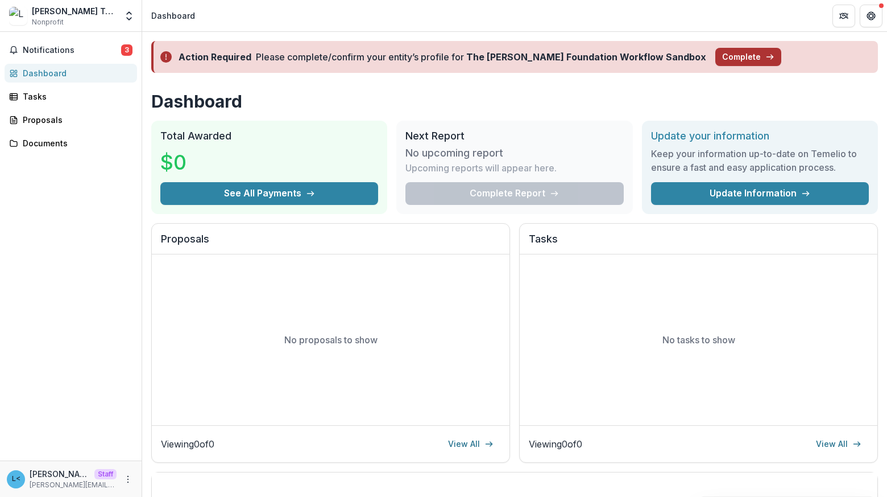
click at [716, 57] on button "Complete" at bounding box center [749, 57] width 66 height 18
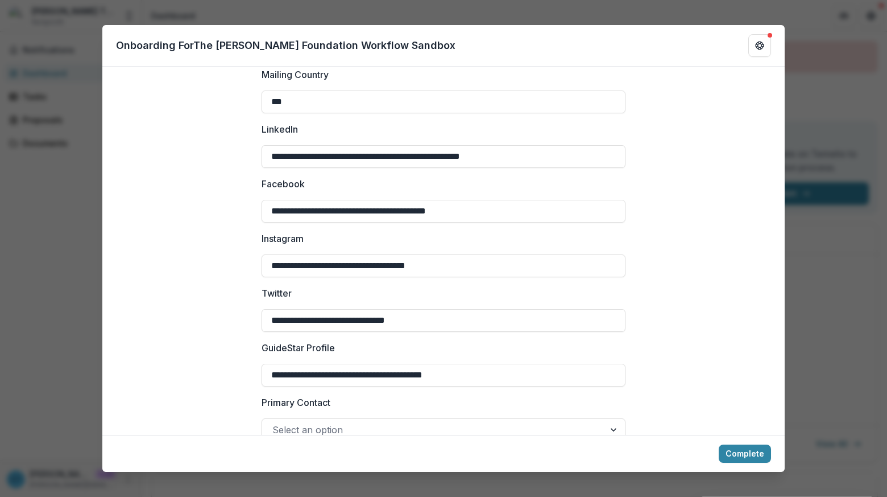
scroll to position [1534, 0]
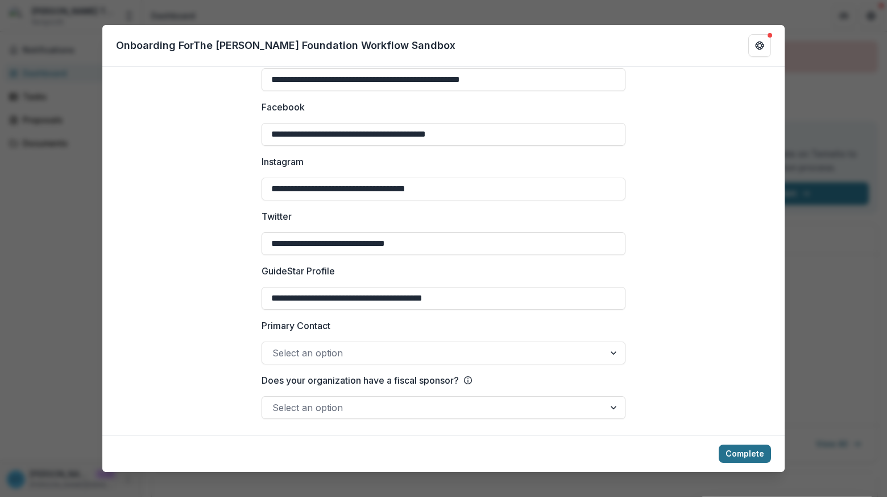
click at [740, 459] on button "Complete" at bounding box center [745, 453] width 52 height 18
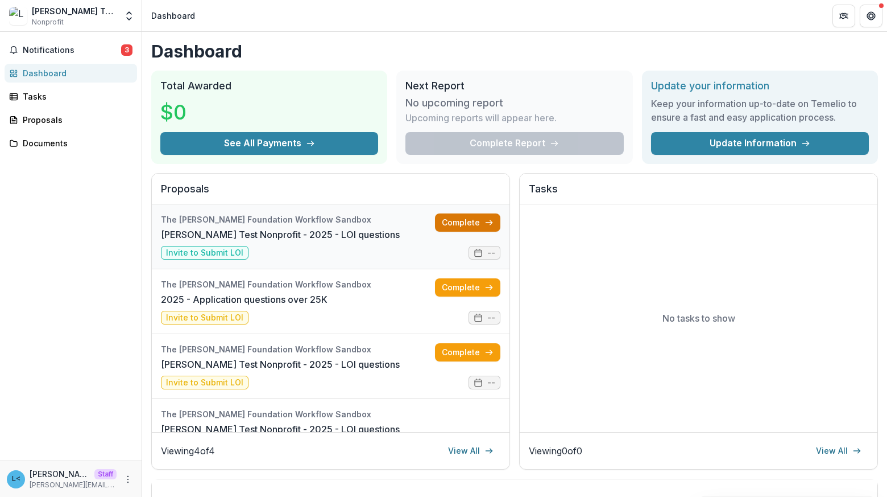
click at [447, 220] on link "Complete" at bounding box center [467, 222] width 65 height 18
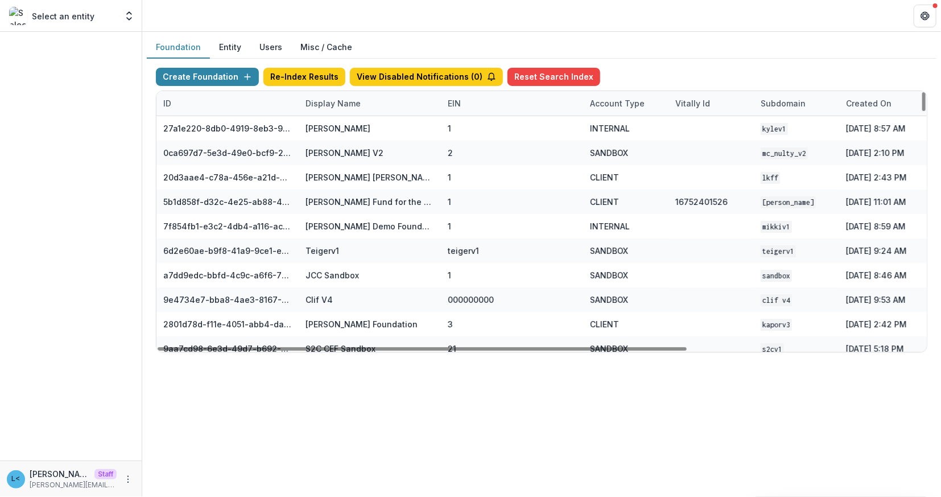
click at [363, 102] on div "Display Name" at bounding box center [333, 103] width 69 height 12
click at [361, 128] on input at bounding box center [369, 129] width 137 height 18
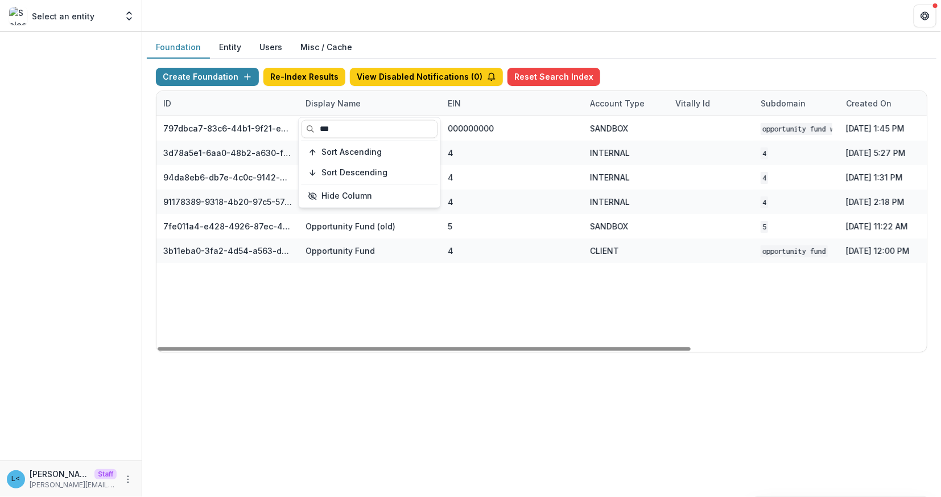
type input "***"
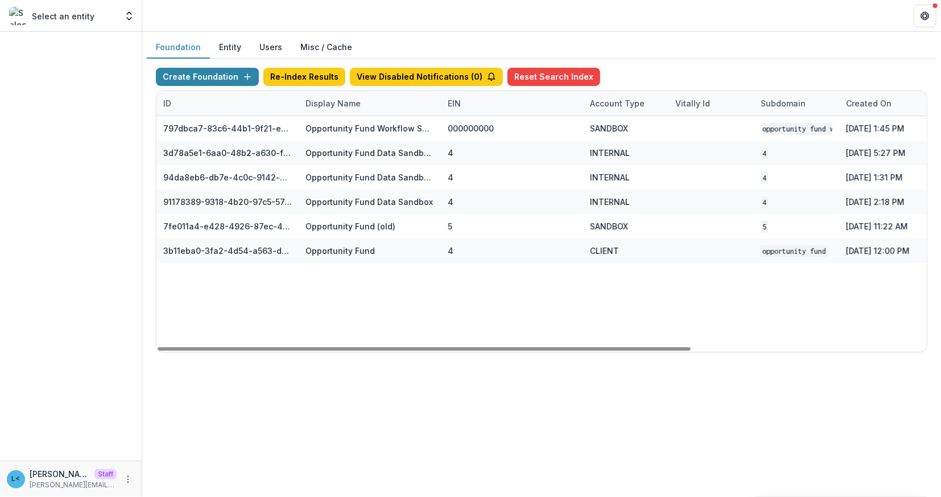
click at [411, 273] on div "797dbca7-83c6-44b1-9f21-ee3637c7698d Opportunity Fund Workflow Sandbox 00000000…" at bounding box center [710, 234] width 1109 height 236
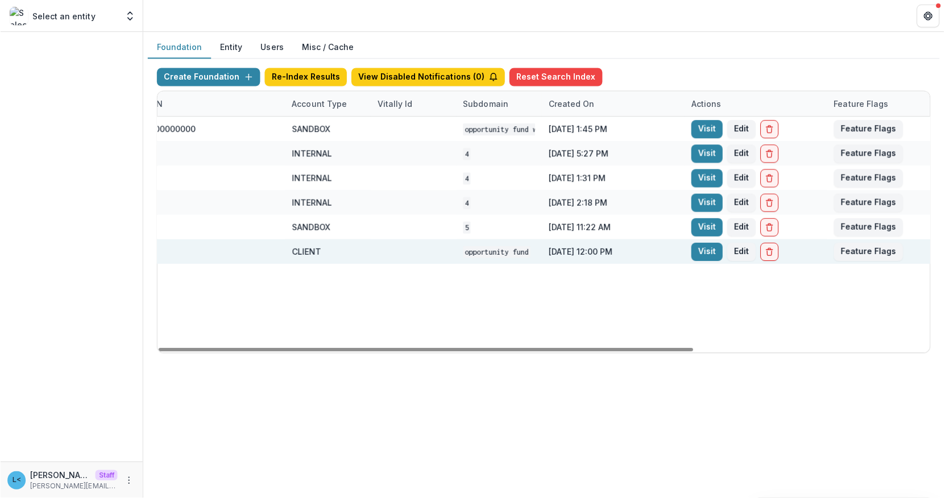
scroll to position [0, 338]
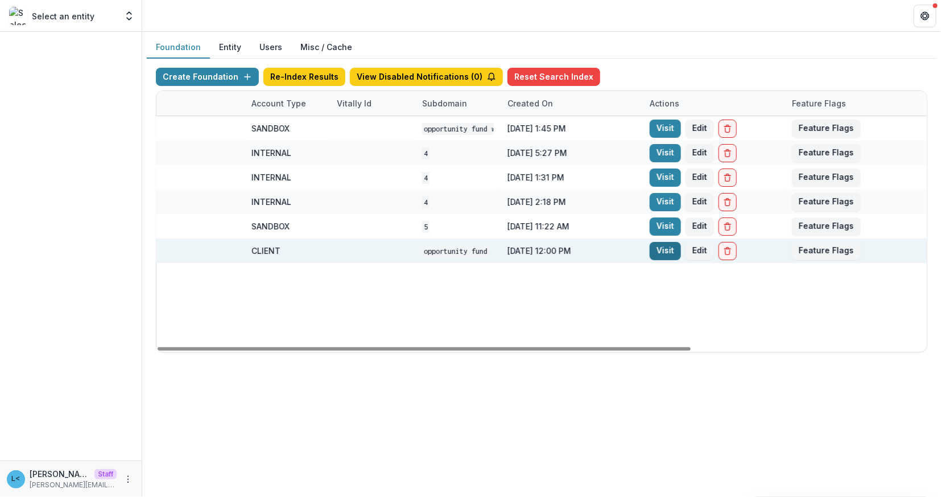
click at [663, 249] on link "Visit" at bounding box center [665, 251] width 31 height 18
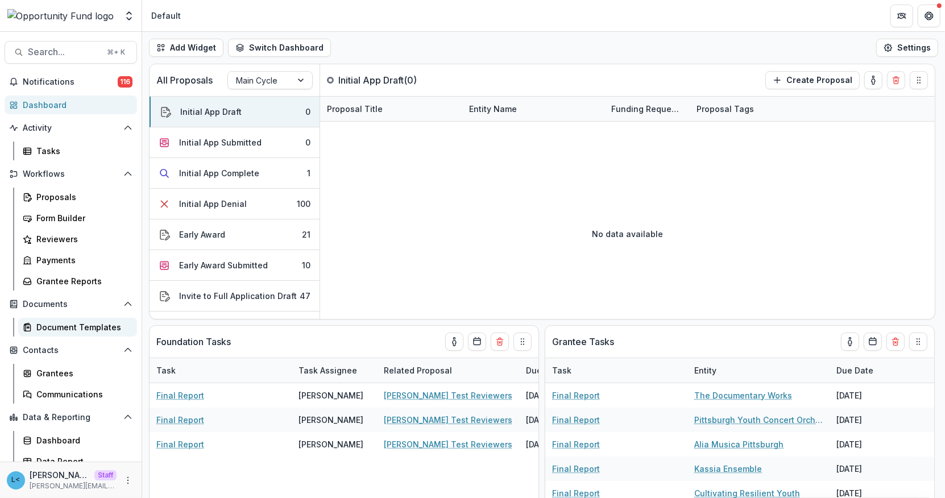
click at [73, 326] on div "Document Templates" at bounding box center [82, 327] width 92 height 12
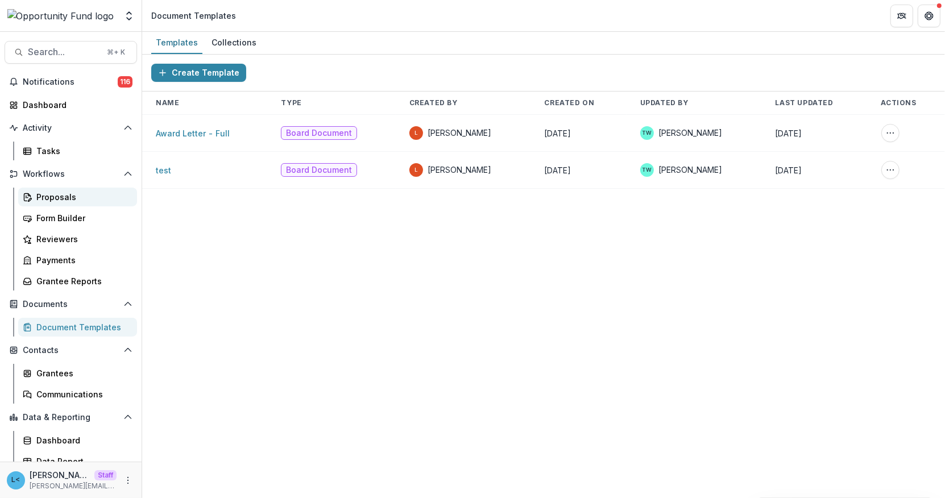
click at [47, 195] on div "Proposals" at bounding box center [82, 197] width 92 height 12
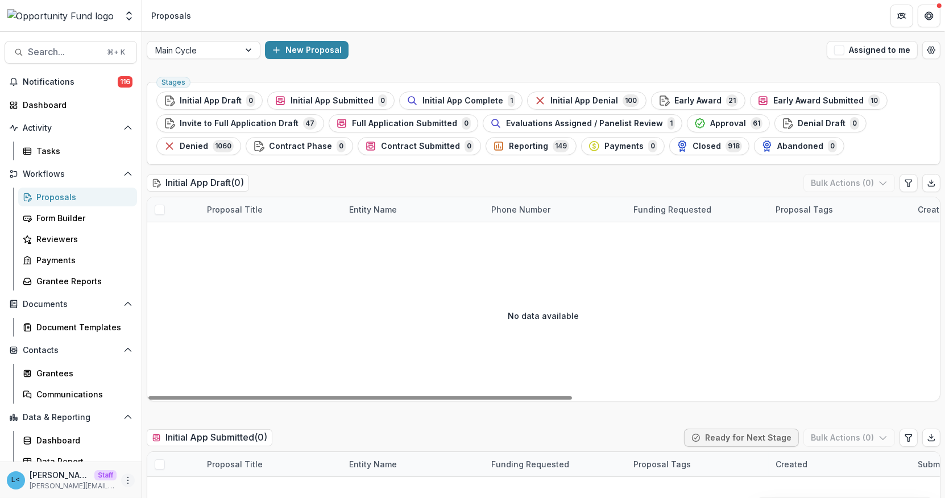
click at [125, 474] on icon "More" at bounding box center [127, 480] width 9 height 9
click at [175, 452] on link "User Settings" at bounding box center [200, 456] width 122 height 19
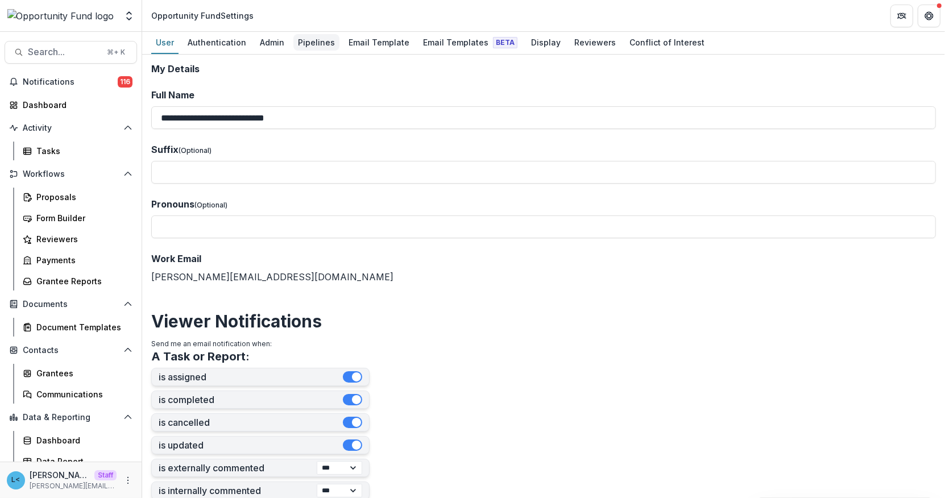
click at [317, 38] on div "Pipelines" at bounding box center [317, 42] width 46 height 16
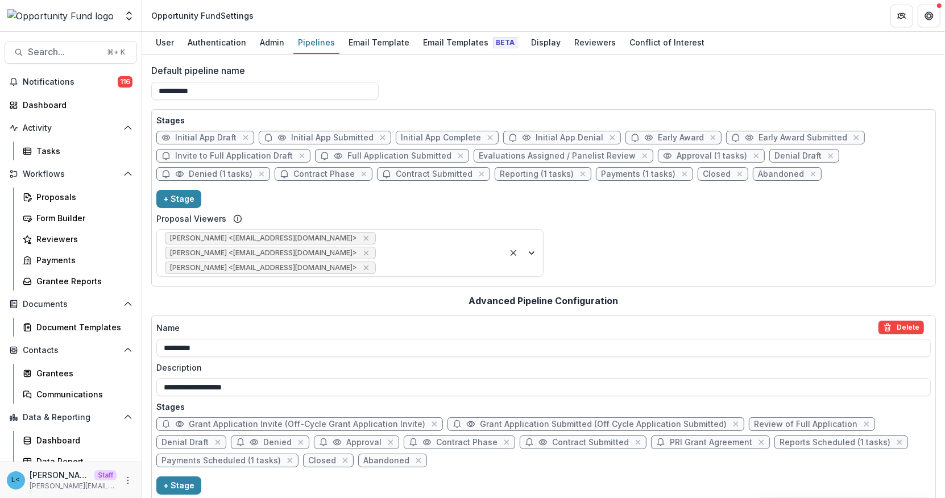
click at [295, 173] on span "Contract Phase" at bounding box center [324, 175] width 61 height 10
select select "*****"
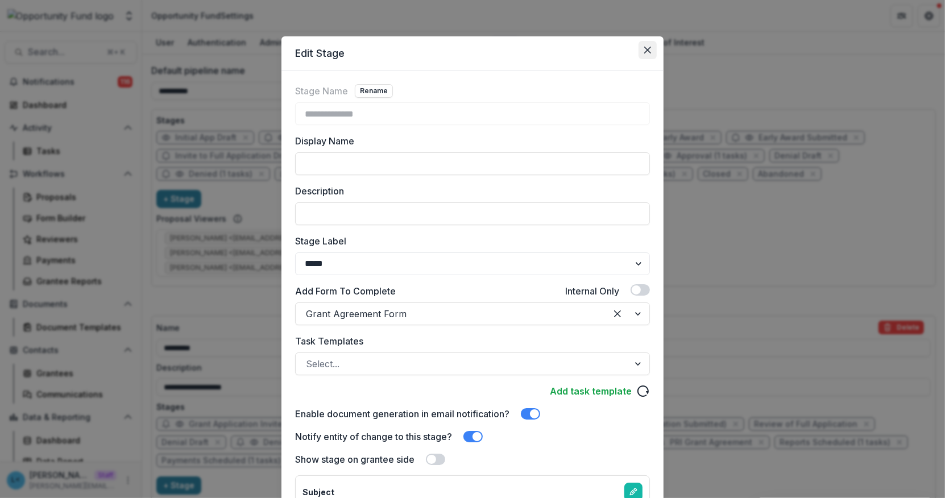
click at [641, 48] on button "Close" at bounding box center [648, 50] width 18 height 18
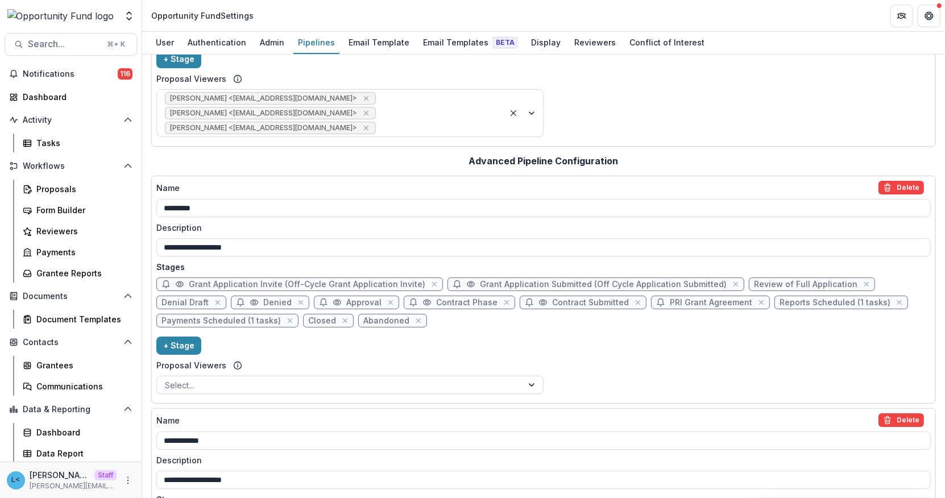
scroll to position [164, 0]
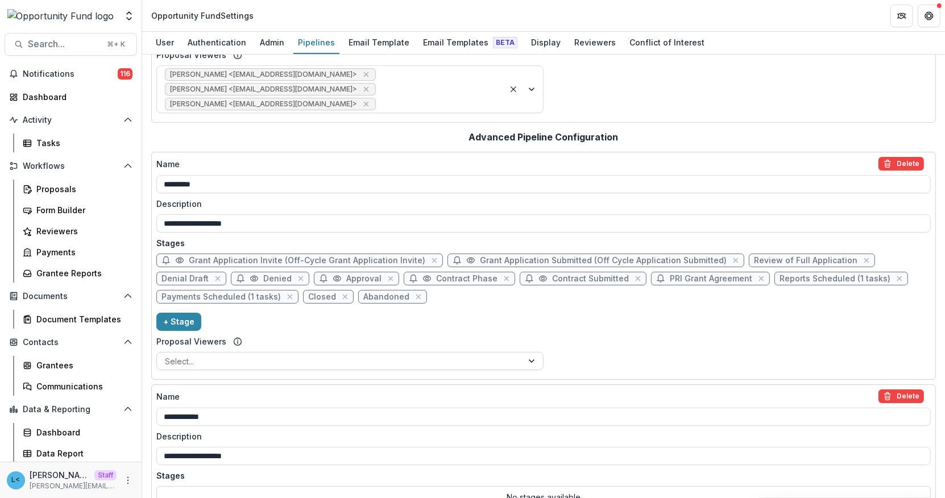
click at [228, 358] on div at bounding box center [340, 361] width 350 height 14
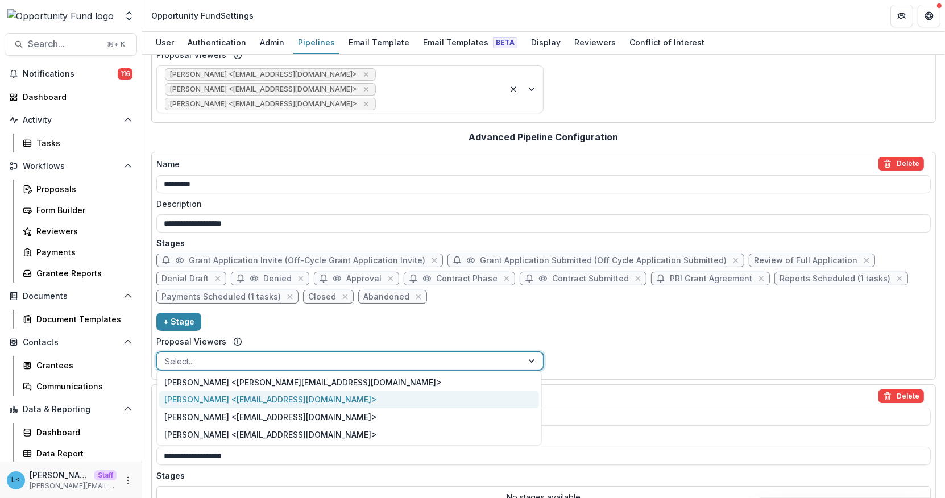
click at [225, 398] on div "[PERSON_NAME] <[EMAIL_ADDRESS][DOMAIN_NAME]>" at bounding box center [349, 400] width 381 height 18
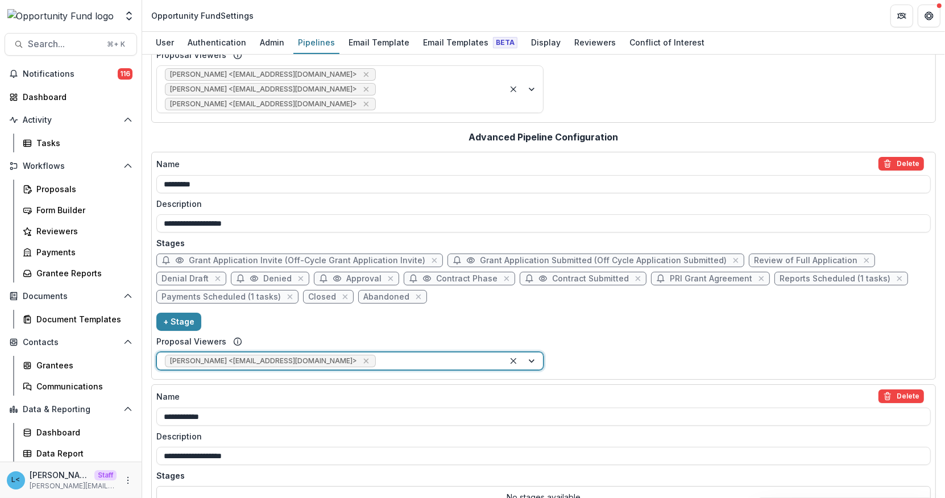
click at [378, 356] on div at bounding box center [437, 361] width 118 height 14
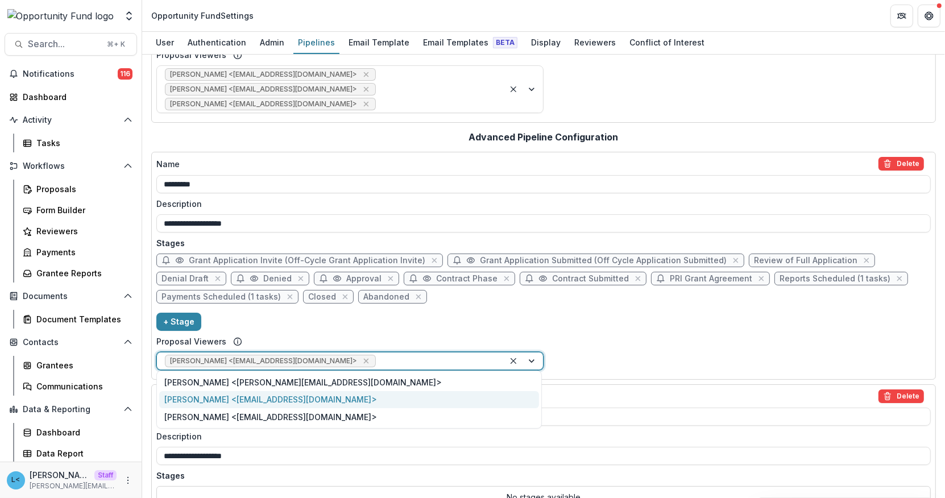
click at [320, 393] on div "[PERSON_NAME] <[EMAIL_ADDRESS][DOMAIN_NAME]>" at bounding box center [349, 400] width 381 height 18
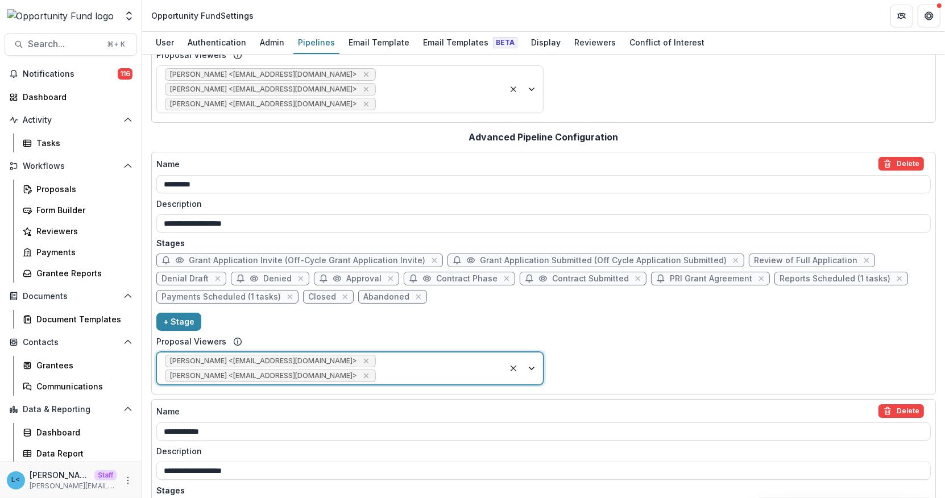
click at [388, 361] on div "[PERSON_NAME] <[EMAIL_ADDRESS][DOMAIN_NAME]> [PERSON_NAME] <[EMAIL_ADDRESS][DOM…" at bounding box center [331, 369] width 348 height 32
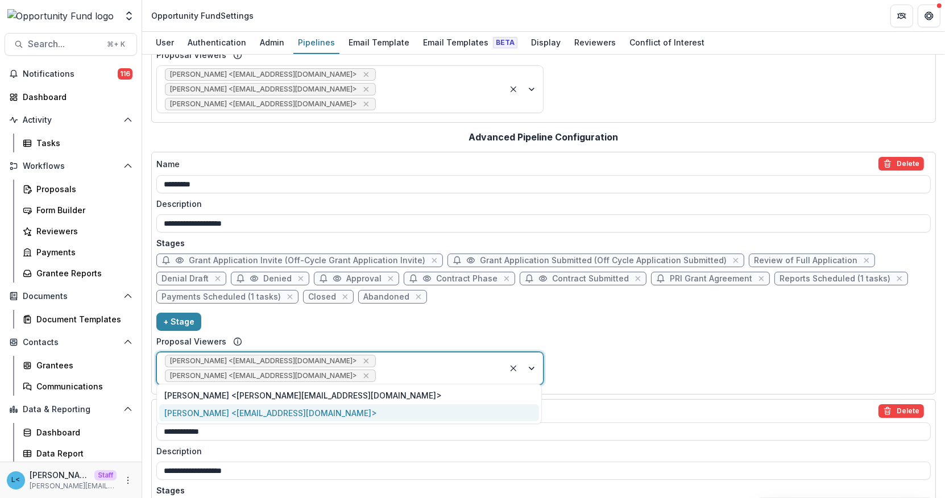
click at [317, 414] on div "[PERSON_NAME] <[EMAIL_ADDRESS][DOMAIN_NAME]>" at bounding box center [349, 413] width 381 height 18
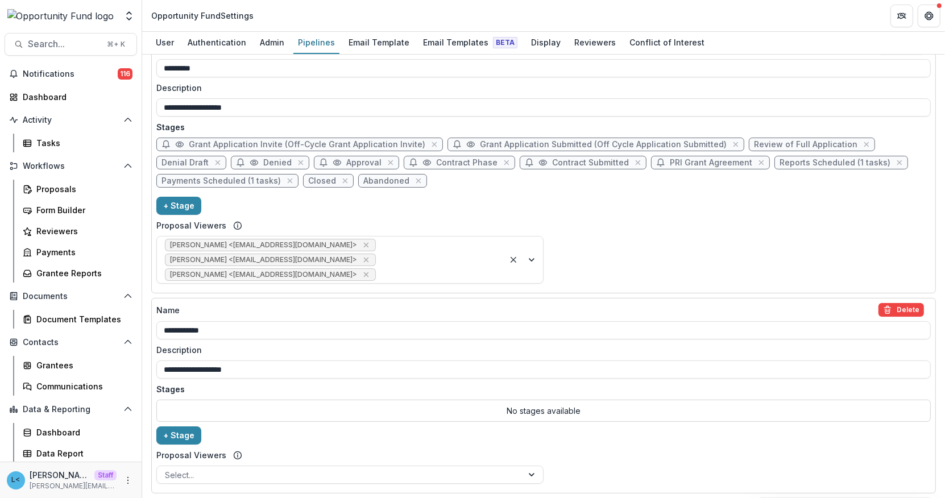
scroll to position [300, 0]
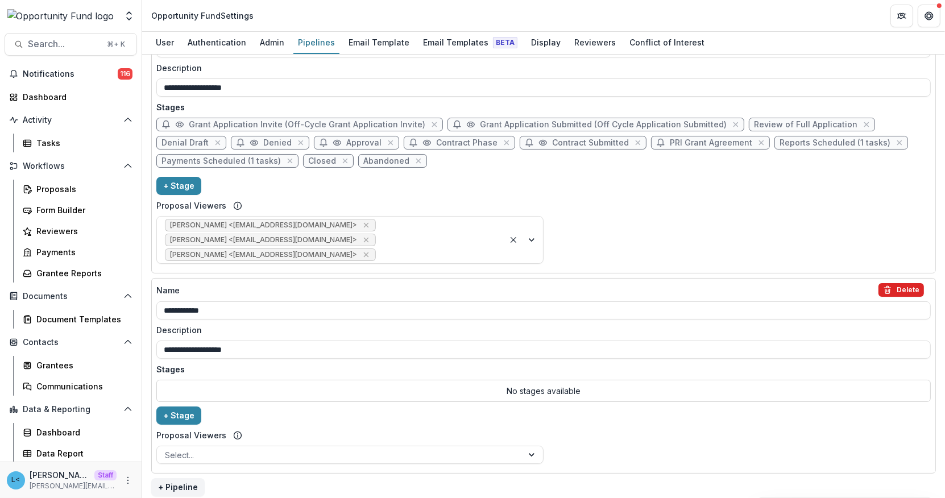
click at [907, 283] on button "Delete" at bounding box center [902, 290] width 46 height 14
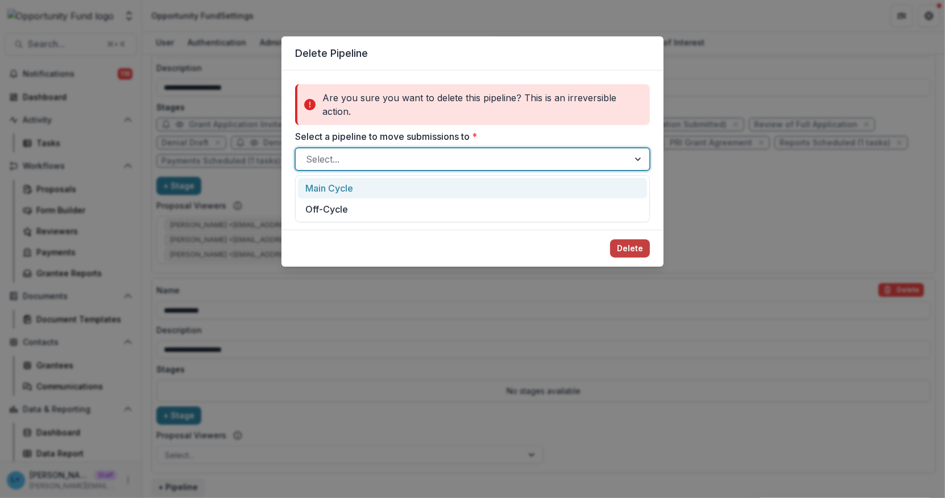
click at [583, 158] on div at bounding box center [462, 159] width 313 height 16
click at [581, 185] on div "Main Cycle" at bounding box center [472, 188] width 349 height 21
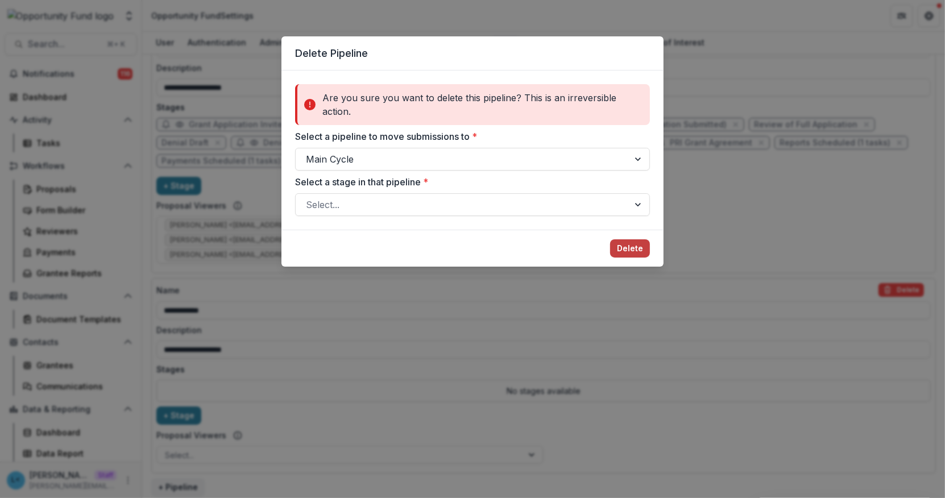
click at [574, 217] on div "Are you sure you want to delete this pipeline? This is an irreversible action. …" at bounding box center [473, 150] width 382 height 159
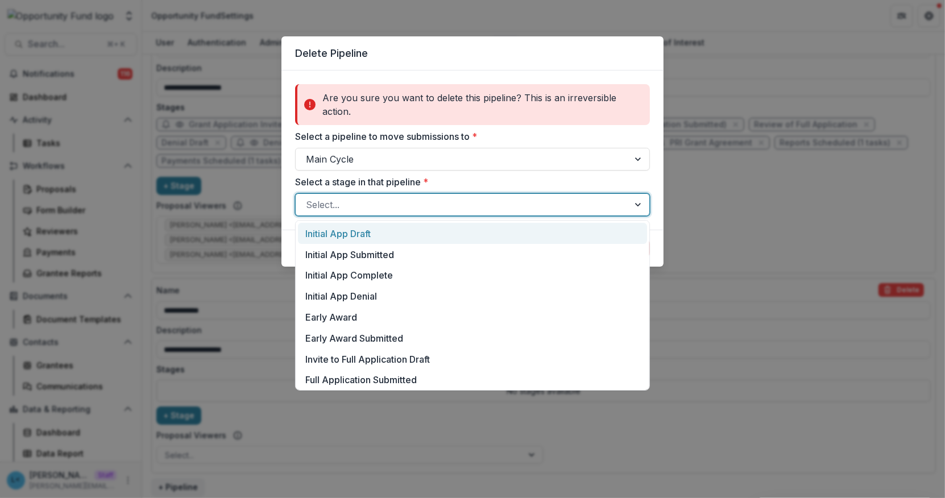
click at [571, 208] on div at bounding box center [462, 205] width 313 height 16
click at [571, 232] on div "Initial App Draft" at bounding box center [472, 233] width 349 height 21
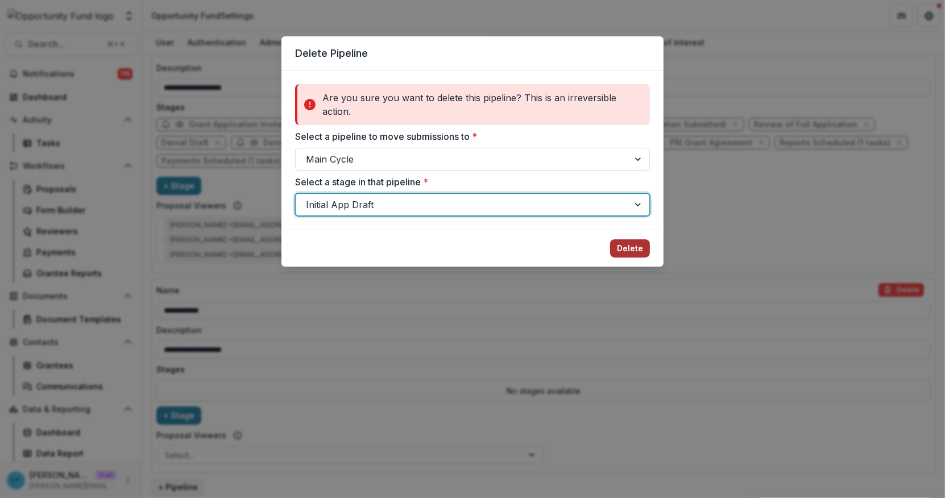
click at [636, 250] on button "Delete" at bounding box center [630, 248] width 40 height 18
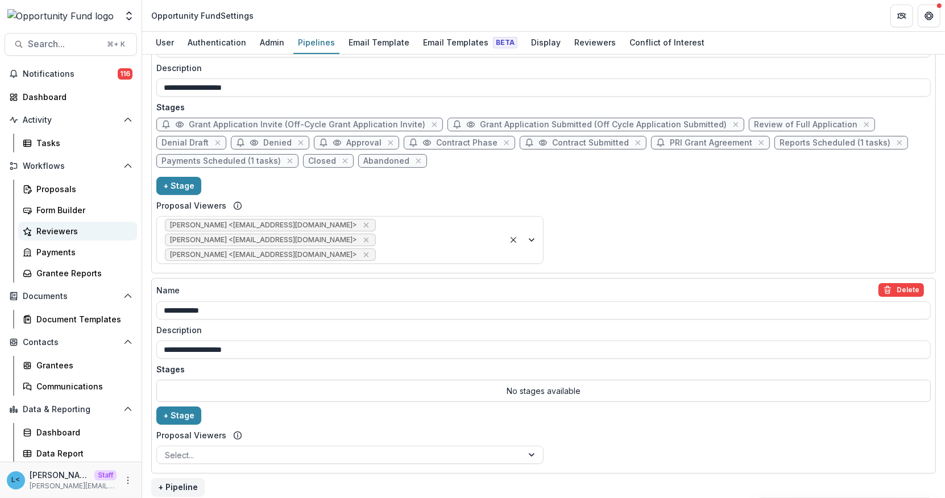
scroll to position [101, 0]
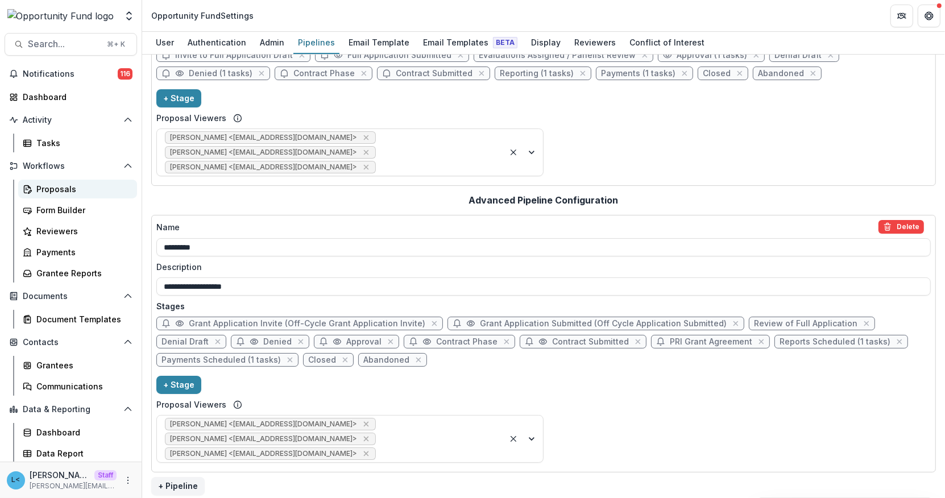
click at [60, 189] on div "Proposals" at bounding box center [82, 189] width 92 height 12
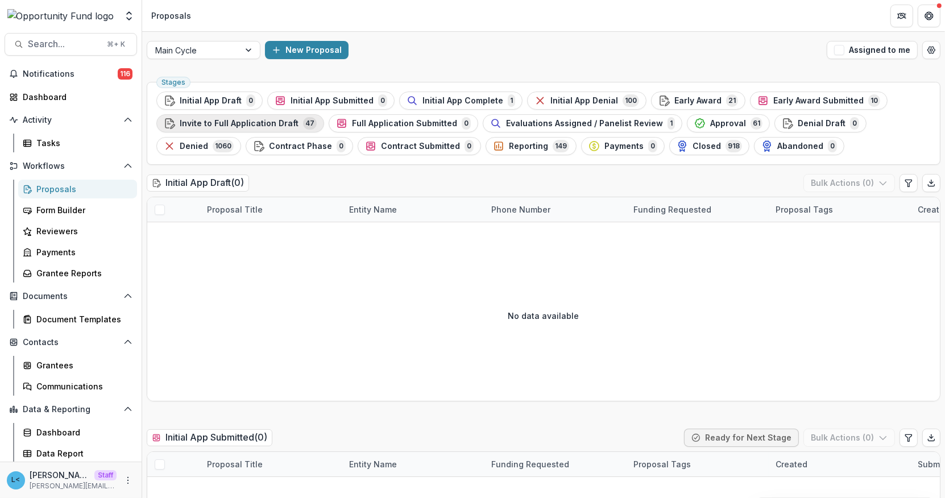
click at [243, 126] on span "Invite to Full Application Draft" at bounding box center [239, 124] width 119 height 10
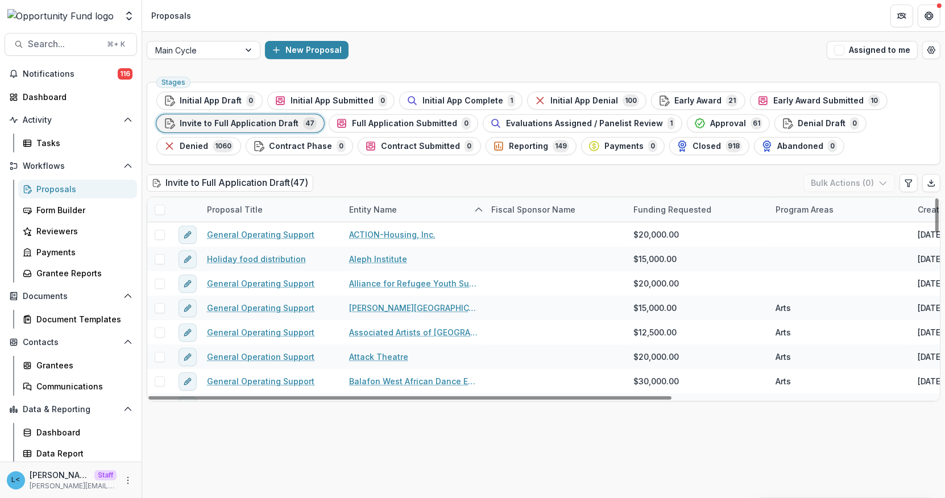
click at [160, 210] on span at bounding box center [160, 210] width 10 height 10
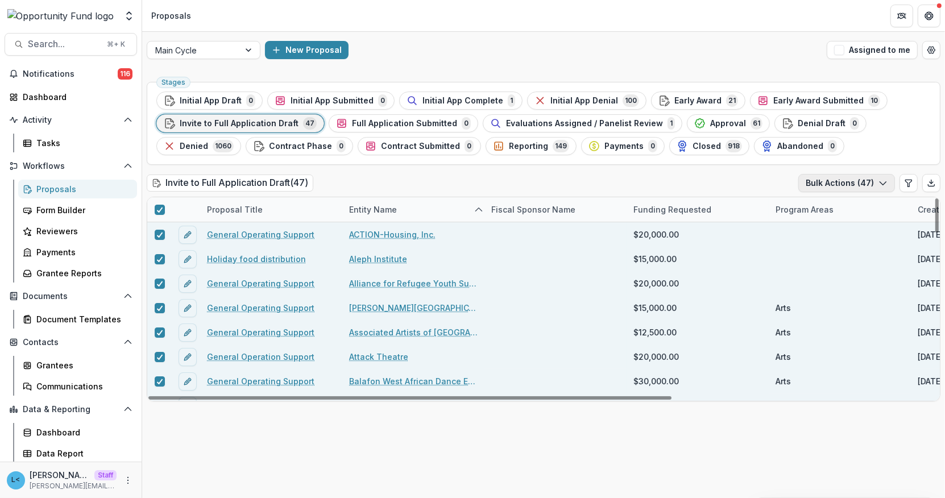
click at [882, 181] on icon "button" at bounding box center [883, 183] width 9 height 9
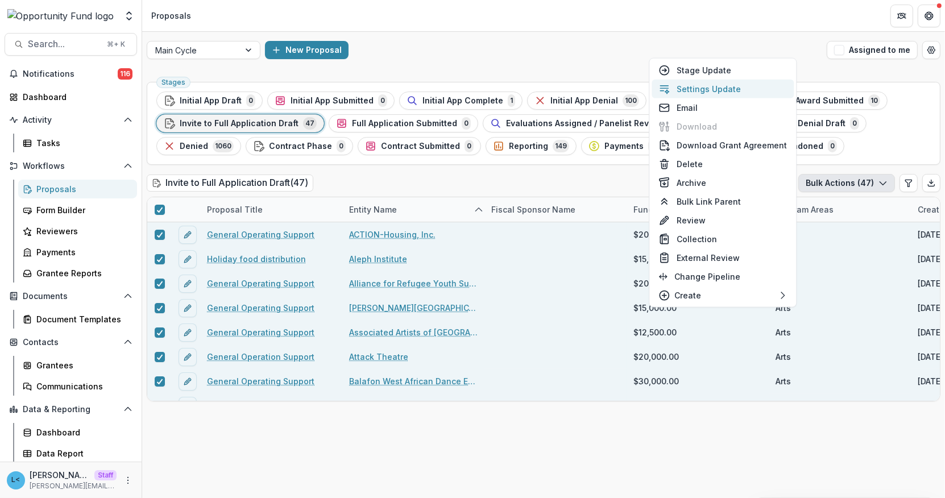
click at [733, 86] on button "Settings Update" at bounding box center [723, 89] width 142 height 19
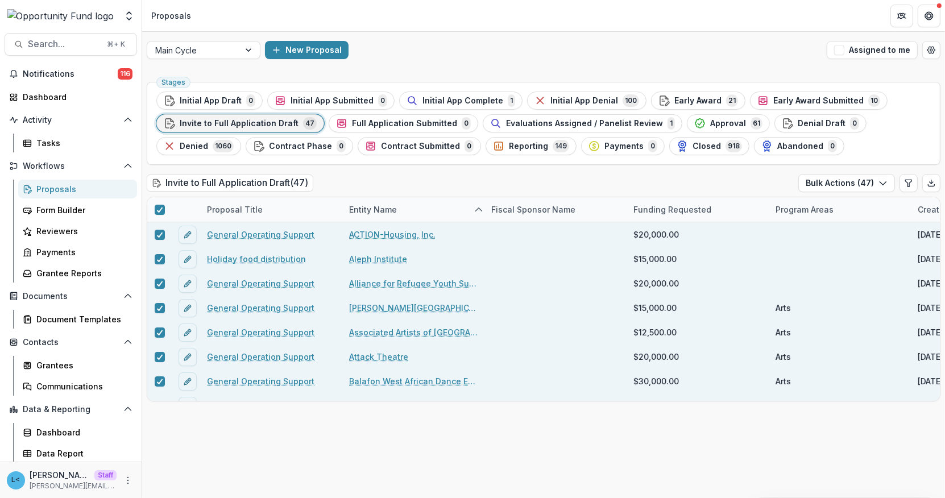
type input "**"
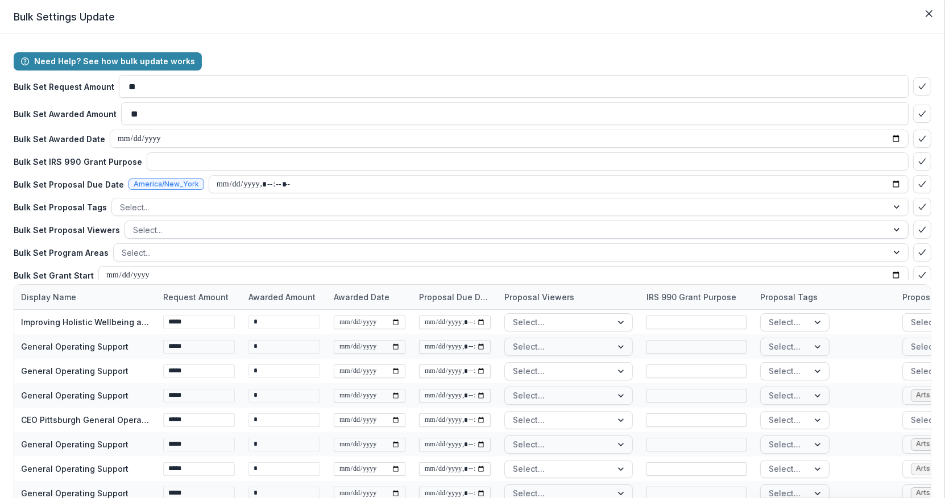
click at [148, 230] on div at bounding box center [506, 230] width 747 height 14
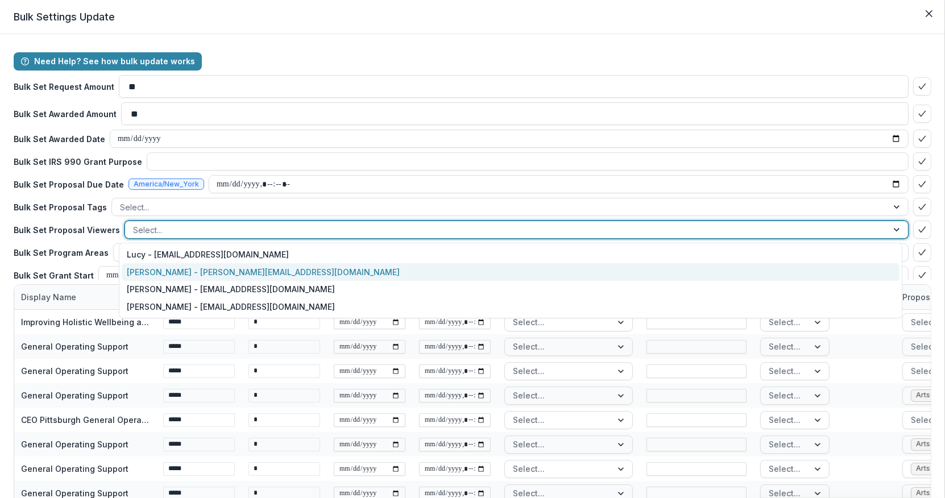
click at [151, 263] on div "[PERSON_NAME] - [PERSON_NAME][EMAIL_ADDRESS][DOMAIN_NAME]" at bounding box center [511, 272] width 778 height 18
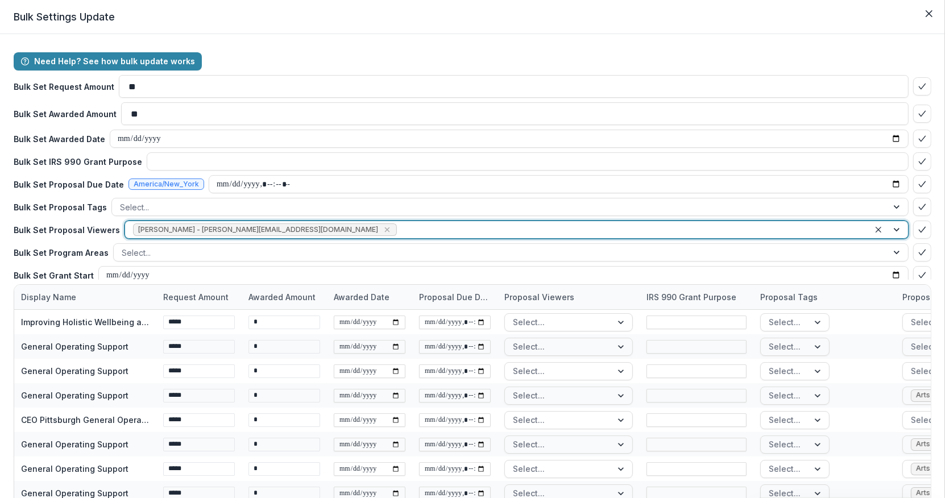
click at [399, 228] on div at bounding box center [630, 230] width 462 height 14
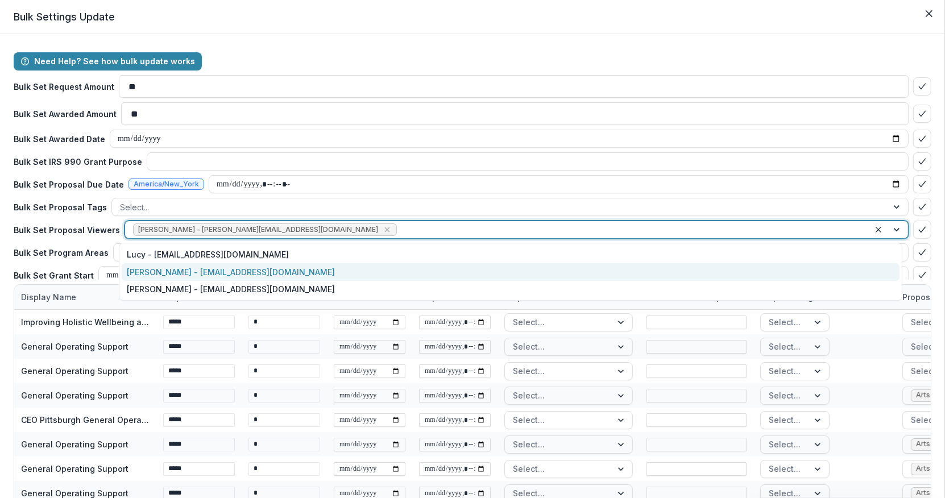
click at [267, 276] on div "Jake Goodman - jgoodman@theopportunityfund.org" at bounding box center [511, 272] width 778 height 18
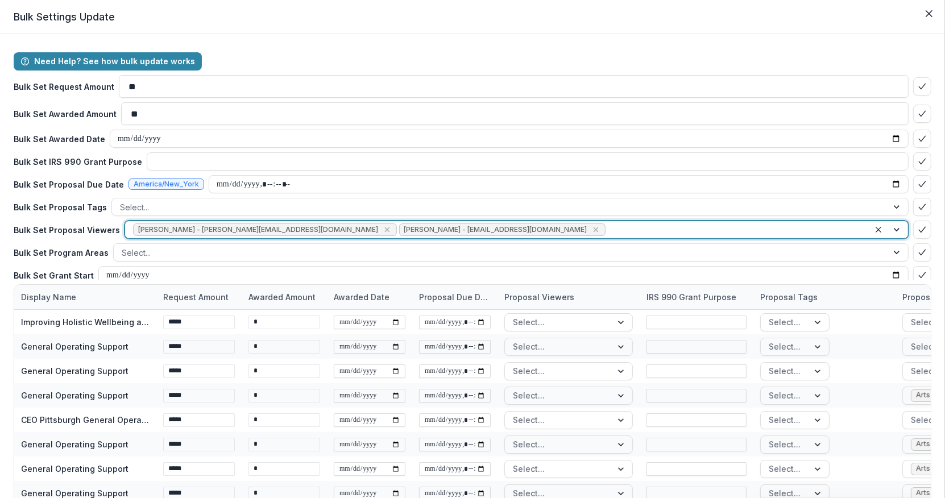
click at [553, 216] on div "Need Help? See how bulk update works Bulk Set Request Amount ** Bulk Set Awarde…" at bounding box center [473, 166] width 918 height 228
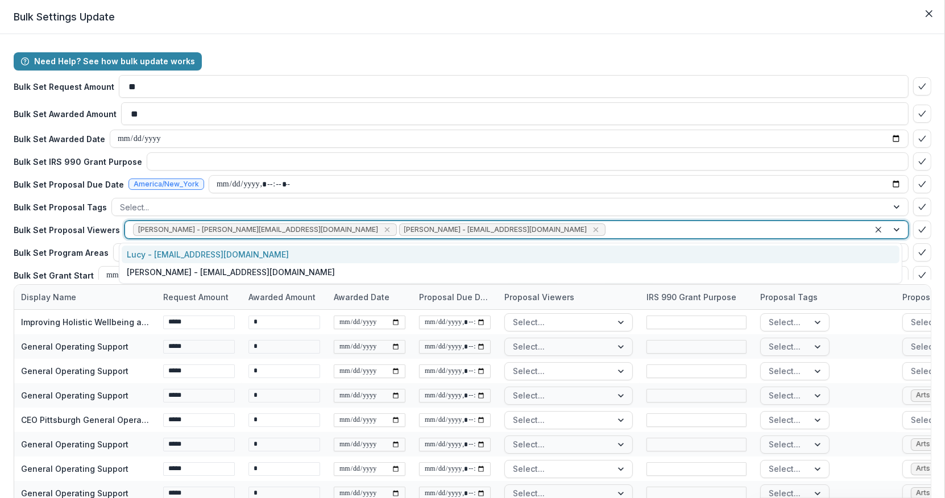
click at [608, 224] on div at bounding box center [735, 230] width 254 height 14
click at [608, 232] on div at bounding box center [735, 230] width 254 height 14
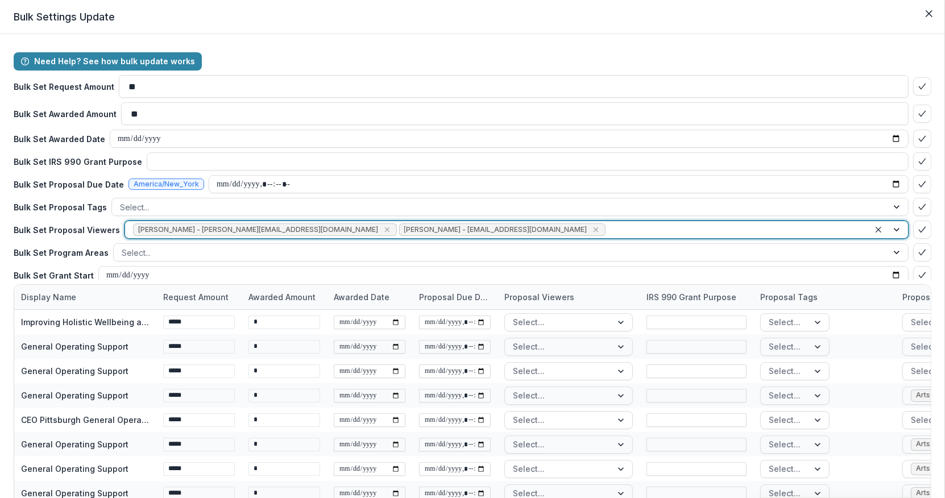
click at [608, 232] on div at bounding box center [735, 230] width 254 height 14
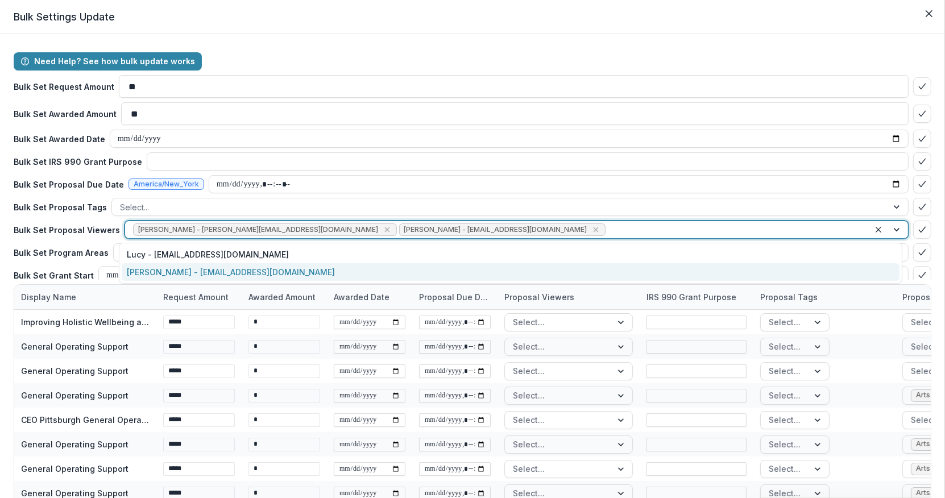
click at [477, 269] on div "yvette shipman - yshipman@theopportunityfund.org" at bounding box center [511, 272] width 778 height 18
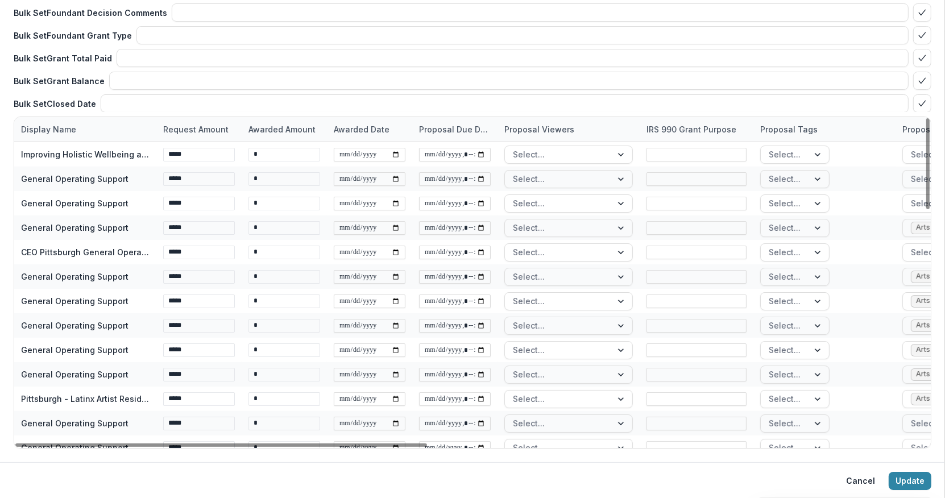
scroll to position [69, 0]
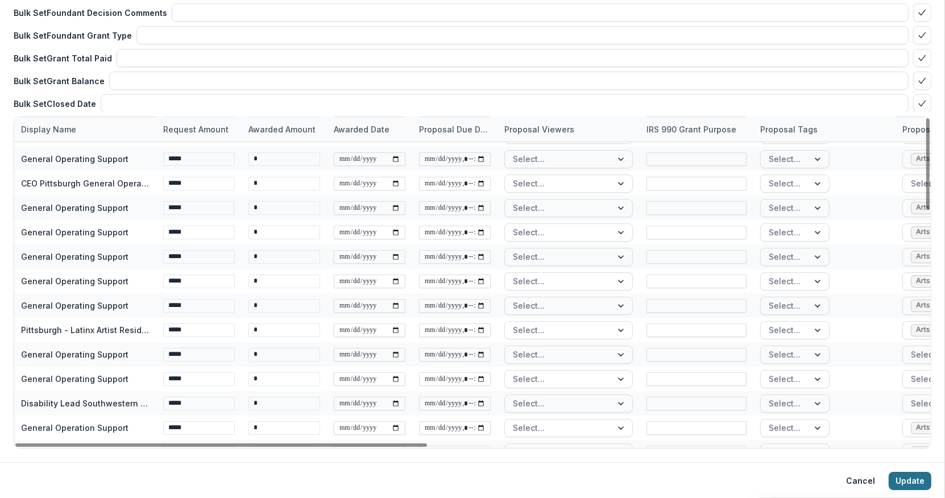
click at [913, 474] on button "Update" at bounding box center [910, 481] width 43 height 18
click at [915, 474] on button "Update" at bounding box center [910, 481] width 43 height 18
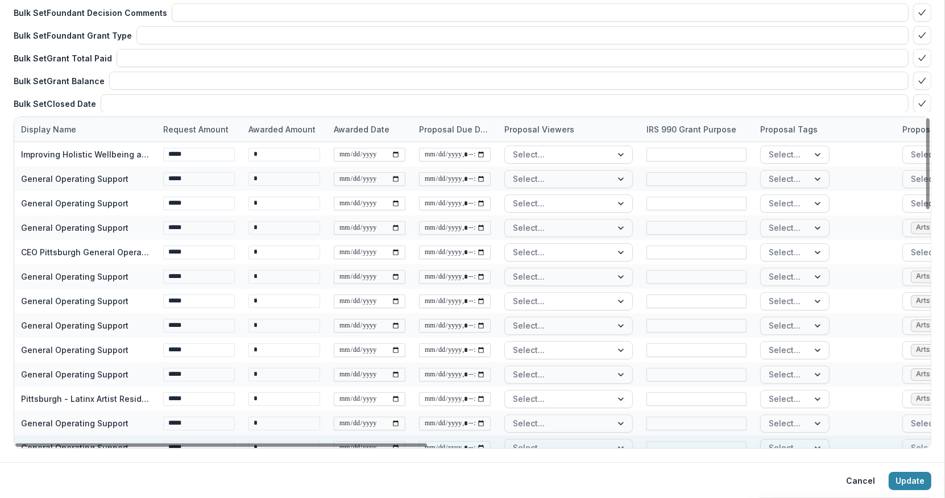
scroll to position [0, 0]
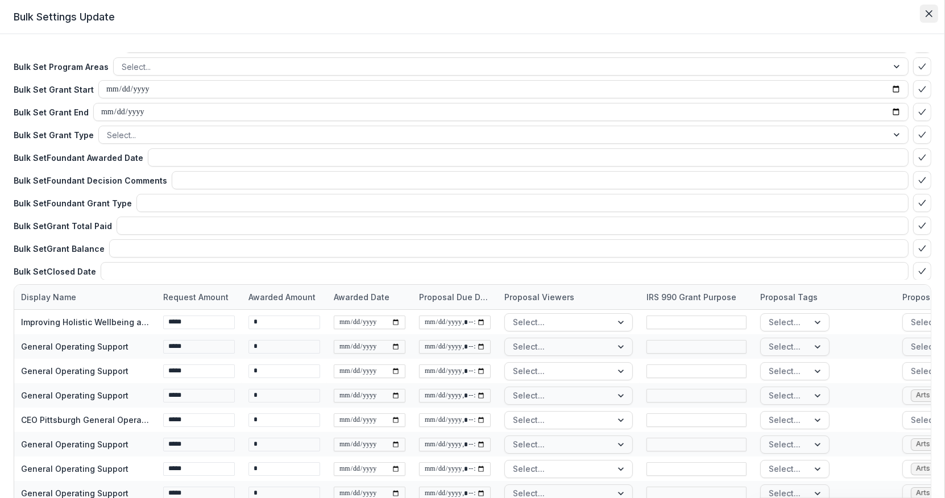
click at [926, 16] on icon "Close" at bounding box center [929, 13] width 7 height 7
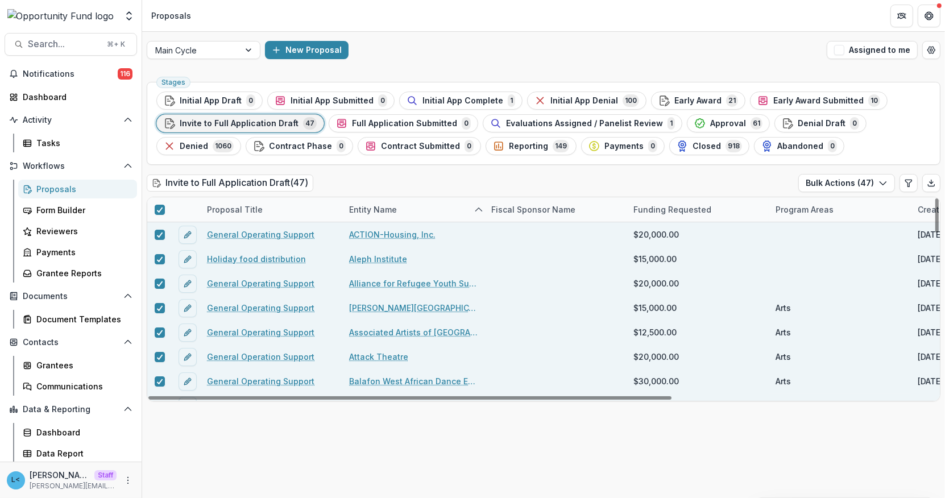
click at [580, 442] on div "Stages Initial App Draft 0 Initial App Submitted 0 Initial App Complete 1 Initi…" at bounding box center [543, 287] width 803 height 421
click at [160, 208] on polyline at bounding box center [159, 210] width 5 height 5
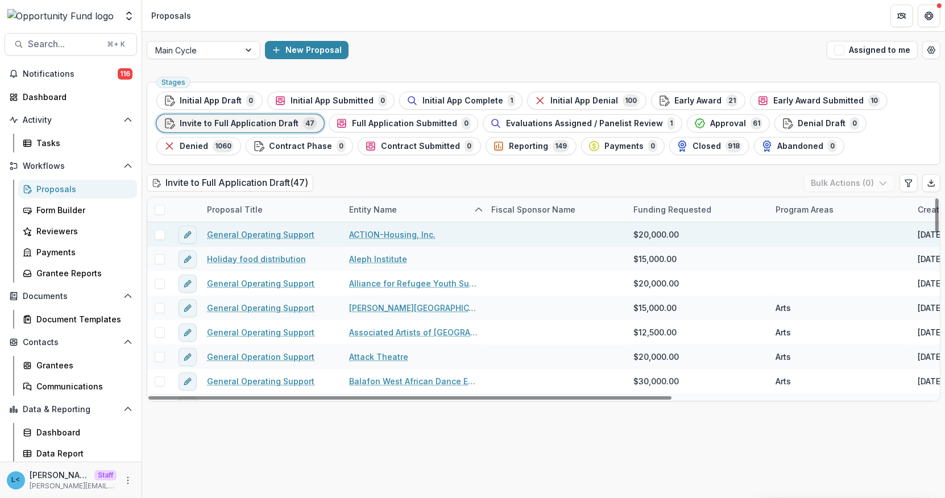
click at [162, 233] on span at bounding box center [160, 235] width 10 height 10
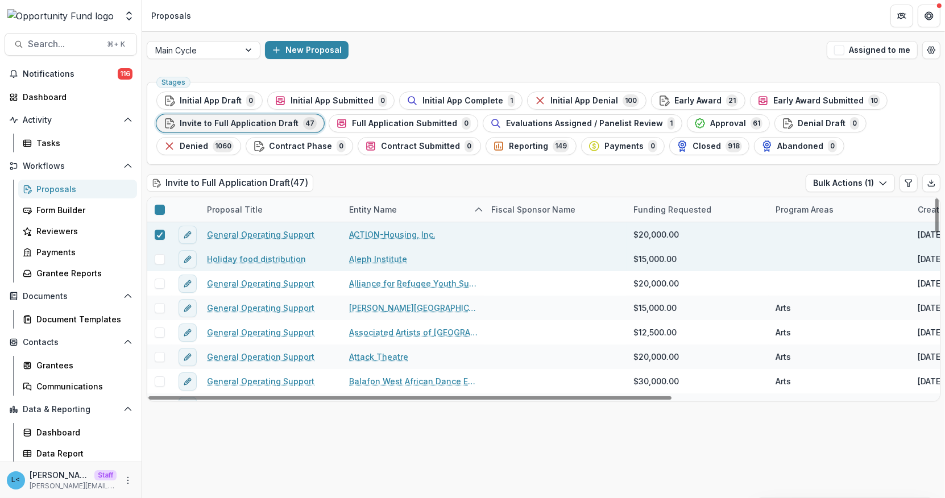
click at [162, 257] on span at bounding box center [160, 259] width 10 height 10
click at [860, 183] on button "Bulk Actions ( 2 )" at bounding box center [849, 183] width 91 height 18
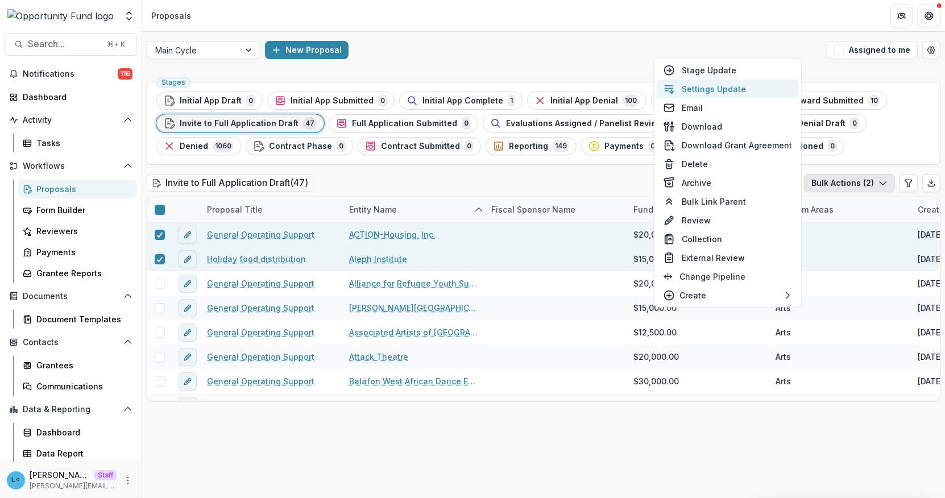
click at [716, 94] on button "Settings Update" at bounding box center [728, 89] width 142 height 19
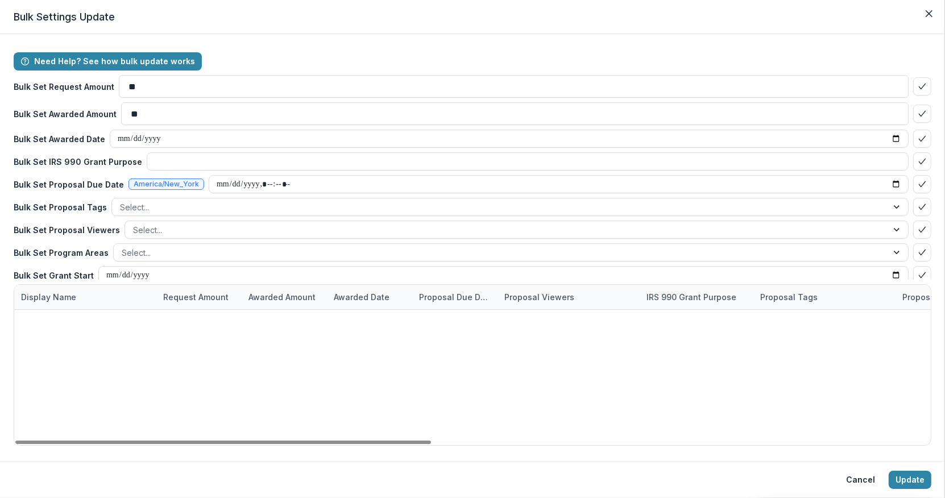
click at [538, 316] on div at bounding box center [558, 322] width 91 height 14
click at [809, 323] on div at bounding box center [819, 322] width 20 height 17
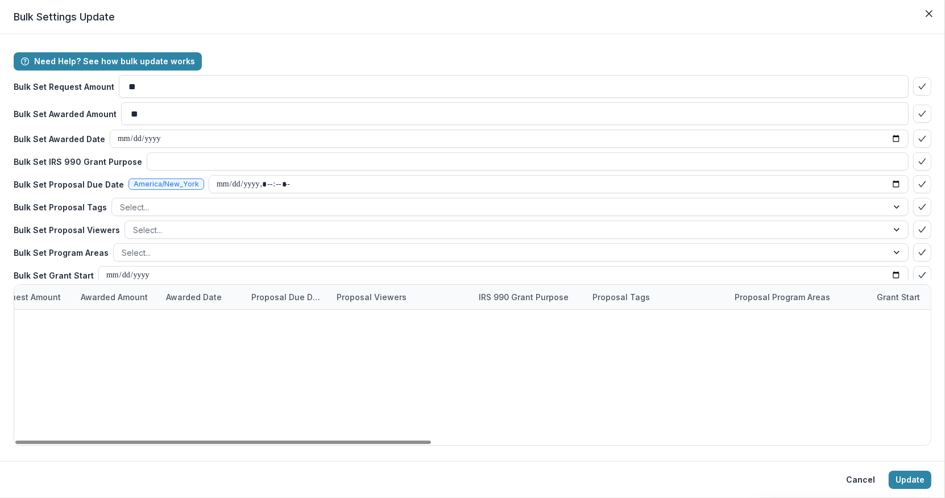
click at [766, 323] on div at bounding box center [760, 322] width 32 height 14
click at [769, 348] on div at bounding box center [760, 347] width 32 height 14
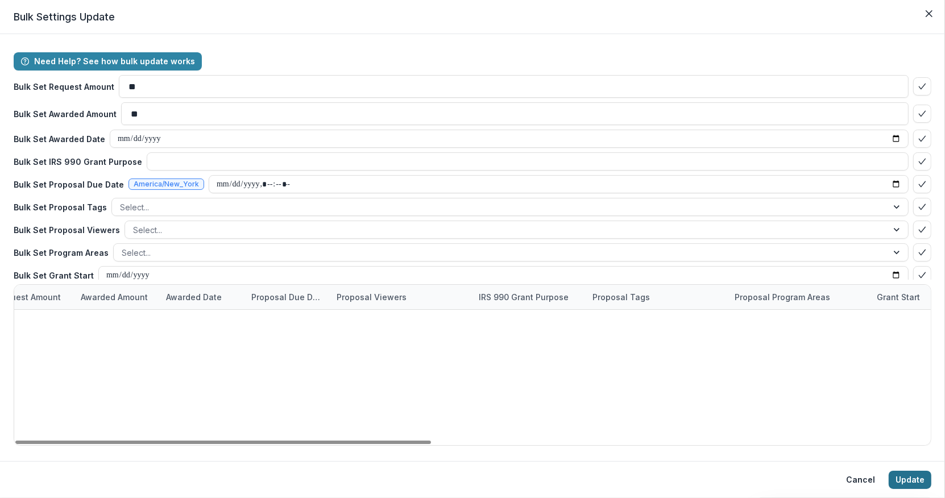
click at [922, 474] on button "Update" at bounding box center [910, 480] width 43 height 18
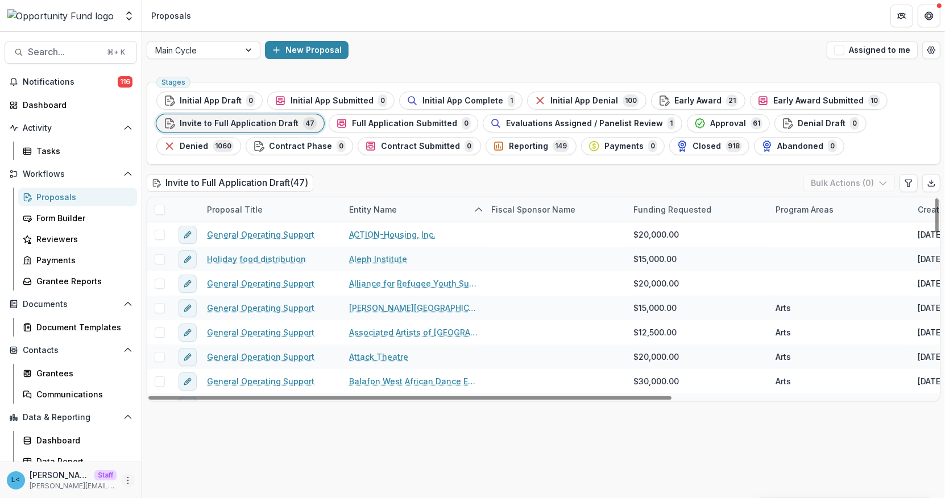
click at [123, 476] on button "More" at bounding box center [128, 481] width 14 height 14
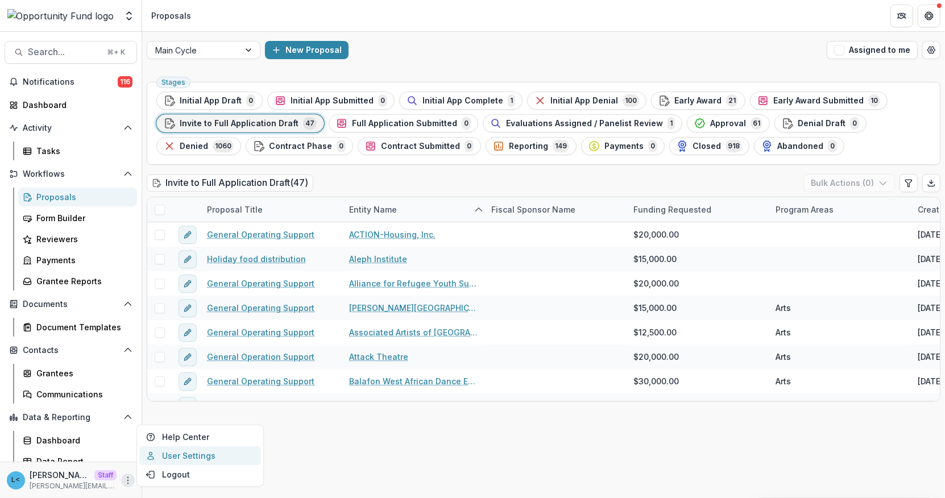
click at [187, 458] on link "User Settings" at bounding box center [200, 456] width 122 height 19
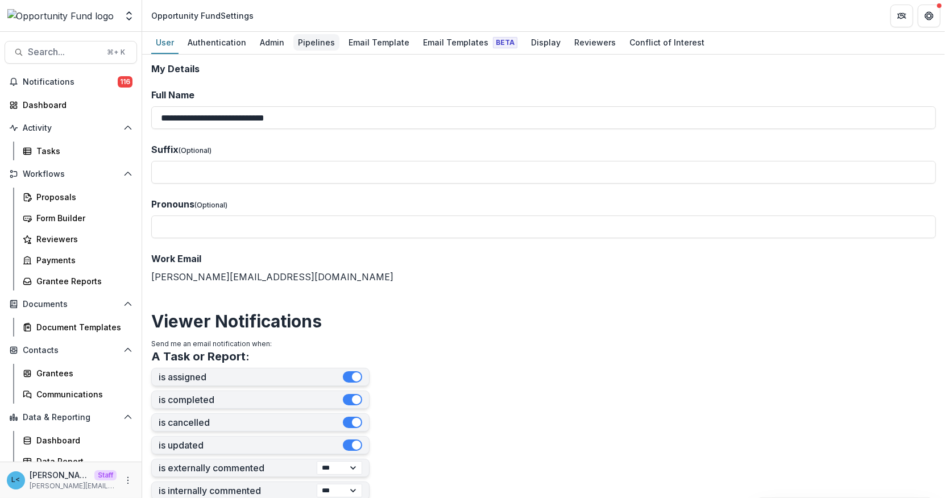
click at [311, 40] on div "Pipelines" at bounding box center [317, 42] width 46 height 16
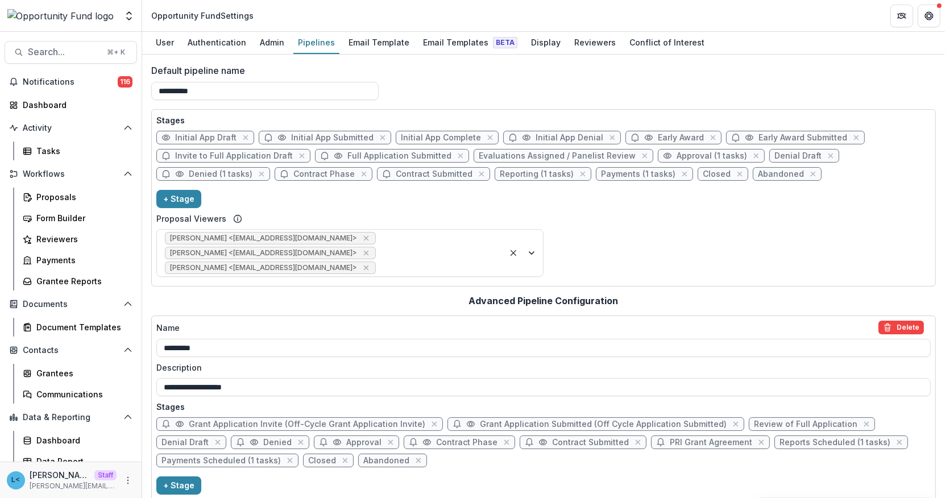
click at [296, 175] on span "Contract Phase" at bounding box center [324, 175] width 61 height 10
select select "*****"
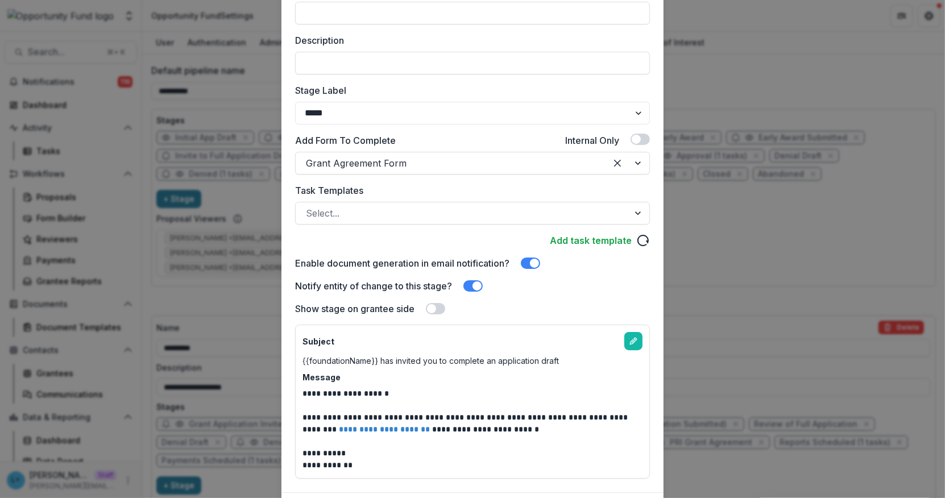
scroll to position [217, 0]
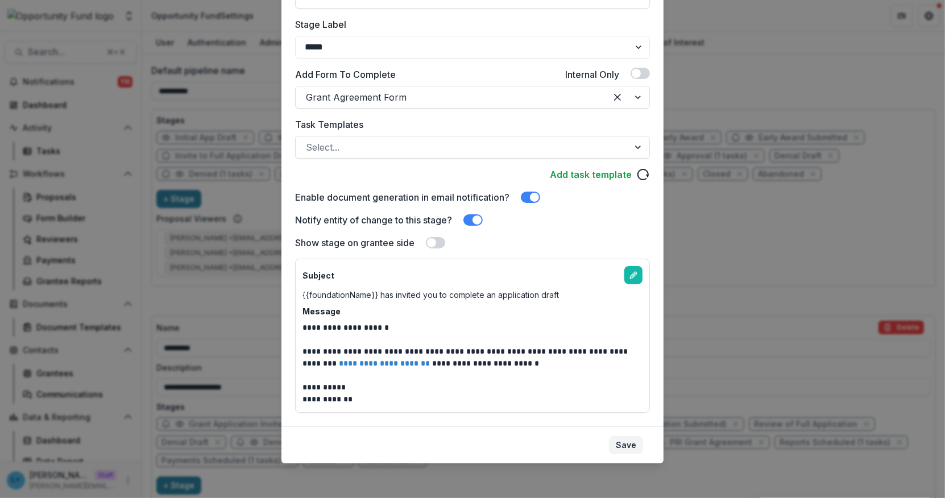
click at [624, 447] on button "Save" at bounding box center [626, 445] width 34 height 18
